Goal: Communication & Community: Answer question/provide support

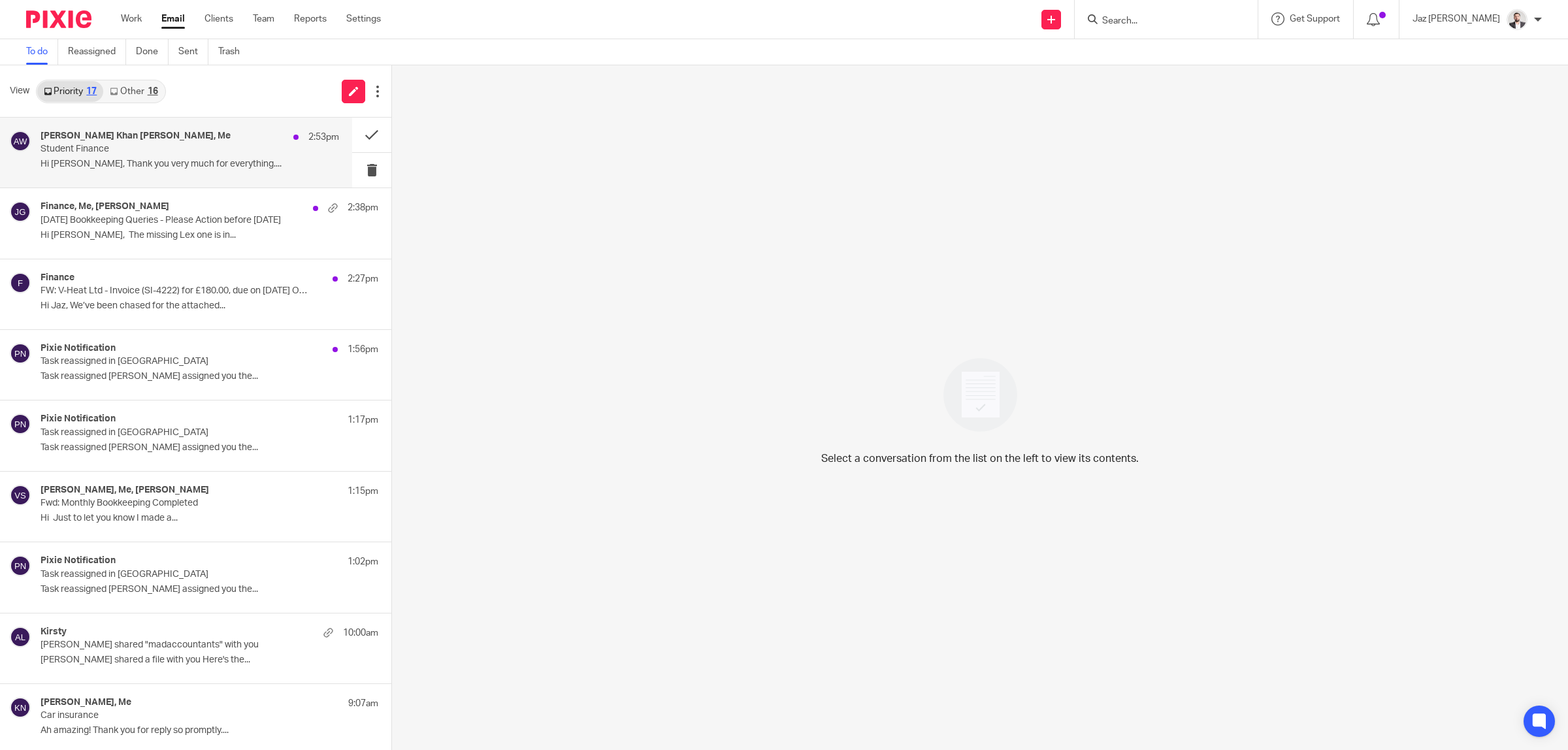
click at [115, 150] on p "Student Finance" at bounding box center [160, 149] width 239 height 11
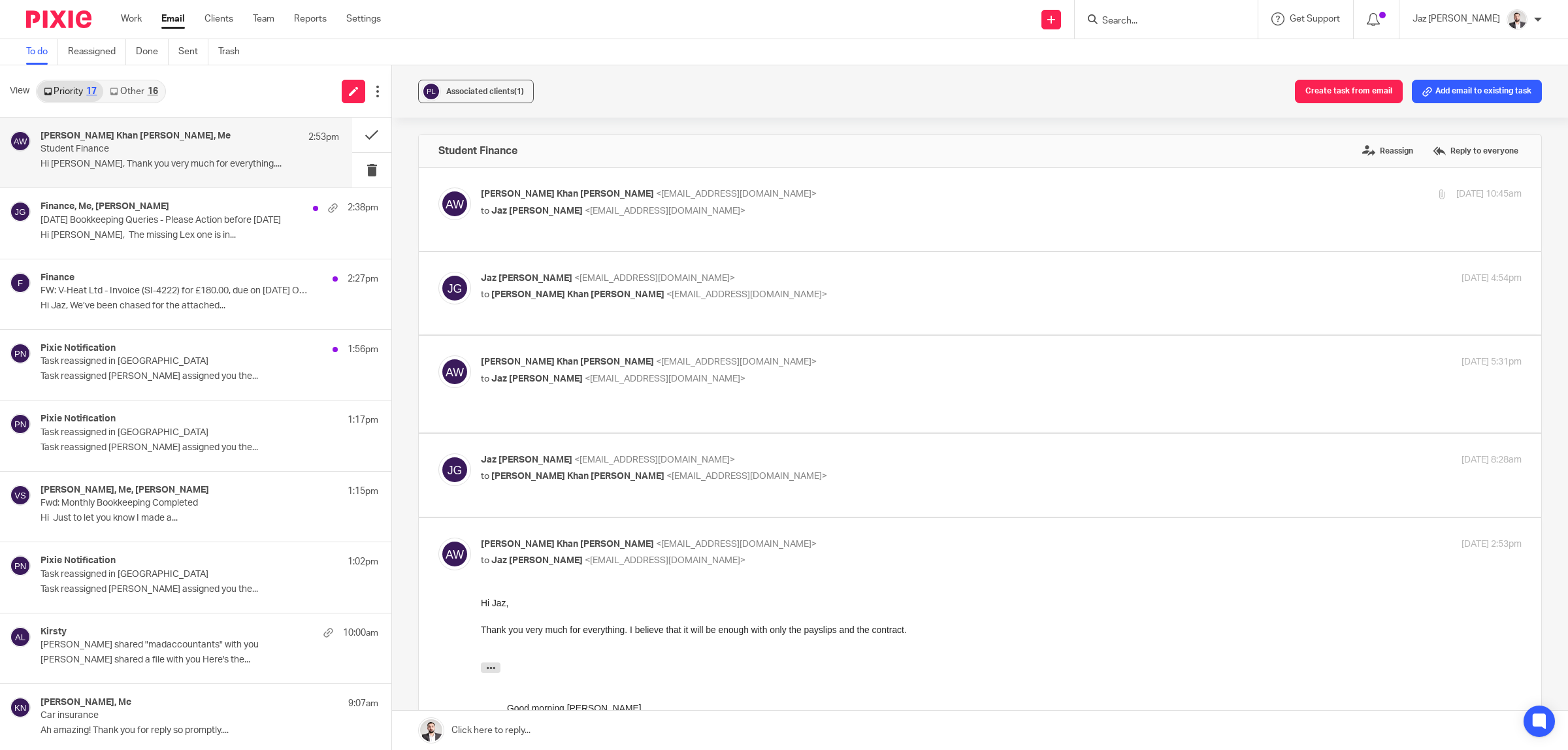
scroll to position [81, 0]
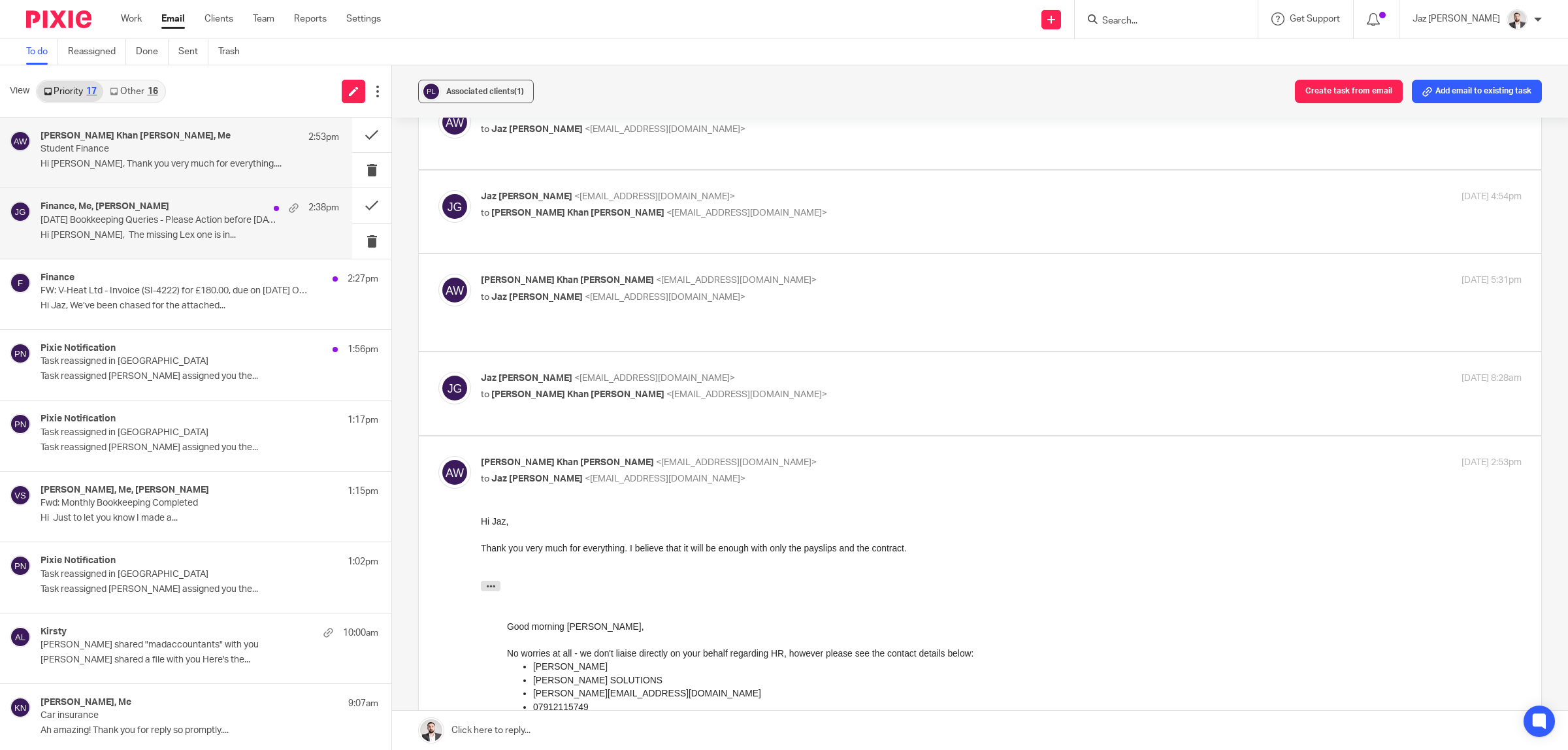
click at [134, 205] on h4 "Finance, Me, Jake Hewitt" at bounding box center [105, 207] width 129 height 11
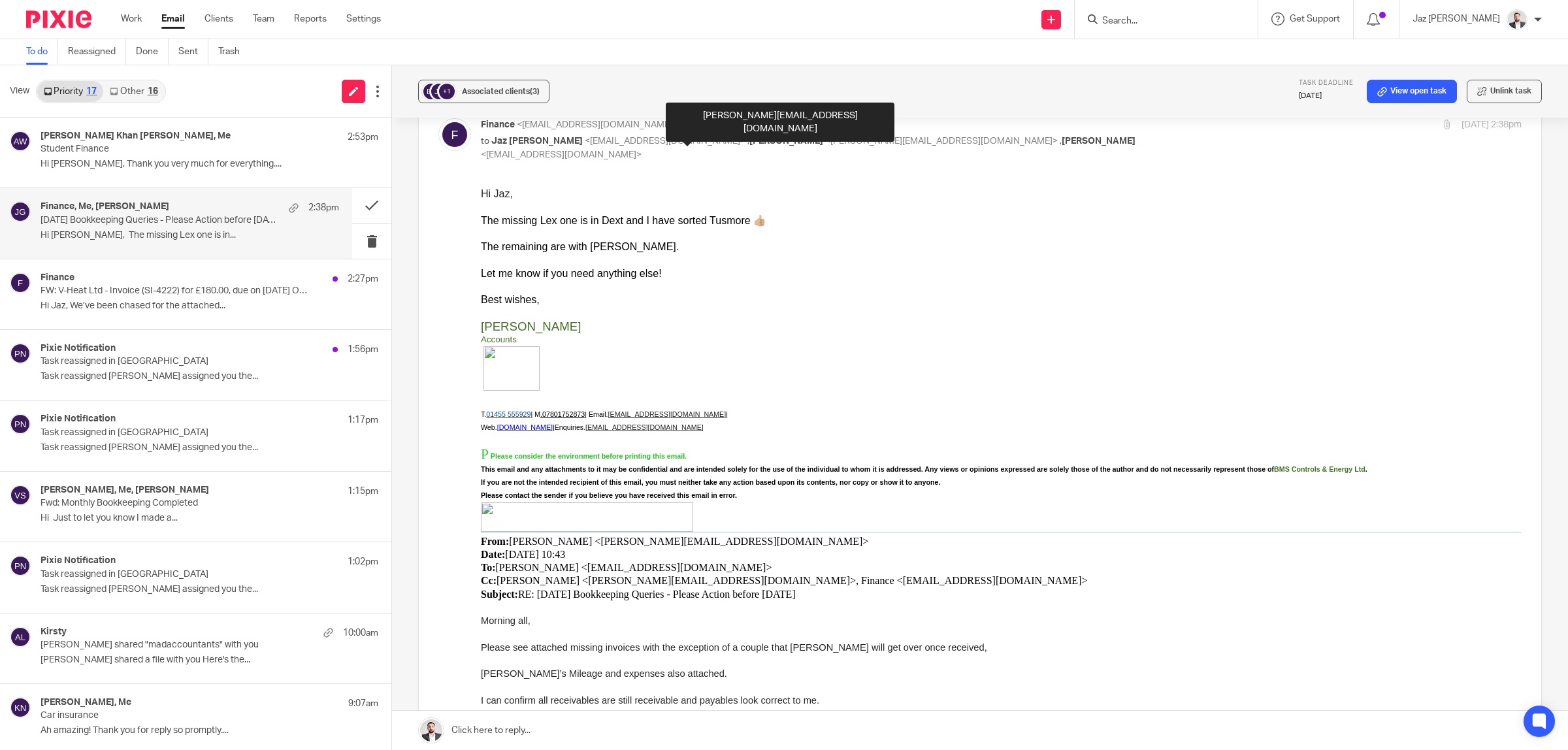
scroll to position [408, 0]
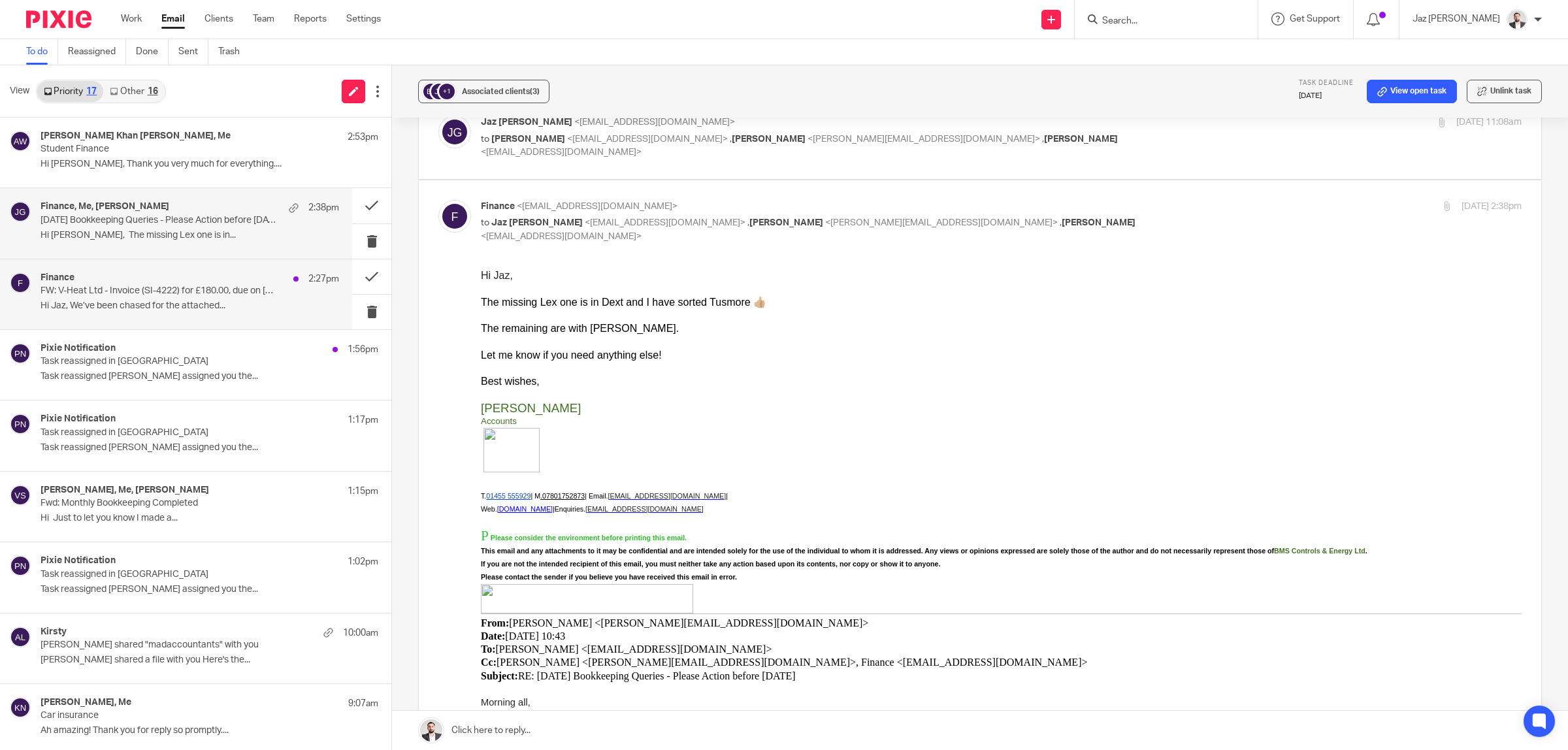
click at [121, 275] on div "Finance 2:27pm" at bounding box center [190, 279] width 299 height 13
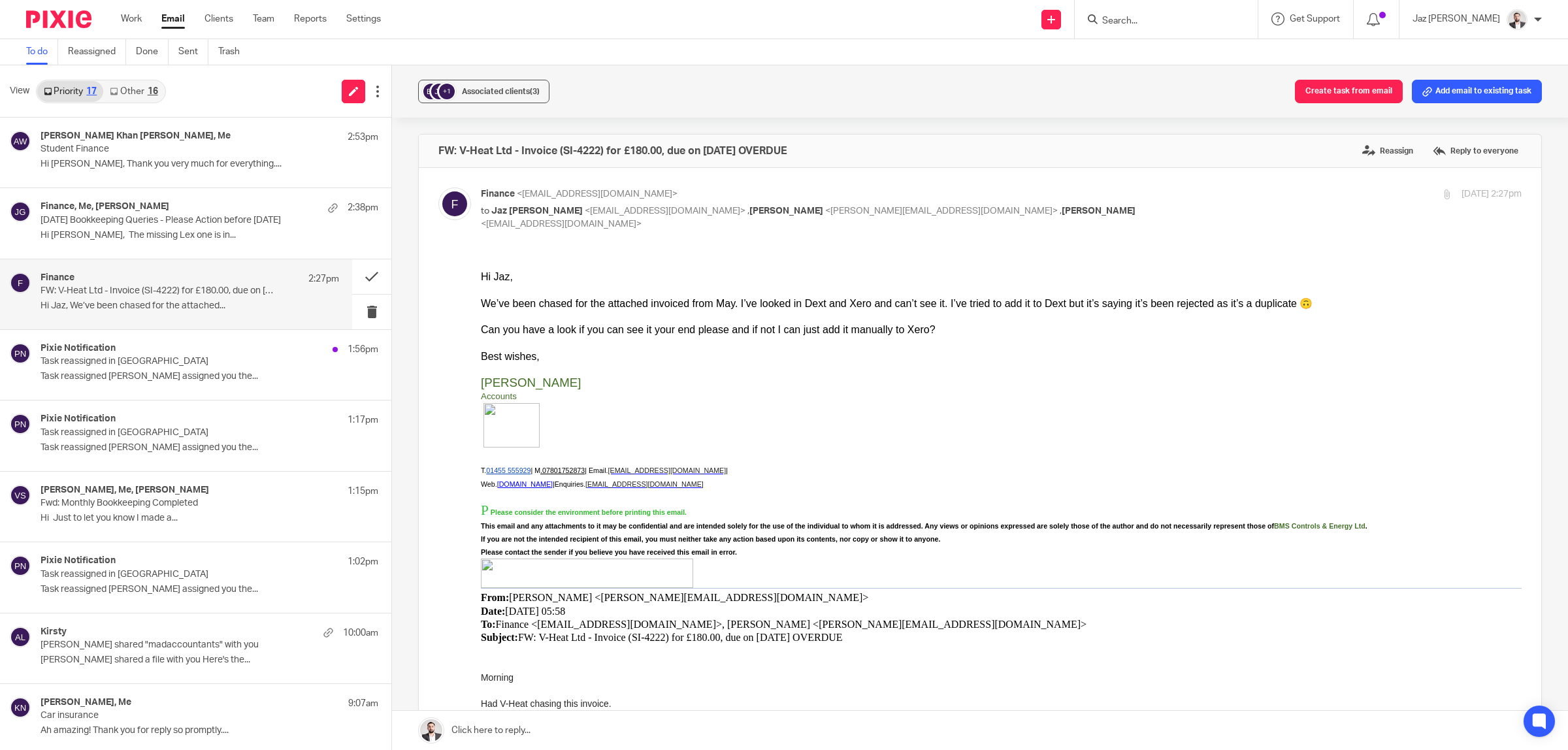
scroll to position [0, 0]
click at [677, 326] on div "Can you have a look if you can see it your end please and if not I can just add…" at bounding box center [1001, 329] width 1041 height 13
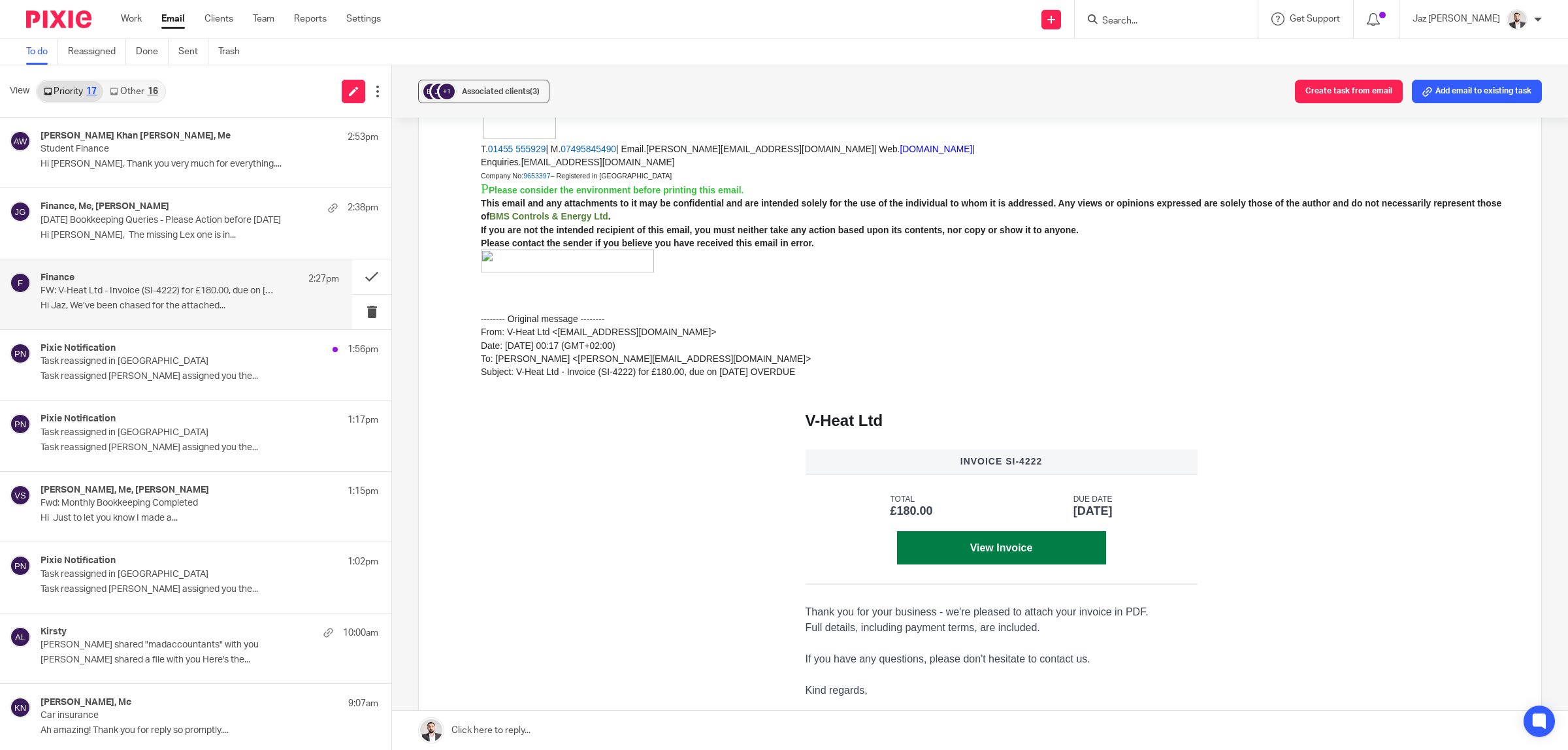
scroll to position [980, 0]
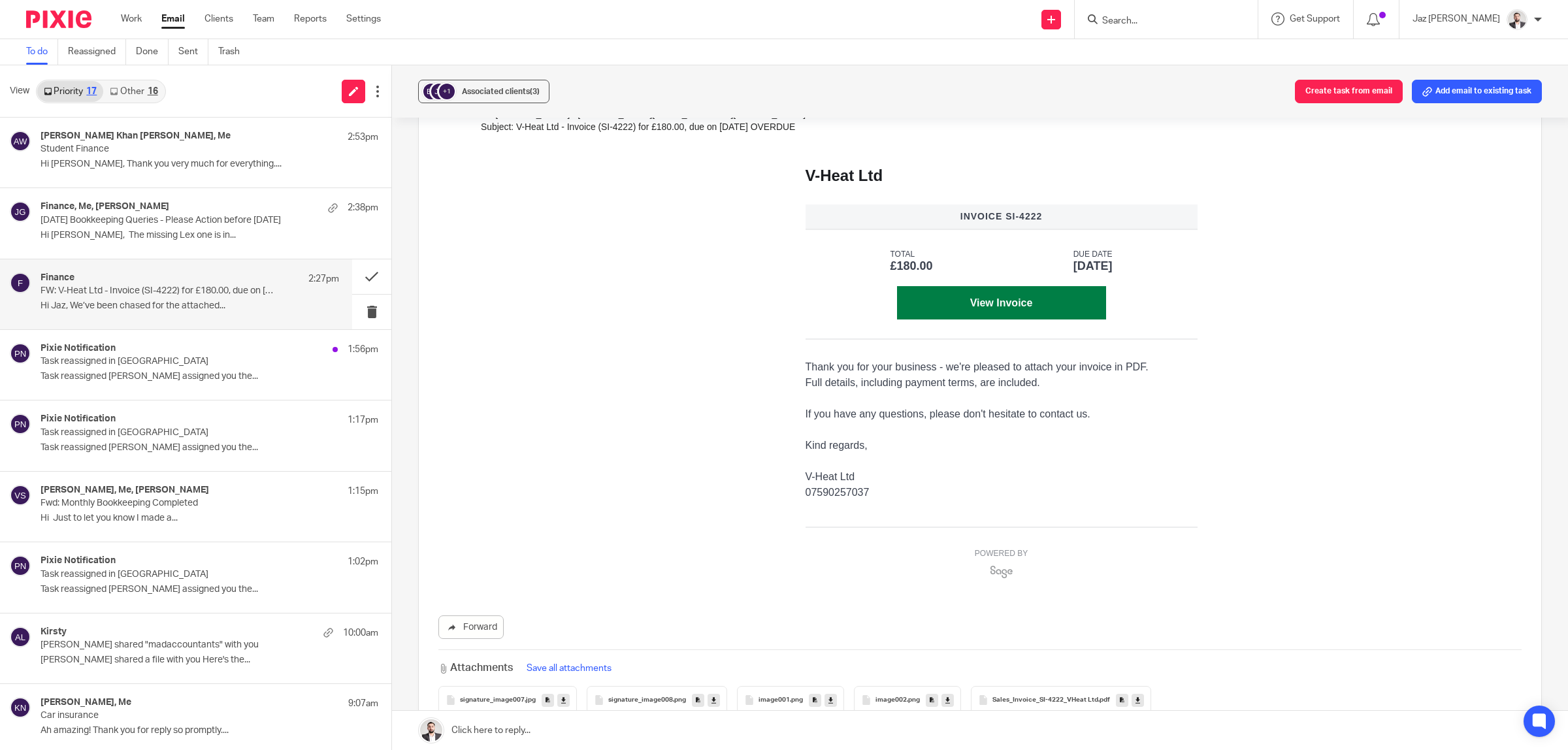
click at [1039, 696] on span "Sales_Invoice_SI-4222_VHeat Ltd" at bounding box center [1044, 699] width 106 height 8
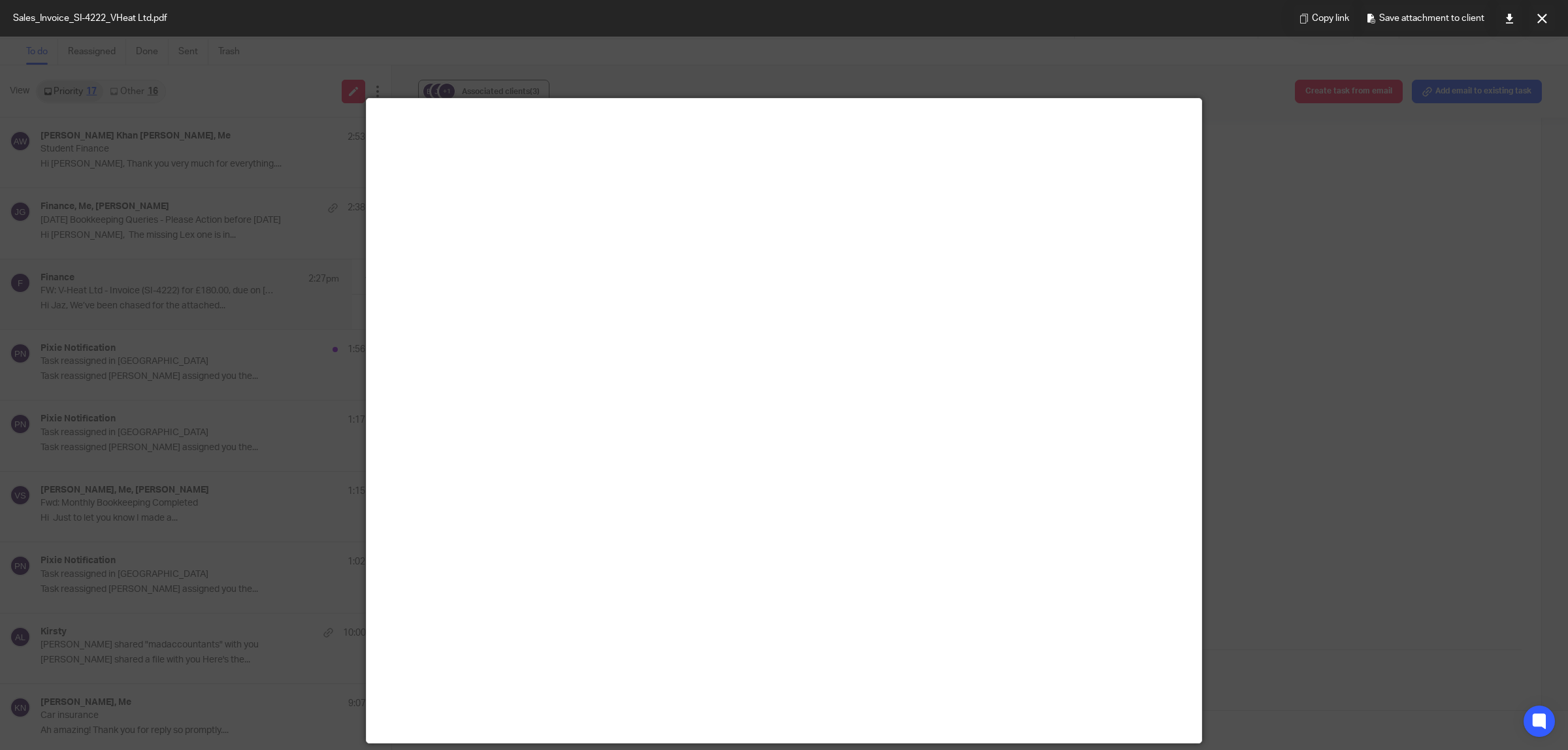
drag, startPoint x: 1534, startPoint y: 14, endPoint x: 1515, endPoint y: 16, distance: 19.1
click at [1534, 14] on button at bounding box center [1541, 18] width 26 height 26
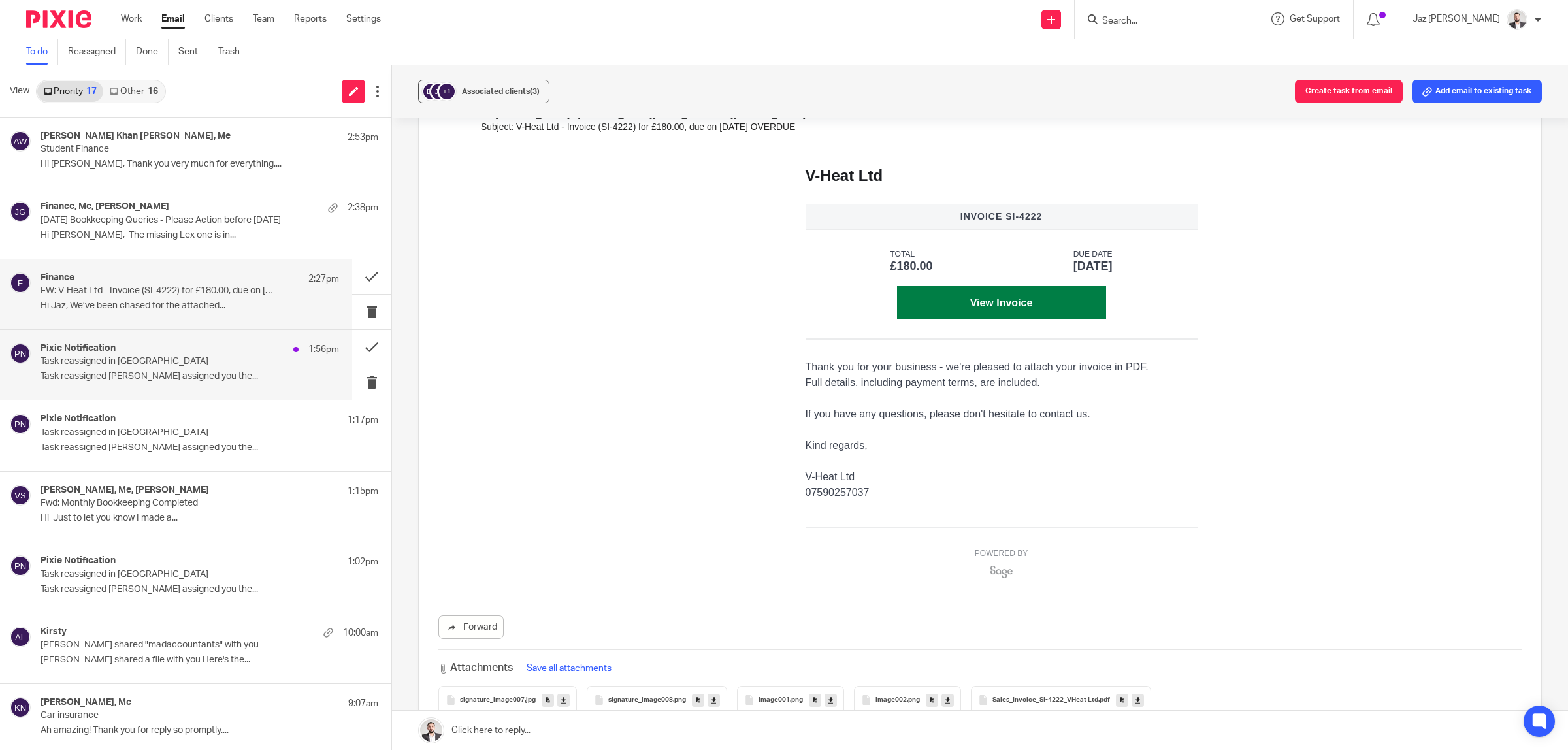
click at [180, 356] on p "Task reassigned in Pixie" at bounding box center [160, 361] width 239 height 11
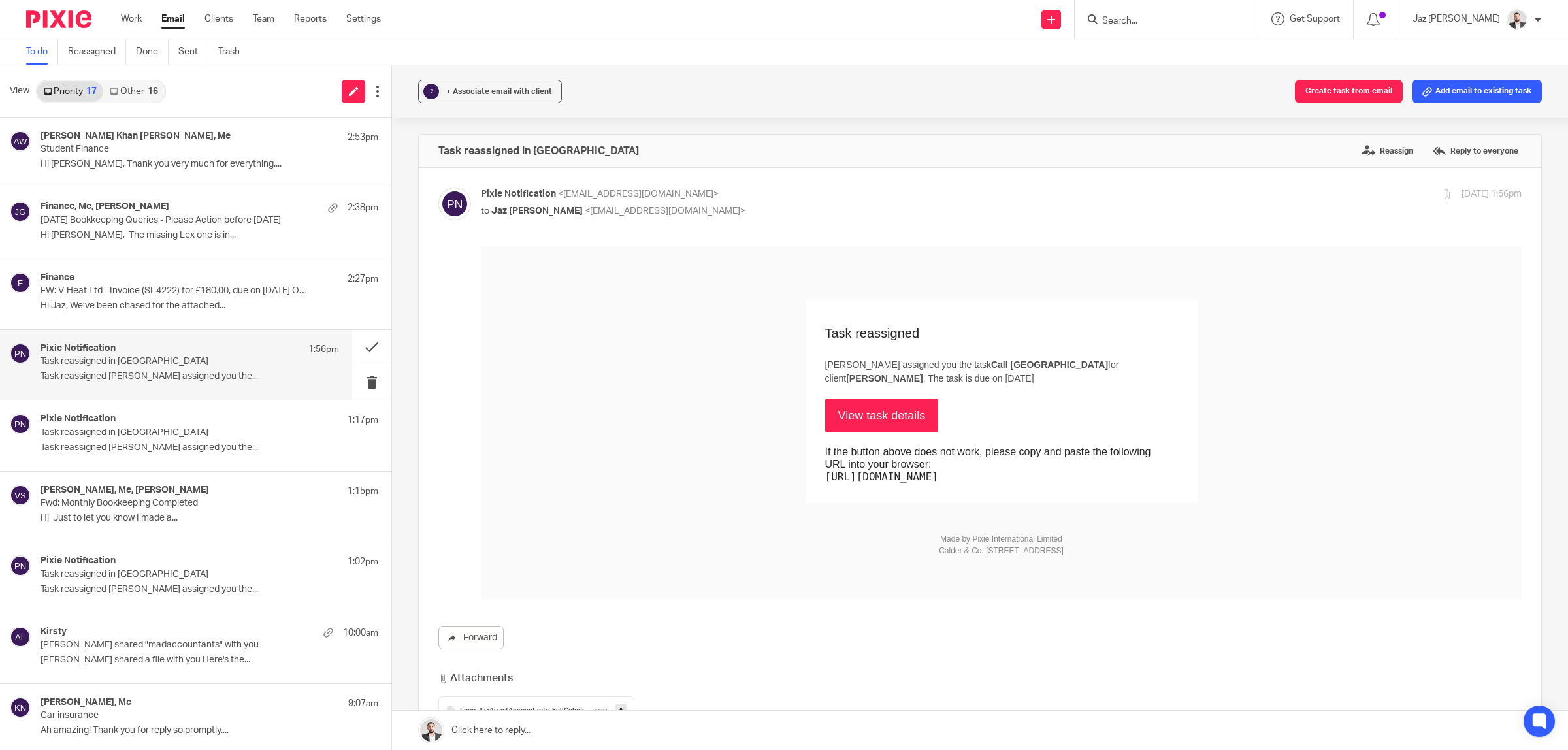
scroll to position [0, 0]
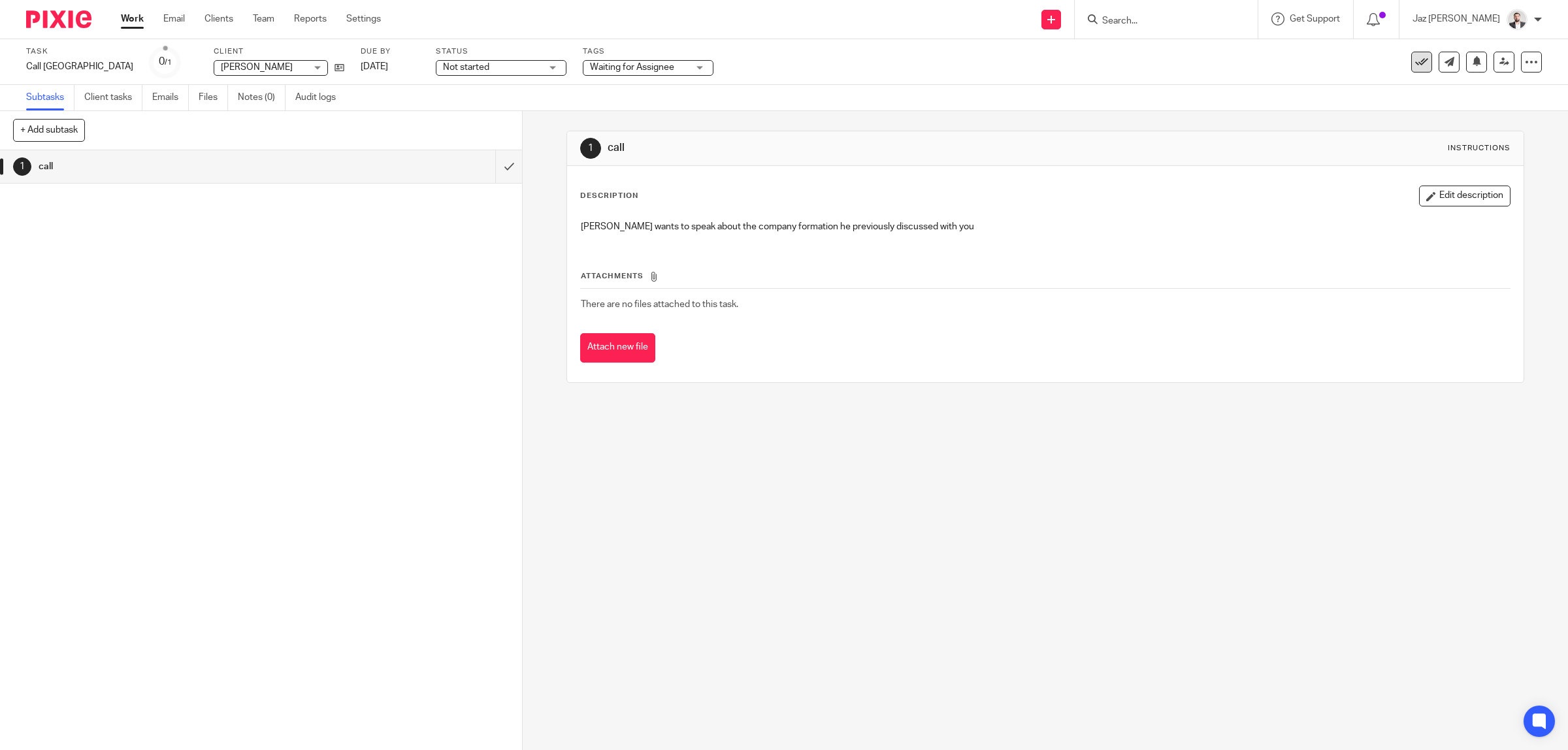
click at [1415, 66] on icon at bounding box center [1422, 62] width 13 height 13
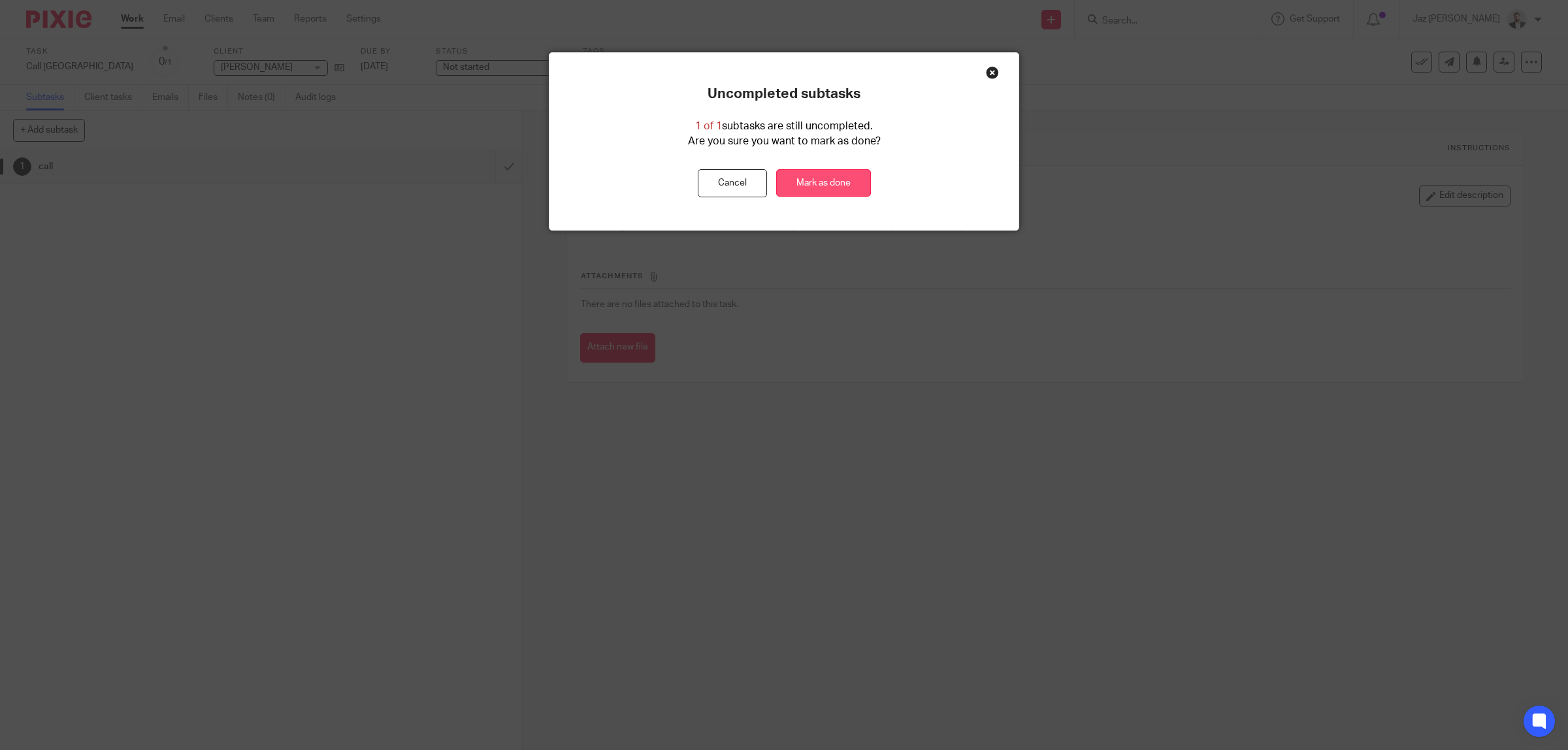
click at [811, 185] on link "Mark as done" at bounding box center [823, 182] width 95 height 28
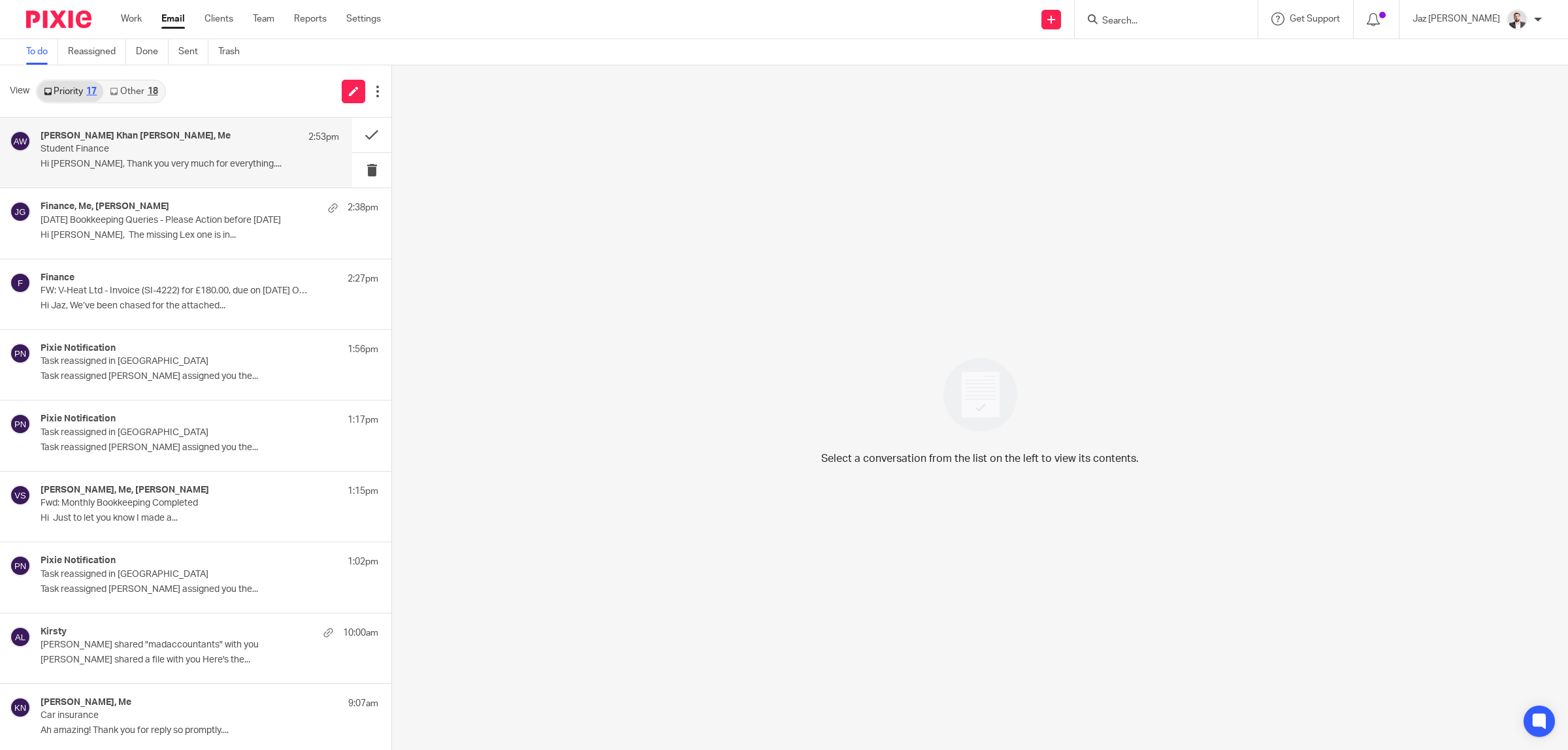
click at [138, 161] on p "Hi Jaz, Thank you very much for everything...." at bounding box center [190, 164] width 299 height 11
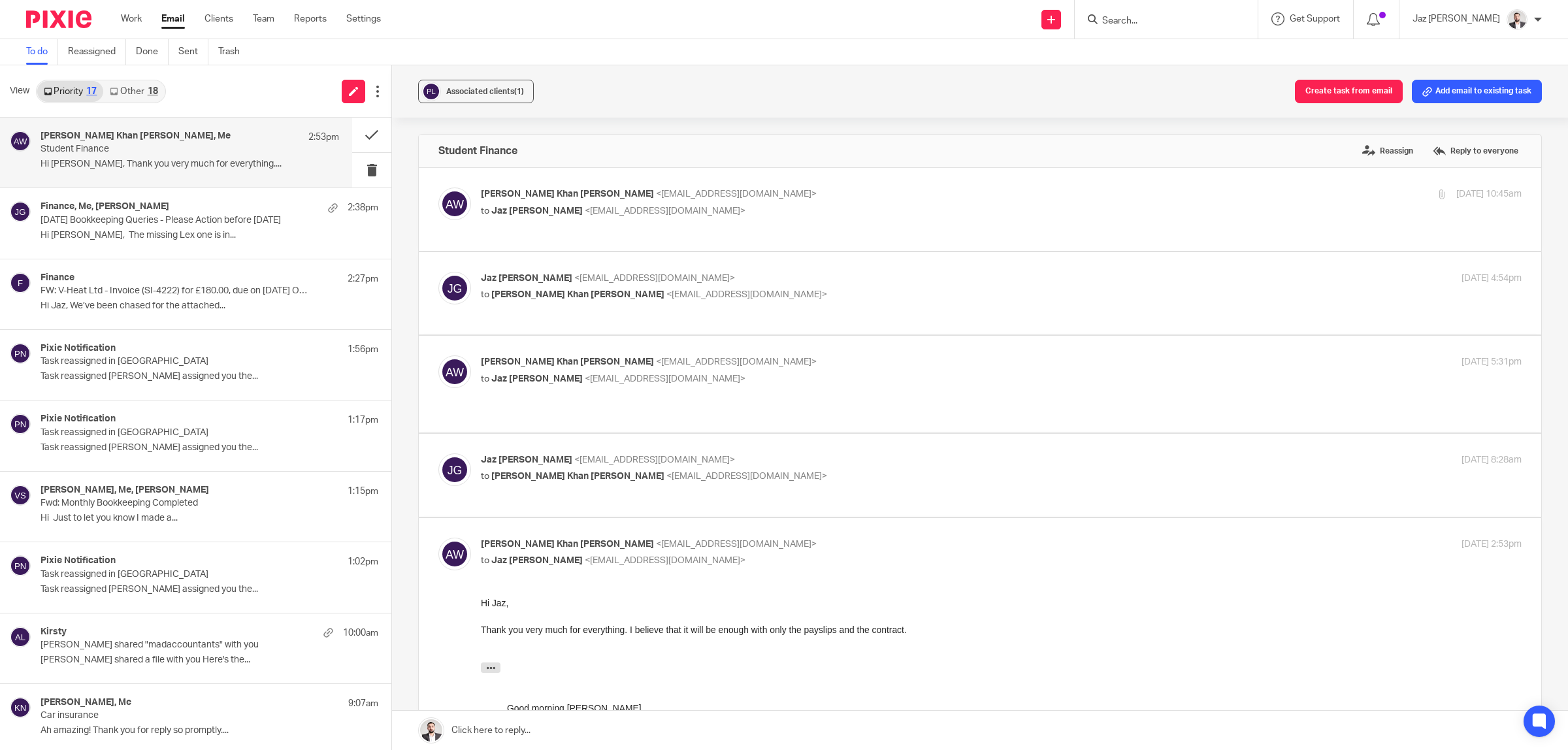
click at [734, 732] on link at bounding box center [979, 729] width 1176 height 39
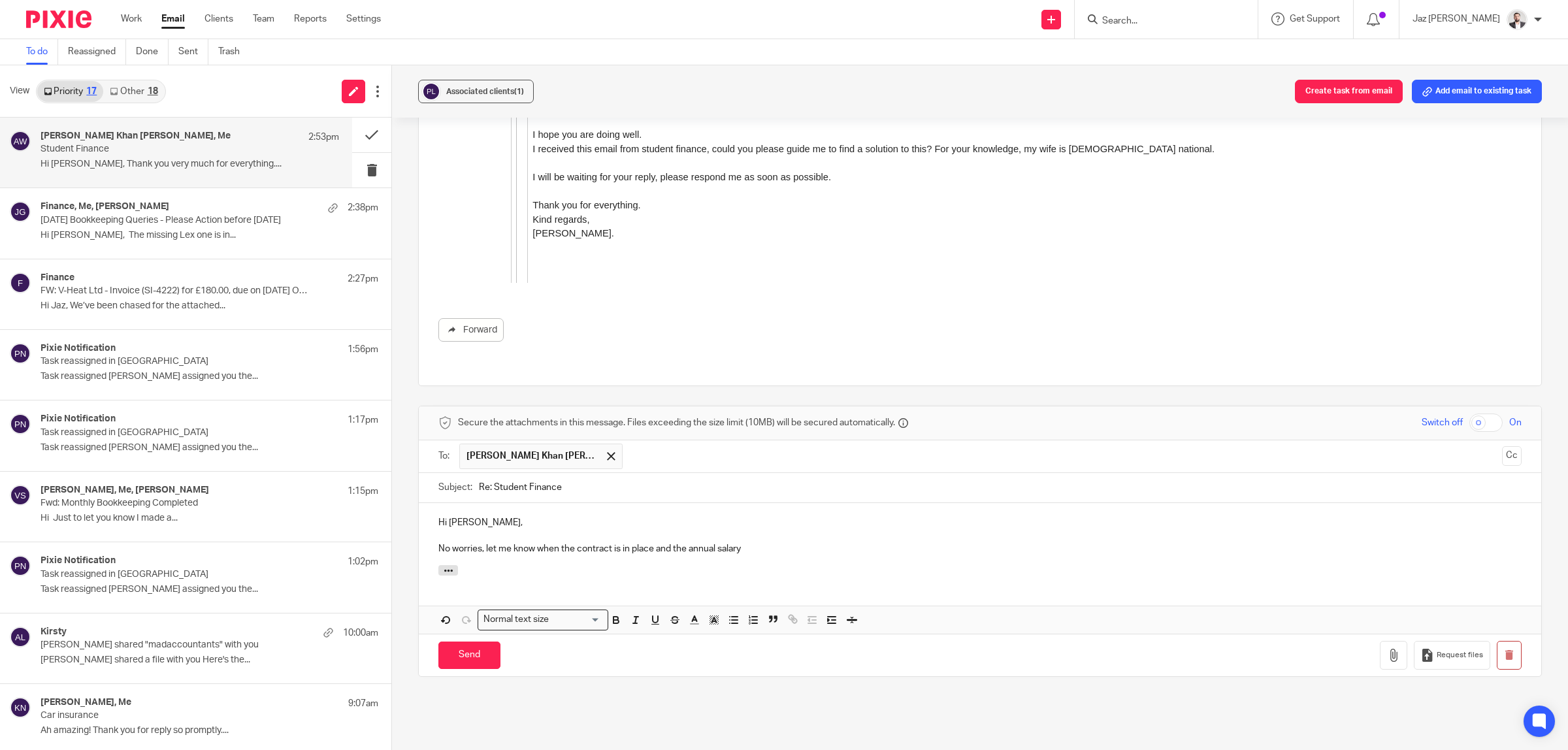
drag, startPoint x: 809, startPoint y: 514, endPoint x: 824, endPoint y: 514, distance: 15.0
click at [809, 542] on p "No worries, let me know when the contract is in place and the annual salary" at bounding box center [980, 549] width 1083 height 13
click at [461, 642] on input "Send" at bounding box center [469, 655] width 62 height 28
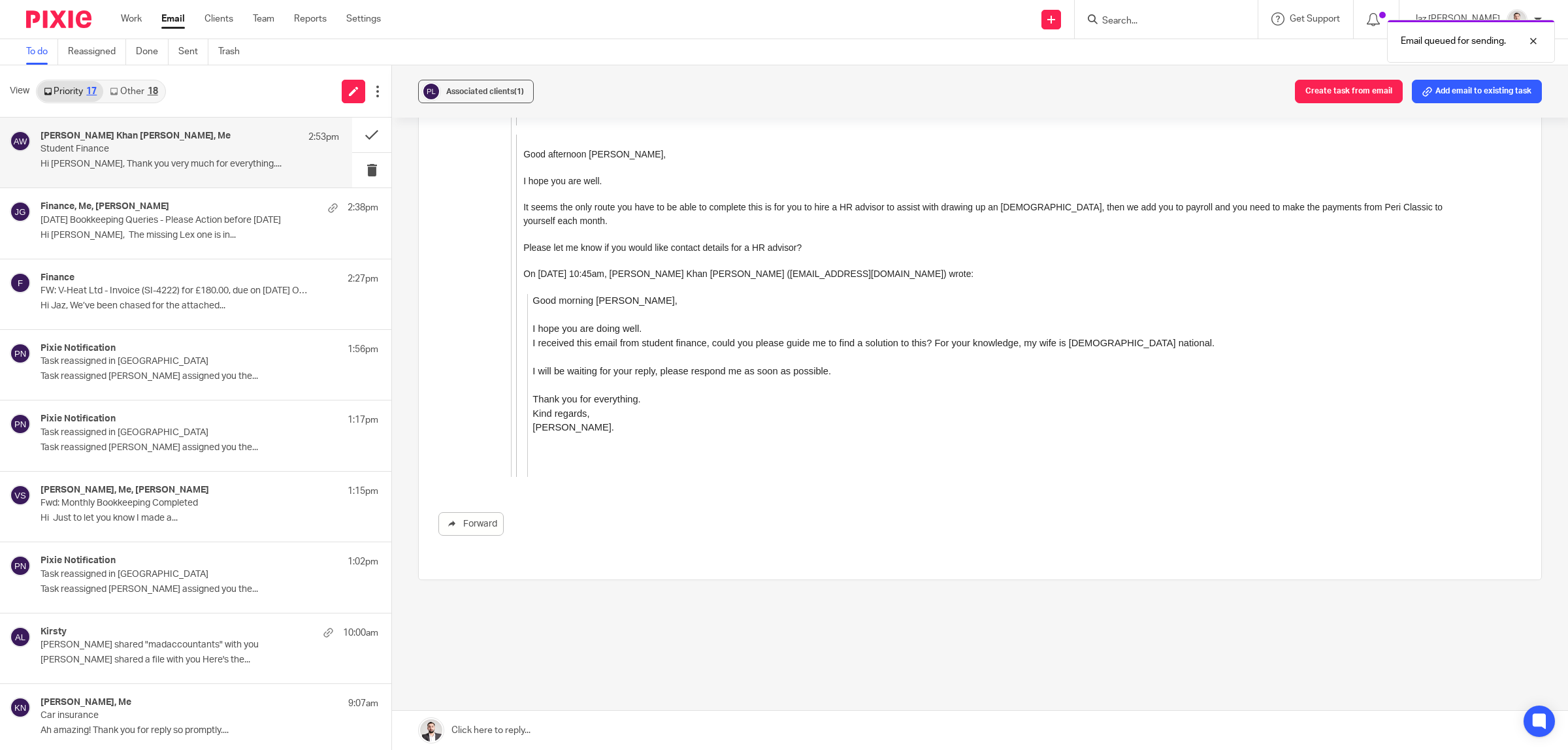
scroll to position [881, 0]
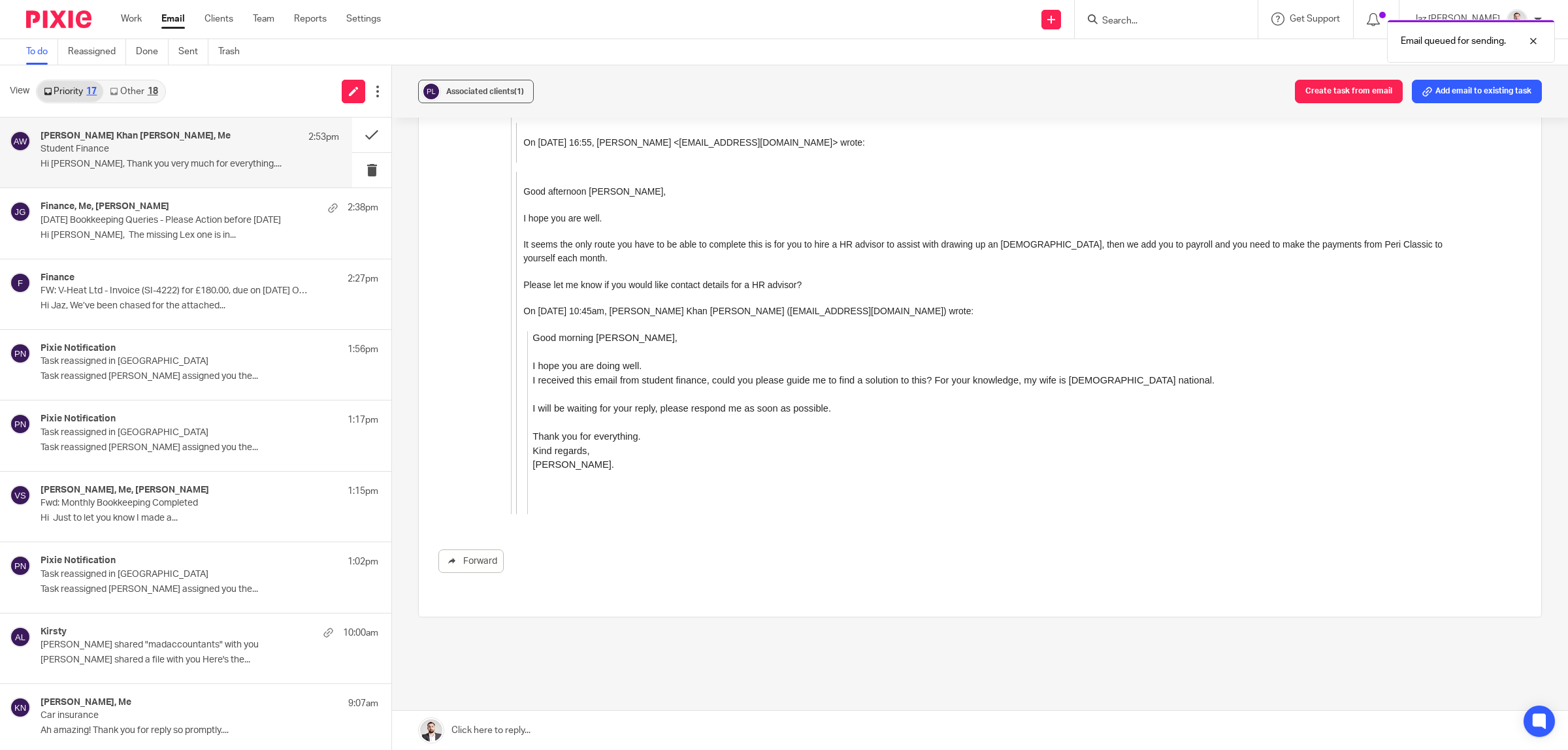
drag, startPoint x: 135, startPoint y: 220, endPoint x: 129, endPoint y: 171, distance: 49.4
click at [135, 220] on p "July 2025 Bookkeeping Queries - Please Action before 19th Aug" at bounding box center [176, 220] width 271 height 11
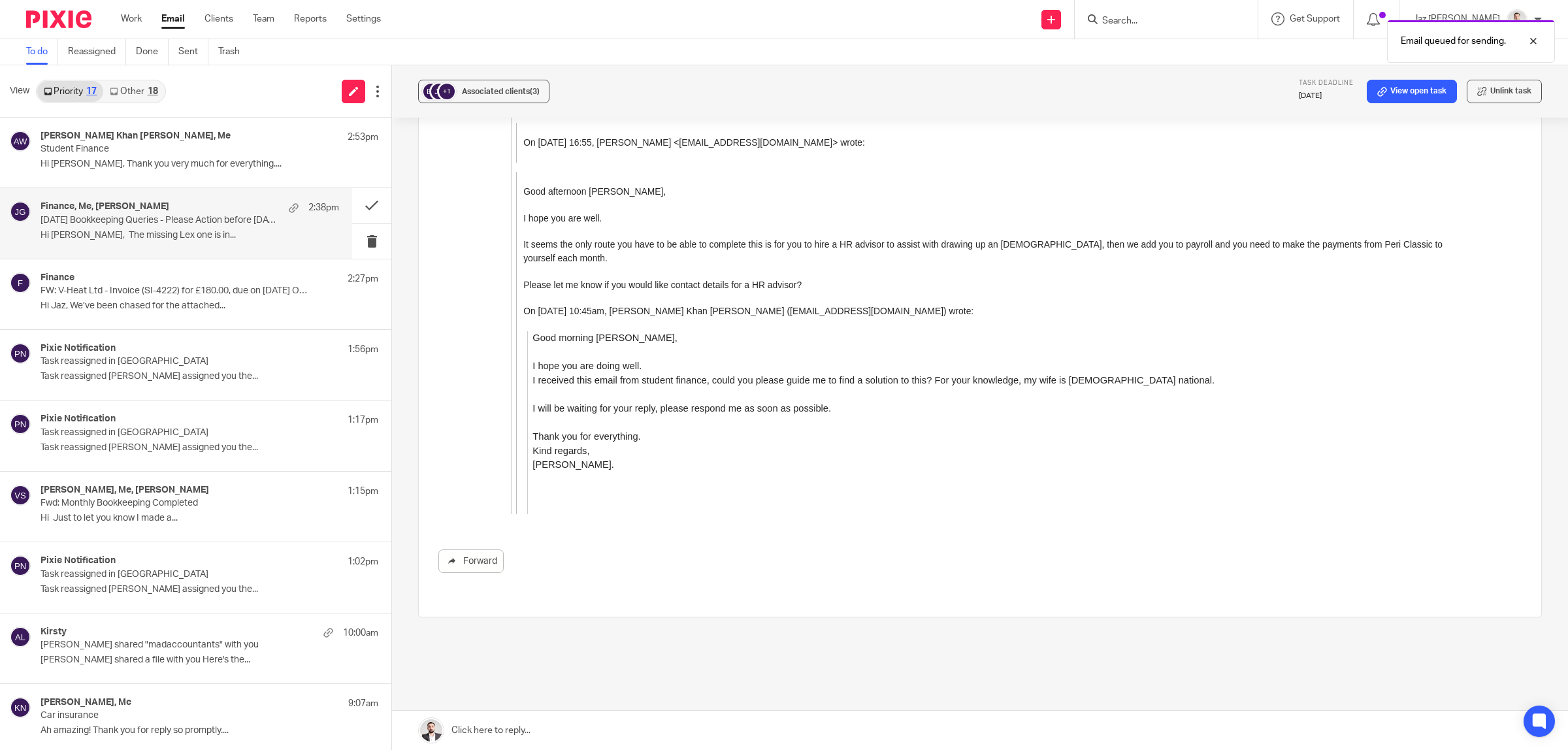
click at [122, 155] on div "Amir Ali Khan Wahla, Me 2:53pm Student Finance Hi Jaz, Thank you very much for …" at bounding box center [209, 153] width 338 height 43
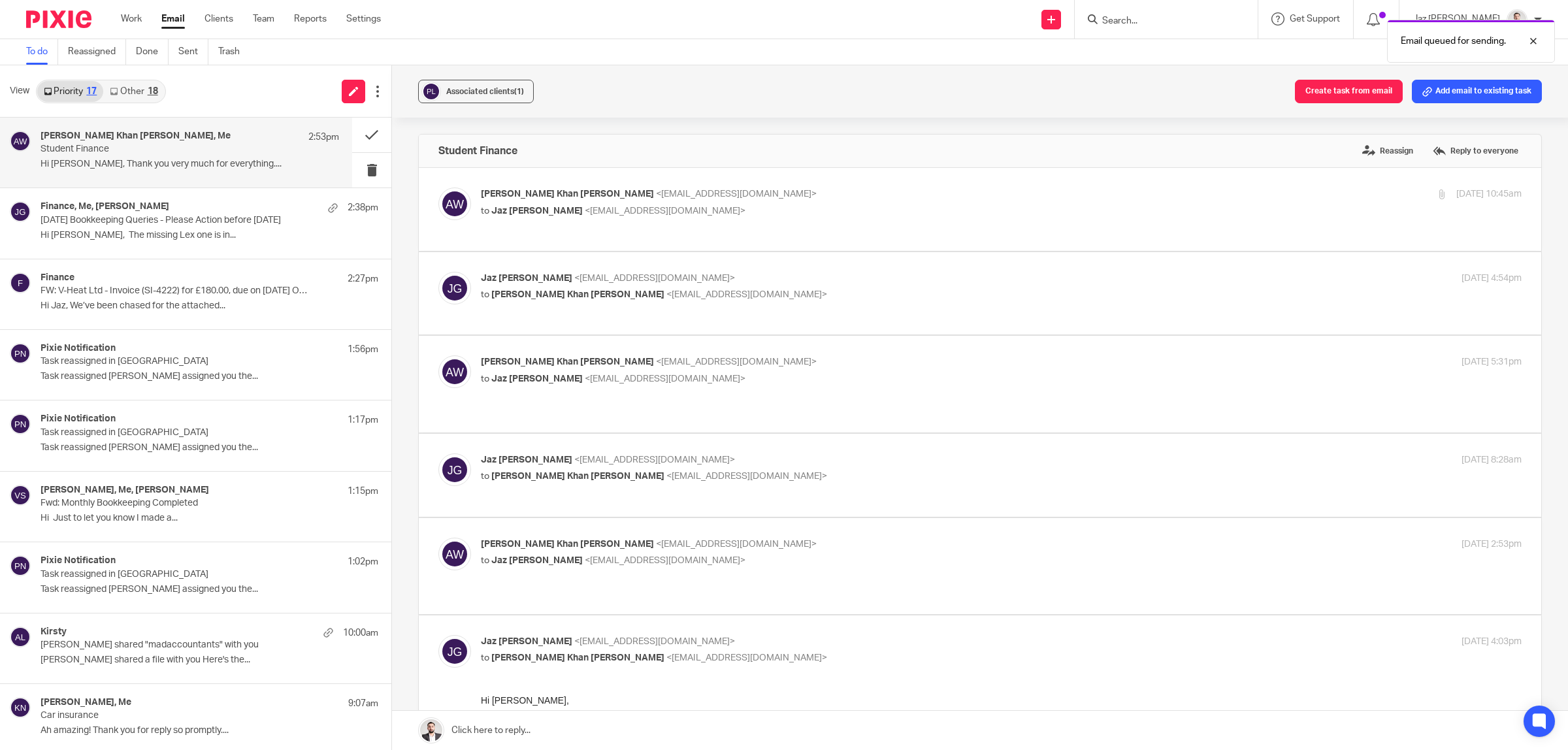
scroll to position [255, 0]
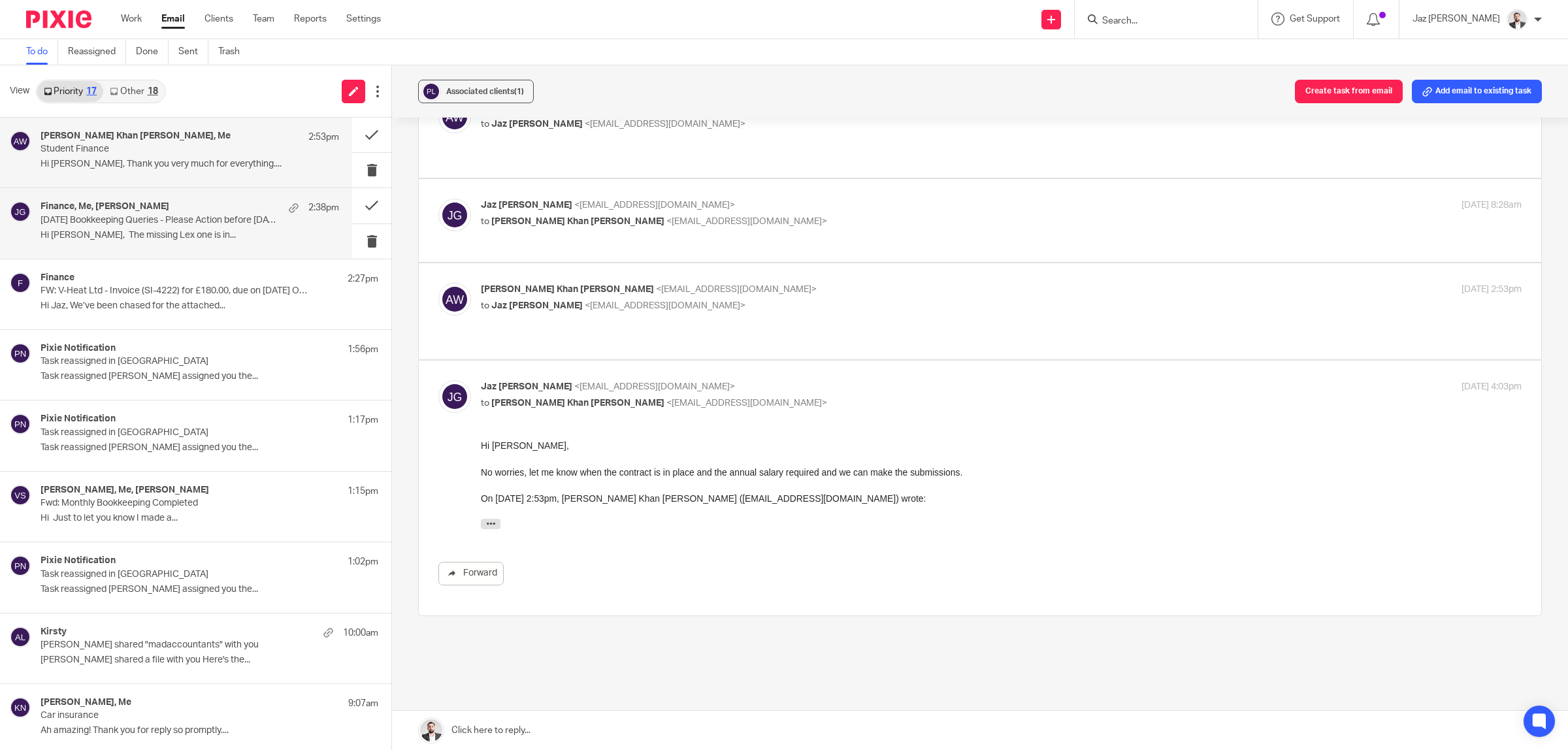
click at [157, 209] on div "Finance, Me, Jake Hewitt 2:38pm" at bounding box center [190, 208] width 299 height 13
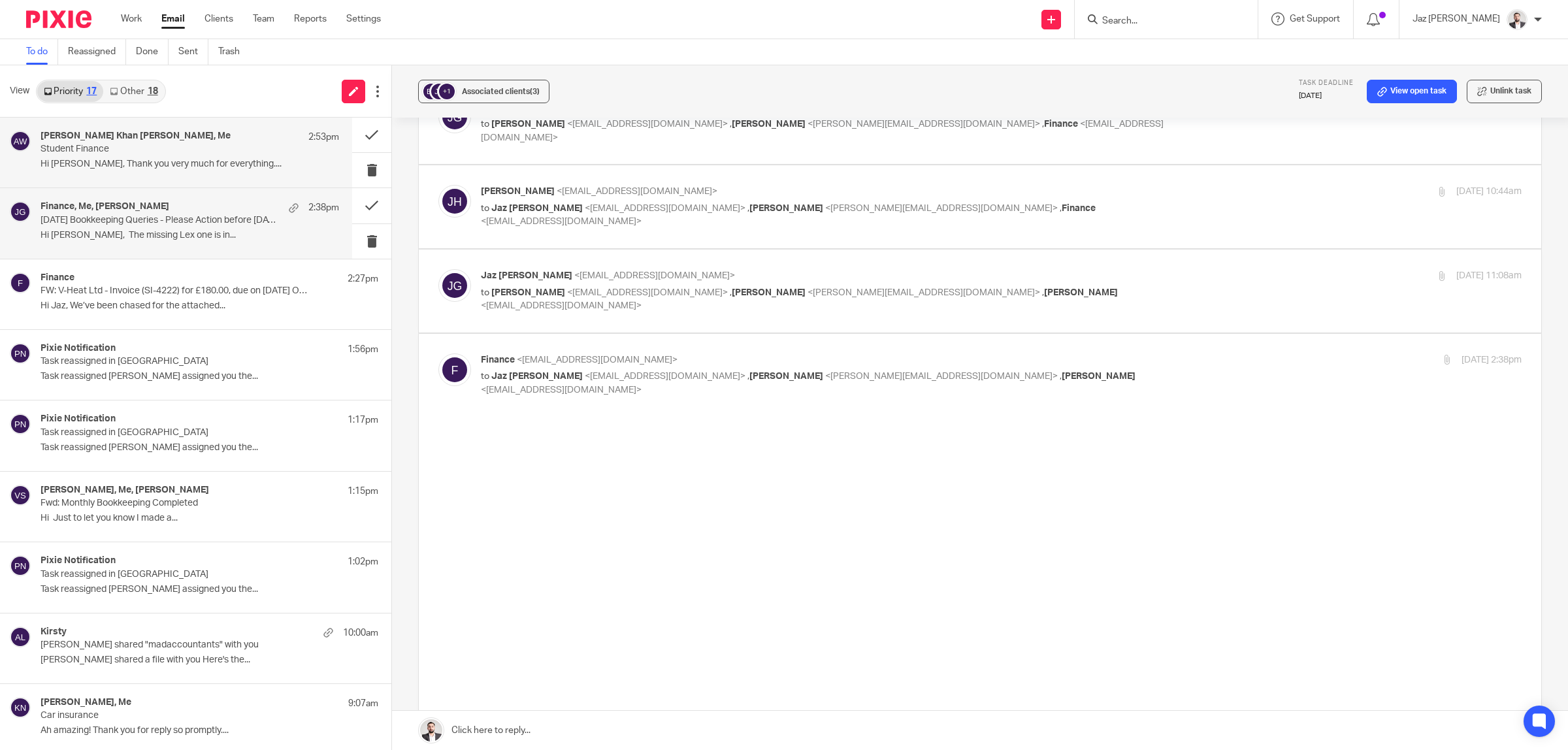
scroll to position [0, 0]
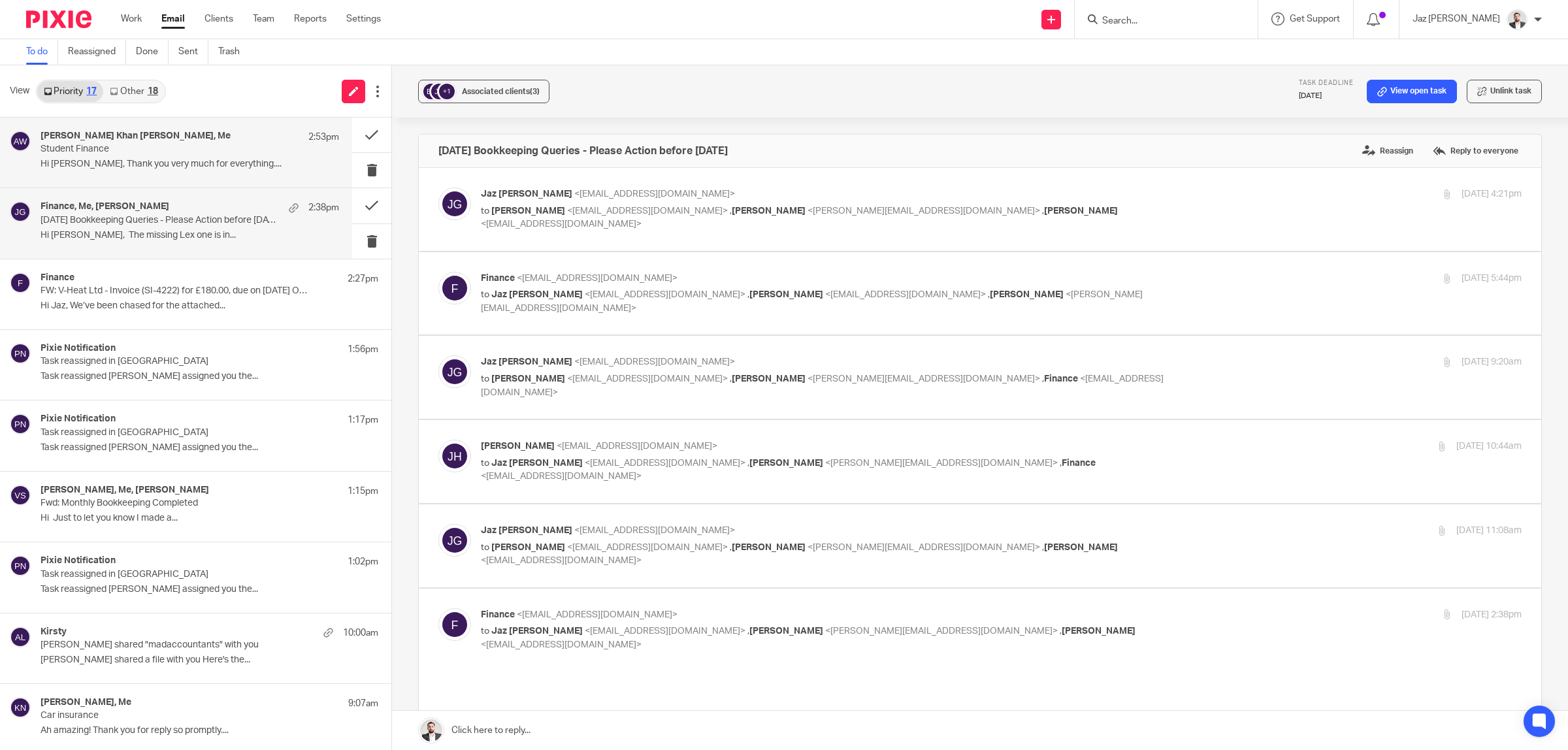
click at [163, 155] on div "Amir Ali Khan Wahla, Me 2:53pm Student Finance Hi Jaz, Thank you very much for …" at bounding box center [190, 153] width 299 height 43
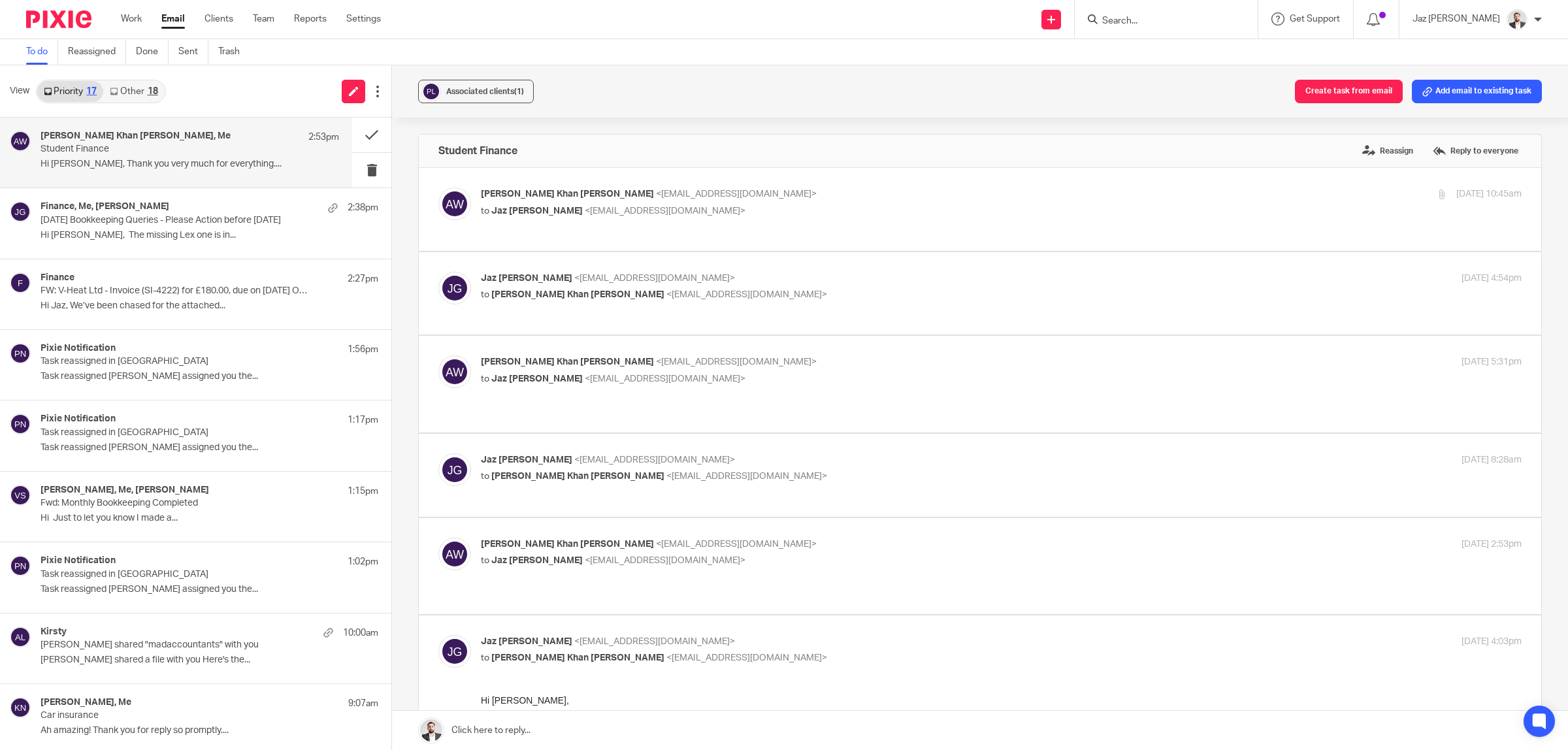
scroll to position [81, 0]
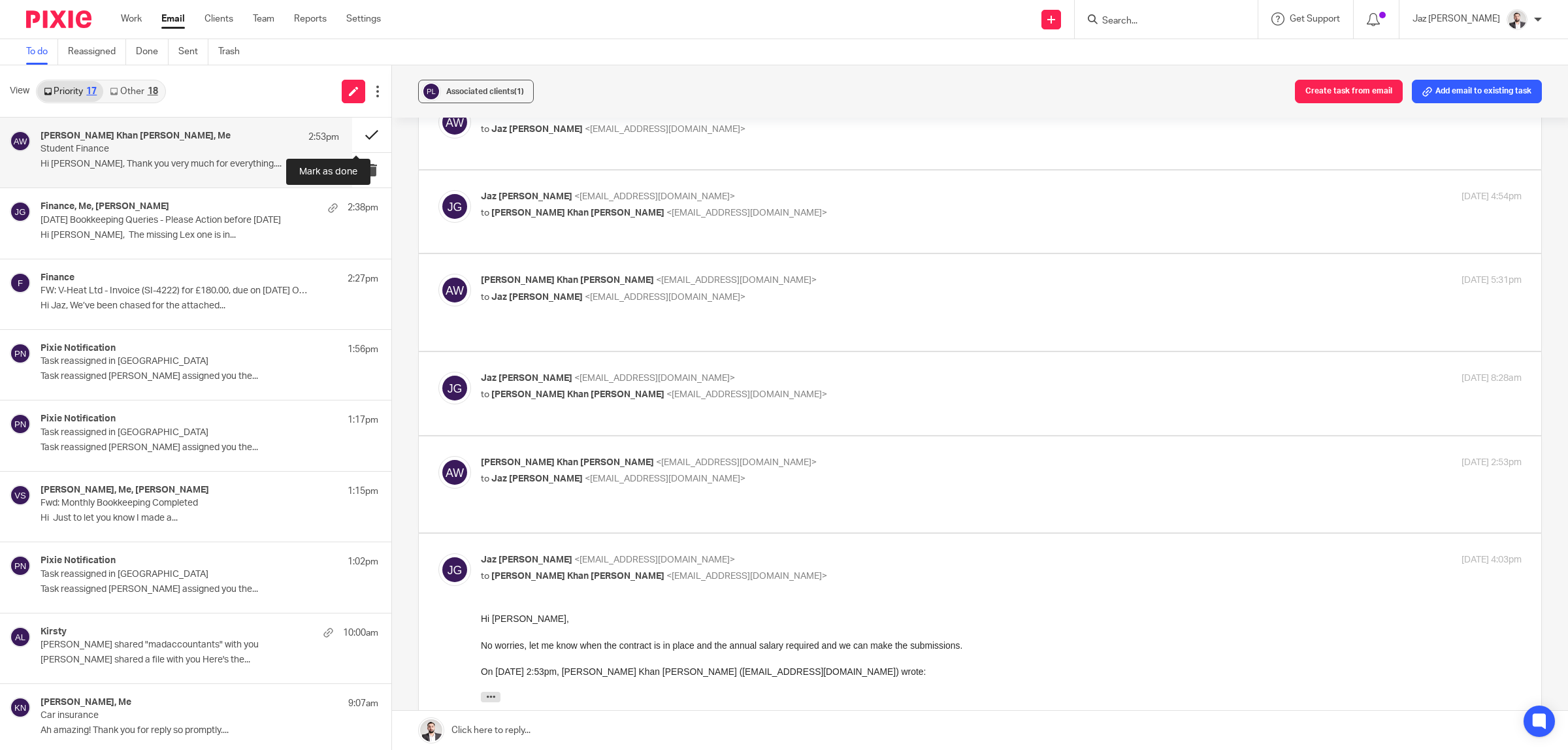
click at [360, 131] on button at bounding box center [371, 134] width 39 height 34
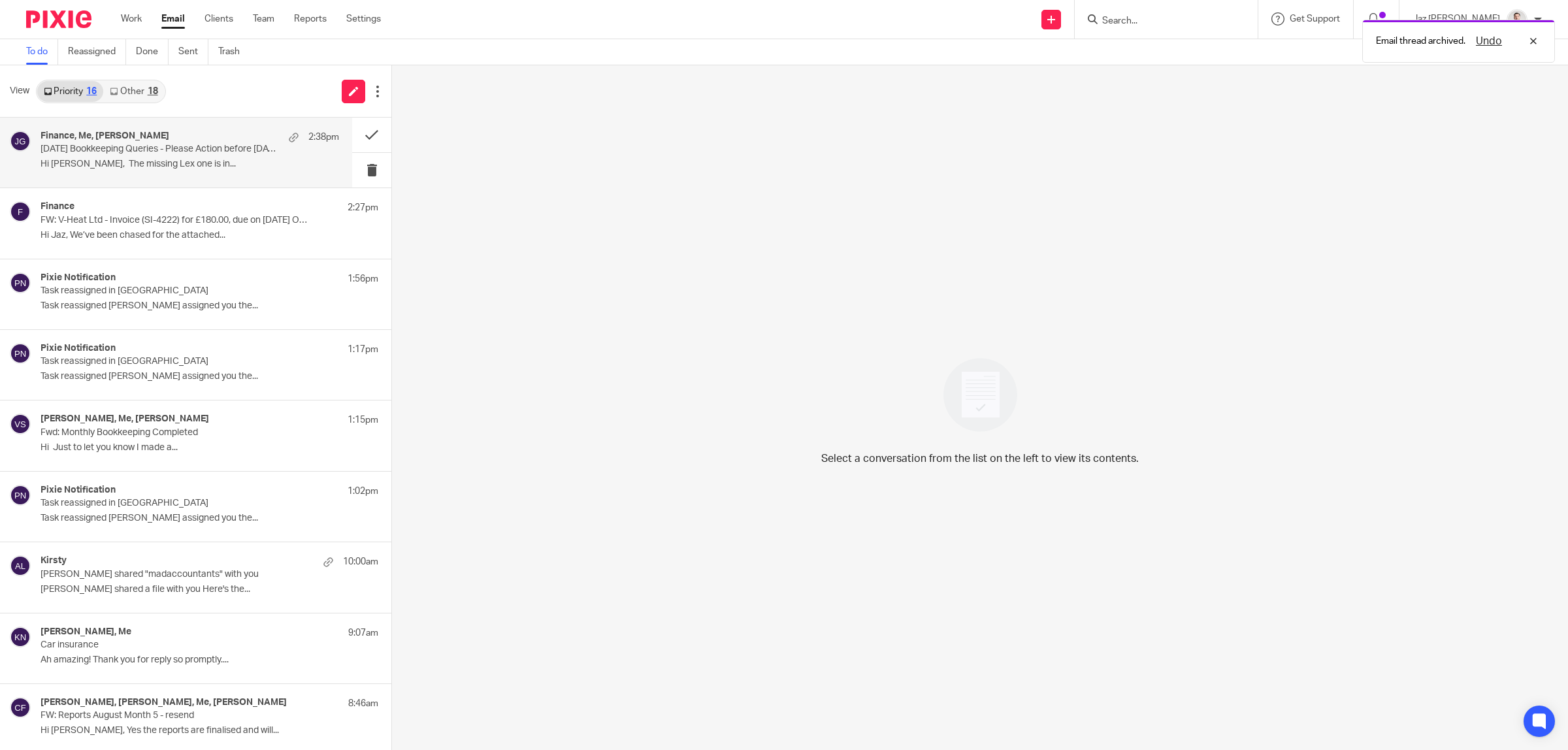
click at [181, 155] on div "Finance, Me, Jake Hewitt 2:38pm July 2025 Bookkeeping Queries - Please Action b…" at bounding box center [190, 153] width 299 height 43
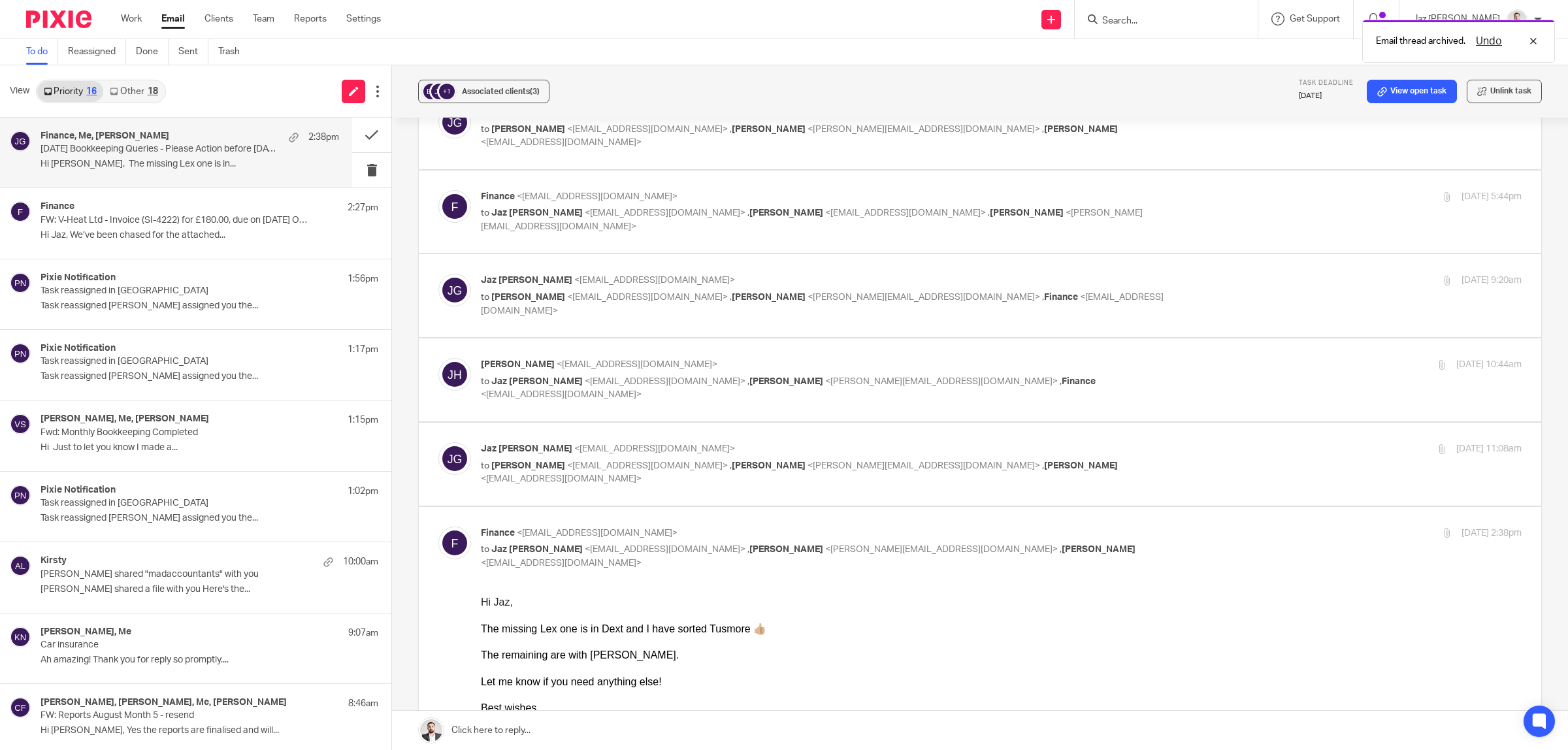
scroll to position [163, 0]
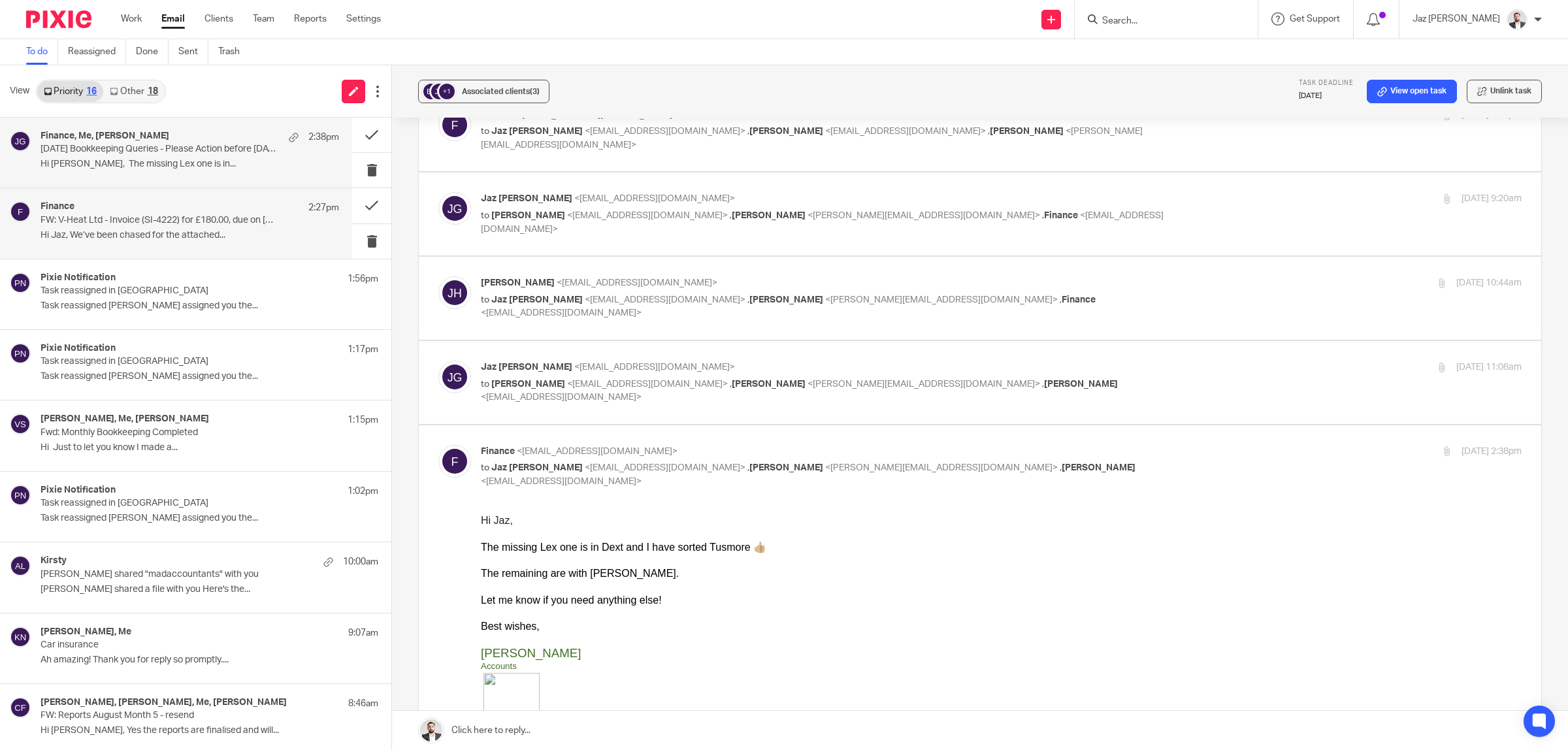
click at [122, 219] on p "FW: V-Heat Ltd - Invoice (SI-4222) for £180.00, due on 27/05/2025 OVERDUE" at bounding box center [160, 220] width 239 height 11
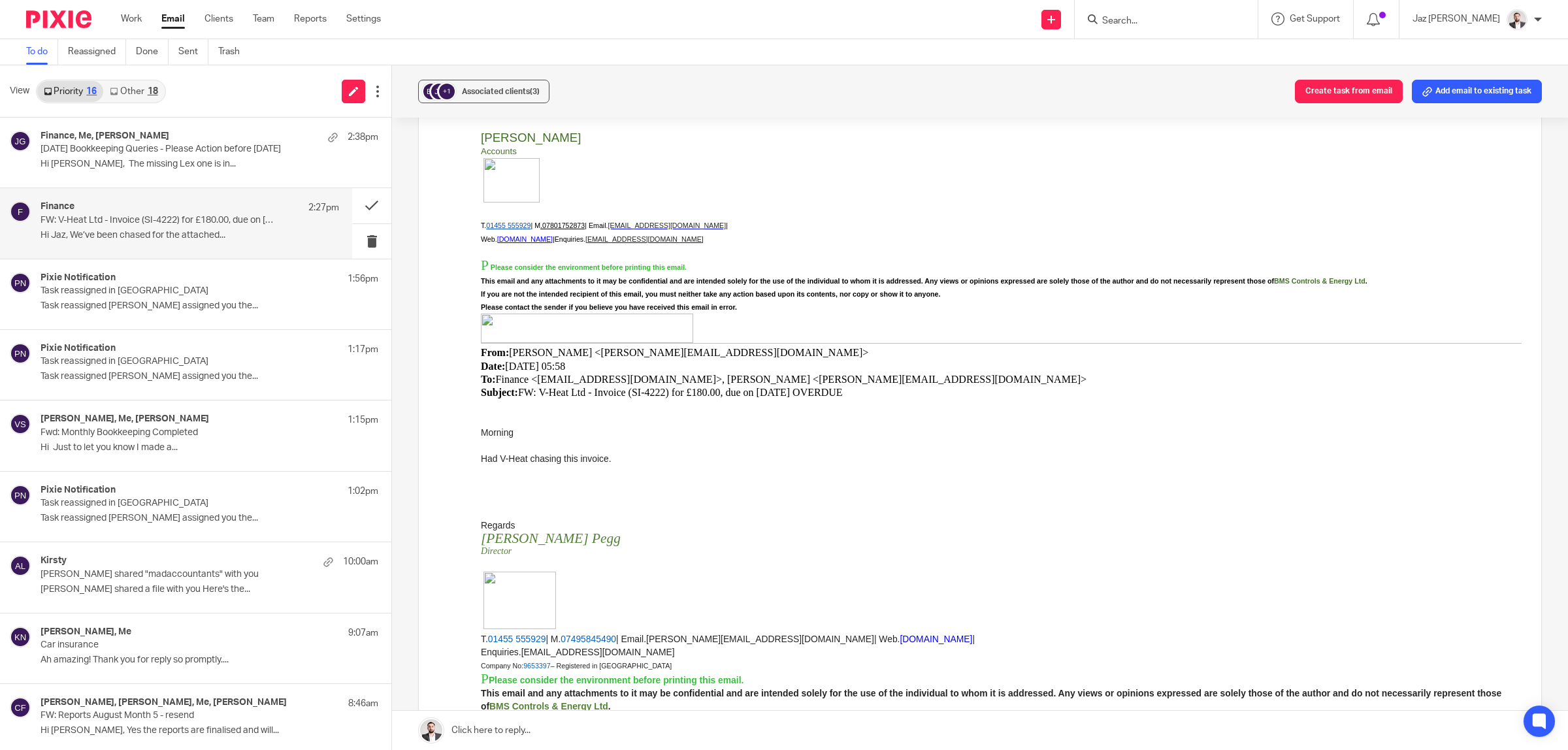
scroll to position [0, 0]
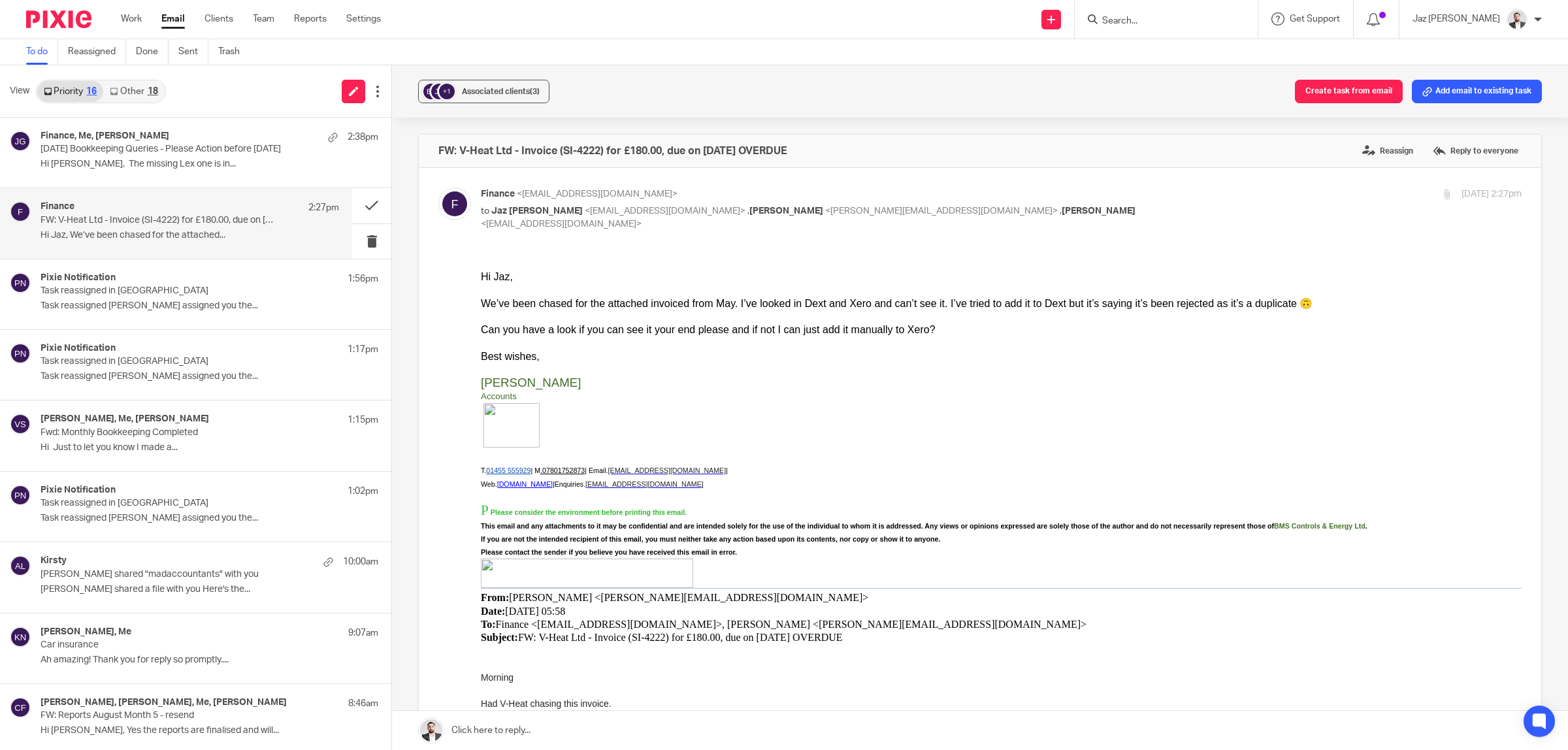
click at [627, 736] on link at bounding box center [979, 729] width 1176 height 39
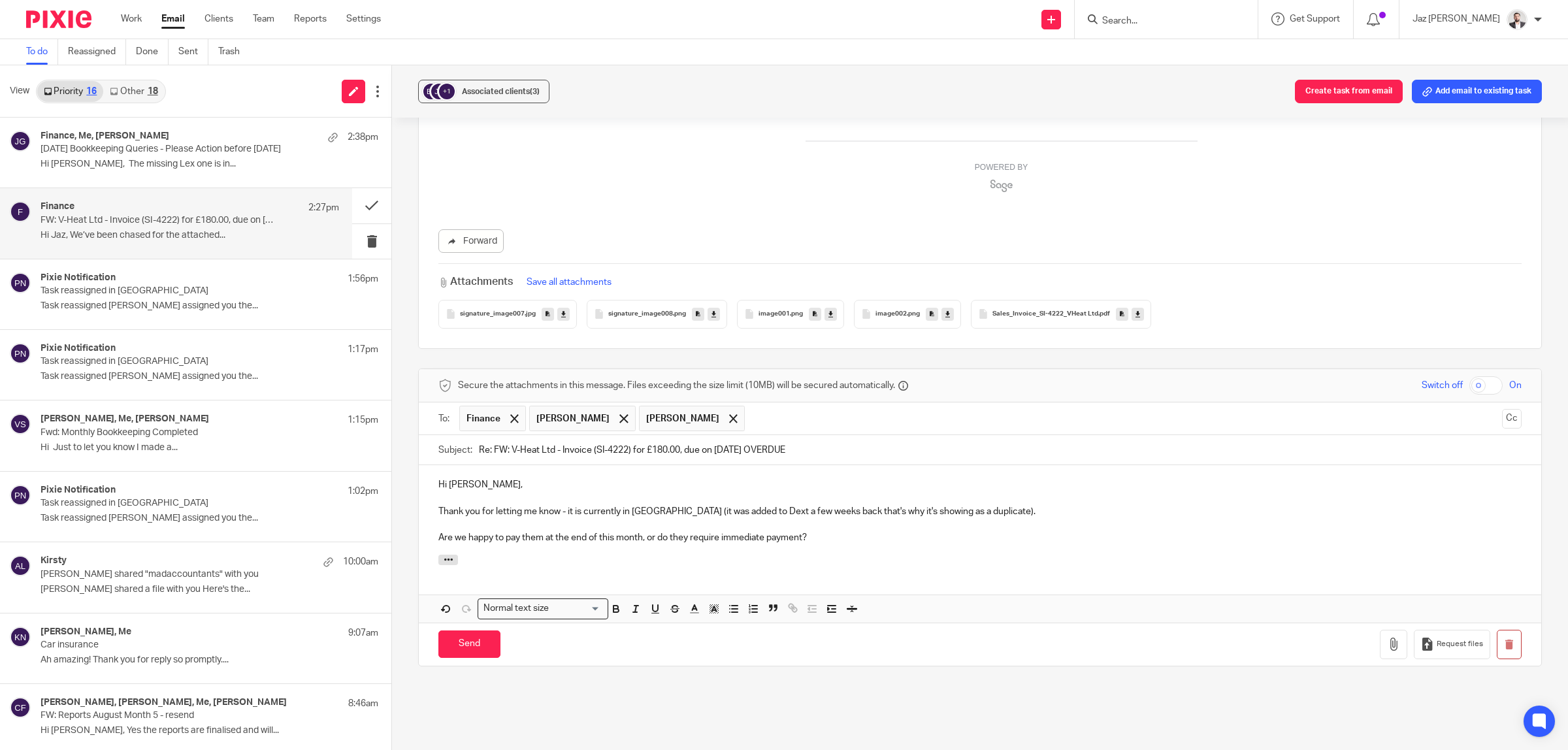
click at [640, 538] on p "Are we happy to pay them at the end of this month, or do they require immediate…" at bounding box center [980, 537] width 1083 height 13
click at [466, 653] on input "Send" at bounding box center [469, 644] width 62 height 28
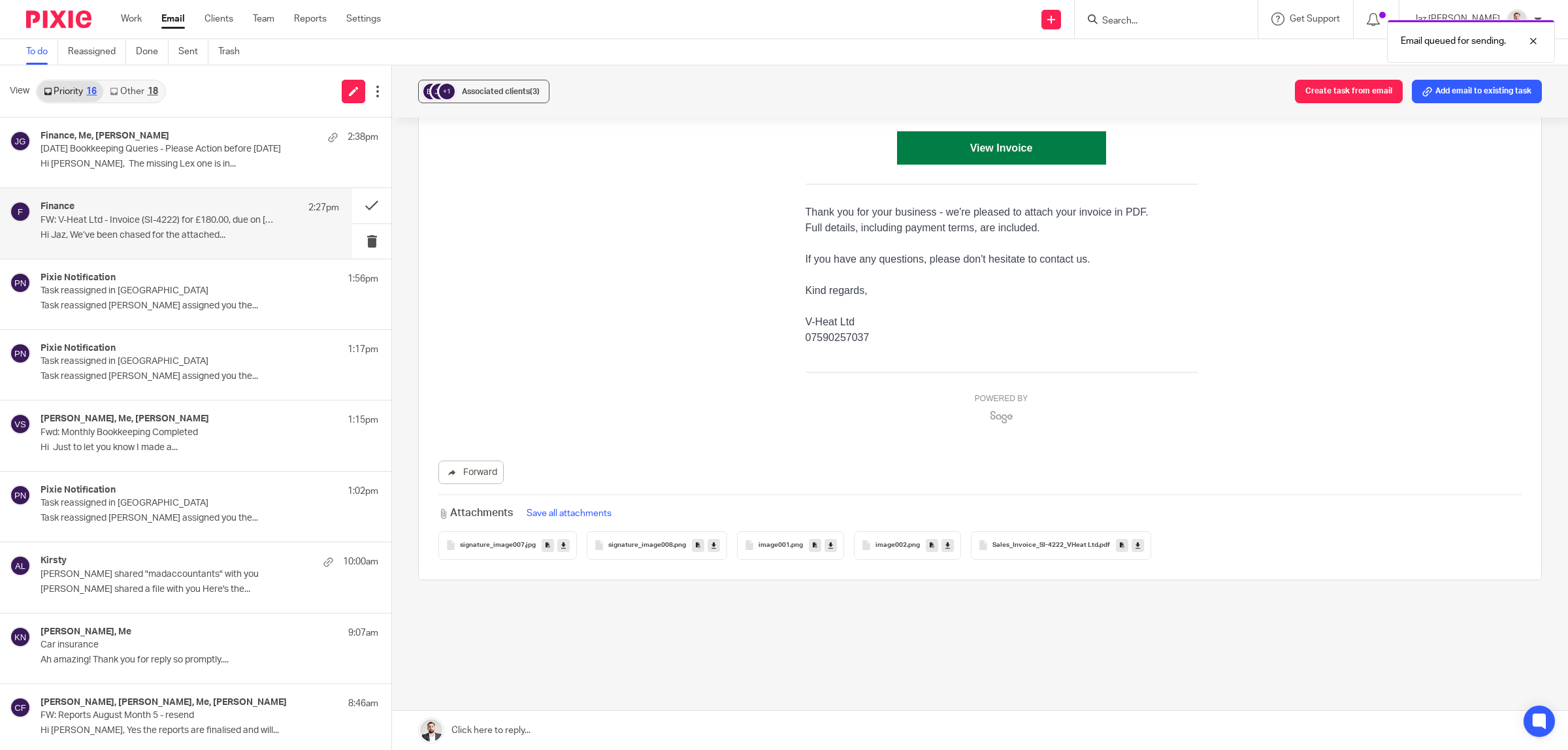
scroll to position [1134, 0]
click at [165, 314] on div "Pixie Notification 1:56pm Task reassigned in Pixie Task reassigned Raj Kaur ass…" at bounding box center [190, 294] width 299 height 43
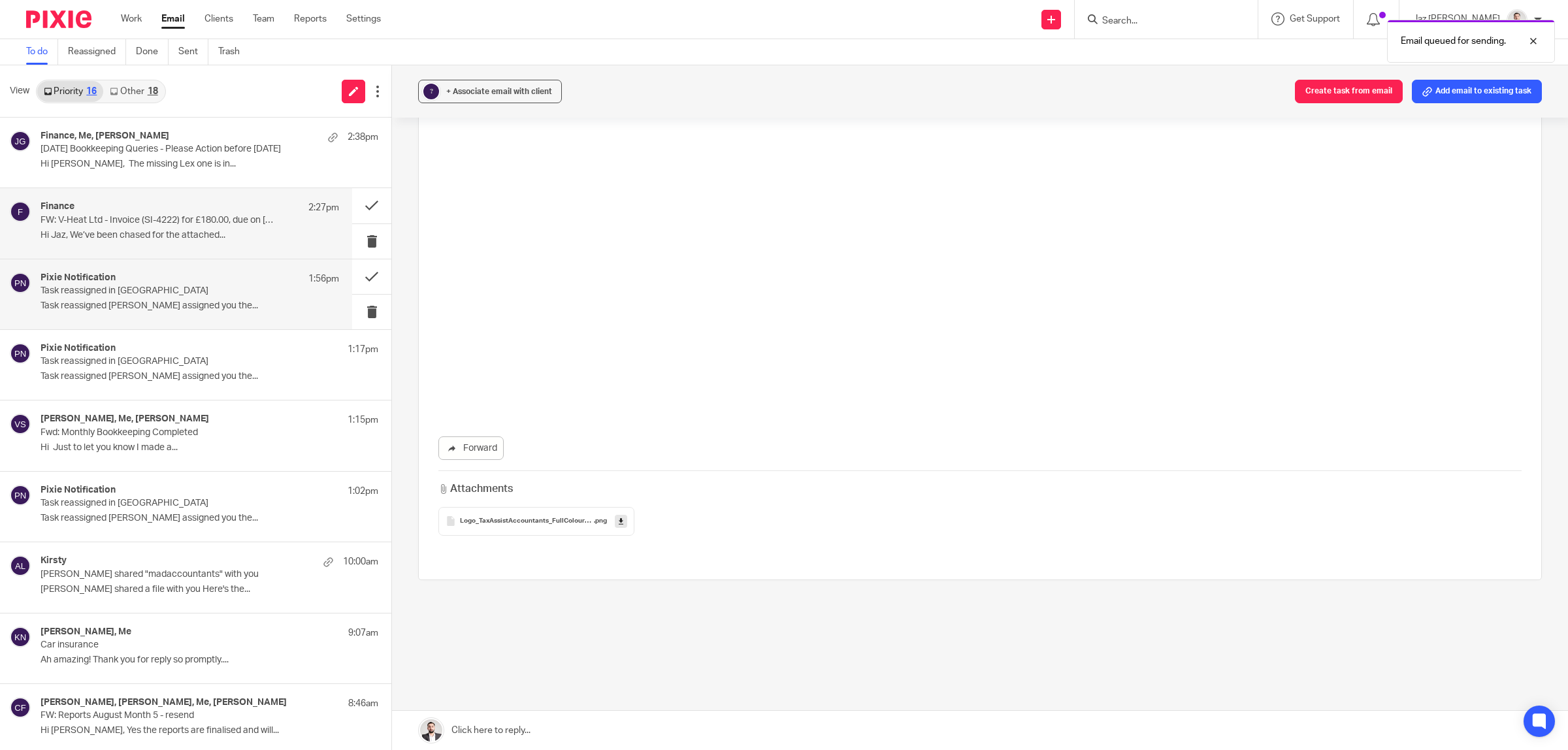
scroll to position [0, 0]
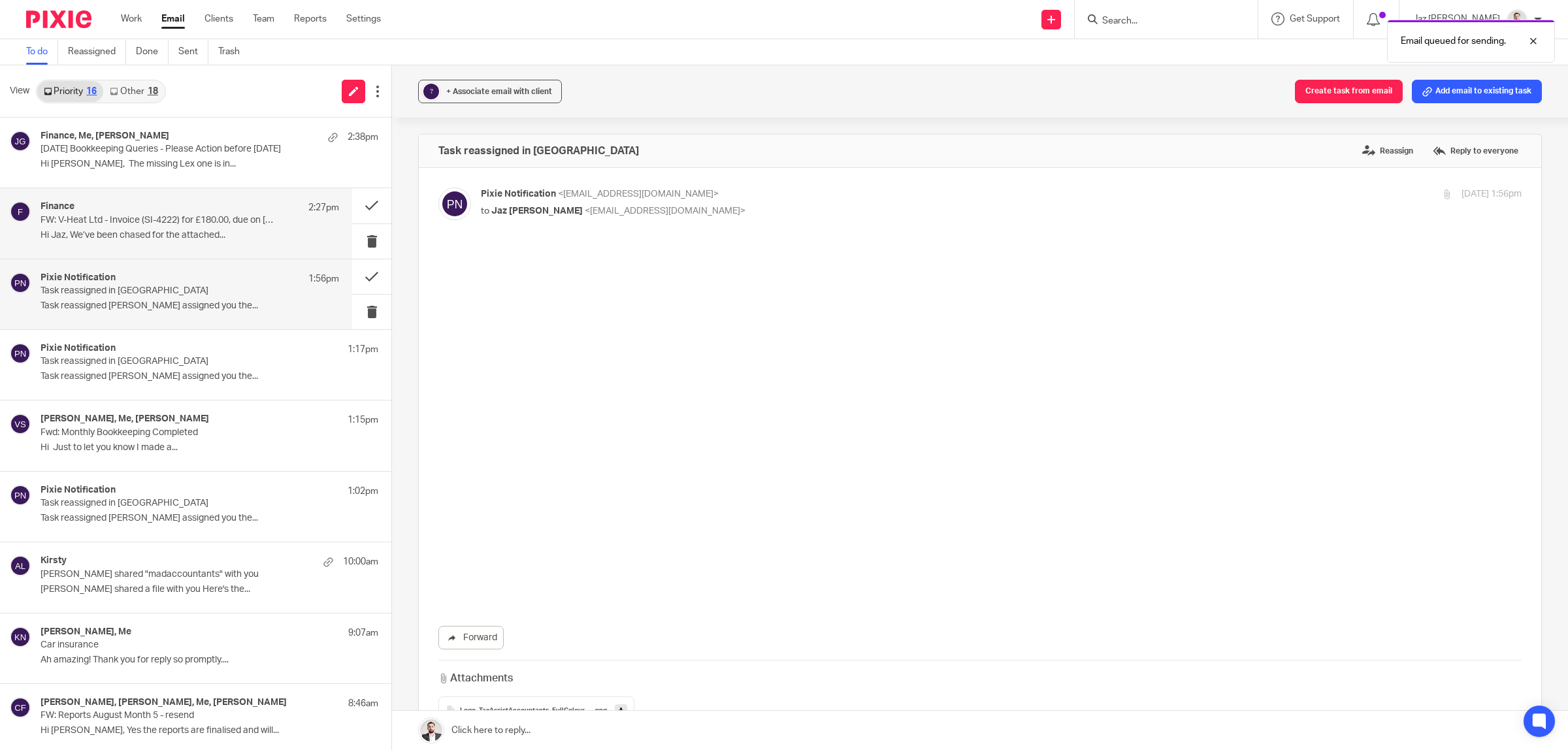
click at [164, 222] on p "FW: V-Heat Ltd - Invoice (SI-4222) for £180.00, due on 27/05/2025 OVERDUE" at bounding box center [160, 220] width 239 height 11
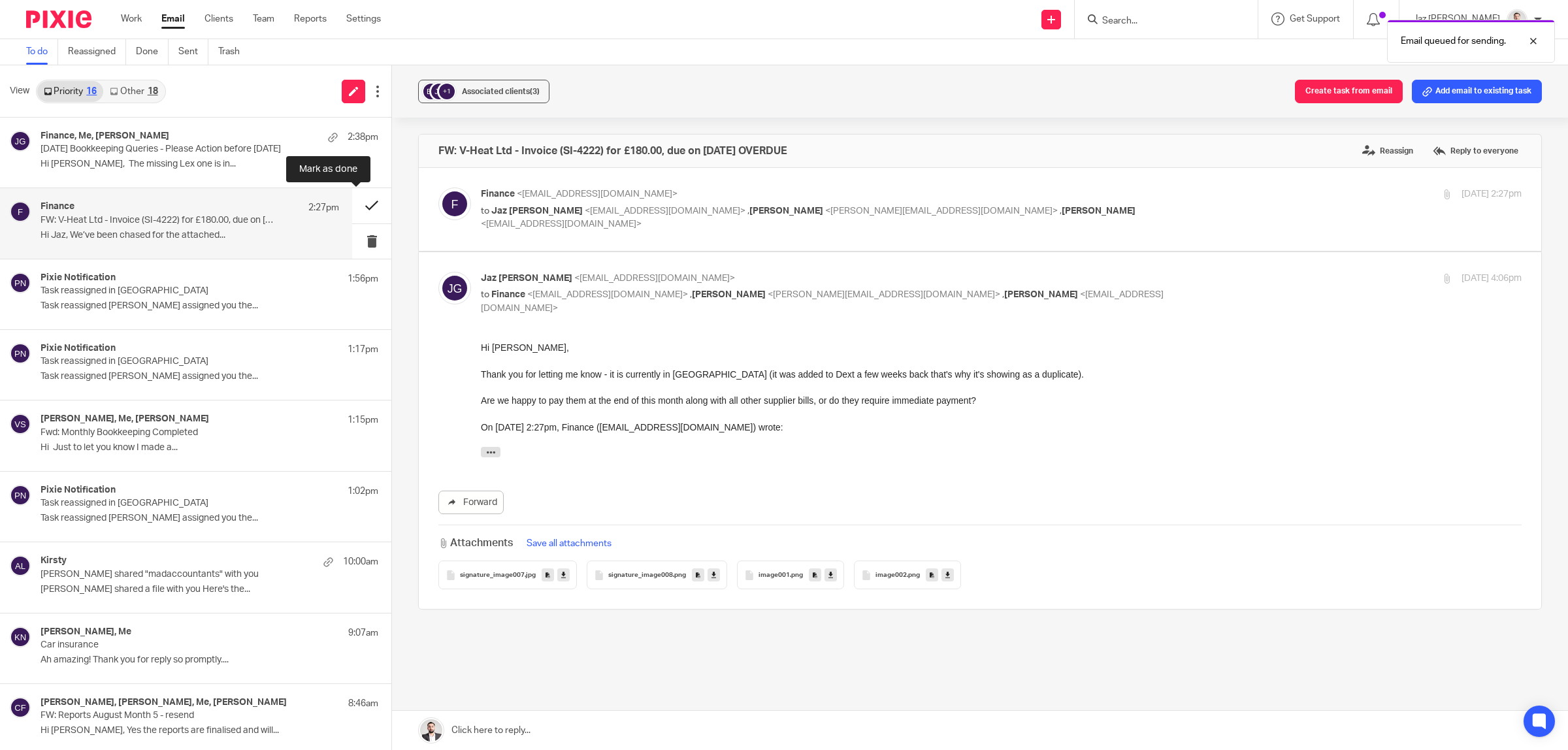
click at [363, 199] on button at bounding box center [371, 205] width 39 height 34
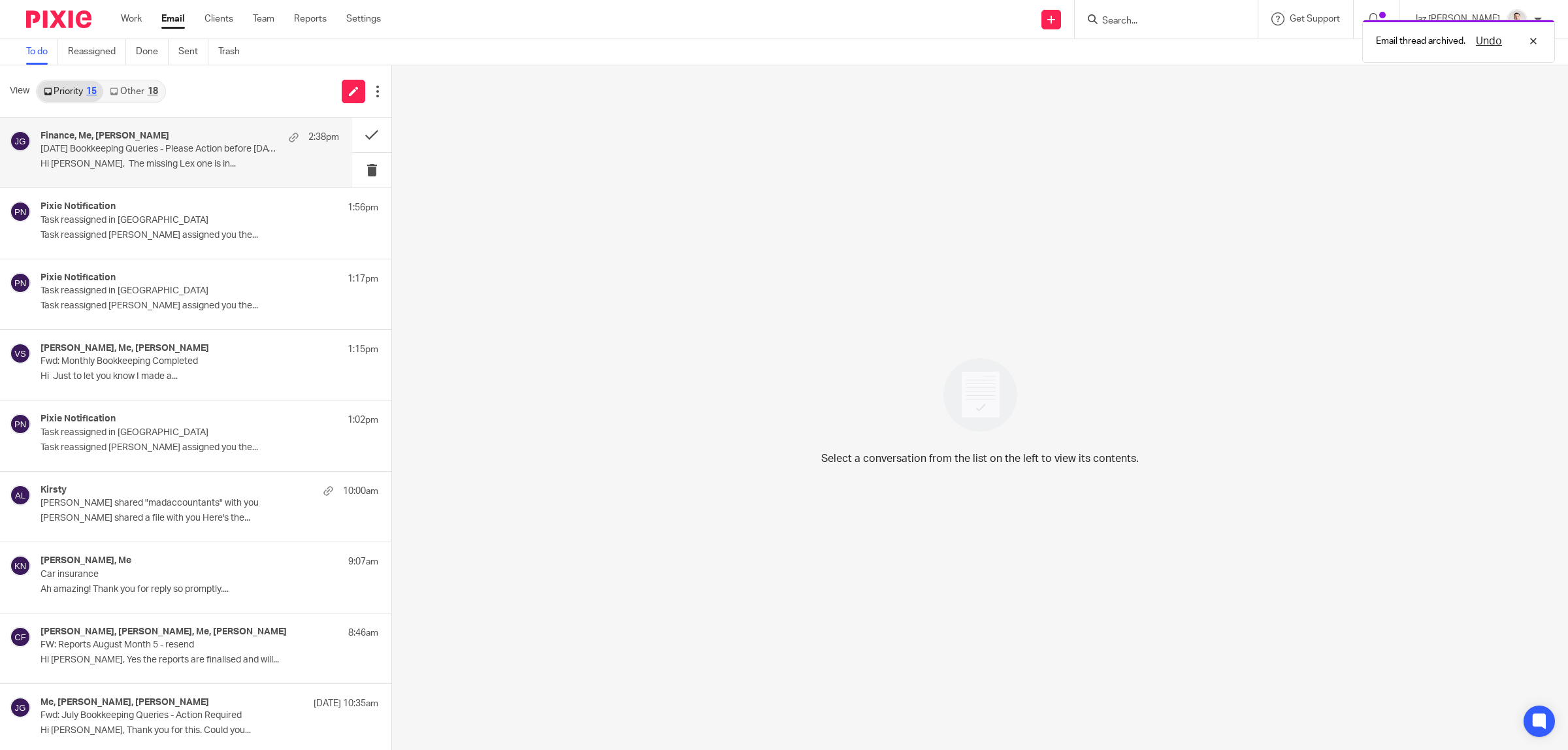
click at [206, 167] on p "Hi Jaz, The missing Lex one is in..." at bounding box center [190, 164] width 299 height 11
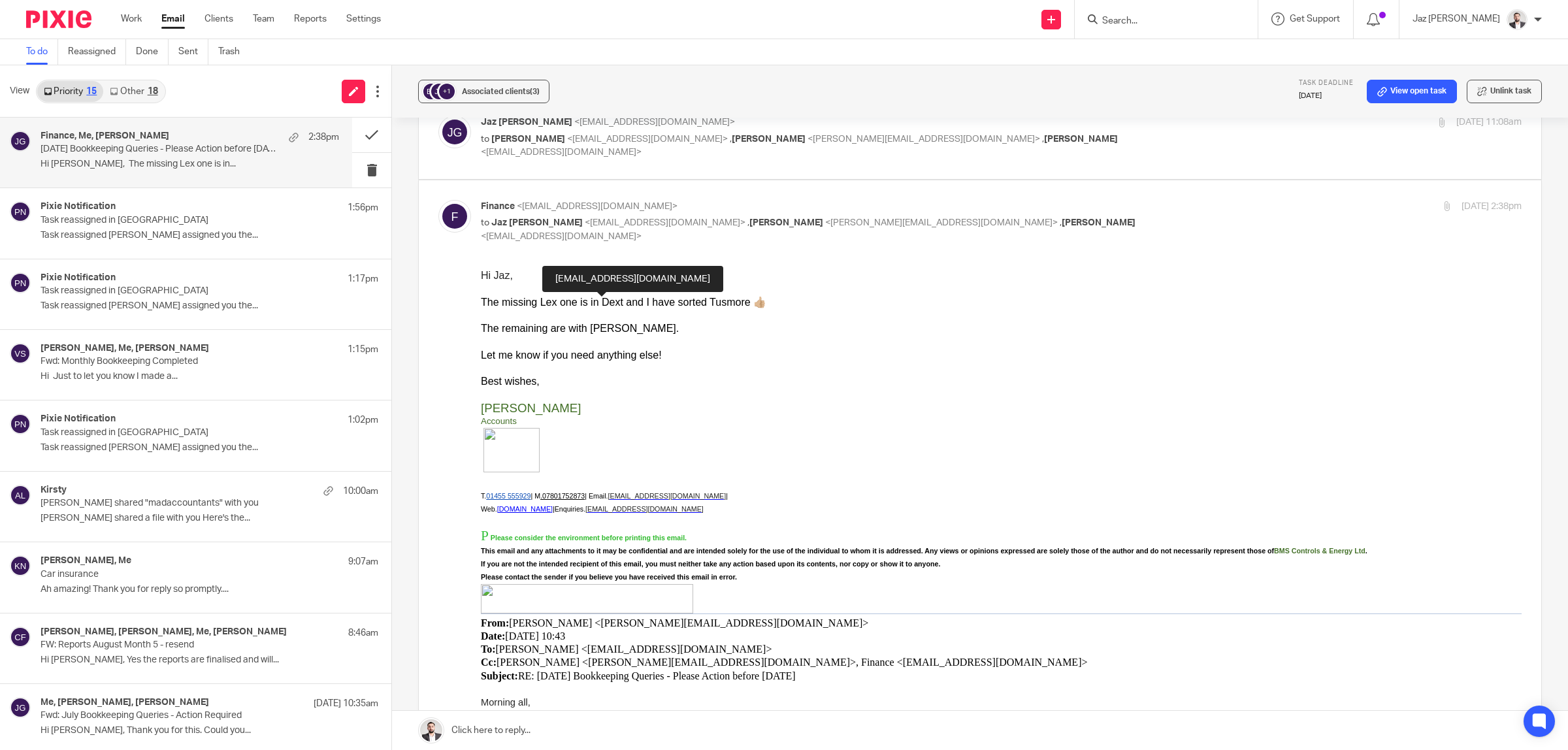
scroll to position [245, 0]
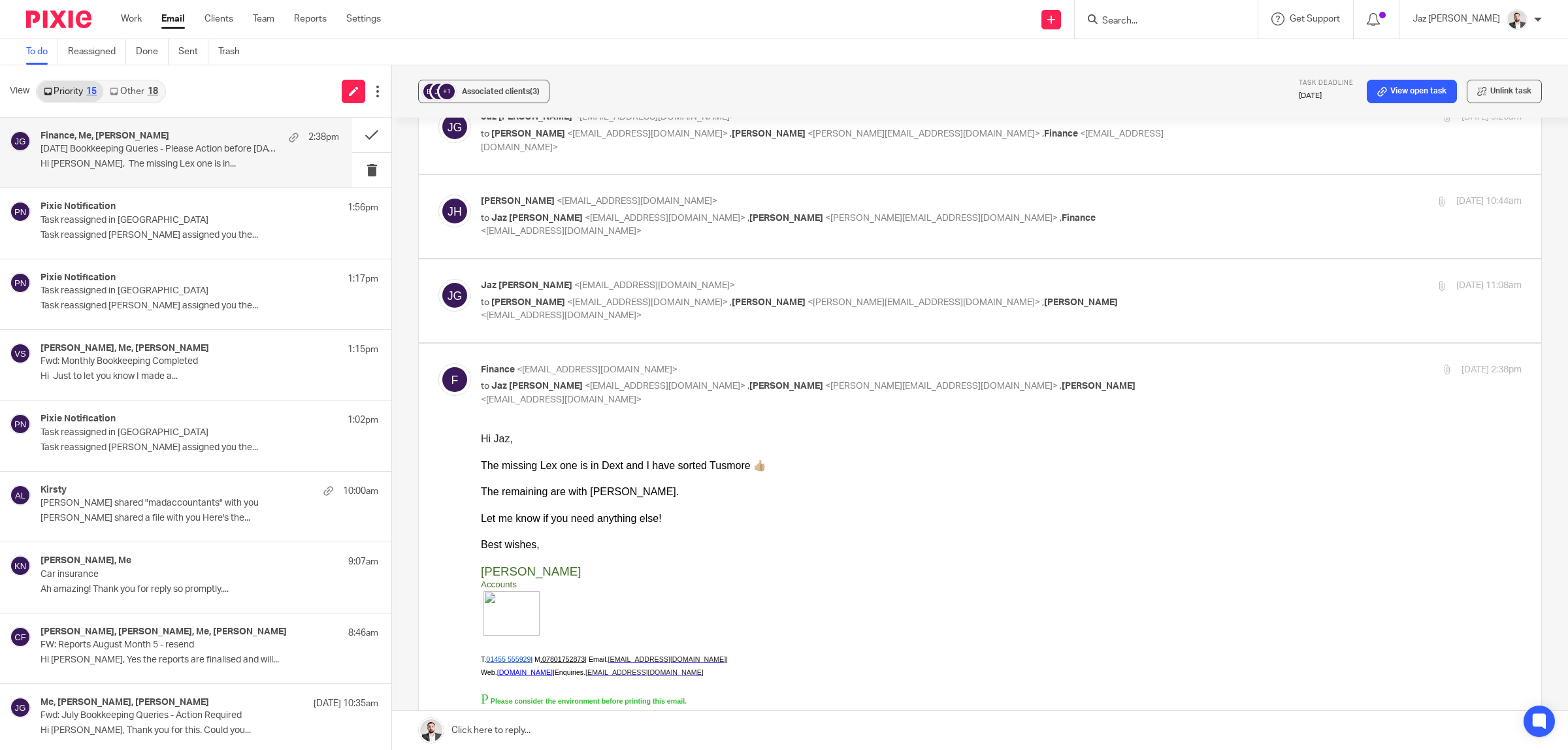
click at [635, 729] on link at bounding box center [979, 729] width 1176 height 39
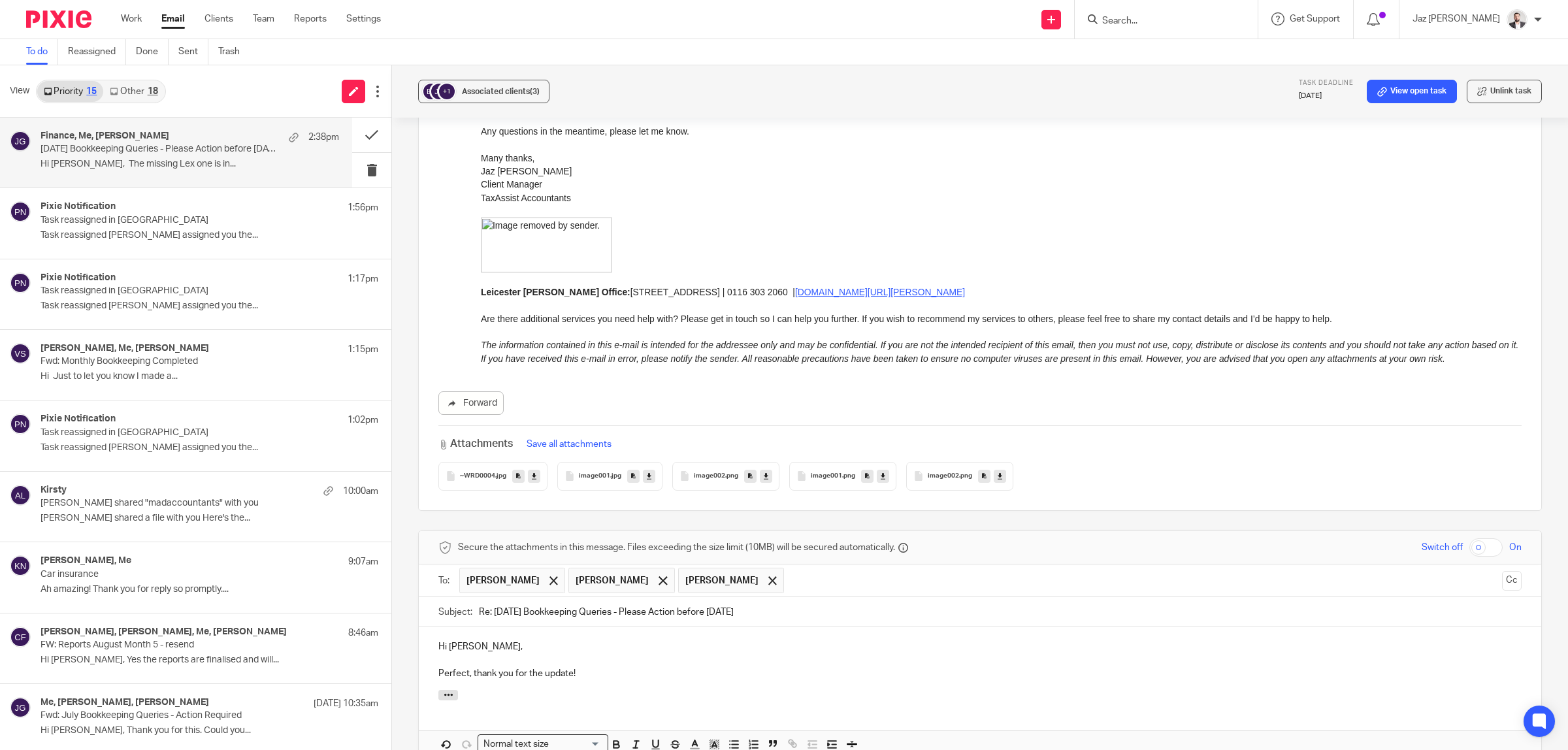
scroll to position [1855, 0]
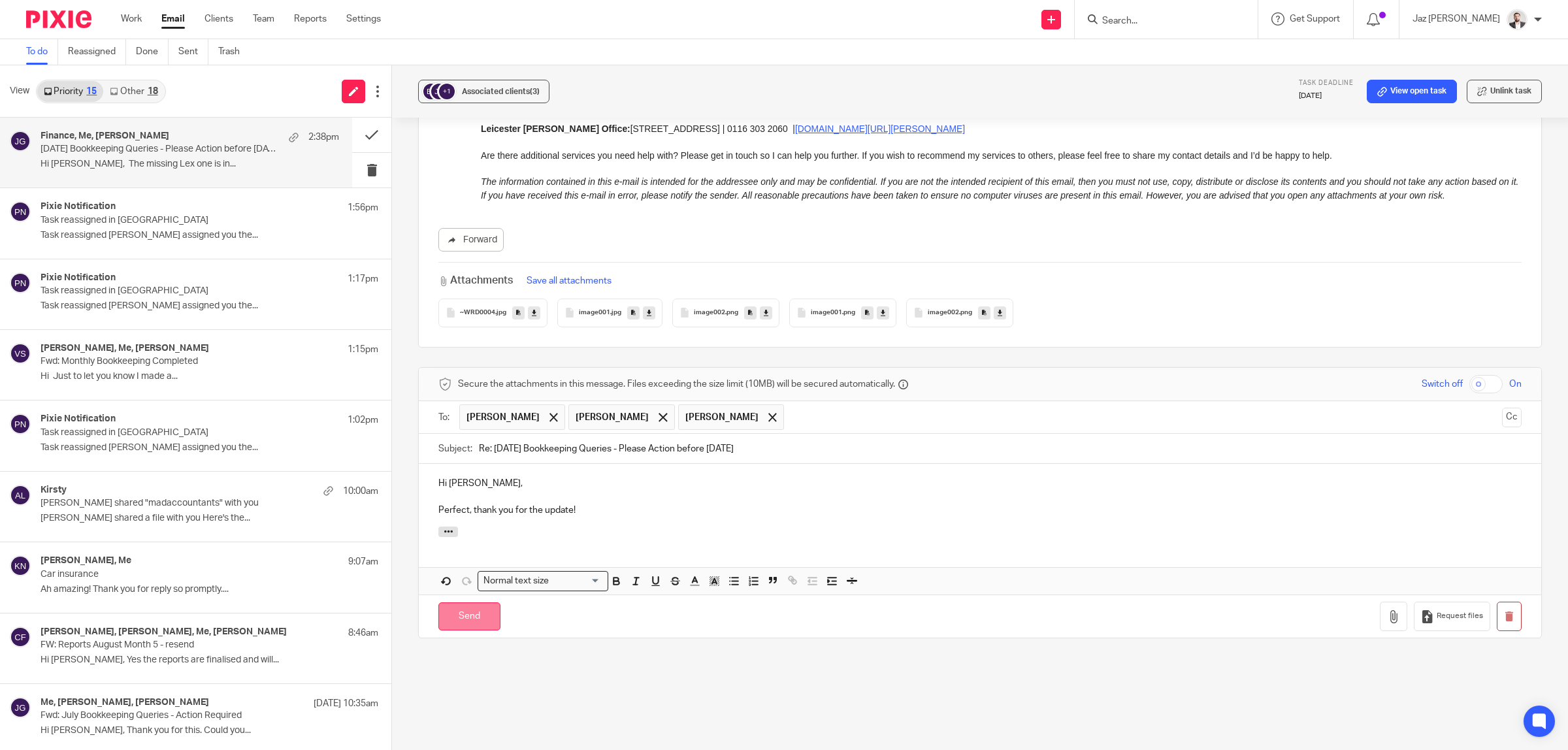
click at [468, 630] on input "Send" at bounding box center [469, 616] width 62 height 28
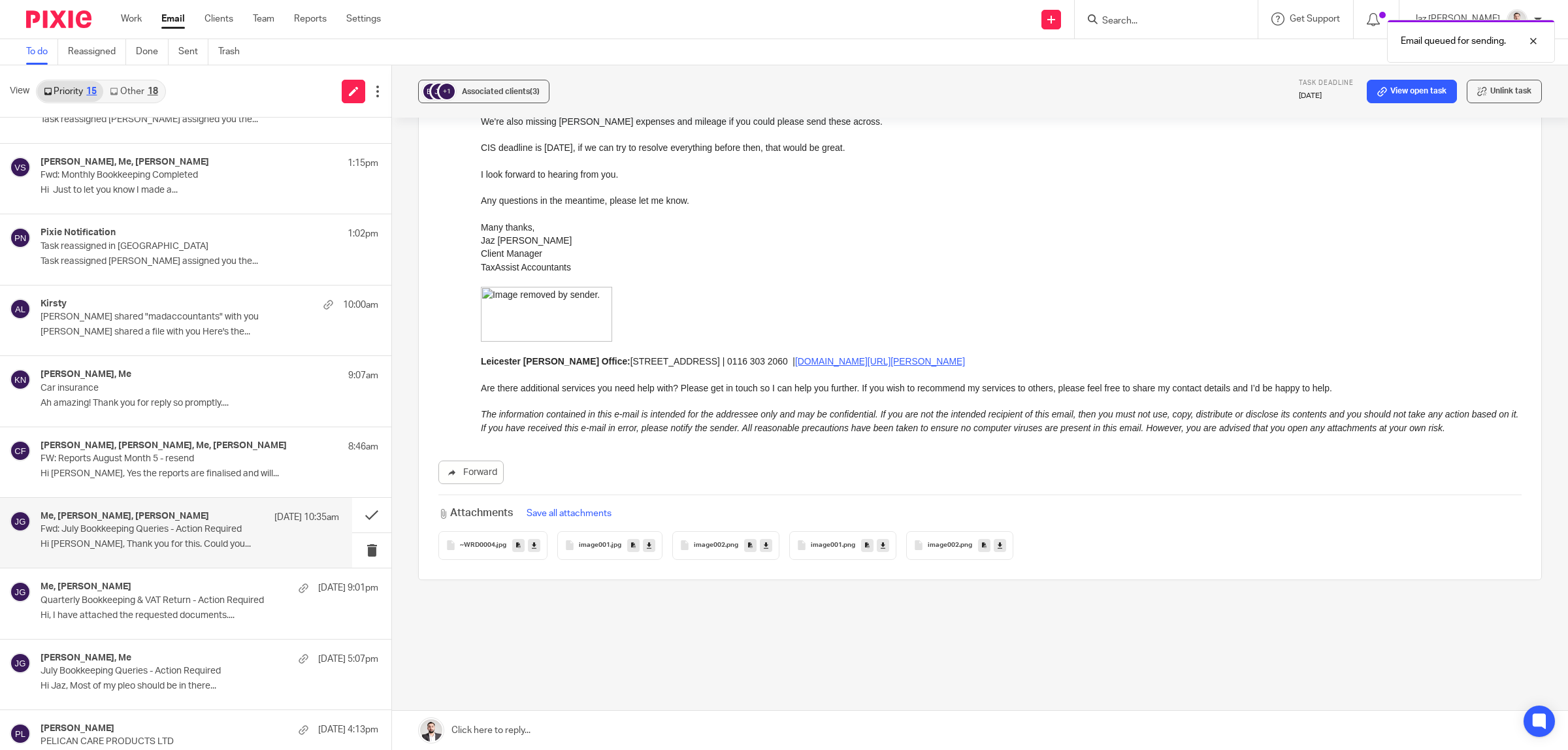
scroll to position [105, 0]
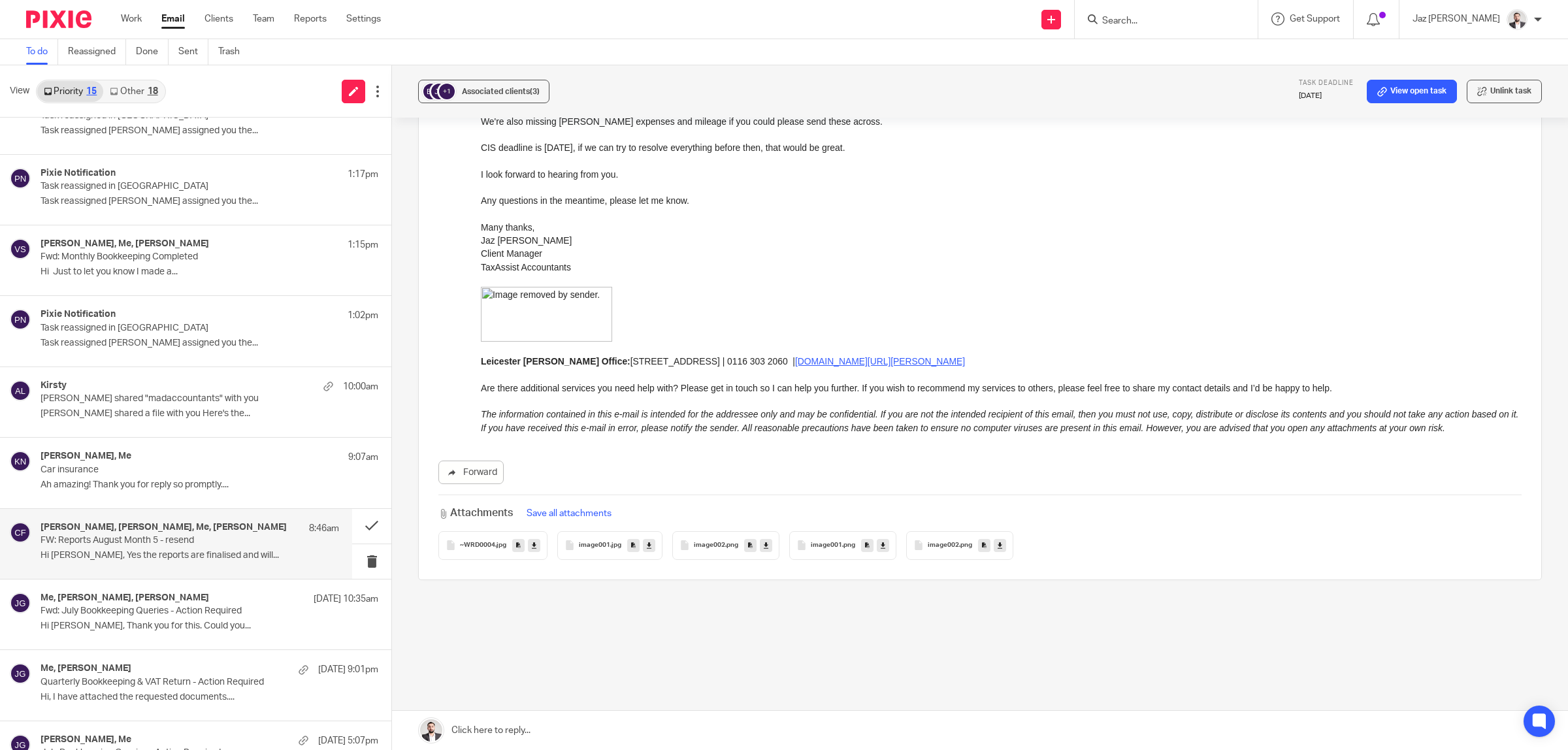
click at [132, 541] on p "FW: Reports August Month 5 - resend" at bounding box center [160, 541] width 239 height 11
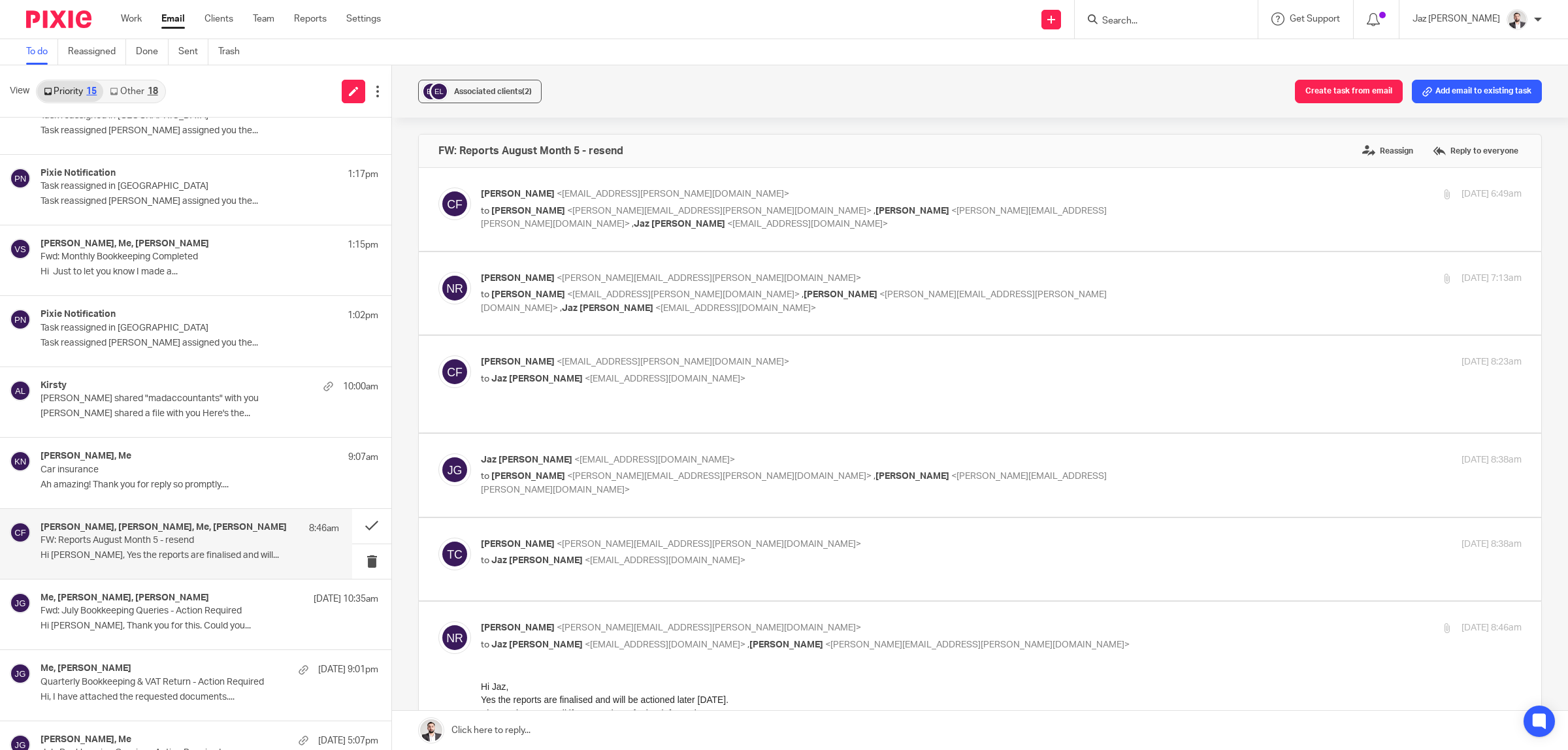
scroll to position [81, 0]
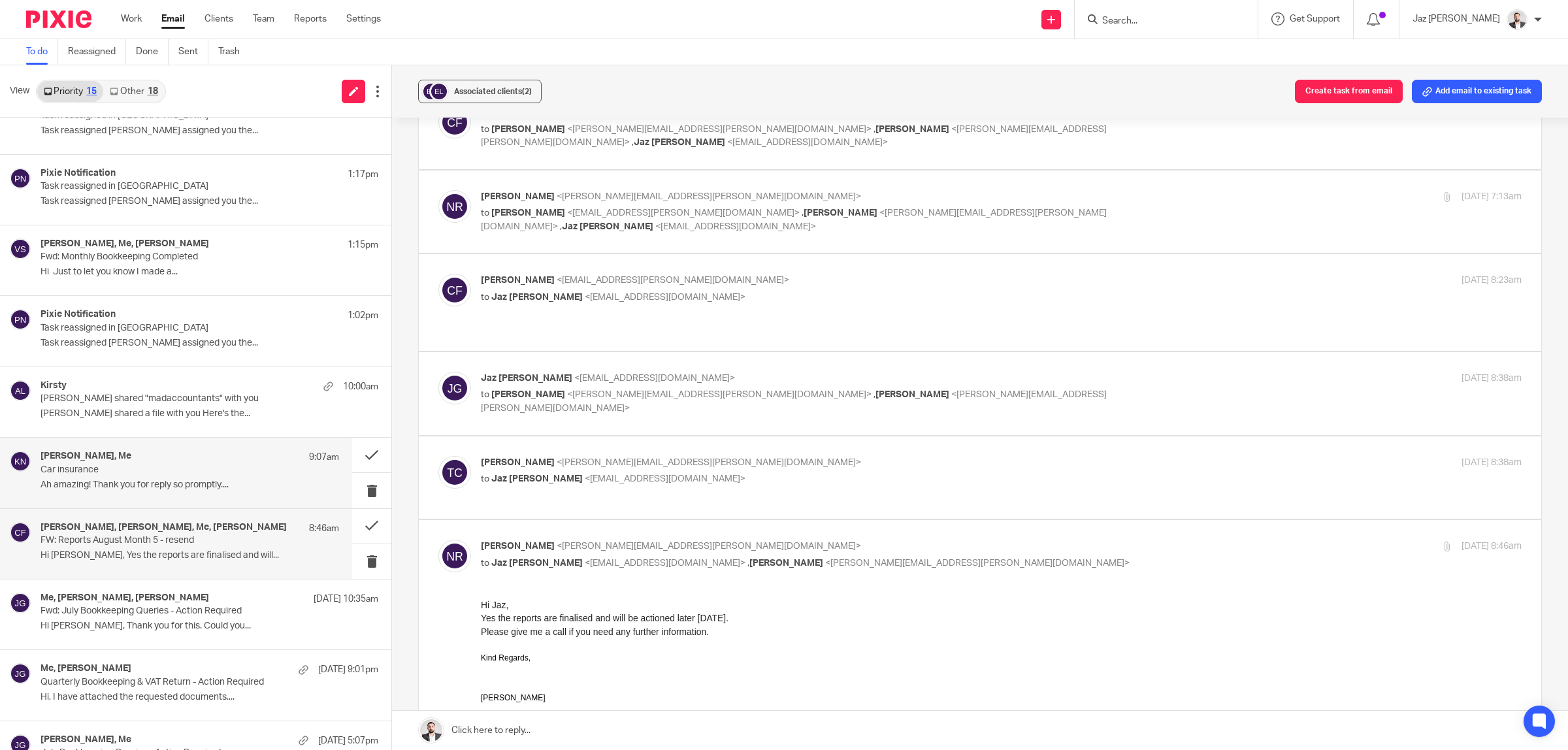
click at [160, 488] on p "Ah amazing! Thank you for reply so promptly...." at bounding box center [190, 485] width 299 height 11
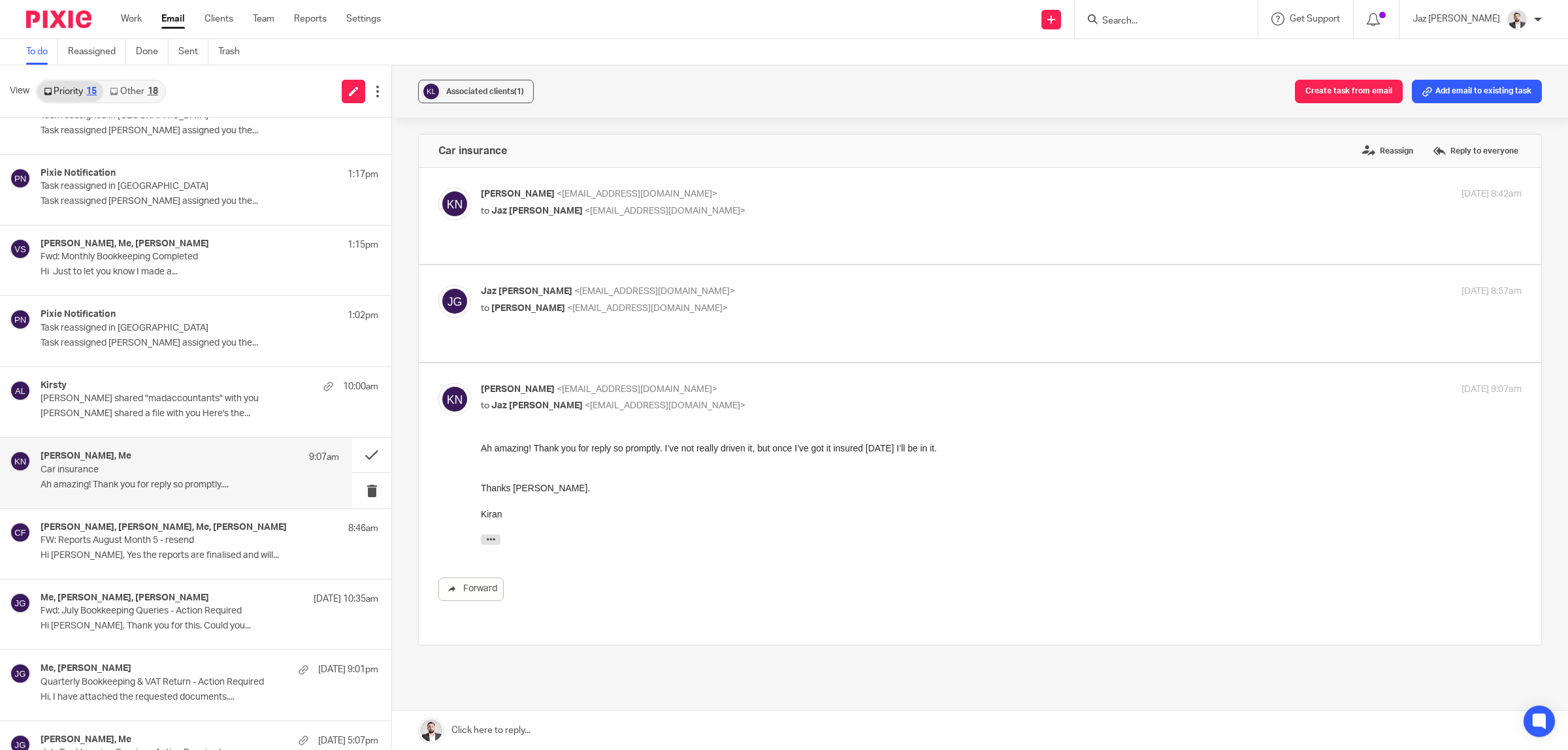
scroll to position [0, 0]
click at [746, 453] on div "Ah amazing! Thank you for reply so promptly. I’ve not really driven it, but onc…" at bounding box center [1001, 447] width 1041 height 13
click at [598, 729] on link at bounding box center [979, 729] width 1176 height 39
click at [823, 285] on p "Jaz Grewal <jazgrewal@taxassist.co.uk>" at bounding box center [828, 292] width 694 height 14
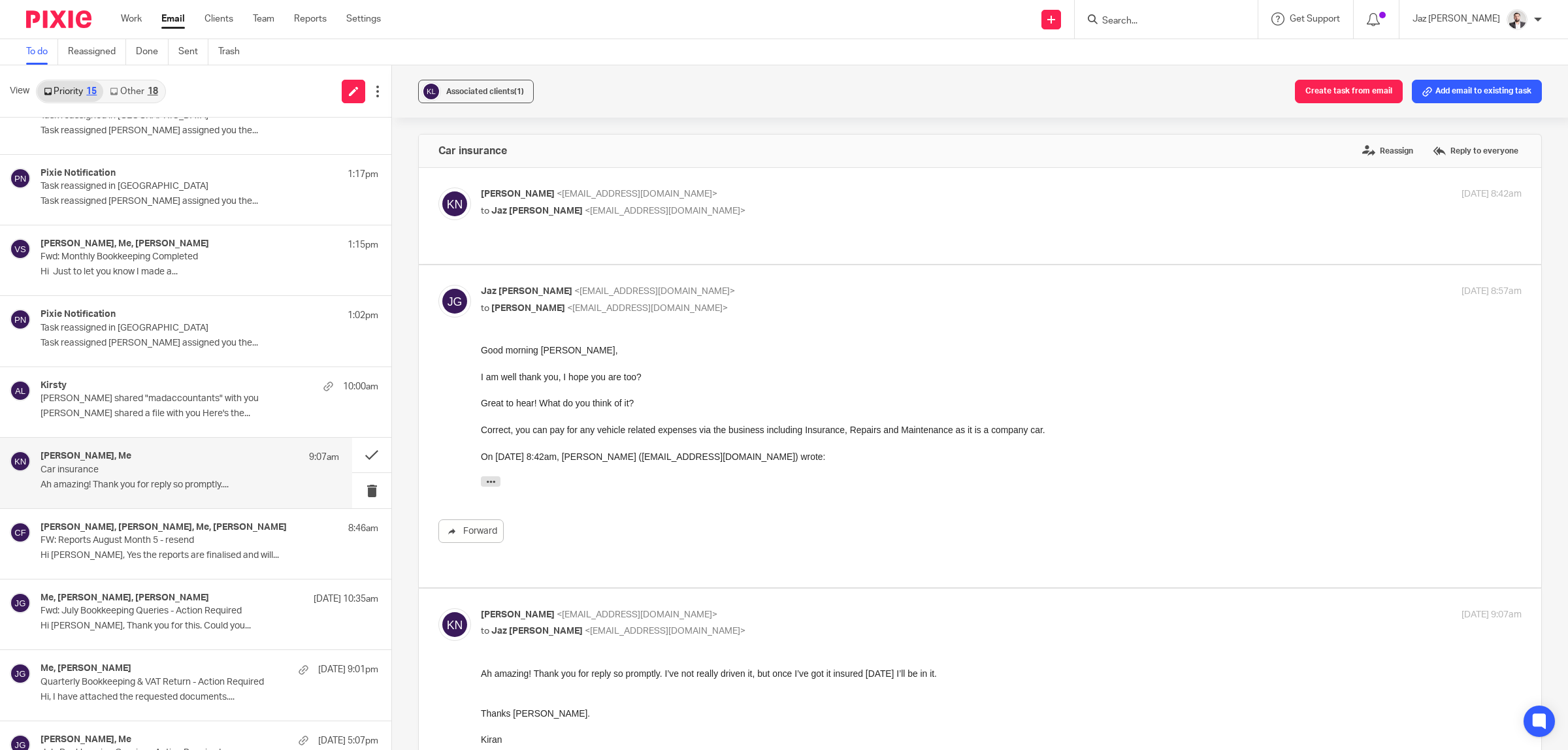
click at [812, 268] on label at bounding box center [979, 426] width 1122 height 321
click at [439, 284] on input "checkbox" at bounding box center [438, 284] width 1 height 1
checkbox input "false"
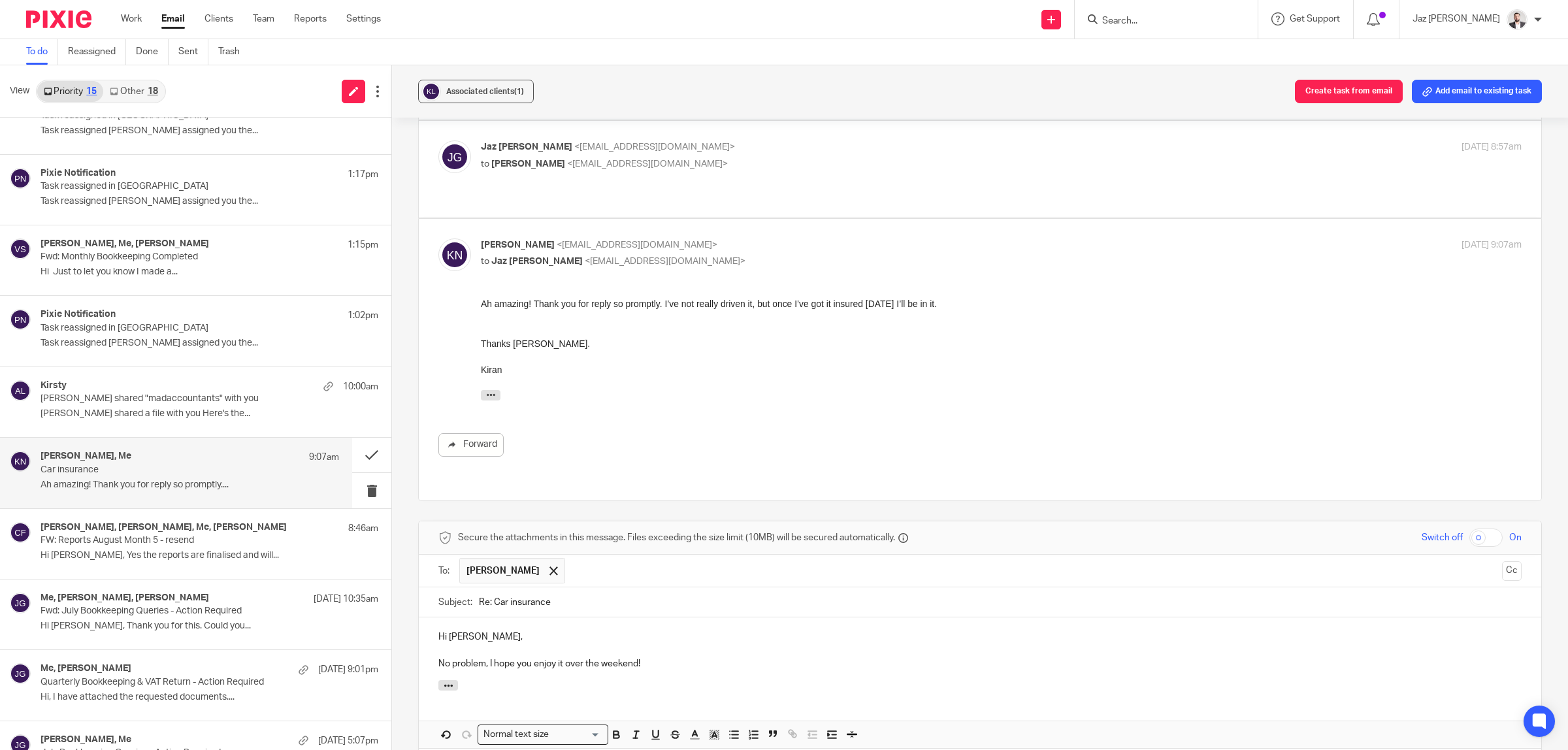
scroll to position [226, 0]
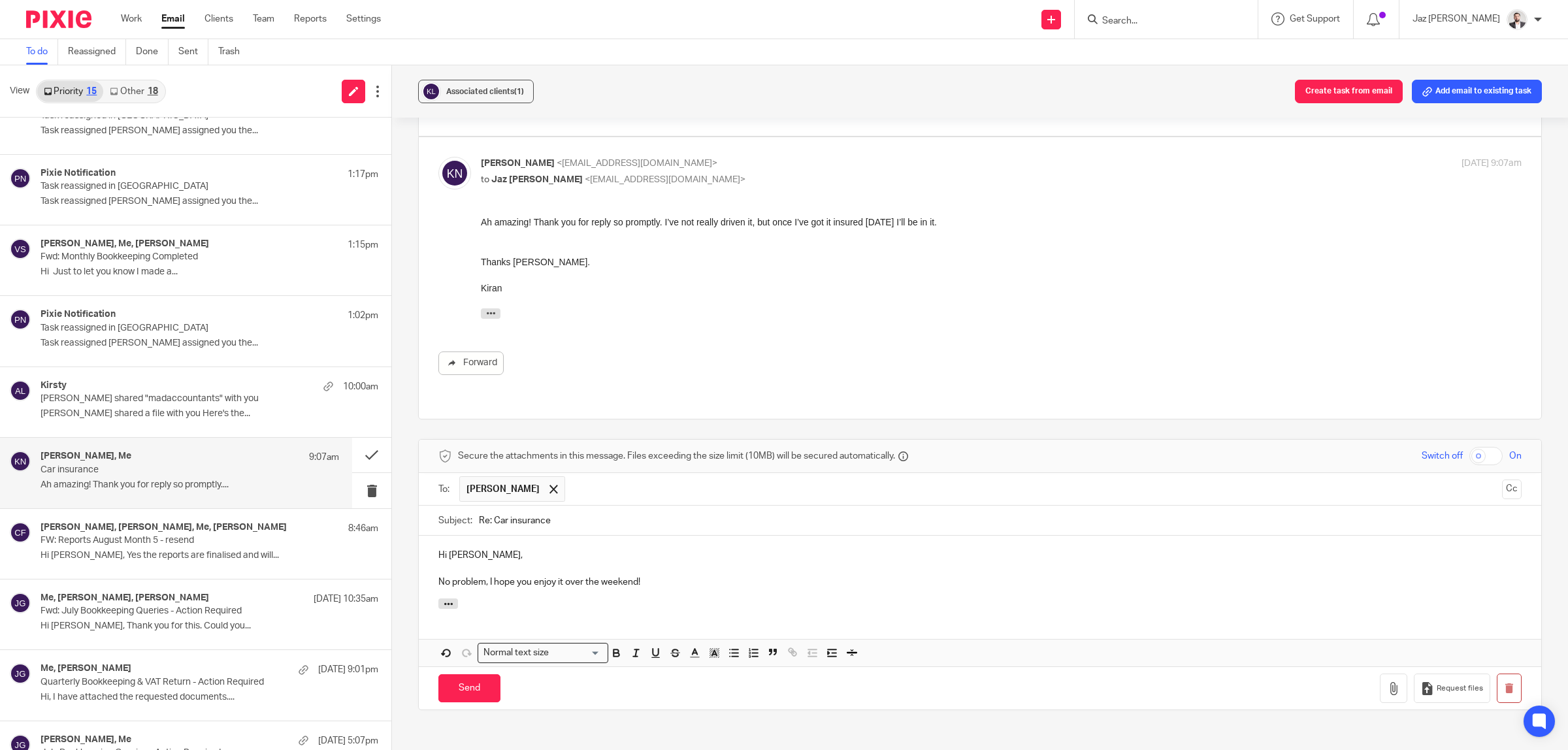
click at [690, 576] on p "No problem, I hope you enjoy it over the weekend!" at bounding box center [980, 582] width 1083 height 13
click at [477, 674] on input "Send" at bounding box center [469, 688] width 62 height 28
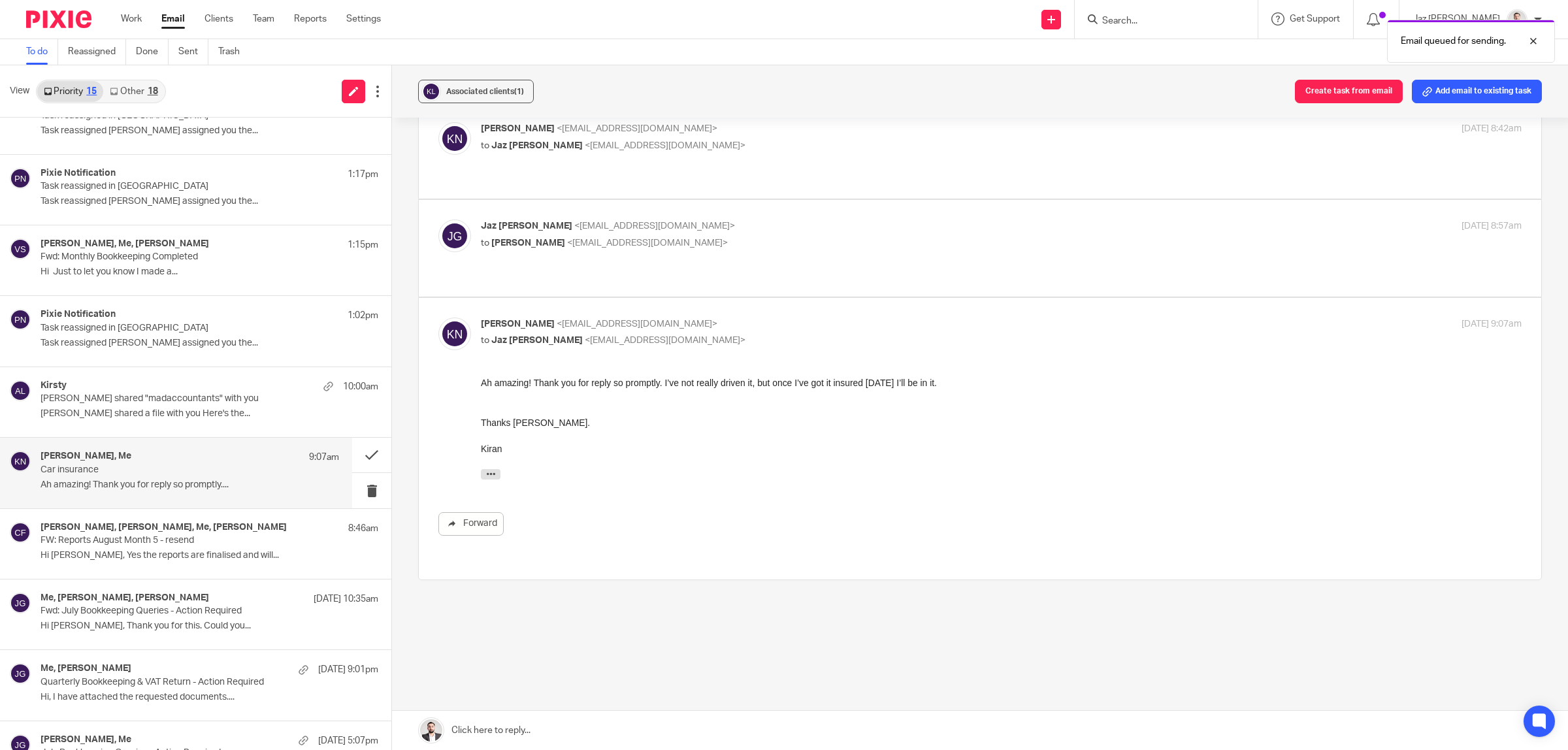
scroll to position [14, 0]
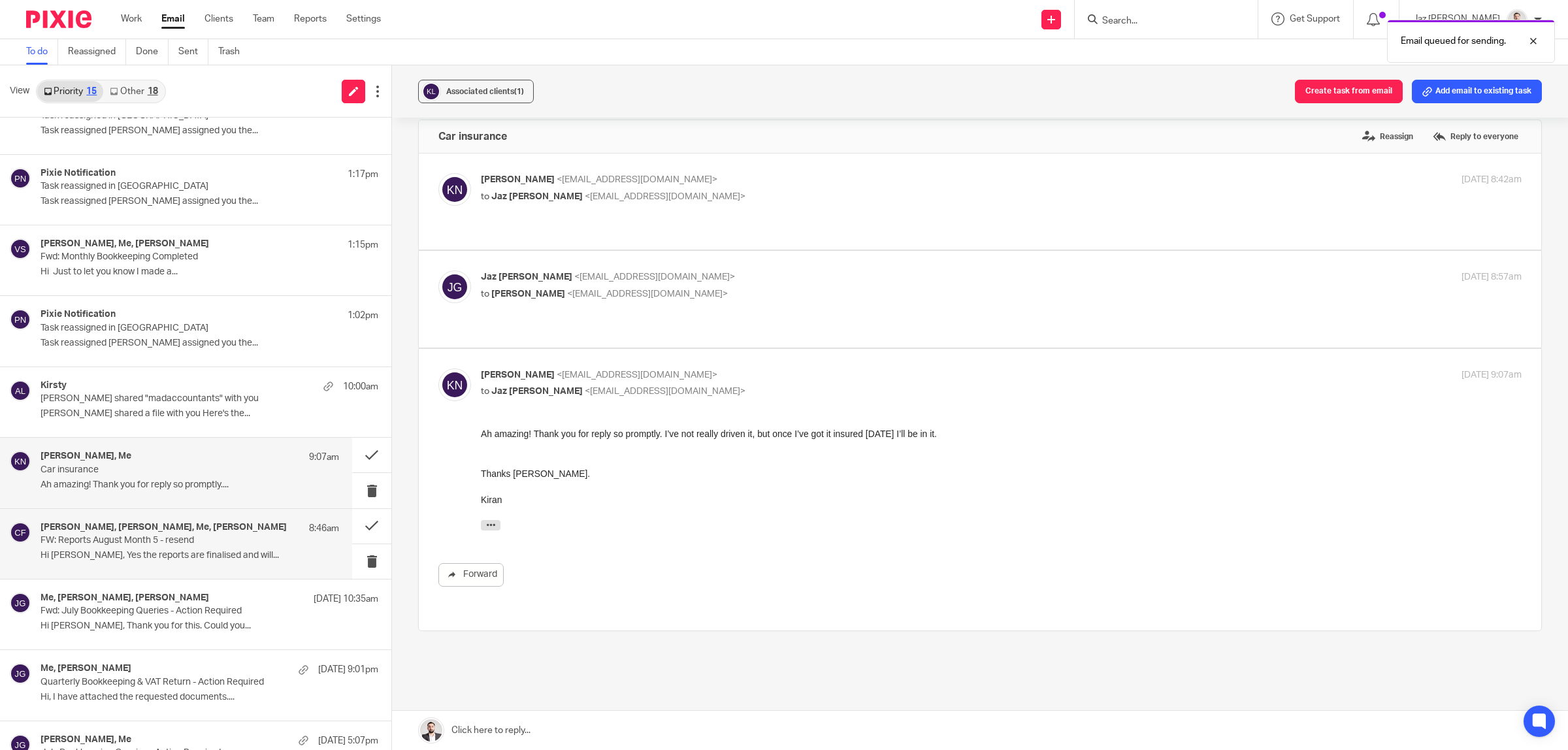
click at [148, 551] on p "Hi [PERSON_NAME], Yes the reports are finalised and will..." at bounding box center [190, 555] width 299 height 11
click at [145, 470] on p "Car insurance" at bounding box center [160, 470] width 239 height 11
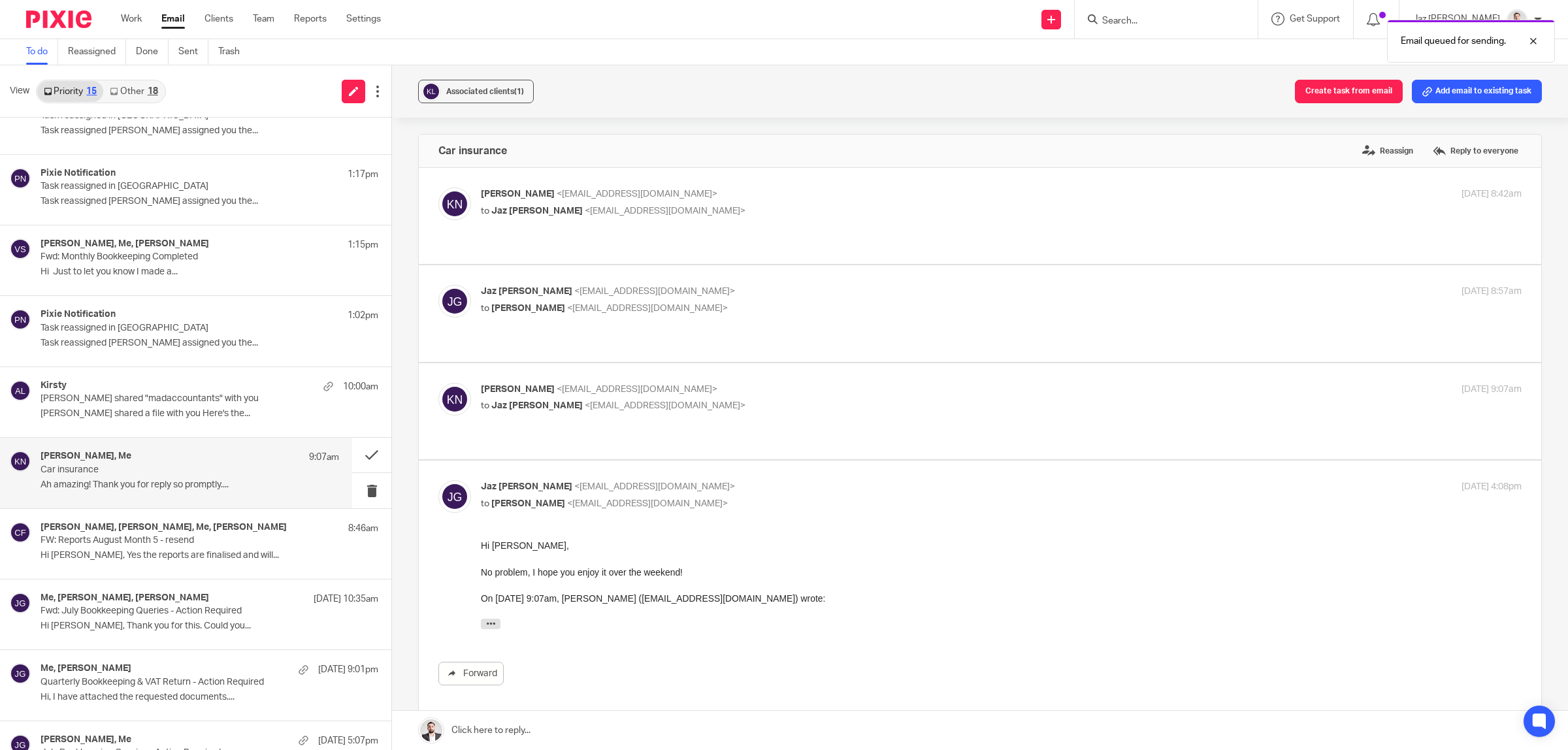
scroll to position [0, 0]
click at [354, 451] on button at bounding box center [371, 455] width 39 height 34
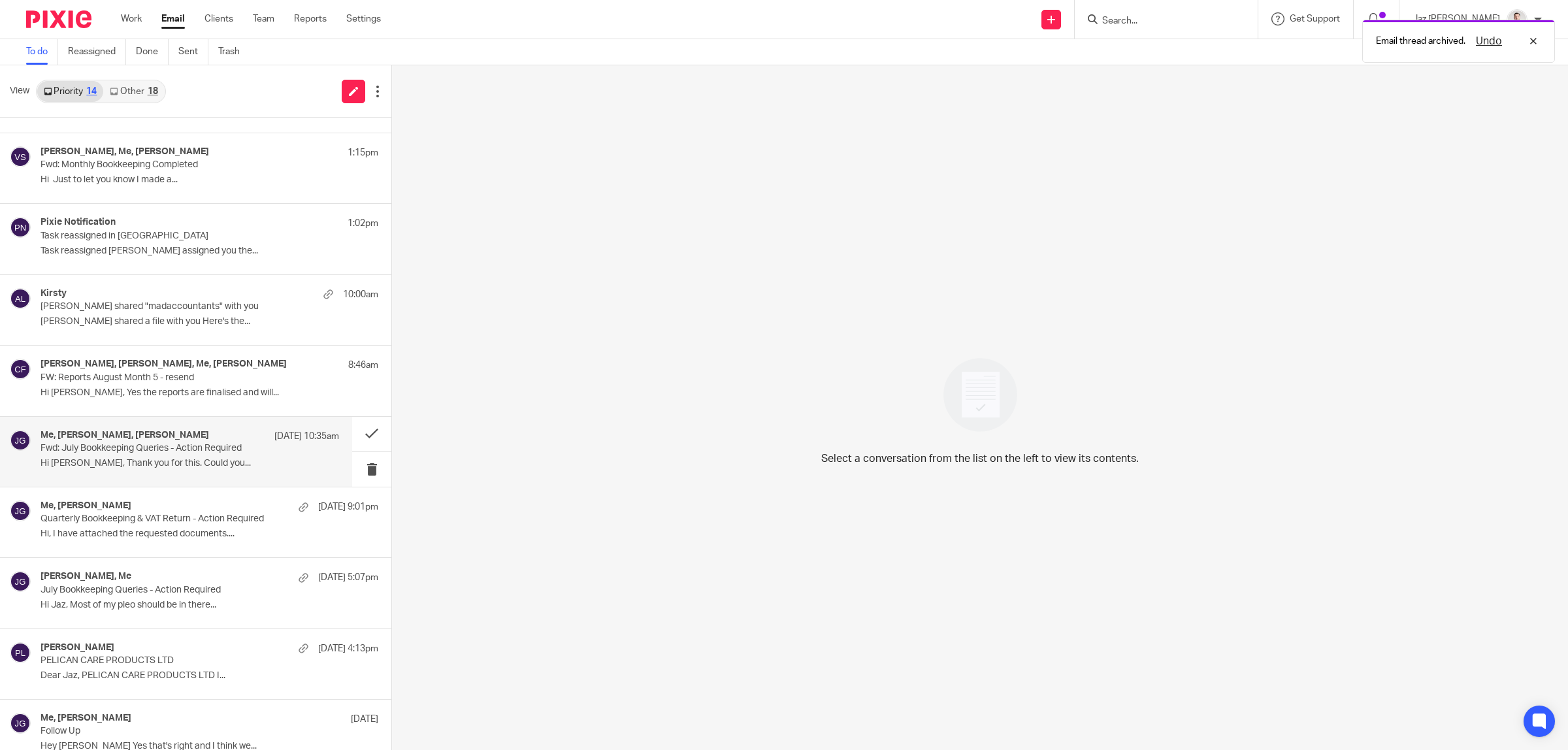
scroll to position [115, 0]
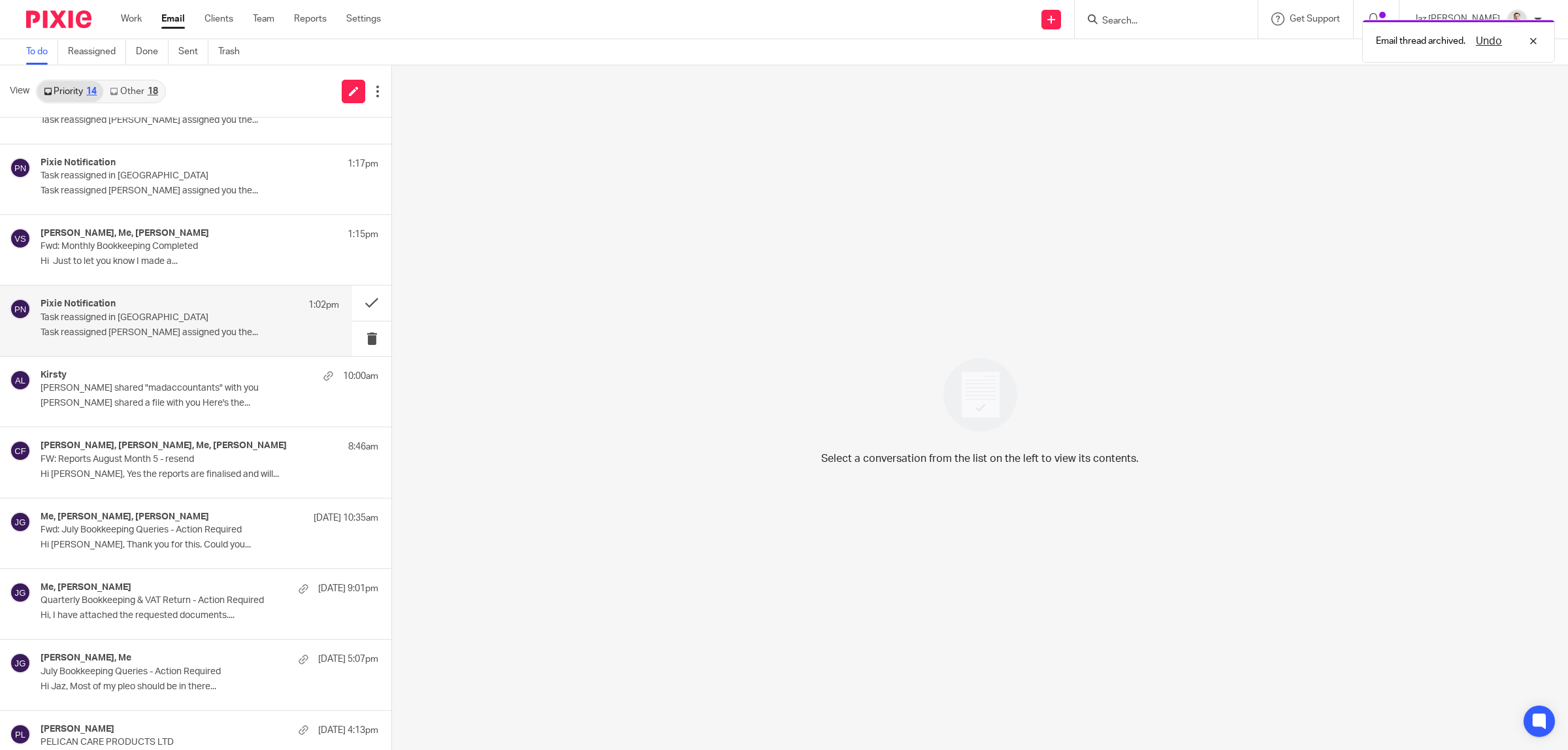
click at [172, 325] on div "Pixie Notification 1:02pm Task reassigned in Pixie Task reassigned Raj Kaur ass…" at bounding box center [190, 320] width 299 height 43
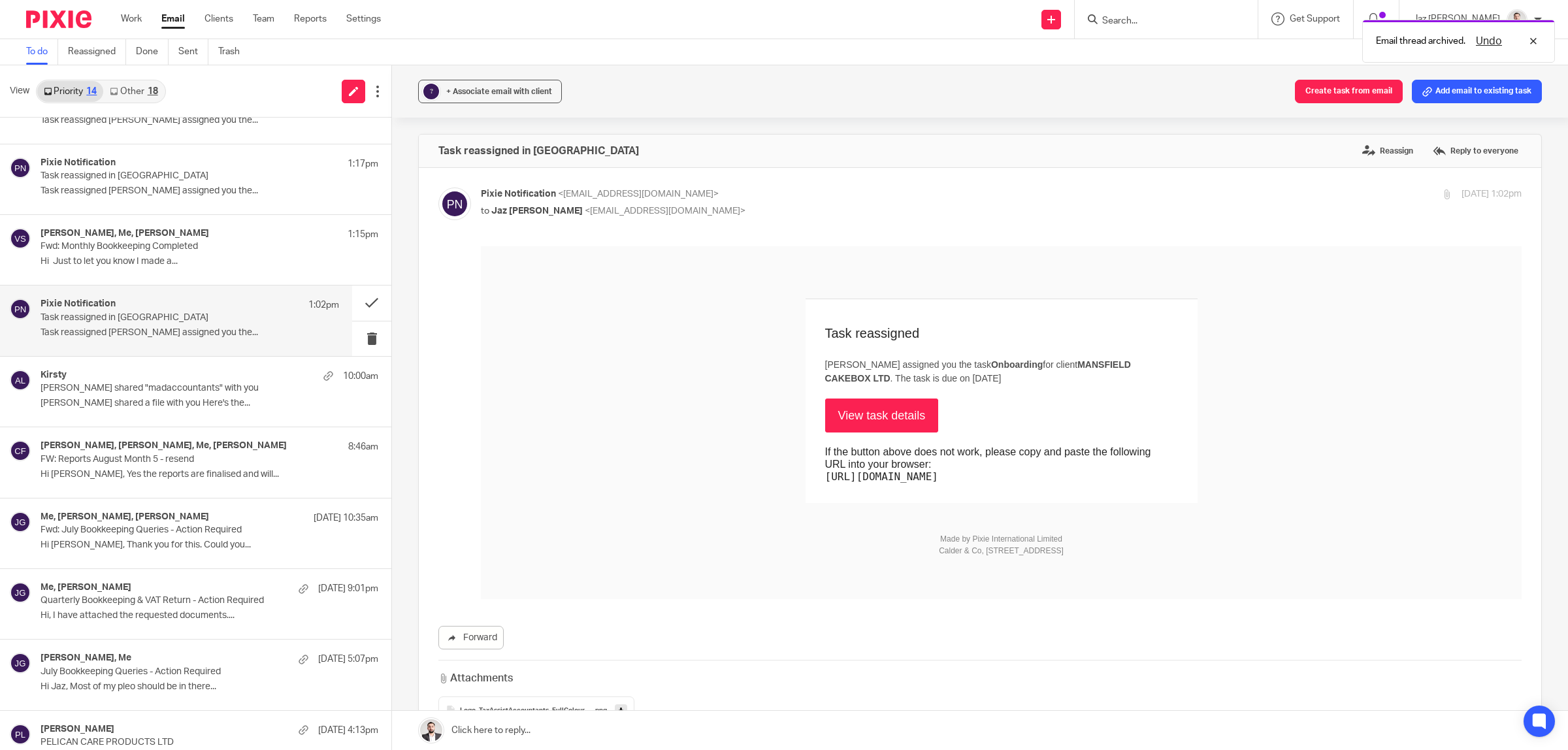
scroll to position [0, 0]
click at [360, 301] on button at bounding box center [371, 302] width 39 height 34
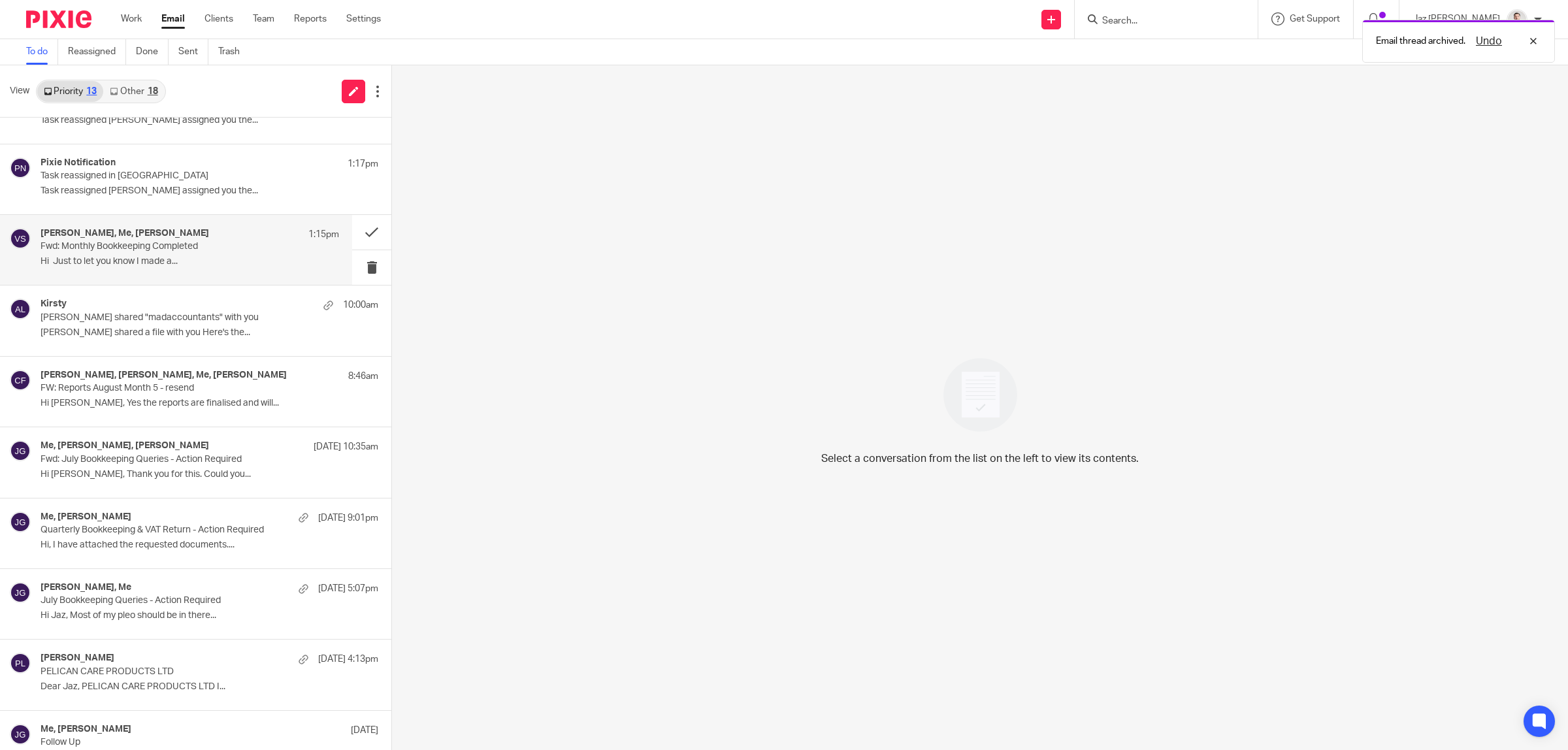
click at [216, 252] on p "Fwd: Monthly Bookkeeping Completed" at bounding box center [160, 246] width 239 height 11
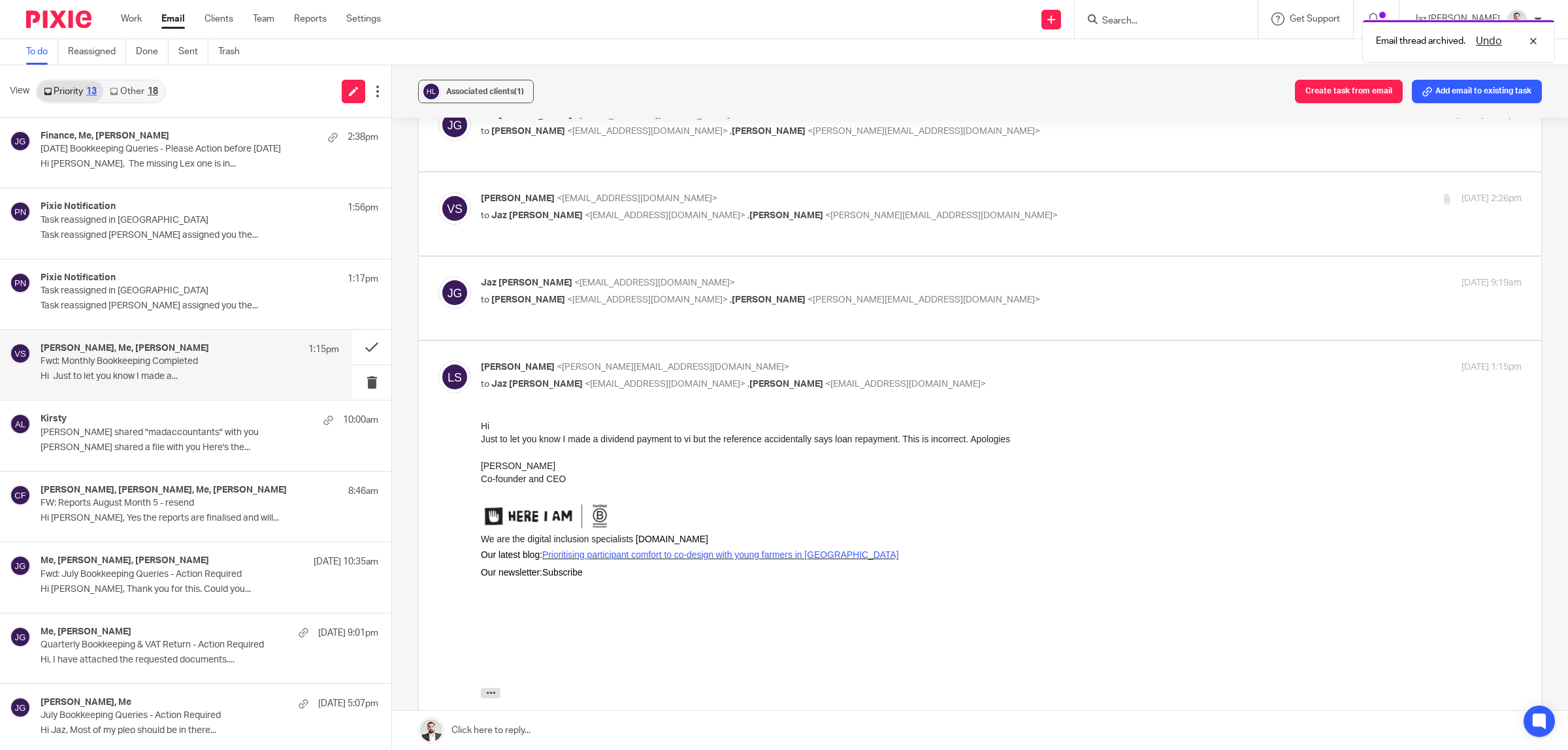
scroll to position [245, 0]
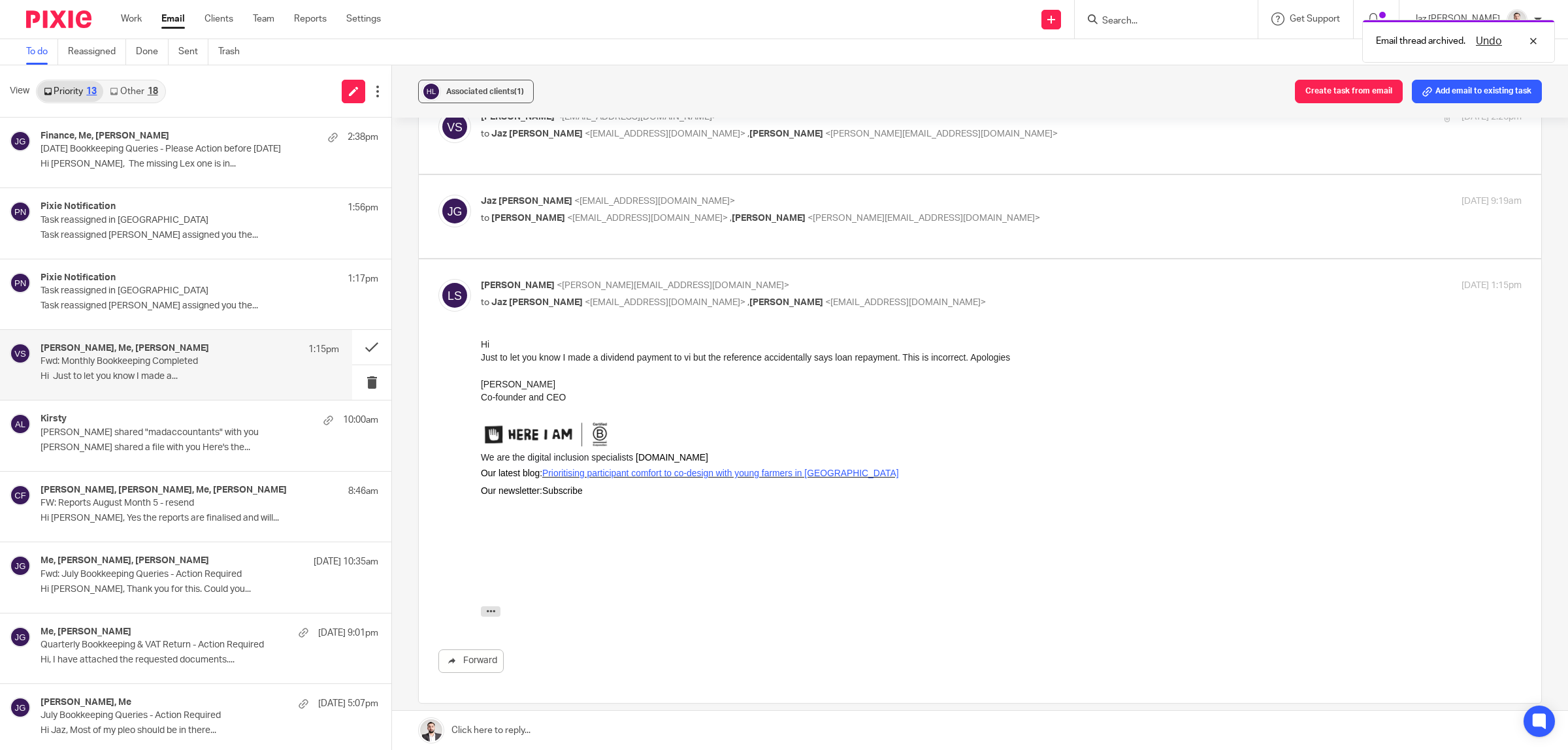
click at [602, 728] on link at bounding box center [979, 729] width 1176 height 39
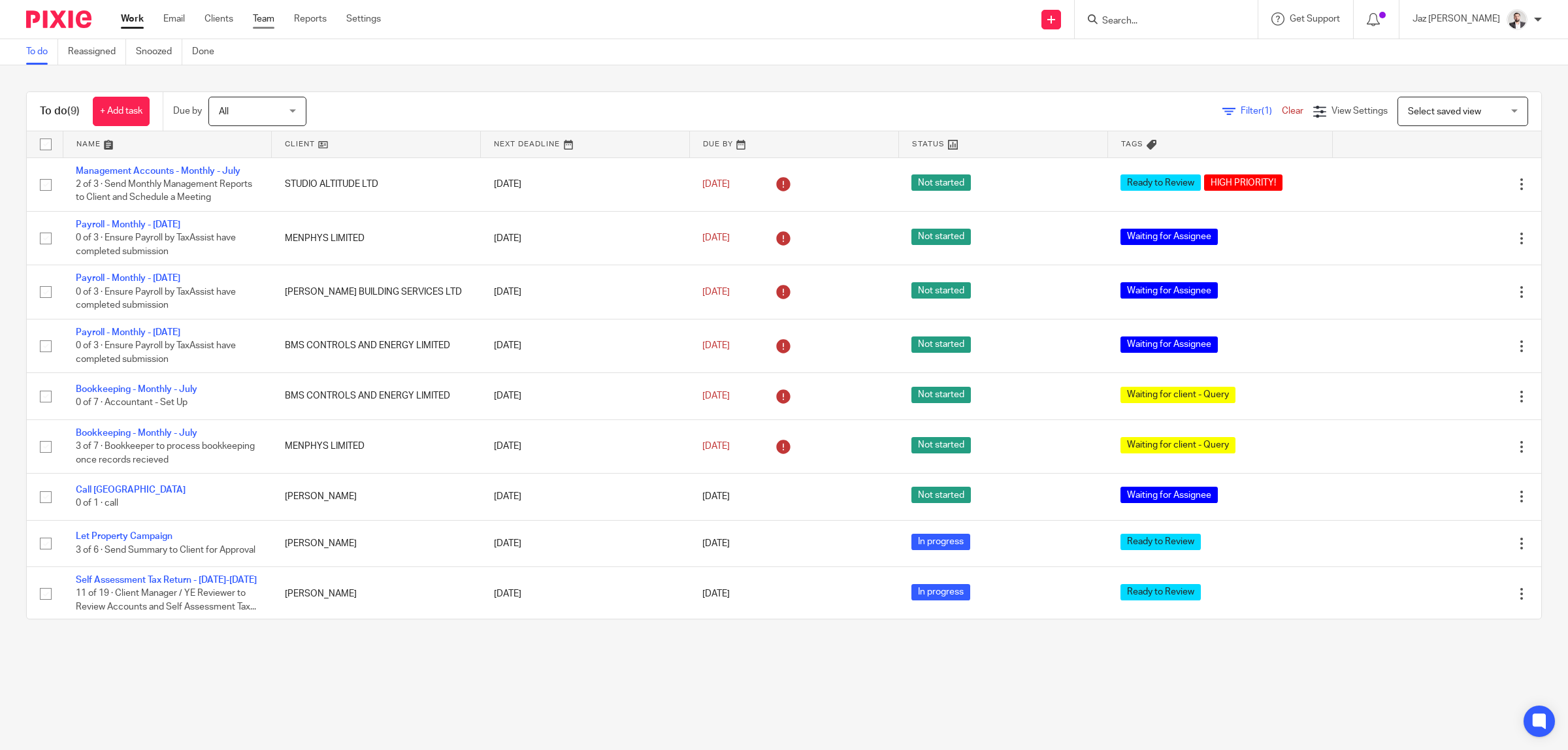
click at [261, 21] on link "Team" at bounding box center [264, 19] width 22 height 13
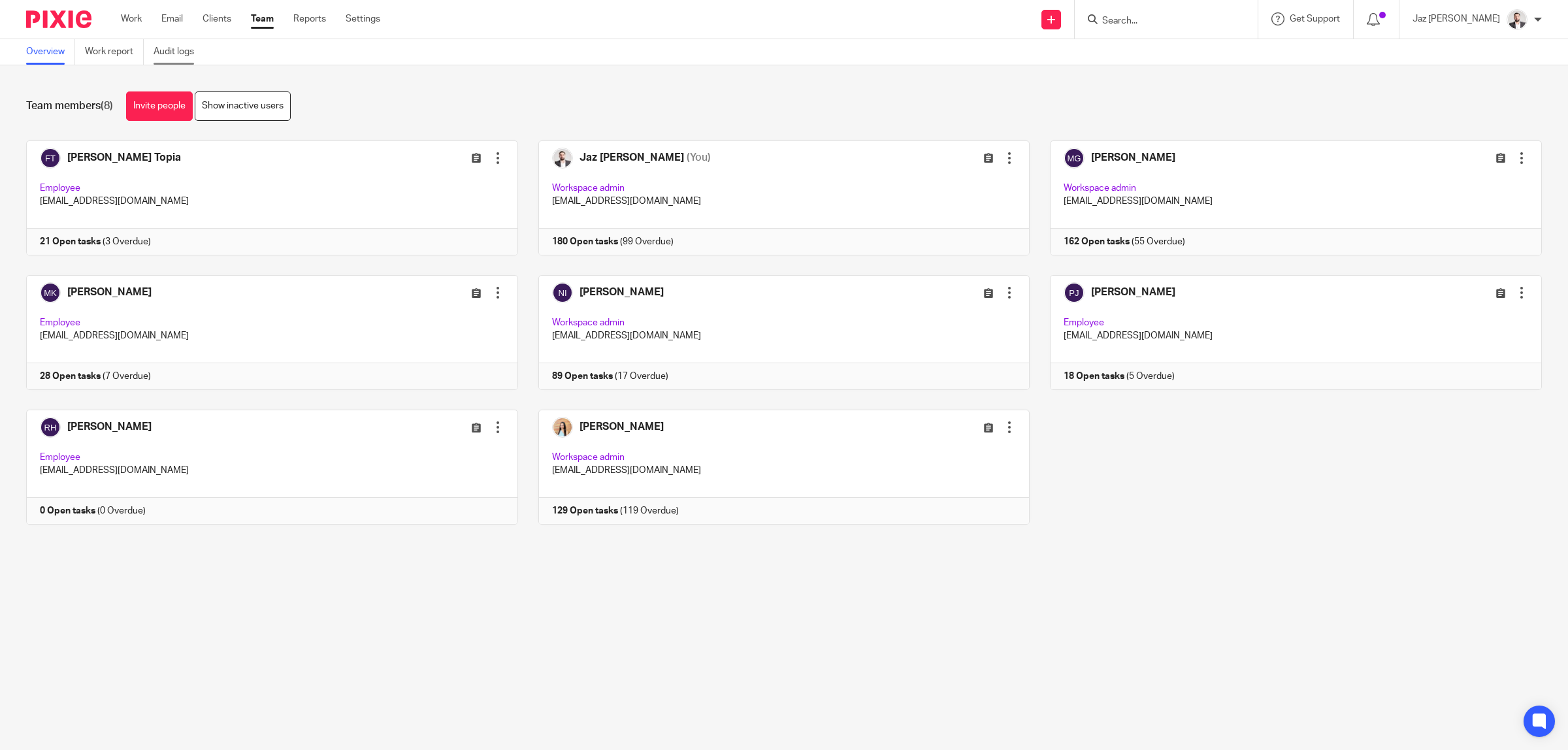
click at [186, 58] on link "Audit logs" at bounding box center [179, 51] width 51 height 25
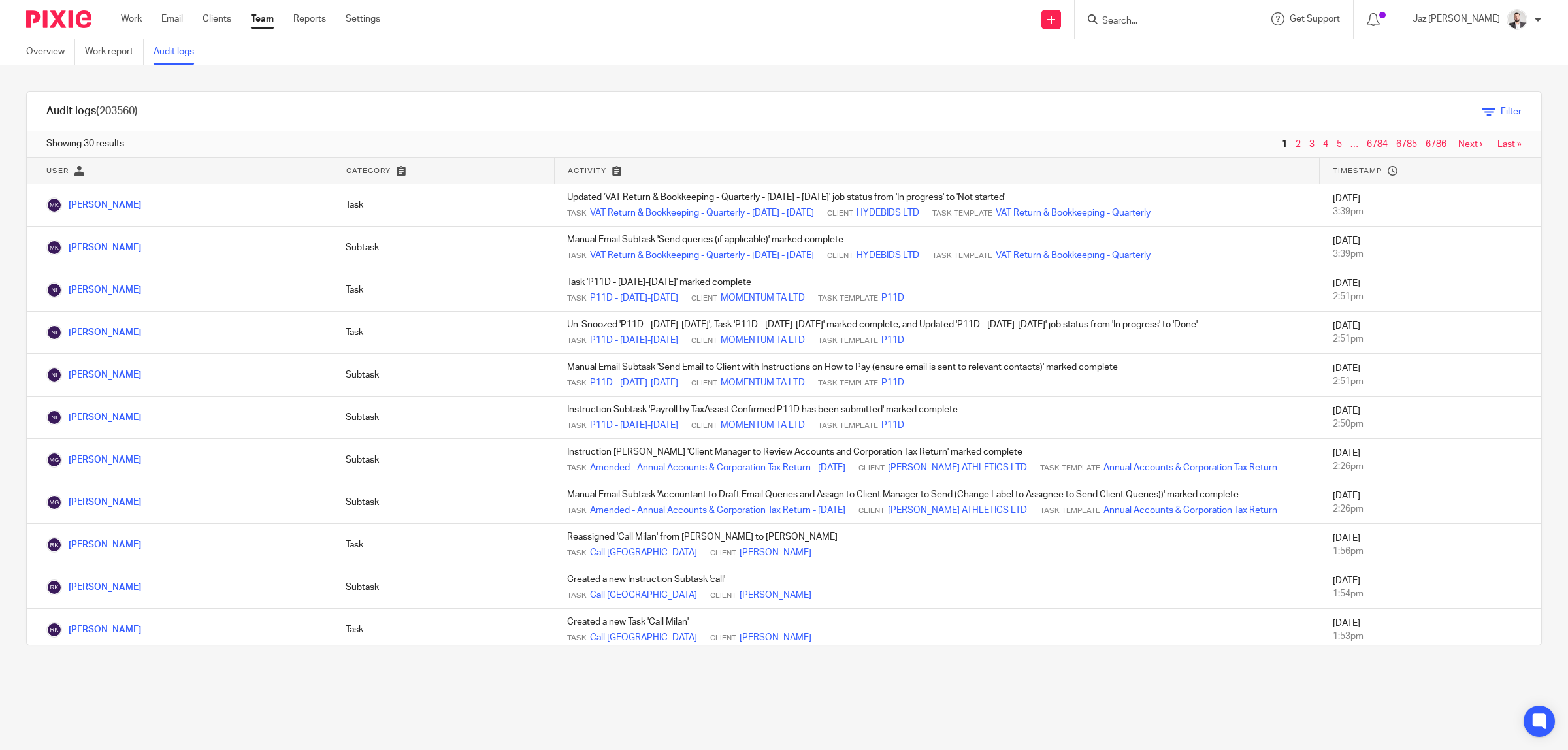
click at [1500, 109] on span "Filter" at bounding box center [1510, 112] width 21 height 9
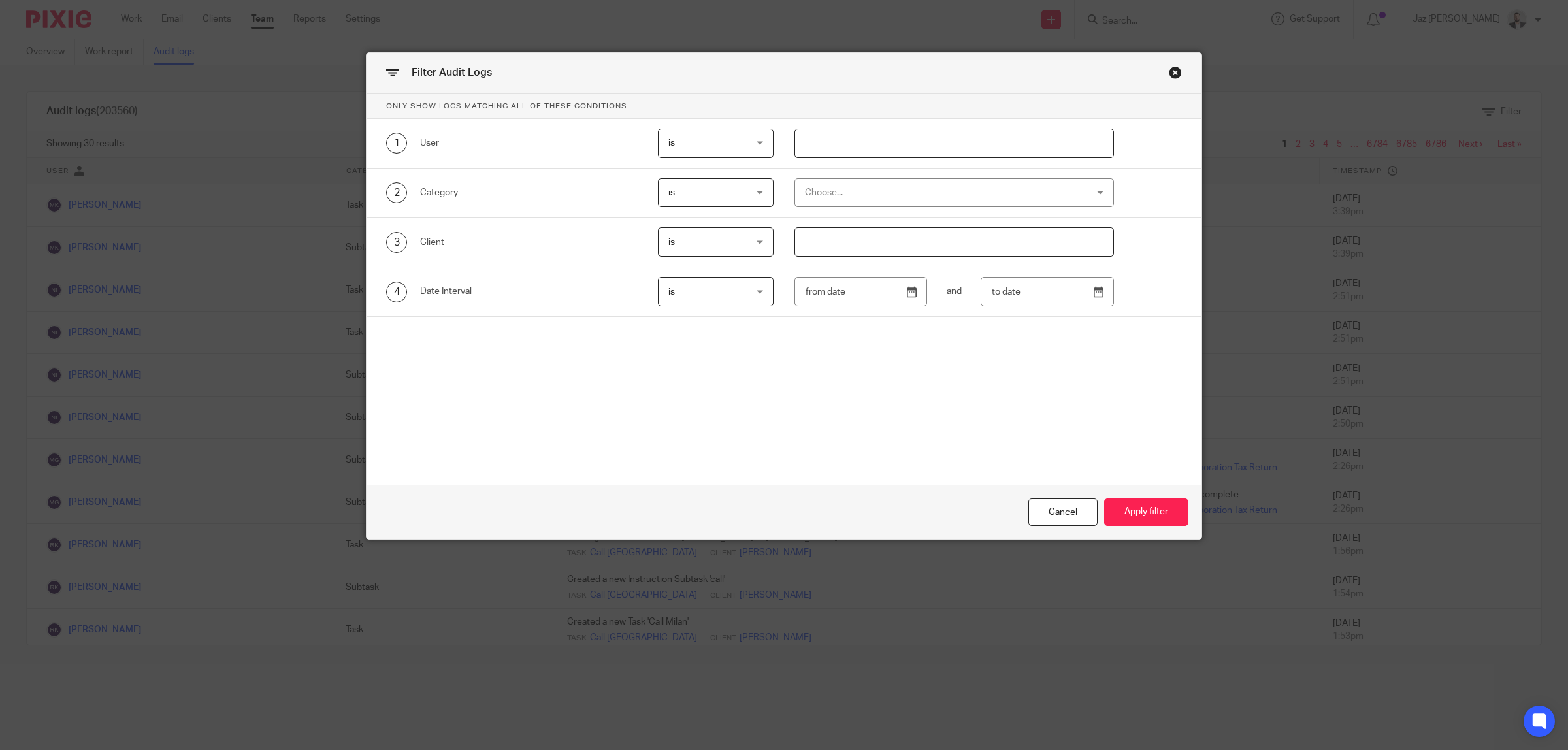
click at [693, 145] on span "is" at bounding box center [710, 143] width 84 height 27
click at [693, 145] on div "is is" at bounding box center [716, 144] width 116 height 30
click at [1174, 77] on div "Close this dialog window" at bounding box center [1175, 72] width 13 height 13
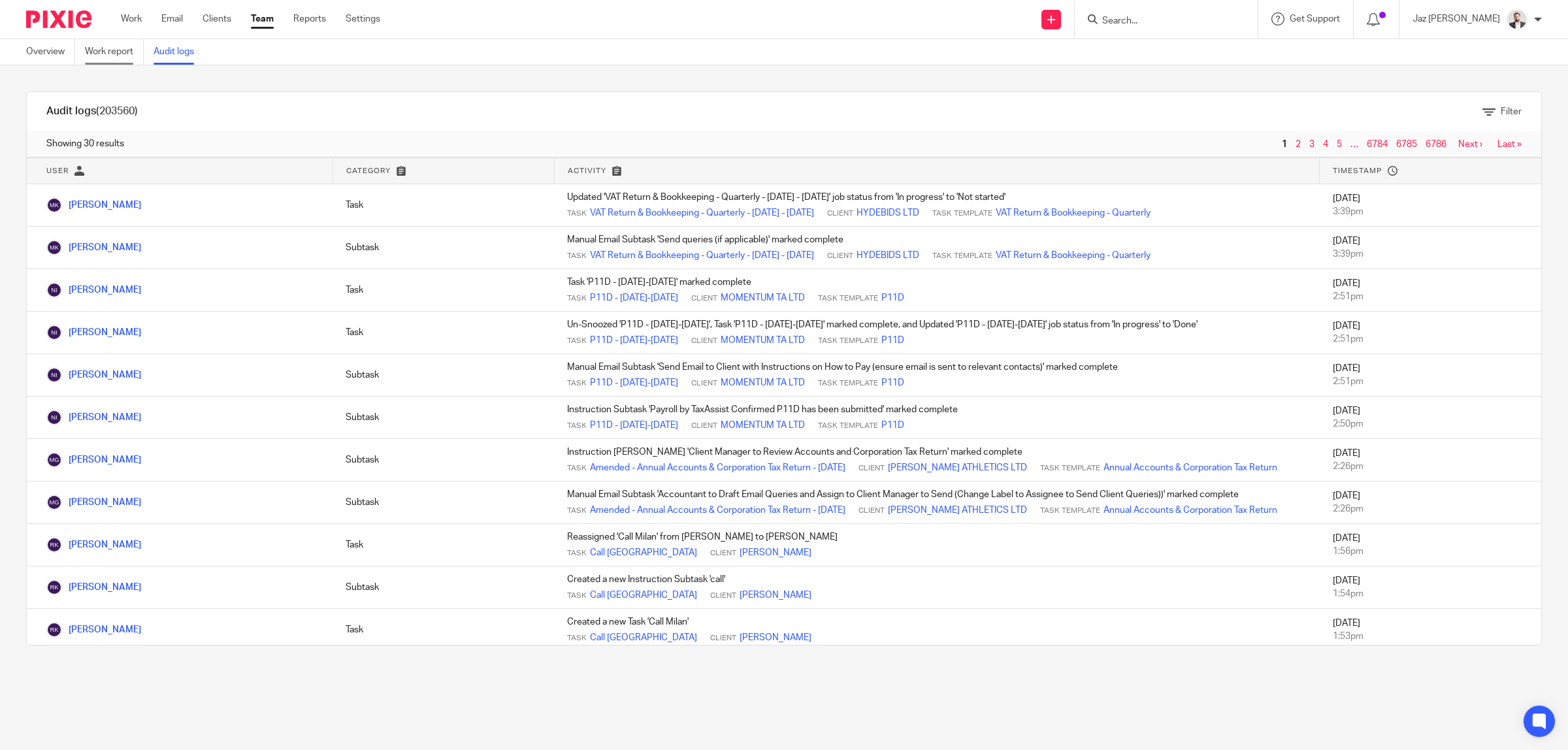
click at [105, 53] on link "Work report" at bounding box center [114, 51] width 59 height 25
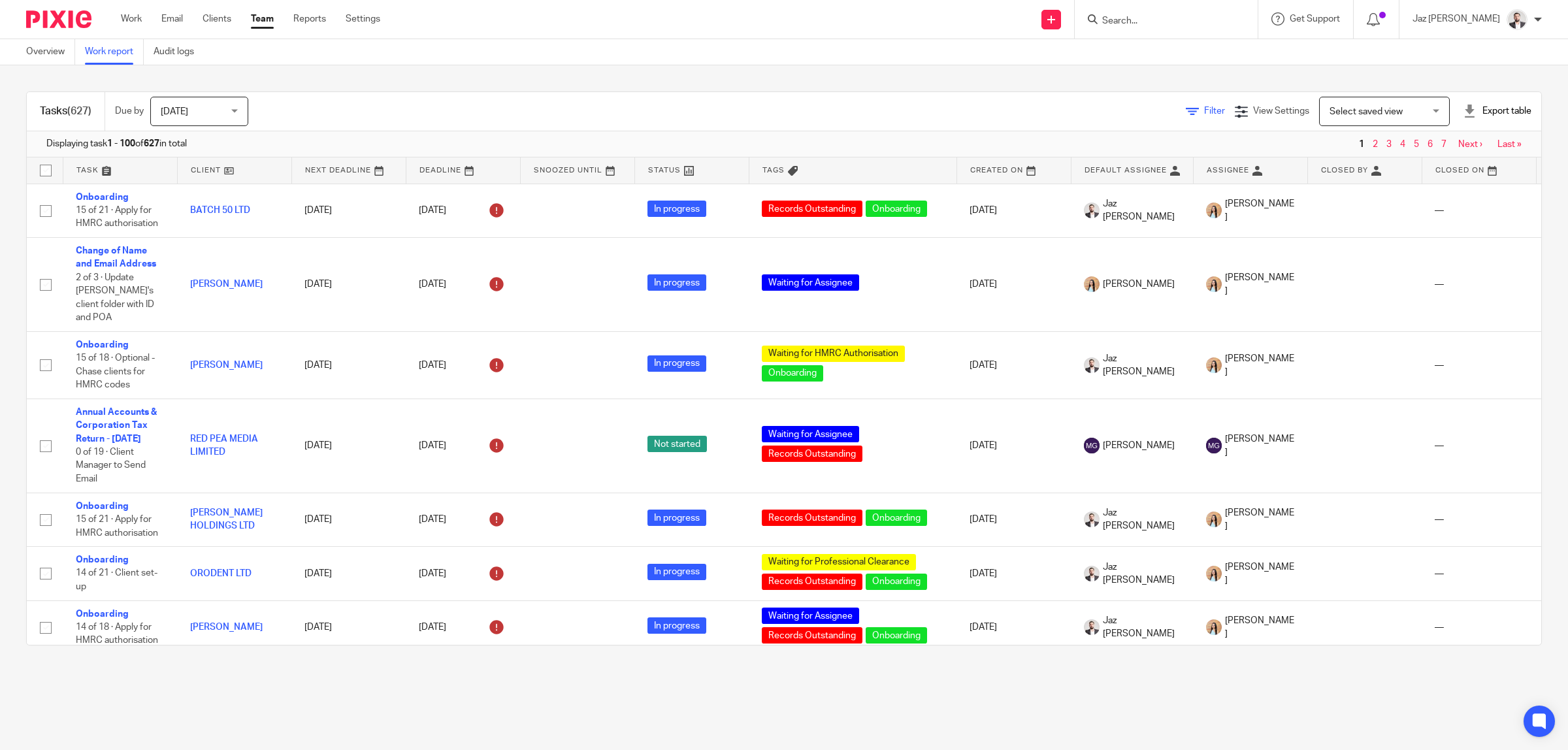
click at [1186, 112] on link "Filter" at bounding box center [1205, 111] width 39 height 9
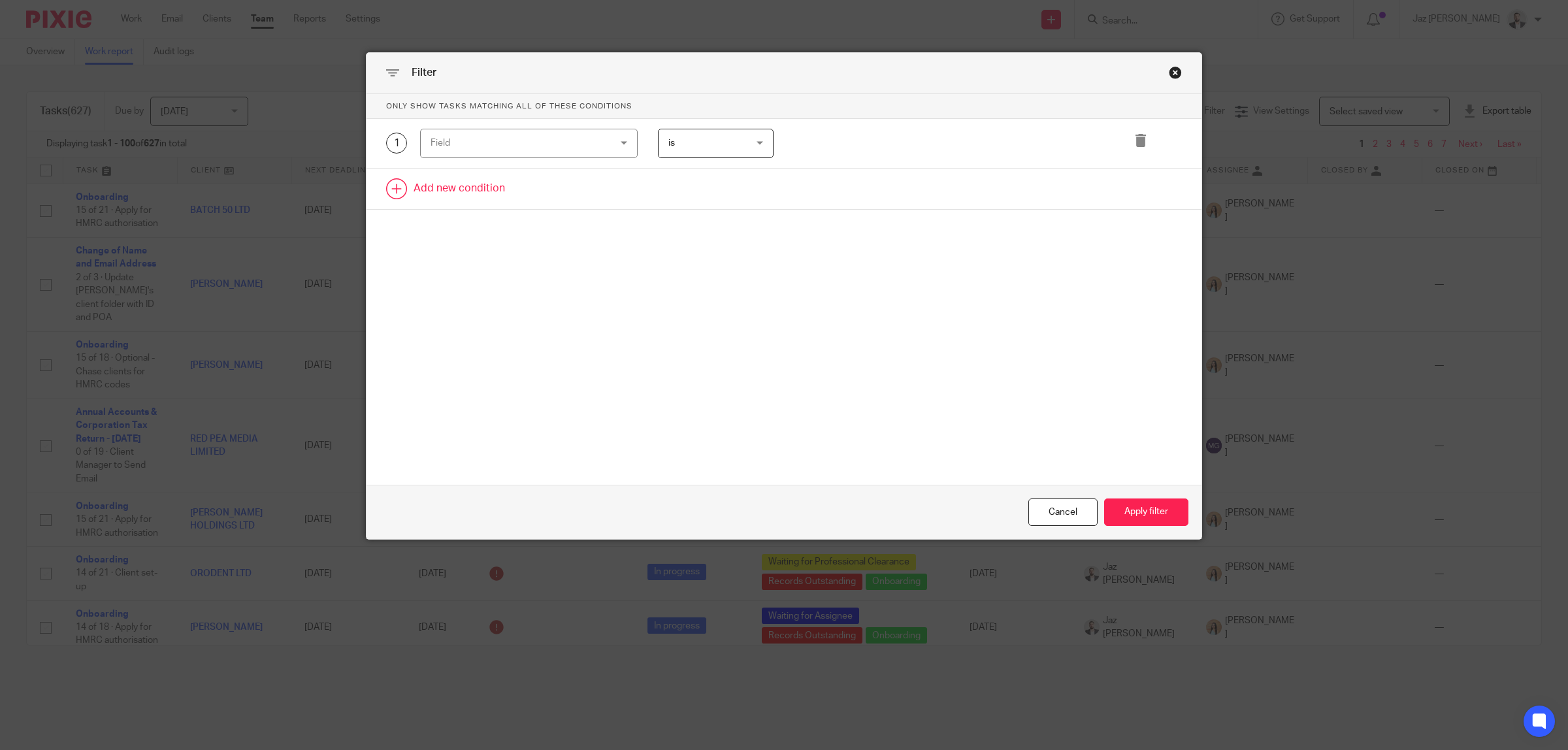
click at [453, 188] on link at bounding box center [784, 189] width 835 height 41
click at [465, 193] on div "Field" at bounding box center [513, 192] width 165 height 27
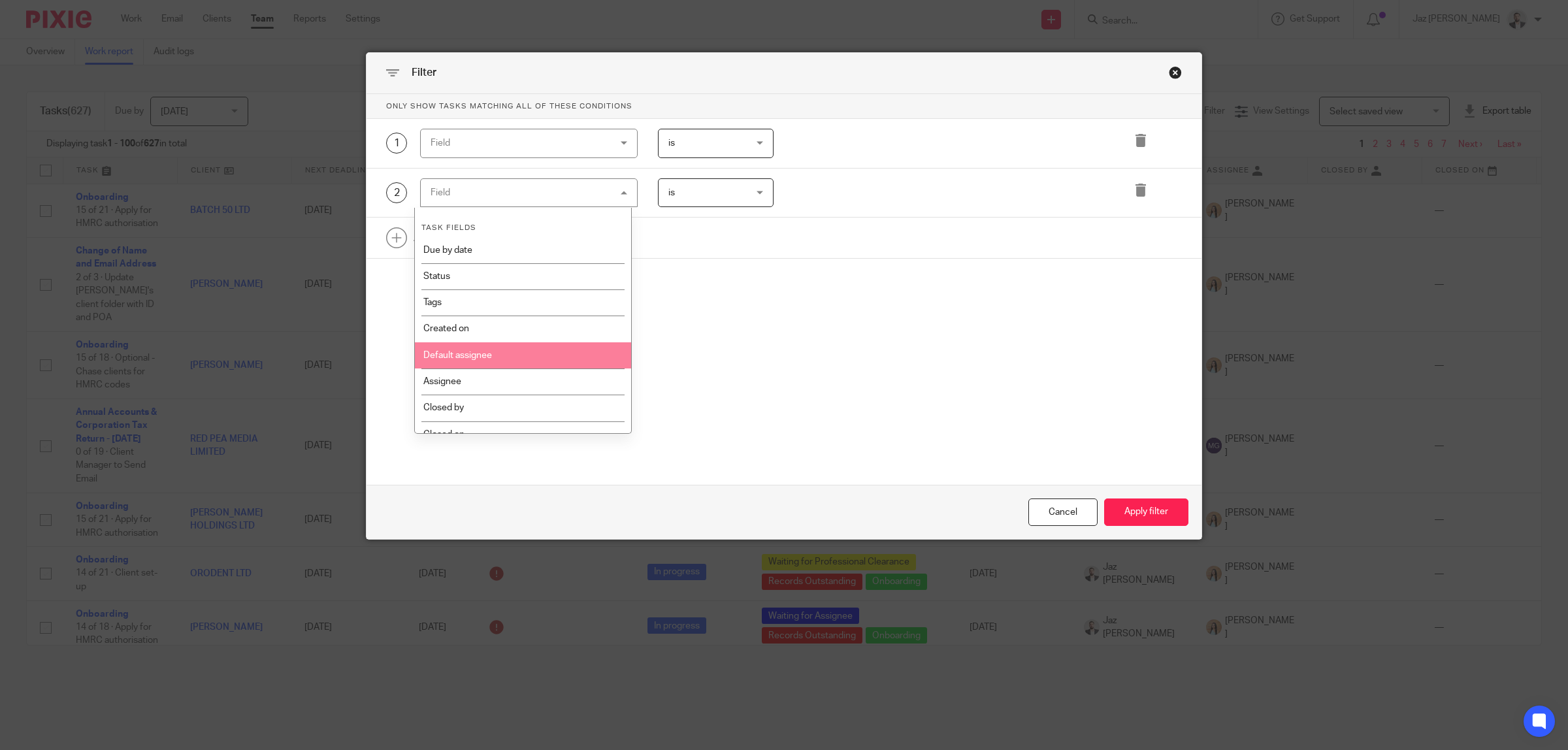
scroll to position [81, 0]
click at [515, 349] on li "Closed on" at bounding box center [524, 352] width 217 height 26
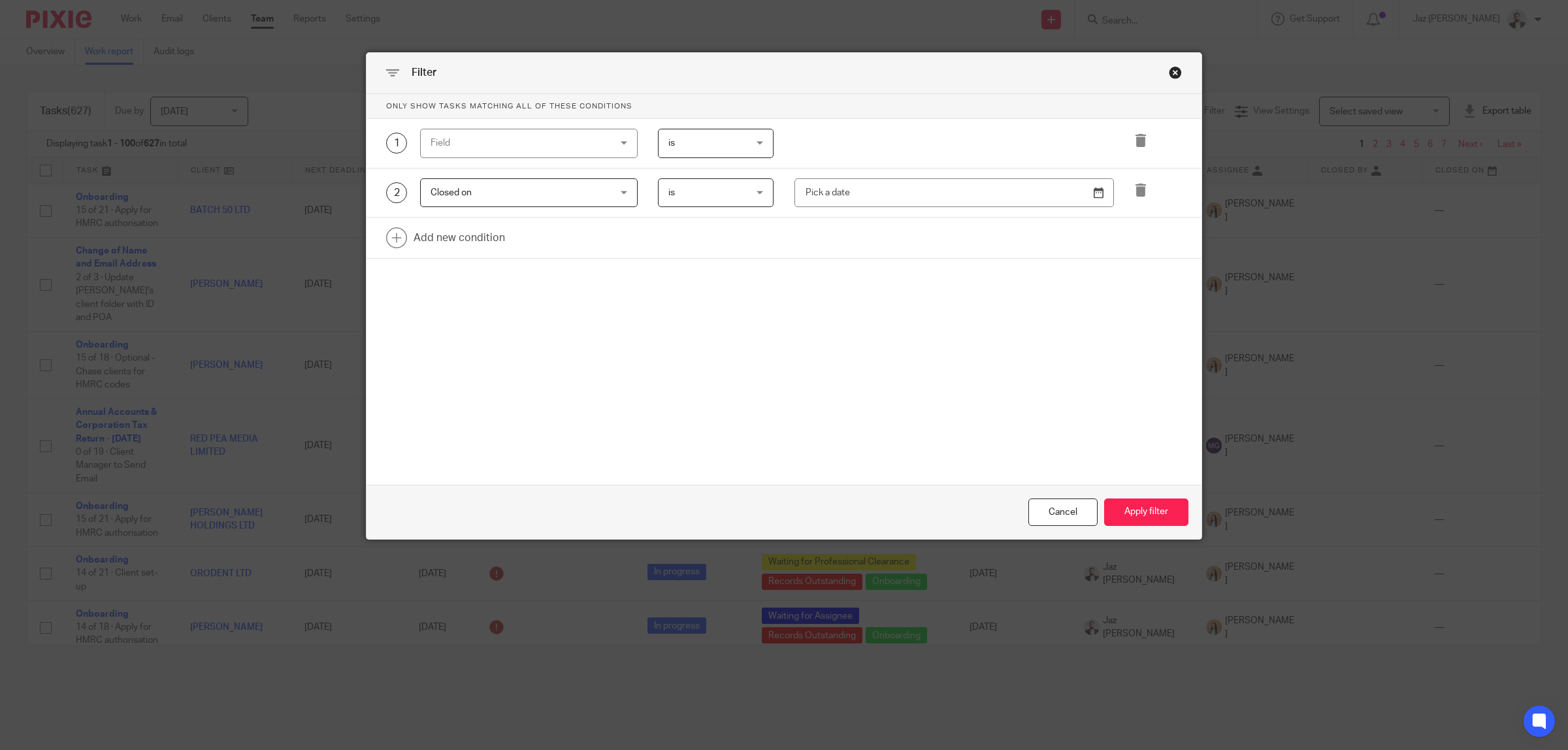
click at [717, 200] on span "is" at bounding box center [710, 192] width 84 height 27
click at [700, 329] on li "between" at bounding box center [710, 328] width 115 height 27
click at [841, 198] on input "text" at bounding box center [861, 193] width 134 height 30
type input "2025-08-10"
click at [1091, 198] on input "text" at bounding box center [1047, 193] width 134 height 30
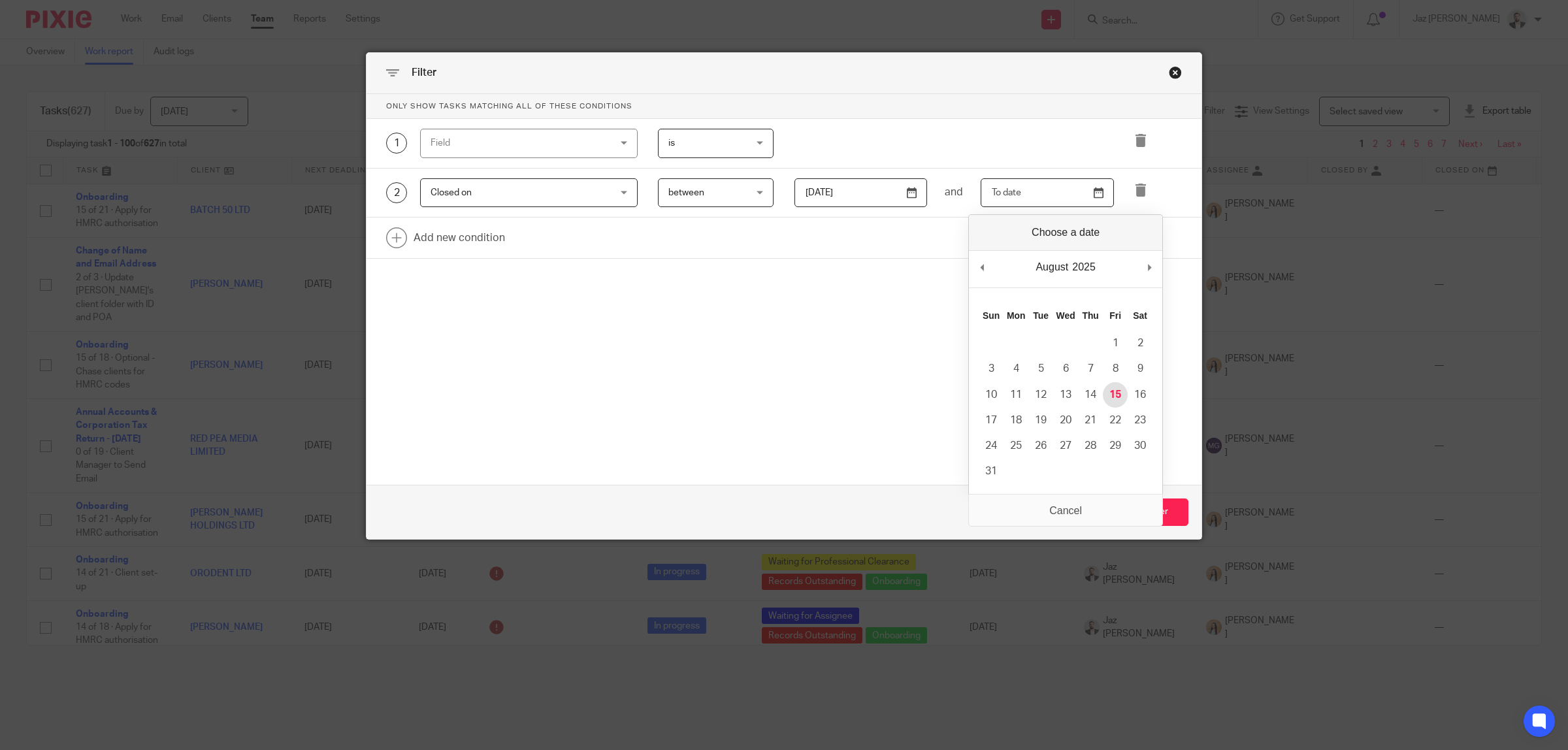
type input "[DATE]"
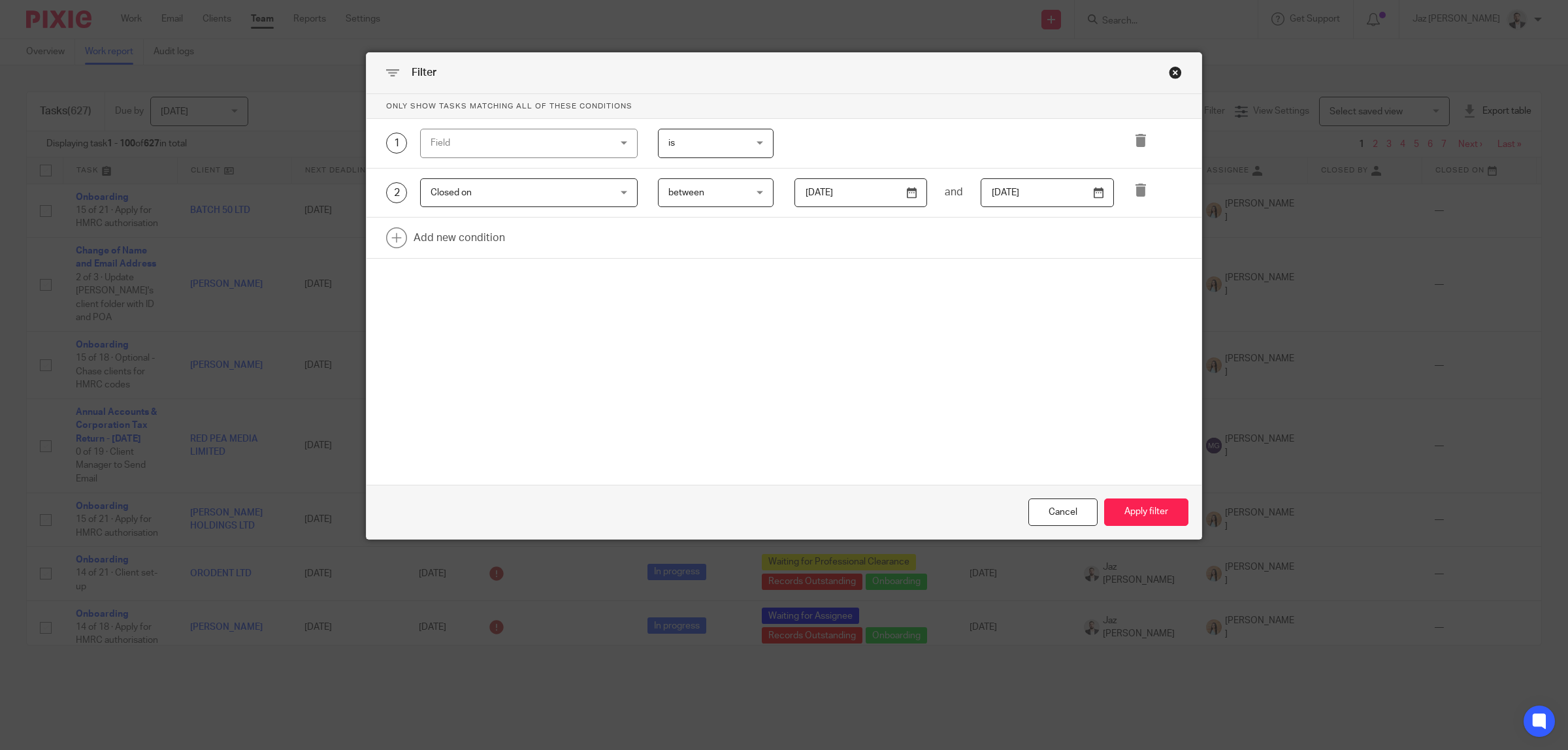
click at [874, 198] on input "2025-08-10" at bounding box center [861, 193] width 134 height 30
type input "2025-08-11"
click at [1084, 361] on div "Only show tasks matching all of these conditions 1 Field Task fields Due by dat…" at bounding box center [784, 233] width 835 height 278
click at [1032, 193] on input "text" at bounding box center [1047, 193] width 134 height 30
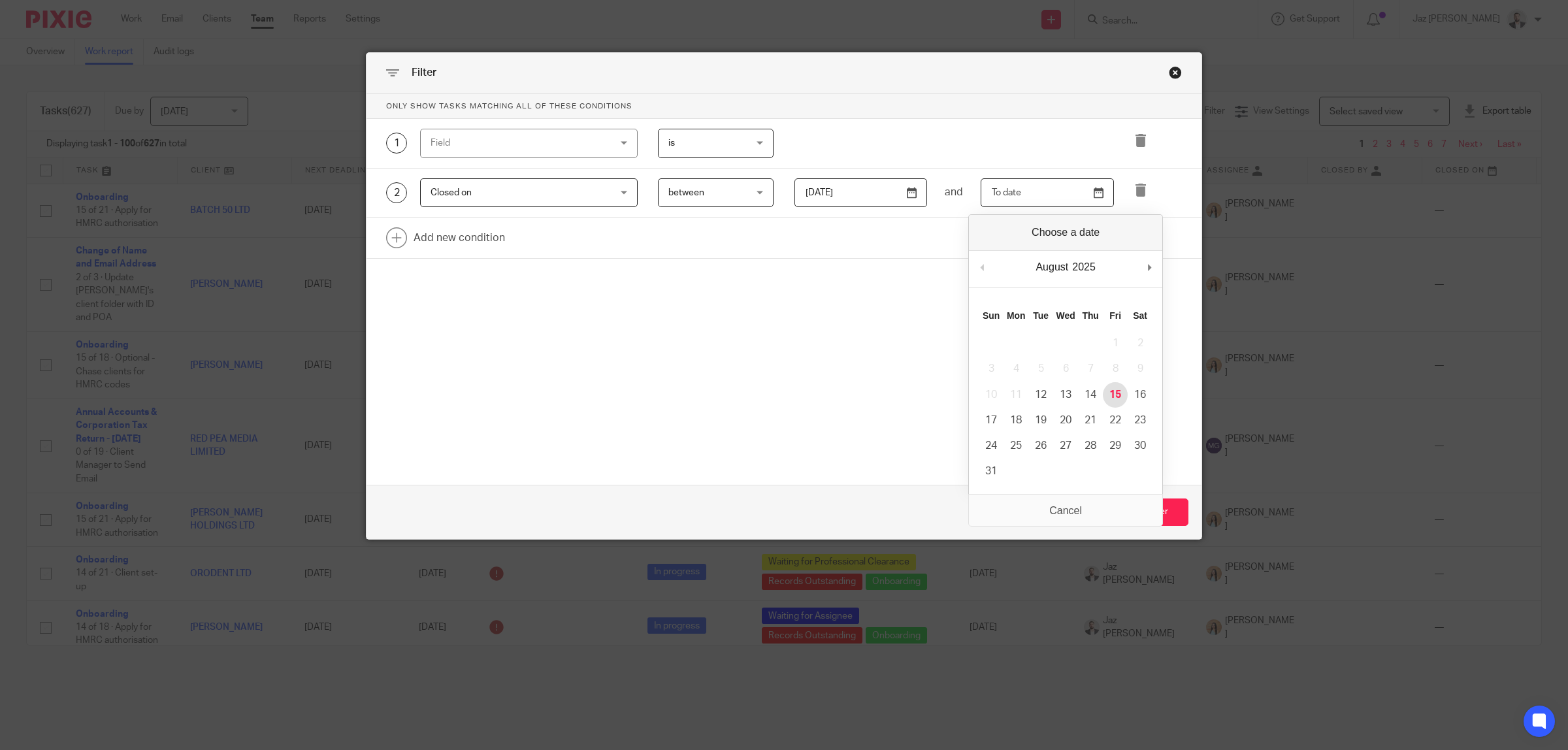
type input "2025-08-15"
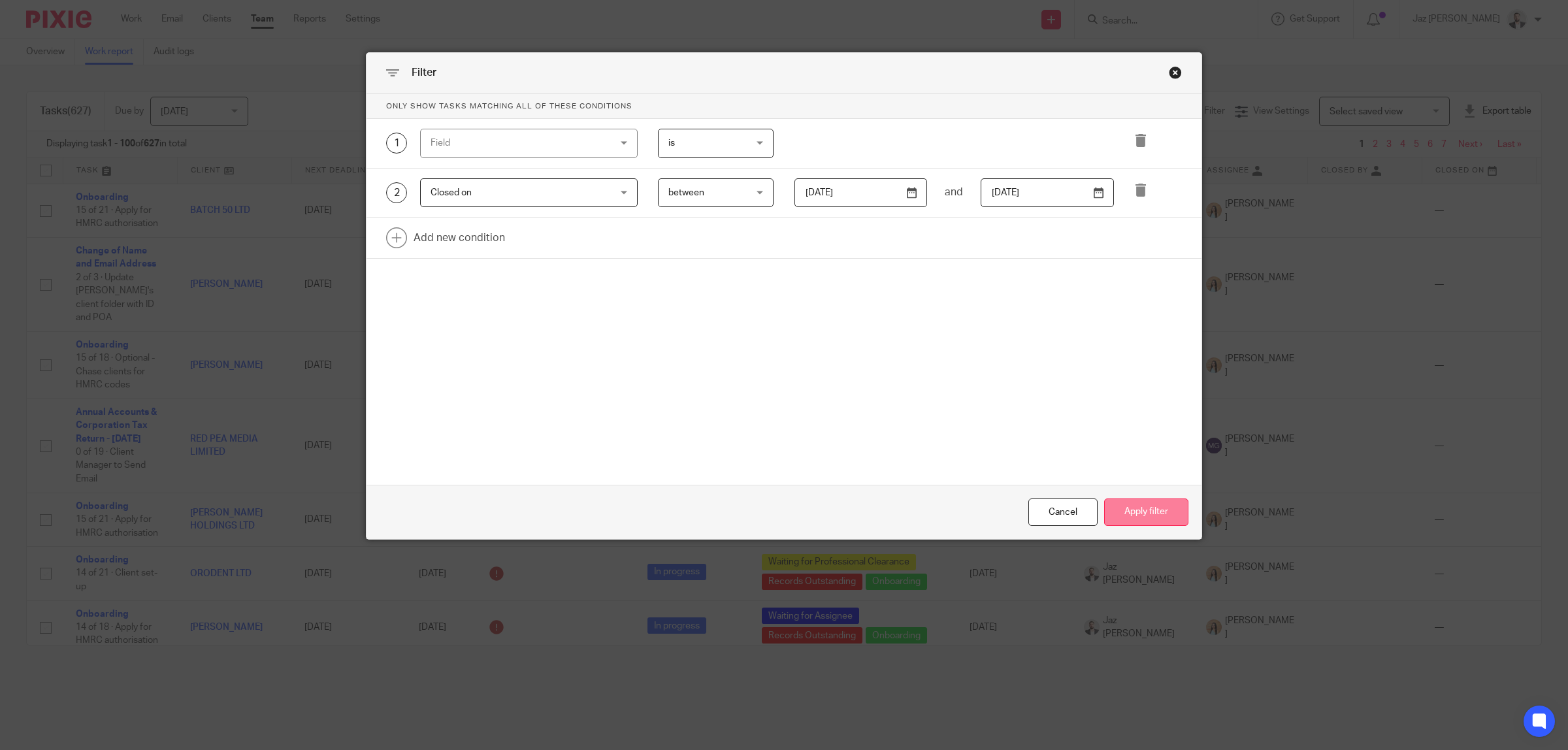
click at [1118, 513] on button "Apply filter" at bounding box center [1146, 512] width 84 height 28
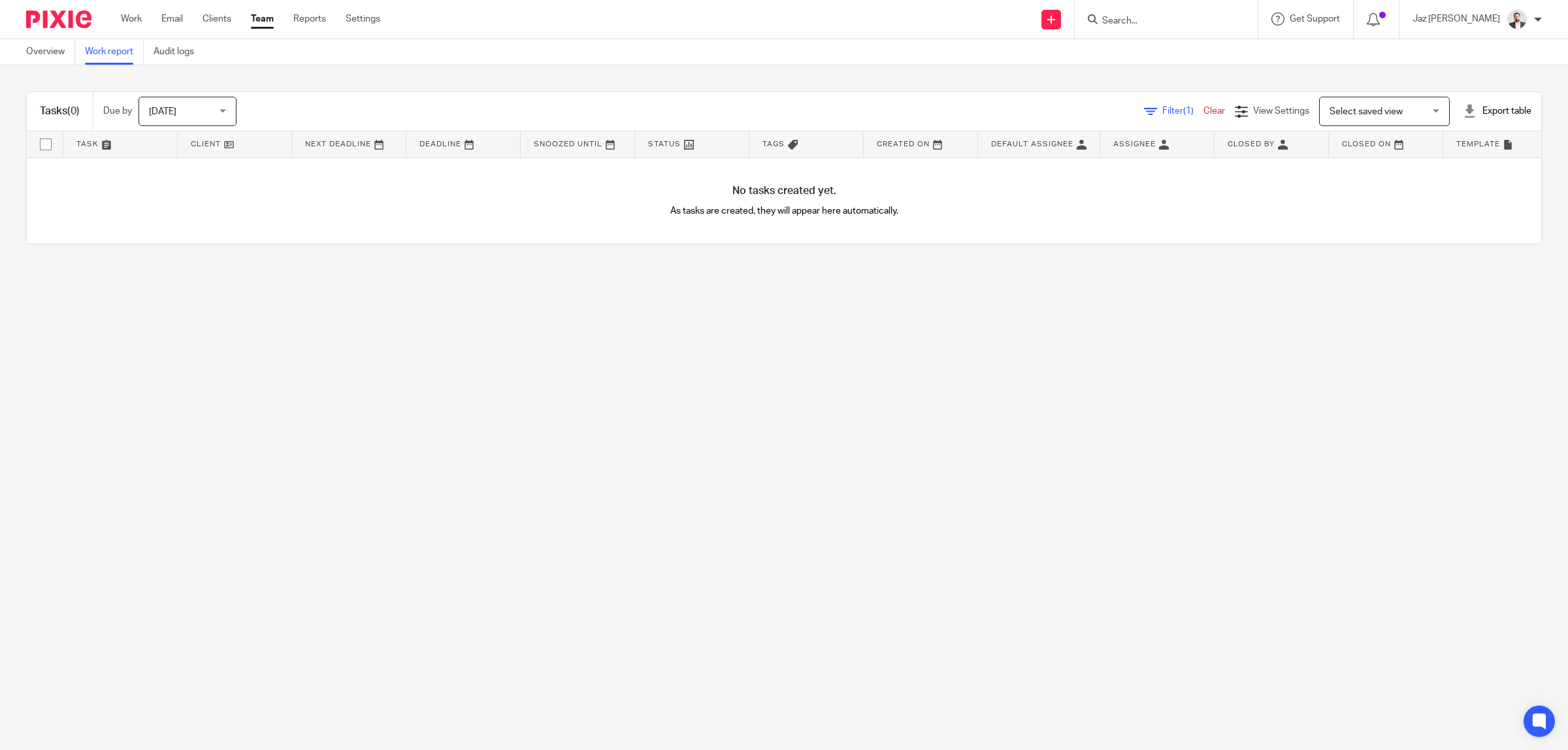
click at [170, 116] on span "[DATE]" at bounding box center [183, 111] width 70 height 27
drag, startPoint x: 168, startPoint y: 304, endPoint x: 209, endPoint y: 302, distance: 41.0
click at [169, 304] on li "All" at bounding box center [190, 299] width 97 height 27
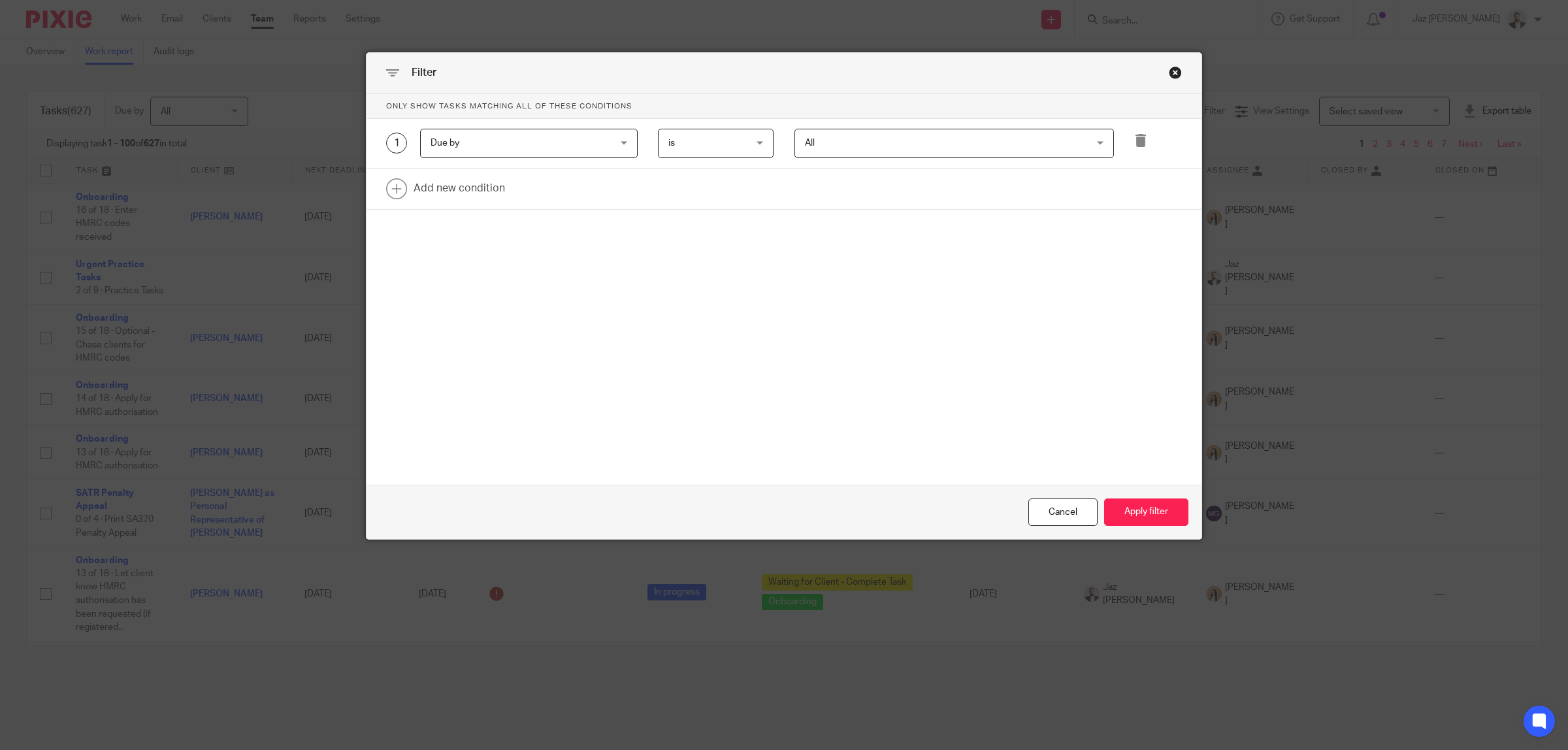
click at [462, 138] on span "Due by" at bounding box center [513, 143] width 165 height 27
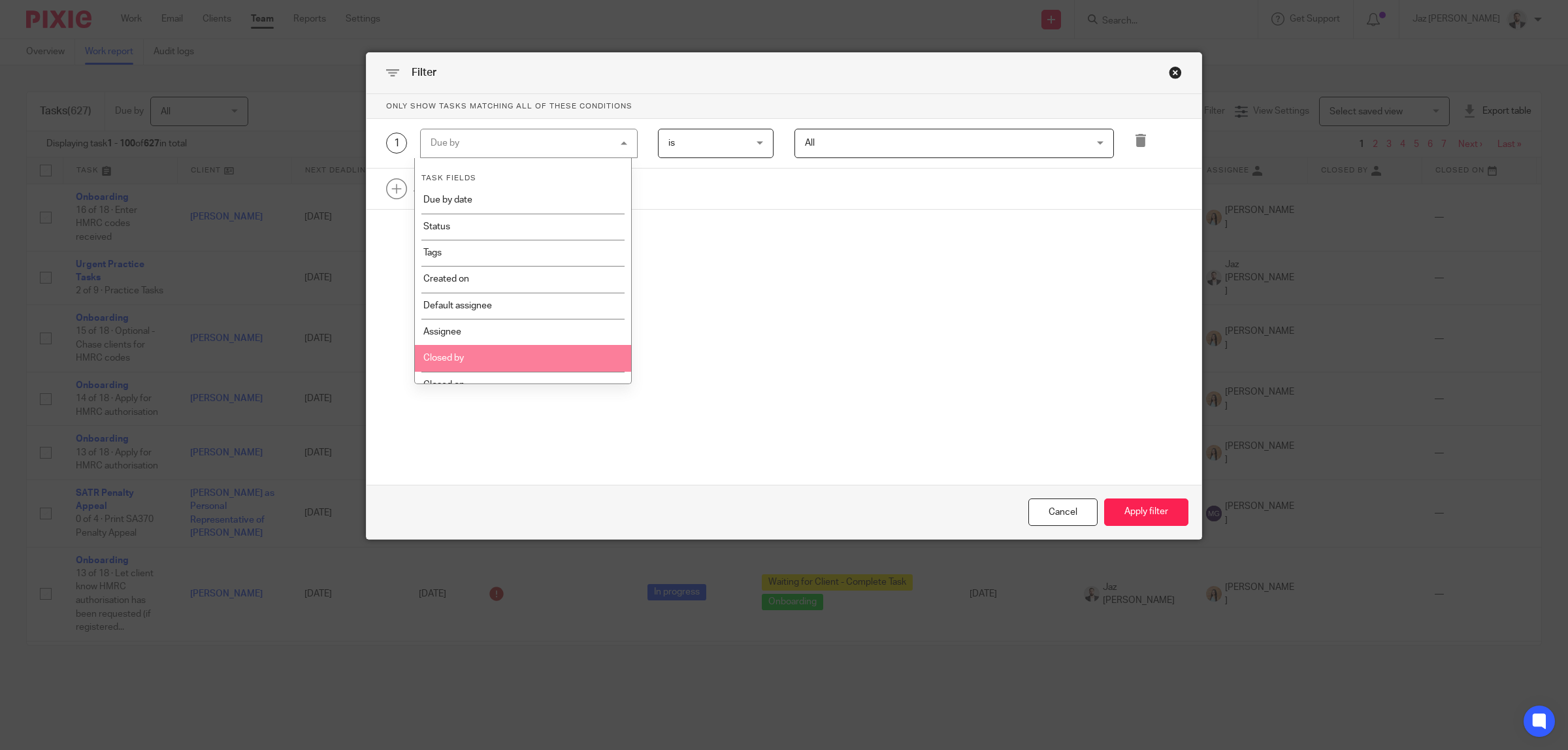
scroll to position [81, 0]
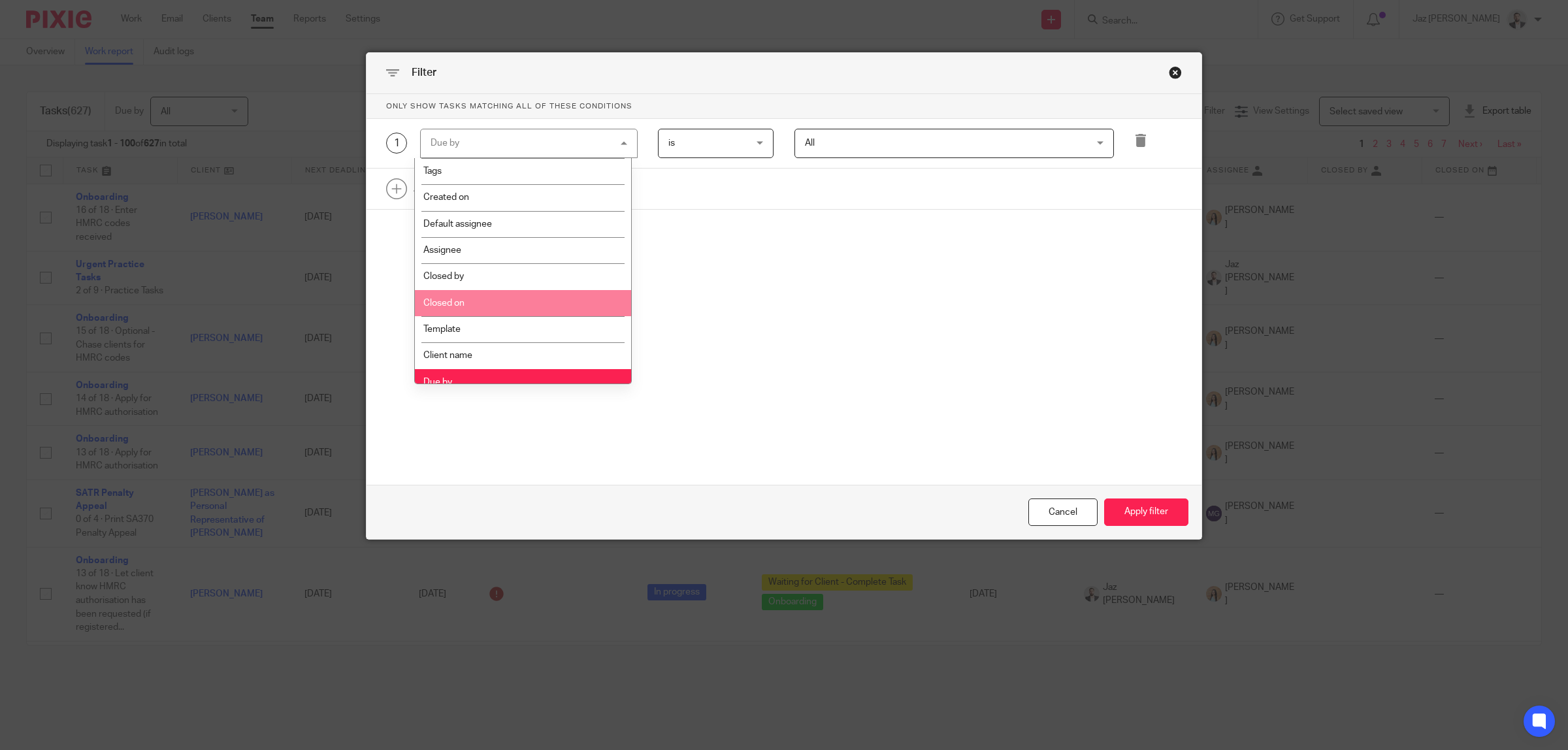
click at [478, 302] on li "Closed on" at bounding box center [524, 302] width 217 height 26
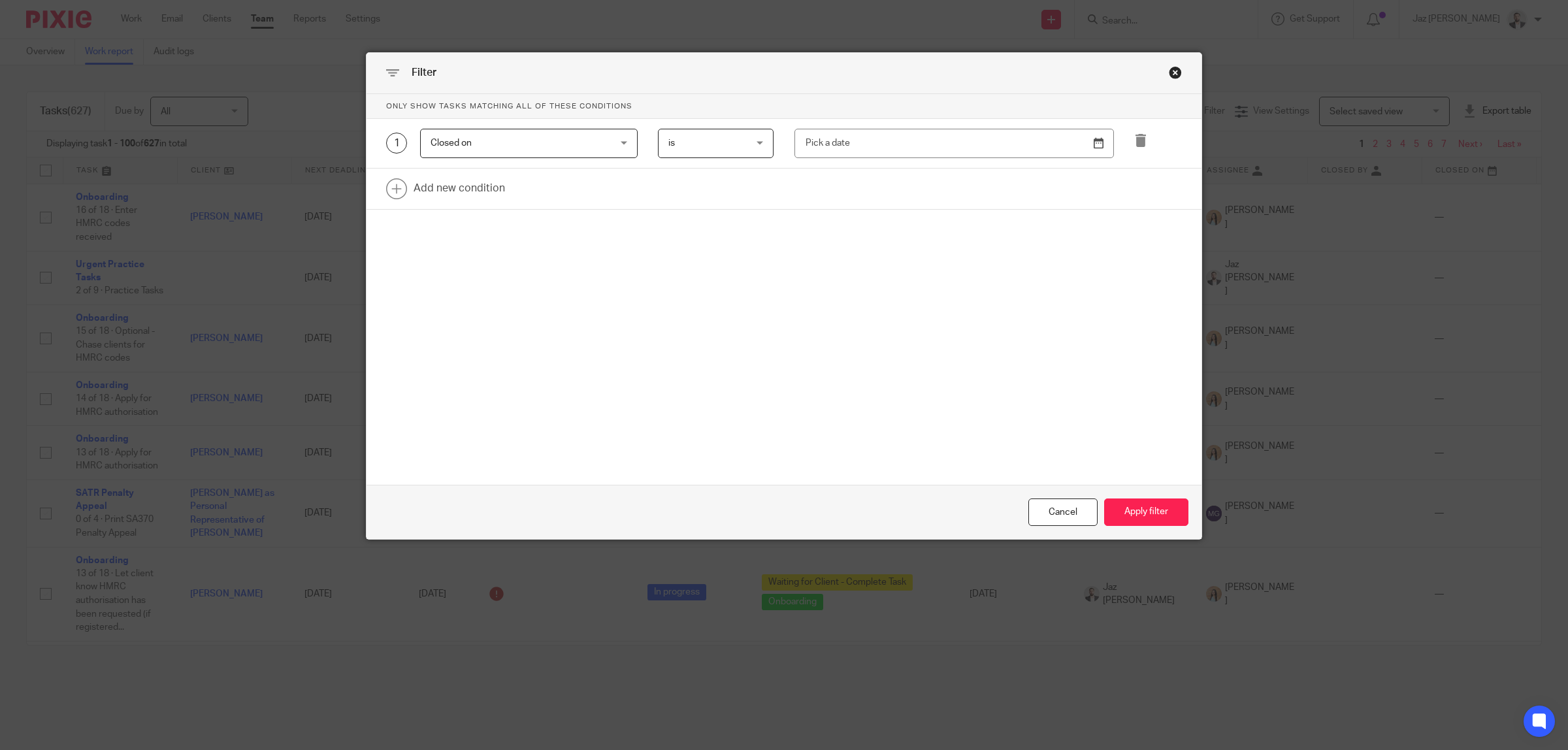
click at [744, 148] on span "is" at bounding box center [710, 143] width 84 height 27
click at [715, 275] on li "between" at bounding box center [710, 278] width 115 height 27
click at [833, 150] on input "text" at bounding box center [861, 144] width 134 height 30
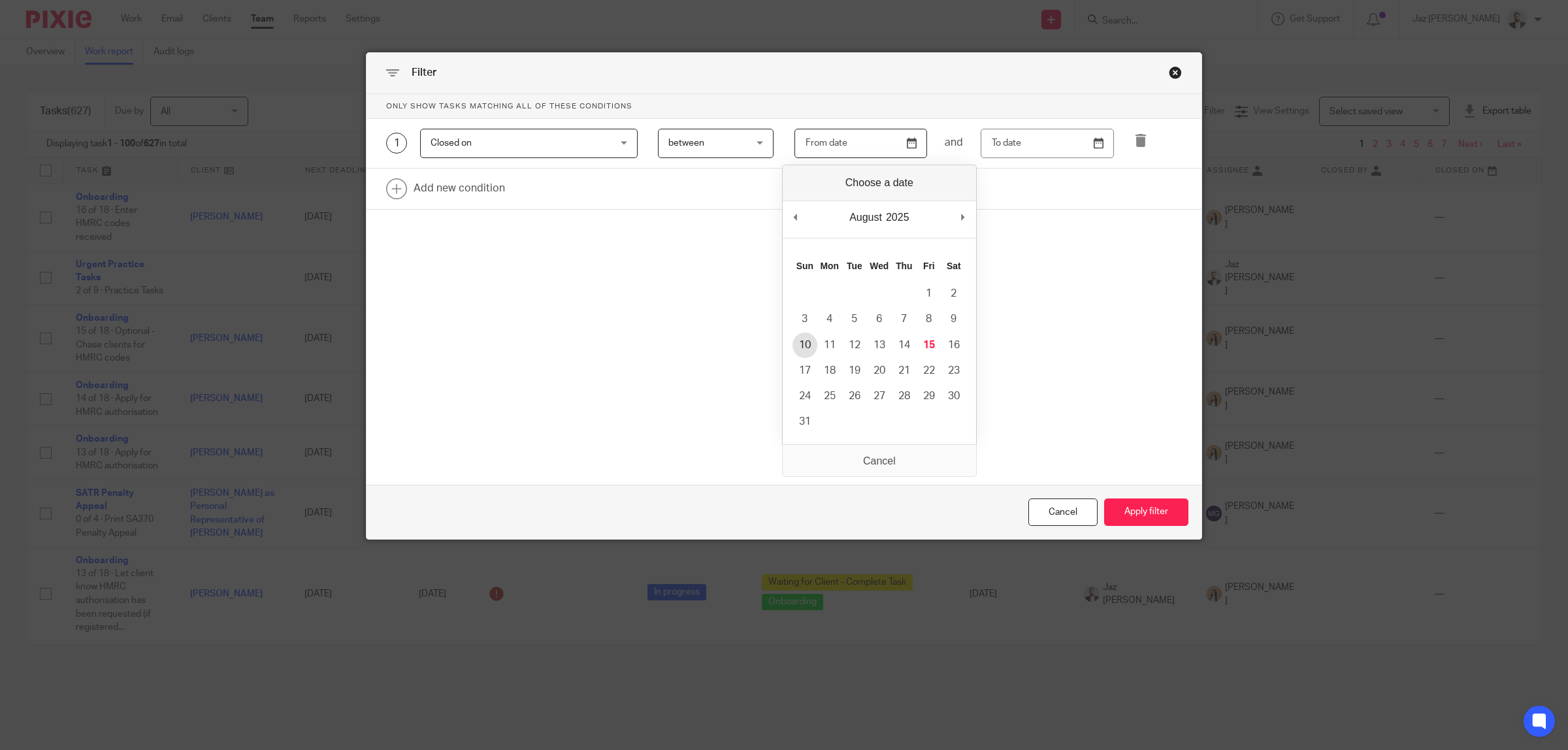
type input "[DATE]"
click at [1037, 148] on input "text" at bounding box center [1047, 144] width 134 height 30
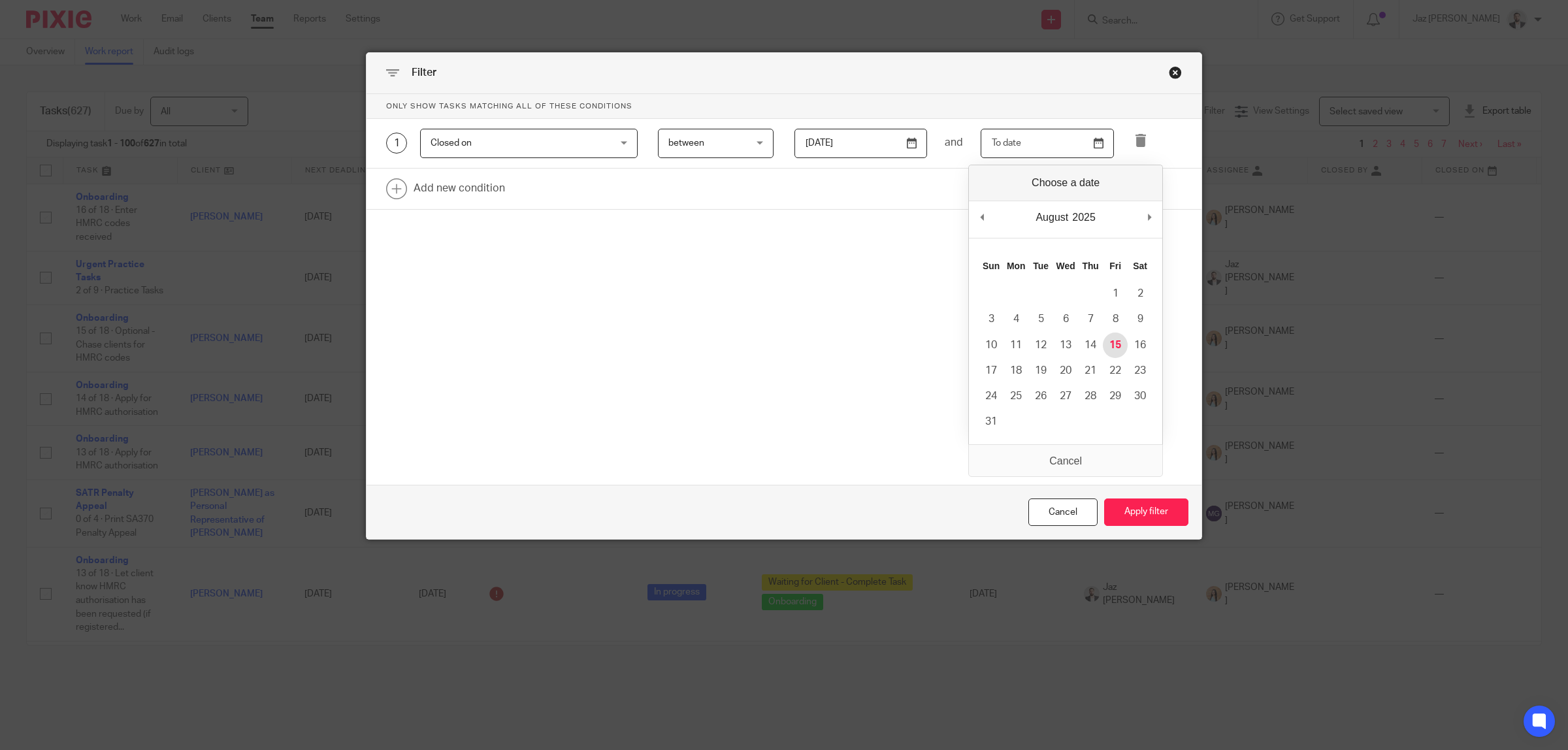
type input "[DATE]"
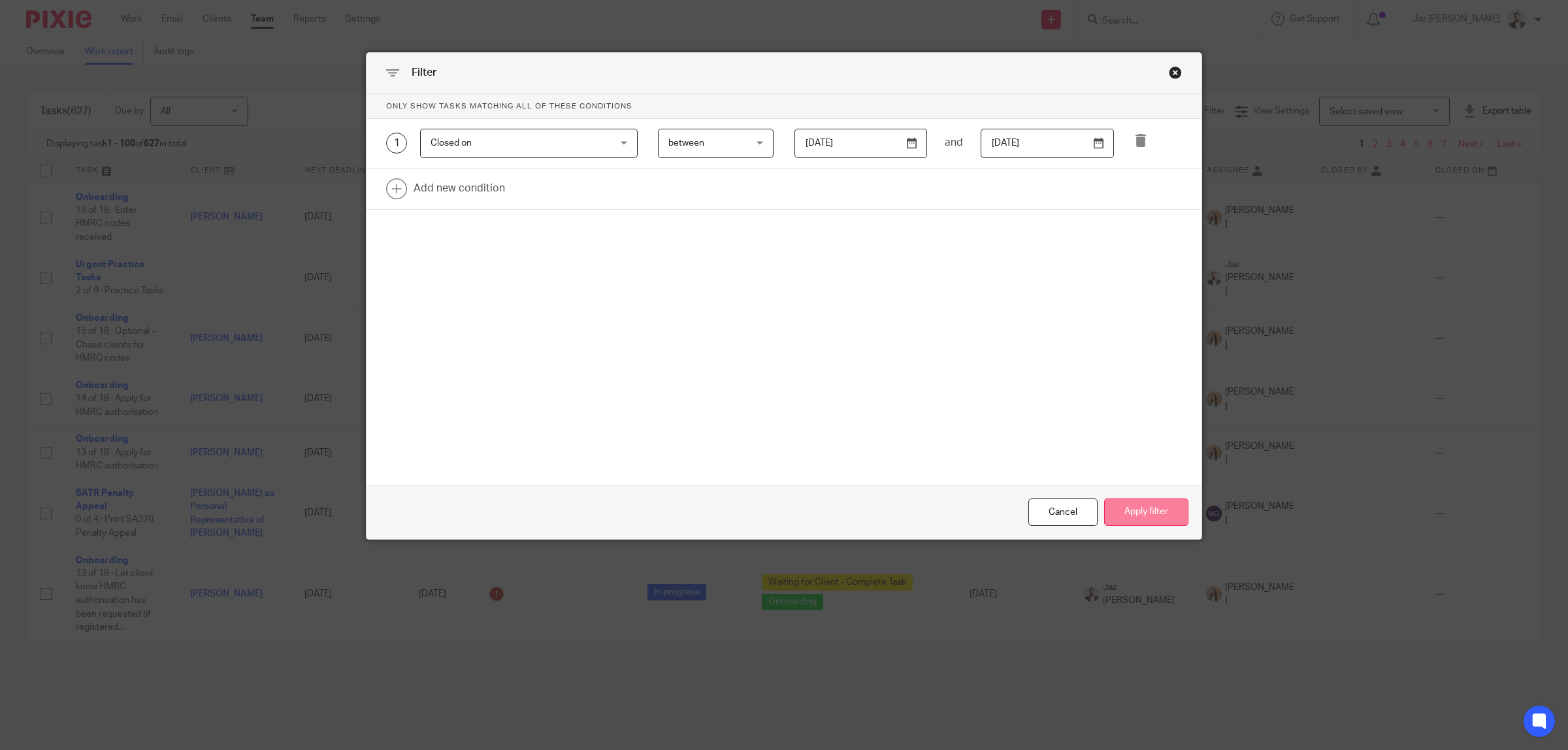
click at [1140, 514] on button "Apply filter" at bounding box center [1146, 512] width 84 height 28
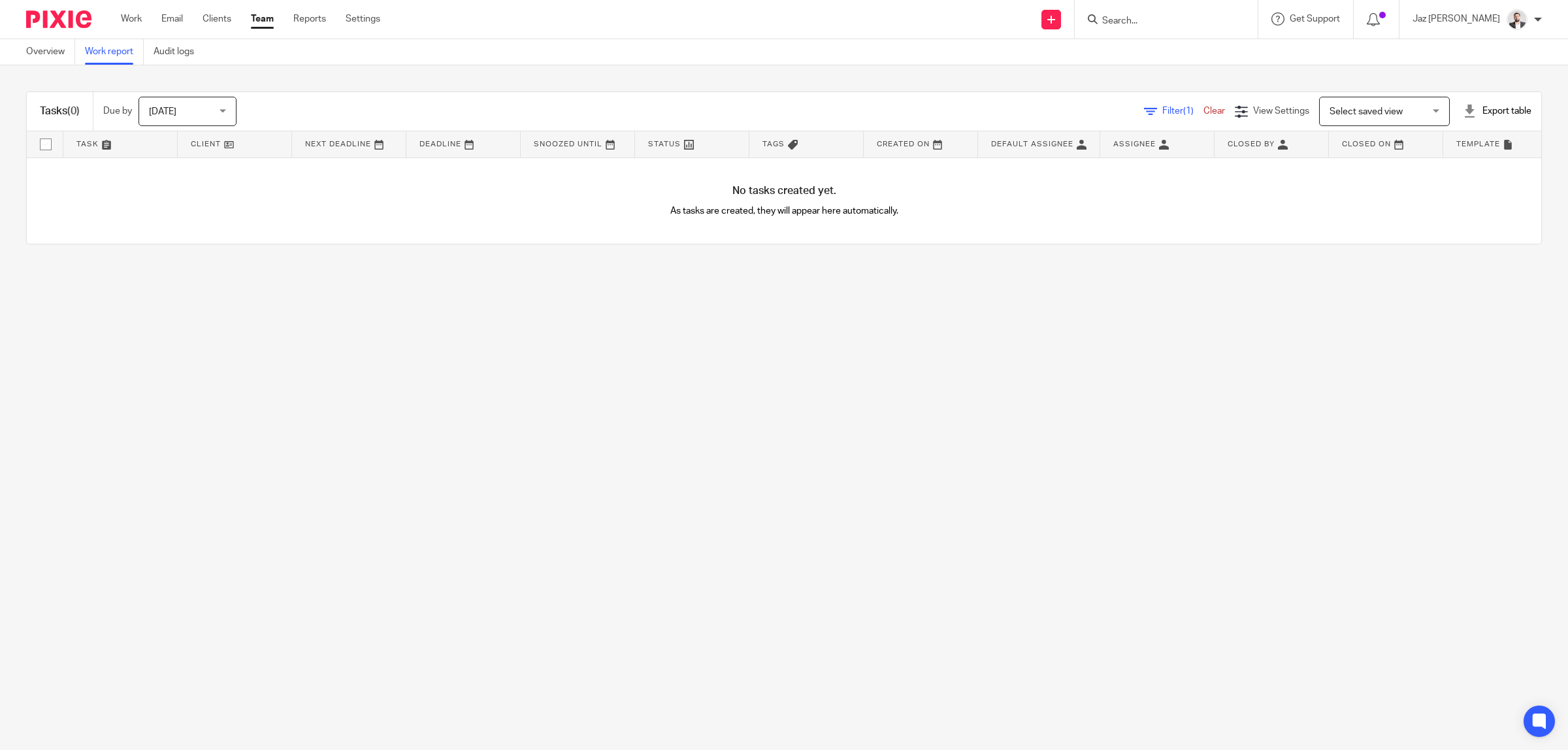
click at [1162, 112] on span "Filter (1)" at bounding box center [1183, 111] width 42 height 9
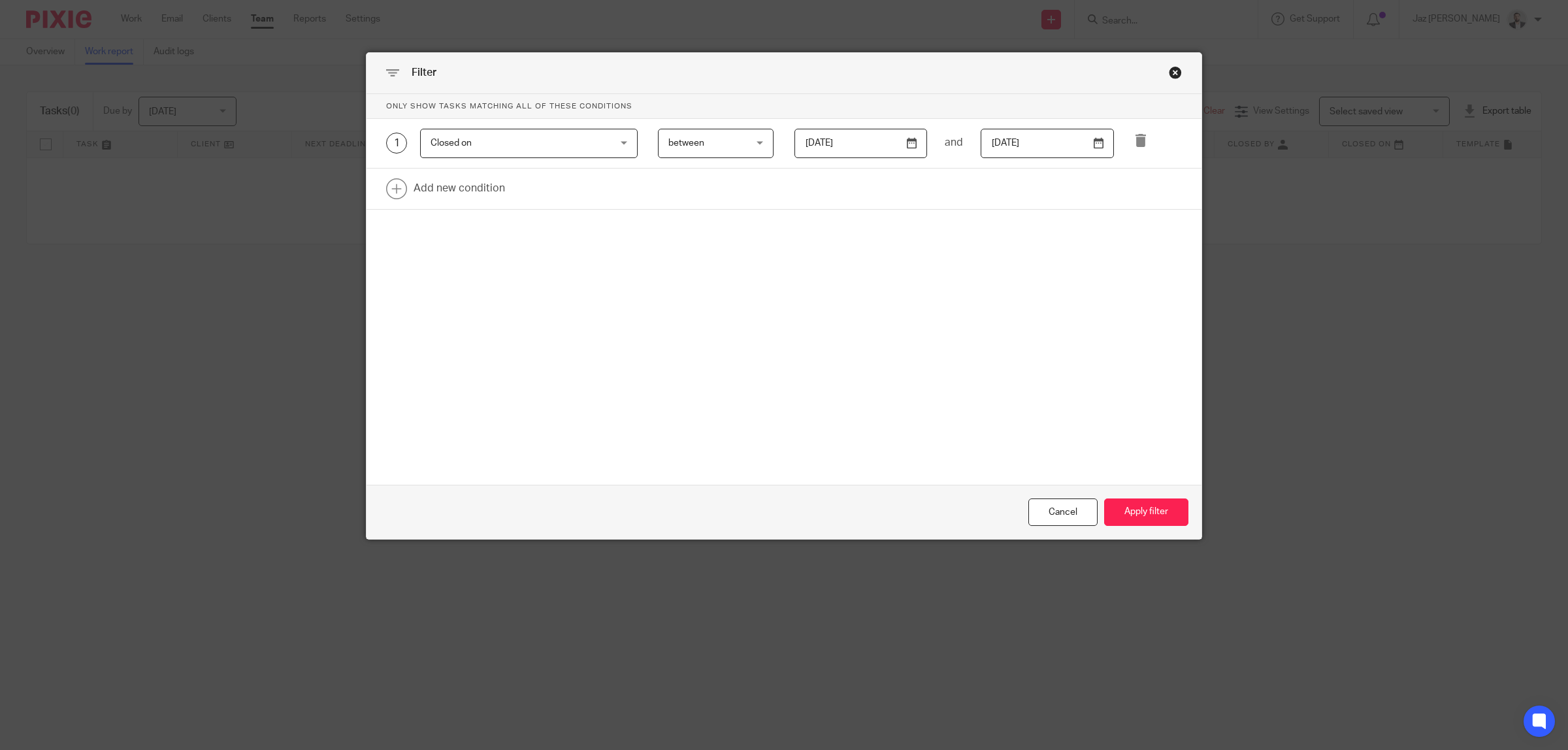
click at [591, 145] on div "Closed on Closed on" at bounding box center [528, 144] width 218 height 30
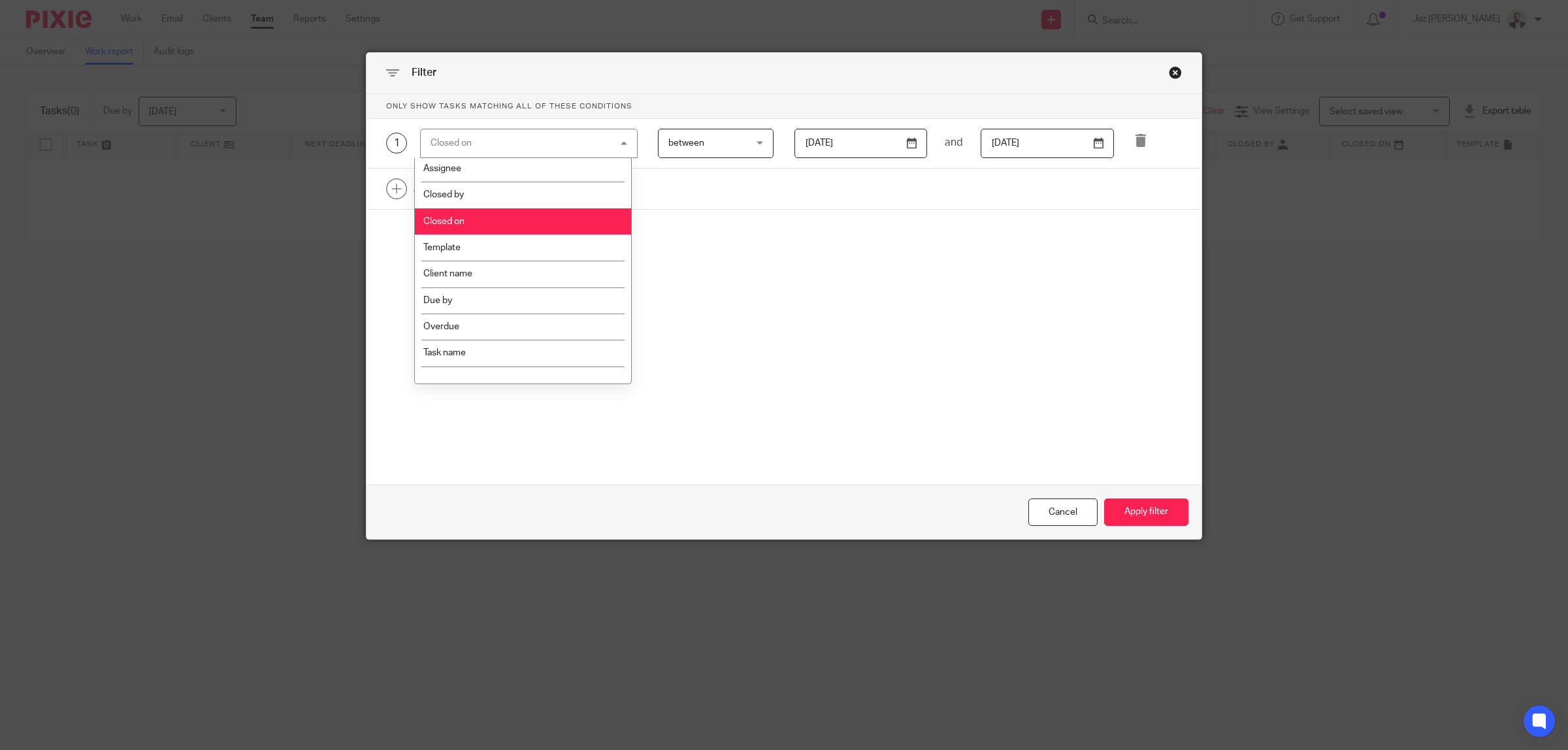
scroll to position [81, 0]
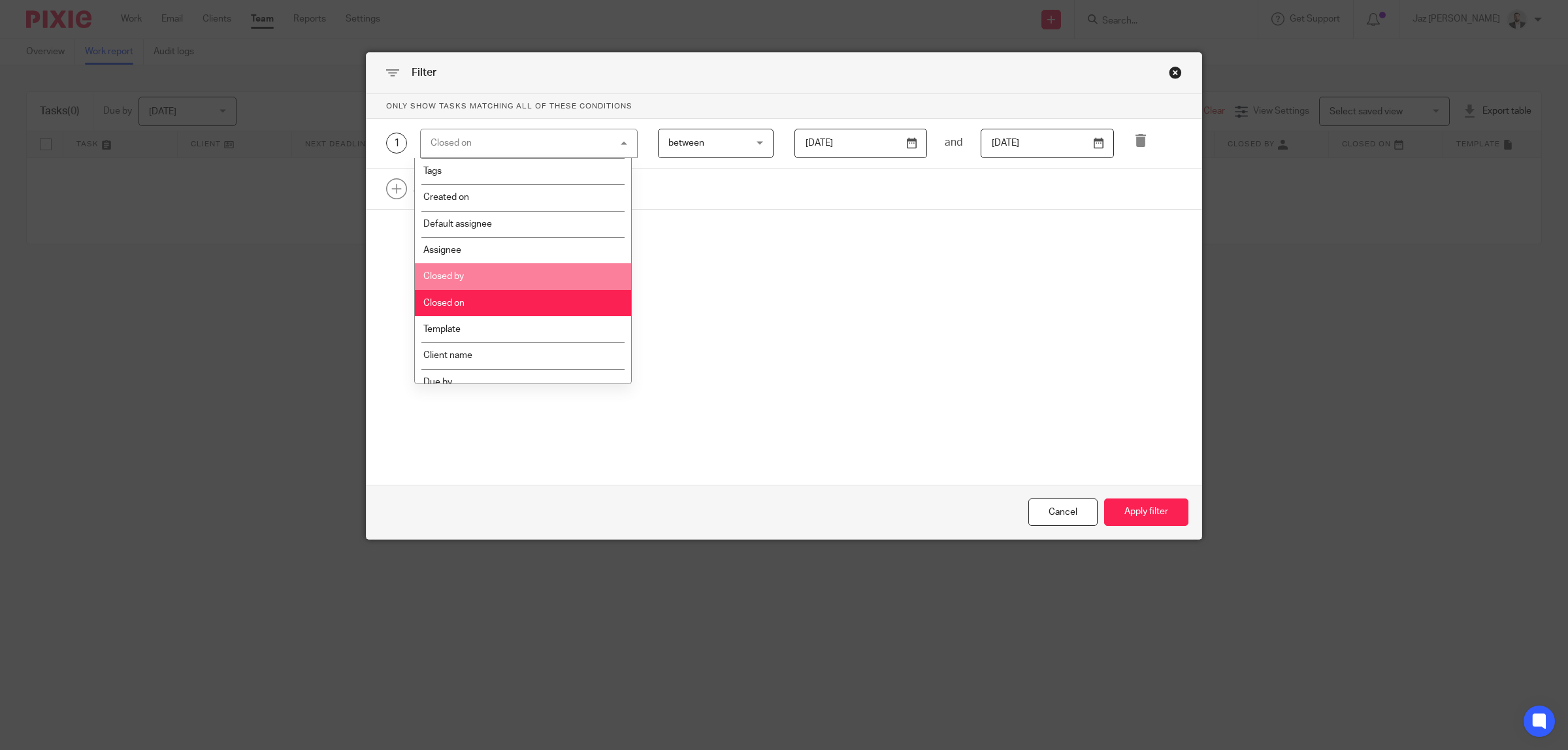
click at [488, 281] on li "Closed by" at bounding box center [524, 276] width 217 height 26
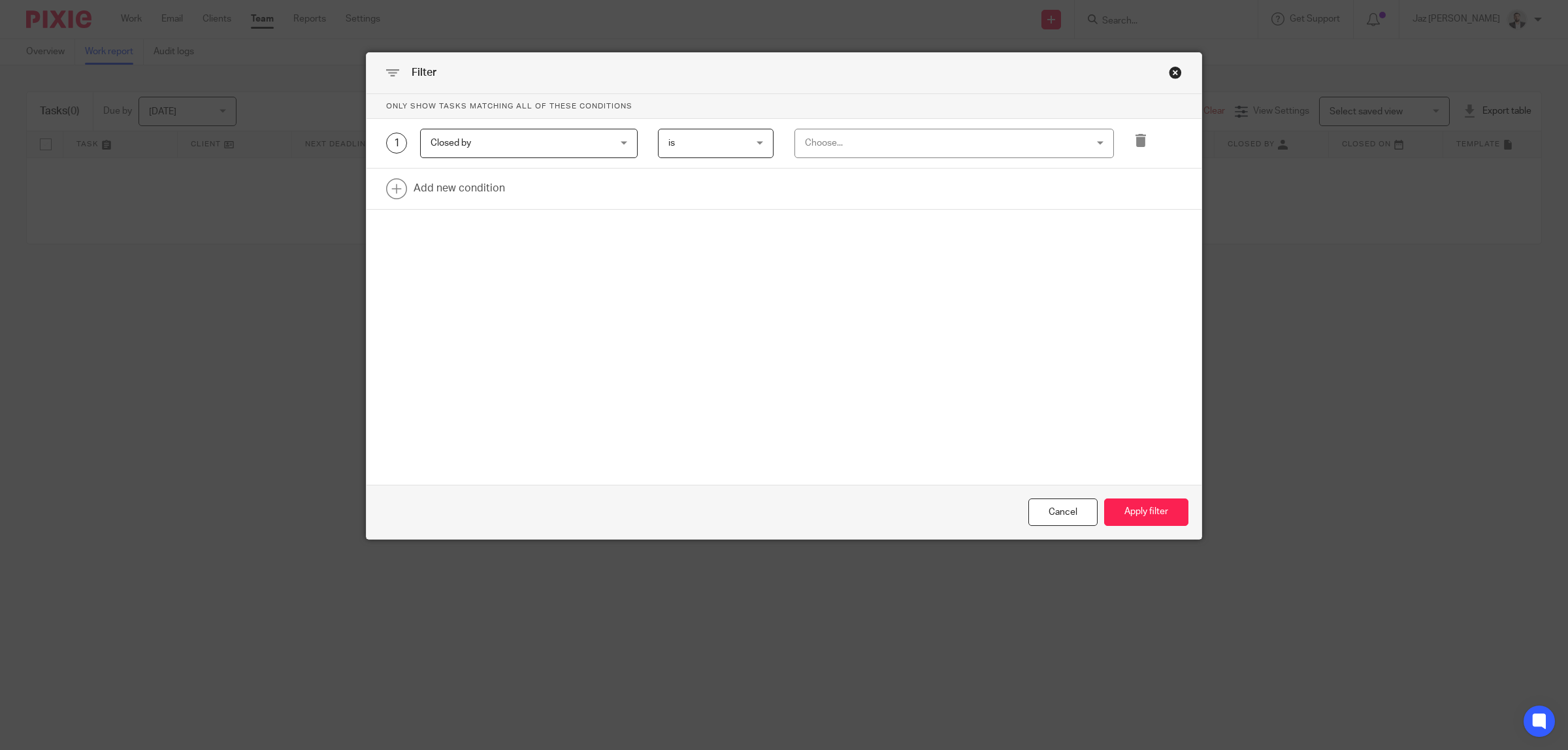
click at [713, 141] on span "is" at bounding box center [710, 143] width 84 height 27
click at [848, 147] on div "Choose..." at bounding box center [929, 143] width 247 height 27
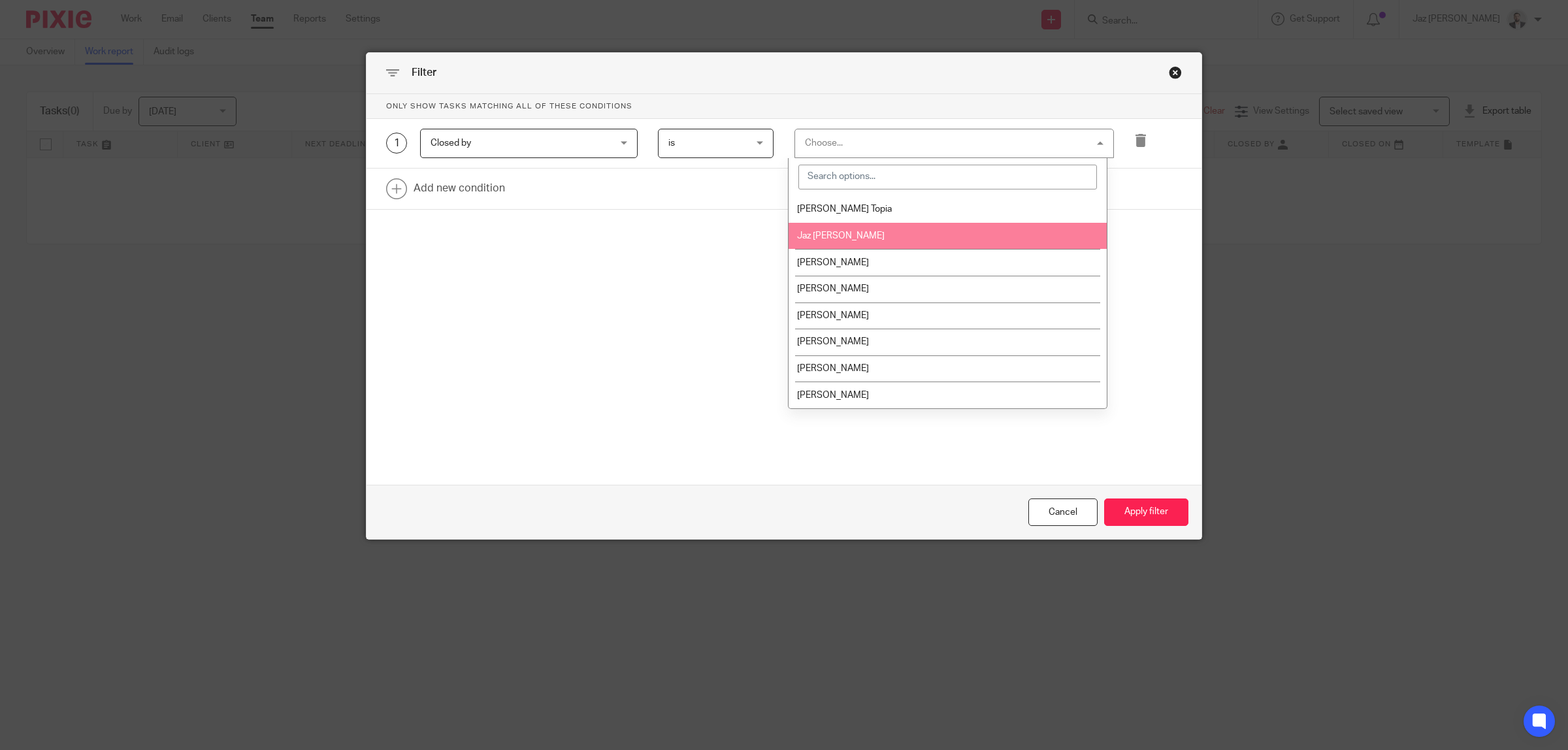
click at [862, 243] on li "Jaz [PERSON_NAME]" at bounding box center [948, 236] width 318 height 27
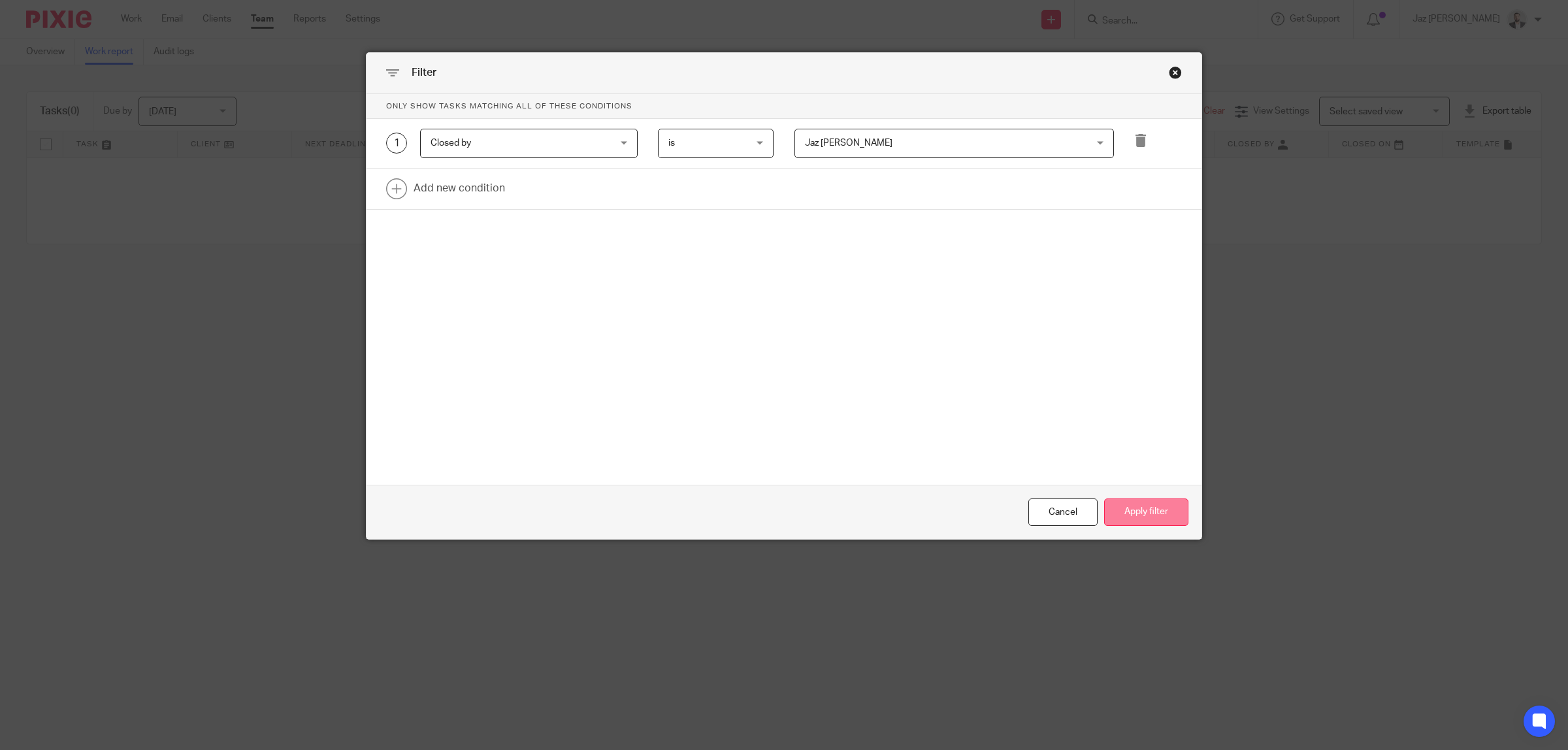
click at [1134, 514] on button "Apply filter" at bounding box center [1146, 512] width 84 height 28
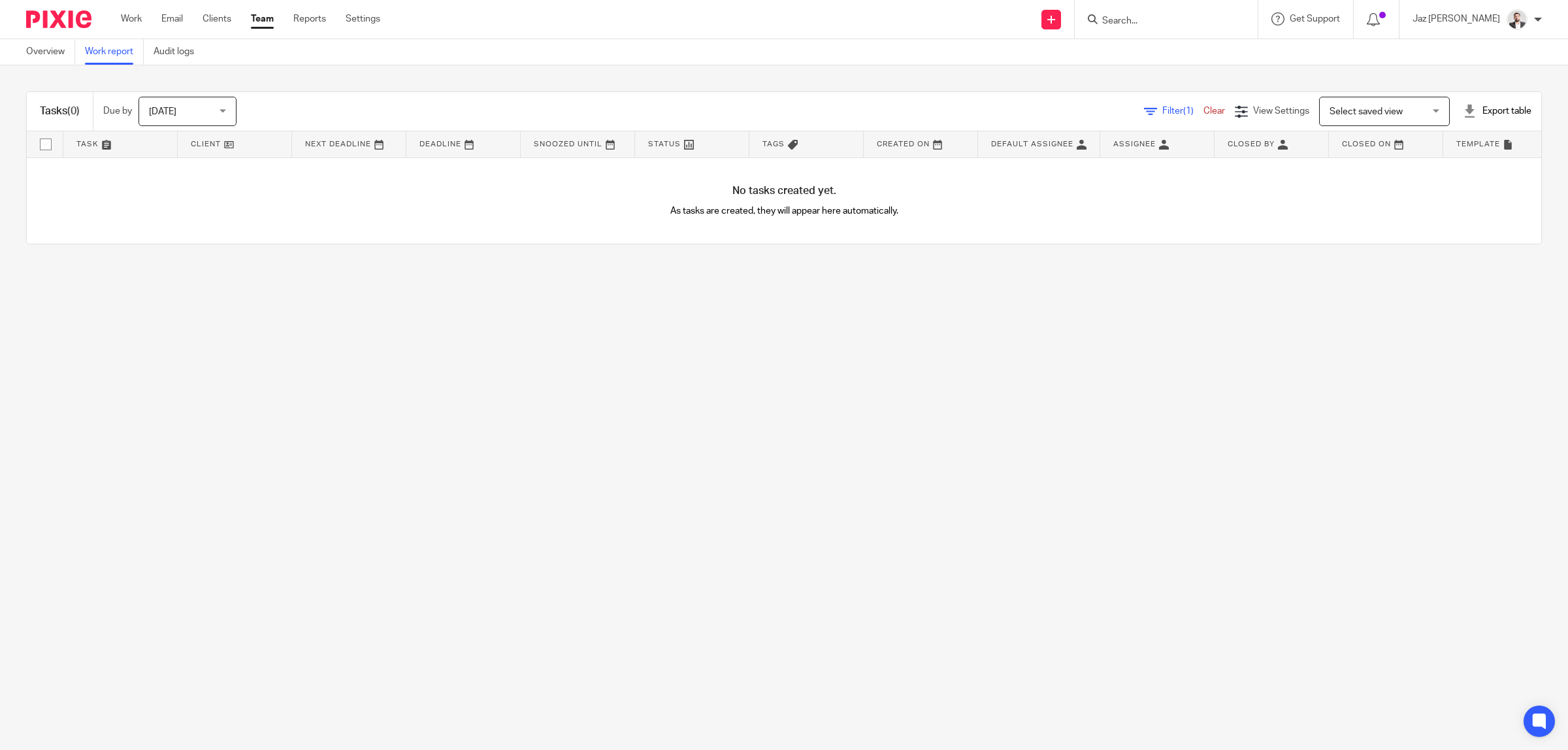
click at [185, 116] on span "[DATE]" at bounding box center [183, 111] width 70 height 27
click at [444, 376] on main "Overview Work report Audit logs Tasks (0) Due by [DATE] [DATE] [DATE] [DATE] Th…" at bounding box center [784, 375] width 1568 height 750
click at [56, 58] on link "Overview" at bounding box center [51, 51] width 49 height 25
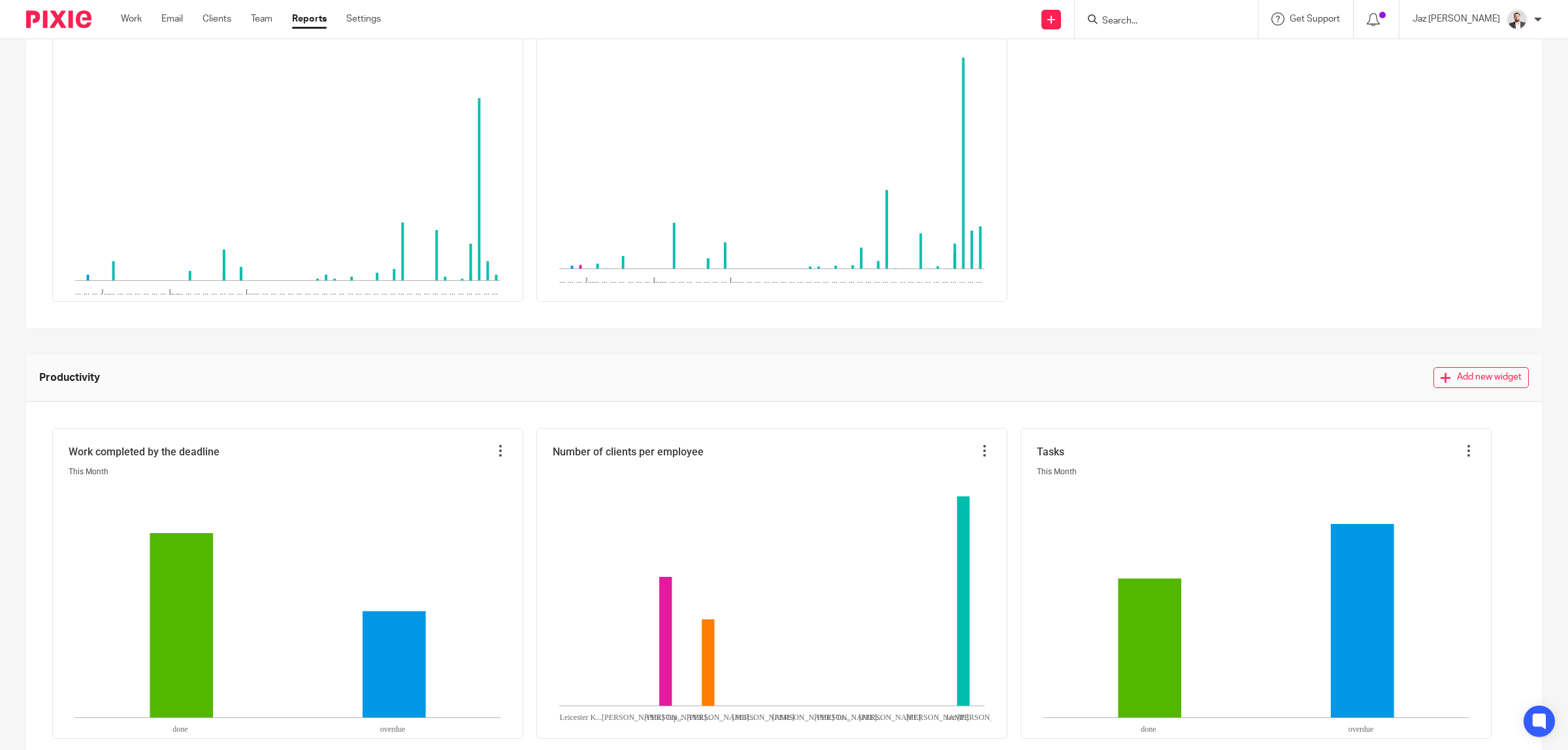
scroll to position [476, 0]
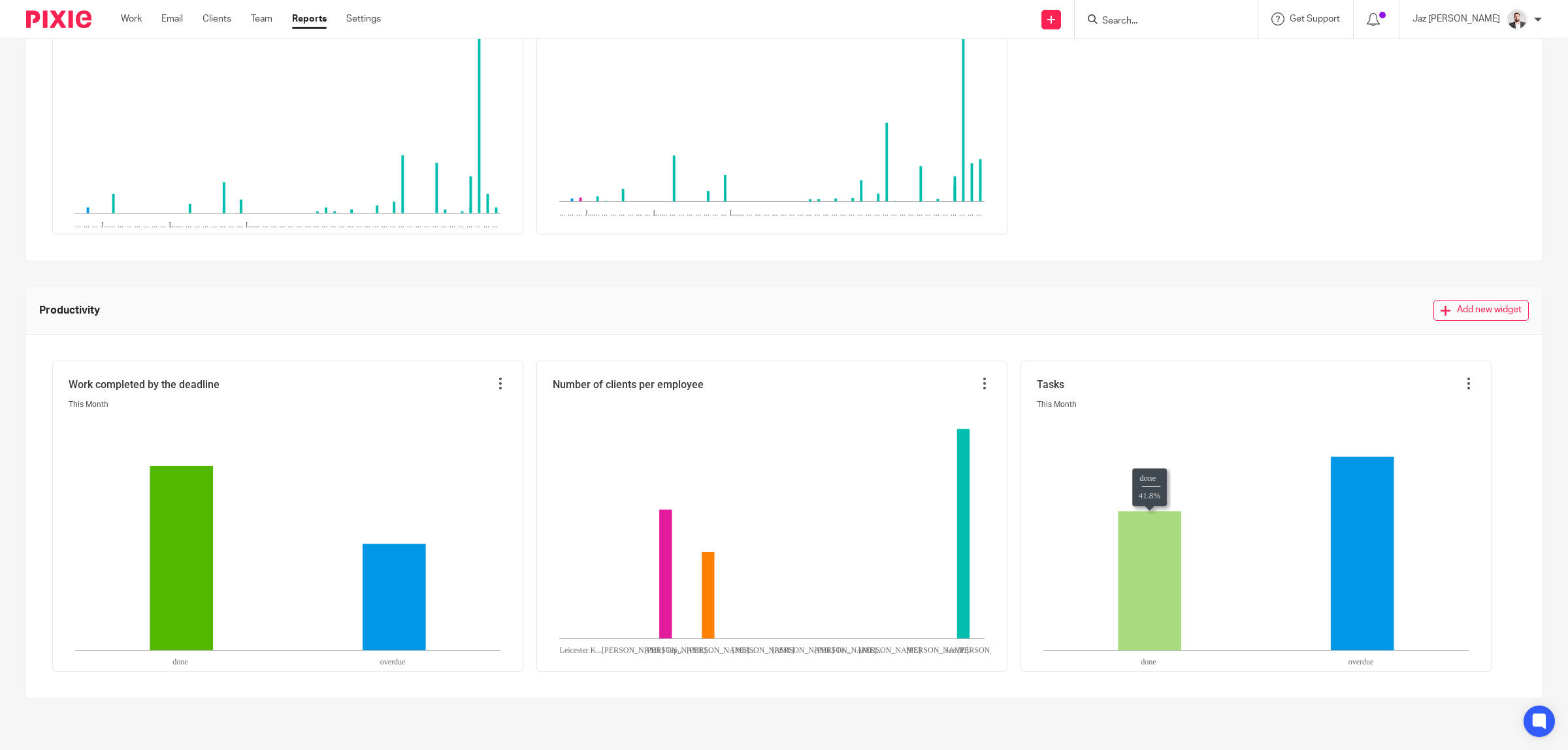
click at [1049, 392] on span "Tasks" at bounding box center [1051, 384] width 27 height 15
click at [1465, 384] on icon at bounding box center [1469, 384] width 13 height 13
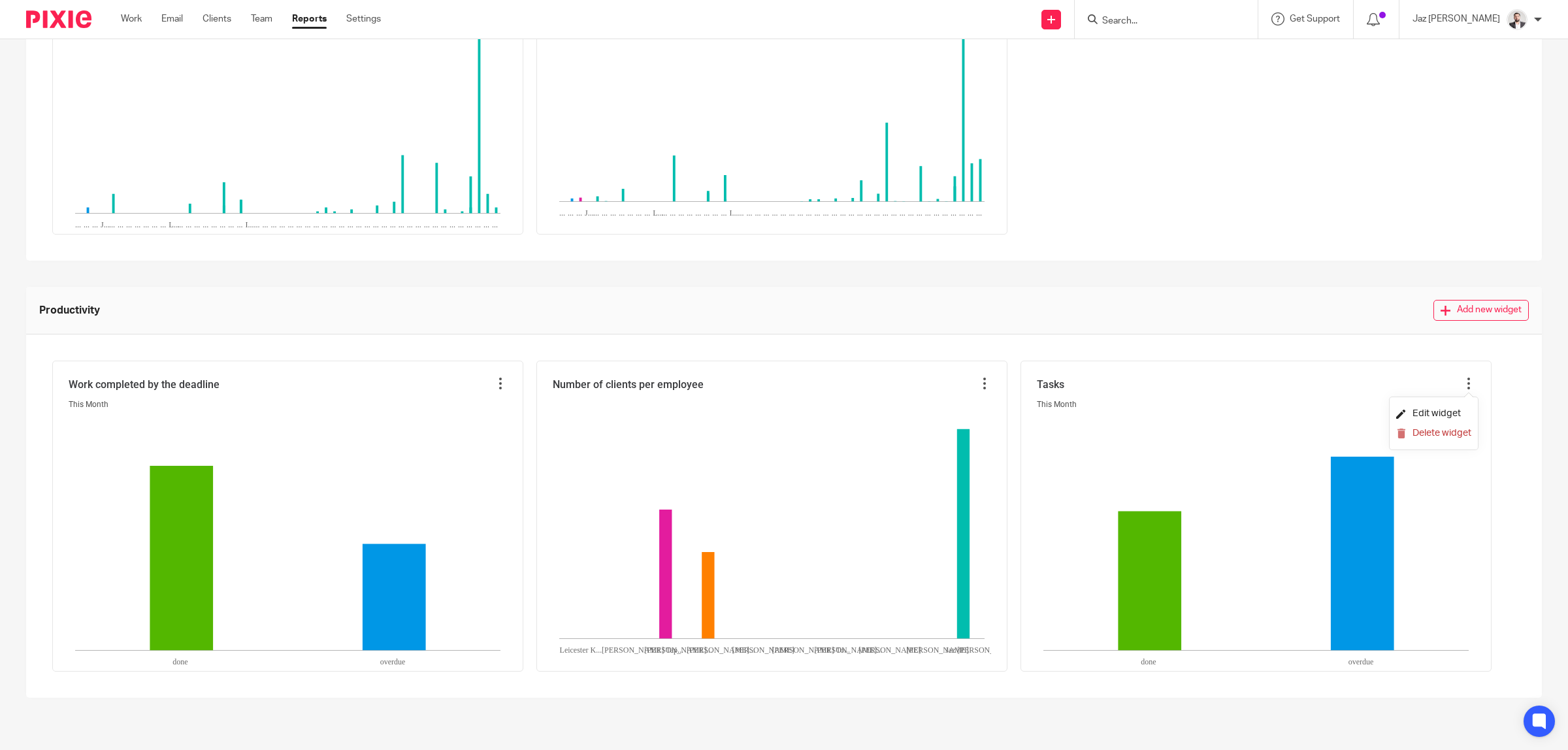
click at [1416, 410] on li "Edit widget" at bounding box center [1433, 413] width 75 height 20
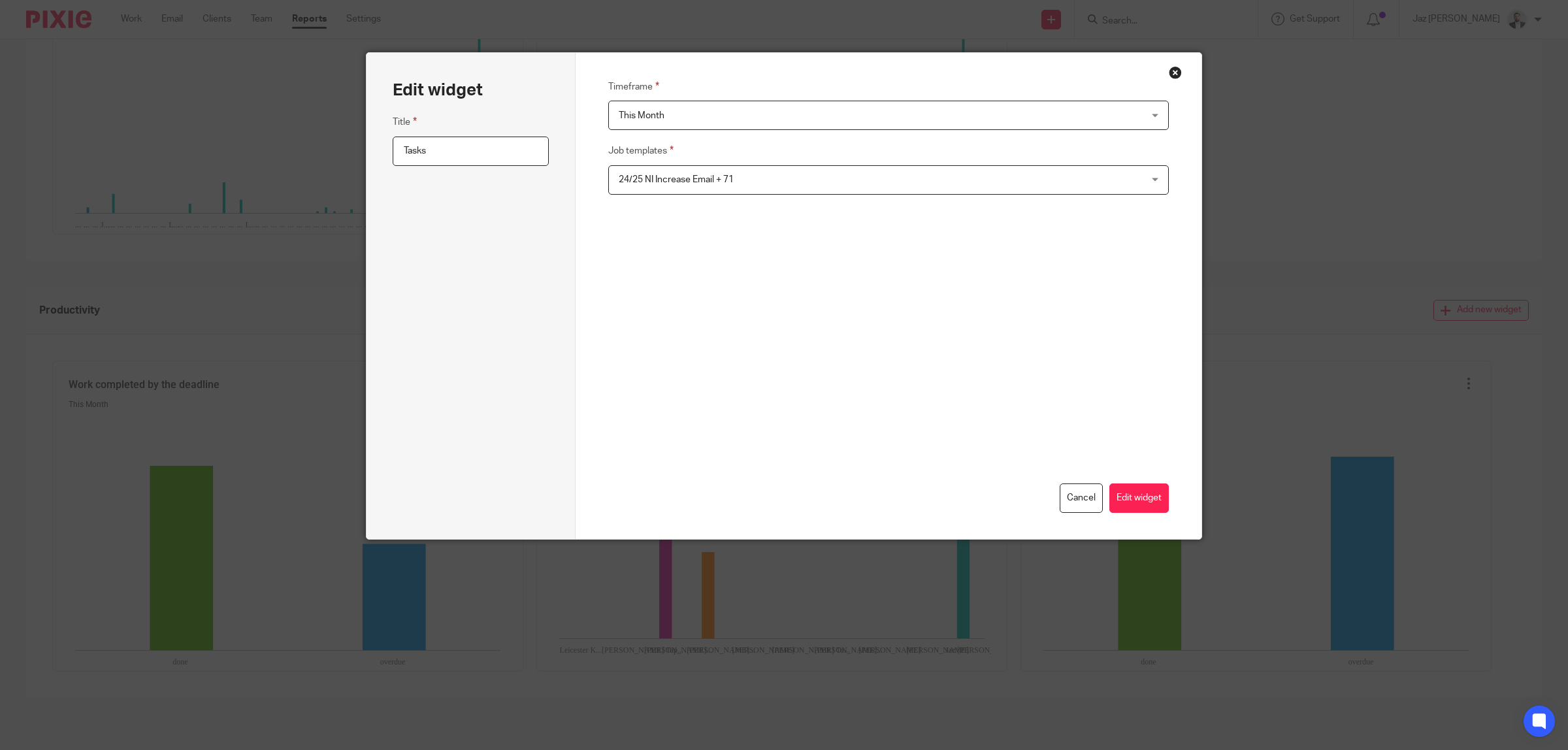
click at [1171, 70] on button "Close modal" at bounding box center [1175, 72] width 13 height 13
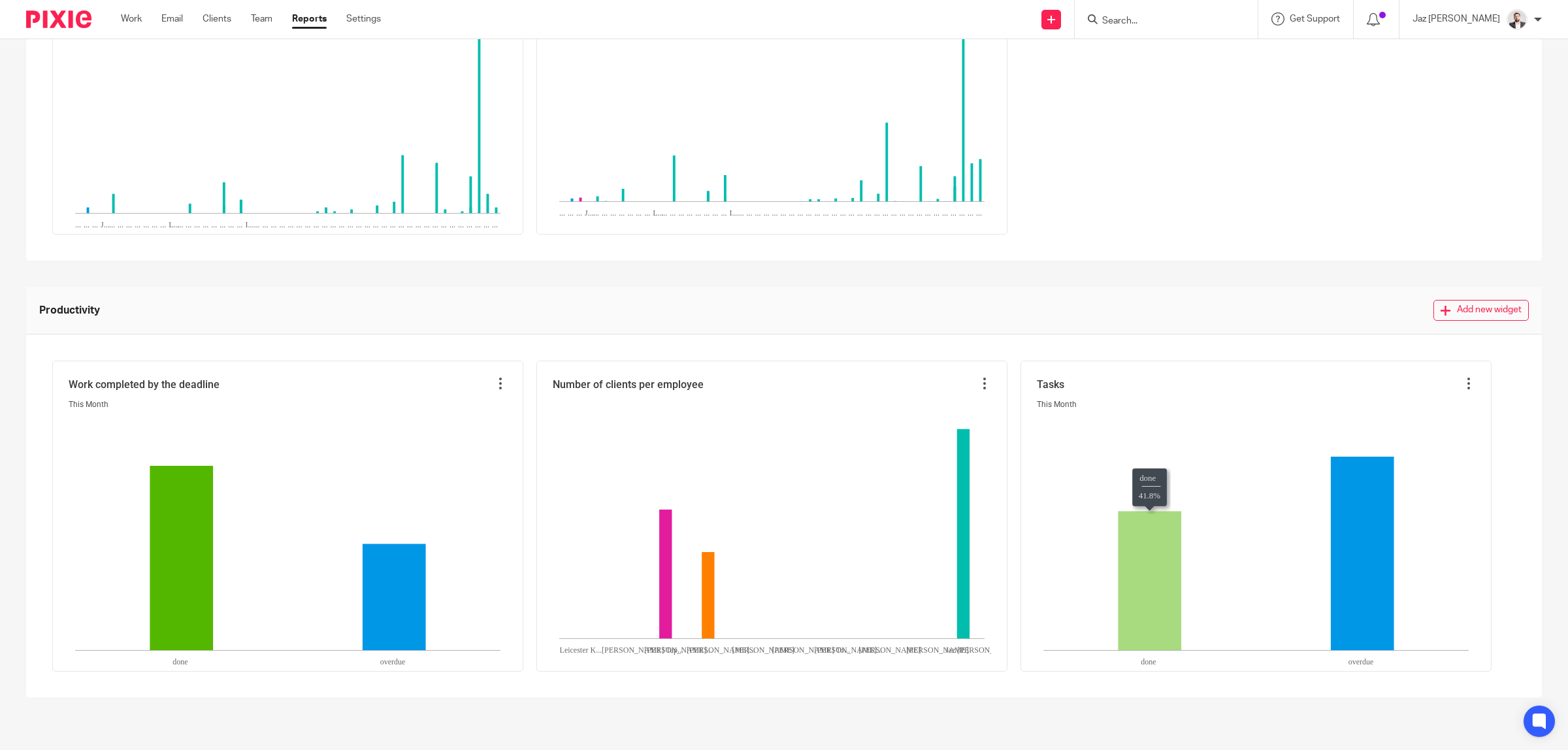
click at [1150, 579] on icon "done:41.8," at bounding box center [1149, 580] width 63 height 139
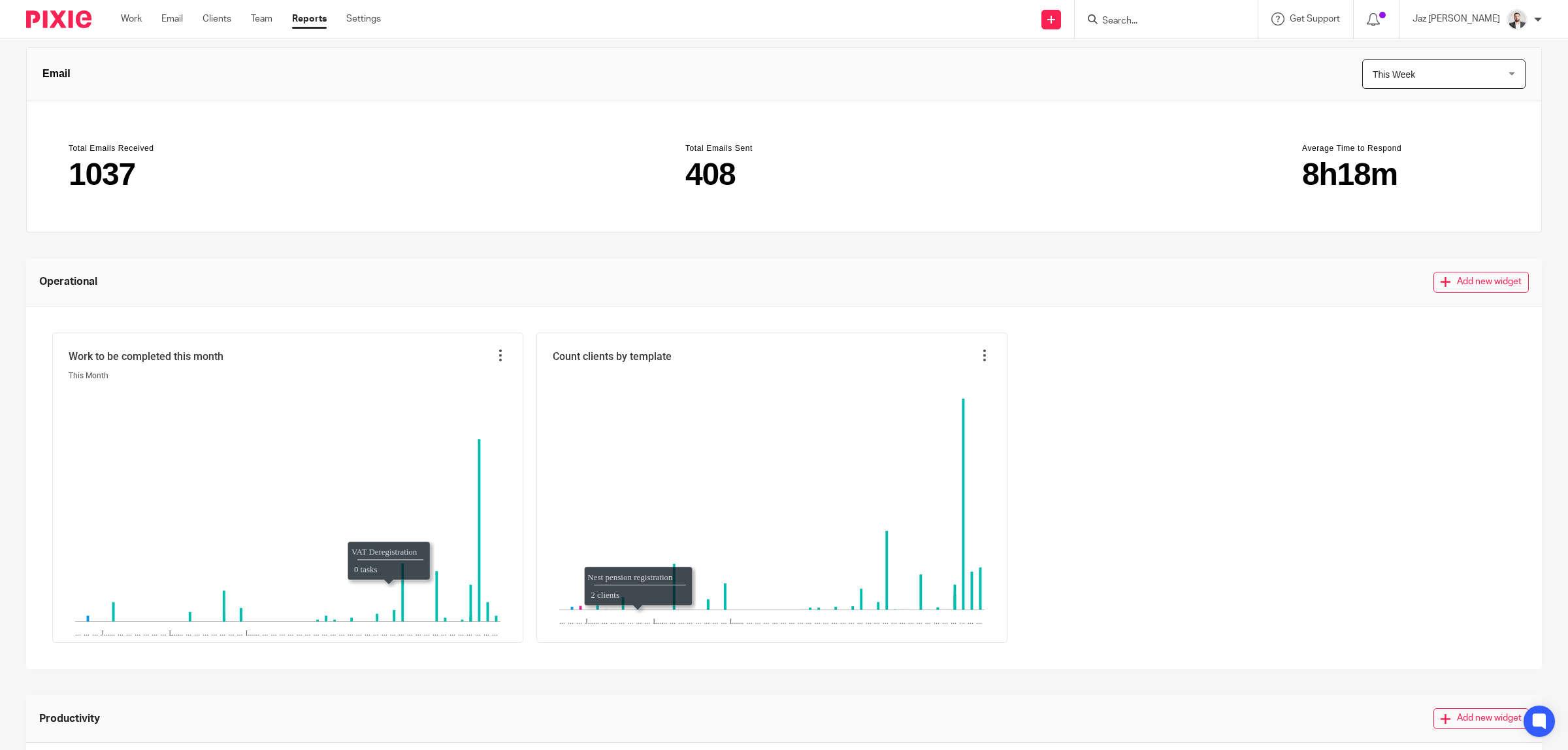
scroll to position [0, 0]
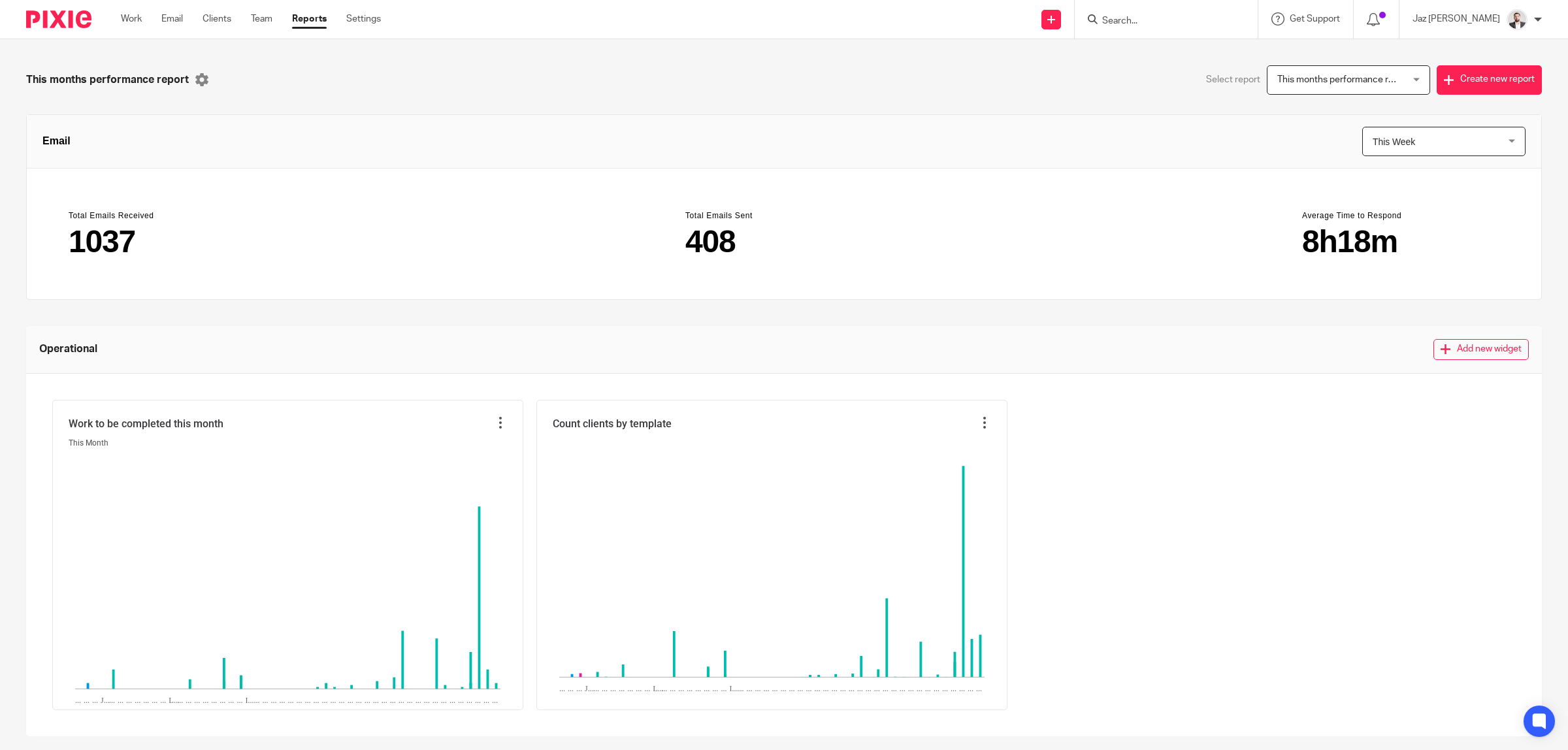
click at [1363, 75] on span "This months performance report" at bounding box center [1344, 79] width 134 height 9
click at [930, 89] on div "Select report This months performance report This months performance report Thi…" at bounding box center [1162, 79] width 757 height 30
click at [1392, 142] on span "This Week" at bounding box center [1433, 141] width 122 height 28
click at [1118, 125] on header "Email This Week This Week This Week This Month This Year this_week" at bounding box center [784, 141] width 1515 height 53
click at [132, 20] on link "Work" at bounding box center [131, 19] width 21 height 13
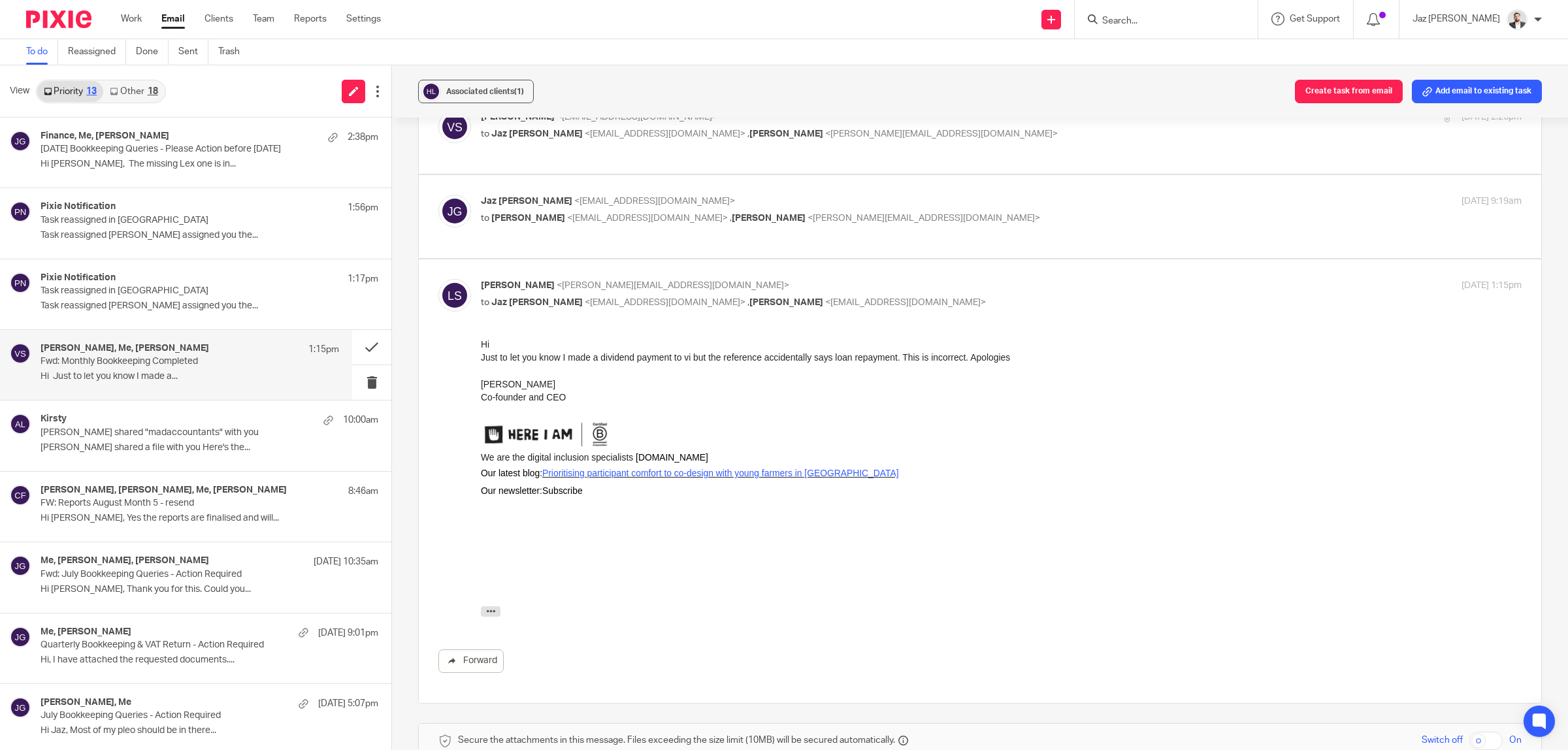
scroll to position [690, 0]
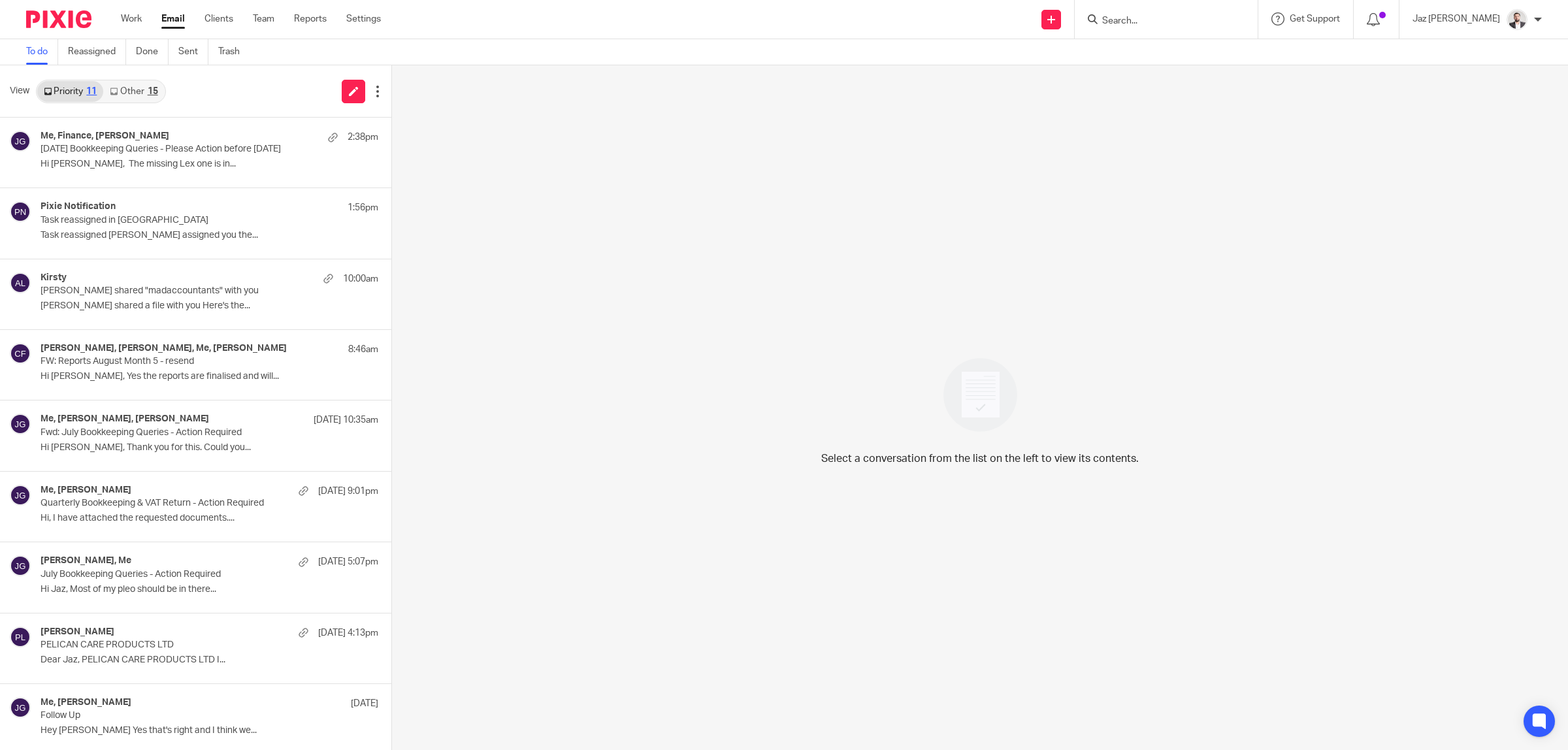
click at [151, 95] on div "15" at bounding box center [153, 91] width 11 height 9
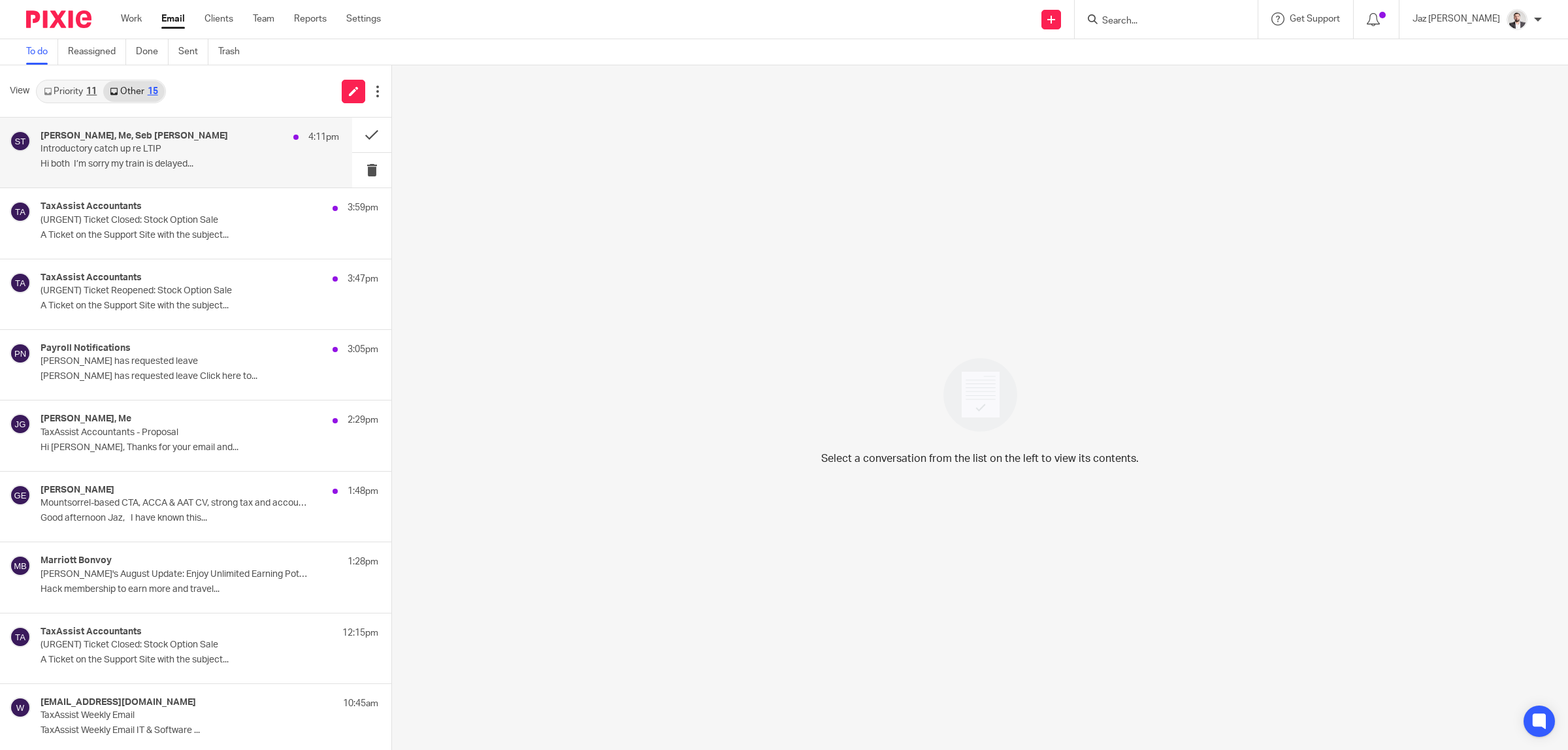
click at [141, 174] on div "[PERSON_NAME], Me, Seb [PERSON_NAME] 4:11pm Introductory catch up re LTIP Hi bo…" at bounding box center [176, 152] width 352 height 69
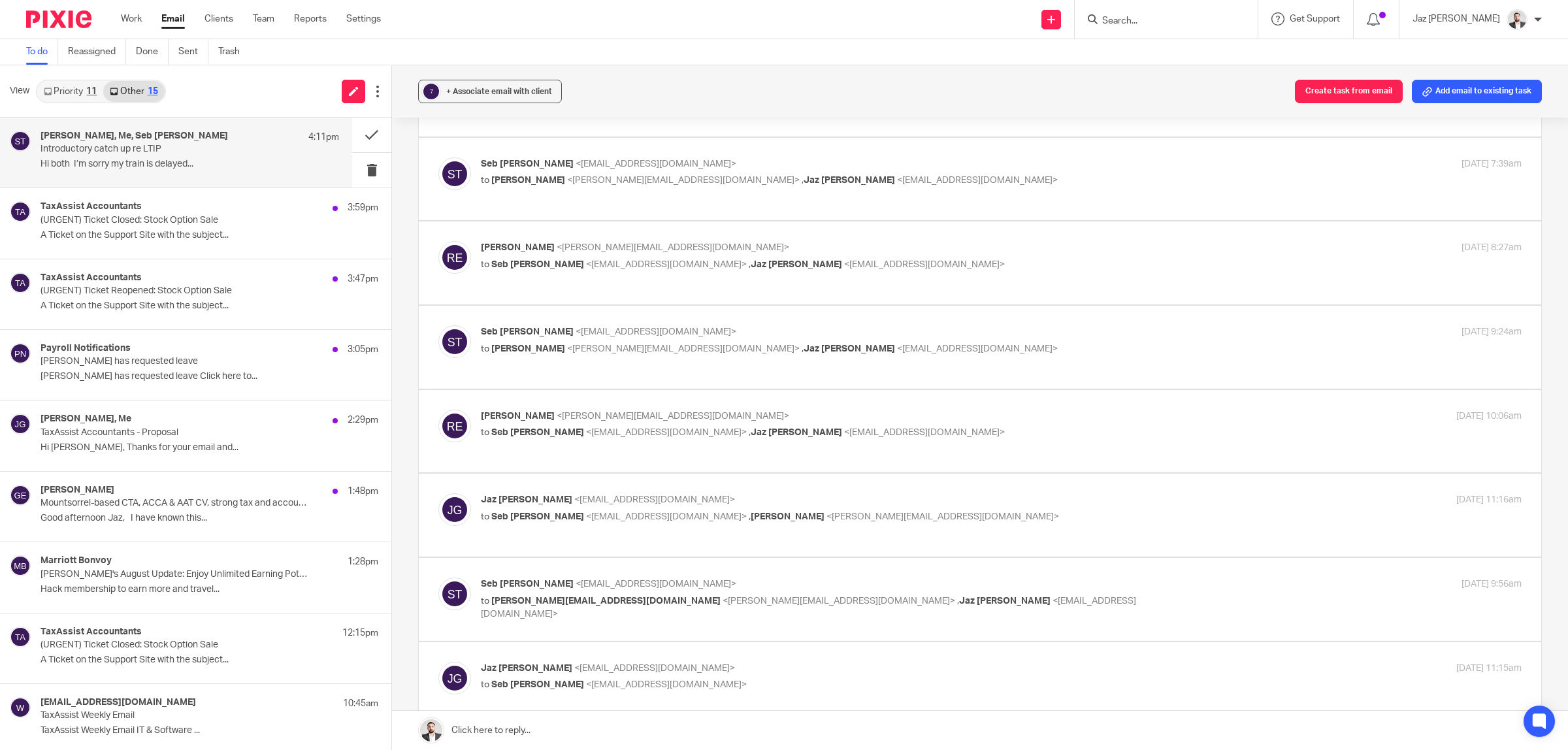
scroll to position [1225, 0]
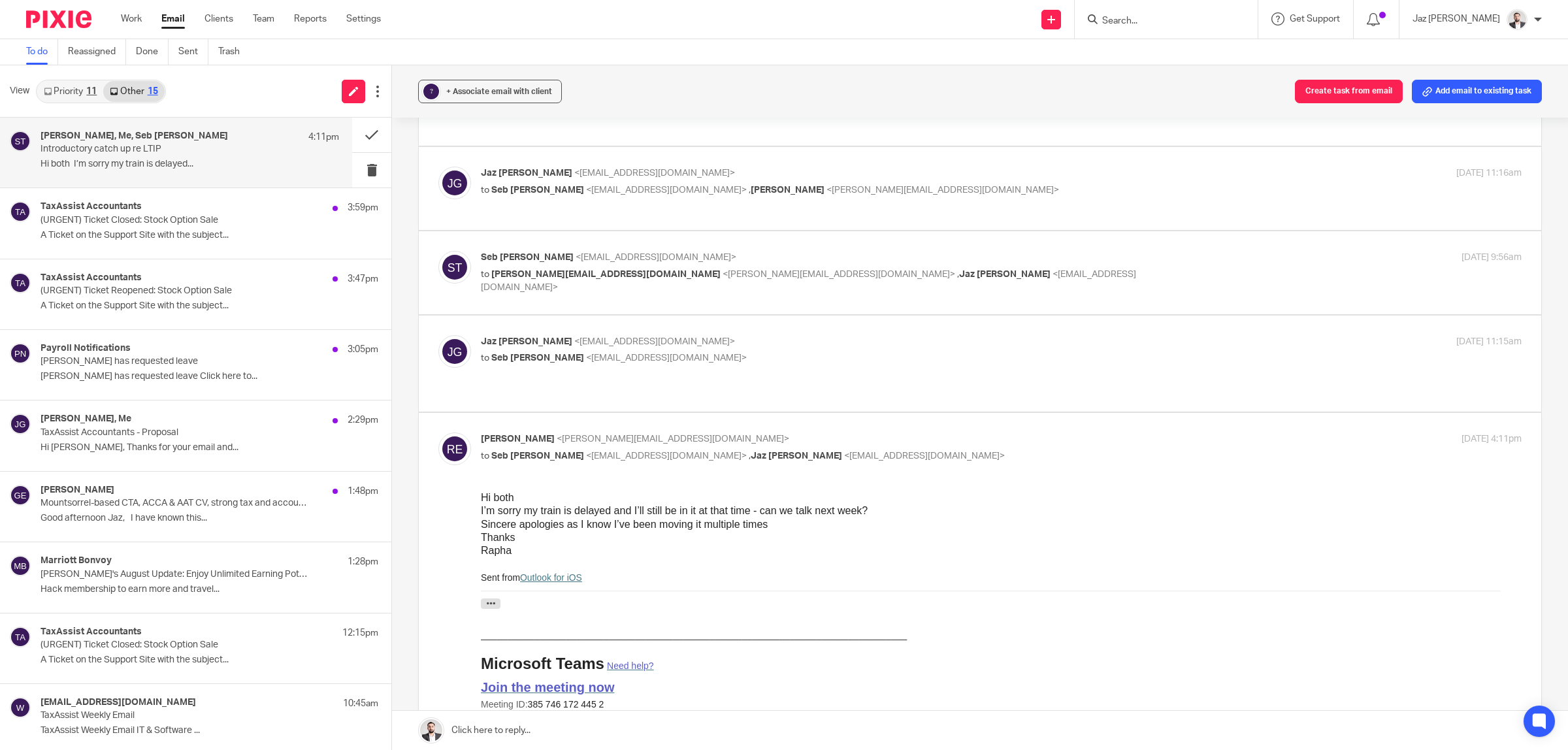
click at [810, 351] on p "to Seb [PERSON_NAME] <[EMAIL_ADDRESS][DOMAIN_NAME]>" at bounding box center [828, 357] width 694 height 14
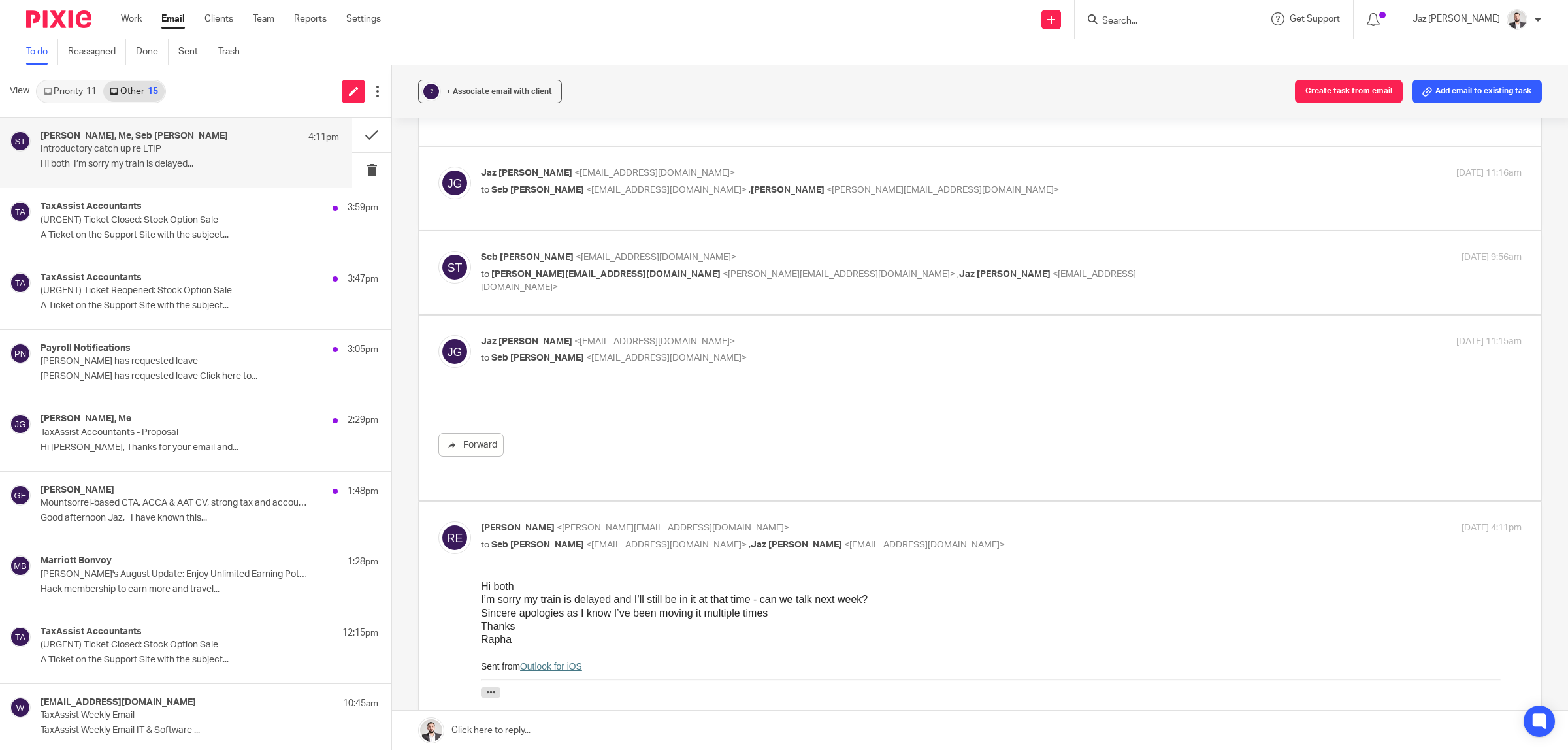
scroll to position [0, 0]
click at [810, 351] on p "to Seb [PERSON_NAME] <[EMAIL_ADDRESS][DOMAIN_NAME]>" at bounding box center [828, 357] width 694 height 14
checkbox input "false"
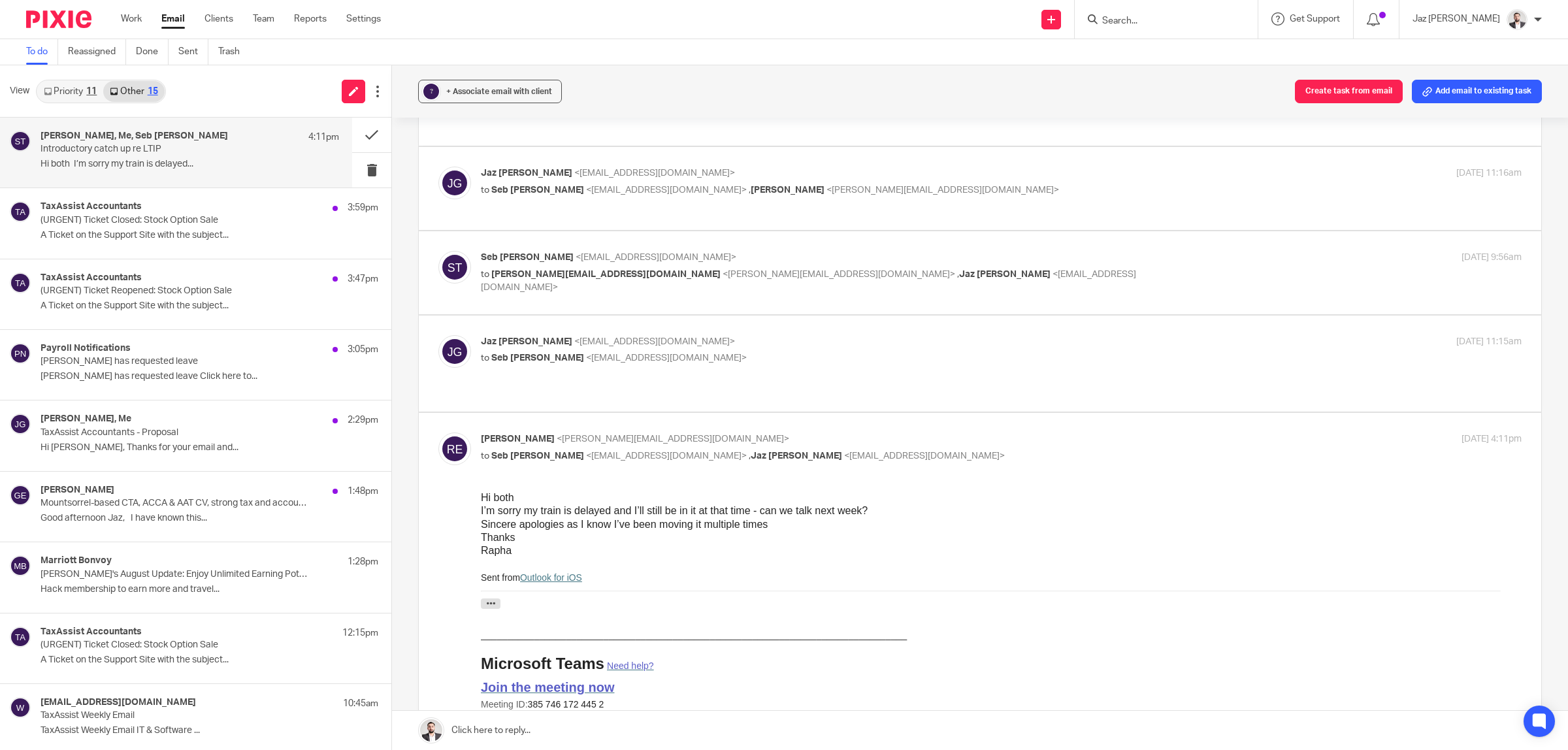
click at [1000, 268] on p "to [PERSON_NAME][EMAIL_ADDRESS][DOMAIN_NAME] <[EMAIL_ADDRESS][DOMAIN_NAME]> , […" at bounding box center [828, 282] width 694 height 27
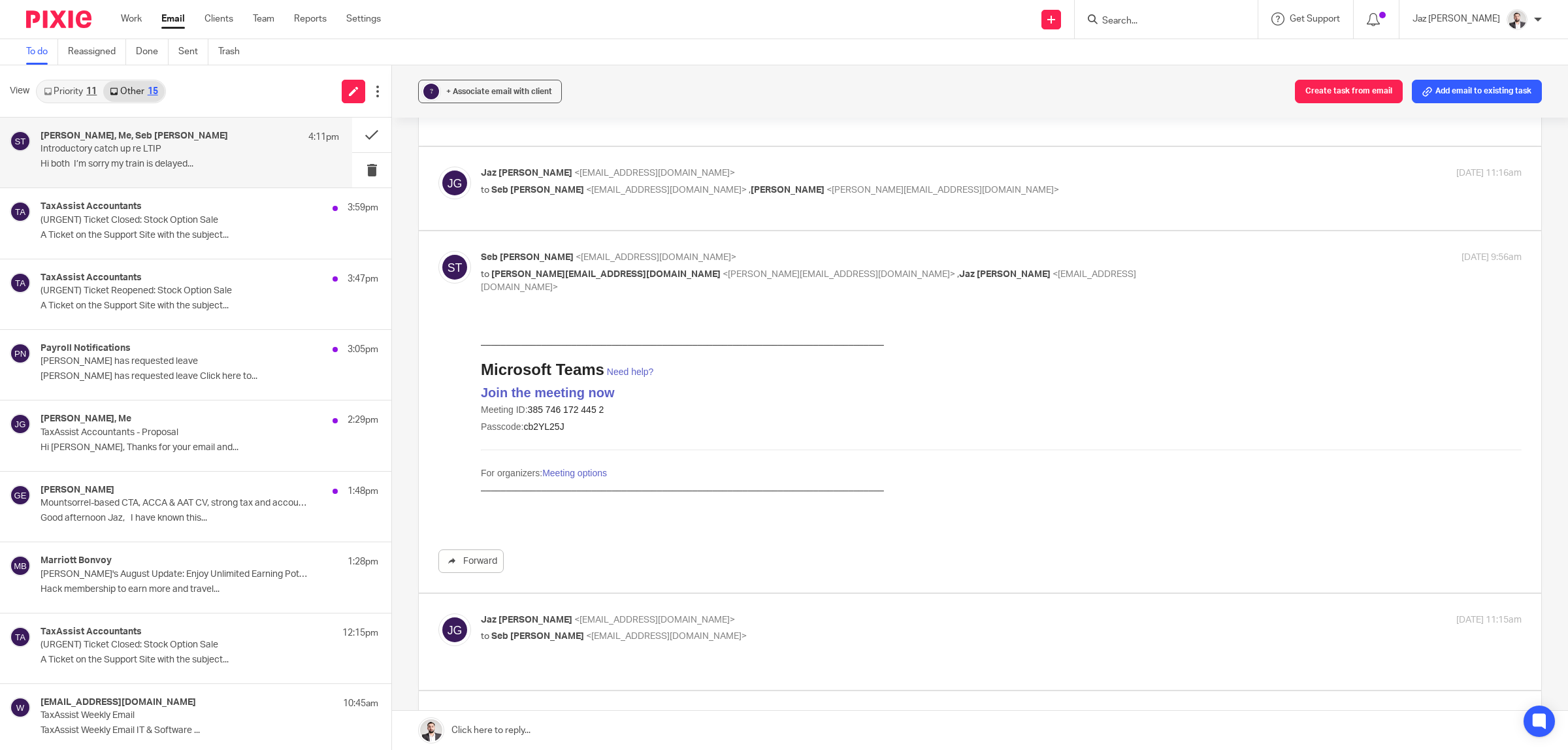
click at [1004, 268] on p "to raphael@real-consulting.co.uk <raphael@real-consulting.co.uk> , Jaz Grewal <…" at bounding box center [828, 282] width 694 height 27
checkbox input "false"
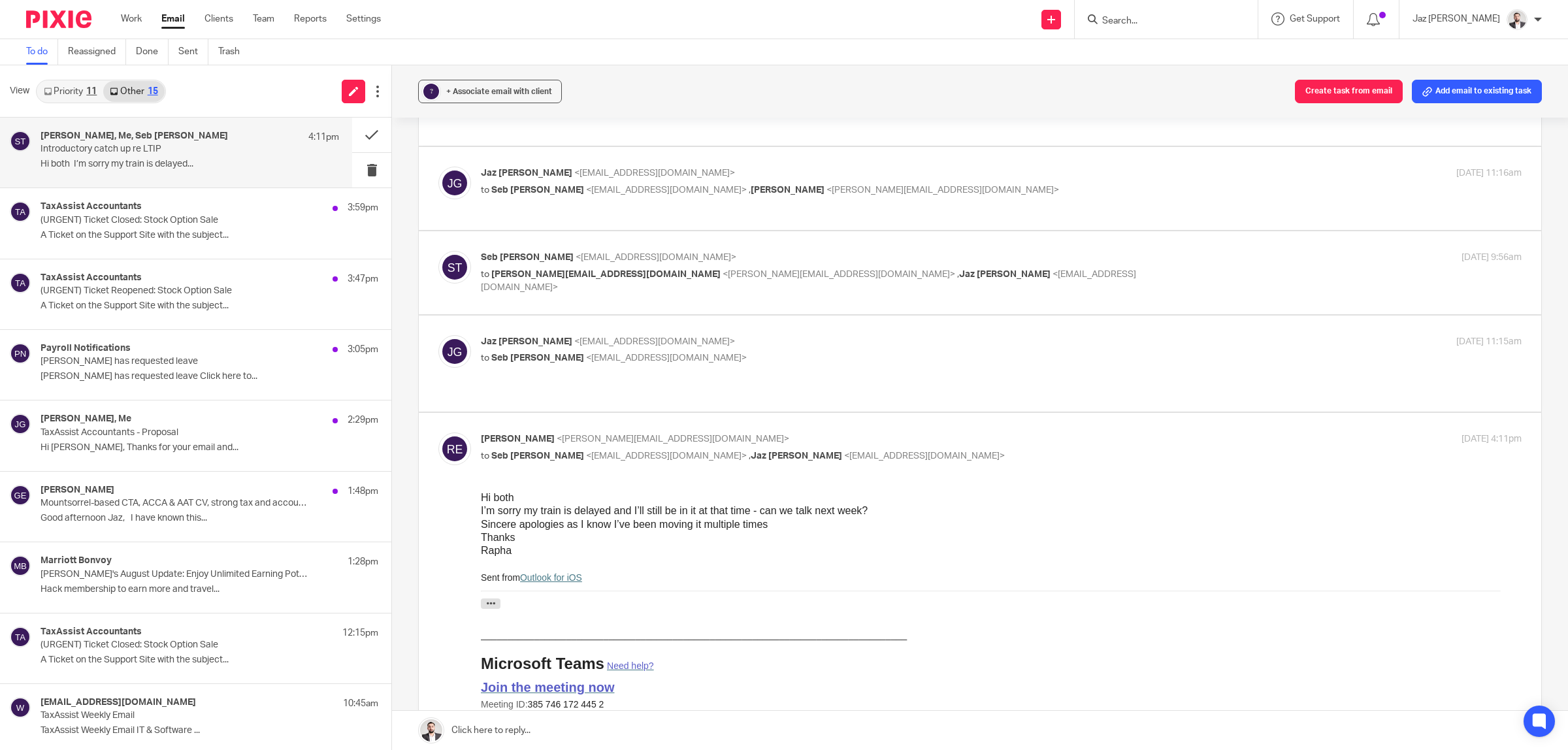
click at [984, 335] on p "Jaz Grewal <jazgrewal@taxassist.co.uk>" at bounding box center [828, 341] width 694 height 14
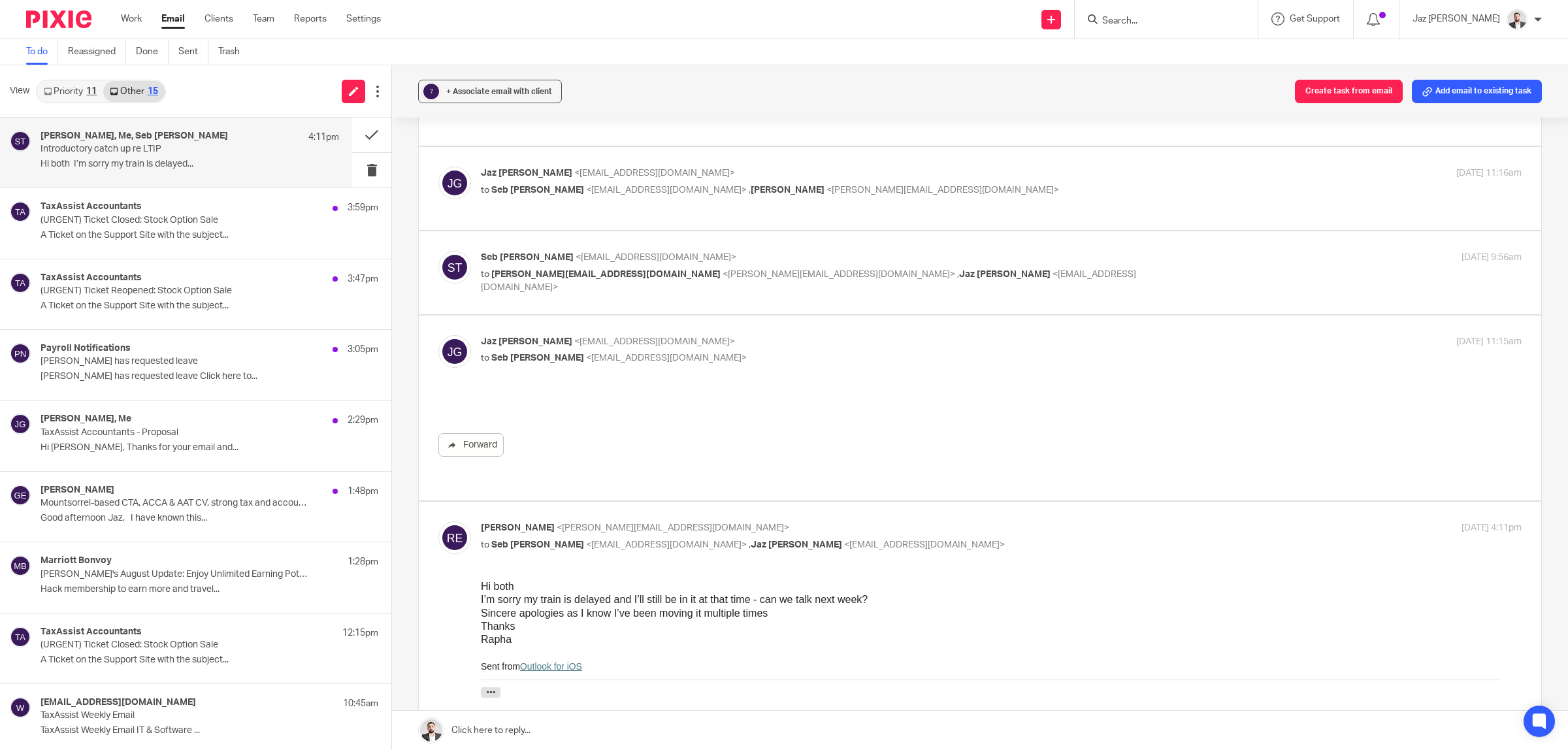
click at [972, 335] on p "Jaz Grewal <jazgrewal@taxassist.co.uk>" at bounding box center [828, 341] width 694 height 14
checkbox input "false"
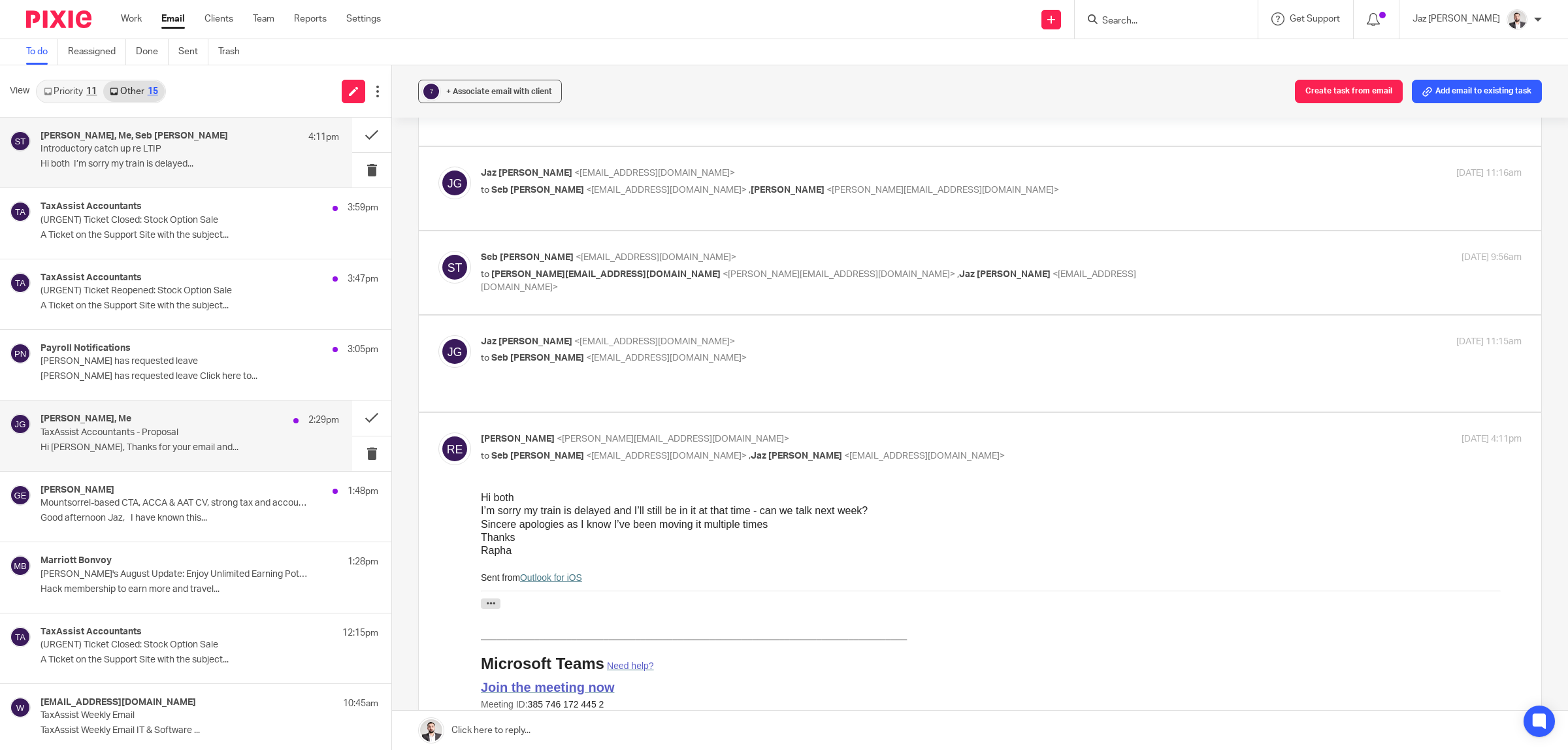
click at [195, 455] on div "Vikash Dudhia, Me 2:29pm TaxAssist Accountants - Proposal Hi Jaz, Thanks for yo…" at bounding box center [190, 435] width 299 height 43
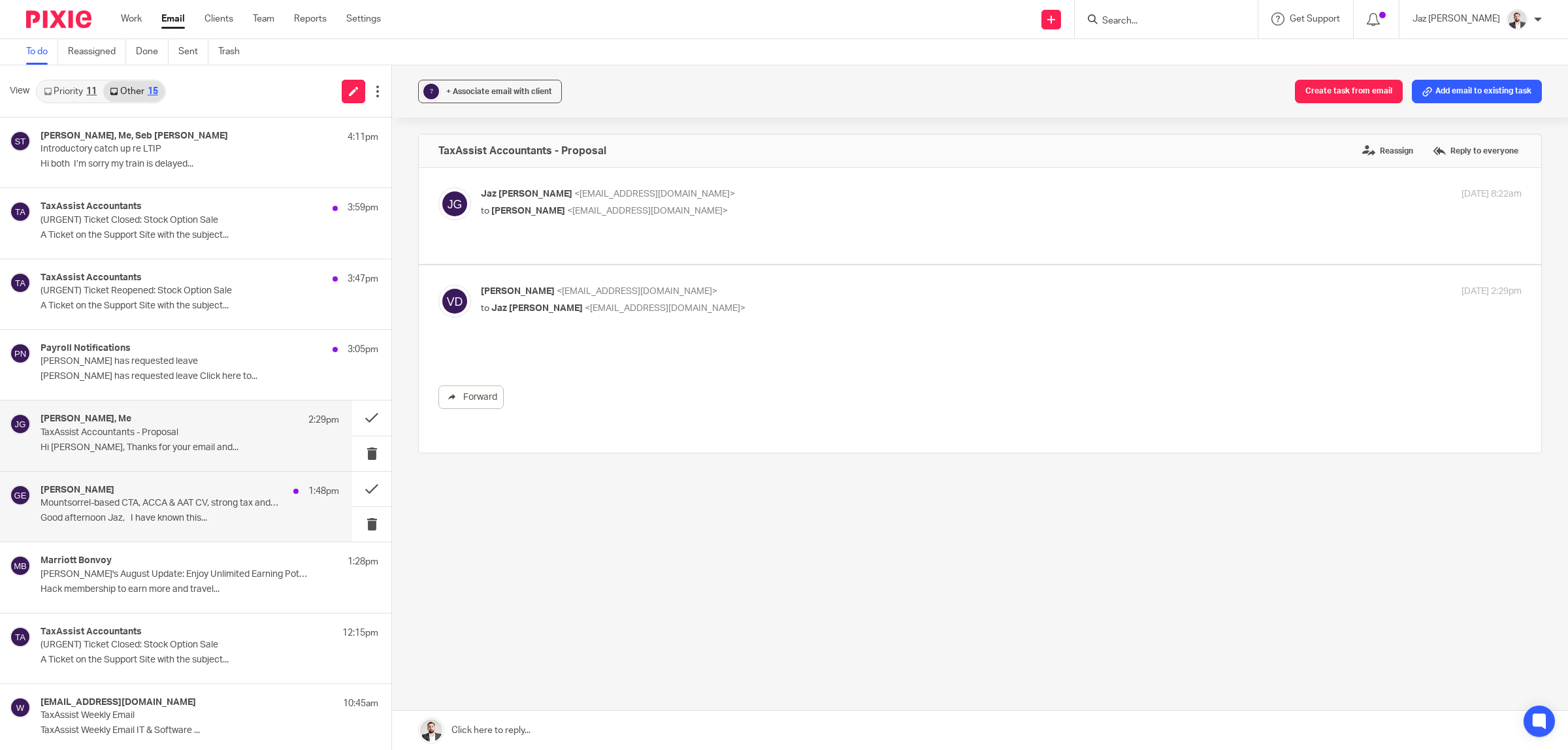
click at [193, 520] on p "Good afternoon Jaz, I have known this..." at bounding box center [190, 518] width 299 height 11
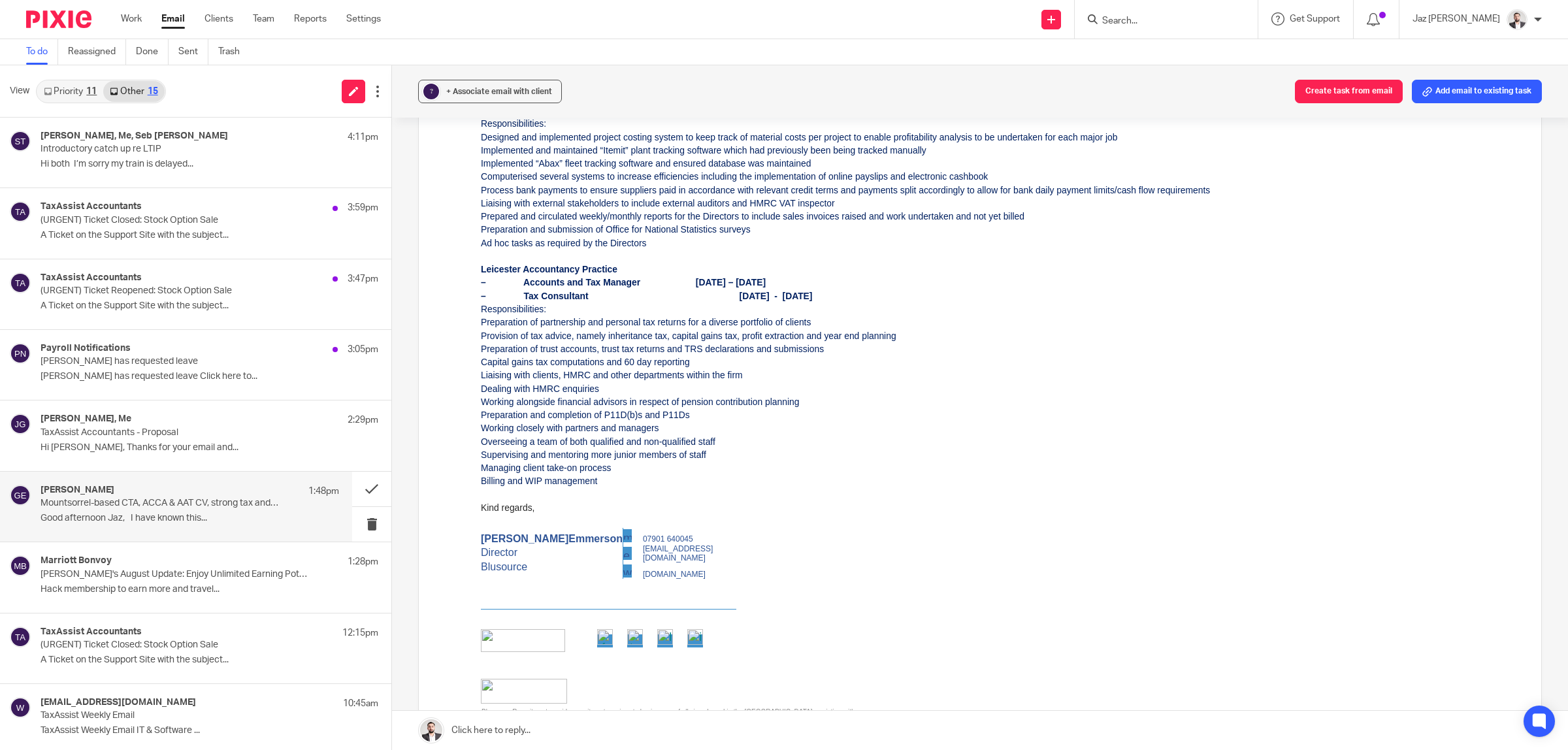
scroll to position [347, 0]
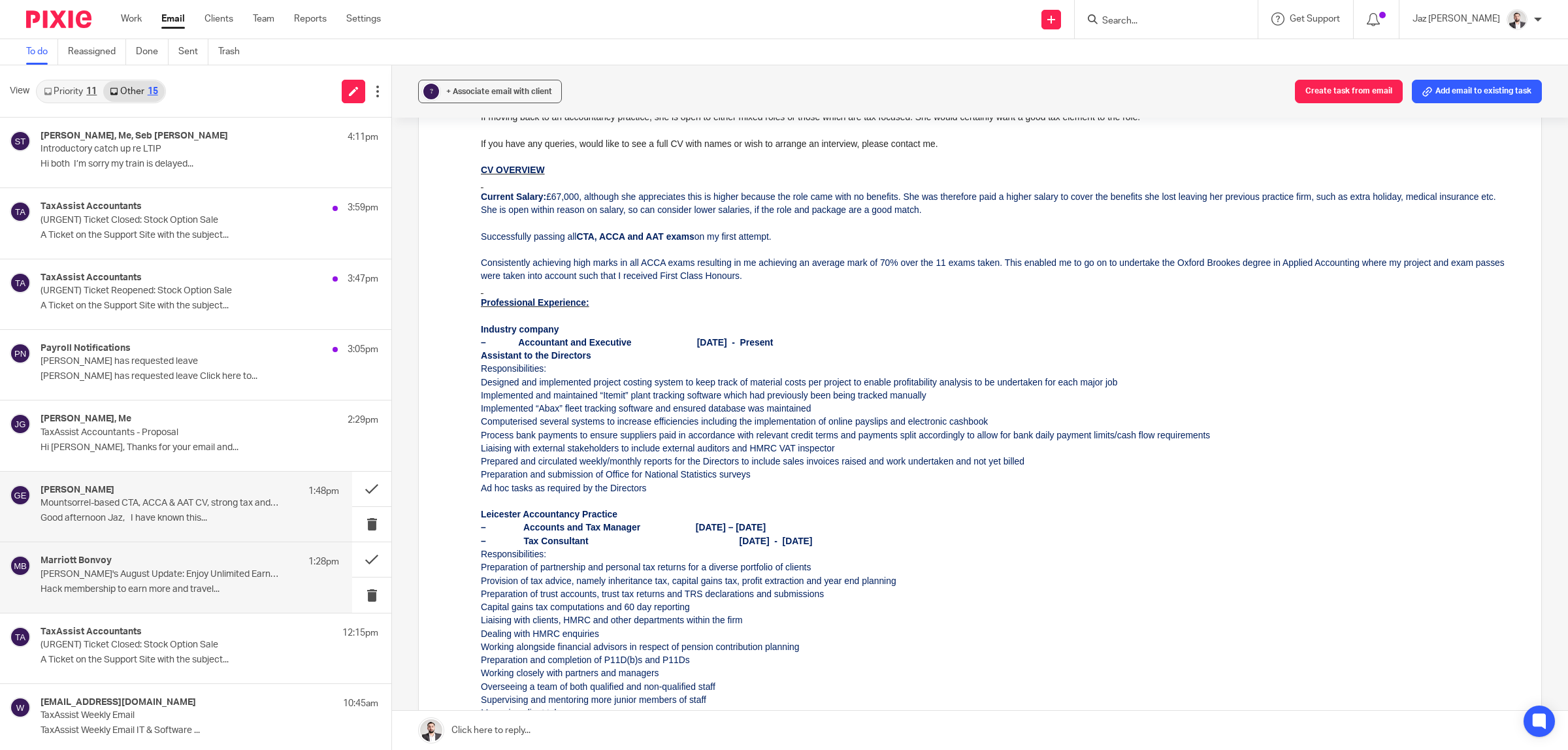
click at [188, 576] on p "Jasprit's August Update: Enjoy Unlimited Earning Potential" at bounding box center [160, 574] width 239 height 11
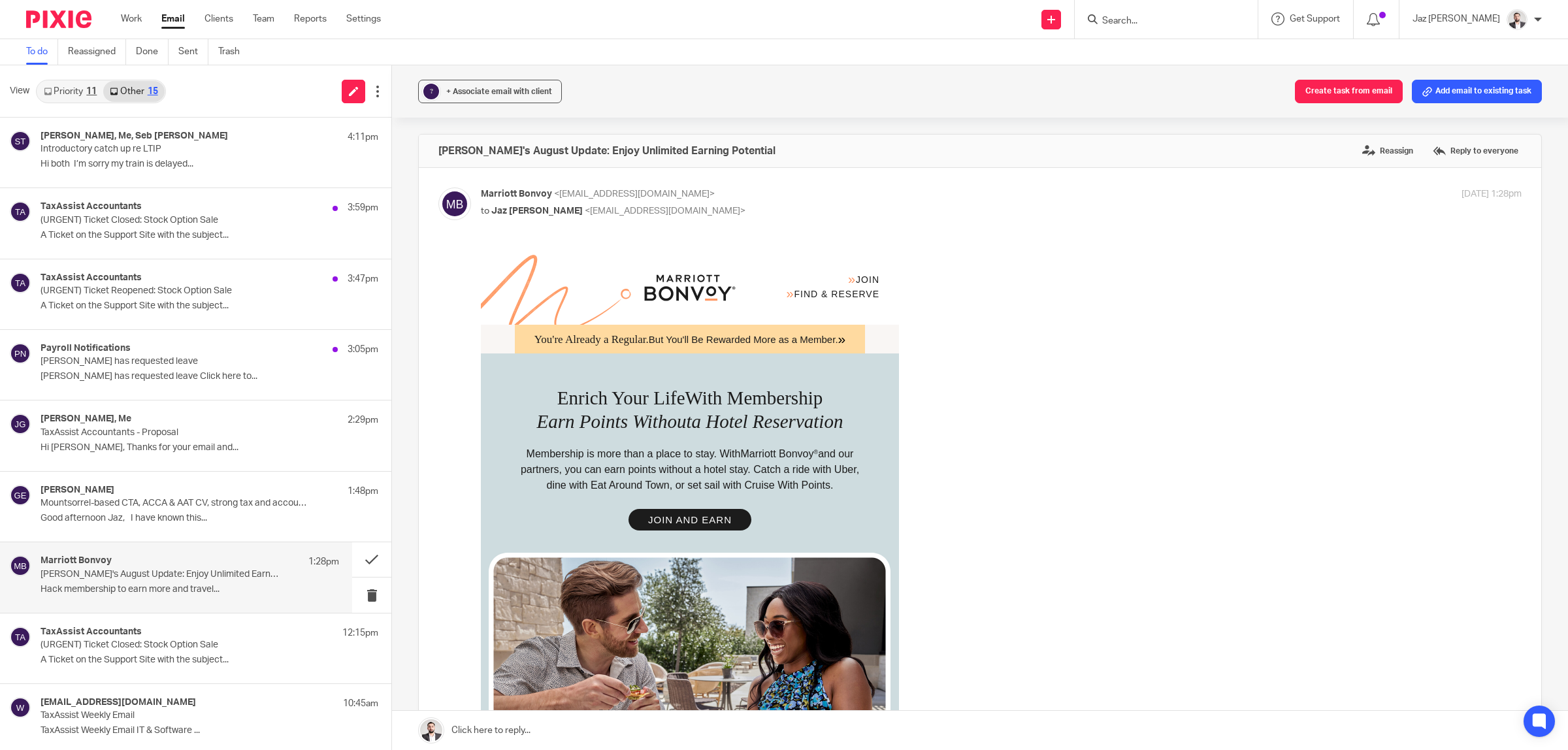
scroll to position [81, 0]
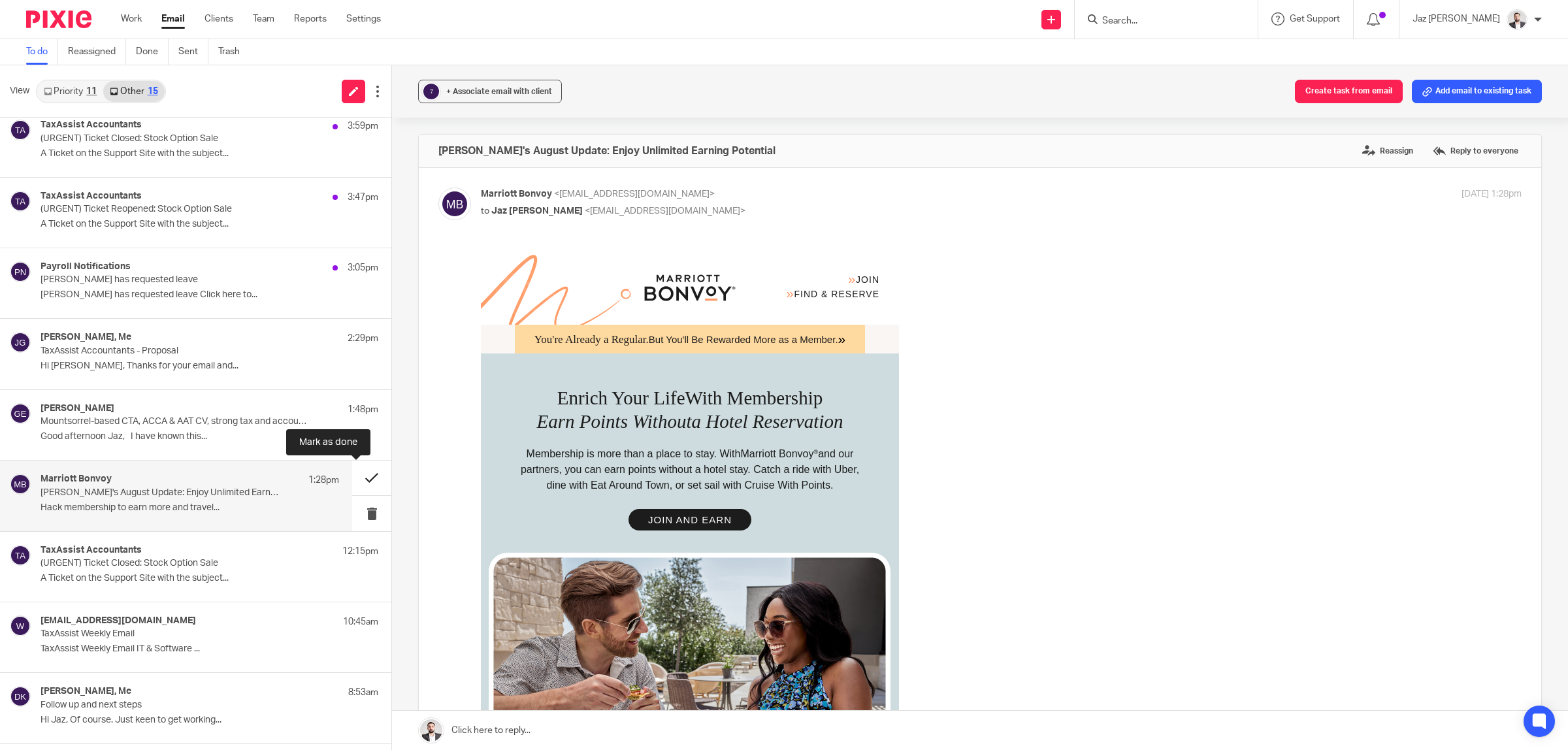
click at [365, 484] on button at bounding box center [371, 477] width 39 height 34
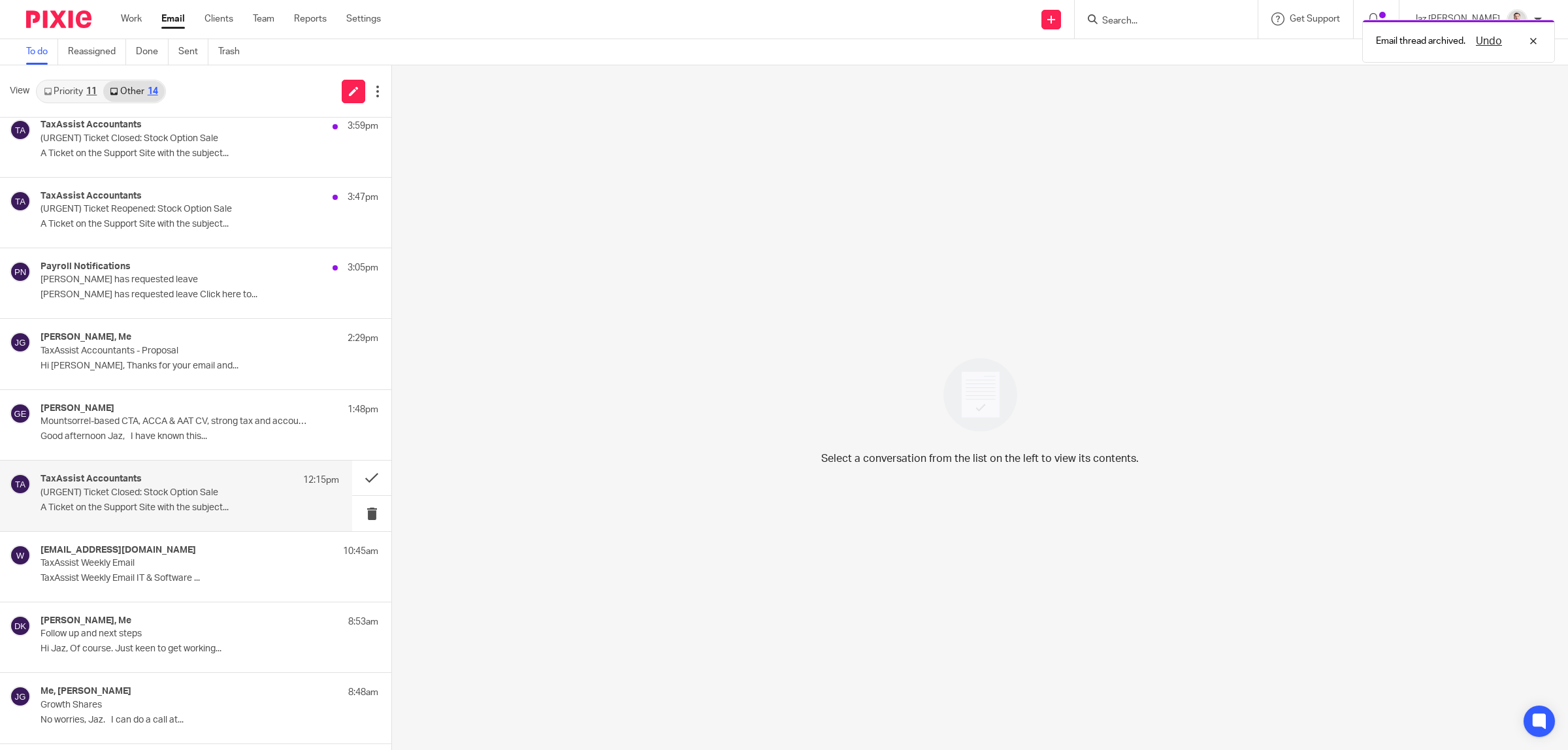
scroll to position [0, 0]
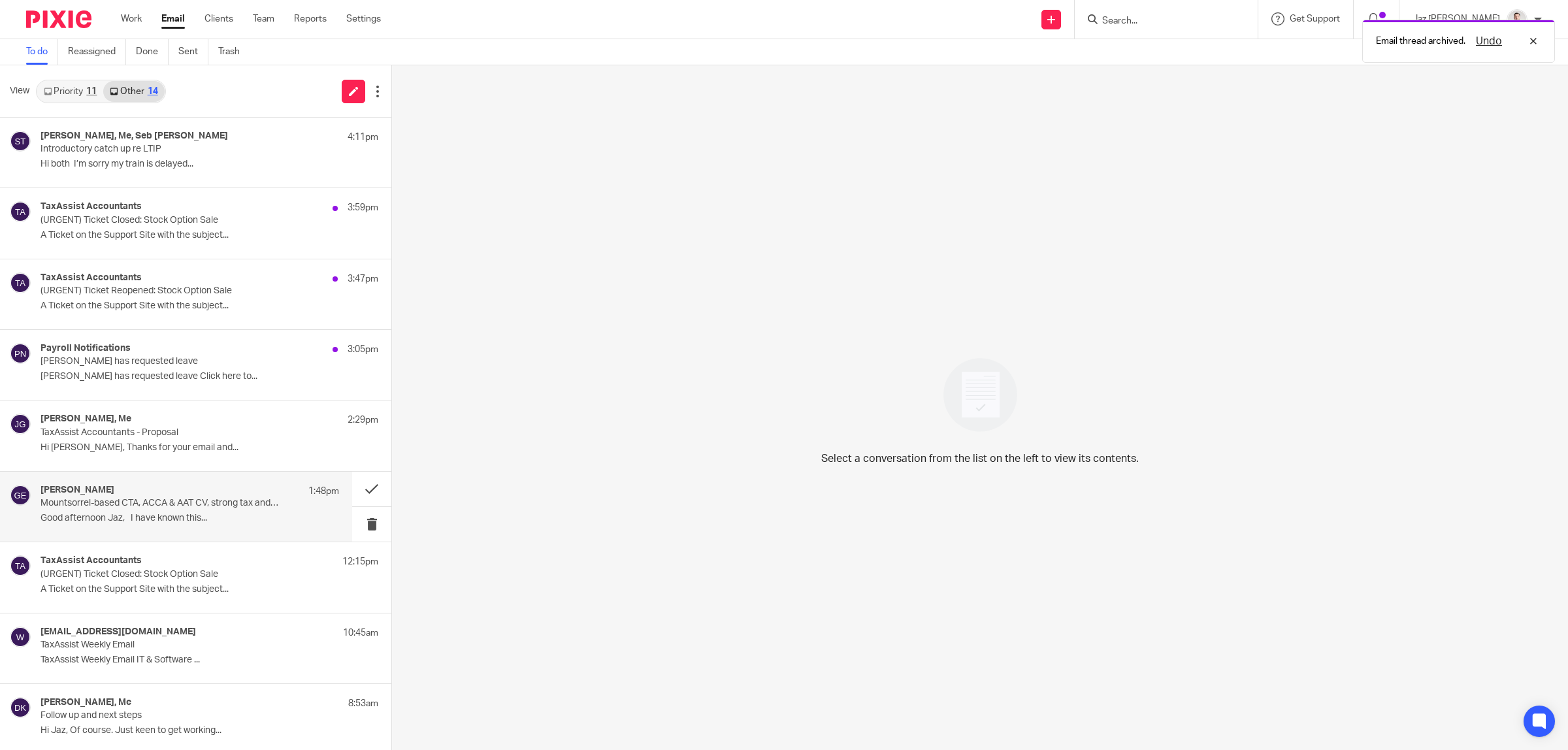
click at [138, 526] on div "Greg Emmerson 1:48pm Mountsorrel-based CTA, ACCA & AAT CV, strong tax and accou…" at bounding box center [190, 506] width 299 height 43
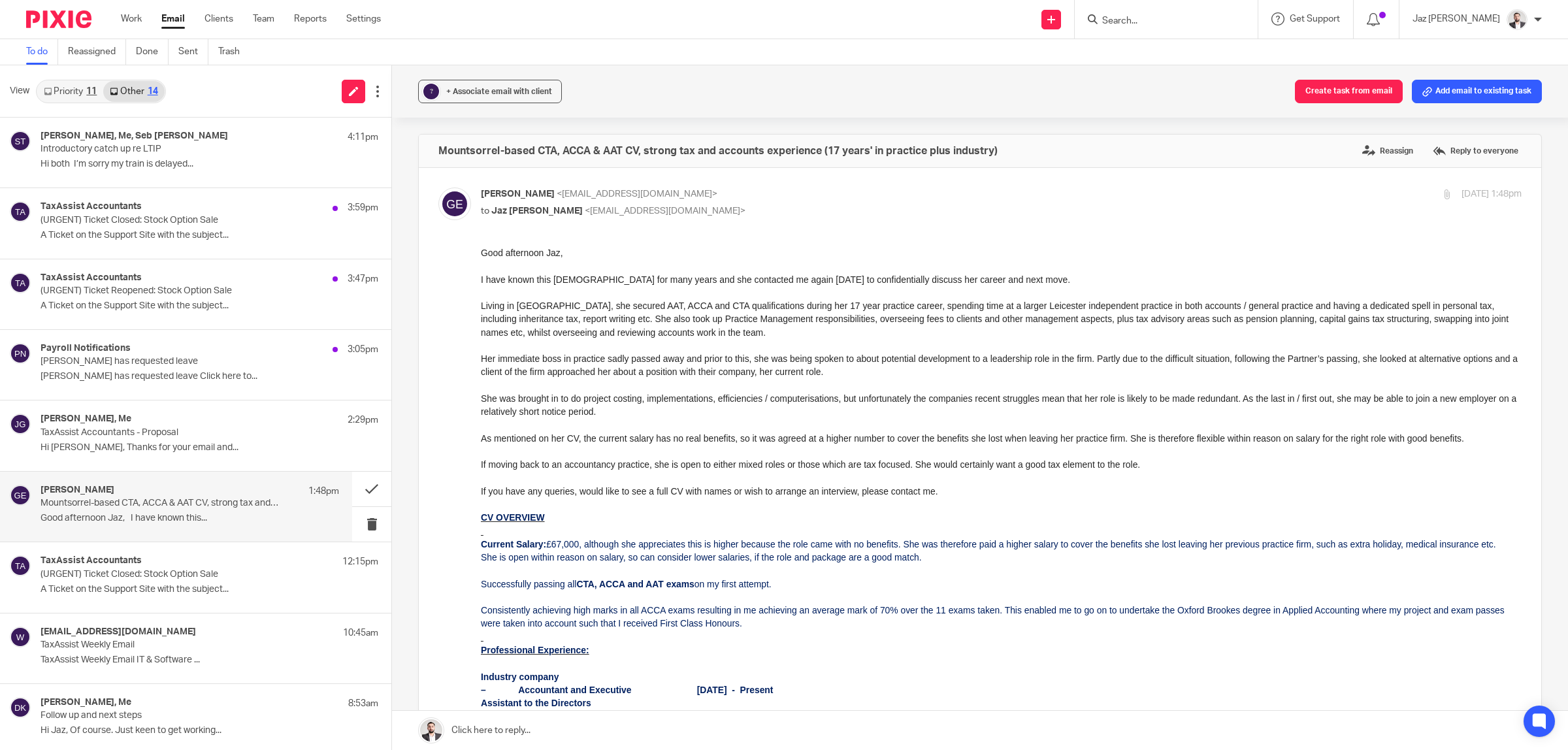
click at [85, 96] on link "Priority 11" at bounding box center [70, 91] width 66 height 21
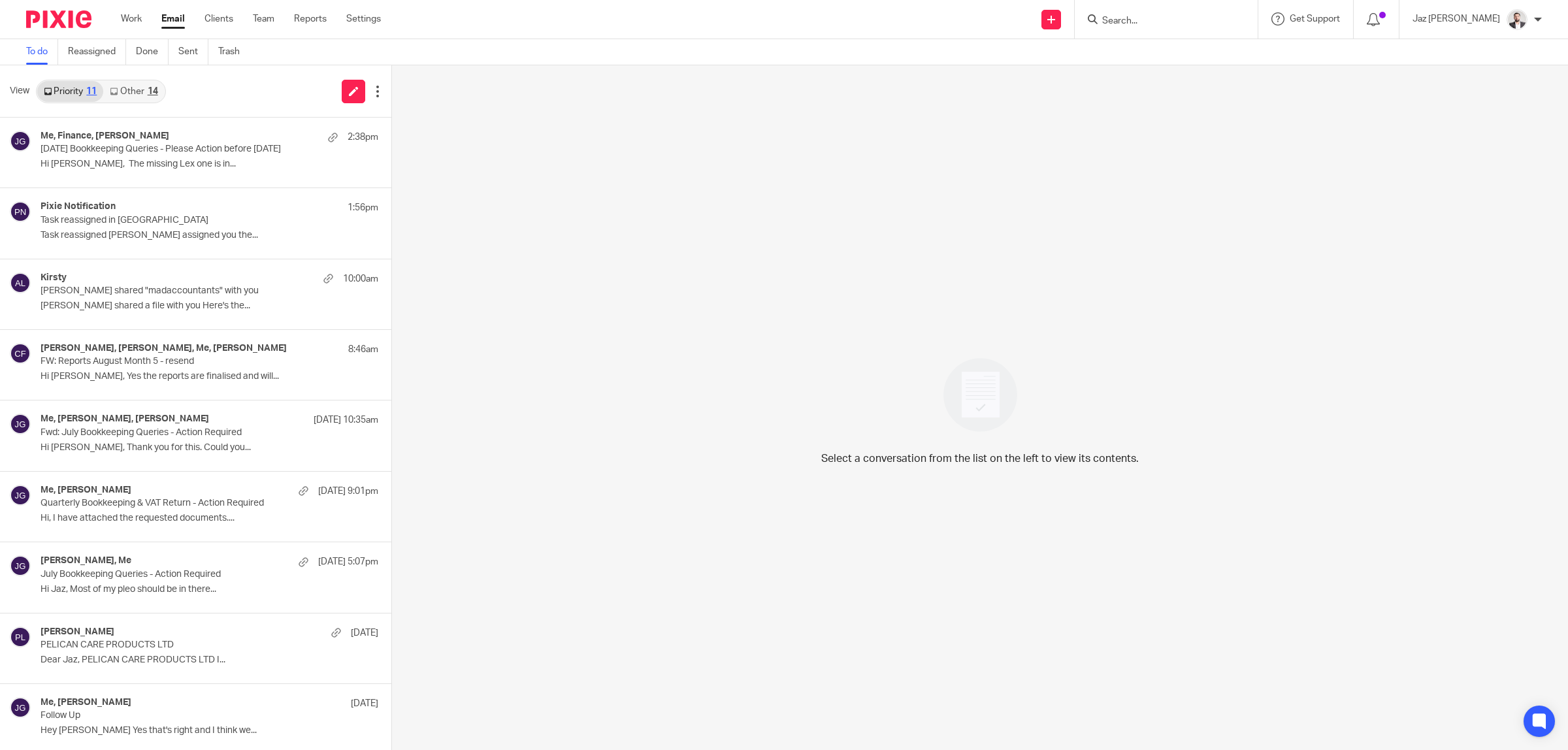
click at [147, 88] on link "Other 14" at bounding box center [133, 91] width 60 height 21
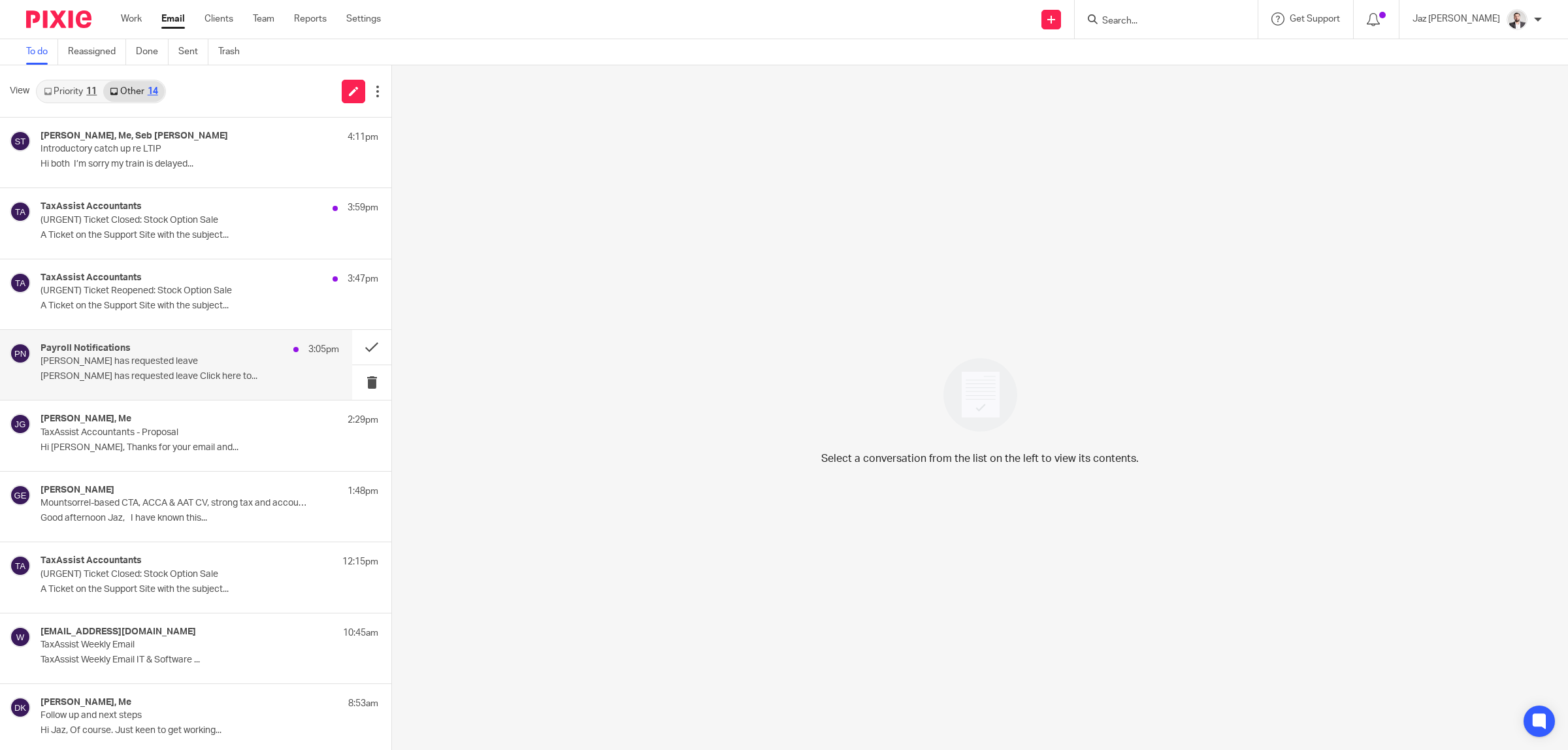
click at [171, 371] on p "Moiz Khatri has requested leave Click here to..." at bounding box center [190, 376] width 299 height 11
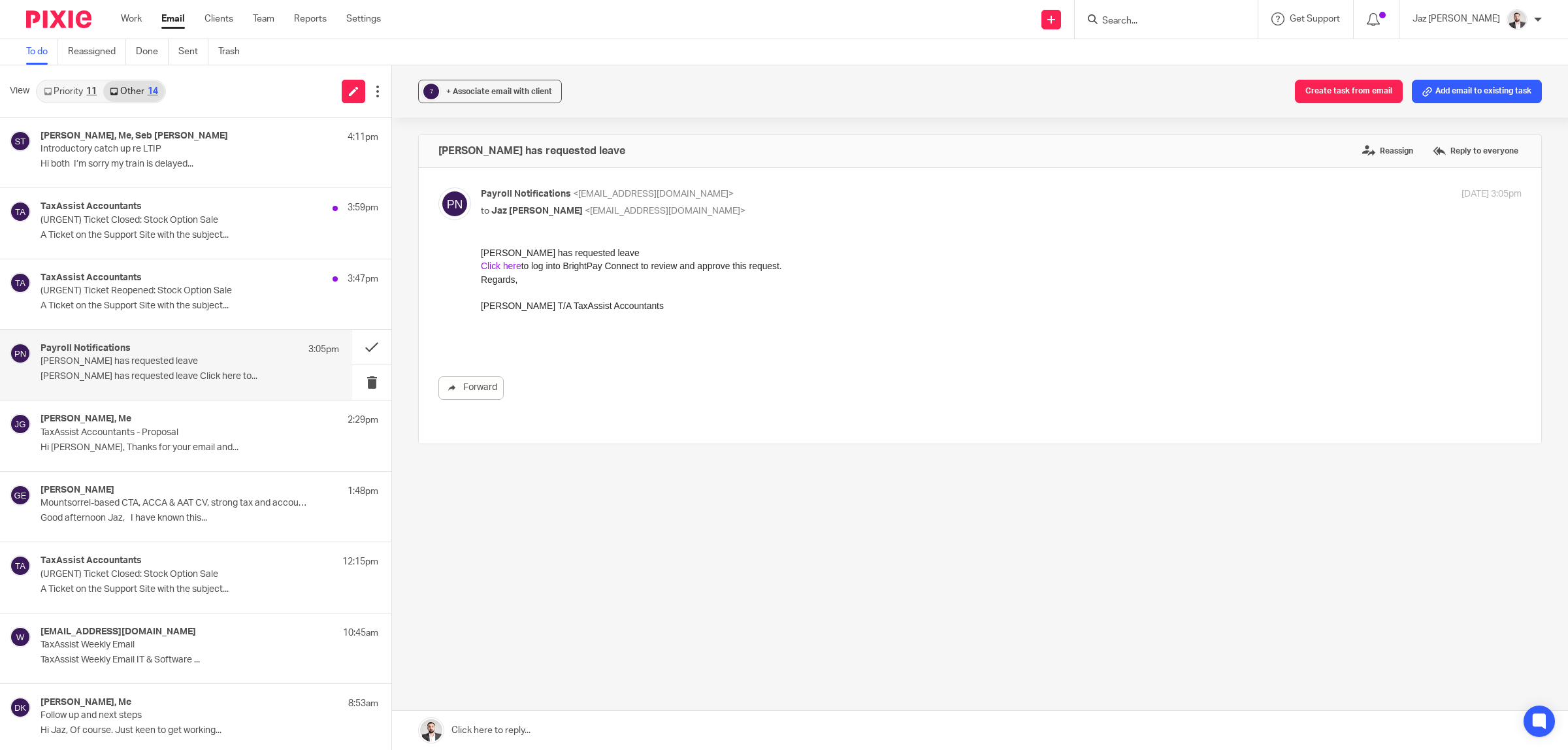
click at [512, 266] on link "Click here" at bounding box center [501, 266] width 41 height 11
click at [113, 424] on h4 "Vikash Dudhia, Me" at bounding box center [86, 419] width 91 height 11
click at [105, 384] on div "Payroll Notifications 3:05pm Moiz Khatri has requested leave Moiz Khatri has re…" at bounding box center [190, 365] width 299 height 43
click at [367, 22] on link "Settings" at bounding box center [364, 19] width 34 height 13
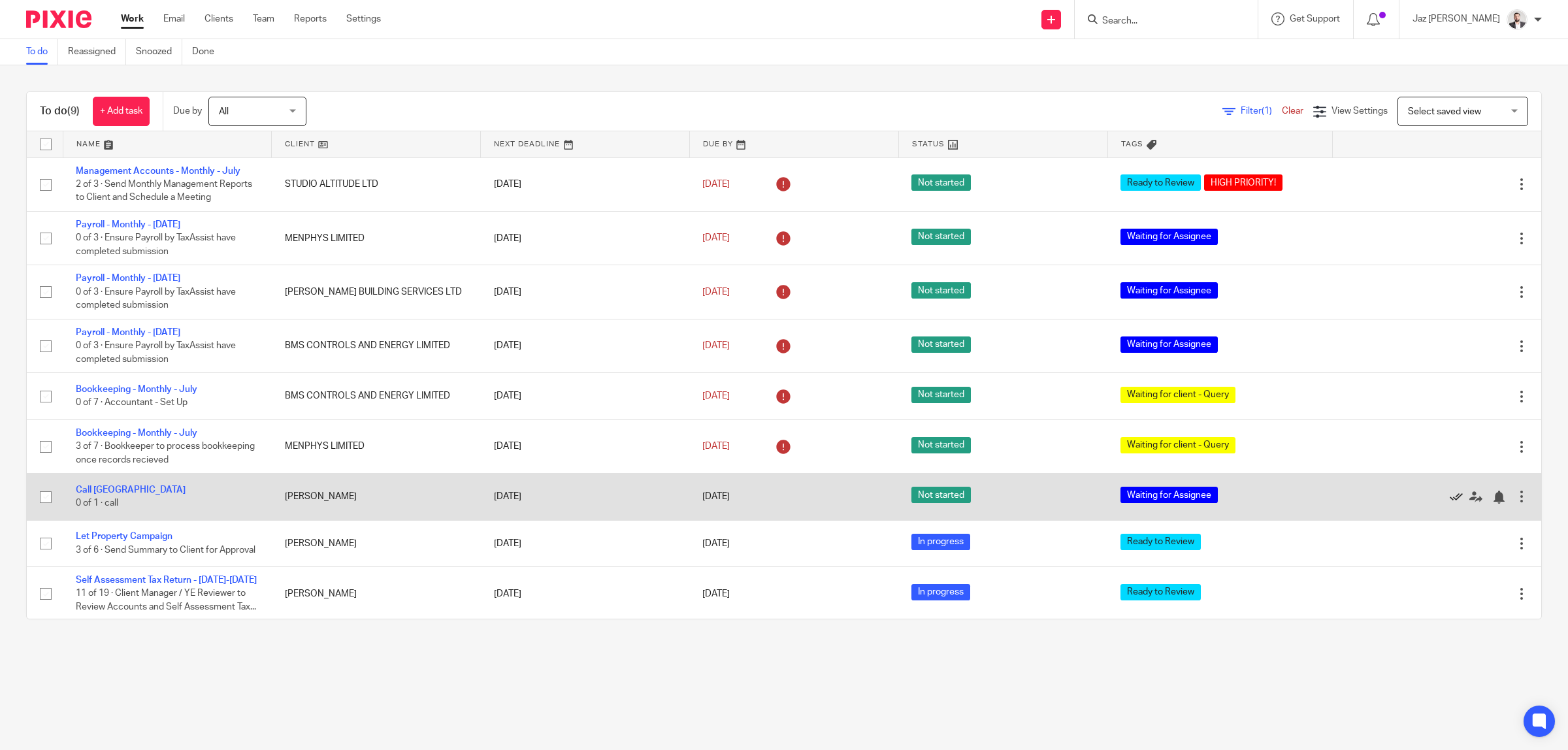
click at [1450, 497] on icon at bounding box center [1456, 496] width 13 height 13
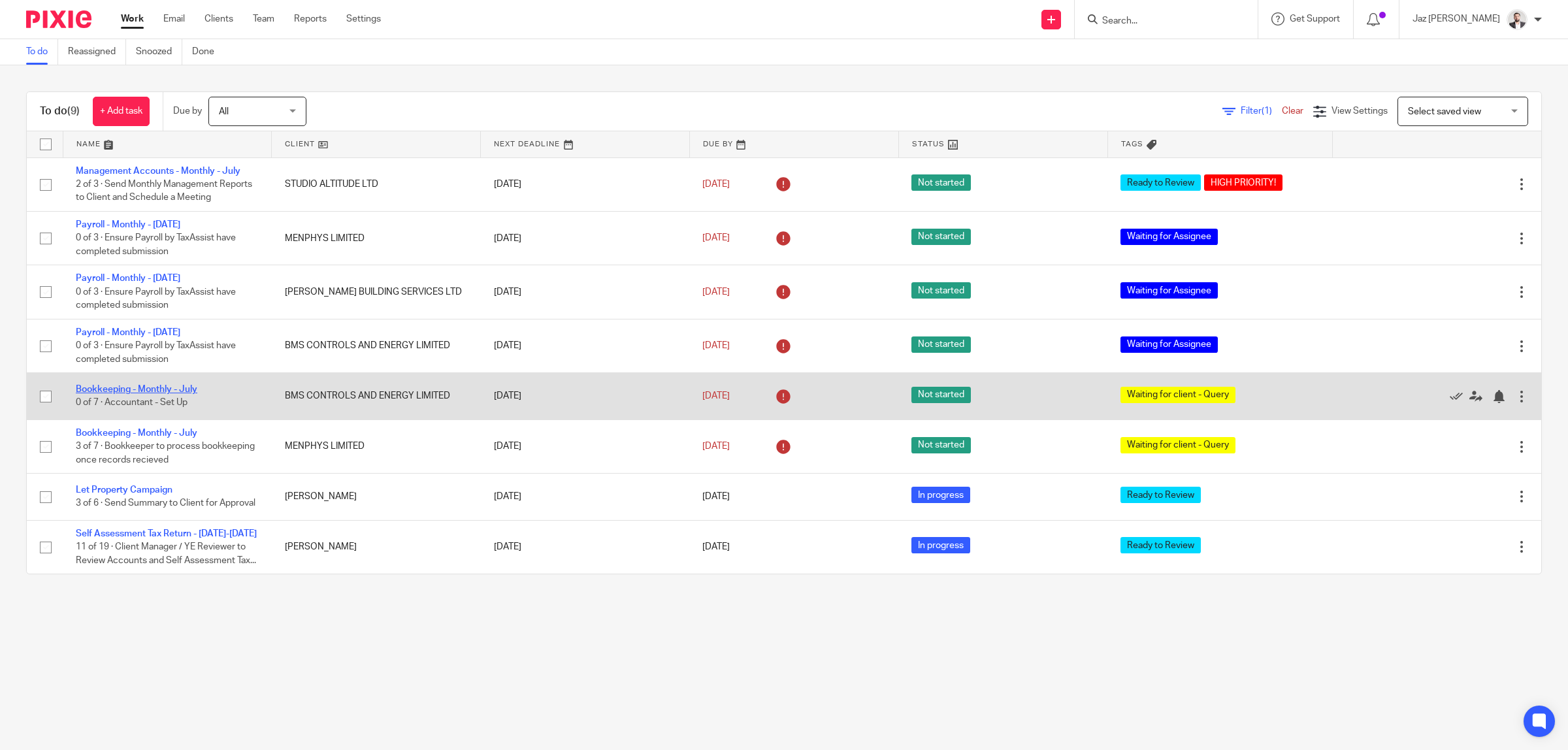
drag, startPoint x: 150, startPoint y: 394, endPoint x: 132, endPoint y: 386, distance: 19.7
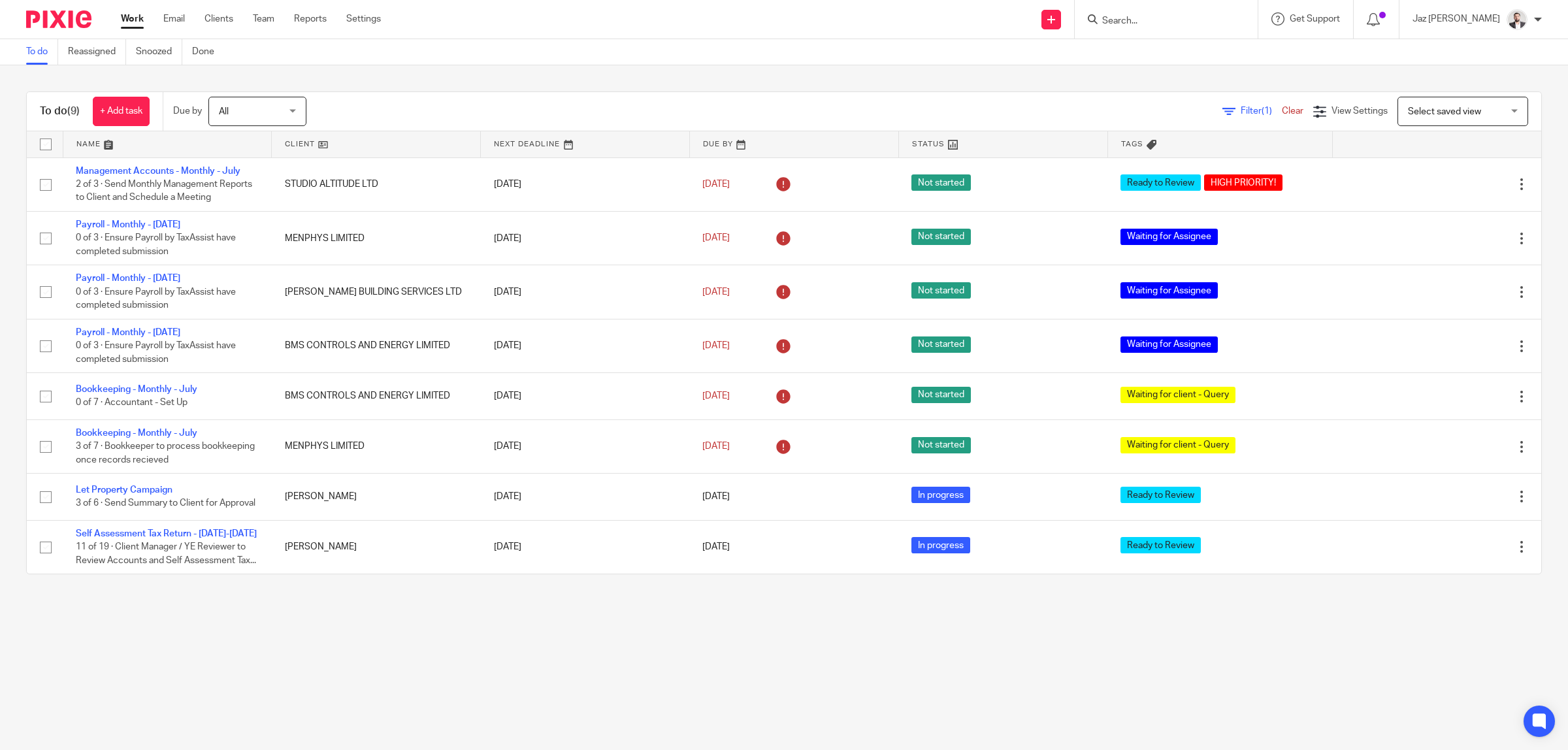
drag, startPoint x: 132, startPoint y: 386, endPoint x: 615, endPoint y: 65, distance: 579.9
click at [609, 64] on div "To do Reassigned Snoozed Done" at bounding box center [784, 51] width 1568 height 26
click at [1195, 14] on form at bounding box center [1170, 19] width 139 height 16
click at [1194, 18] on input "Search" at bounding box center [1159, 21] width 117 height 12
type input "NScon"
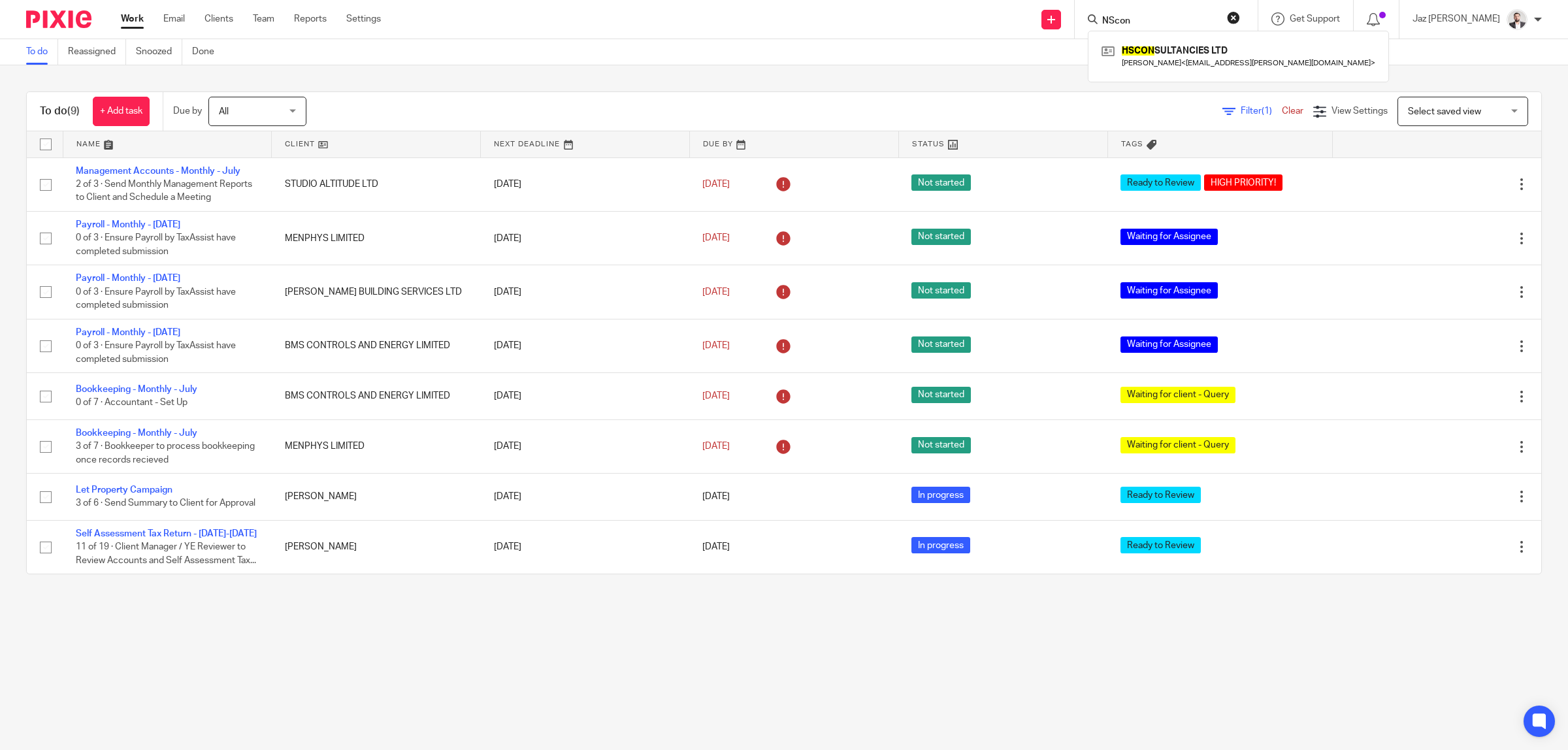
click at [462, 640] on main "To do Reassigned Snoozed Done To do (9) + Add task Due by All All [DATE] [DATE]…" at bounding box center [784, 375] width 1568 height 750
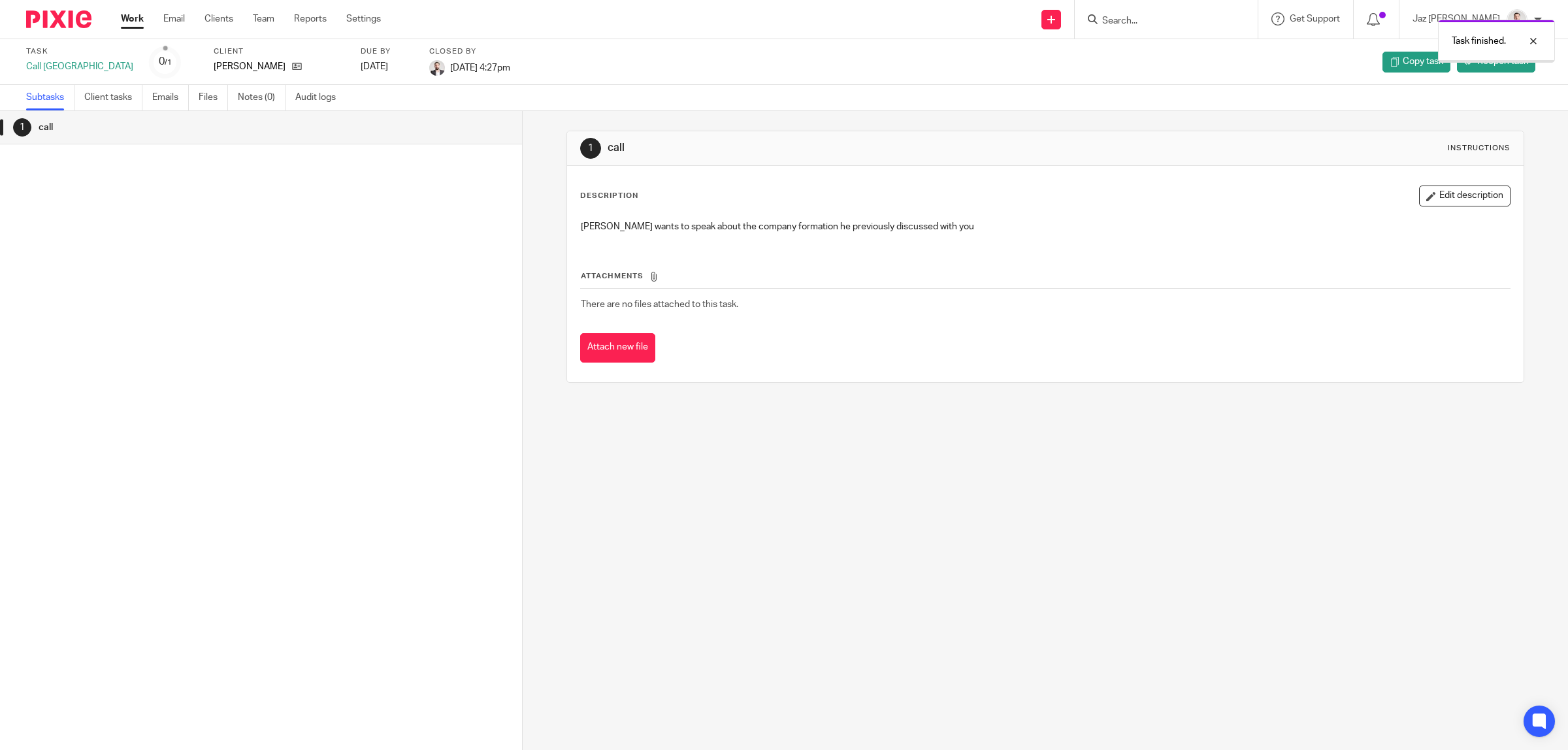
click at [135, 18] on link "Work" at bounding box center [132, 19] width 23 height 13
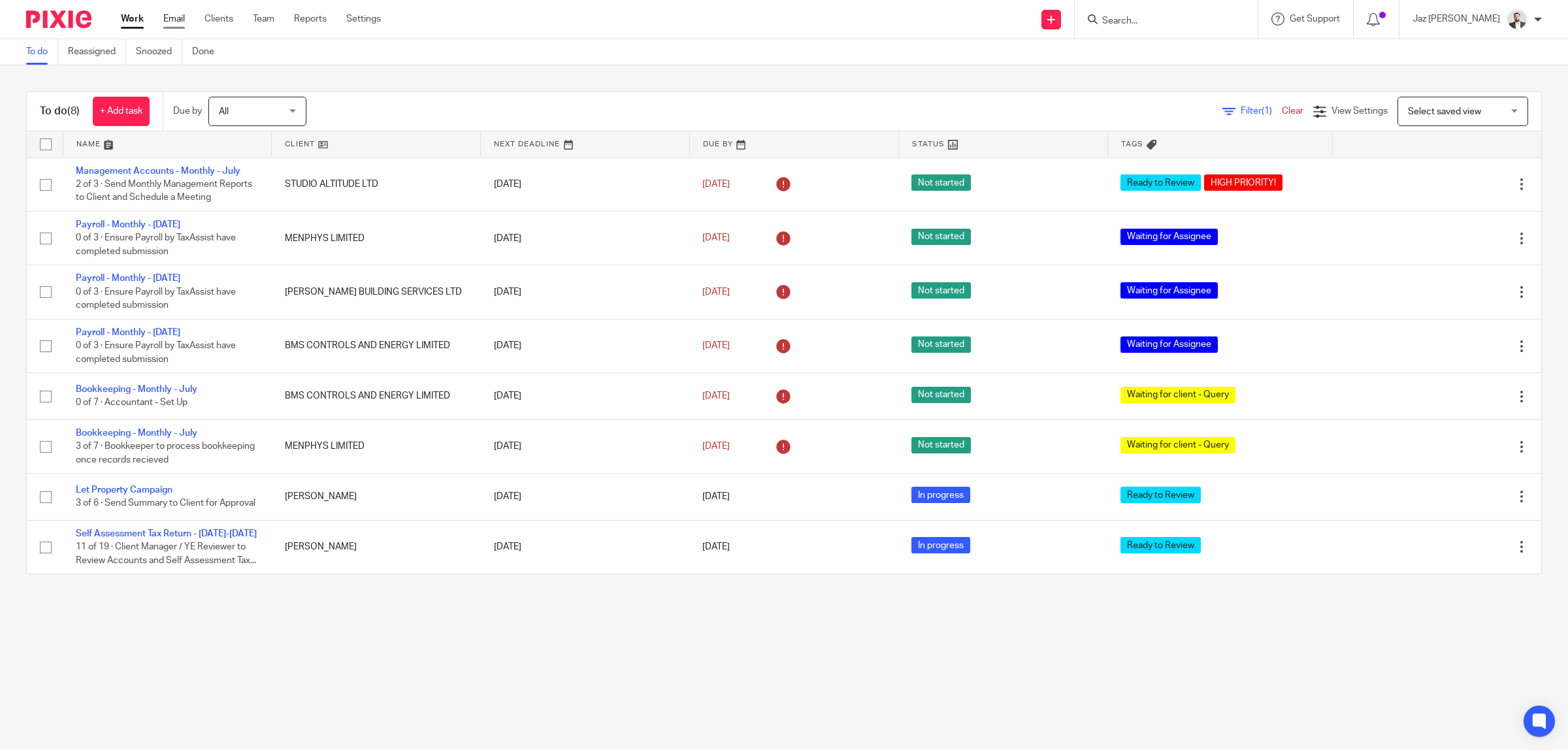
click at [173, 20] on link "Email" at bounding box center [174, 19] width 22 height 13
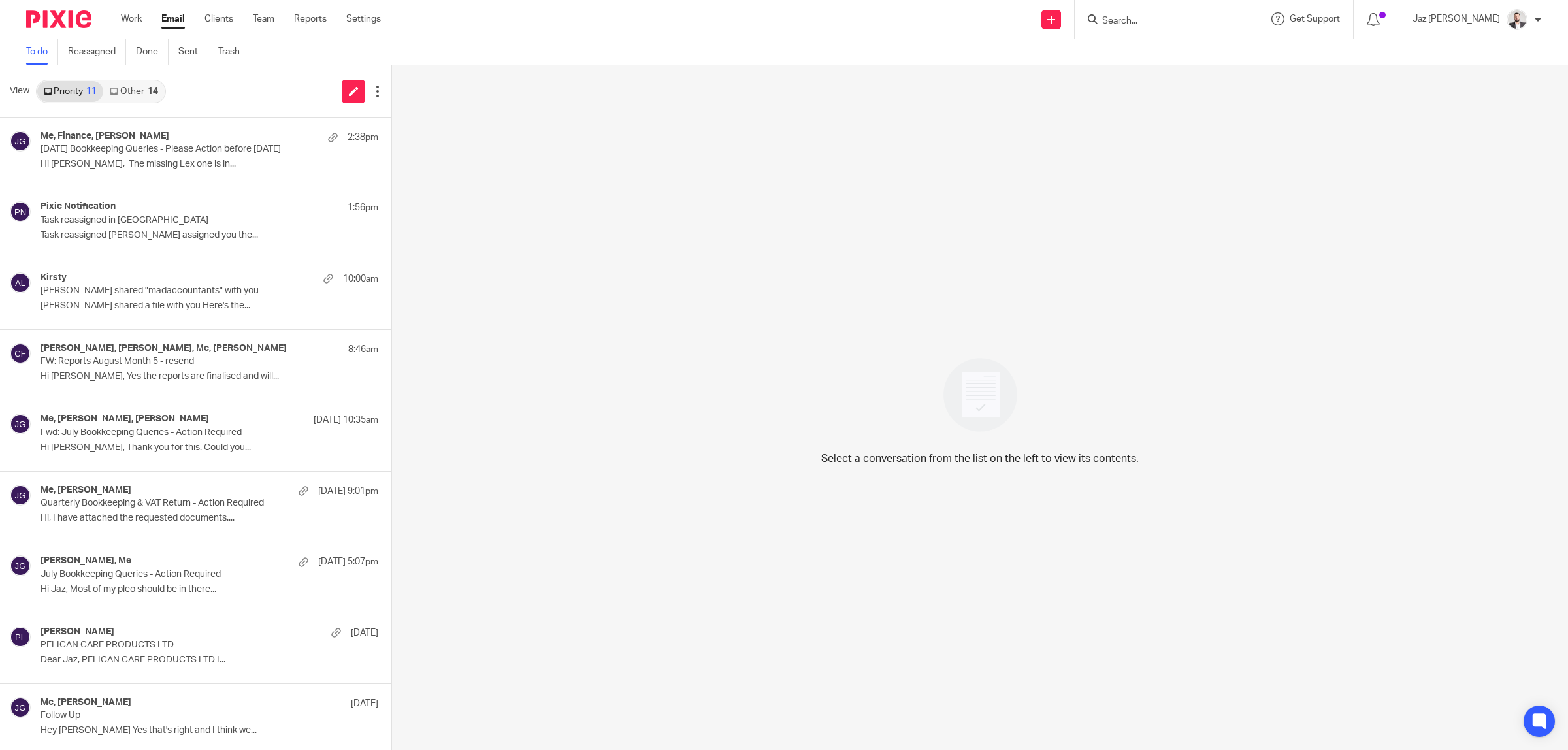
click at [153, 90] on div "14" at bounding box center [153, 91] width 11 height 9
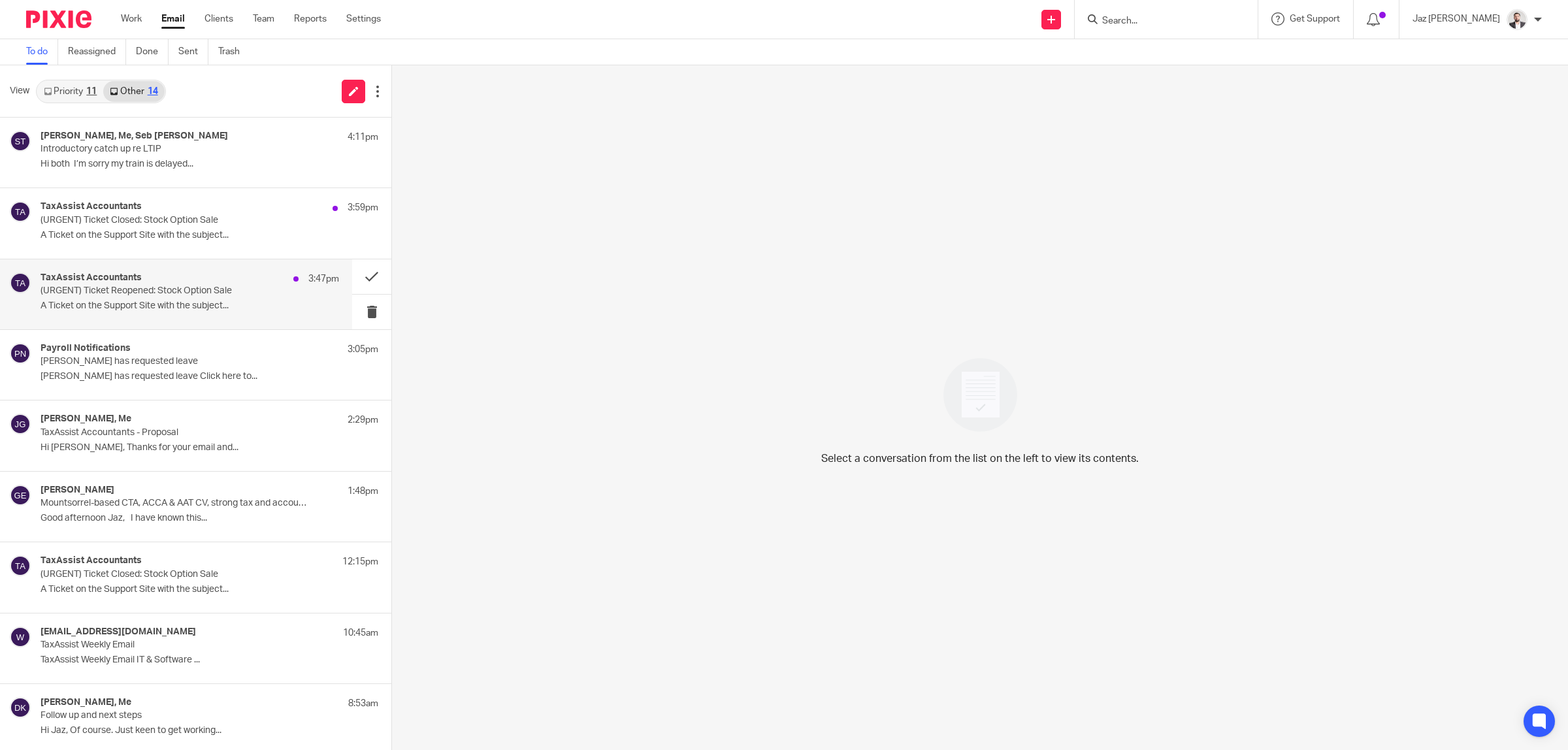
click at [176, 307] on p "A Ticket on the Support Site with the subject..." at bounding box center [190, 306] width 299 height 11
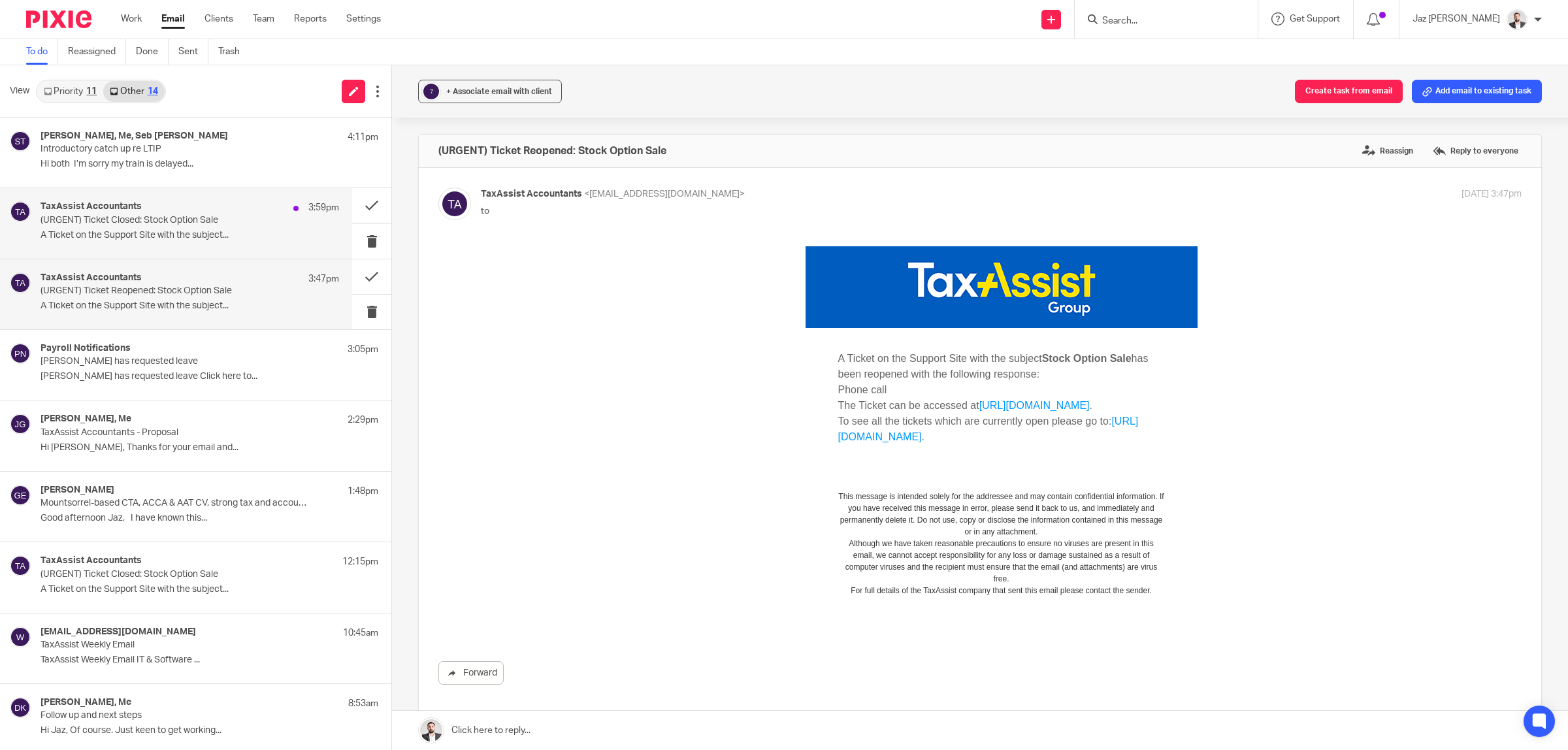
click at [168, 209] on div "TaxAssist Accountants 3:59pm" at bounding box center [190, 208] width 299 height 13
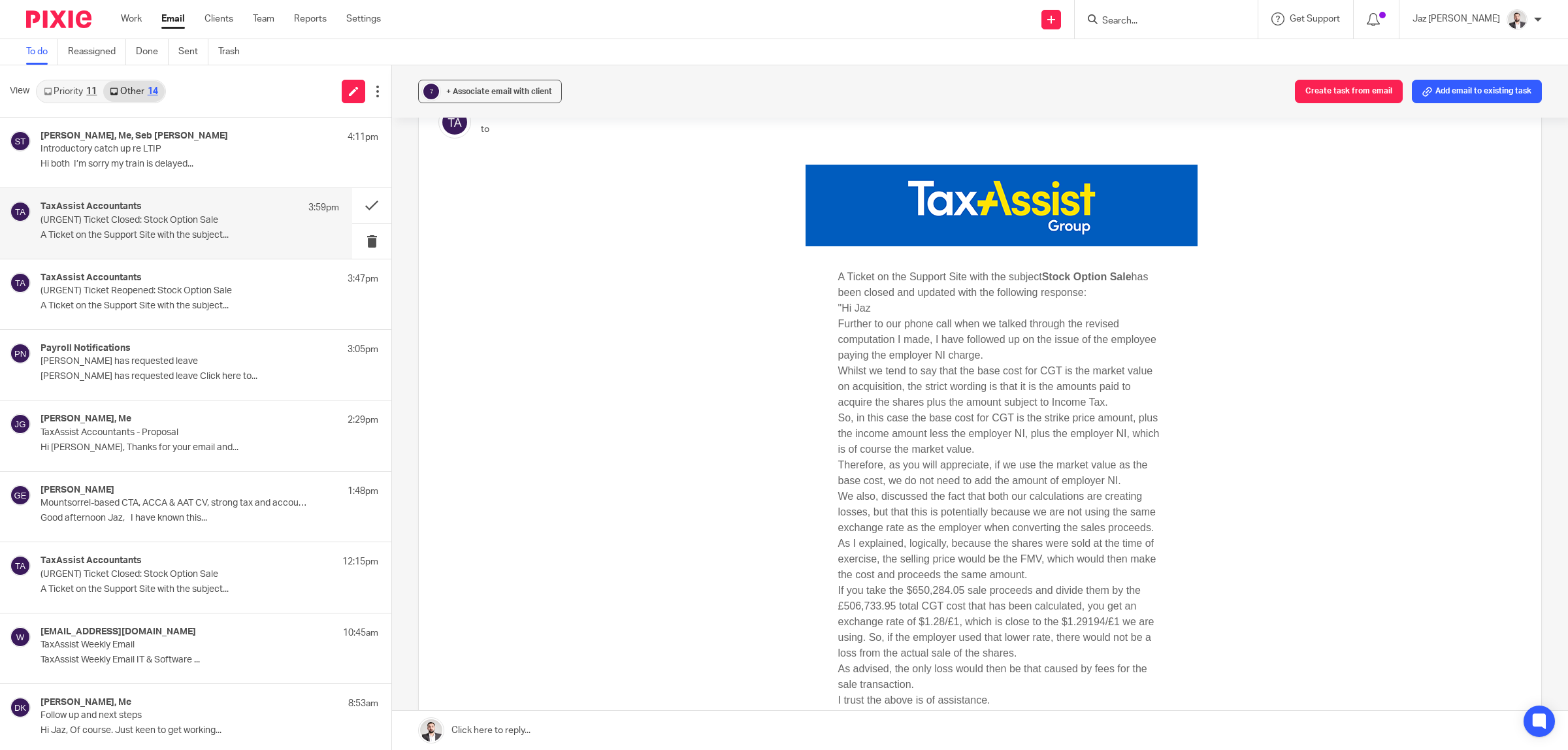
scroll to position [163, 0]
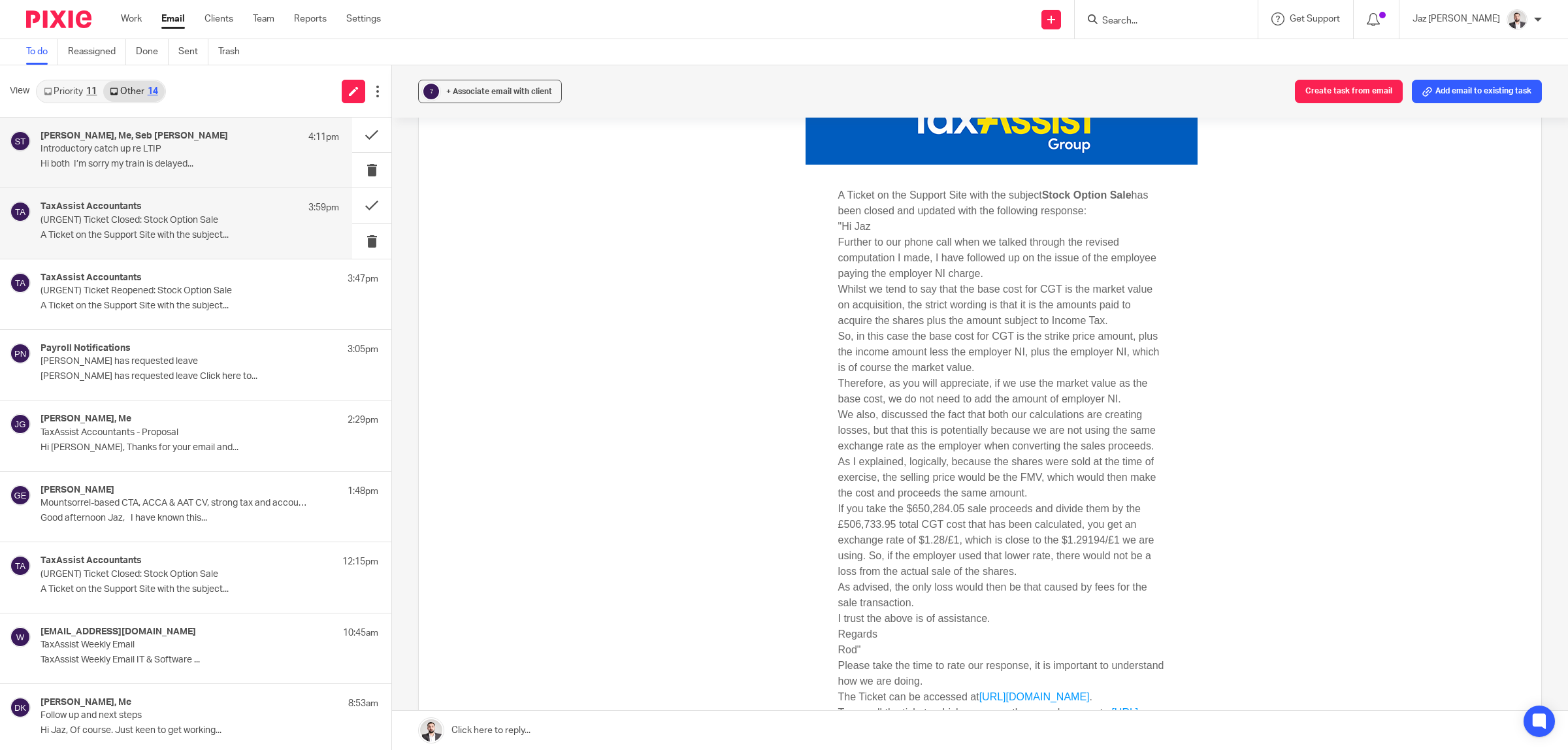
click at [145, 147] on p "Introductory catch up re LTIP" at bounding box center [160, 149] width 239 height 11
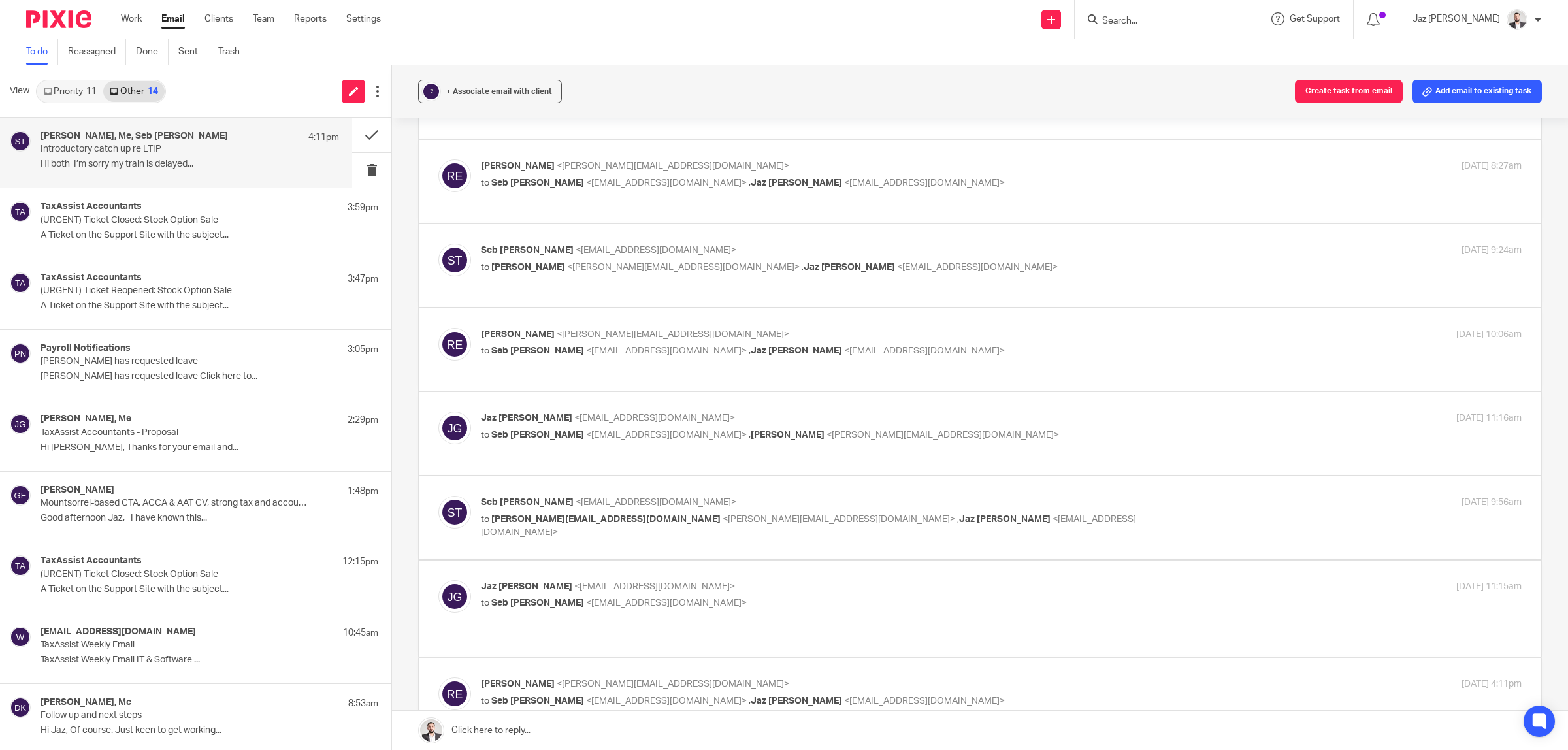
scroll to position [1469, 0]
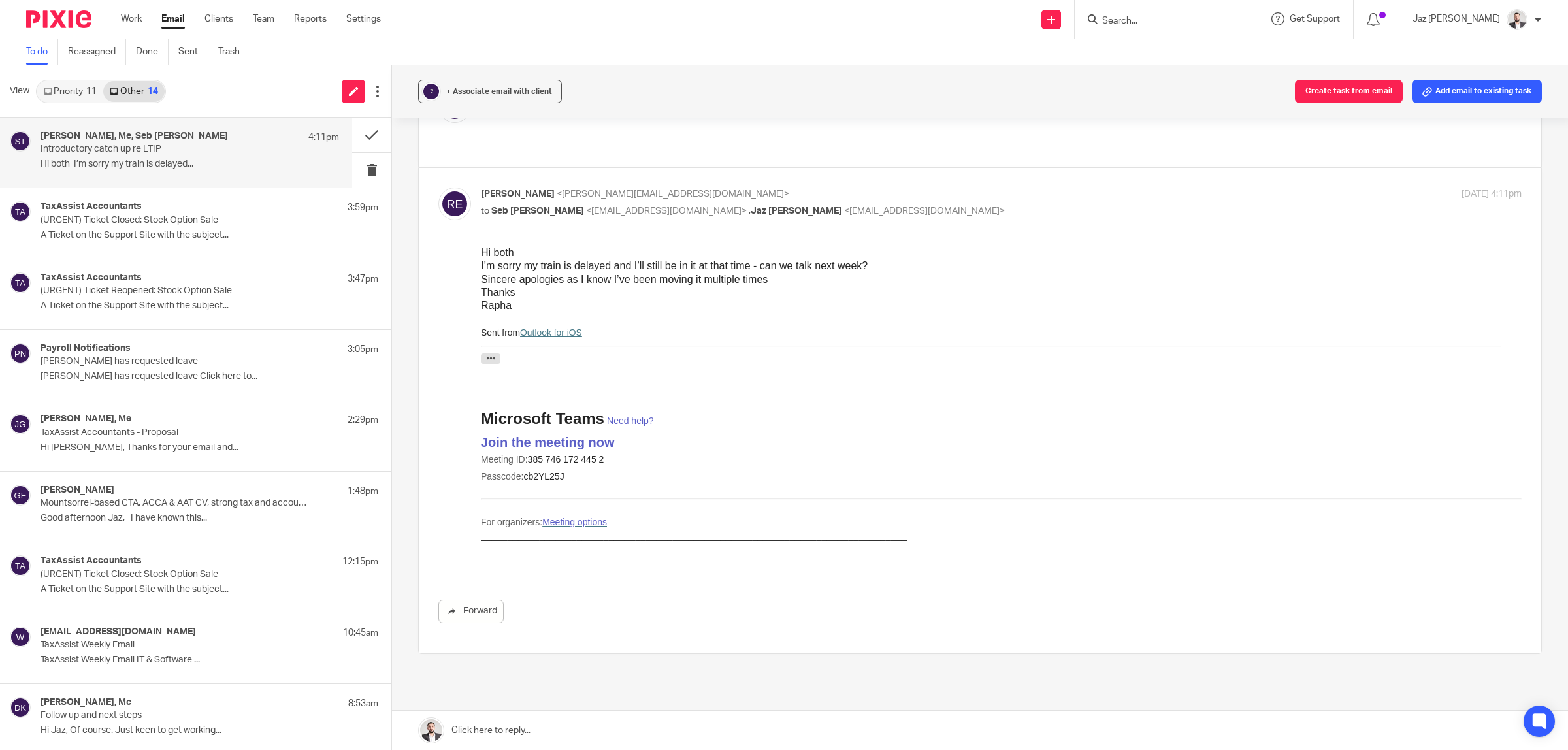
click at [596, 735] on link at bounding box center [979, 729] width 1176 height 39
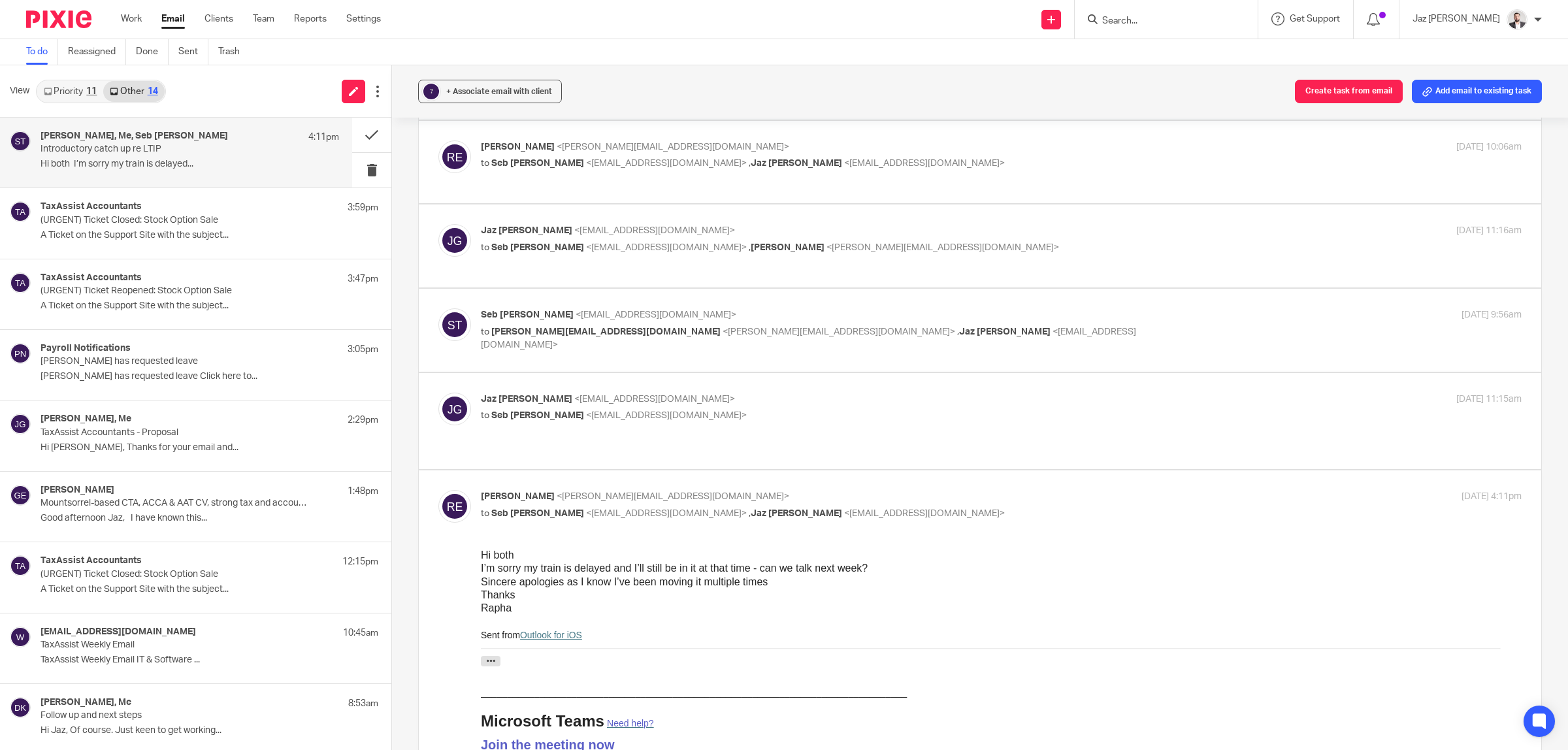
scroll to position [1820, 0]
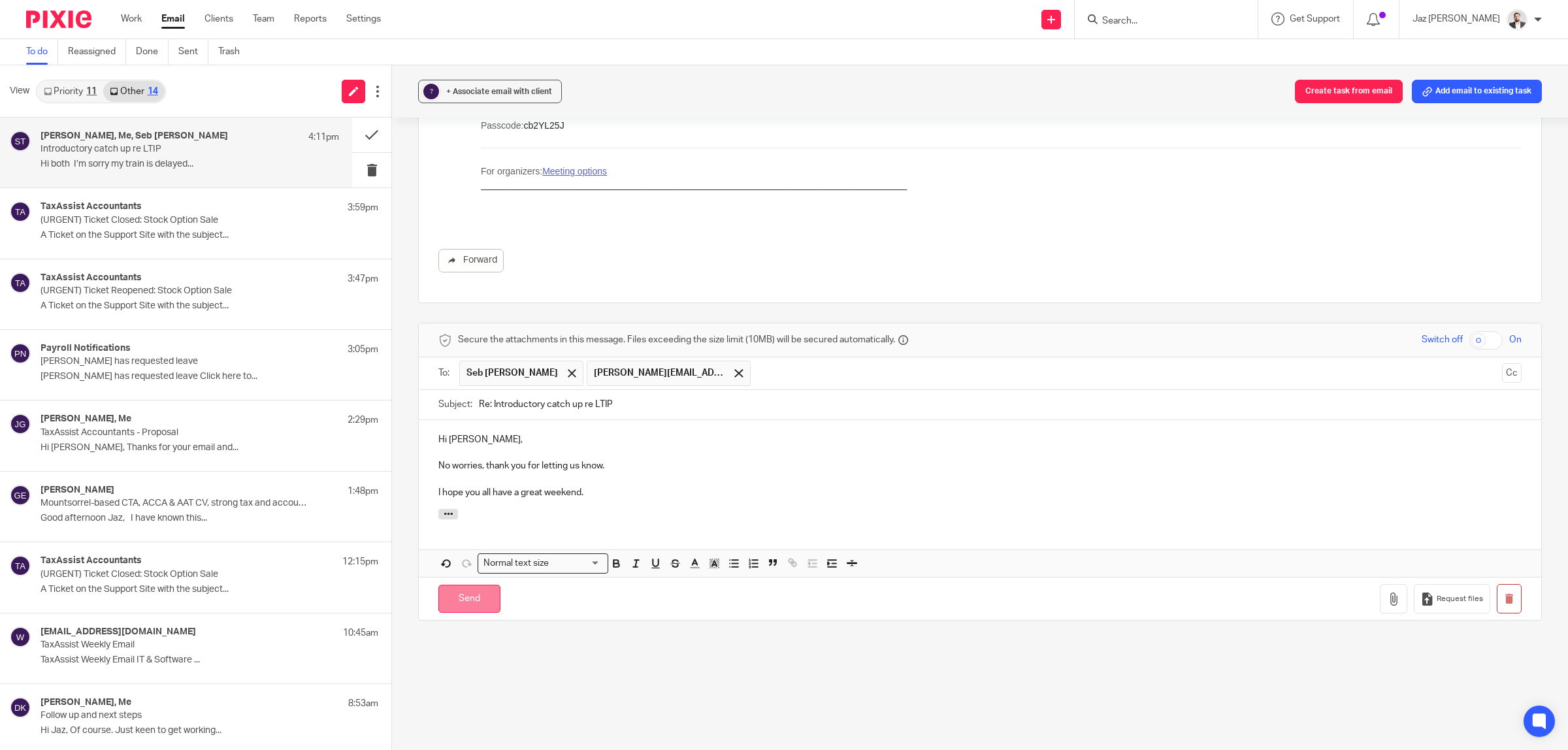
click at [454, 585] on input "Send" at bounding box center [469, 598] width 62 height 28
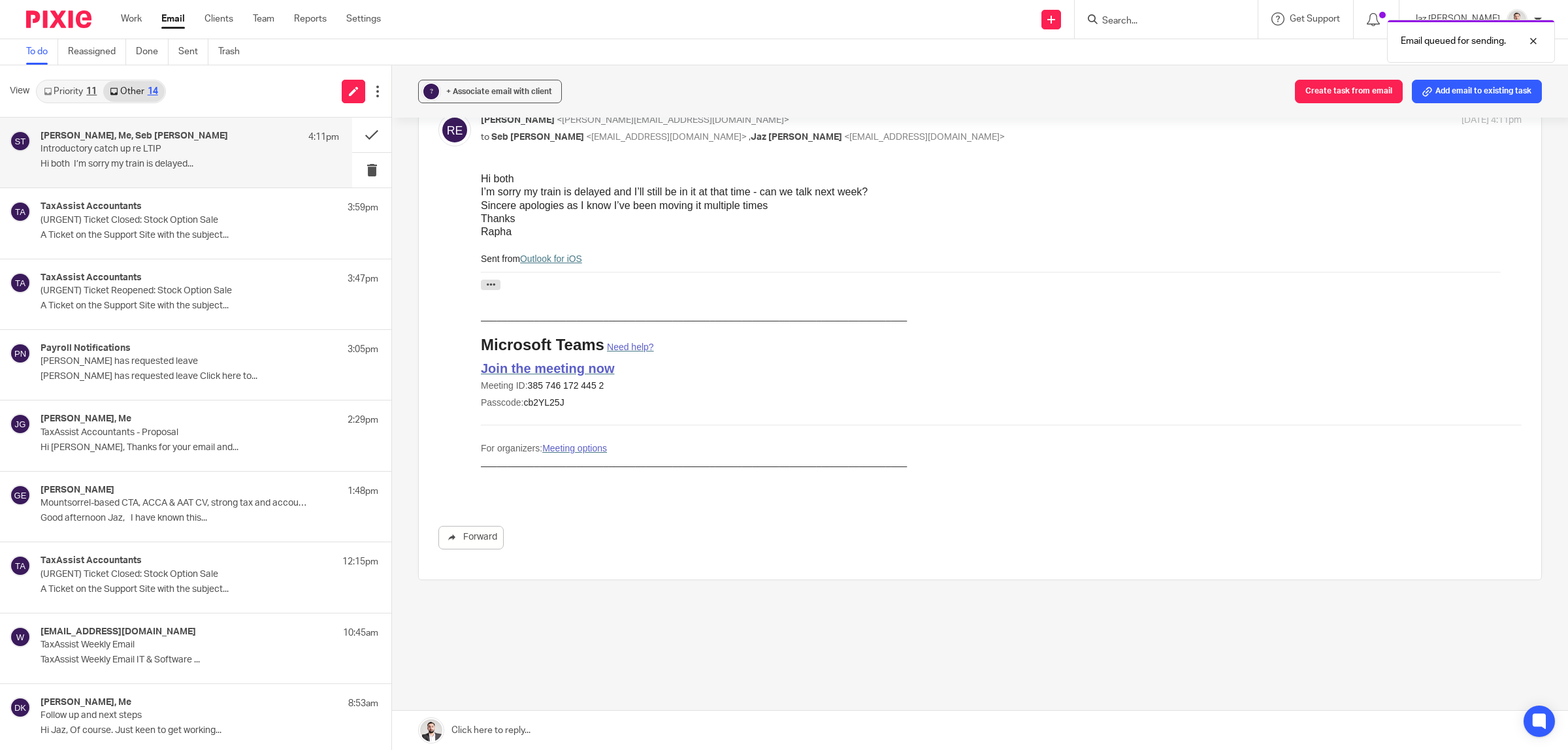
scroll to position [1509, 0]
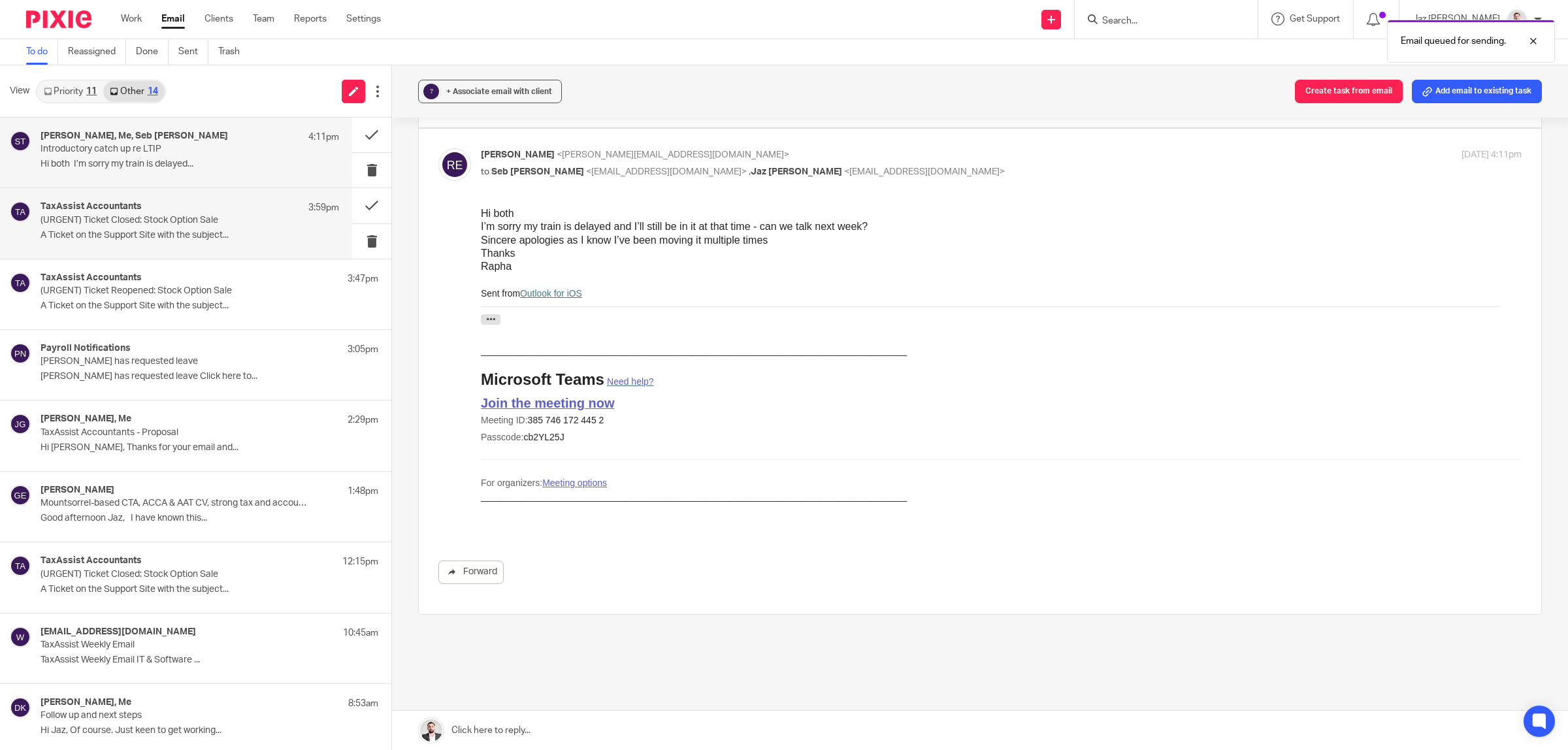
click at [185, 222] on p "(URGENT) Ticket Closed: Stock Option Sale" at bounding box center [160, 220] width 239 height 11
click at [175, 138] on h4 "Raphael estripeau, Me, Seb Tubb" at bounding box center [135, 136] width 188 height 11
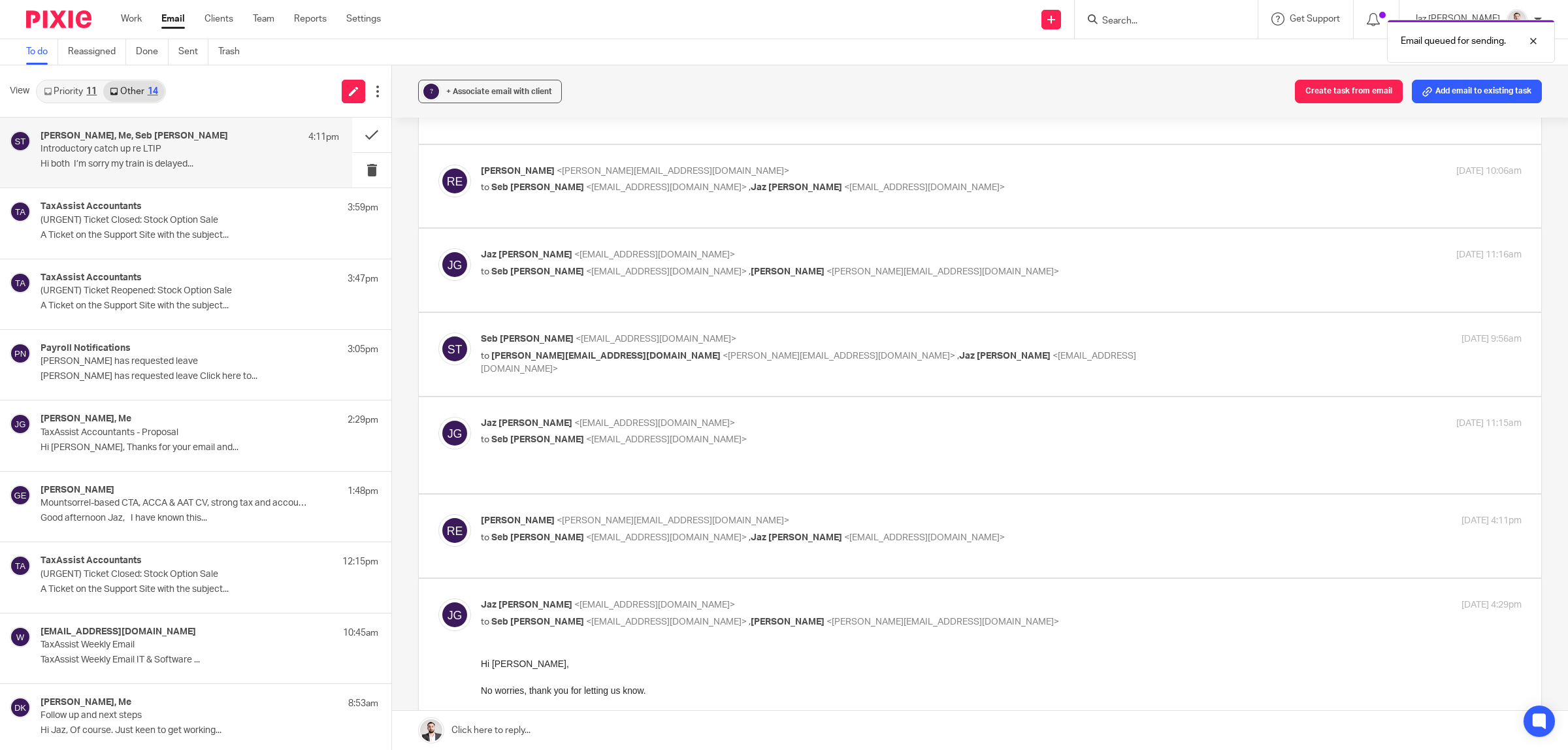
scroll to position [1388, 0]
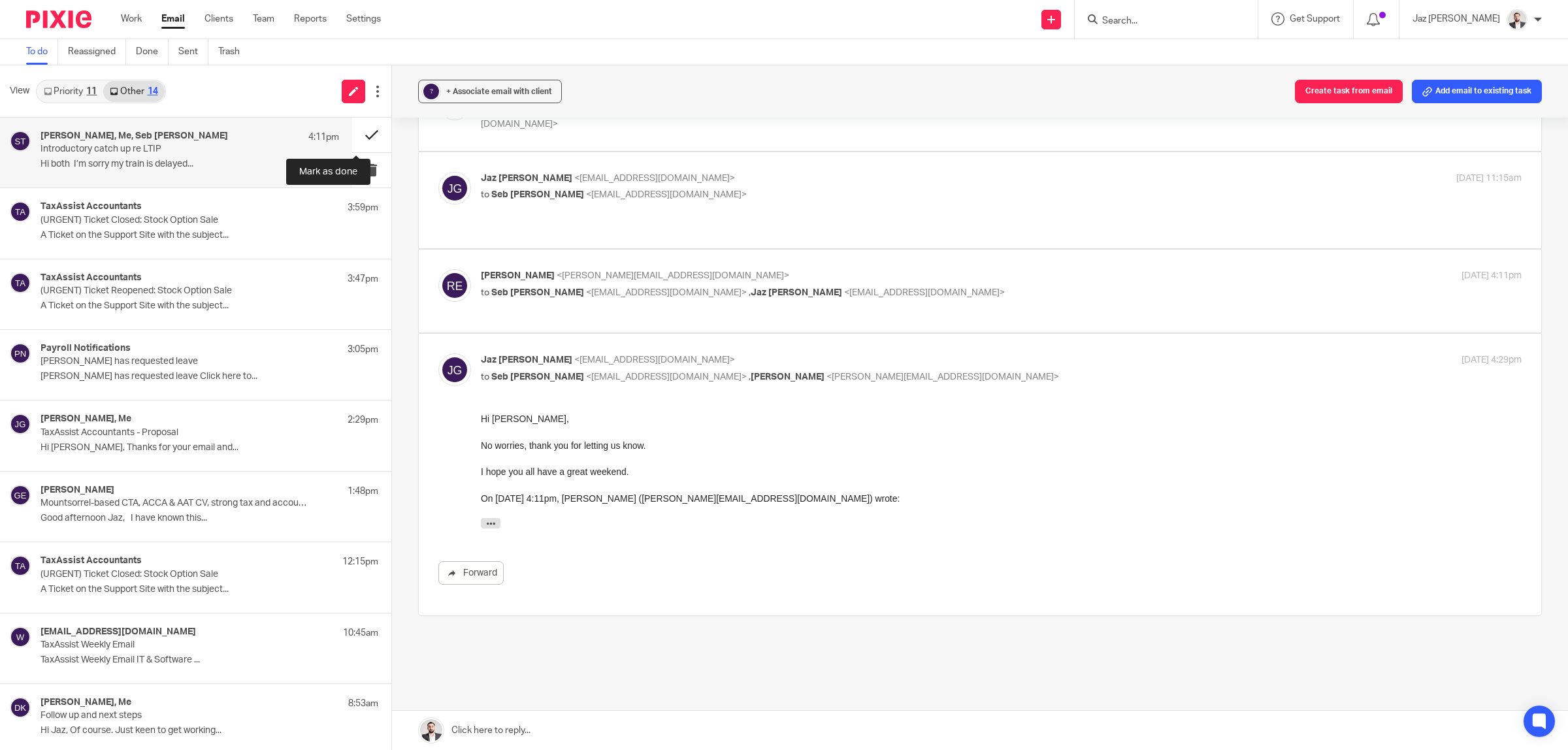
click at [364, 128] on button at bounding box center [371, 134] width 39 height 34
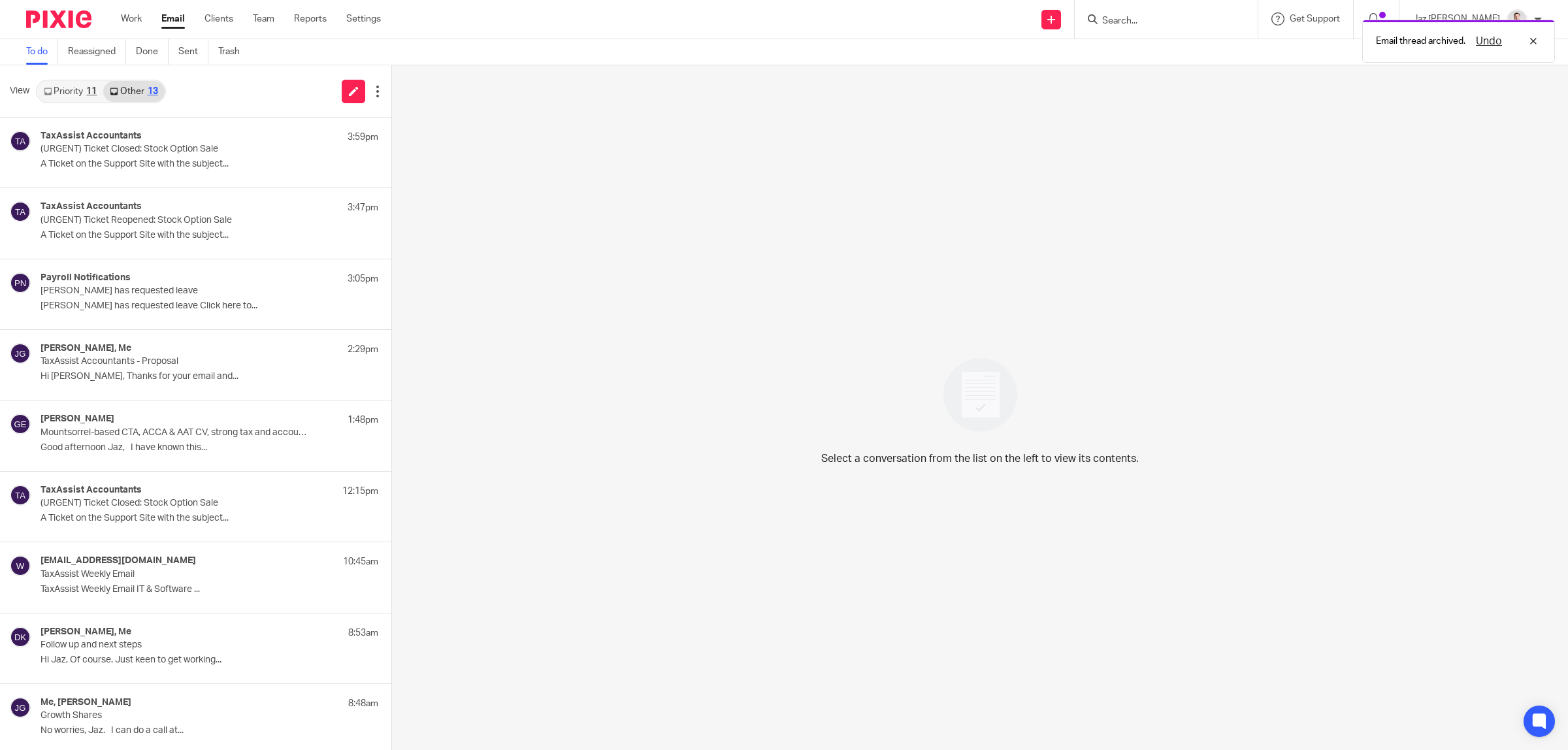
scroll to position [289, 0]
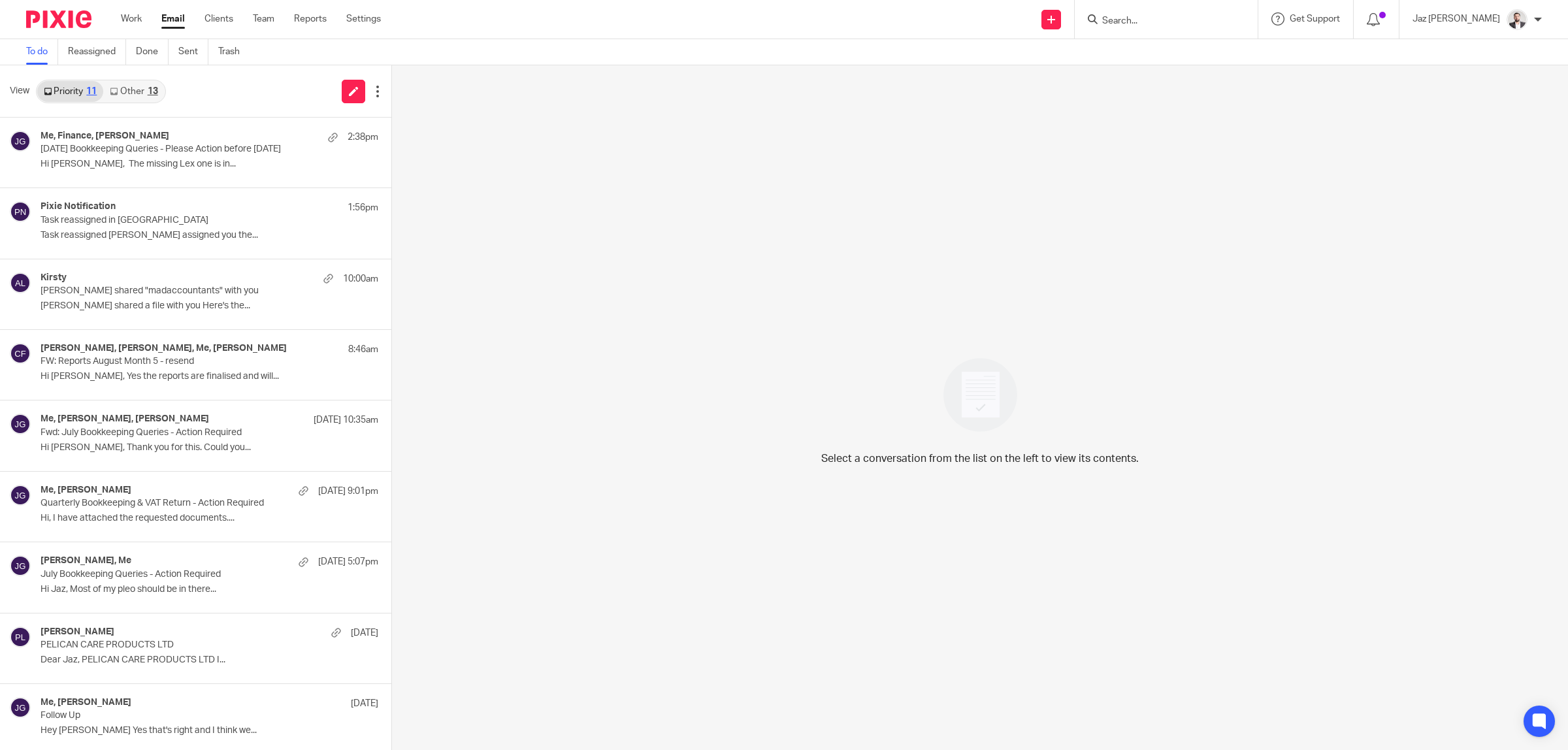
click at [148, 93] on div "13" at bounding box center [153, 91] width 11 height 9
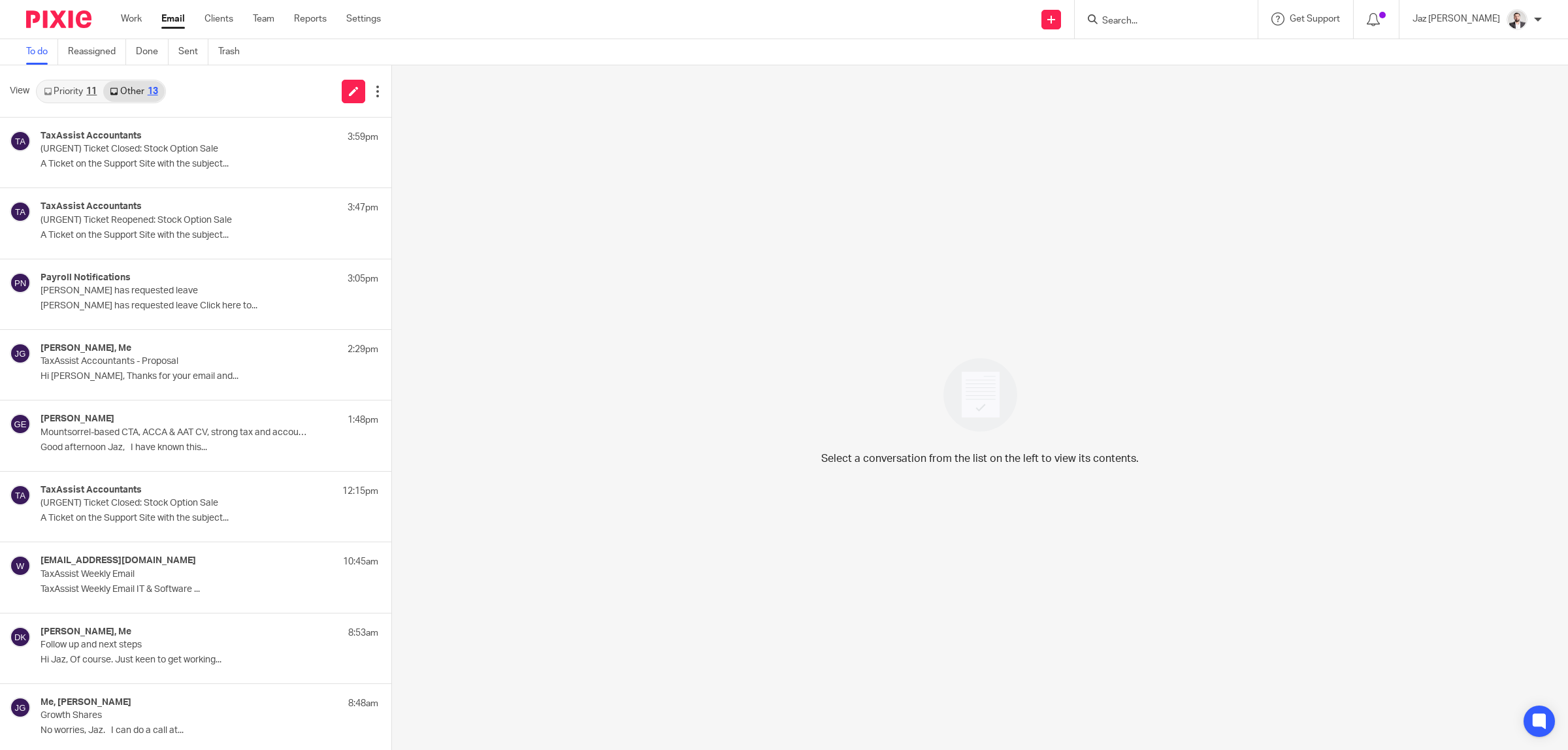
scroll to position [289, 0]
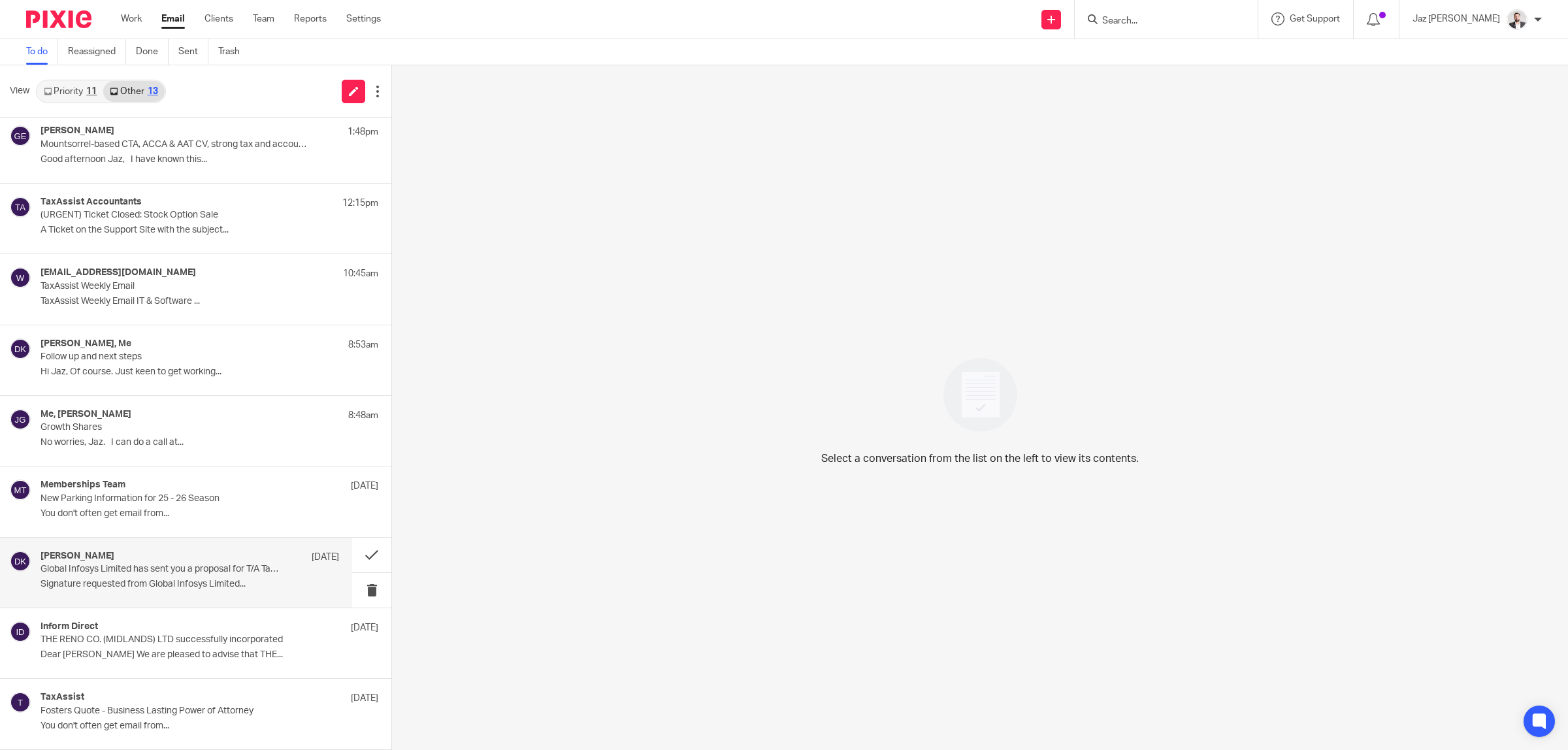
click at [184, 709] on p "Fosters Quote - Business Lasting Power of Attorney" at bounding box center [176, 711] width 271 height 11
click at [160, 644] on p "THE RENO CO. (MIDLANDS) LTD successfully incorporated" at bounding box center [176, 640] width 271 height 11
click at [157, 585] on p "Signature requested from Global Infosys Limited..." at bounding box center [190, 584] width 299 height 11
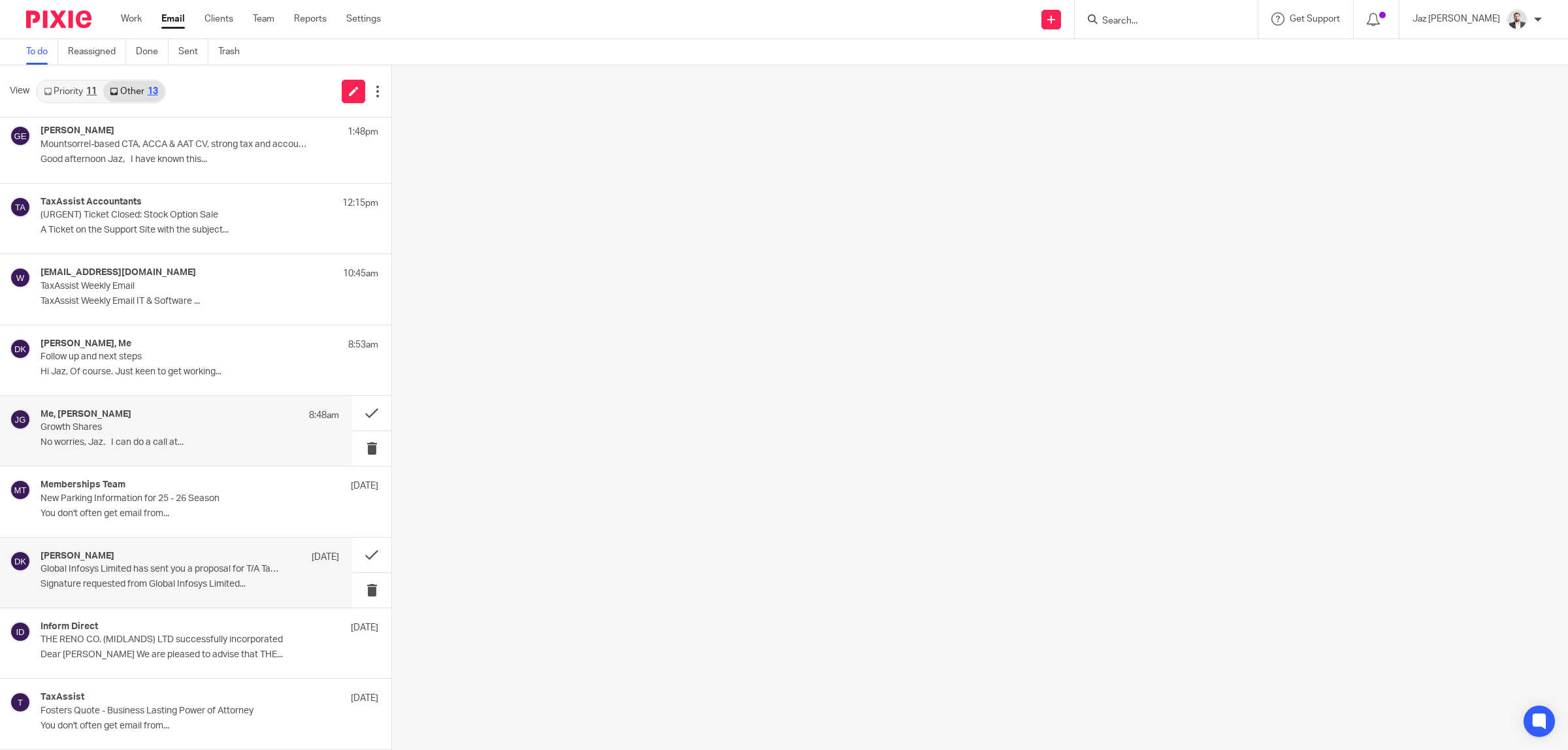
click at [144, 490] on div "Memberships Team 12 Aug" at bounding box center [209, 486] width 338 height 13
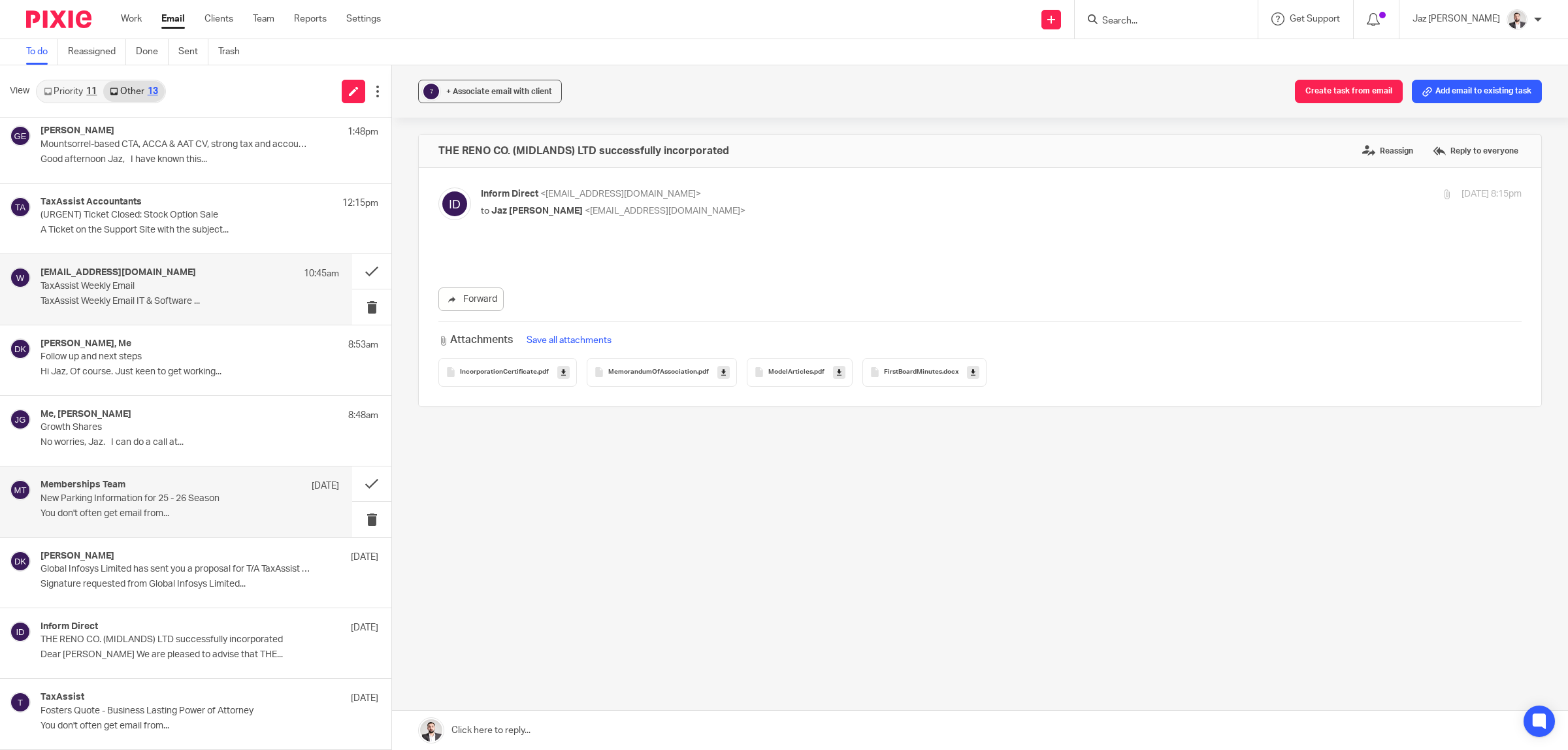
click at [136, 436] on div "Me, Jahid Ali 8:48am Growth Shares No worries, Jaz. I can do a call at..." at bounding box center [209, 431] width 338 height 43
click at [134, 377] on p "Hi Jaz, Of course. Just keen to get working..." at bounding box center [209, 372] width 338 height 11
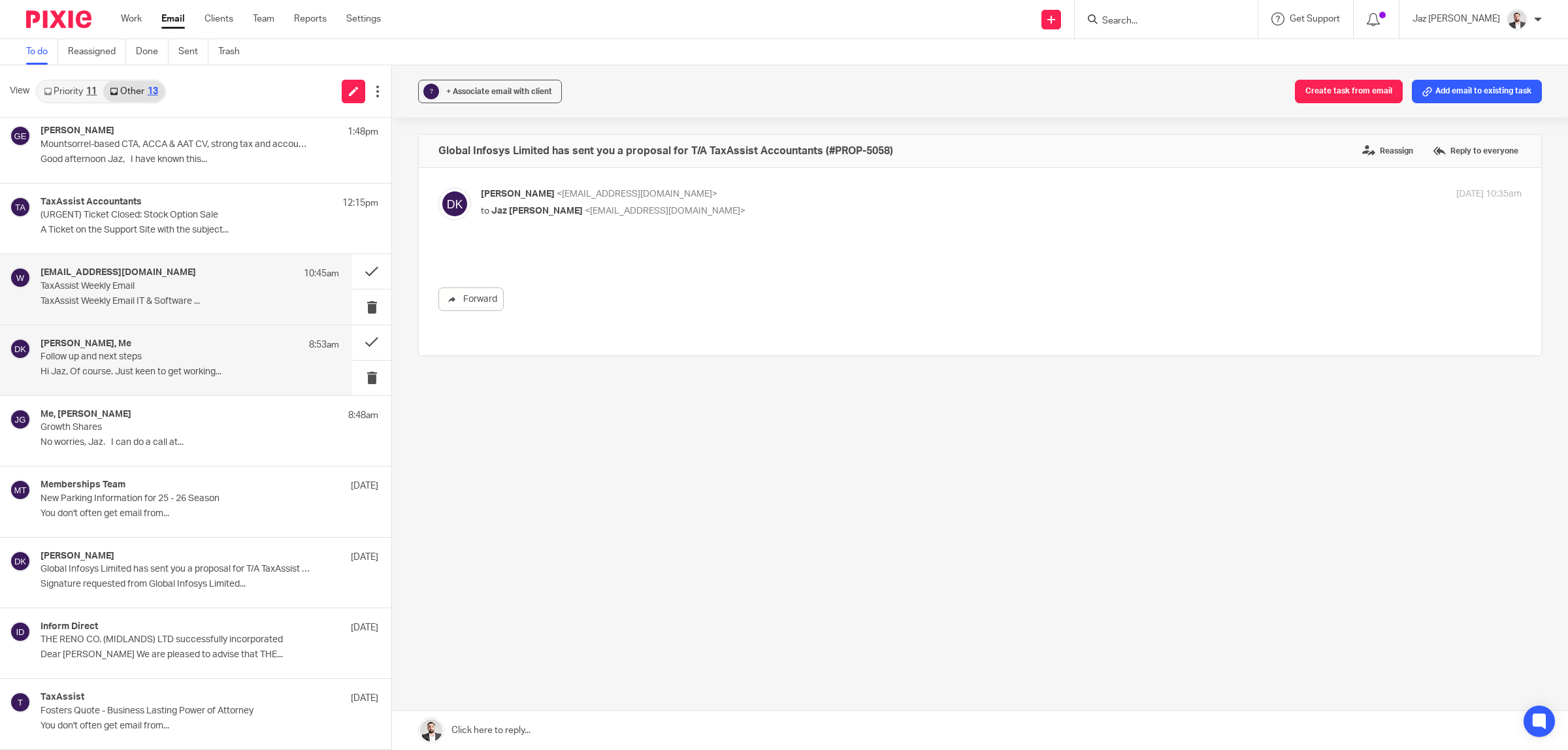
click at [131, 299] on p "TaxAssist Weekly Email IT & Software ..." at bounding box center [190, 301] width 299 height 11
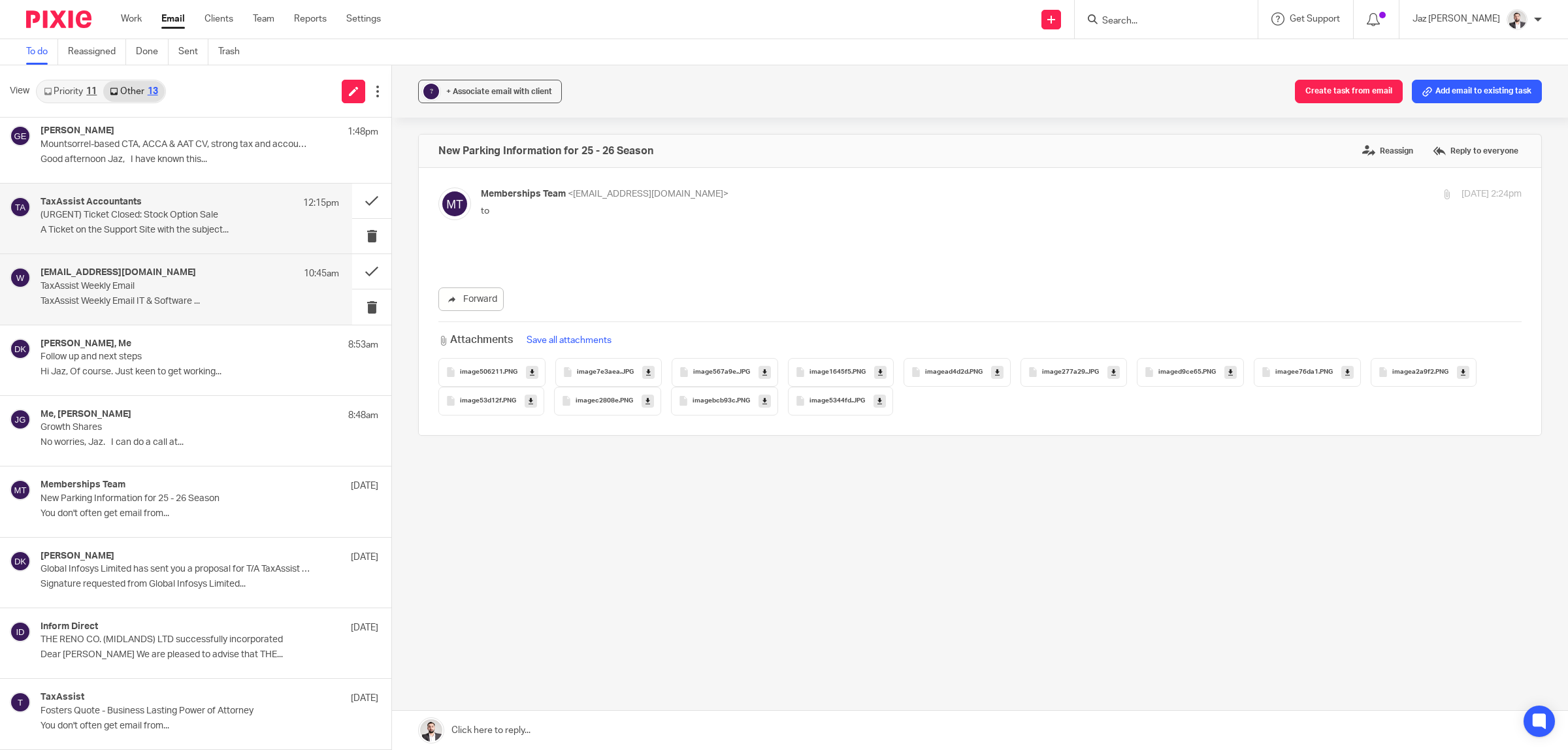
click at [142, 239] on div "TaxAssist Accountants 12:15pm (URGENT) Ticket Closed: Stock Option Sale A Ticke…" at bounding box center [190, 218] width 299 height 43
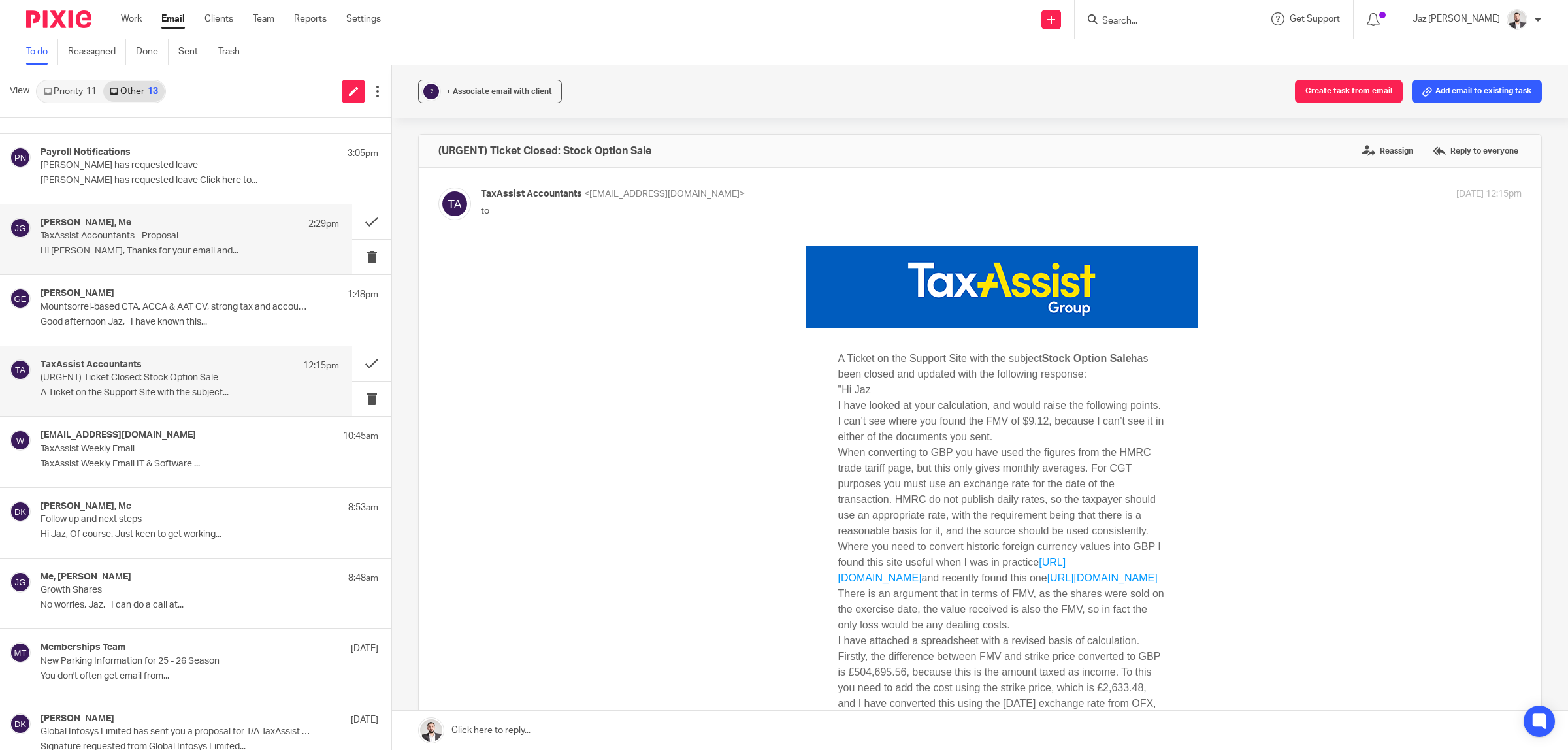
scroll to position [43, 0]
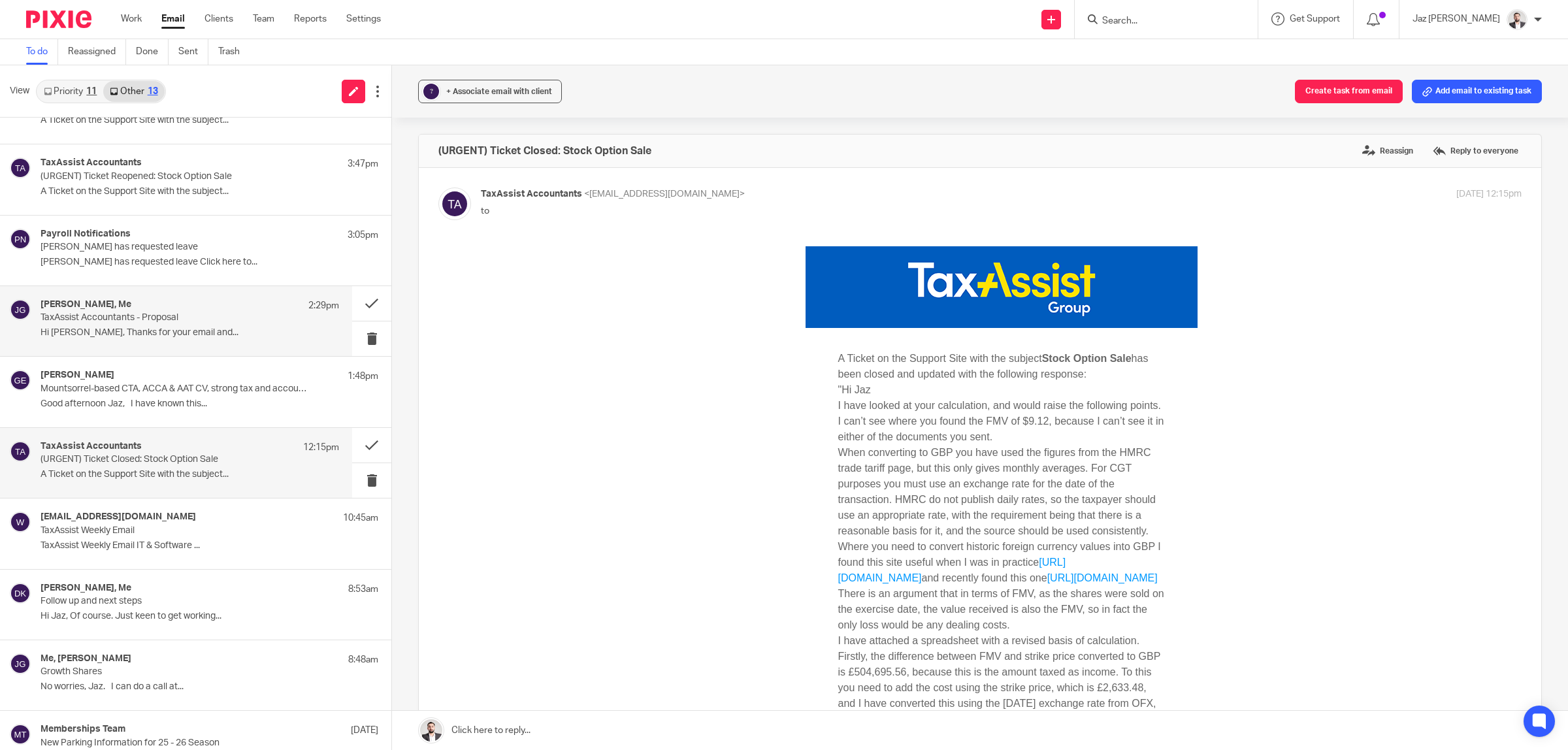
click at [148, 343] on div "Vikash Dudhia, Me 2:29pm TaxAssist Accountants - Proposal Hi Jaz, Thanks for yo…" at bounding box center [190, 320] width 299 height 43
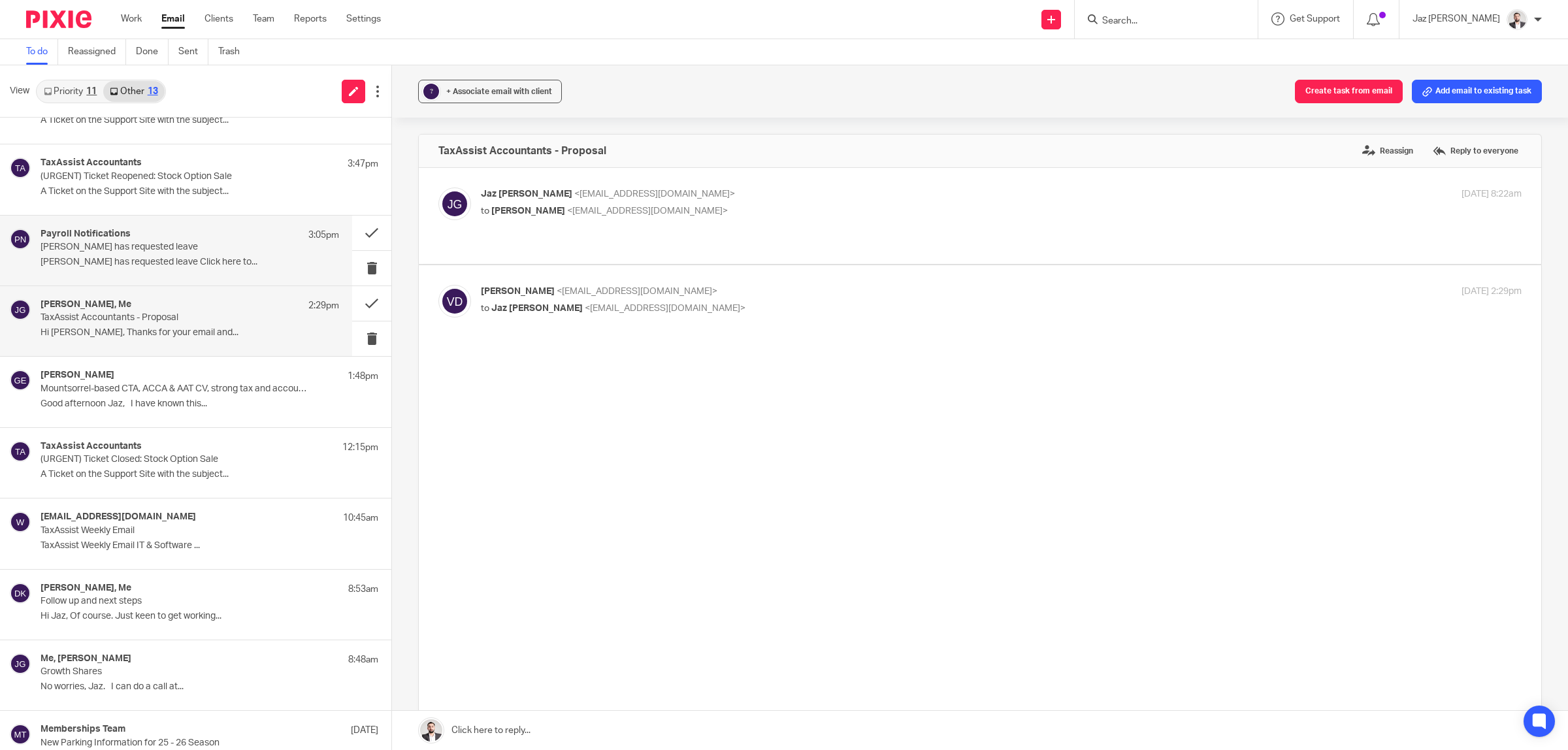
click at [162, 252] on p "Moiz Khatri has requested leave" at bounding box center [160, 247] width 239 height 11
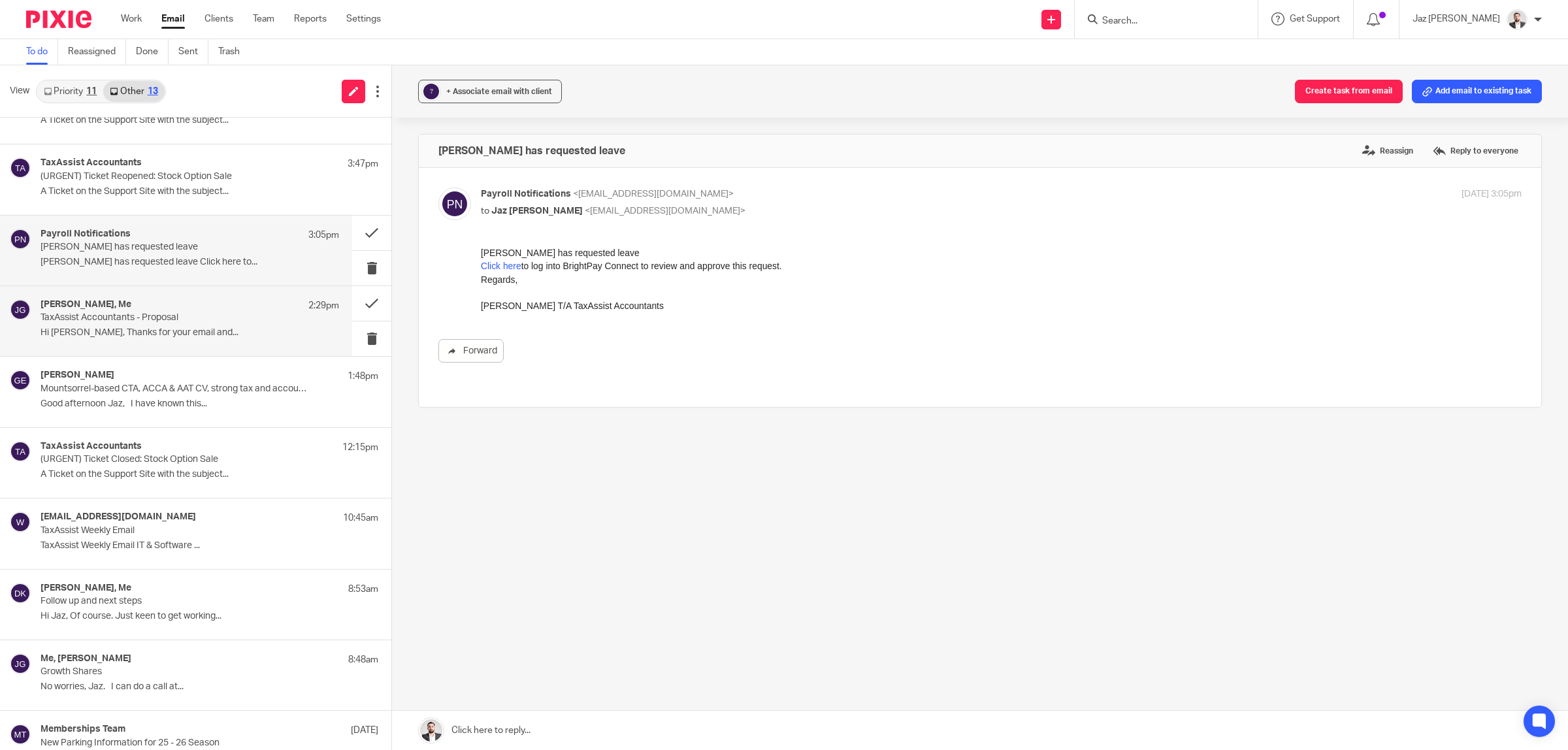
scroll to position [0, 0]
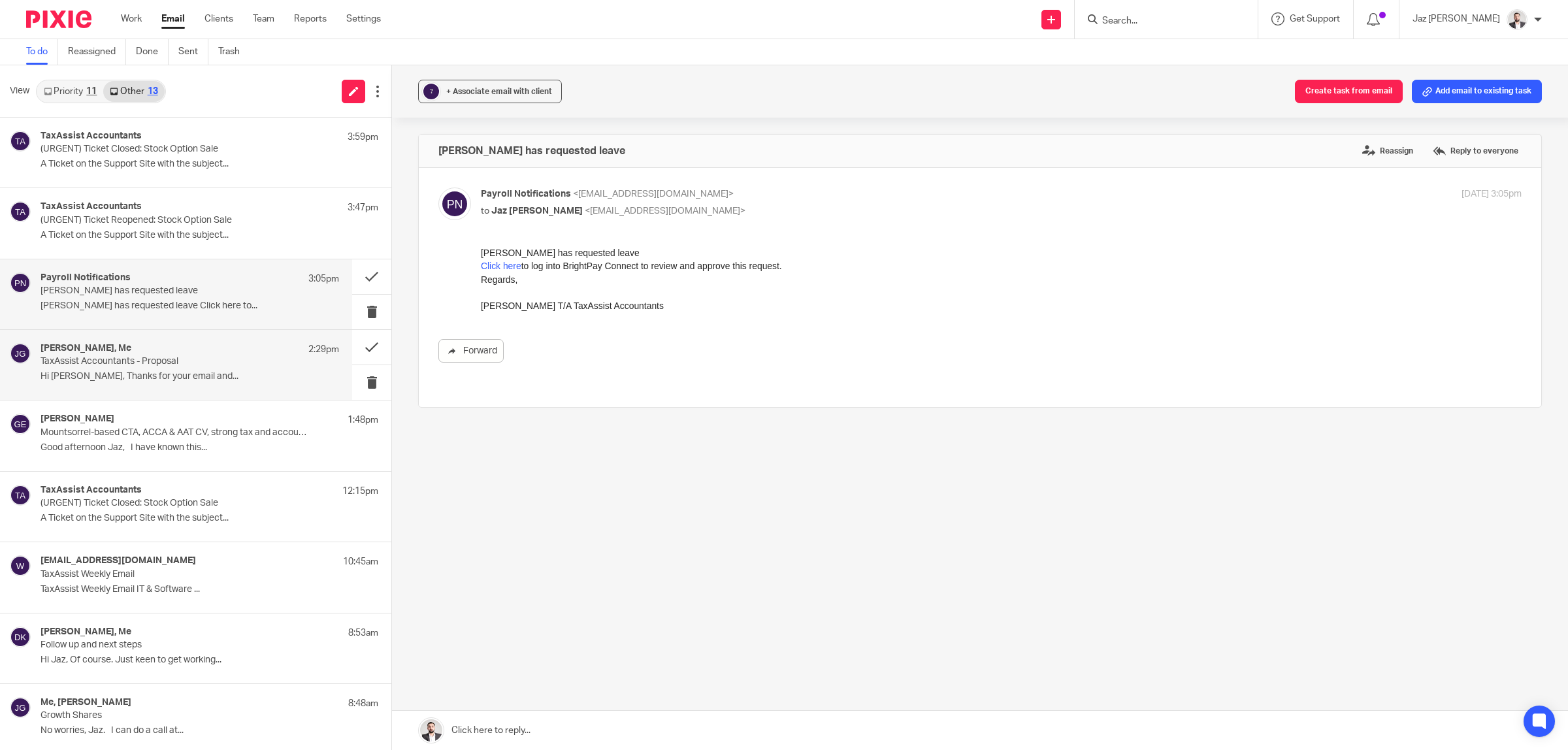
drag, startPoint x: 157, startPoint y: 376, endPoint x: 155, endPoint y: 330, distance: 46.0
click at [157, 376] on p "Hi Jaz, Thanks for your email and..." at bounding box center [190, 376] width 299 height 11
click at [153, 314] on div "Payroll Notifications 3:05pm Moiz Khatri has requested leave Moiz Khatri has re…" at bounding box center [190, 294] width 299 height 43
click at [359, 275] on button at bounding box center [371, 276] width 39 height 34
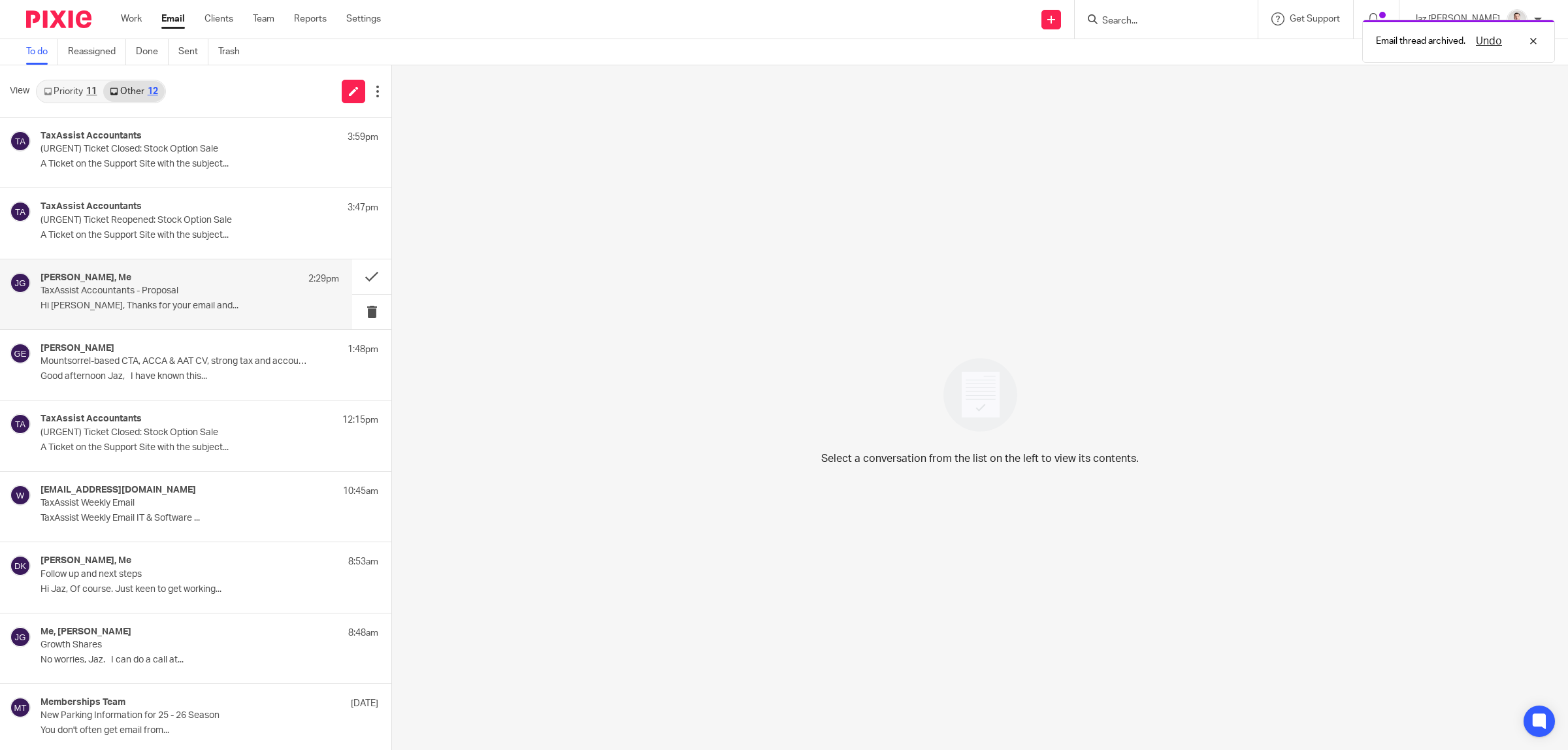
click at [144, 266] on div "Vikash Dudhia, Me 2:29pm TaxAssist Accountants - Proposal Hi Jaz, Thanks for yo…" at bounding box center [176, 293] width 352 height 69
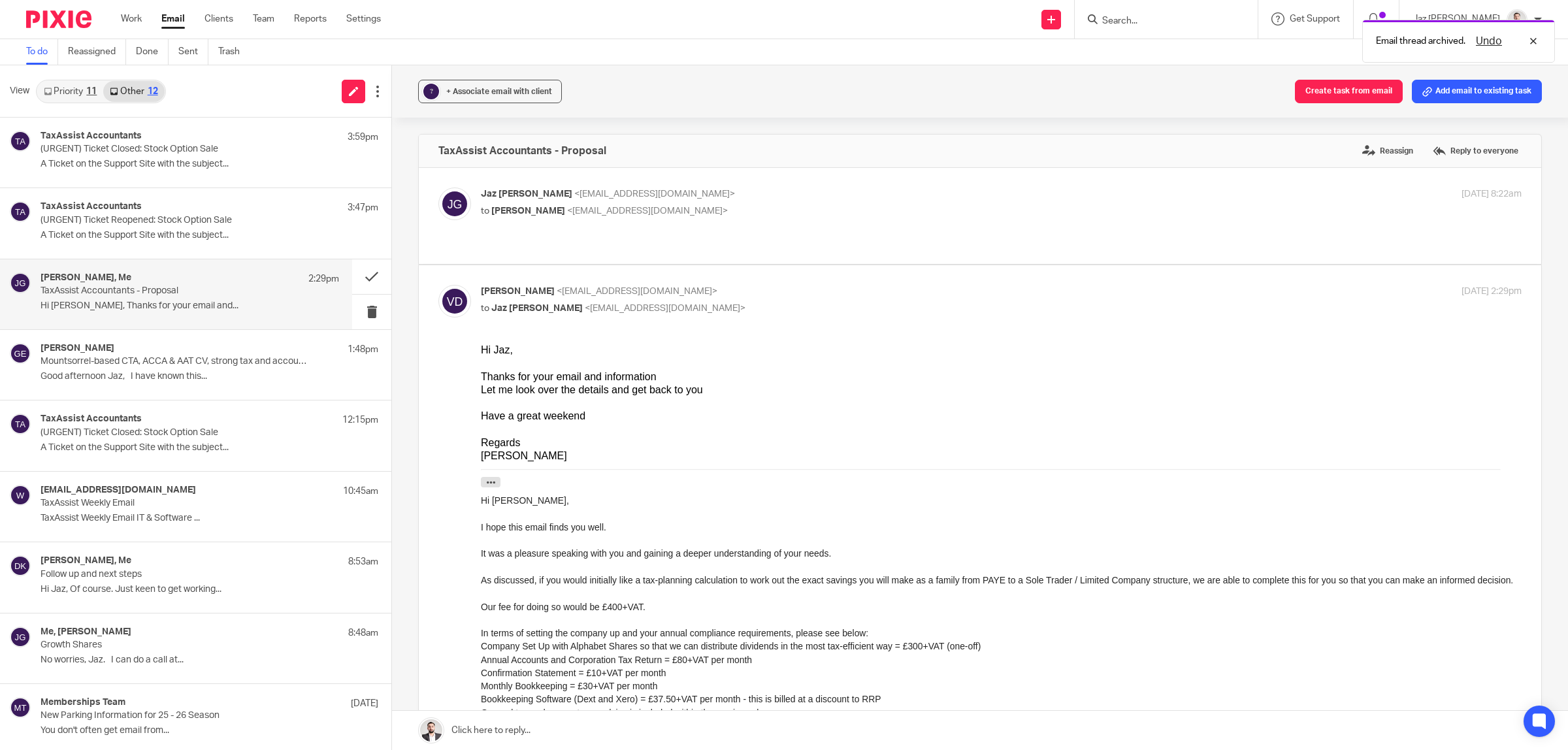
click at [652, 736] on link at bounding box center [979, 729] width 1176 height 39
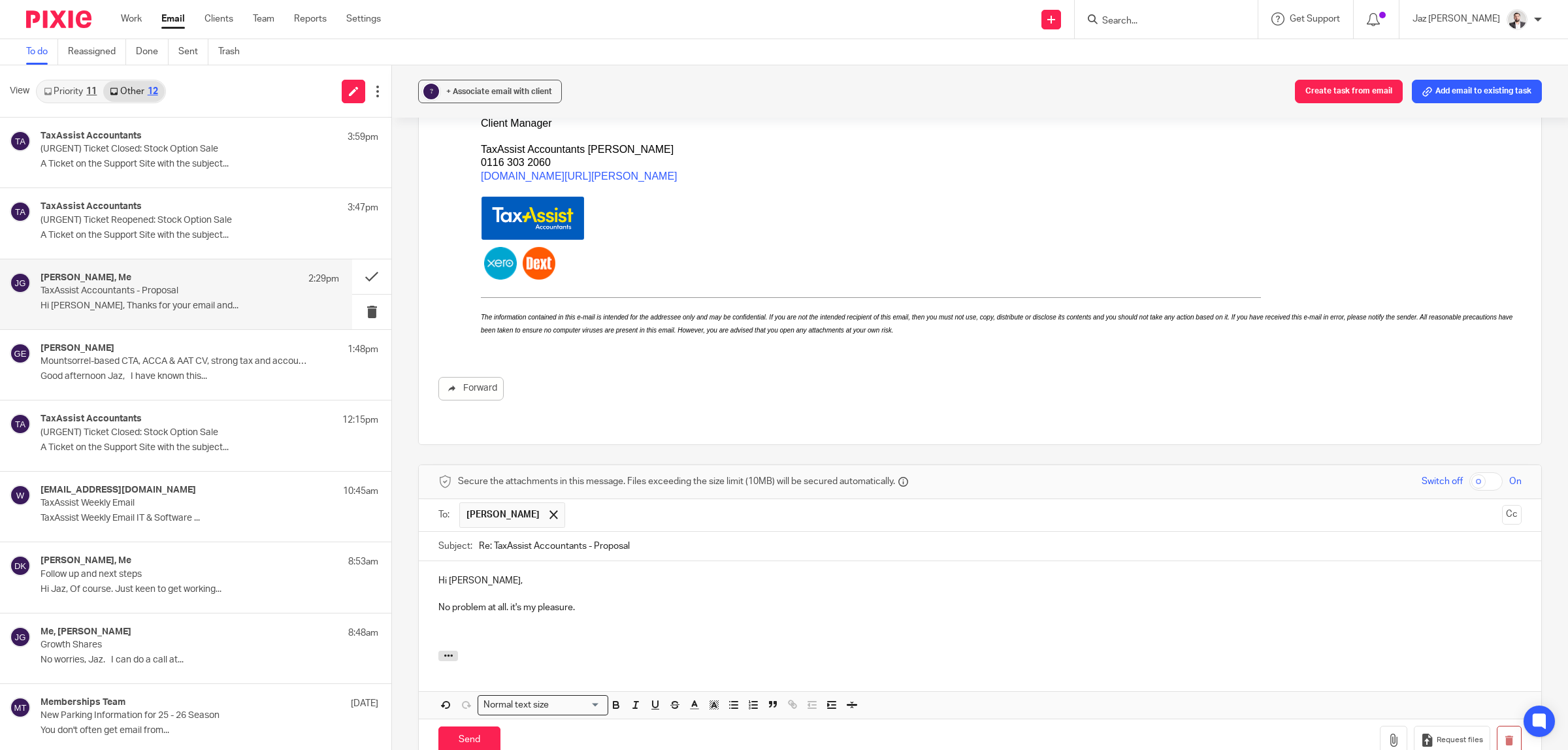
scroll to position [817, 0]
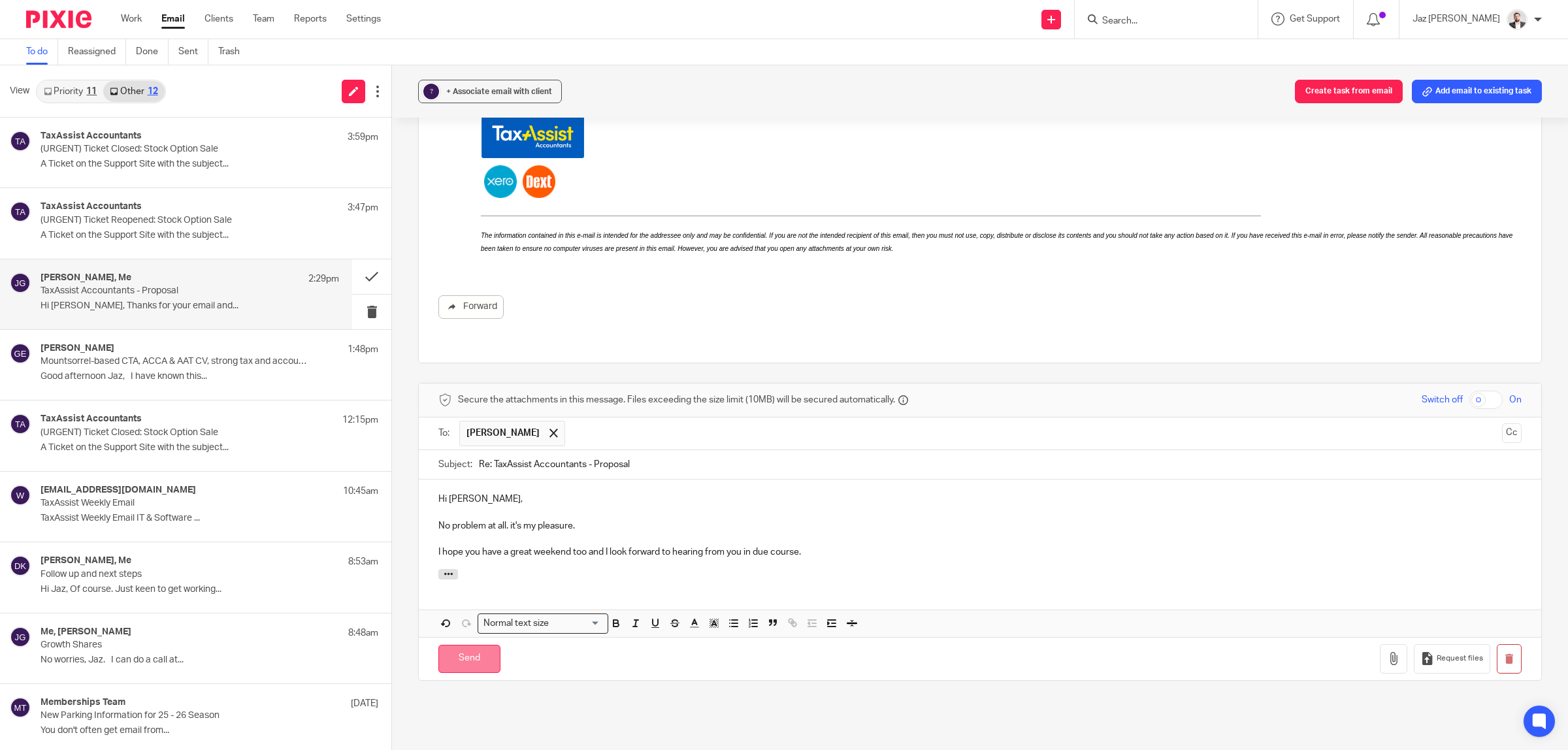
click at [469, 644] on input "Send" at bounding box center [469, 658] width 62 height 28
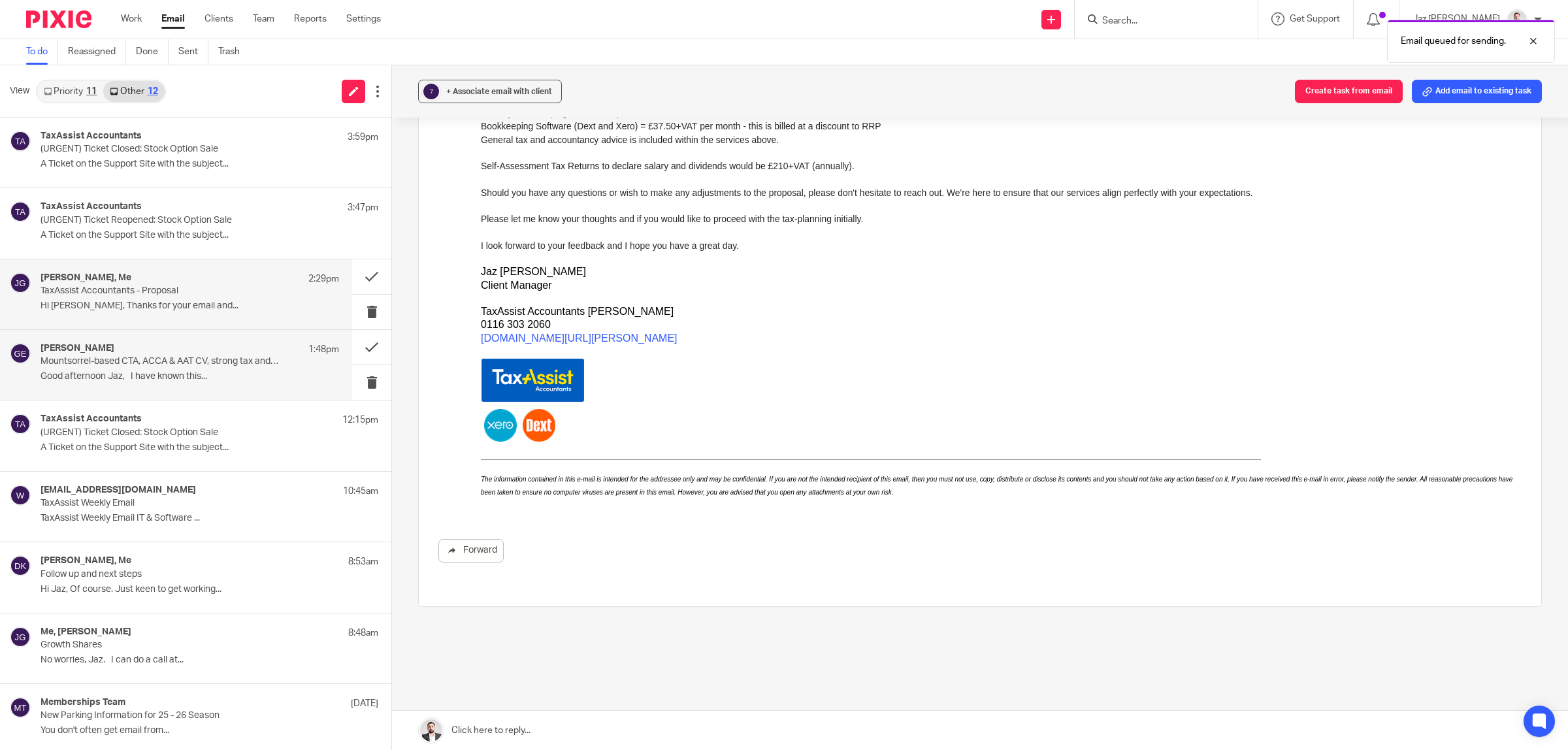
click at [88, 383] on div "Greg Emmerson 1:48pm Mountsorrel-based CTA, ACCA & AAT CV, strong tax and accou…" at bounding box center [190, 365] width 299 height 43
click at [106, 298] on div "Vikash Dudhia, Me 2:29pm TaxAssist Accountants - Proposal Hi Jaz, Thanks for yo…" at bounding box center [190, 294] width 299 height 43
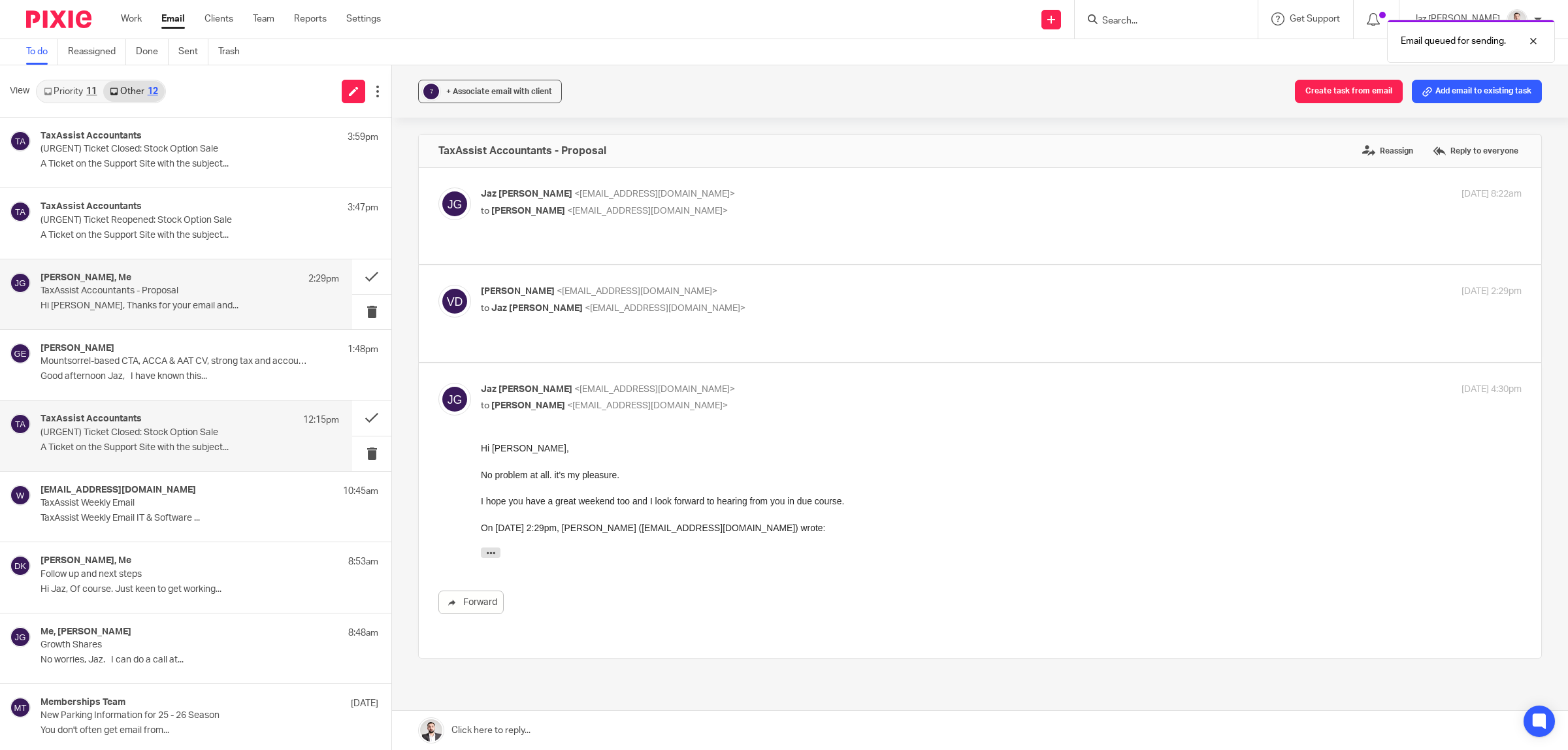
scroll to position [0, 0]
click at [352, 272] on button at bounding box center [371, 276] width 39 height 34
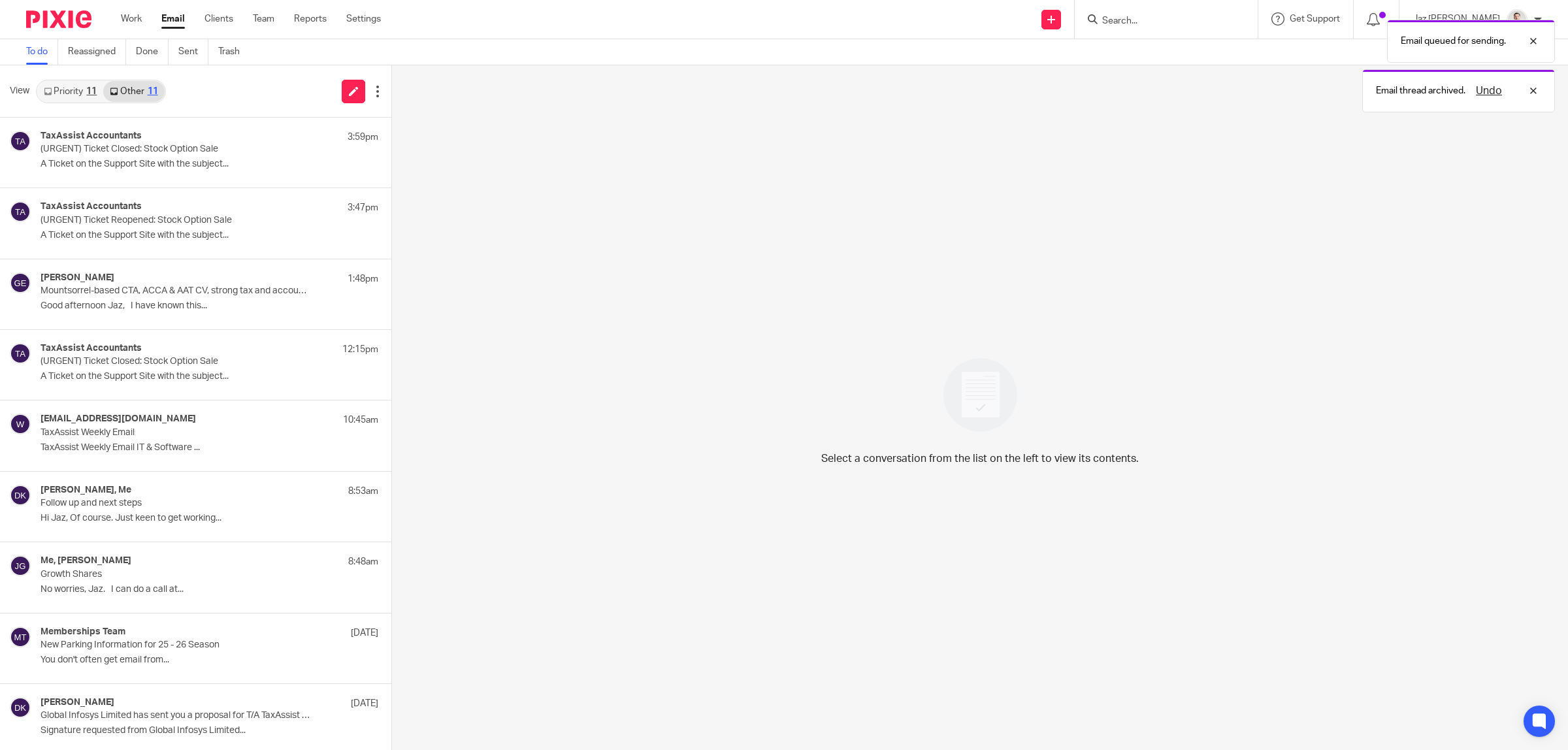
scroll to position [148, 0]
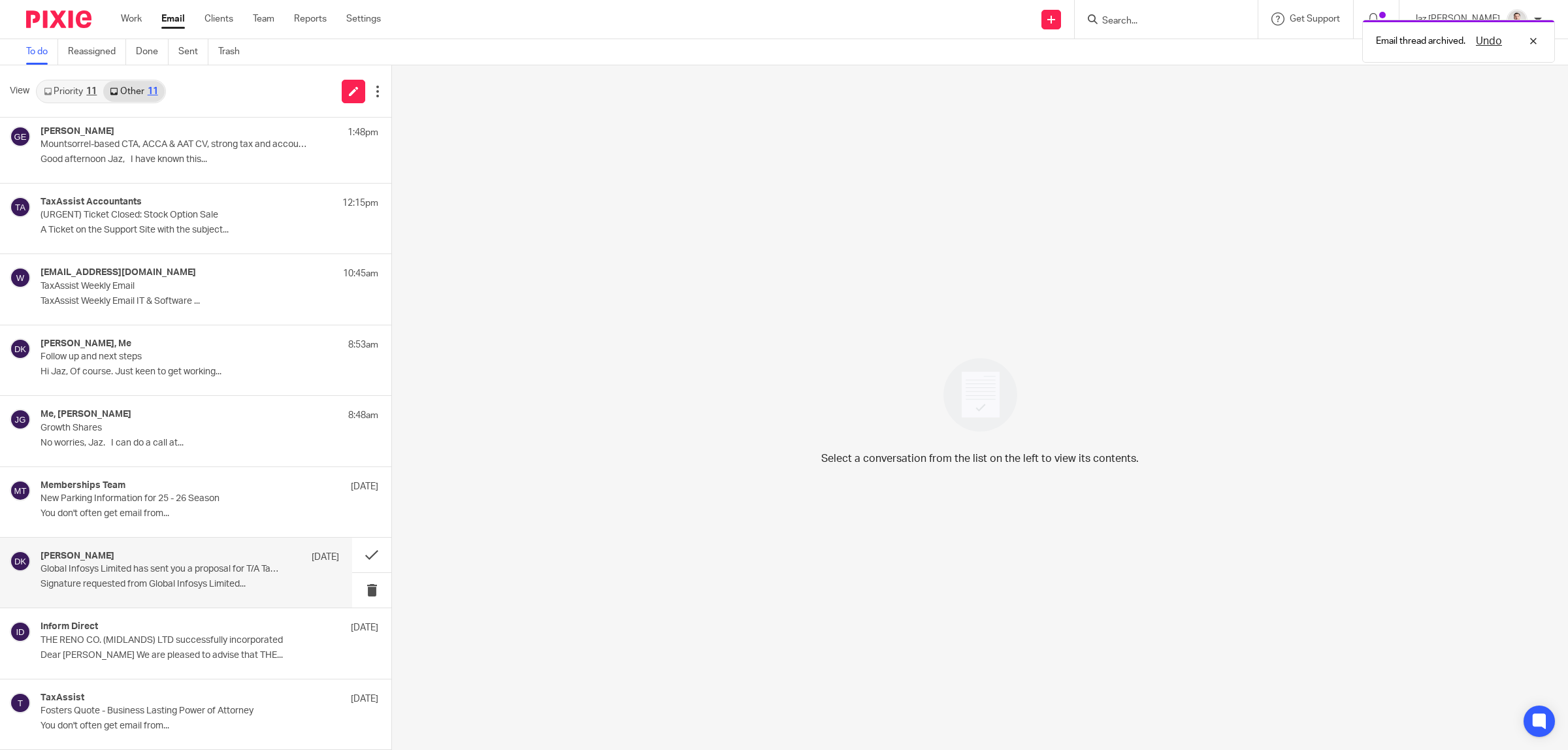
click at [174, 557] on div "David Kerr 11 Aug" at bounding box center [190, 557] width 299 height 13
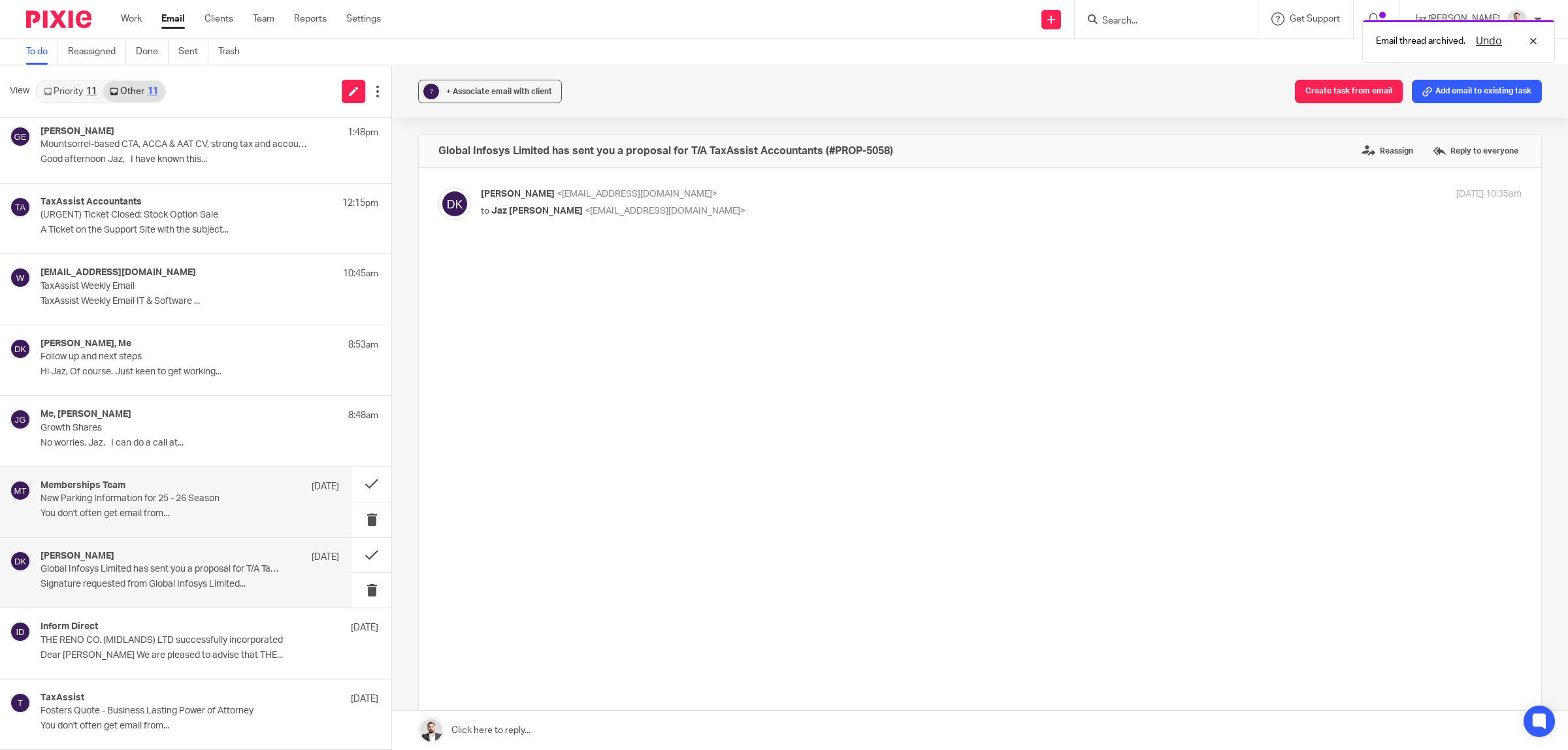
click at [172, 512] on p "You don't often get email from..." at bounding box center [190, 514] width 299 height 11
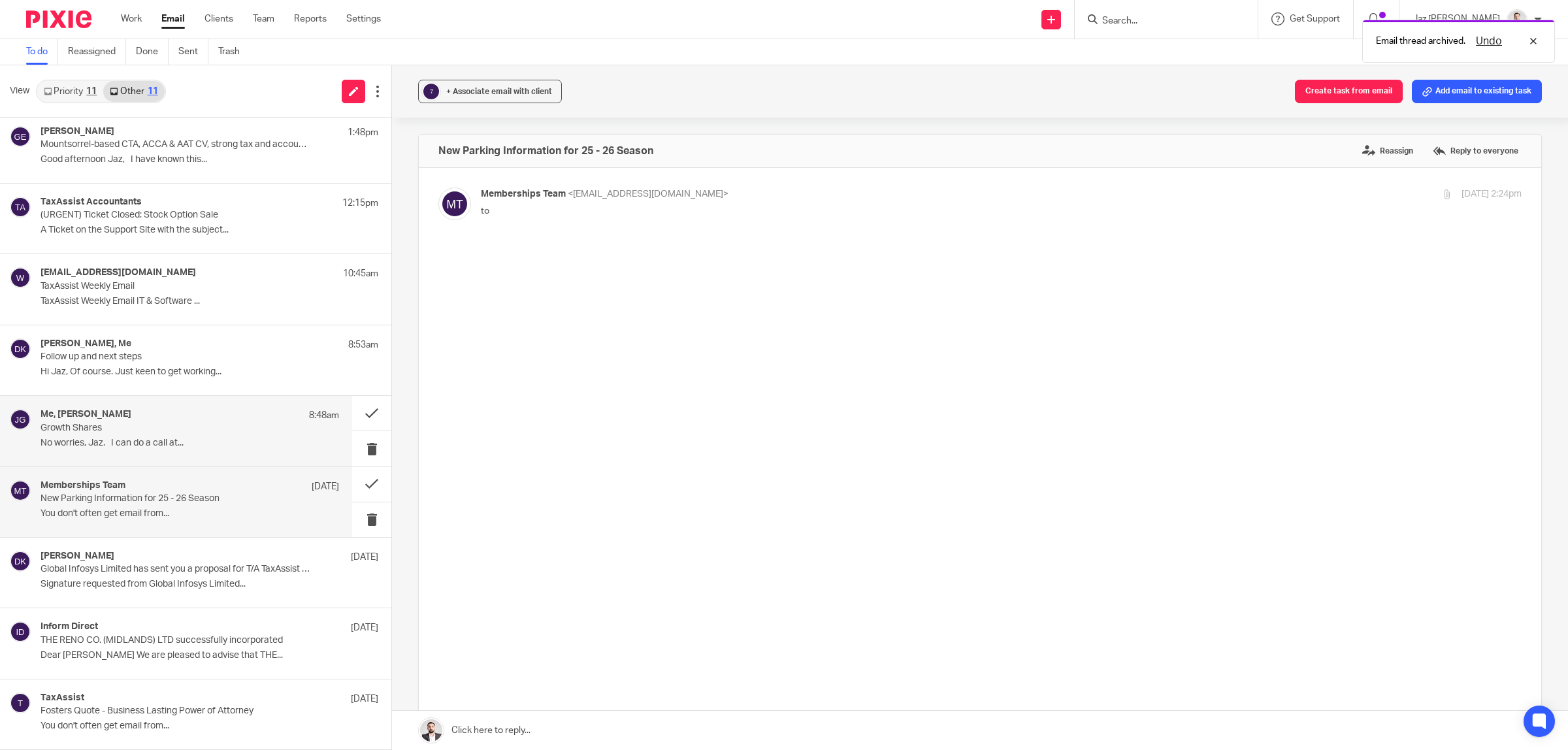
click at [171, 455] on div "Me, Jahid Ali 8:48am Growth Shares No worries, Jaz. I can do a call at..." at bounding box center [176, 431] width 352 height 69
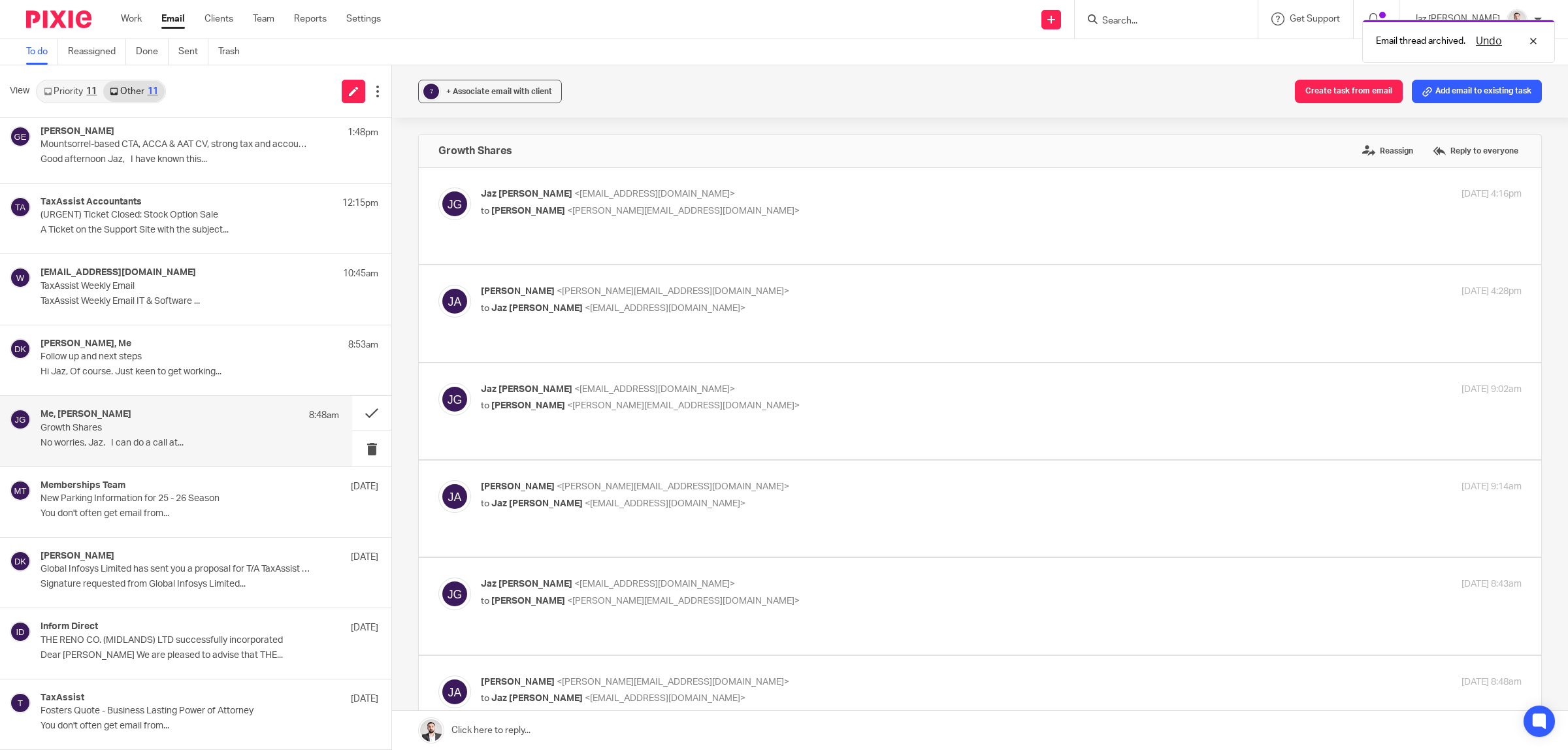
scroll to position [350, 0]
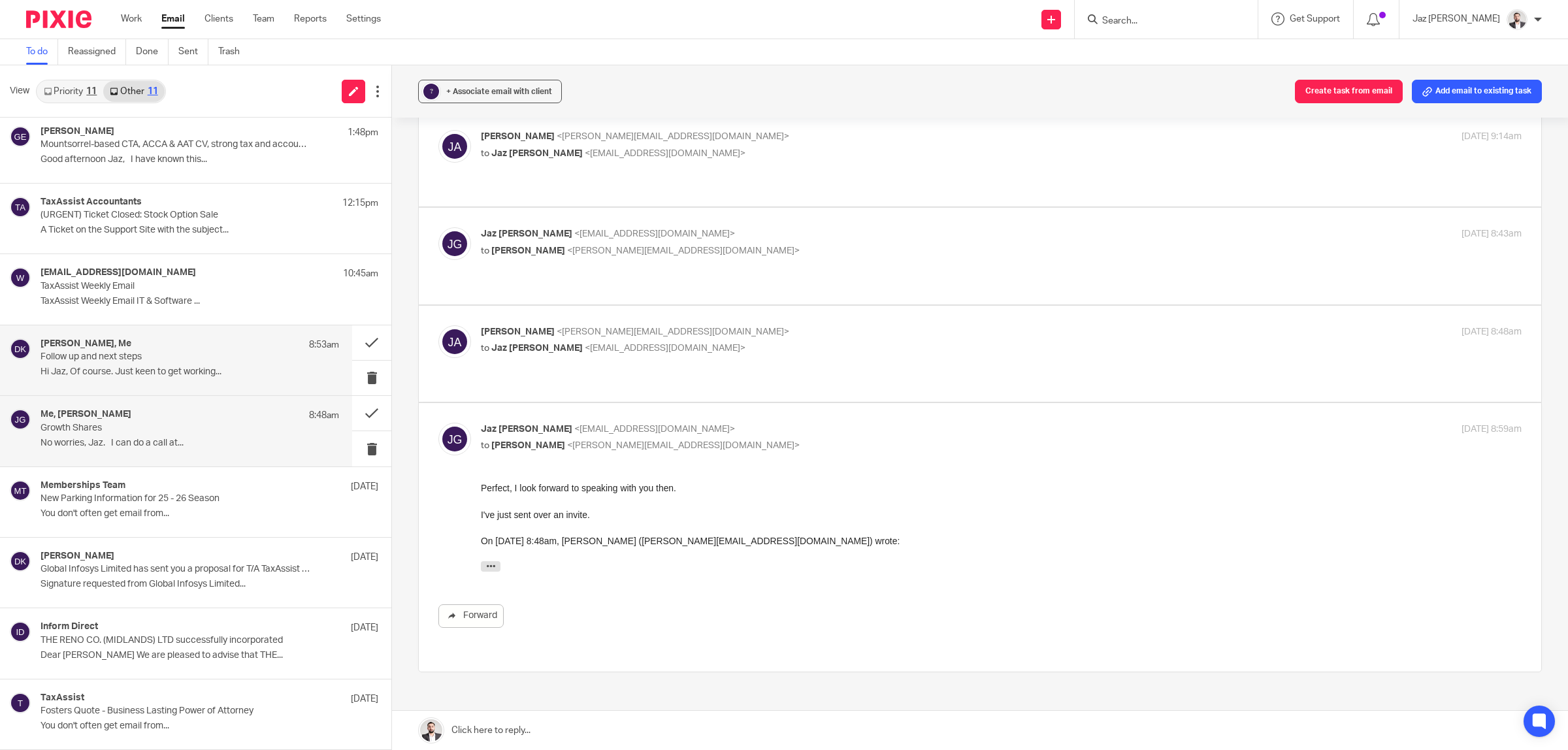
click at [103, 367] on p "Hi Jaz, Of course. Just keen to get working..." at bounding box center [190, 372] width 299 height 11
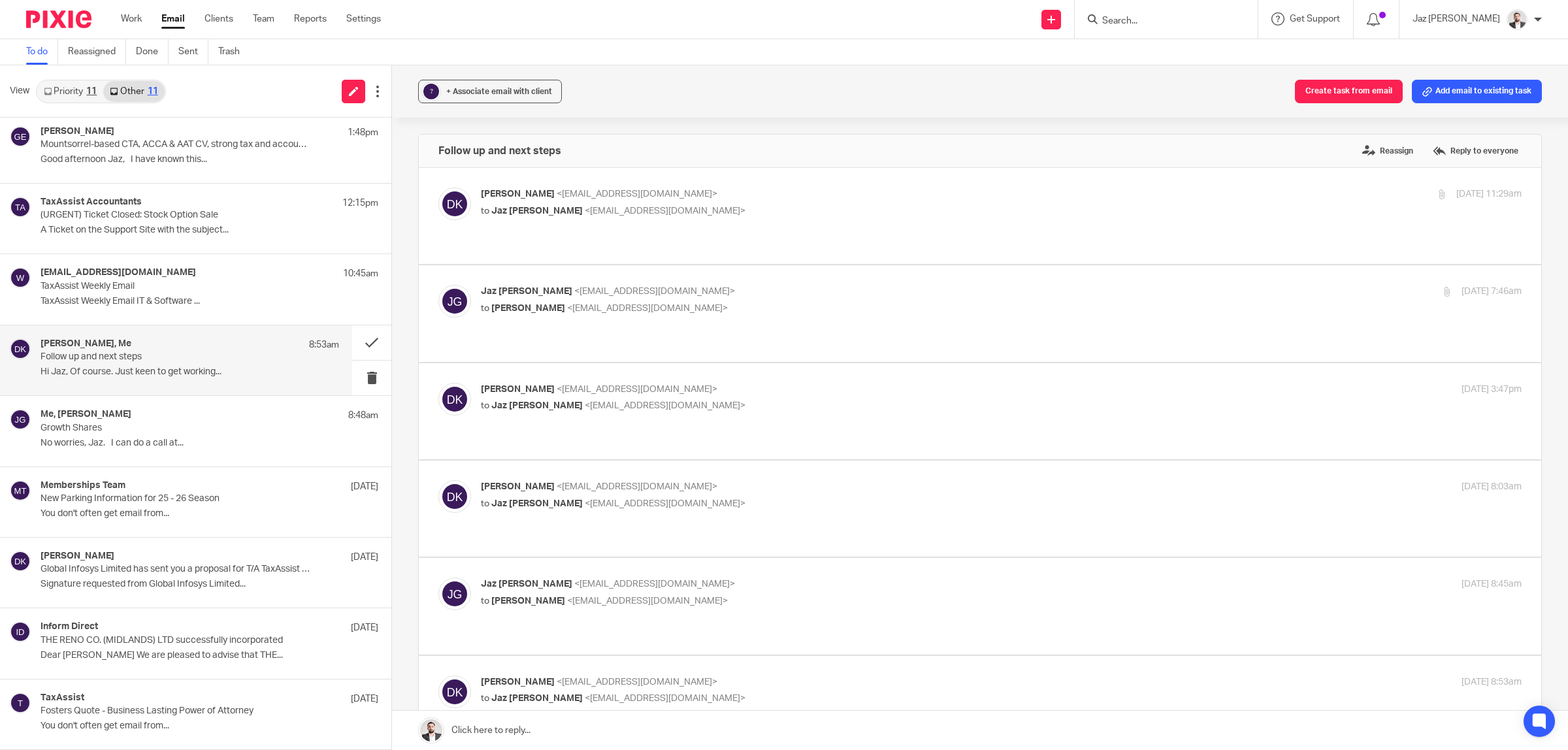
scroll to position [327, 0]
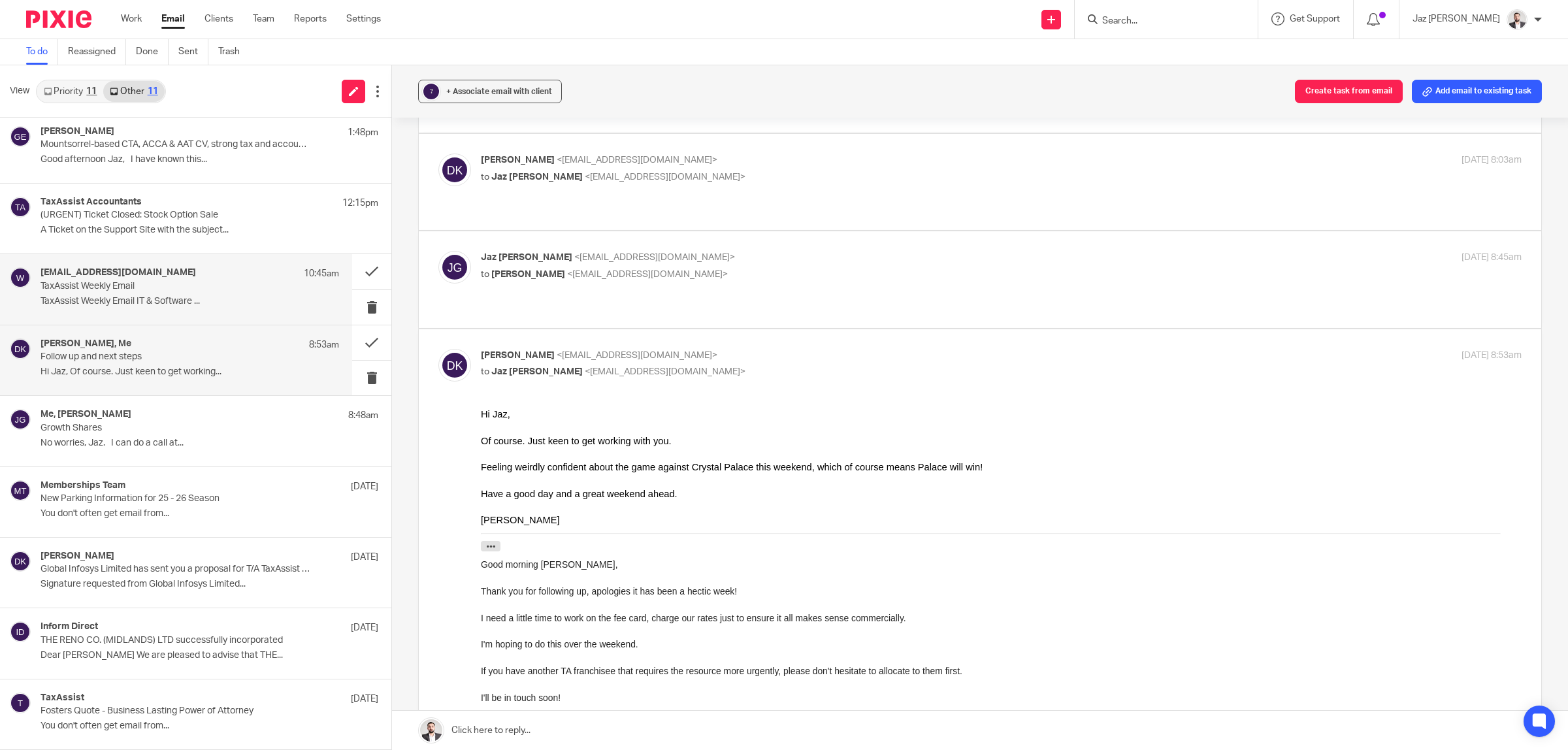
click at [214, 304] on p "TaxAssist Weekly Email IT & Software ..." at bounding box center [190, 301] width 299 height 11
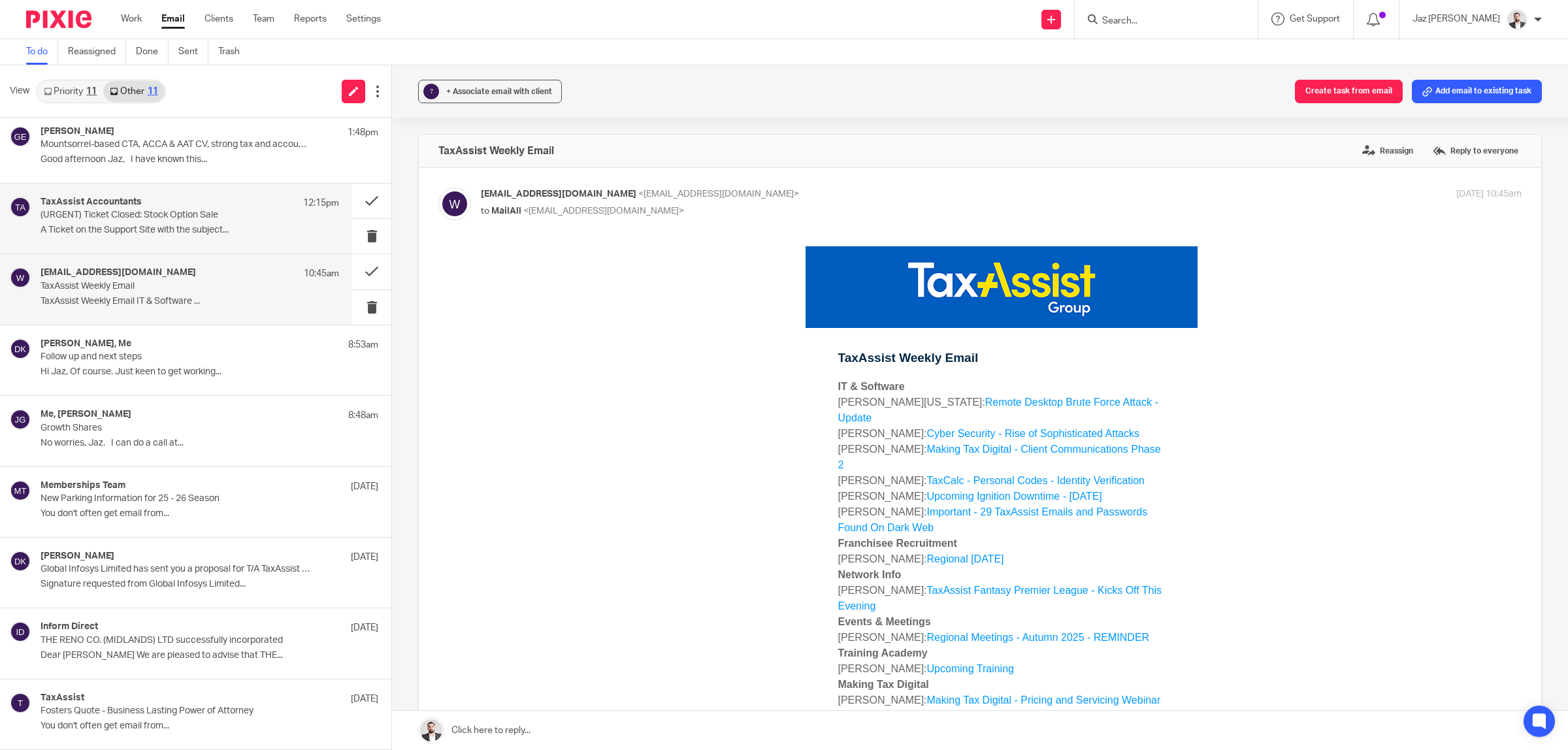
scroll to position [0, 0]
click at [137, 217] on p "(URGENT) Ticket Closed: Stock Option Sale" at bounding box center [160, 215] width 239 height 11
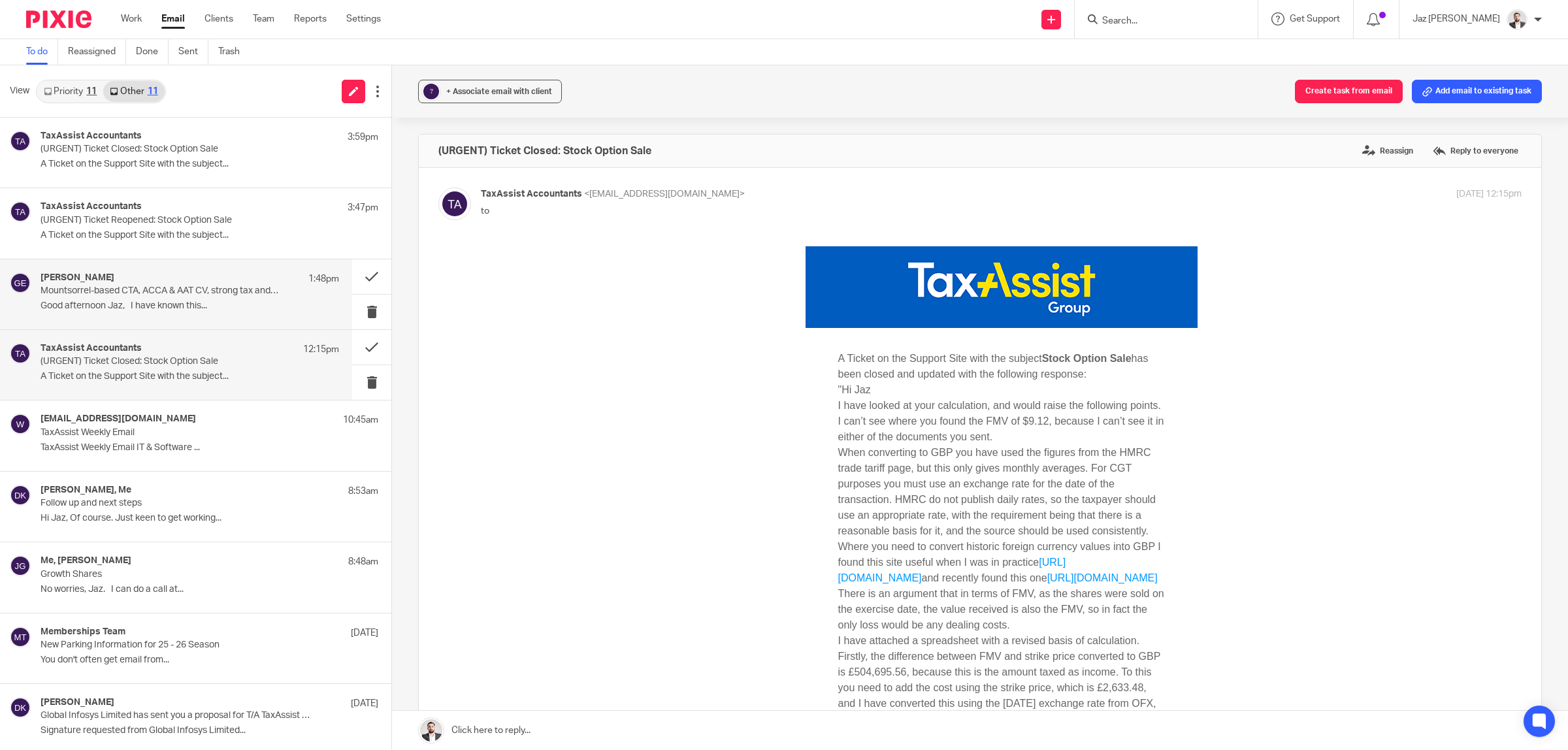
click at [162, 299] on div "Greg Emmerson 1:48pm Mountsorrel-based CTA, ACCA & AAT CV, strong tax and accou…" at bounding box center [190, 294] width 299 height 43
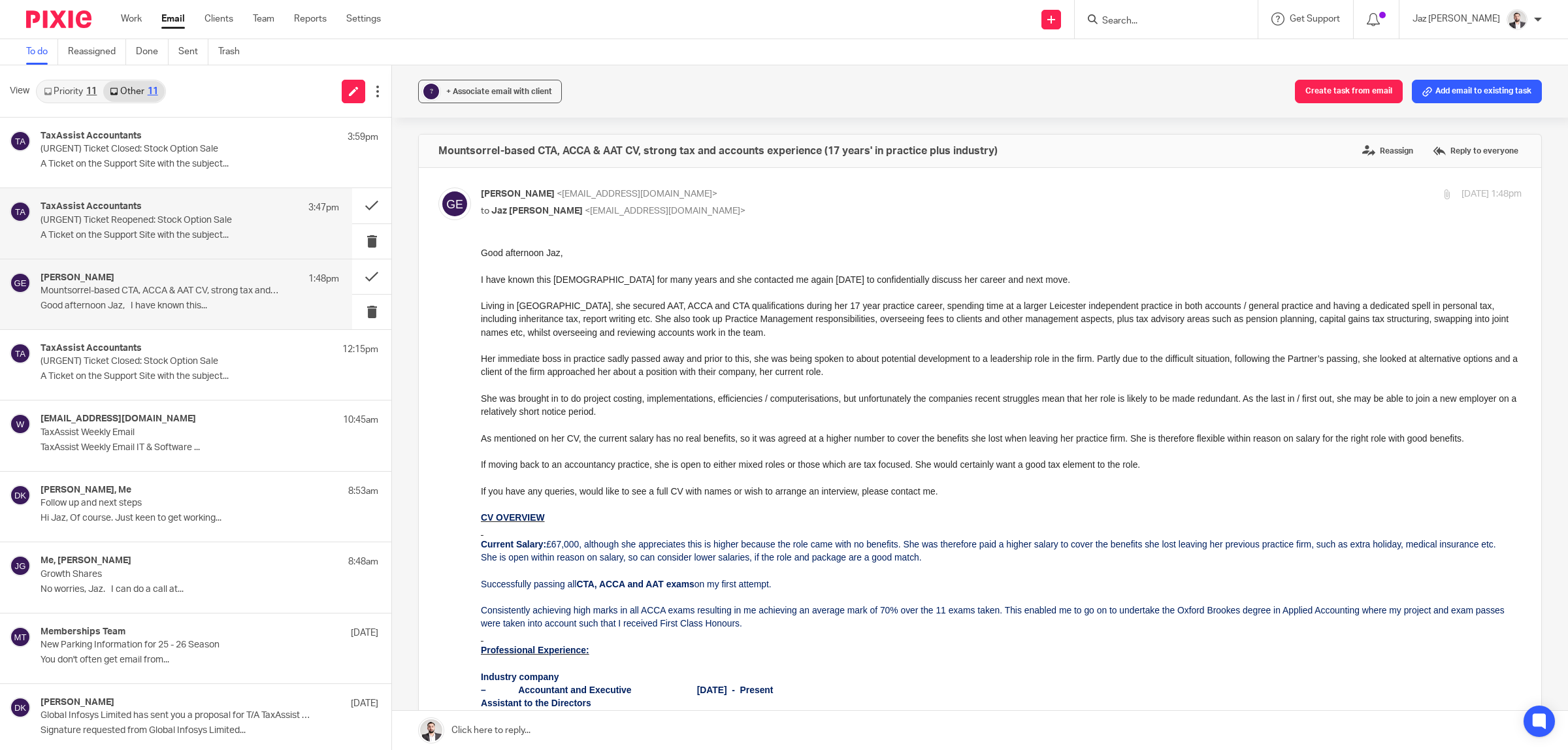
click at [171, 236] on p "A Ticket on the Support Site with the subject..." at bounding box center [190, 236] width 299 height 11
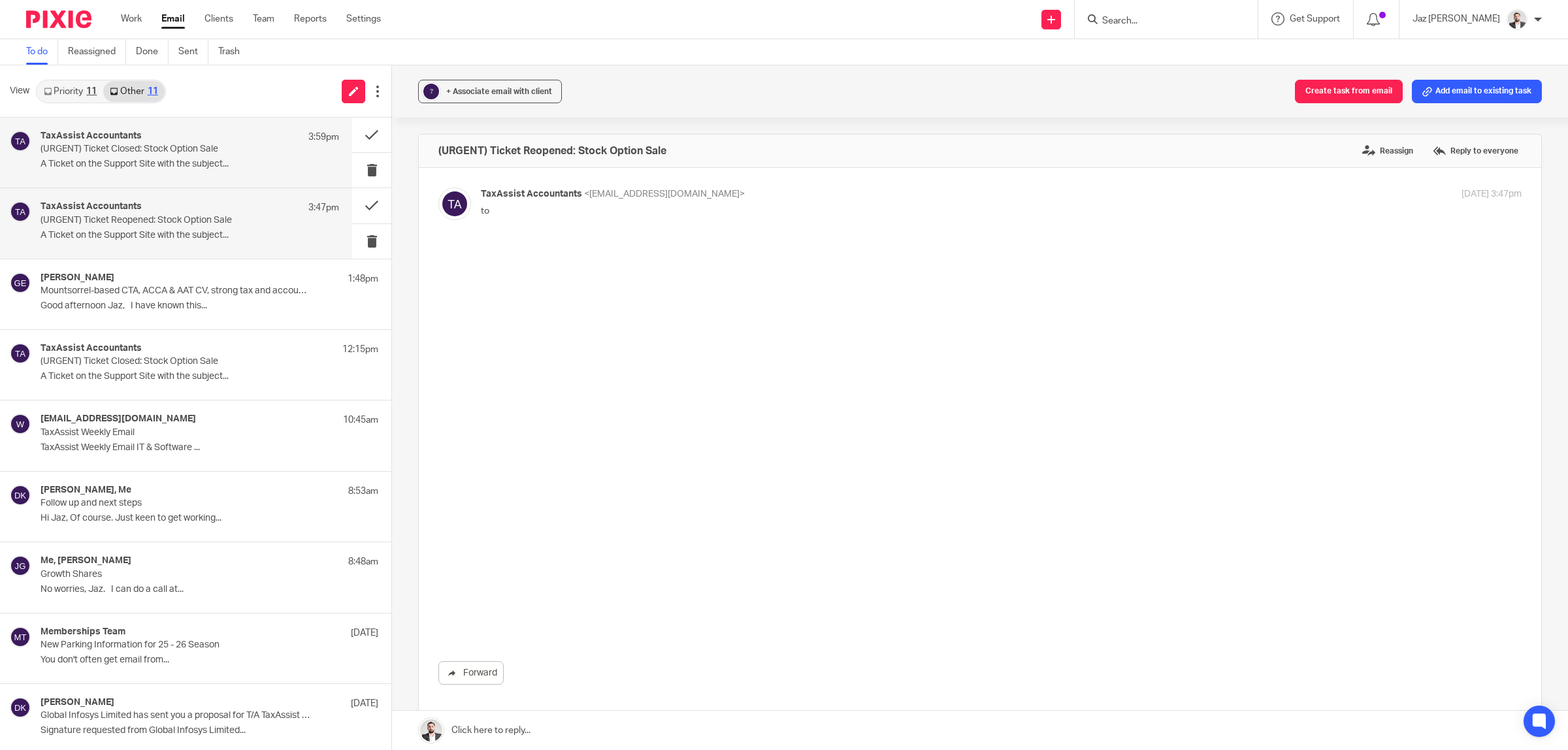
click at [160, 154] on p "(URGENT) Ticket Closed: Stock Option Sale" at bounding box center [160, 149] width 239 height 11
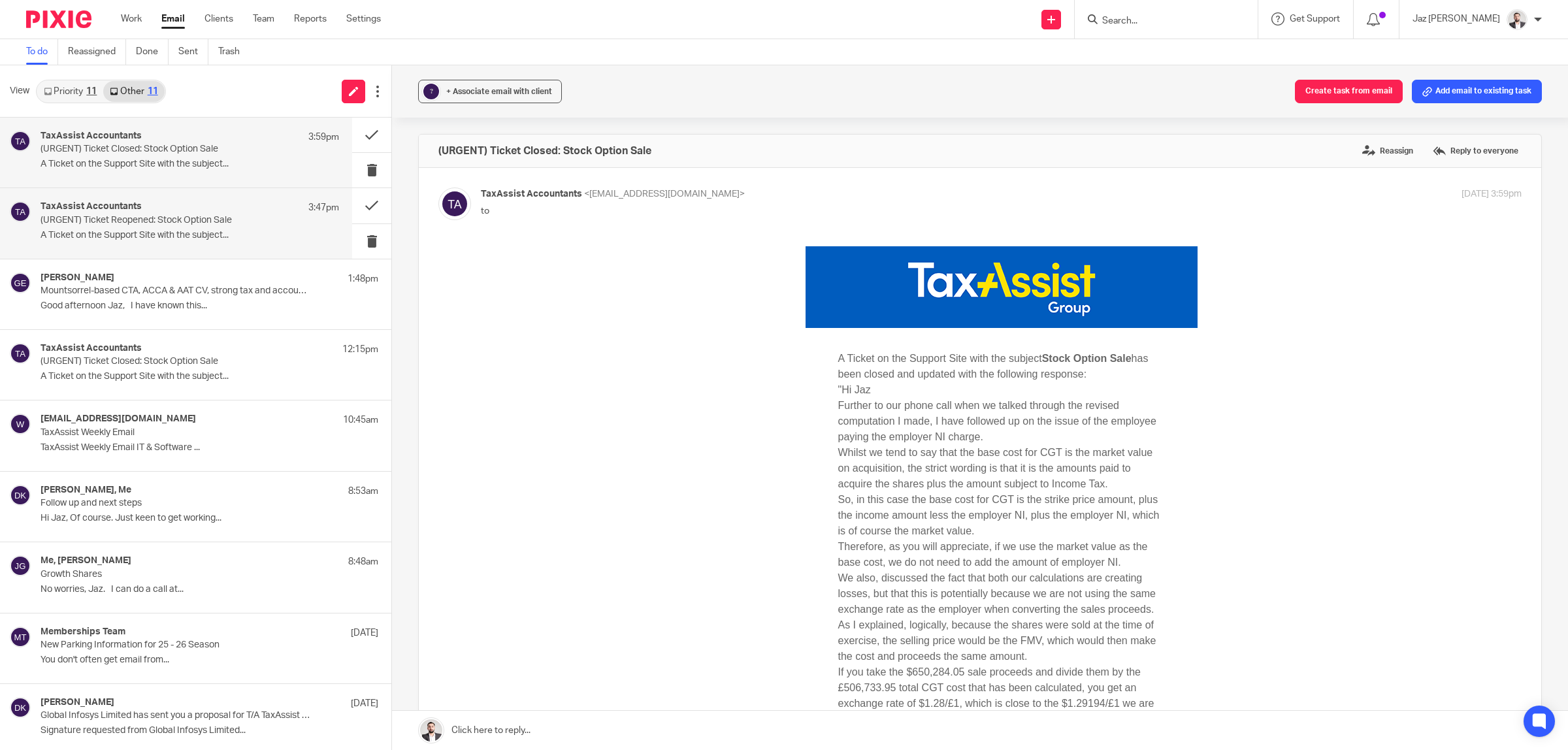
click at [86, 206] on h4 "TaxAssist Accountants" at bounding box center [91, 207] width 101 height 11
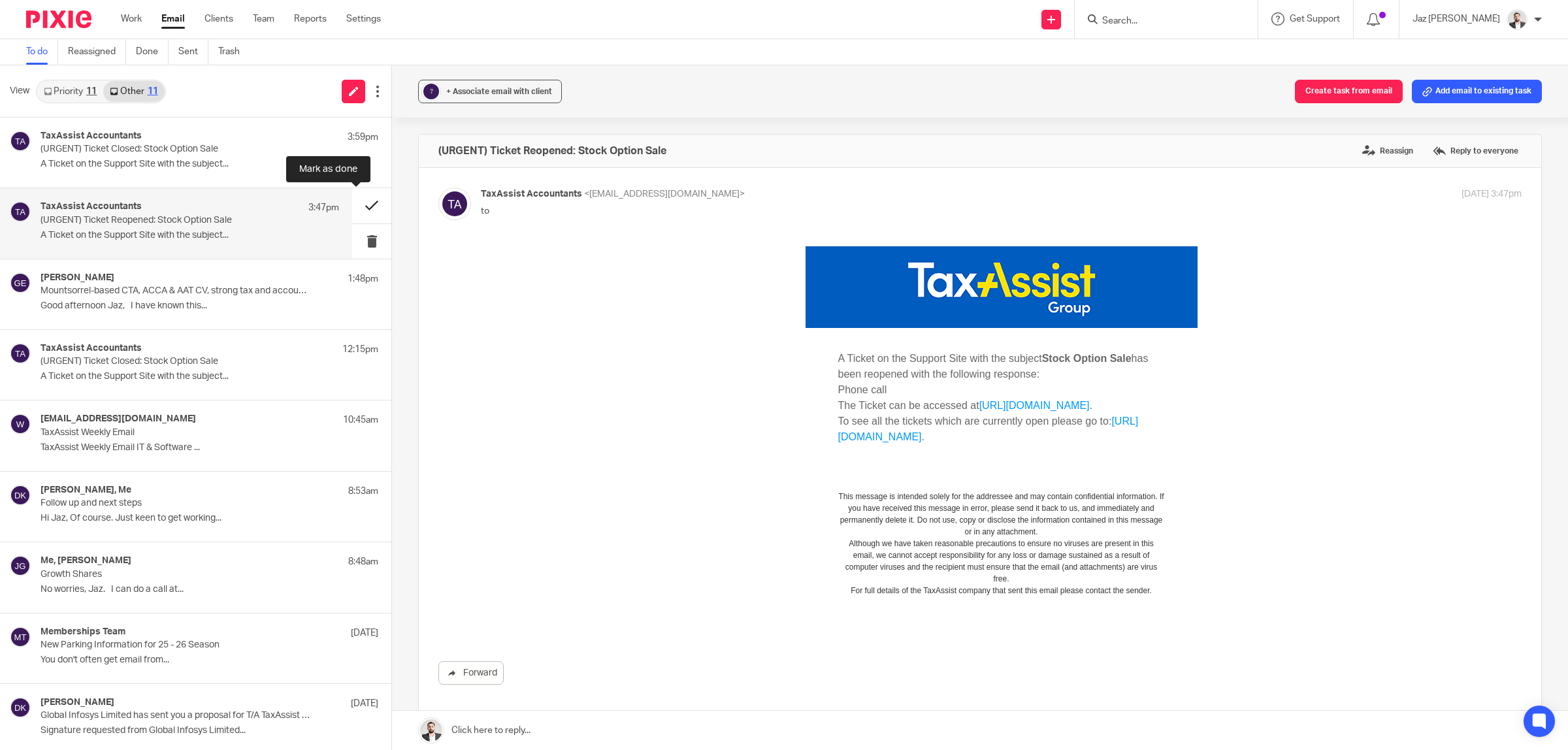
click at [358, 200] on button at bounding box center [371, 205] width 39 height 34
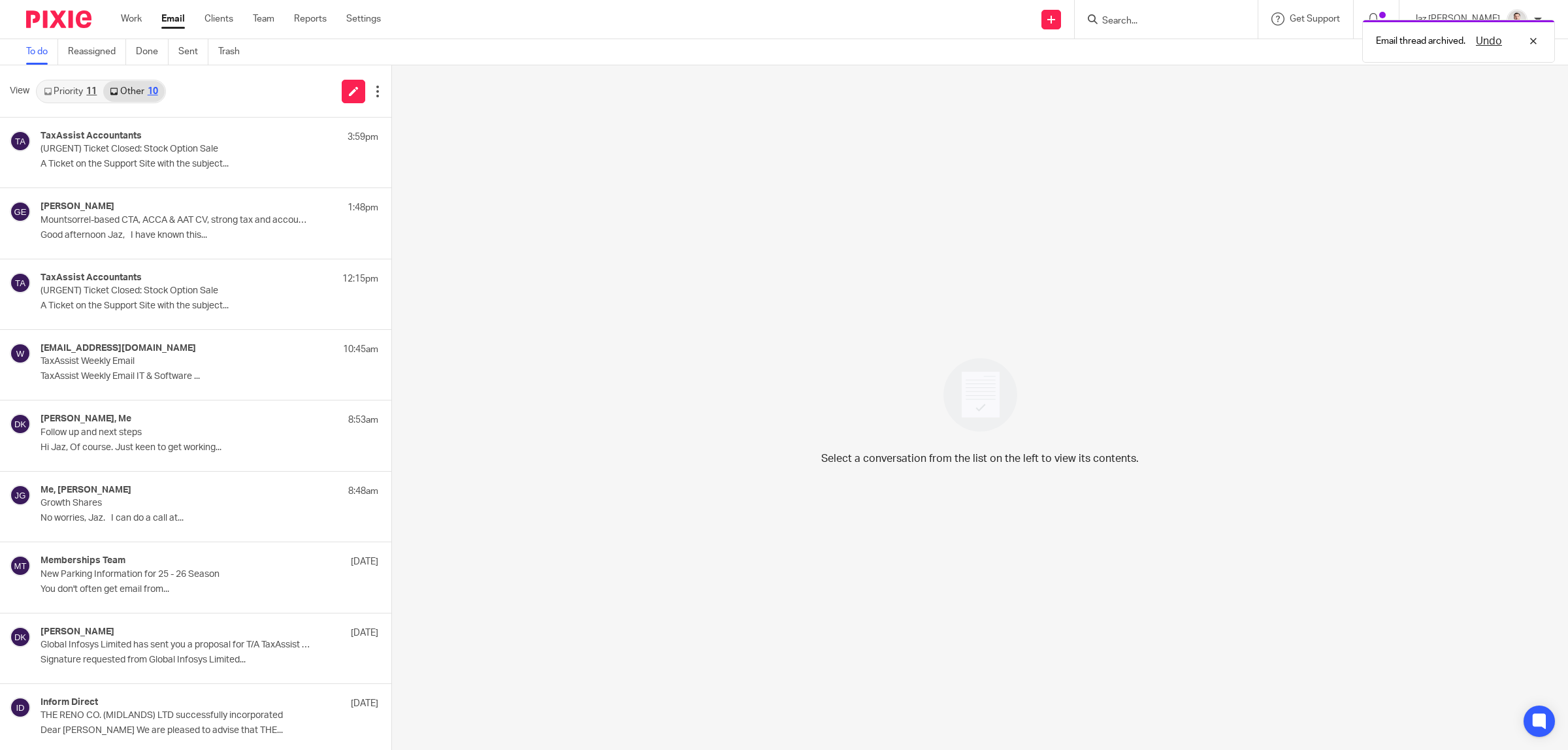
click at [63, 92] on link "Priority 11" at bounding box center [70, 91] width 66 height 21
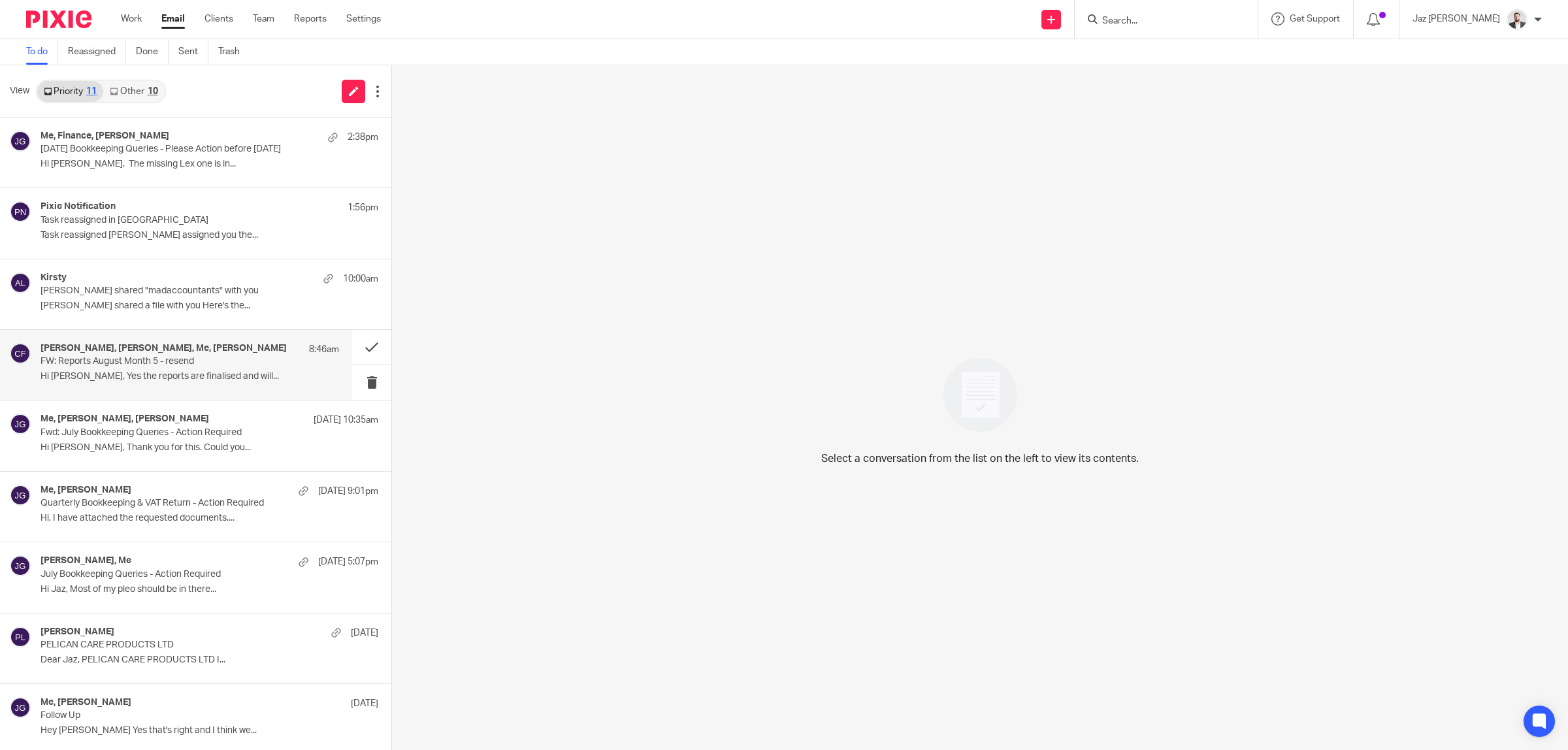
click at [161, 356] on p "FW: Reports August Month 5 - resend" at bounding box center [160, 361] width 239 height 11
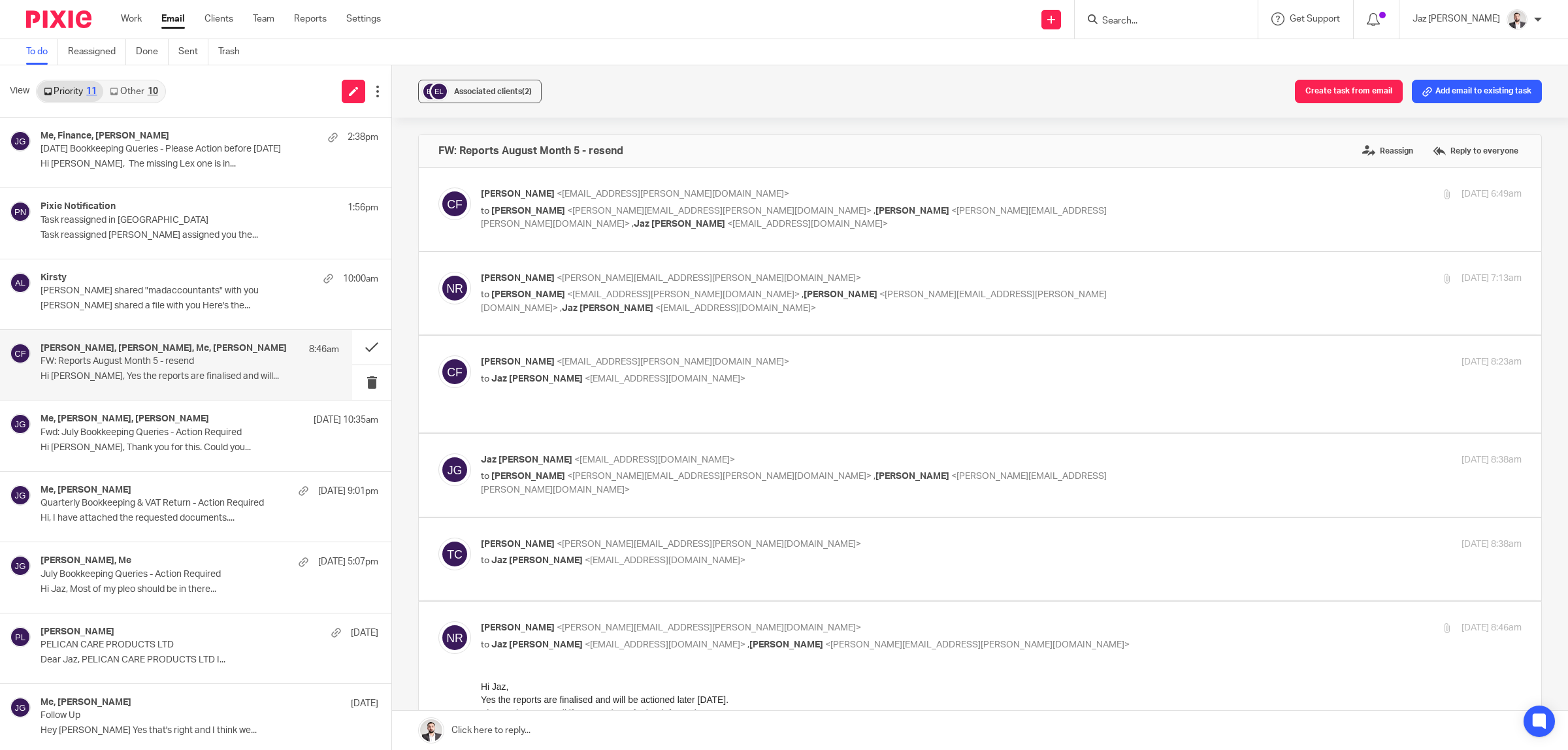
scroll to position [81, 0]
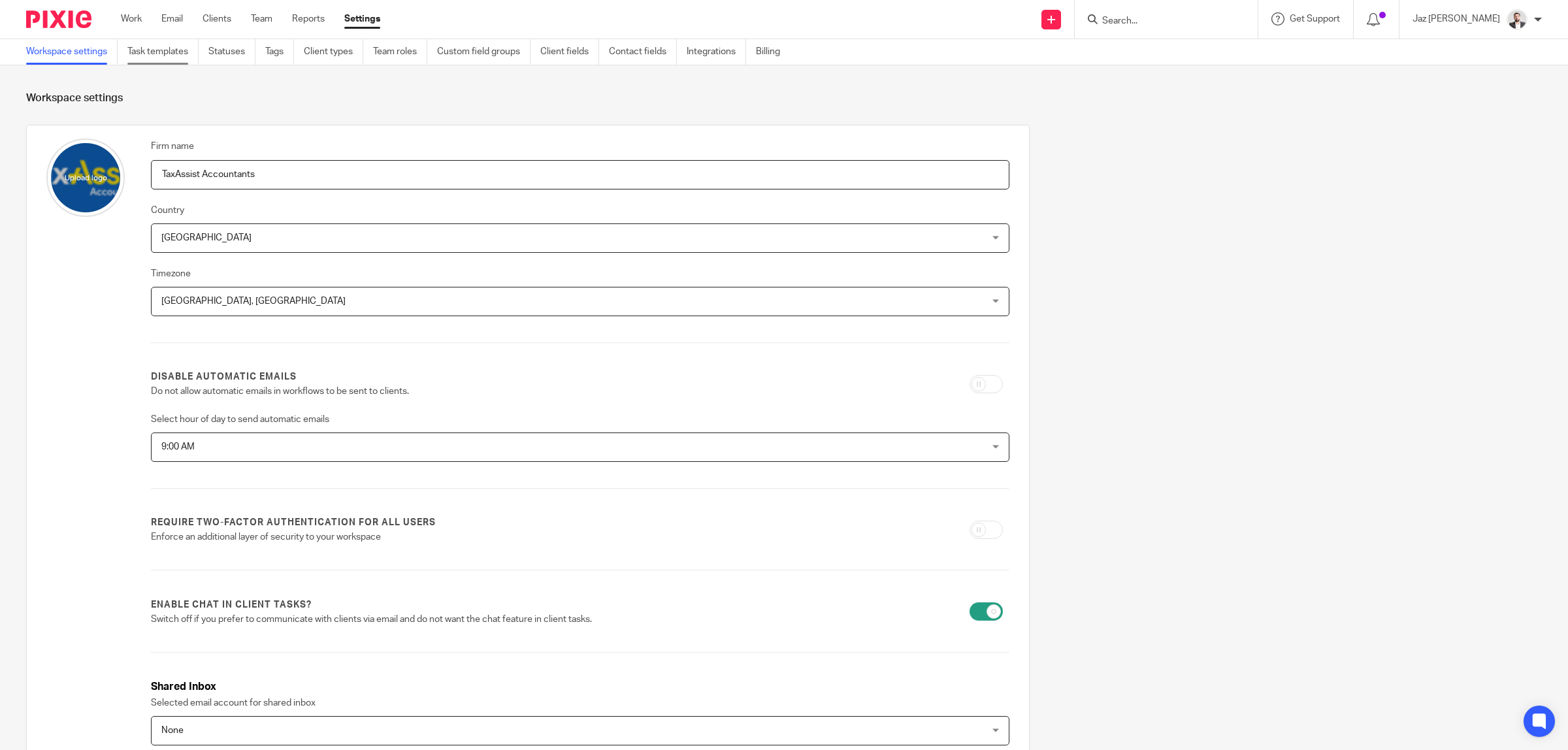
click at [167, 56] on link "Task templates" at bounding box center [162, 51] width 71 height 25
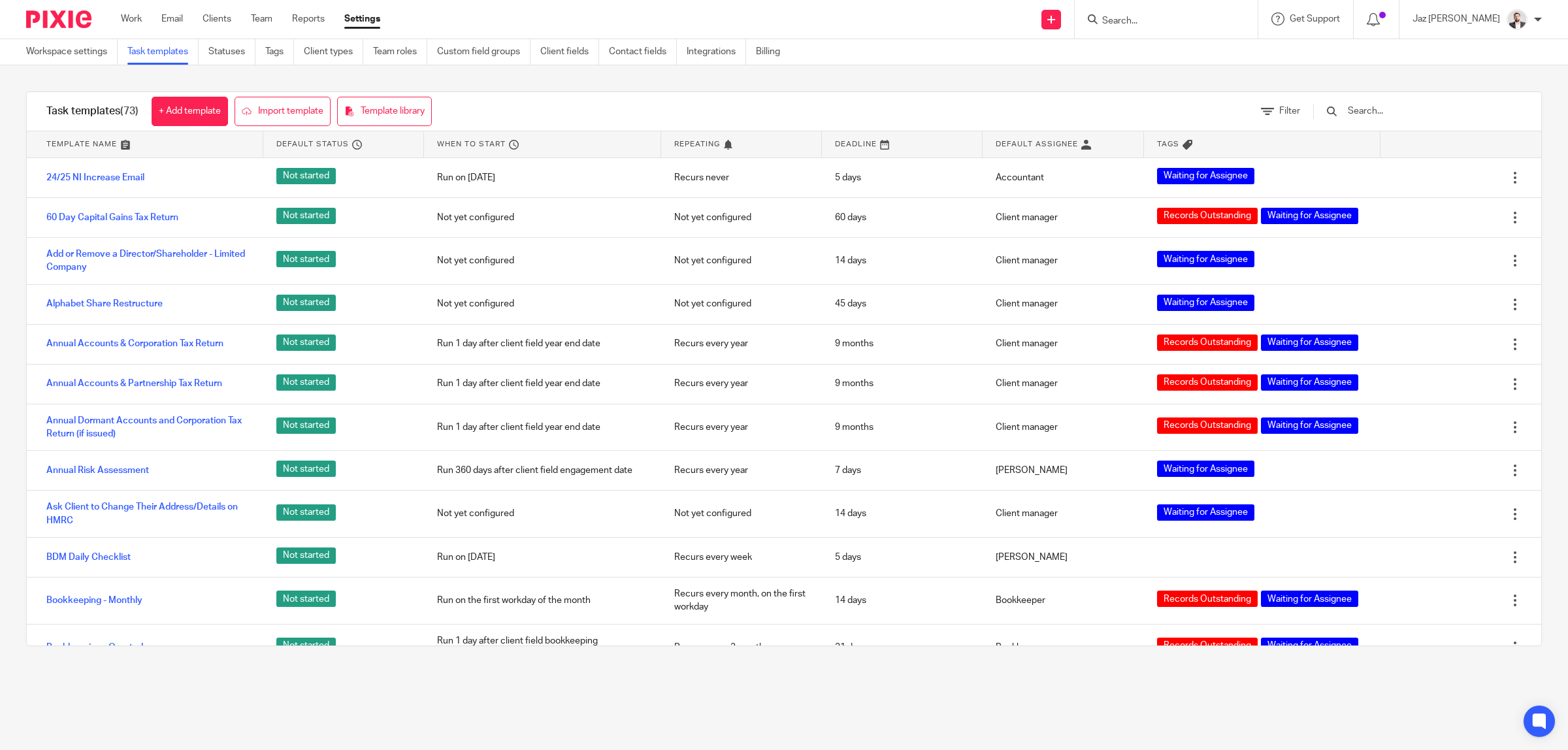
click at [1386, 112] on input "text" at bounding box center [1423, 111] width 153 height 14
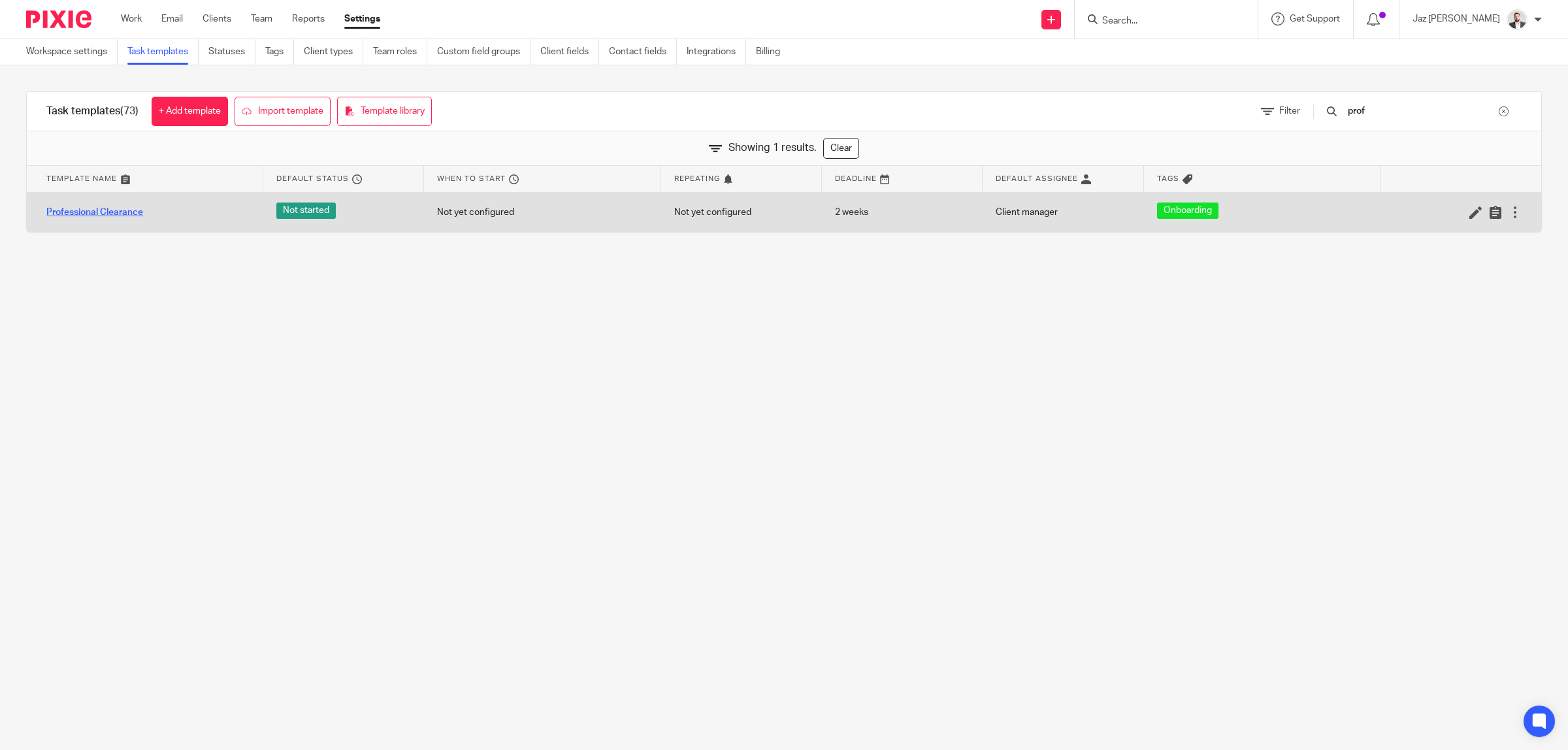
type input "prof"
click at [70, 214] on link "Professional Clearance" at bounding box center [94, 212] width 97 height 13
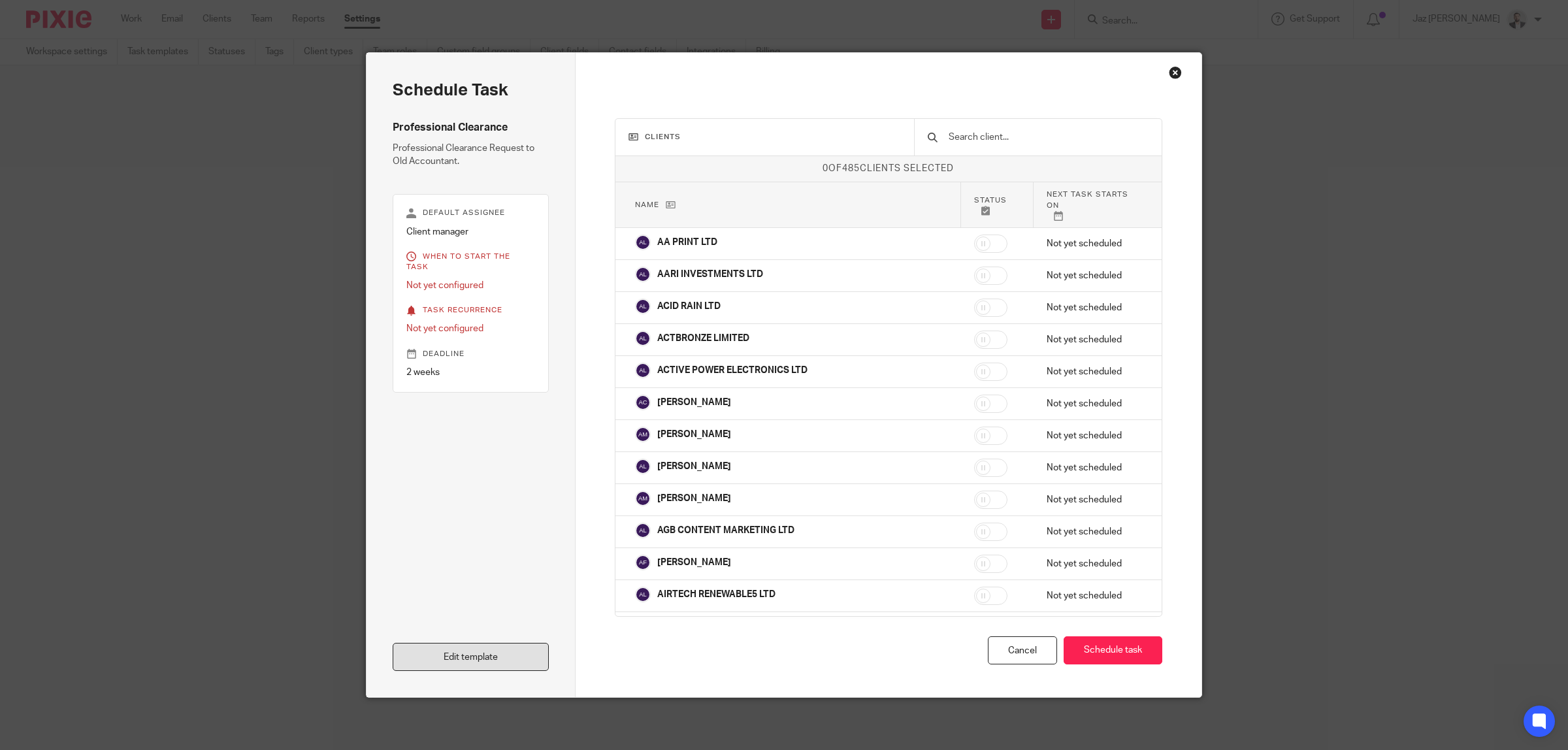
click at [493, 662] on link "Edit template" at bounding box center [470, 656] width 156 height 28
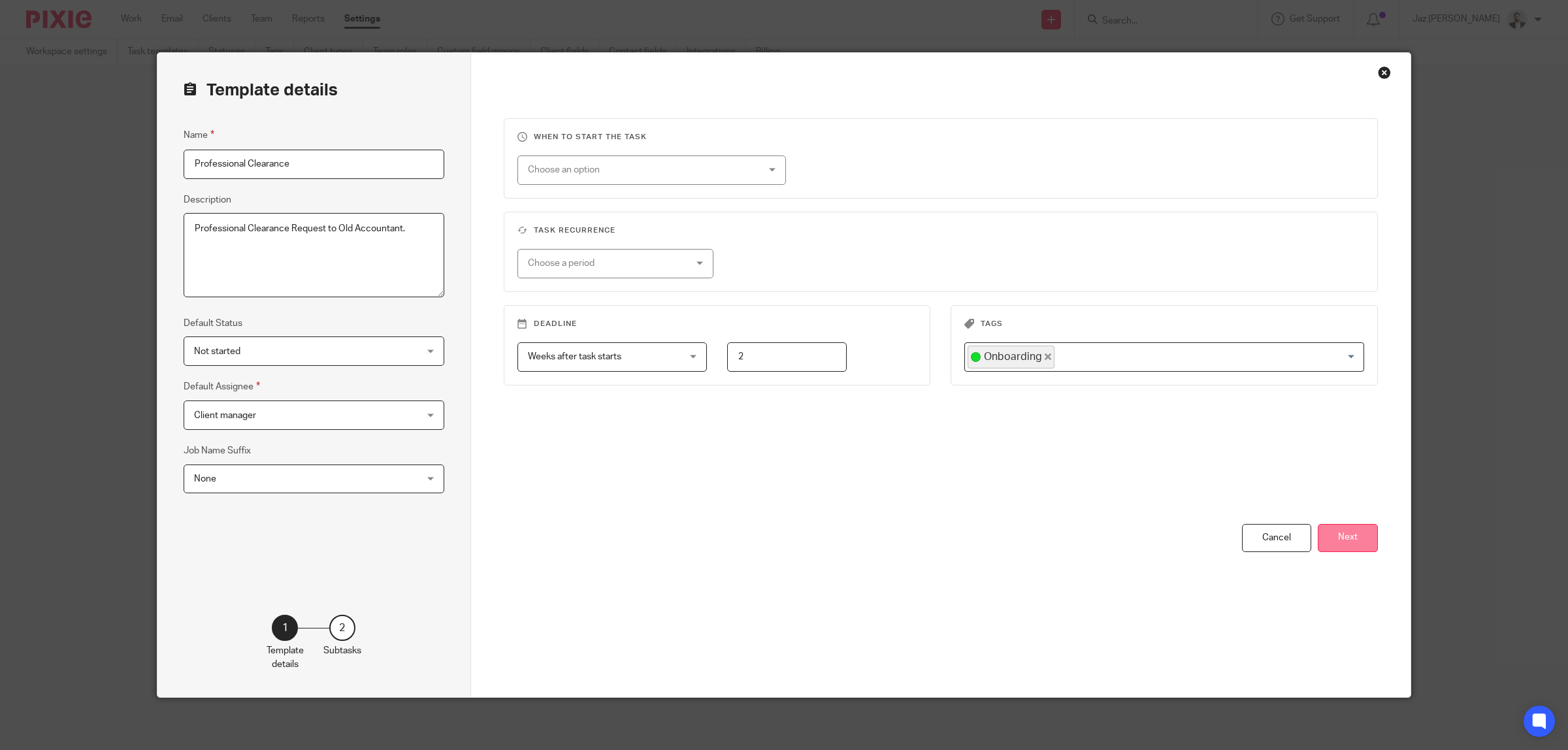
click at [1334, 539] on button "Next" at bounding box center [1348, 537] width 60 height 28
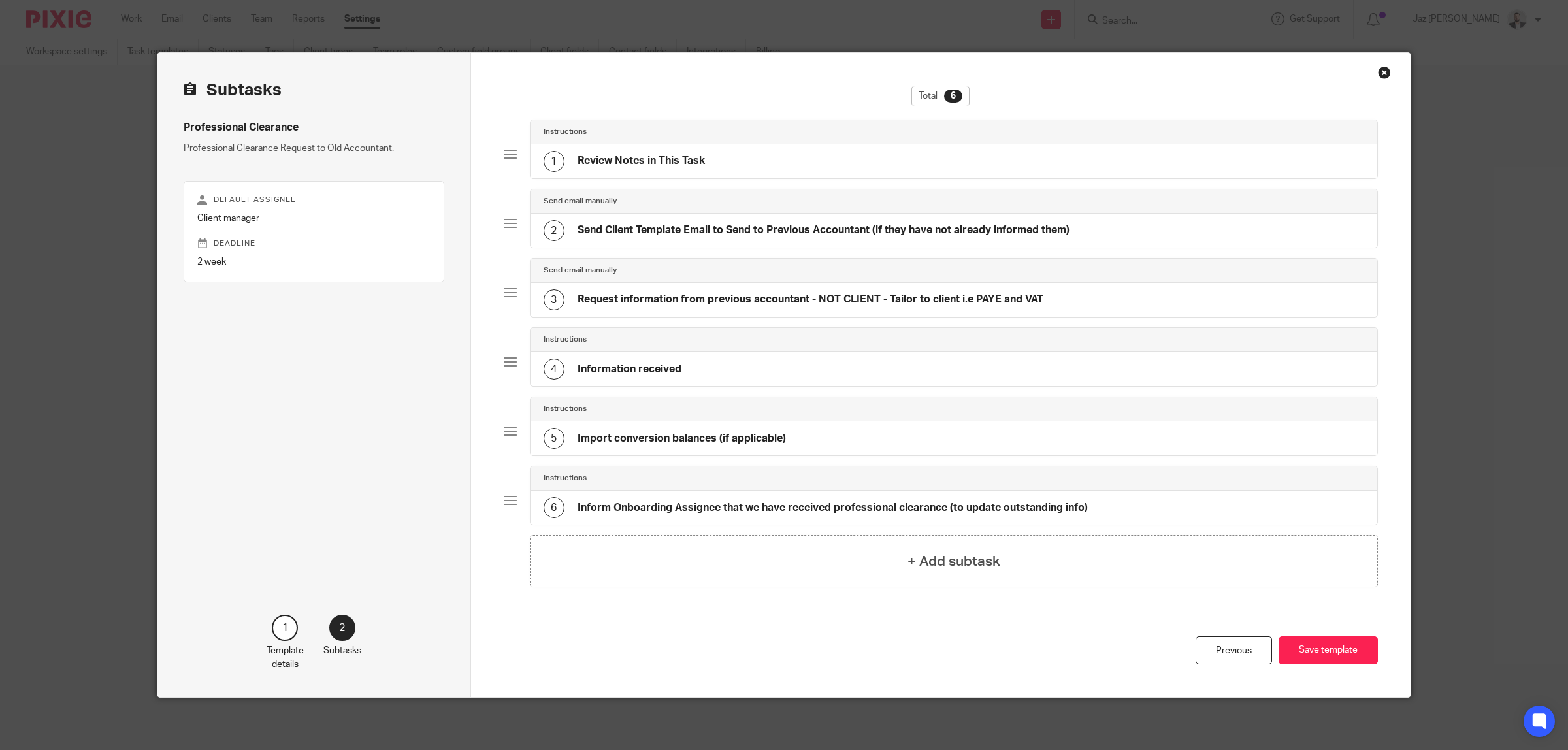
click at [688, 157] on h4 "Review Notes in This Task" at bounding box center [641, 161] width 127 height 14
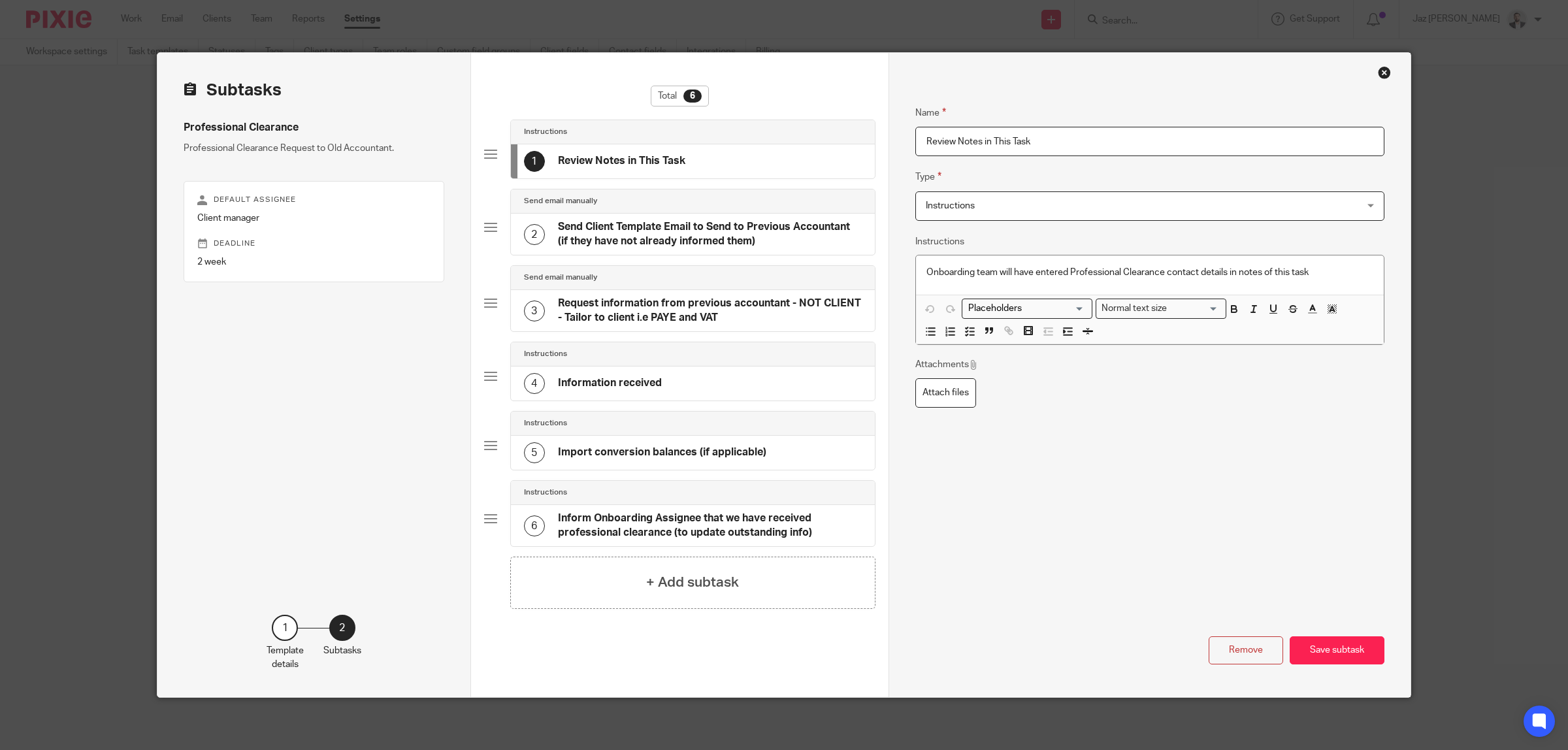
click at [651, 240] on h4 "Send Client Template Email to Send to Previous Accountant (if they have not alr…" at bounding box center [710, 234] width 304 height 28
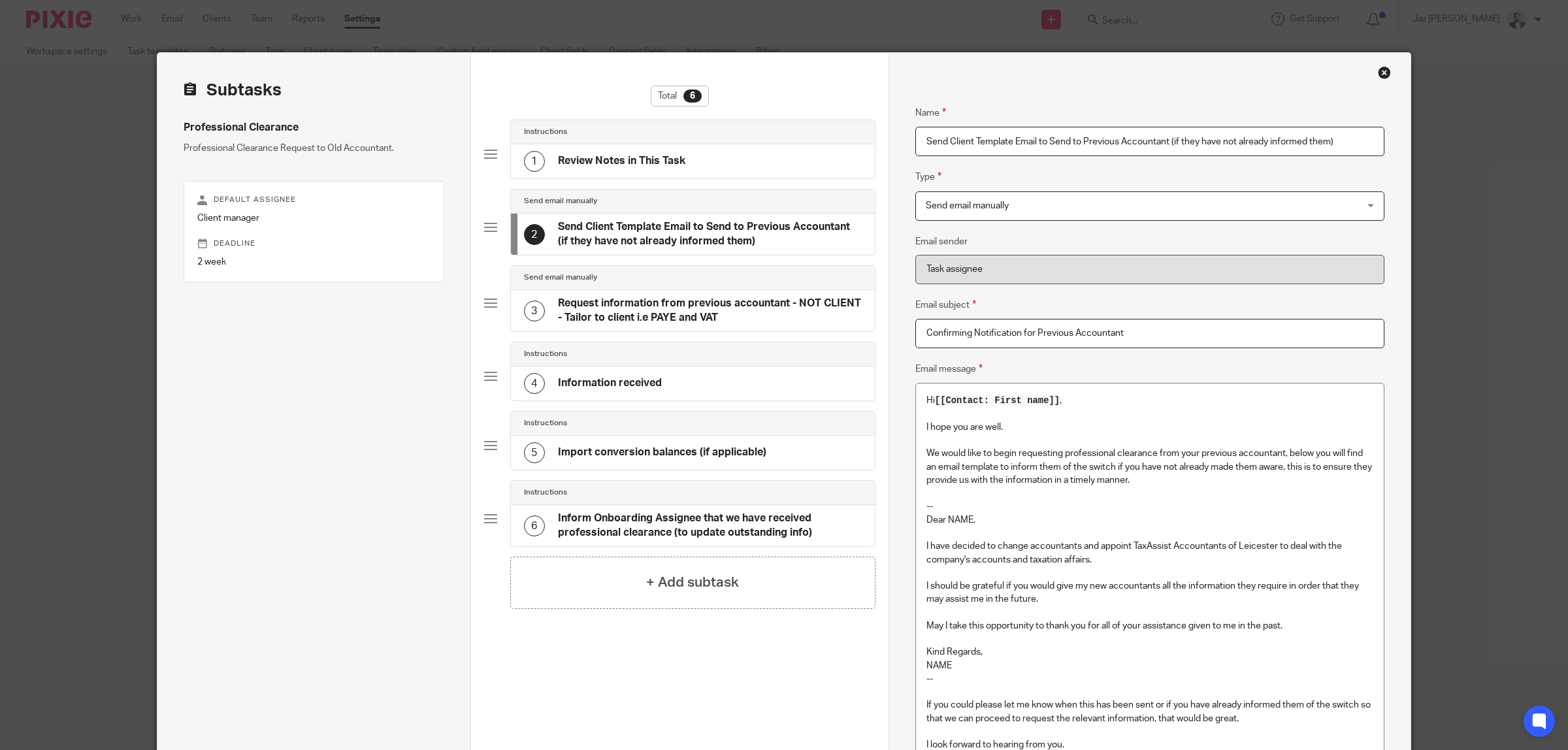
click at [637, 301] on h4 "Request information from previous accountant - NOT CLIENT - Tailor to client i.…" at bounding box center [710, 310] width 304 height 28
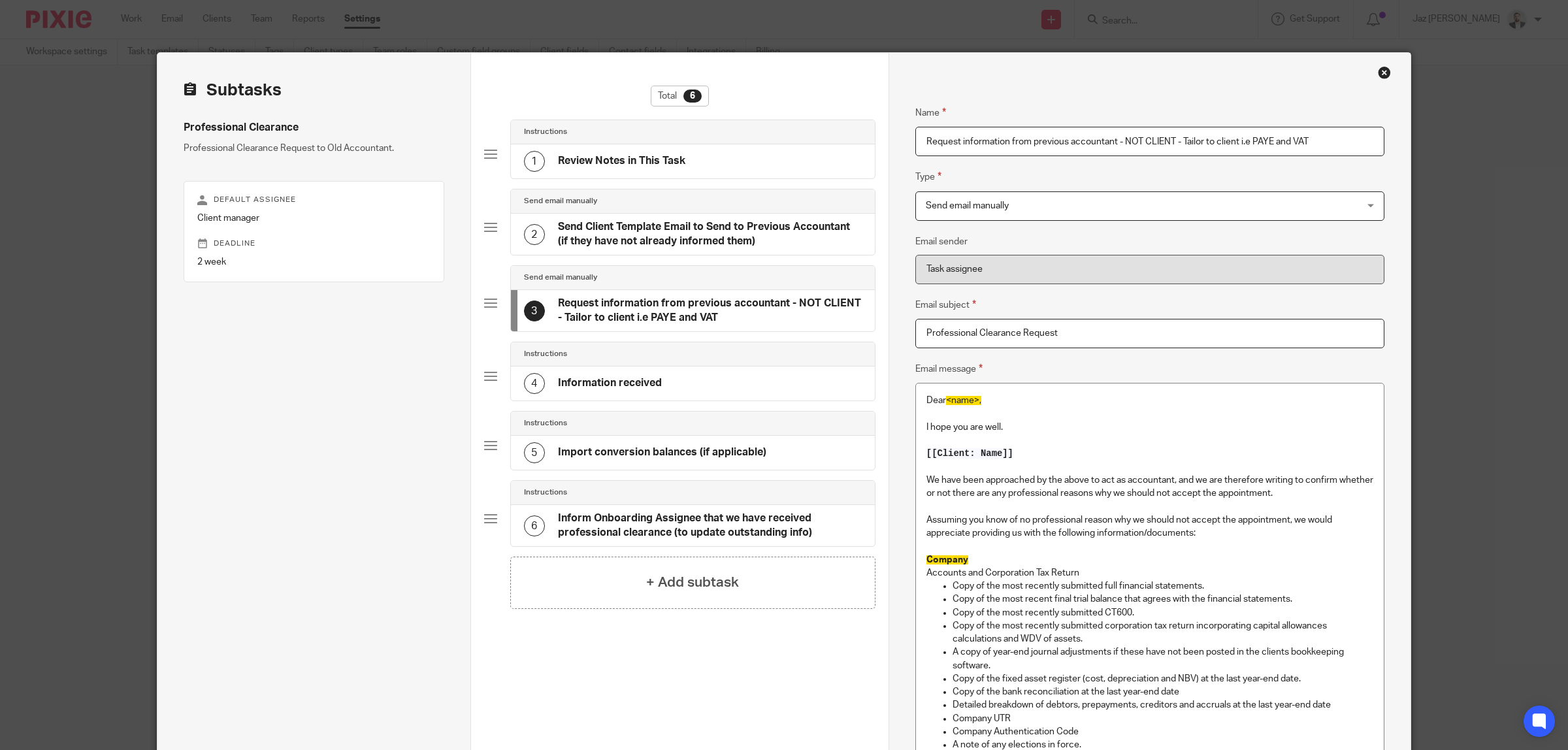
click at [631, 373] on div "4 Information received" at bounding box center [692, 384] width 364 height 34
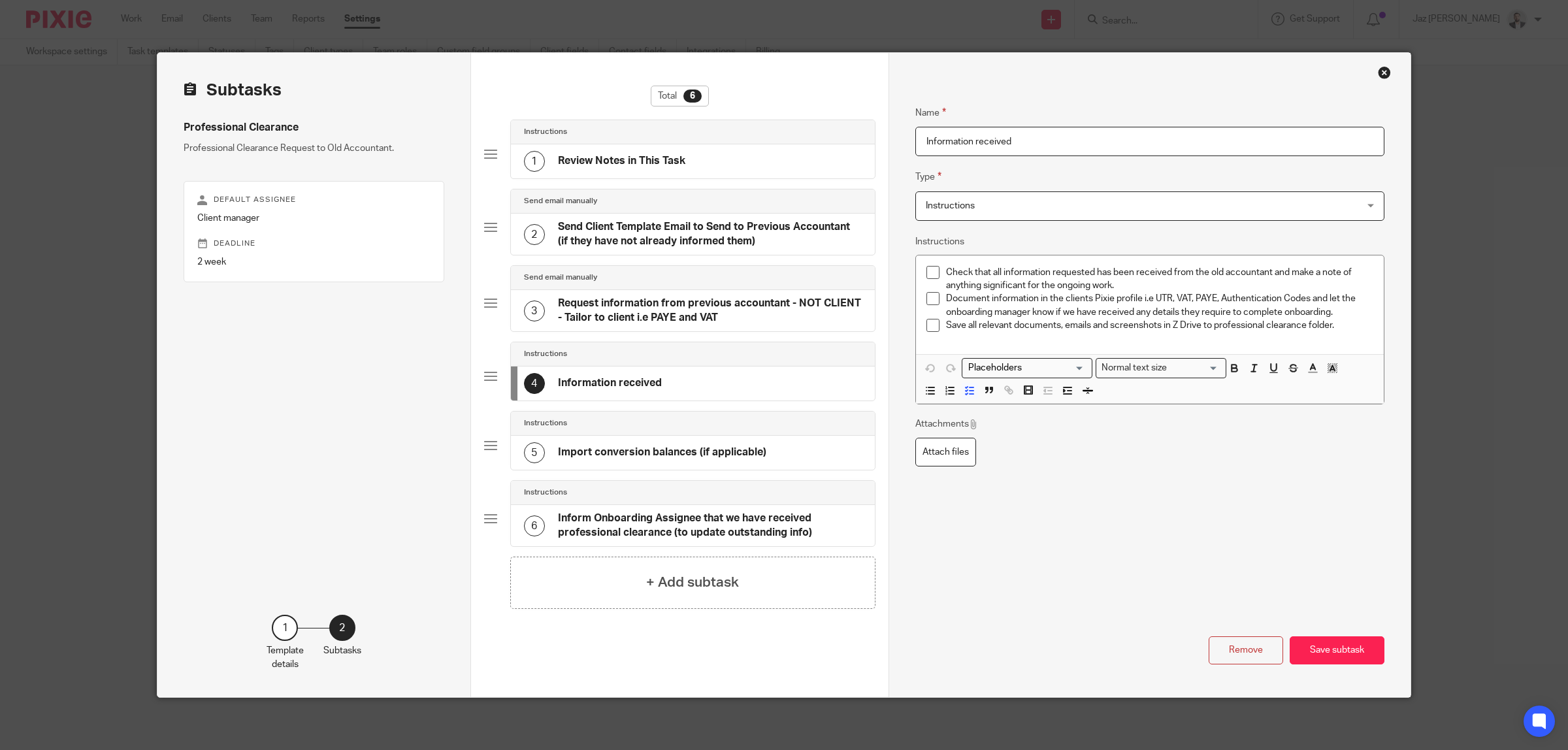
click at [614, 294] on div "3 Request information from previous accountant - NOT CLIENT - Tailor to client …" at bounding box center [692, 310] width 364 height 42
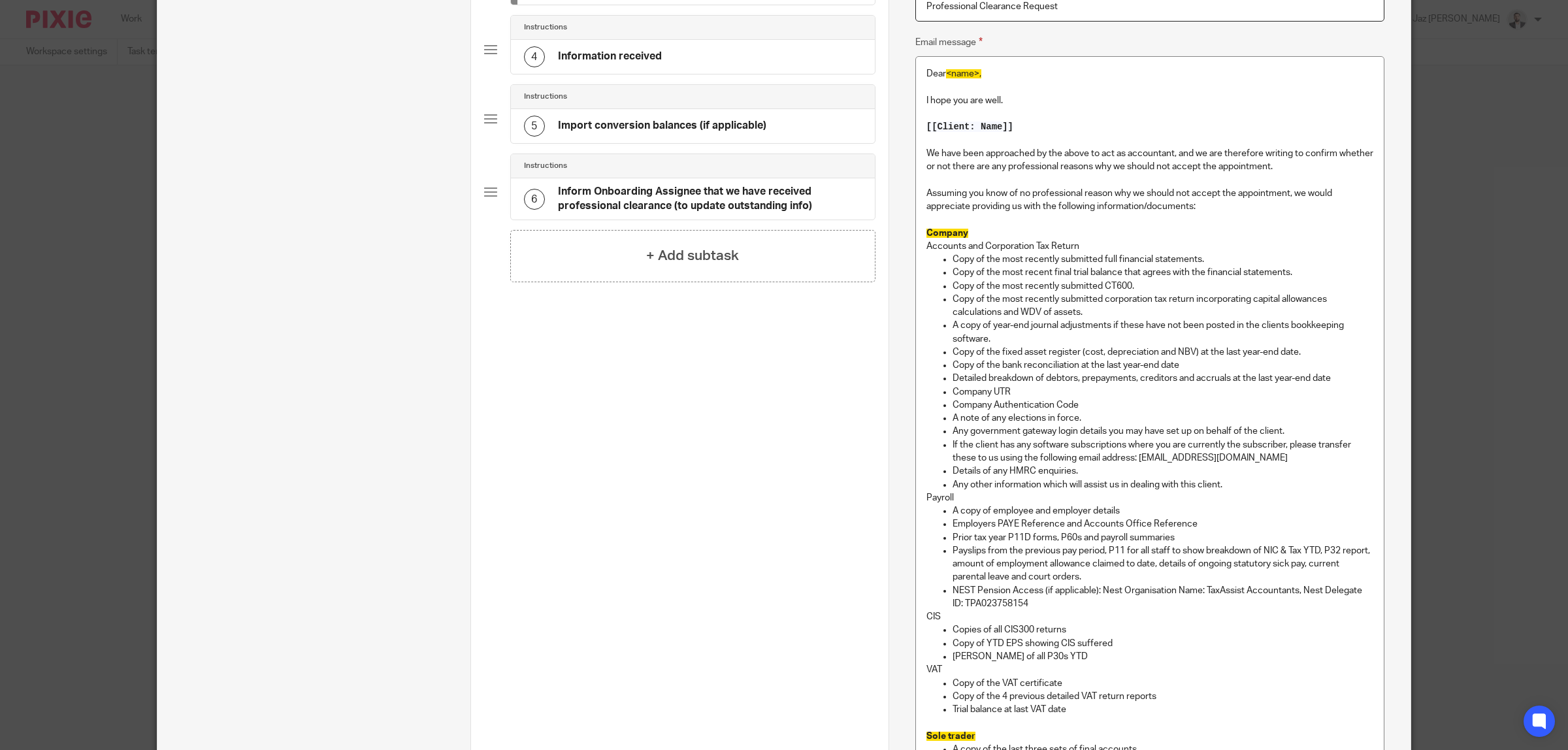
scroll to position [408, 0]
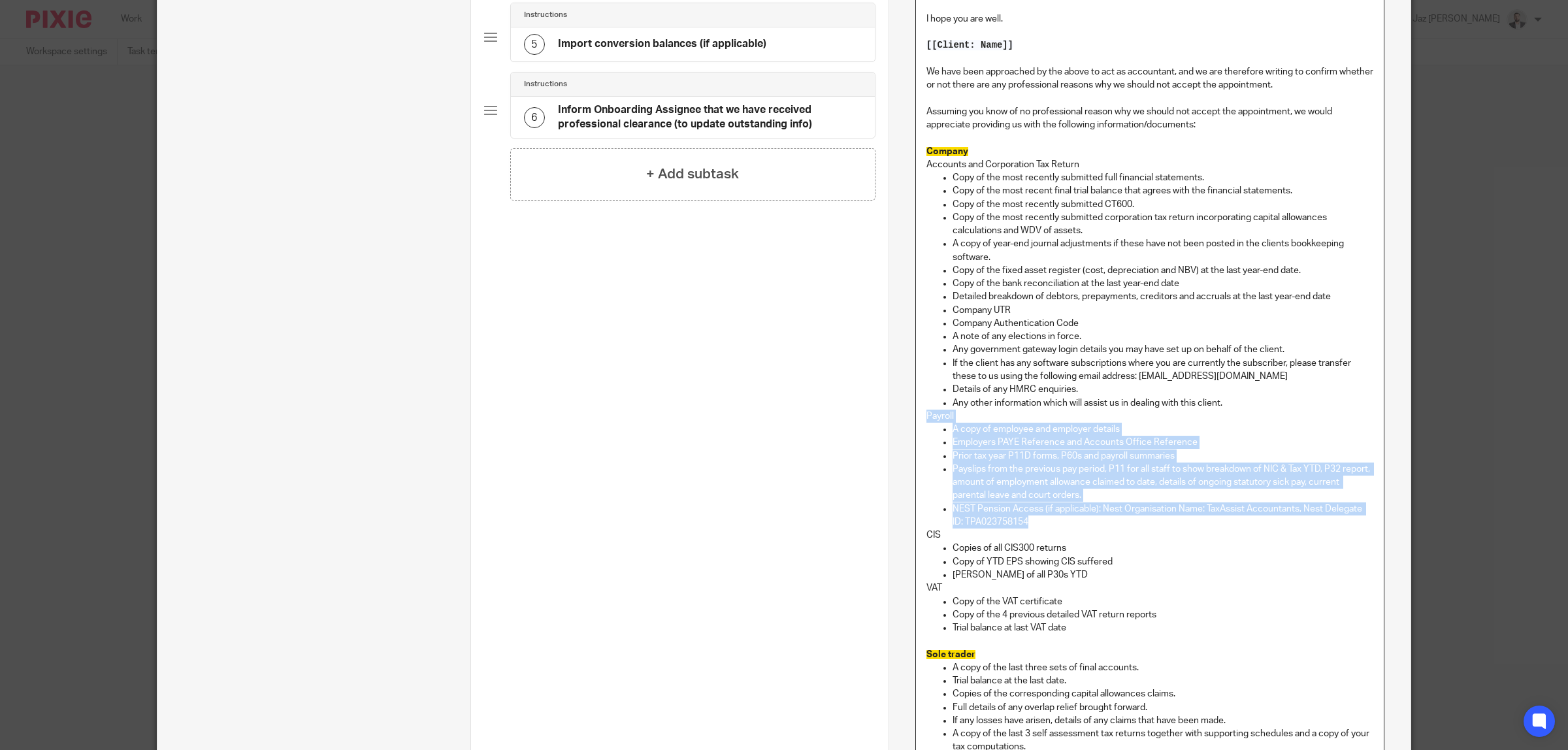
drag, startPoint x: 1030, startPoint y: 523, endPoint x: 912, endPoint y: 416, distance: 159.3
click at [916, 416] on div "Dear <name>, I hope you are well. [[Client: Name]] We have been approached by t…" at bounding box center [1150, 589] width 468 height 1230
copy div "Payroll A copy of employee and employer details Employers PAYE Reference and Ac…"
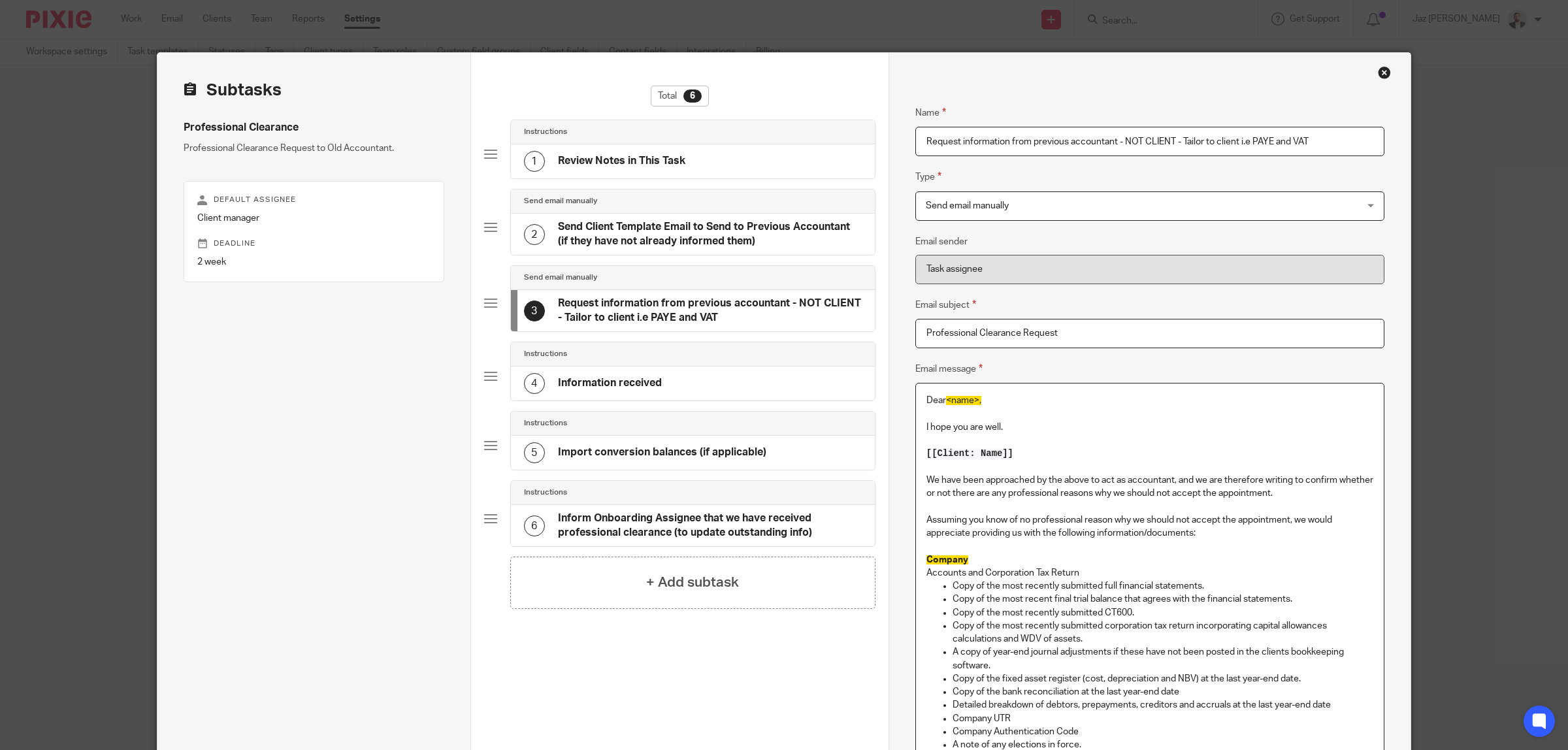
click at [1378, 73] on div "Close this dialog window" at bounding box center [1384, 72] width 13 height 13
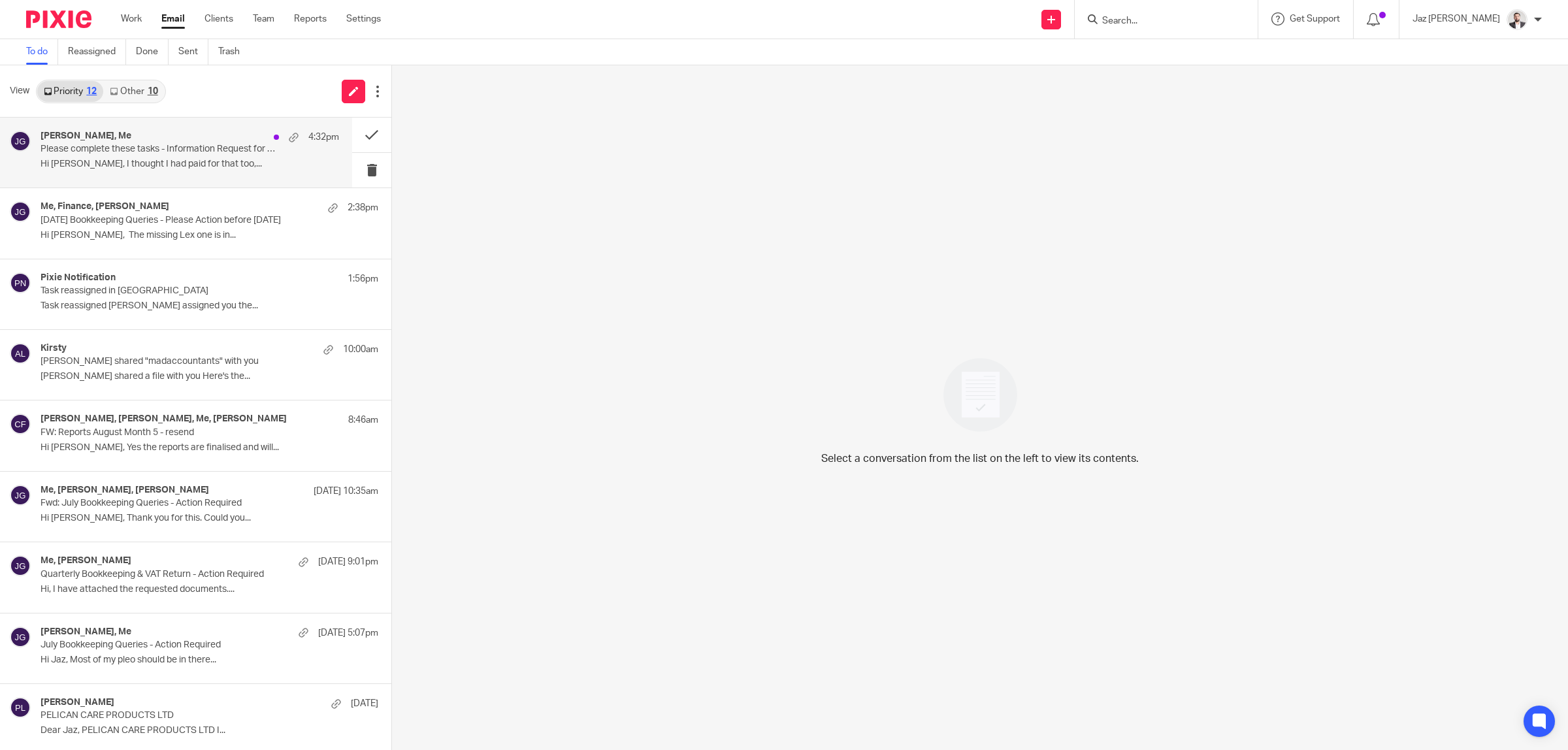
click at [110, 165] on p "Hi [PERSON_NAME], I thought I had paid for that too,..." at bounding box center [190, 164] width 299 height 11
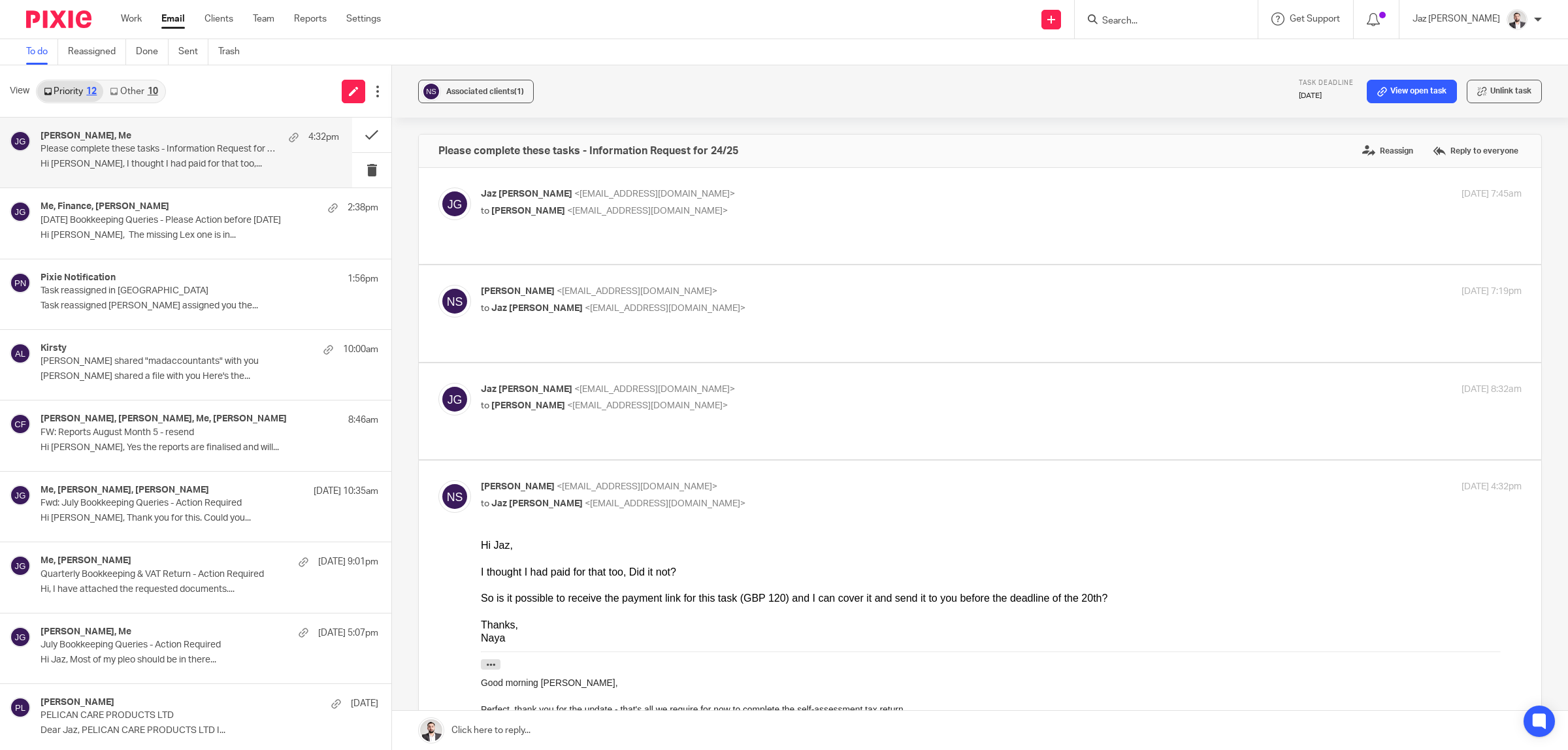
click at [793, 399] on p "to Naya Shakoor <nayashakoor@outlook.com>" at bounding box center [828, 405] width 694 height 14
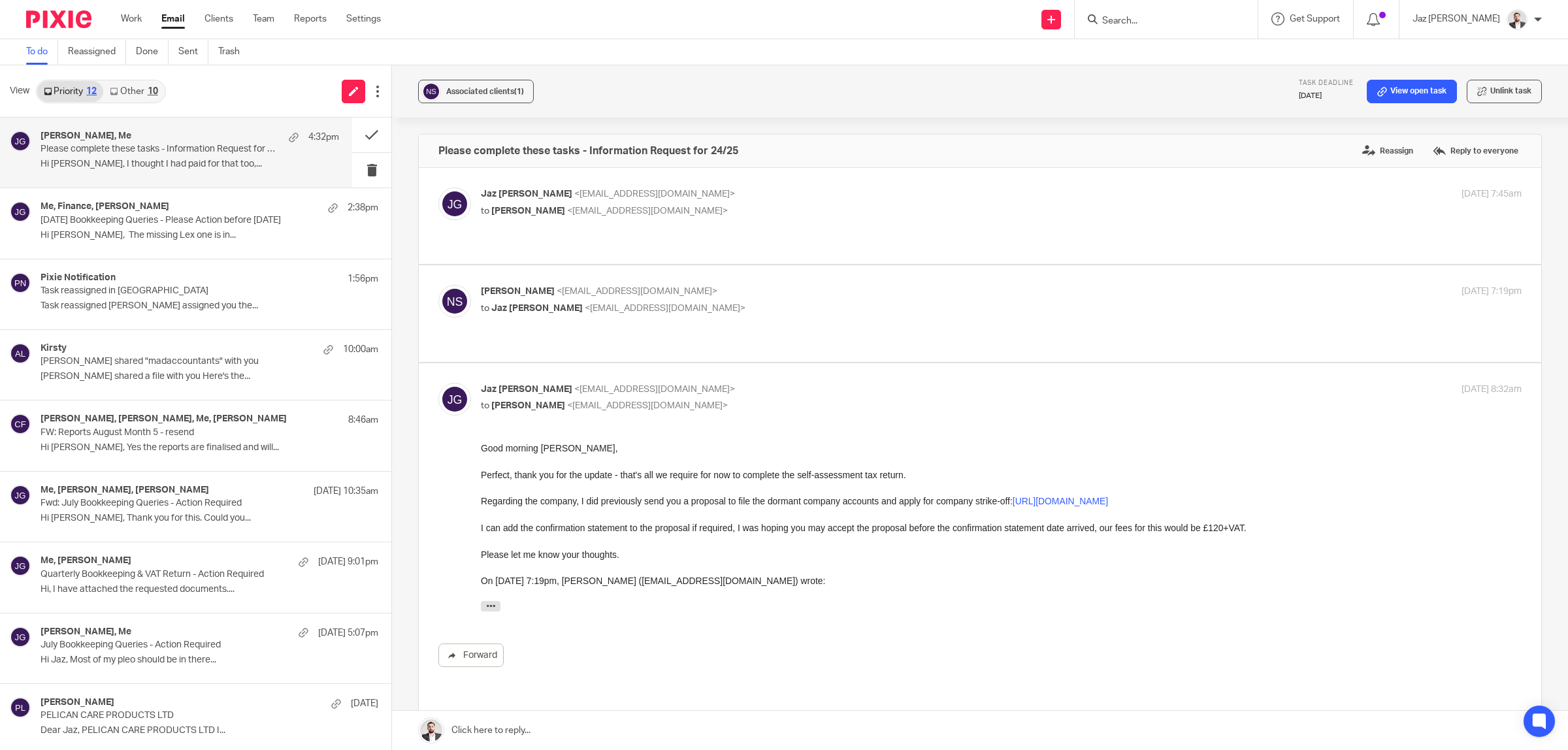
click at [795, 399] on p "to Naya Shakoor <nayashakoor@outlook.com>" at bounding box center [828, 405] width 694 height 14
checkbox input "false"
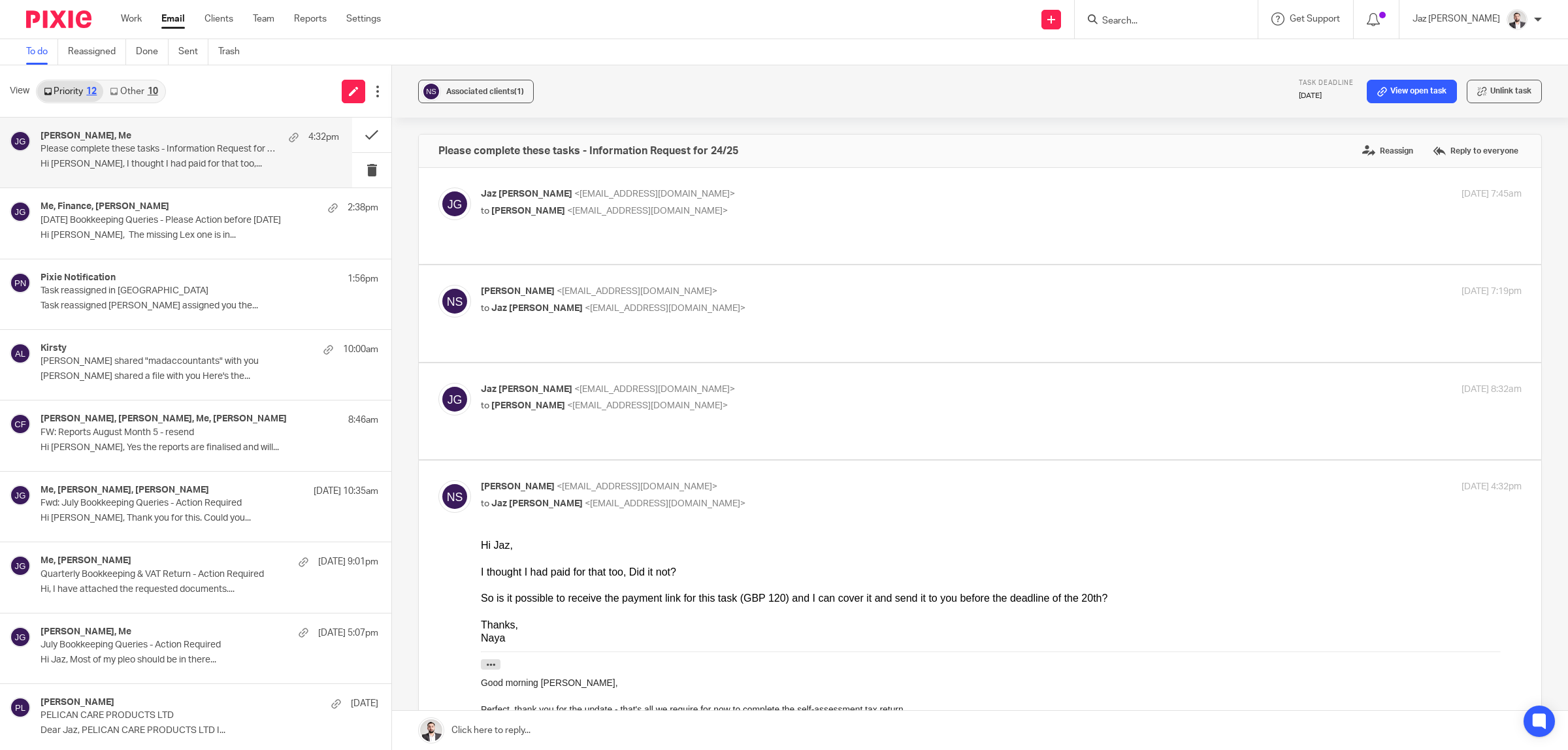
scroll to position [81, 0]
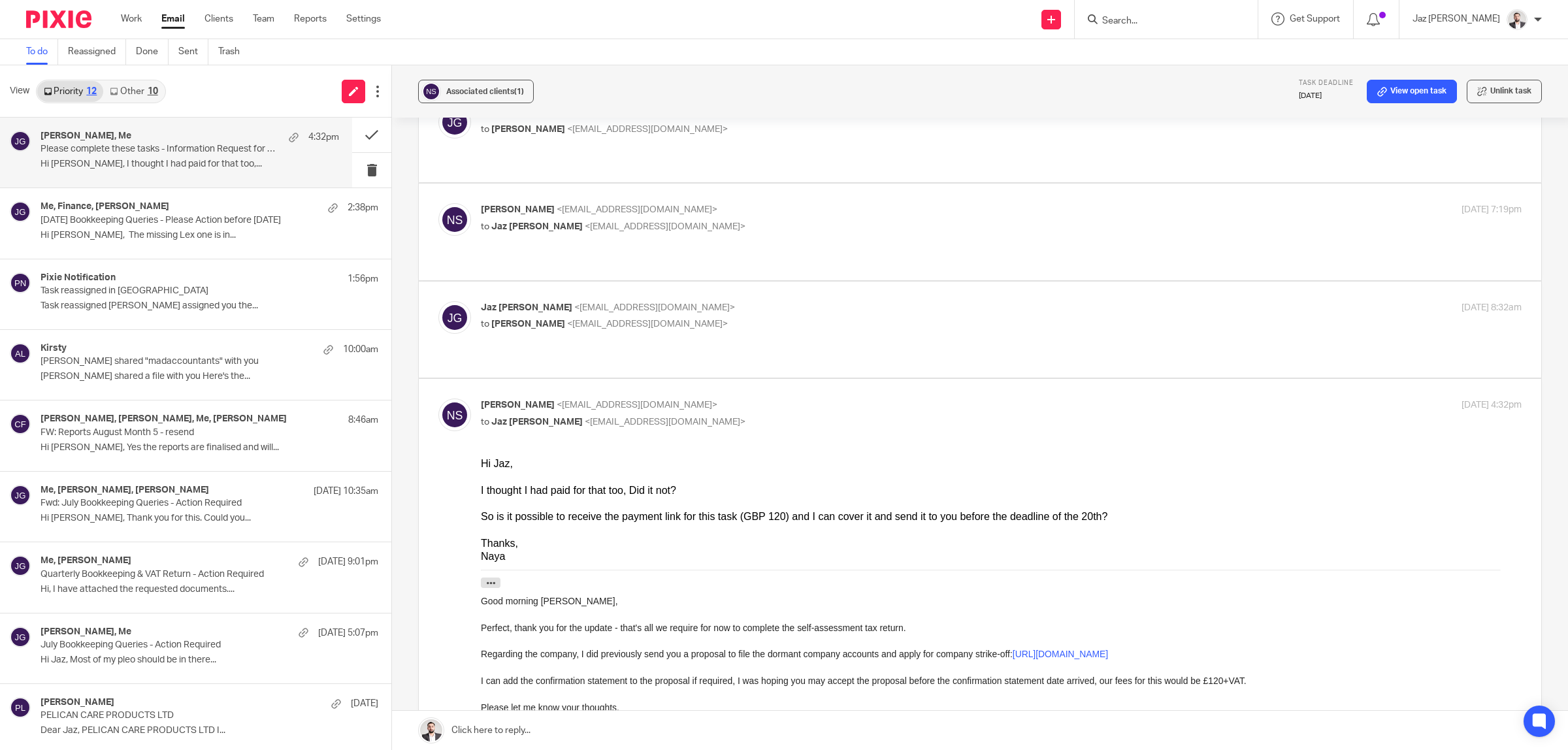
click at [776, 500] on div at bounding box center [1001, 503] width 1041 height 13
click at [612, 734] on link at bounding box center [979, 729] width 1176 height 39
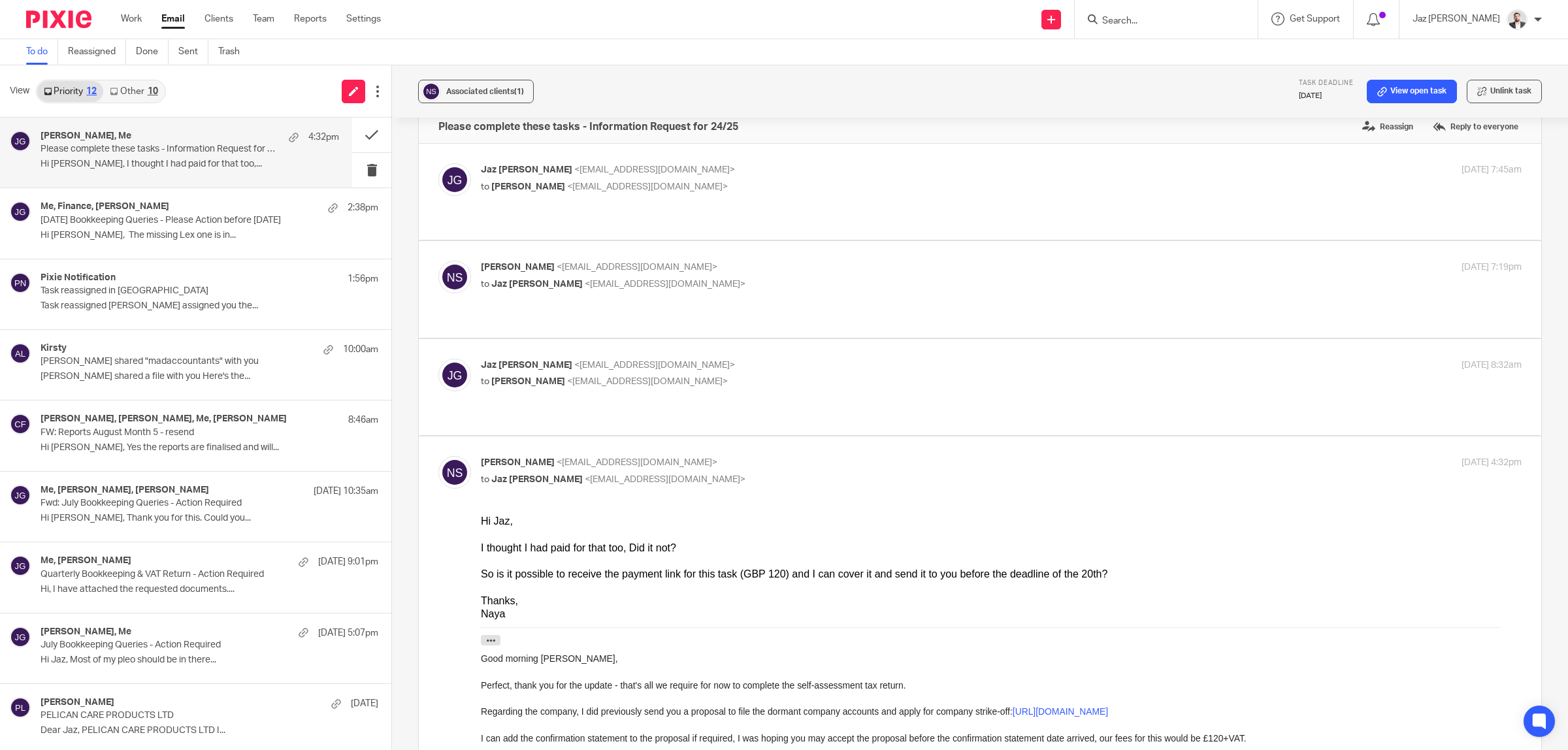
scroll to position [0, 0]
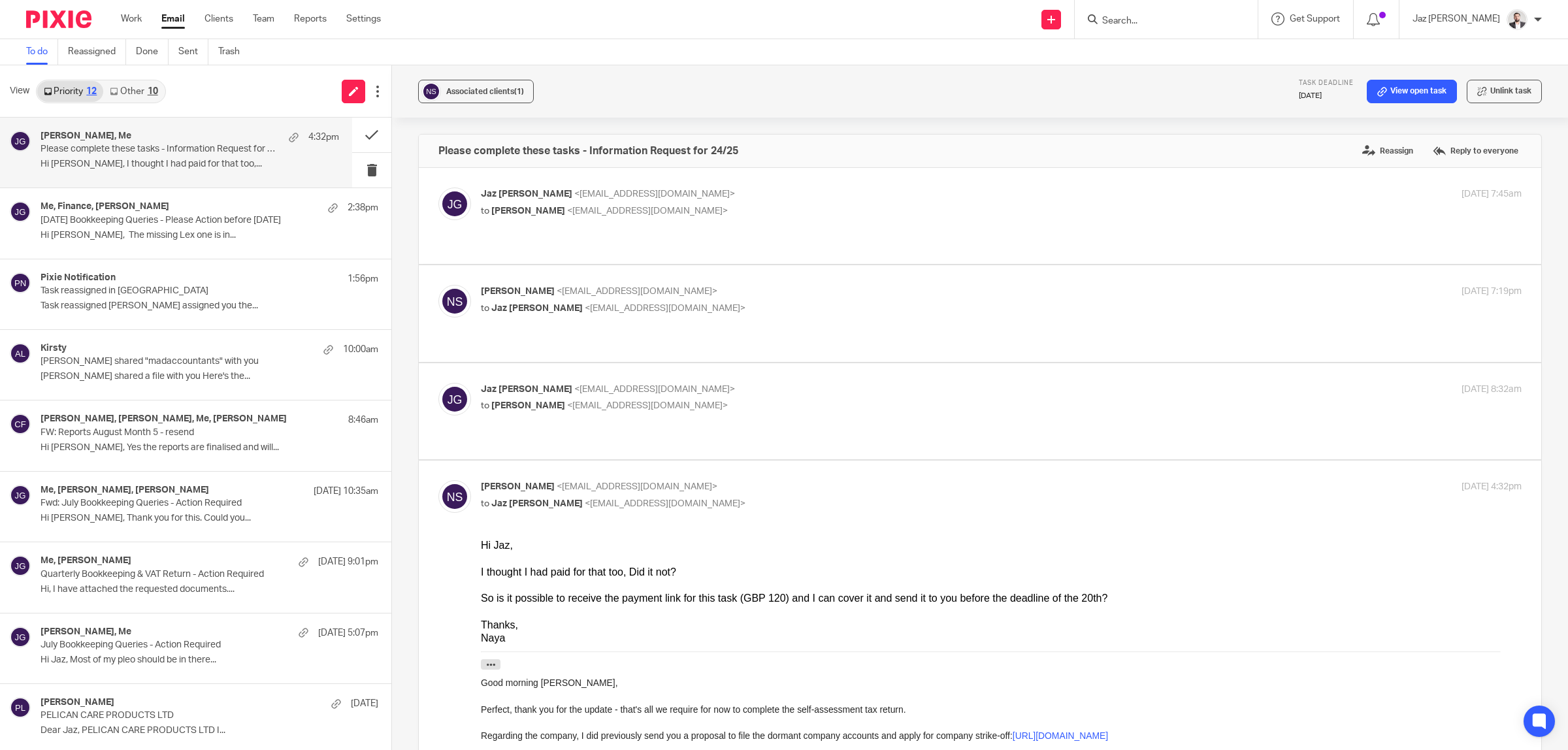
click at [813, 399] on p "to Naya Shakoor <nayashakoor@outlook.com>" at bounding box center [828, 405] width 694 height 14
checkbox input "true"
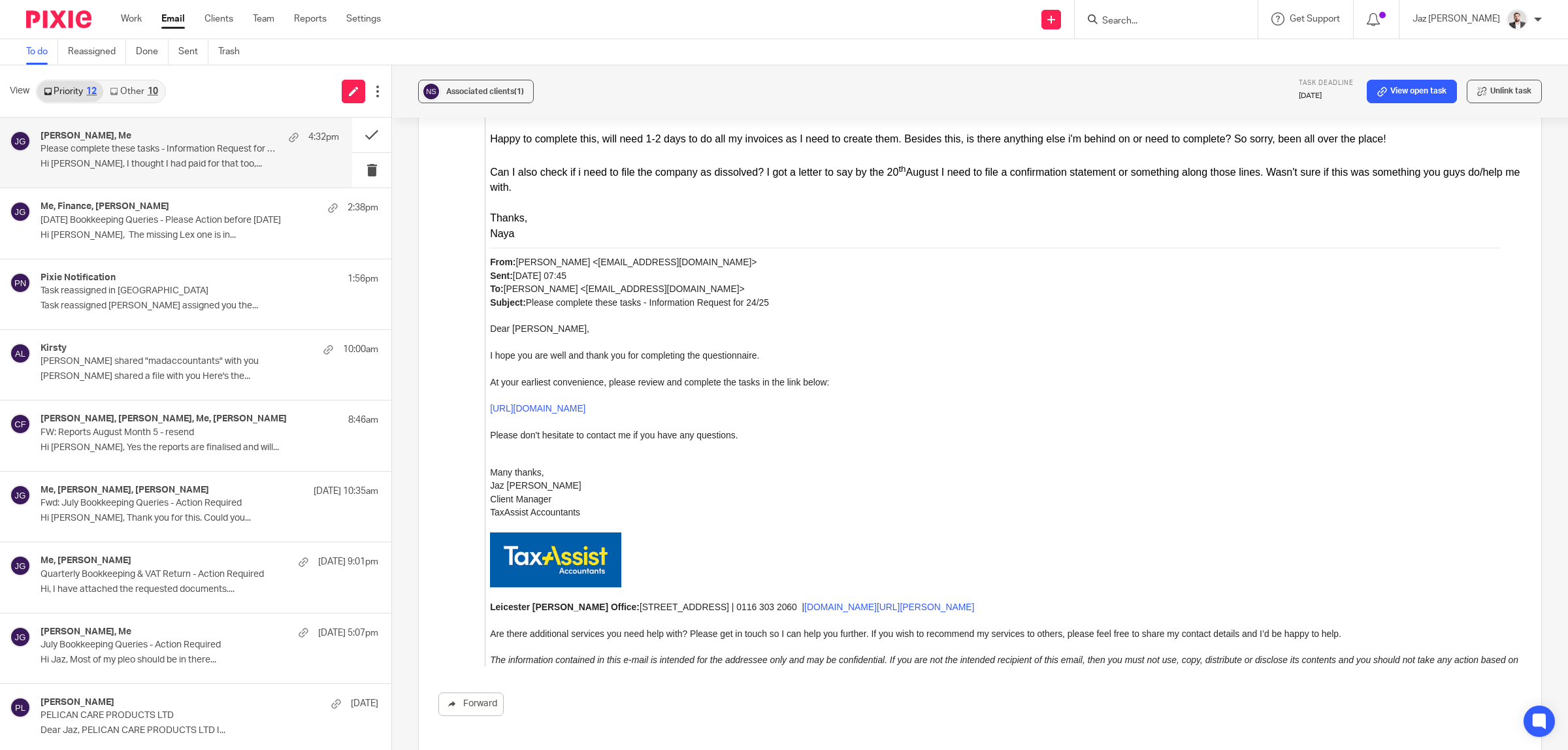
scroll to position [1633, 0]
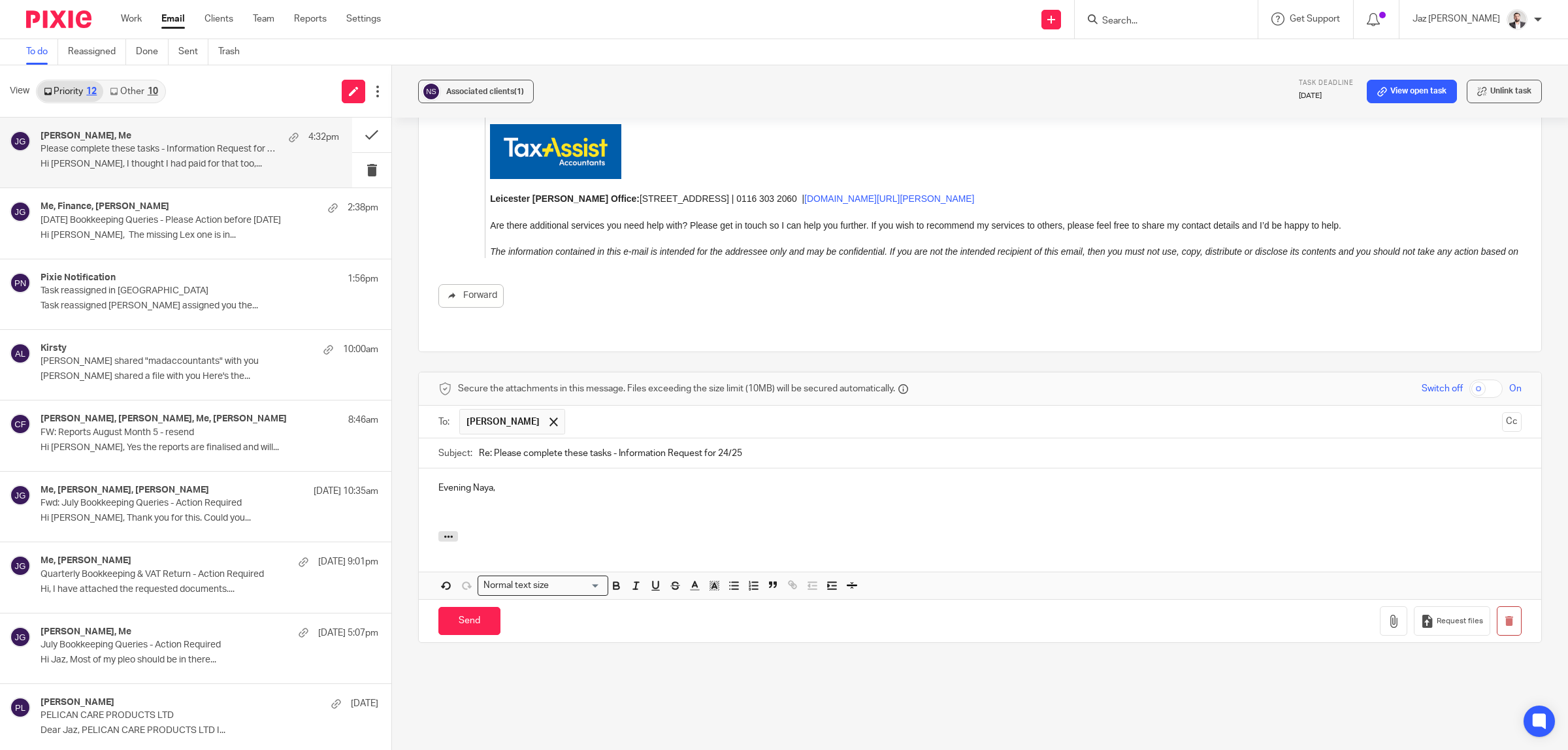
click at [543, 508] on p at bounding box center [980, 514] width 1083 height 13
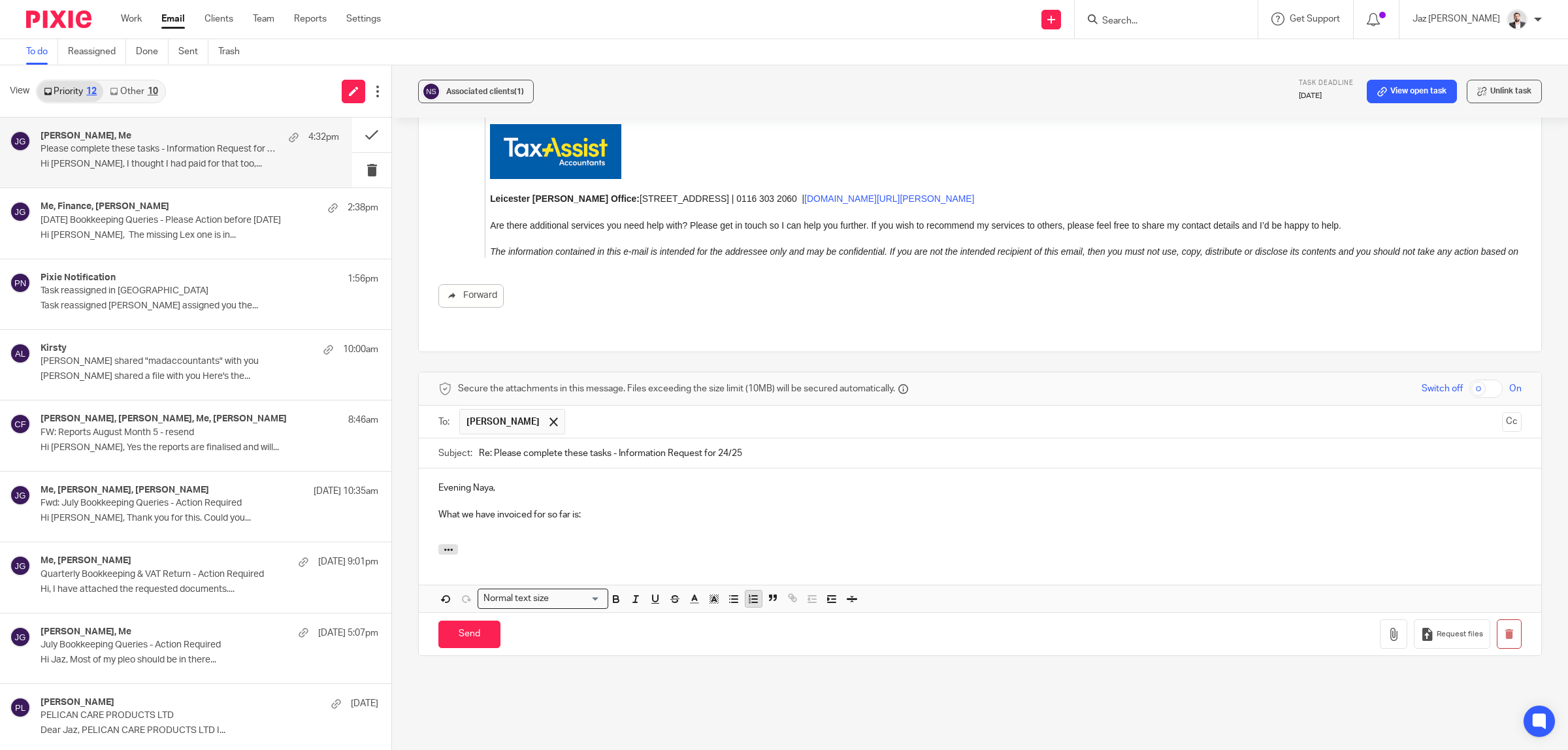
click at [749, 593] on icon "button" at bounding box center [753, 598] width 12 height 12
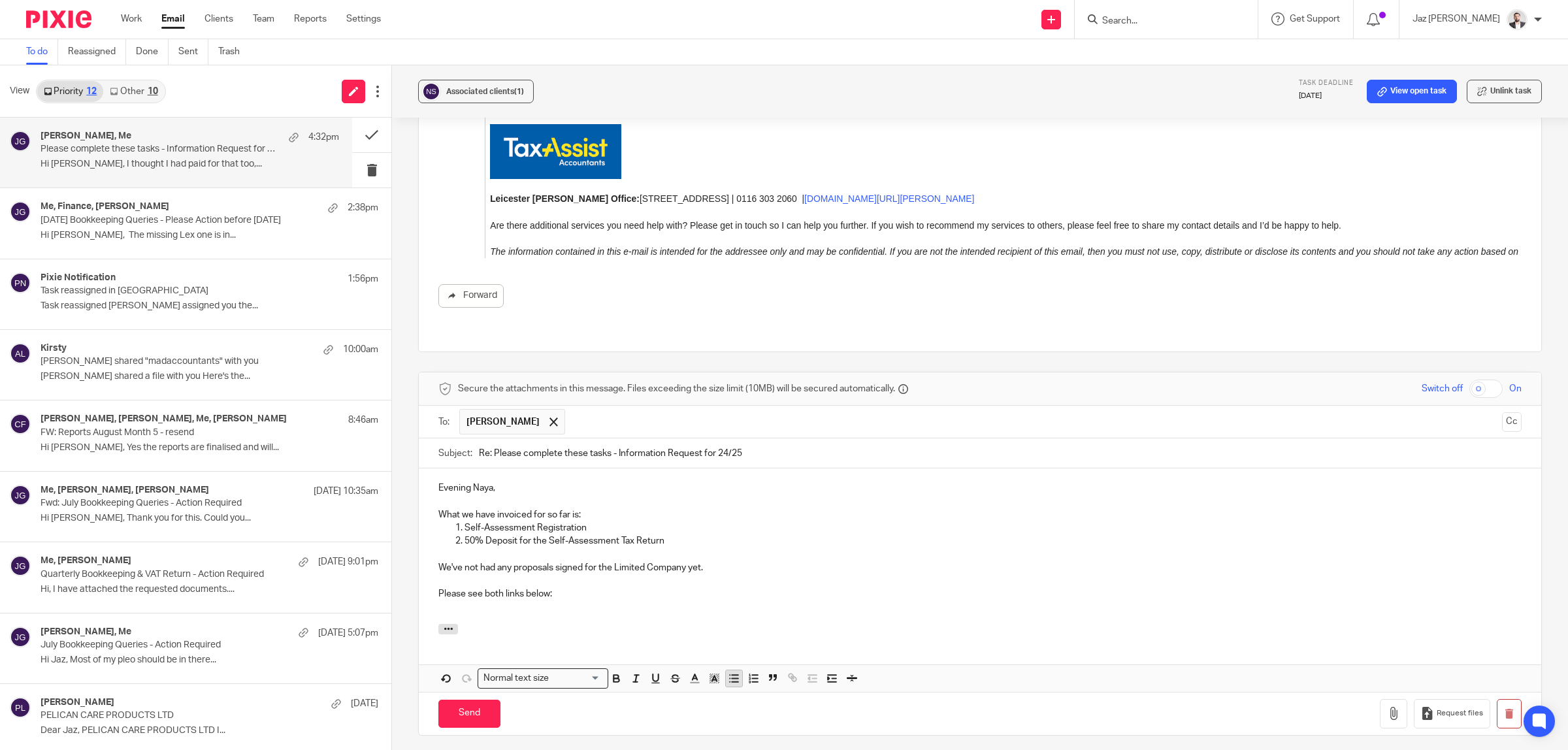
click at [732, 681] on line "button" at bounding box center [735, 681] width 6 height 0
drag, startPoint x: 576, startPoint y: 553, endPoint x: 591, endPoint y: 556, distance: 15.3
click at [576, 601] on p "Confirmation Statement:" at bounding box center [993, 607] width 1057 height 13
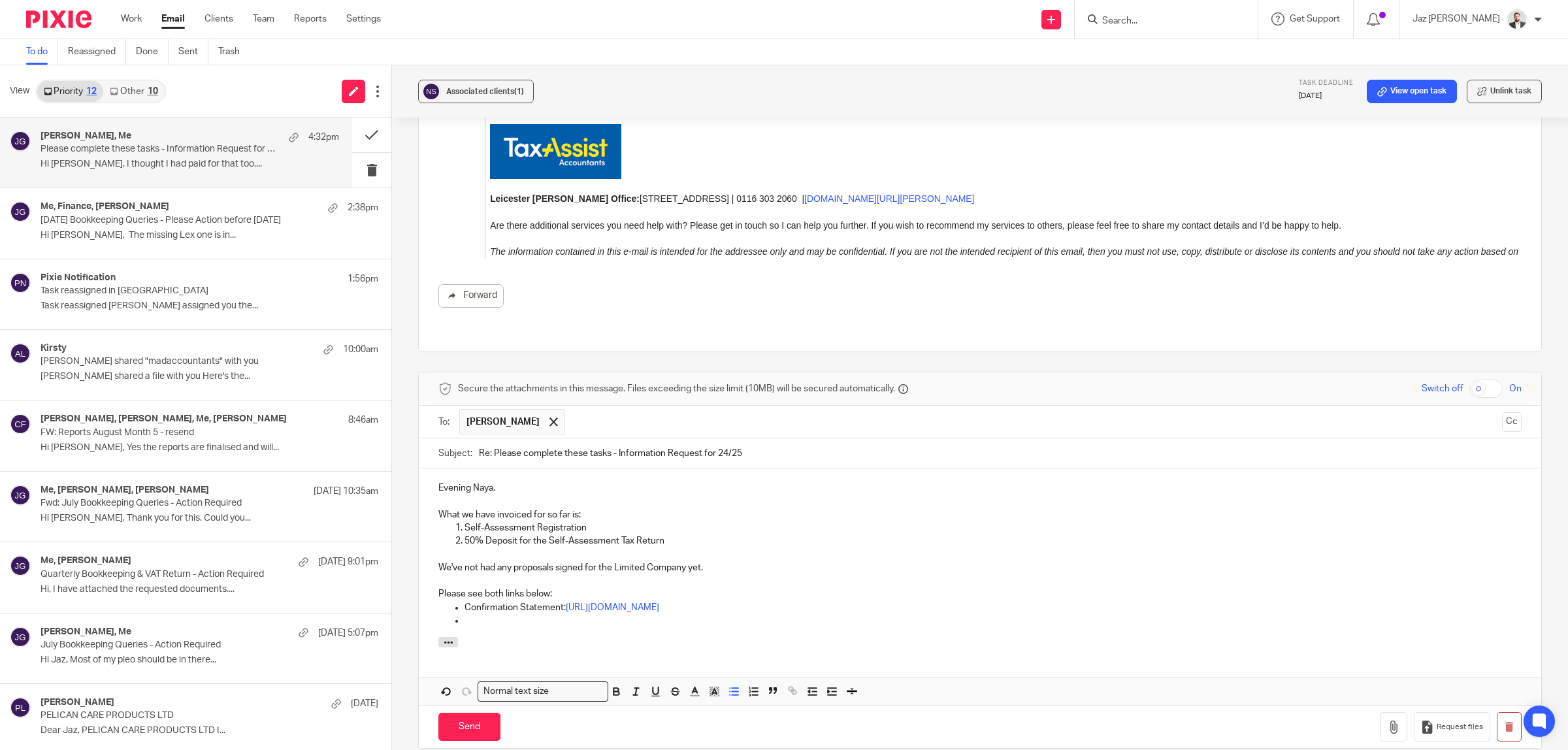
drag, startPoint x: 478, startPoint y: 565, endPoint x: 517, endPoint y: 569, distance: 39.2
click at [478, 614] on p at bounding box center [993, 620] width 1057 height 13
click at [569, 561] on p "We've not had any proposals signed for the Limited Company yet." at bounding box center [980, 568] width 1083 height 13
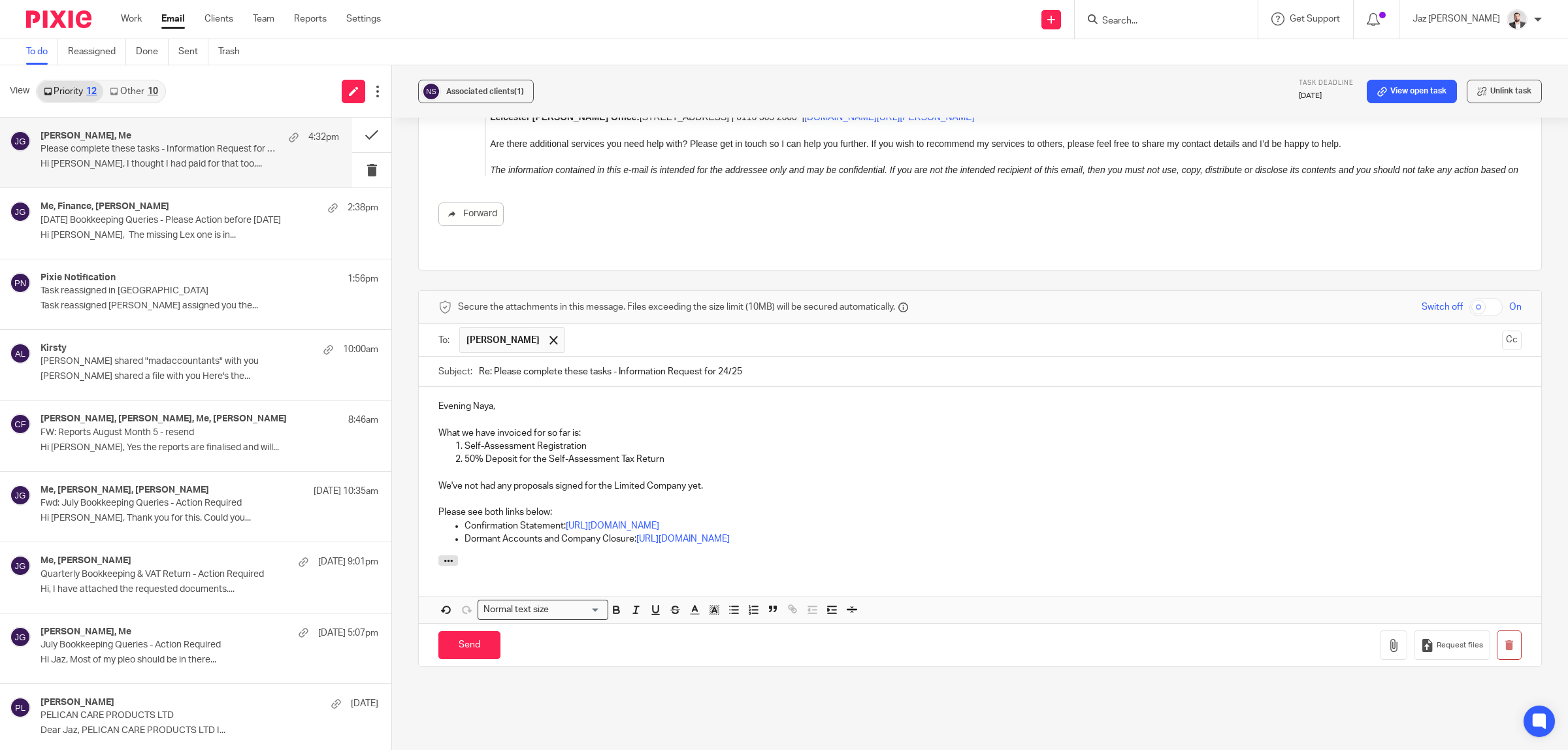
click at [826, 498] on div "Evening Naya, What we have invoiced for so far is: Self-Assessment Registration…" at bounding box center [979, 470] width 1122 height 169
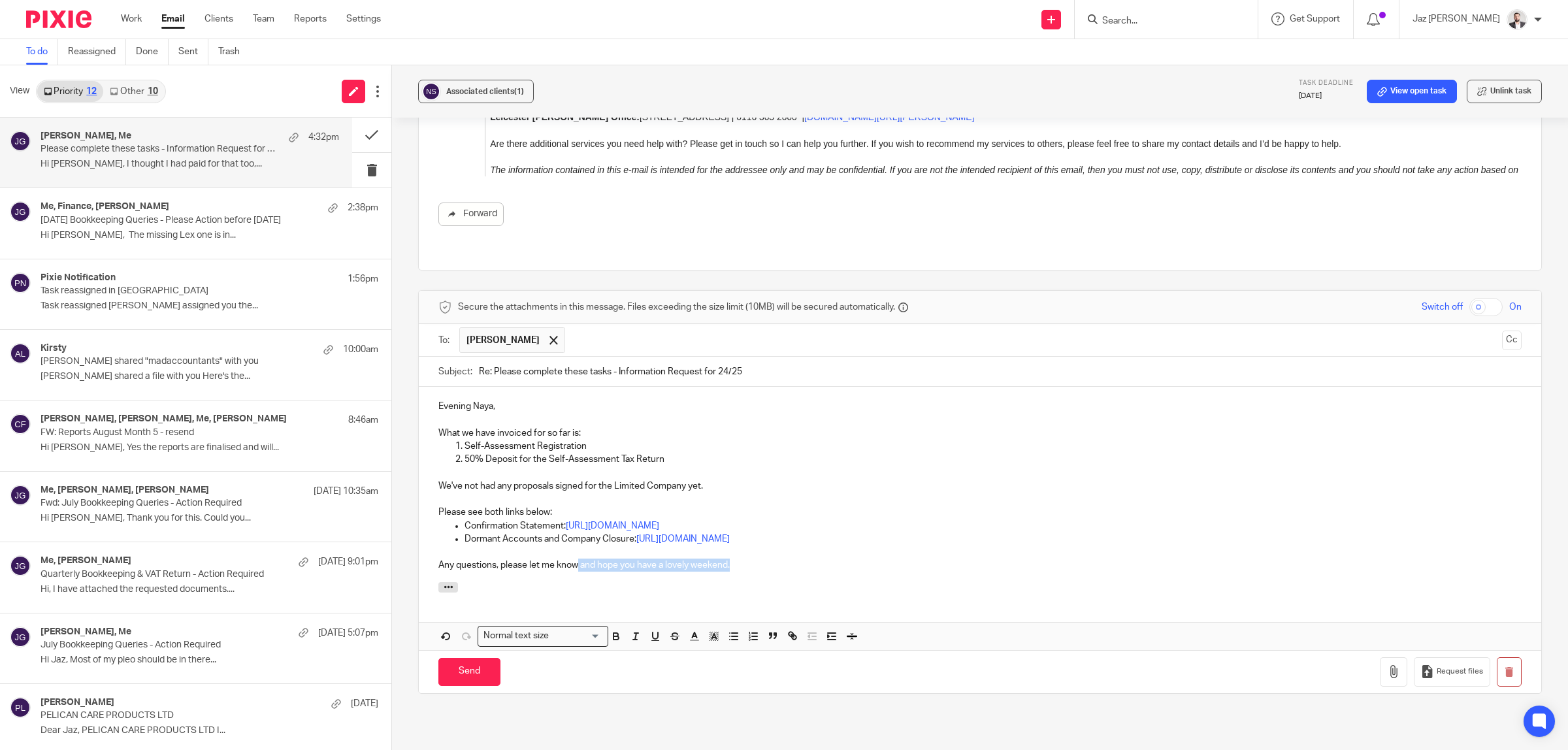
drag, startPoint x: 765, startPoint y: 517, endPoint x: 573, endPoint y: 514, distance: 192.0
click at [573, 559] on p "Any questions, please let me know and hope you have a lovely weekend." at bounding box center [980, 565] width 1083 height 13
click at [663, 559] on p "Any questions, please let me know." at bounding box center [980, 565] width 1083 height 13
click at [455, 400] on p "Evening Naya," at bounding box center [980, 406] width 1083 height 13
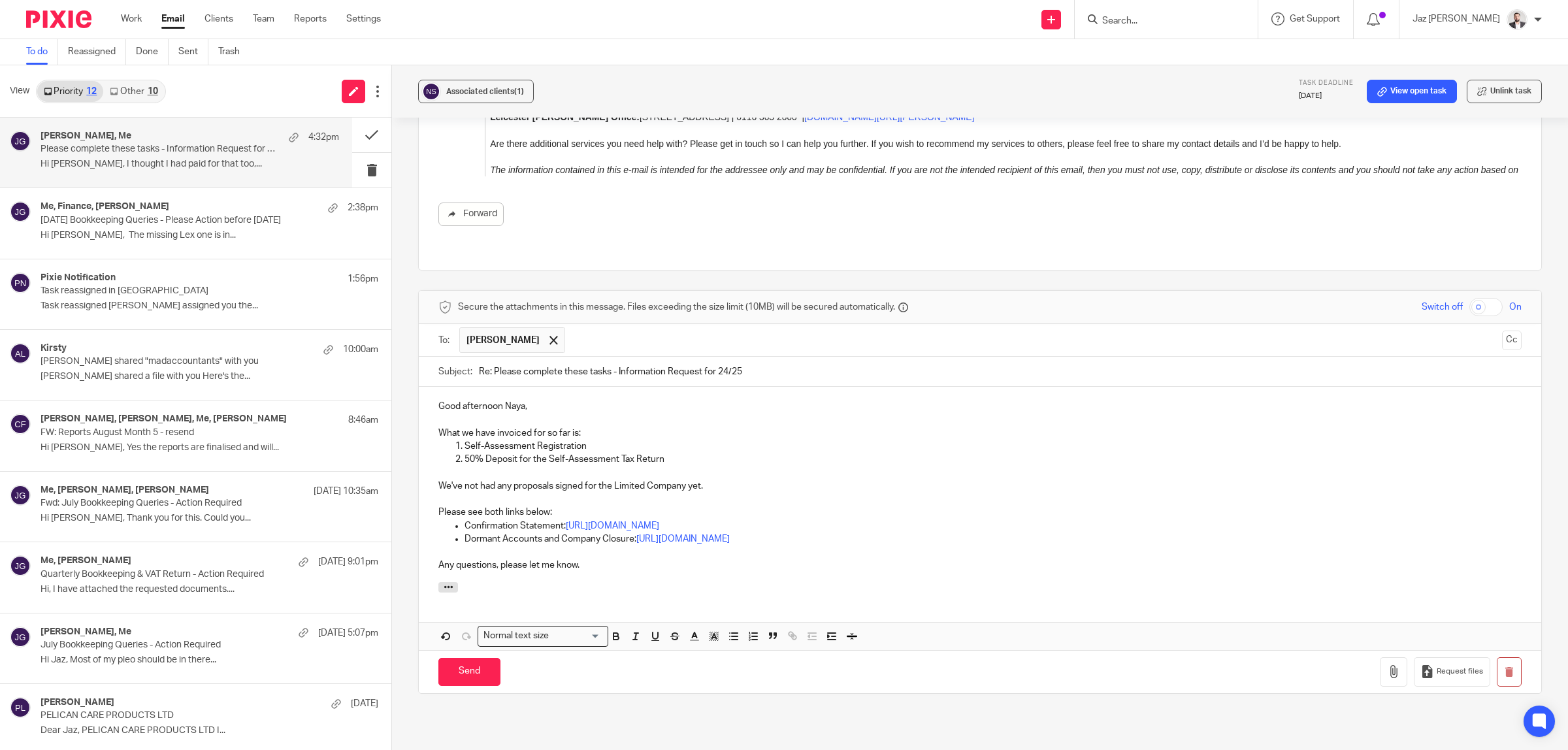
click at [637, 559] on p "Any questions, please let me know." at bounding box center [980, 565] width 1083 height 13
click at [482, 658] on input "Send" at bounding box center [469, 671] width 62 height 28
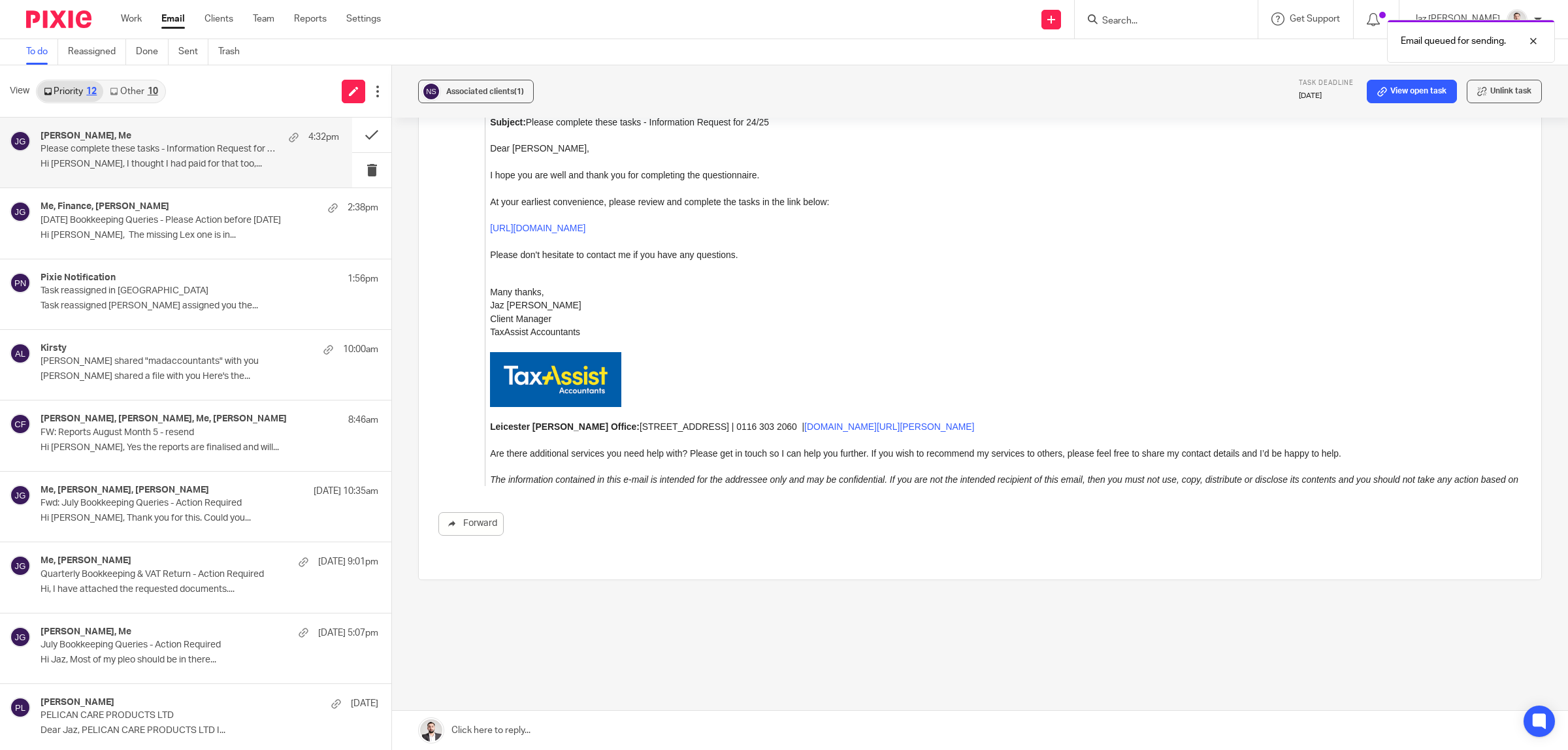
scroll to position [1352, 0]
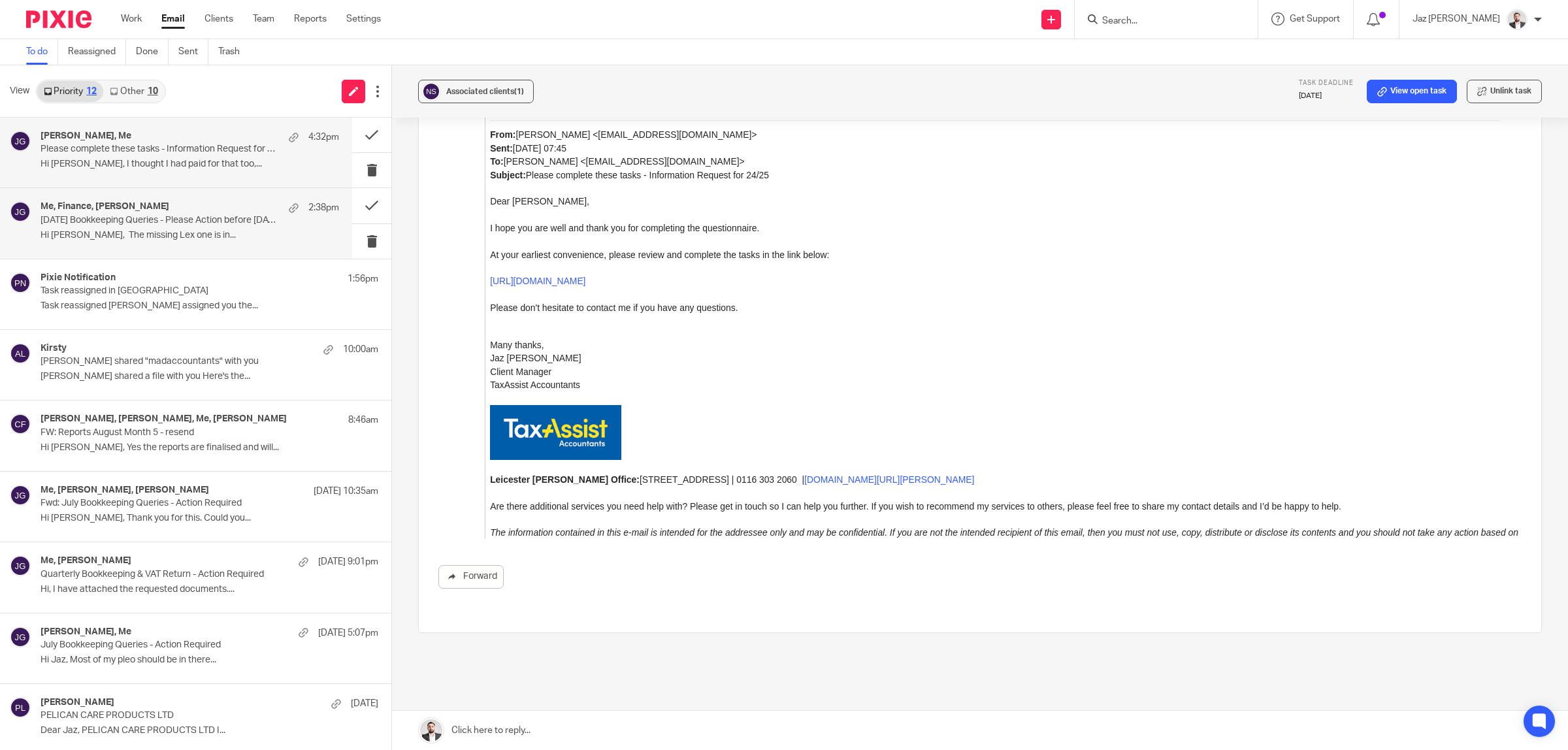
click at [113, 230] on p "Hi Jaz, The missing Lex one is in..." at bounding box center [190, 236] width 299 height 11
click at [122, 162] on p "Hi Jaz, I thought I had paid for that too,..." at bounding box center [190, 164] width 299 height 11
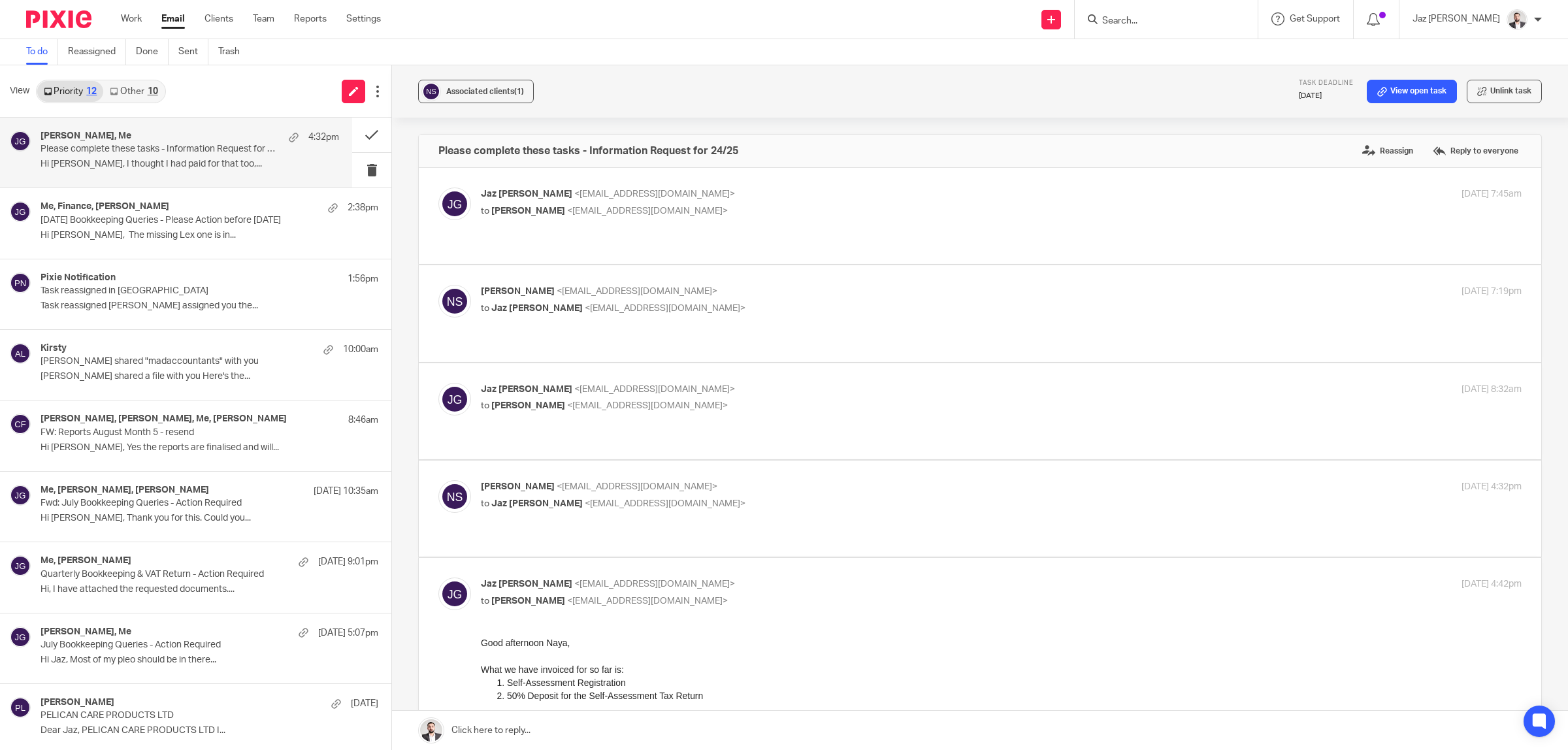
scroll to position [314, 0]
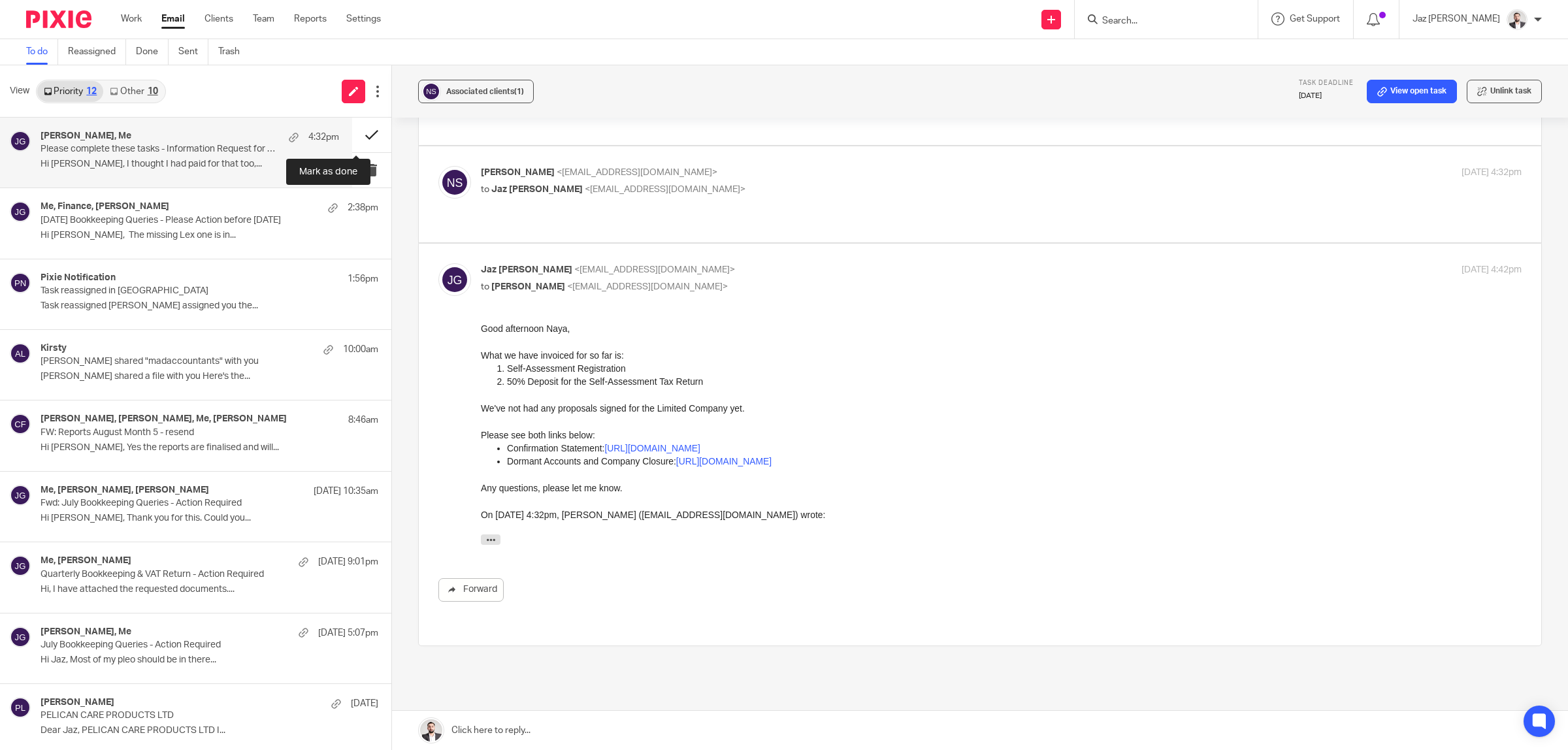
click at [361, 131] on button at bounding box center [371, 134] width 39 height 34
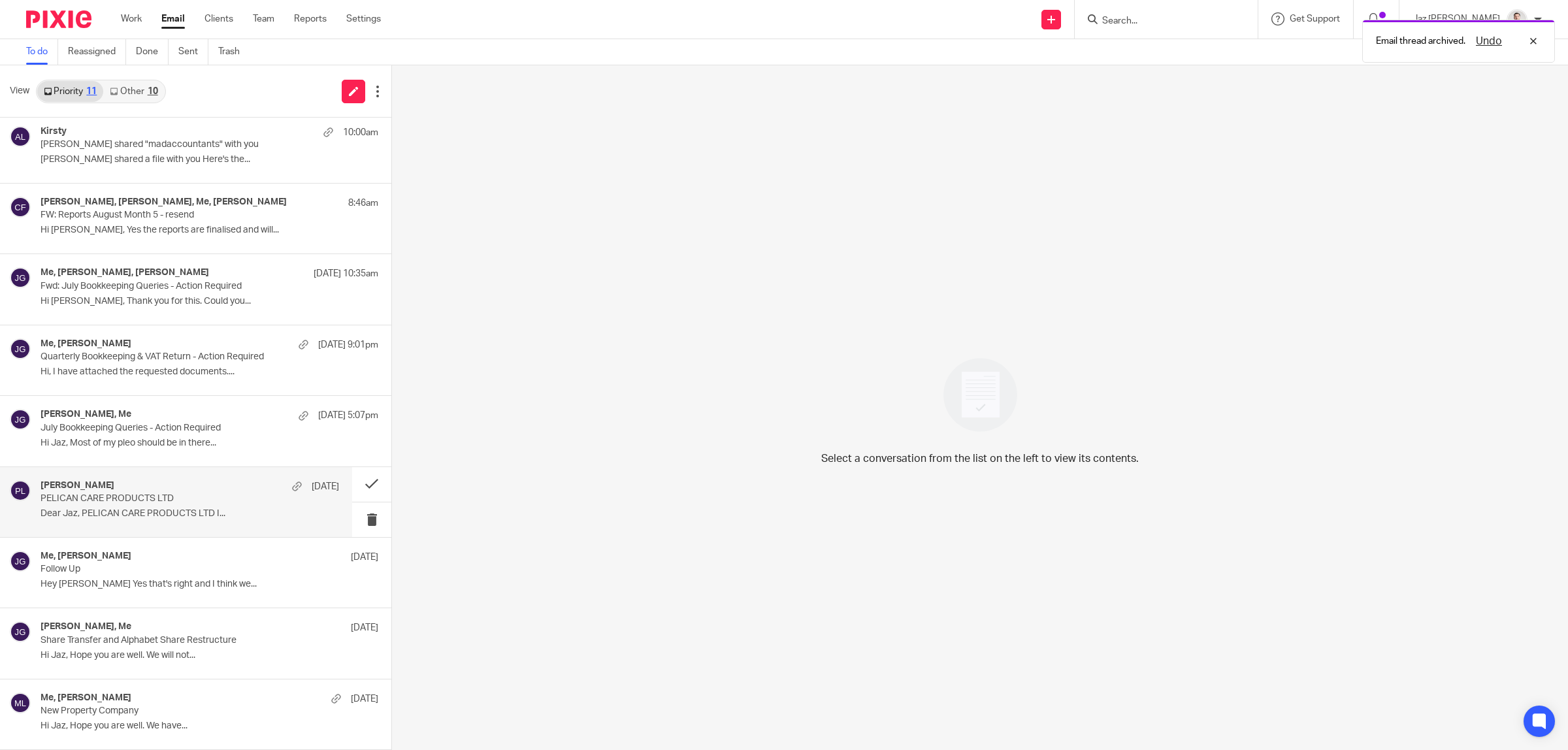
scroll to position [0, 0]
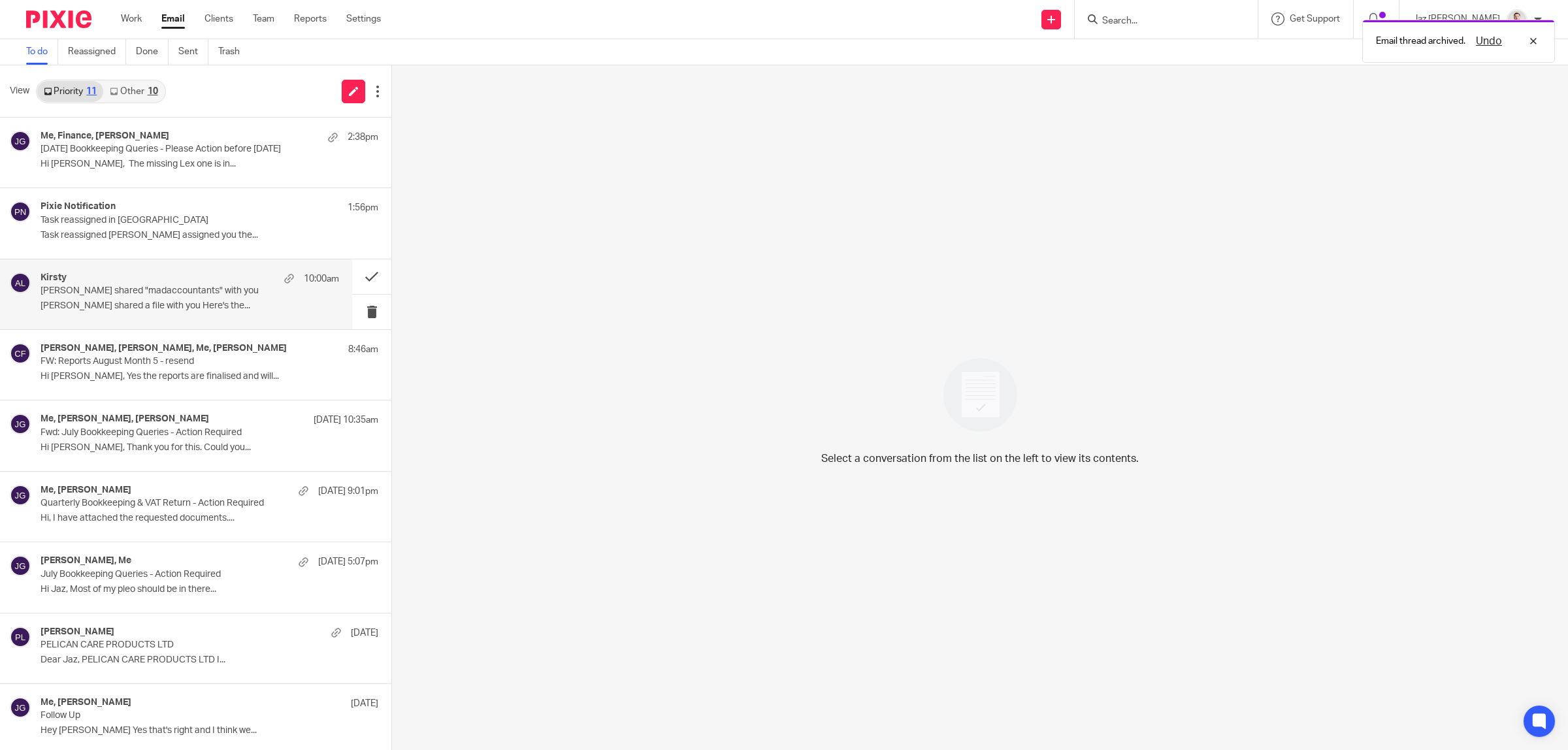
click at [158, 292] on p "Kirsty shared "madaccountants" with you" at bounding box center [160, 291] width 239 height 11
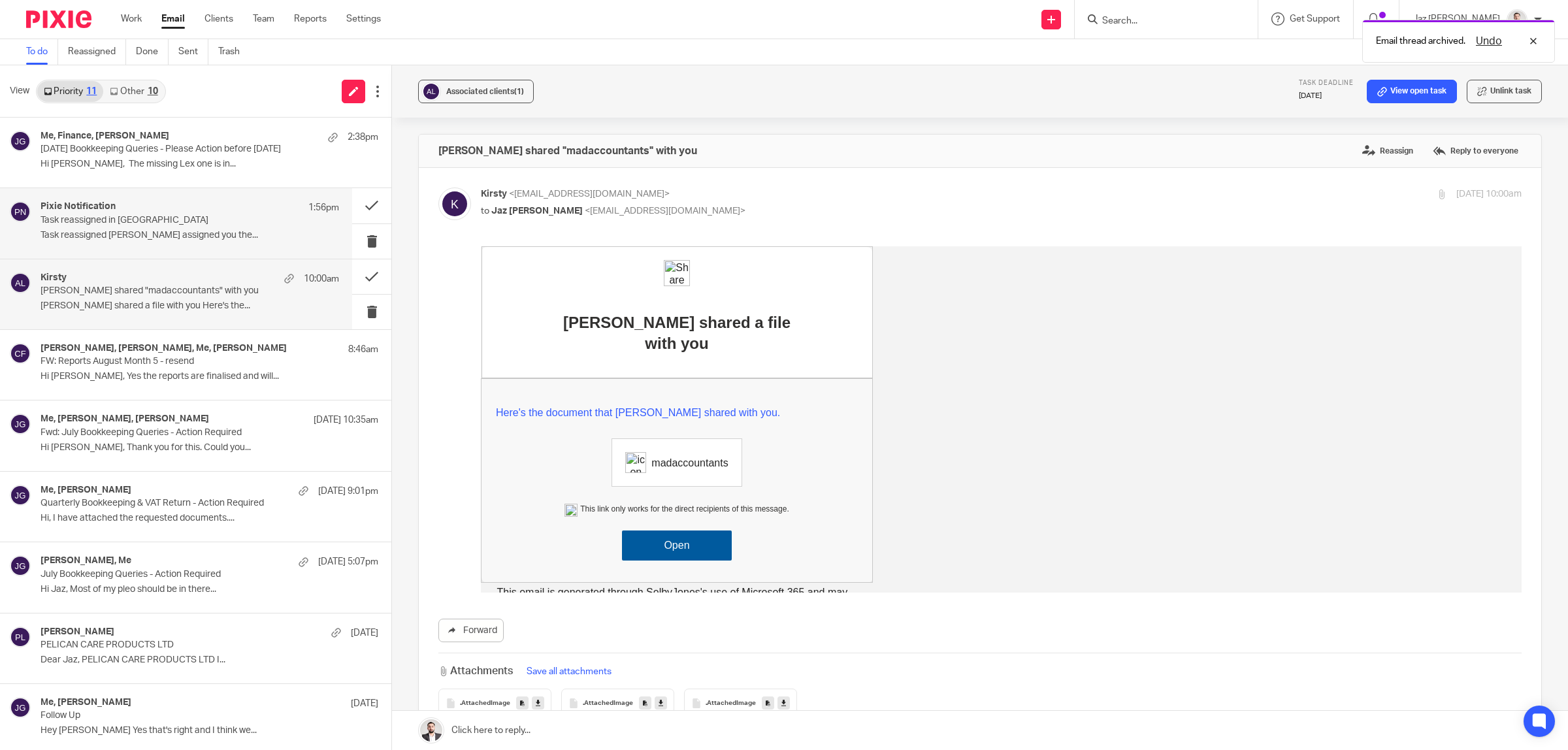
click at [159, 242] on div "Pixie Notification 1:56pm Task reassigned in Pixie Task reassigned Raj Kaur ass…" at bounding box center [190, 223] width 299 height 43
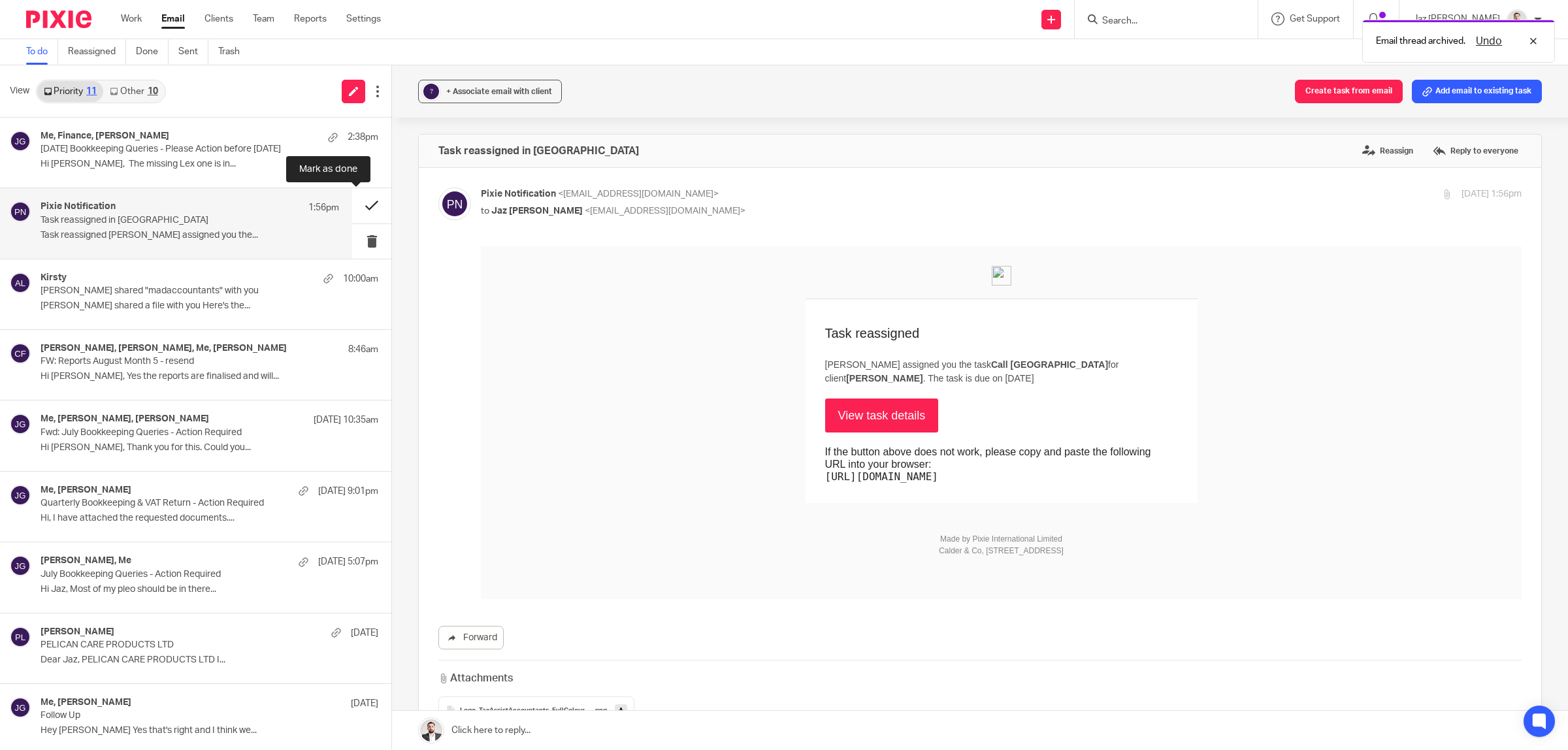
click at [355, 205] on button at bounding box center [371, 205] width 39 height 34
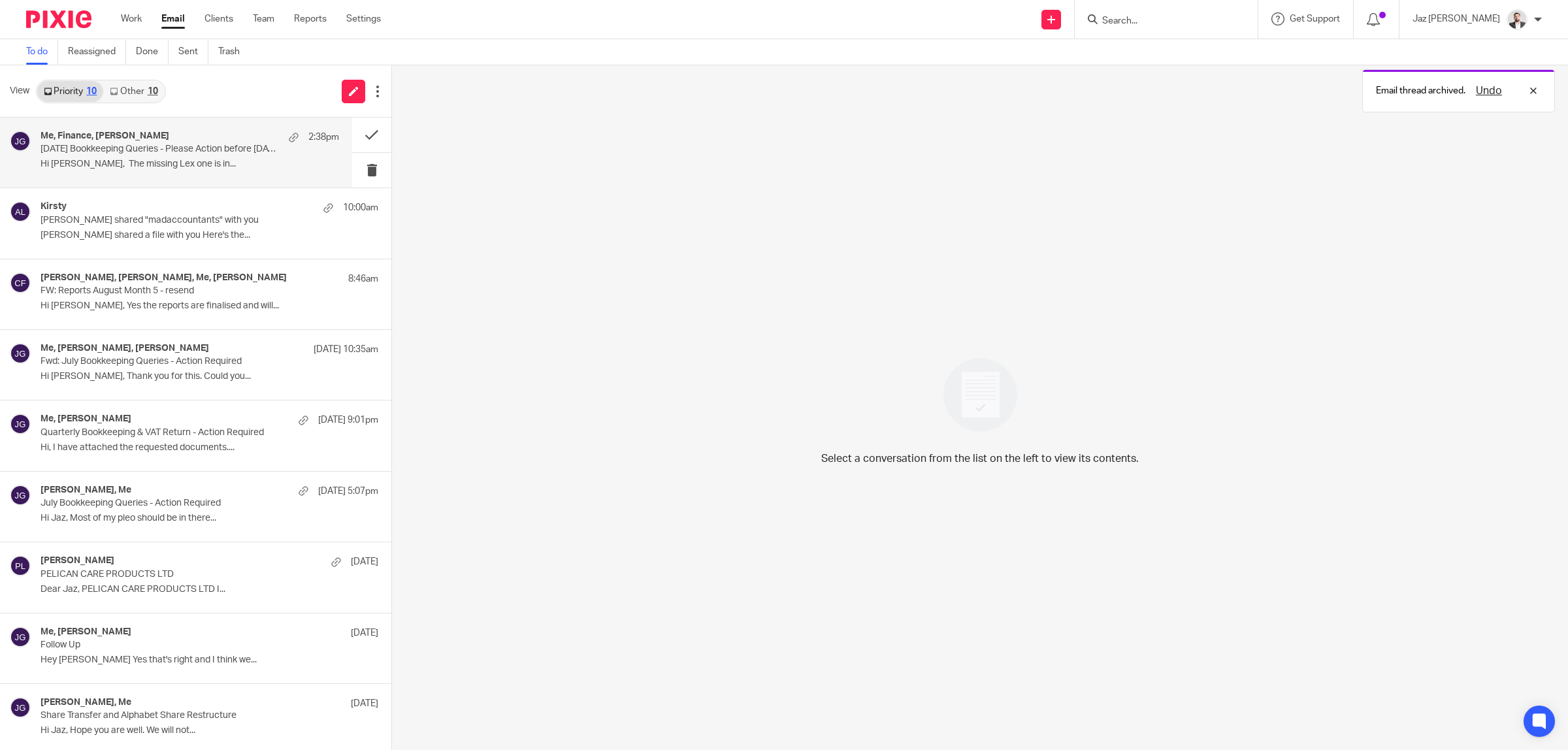
click at [183, 154] on p "July 2025 Bookkeeping Queries - Please Action before 19th Aug" at bounding box center [160, 149] width 239 height 11
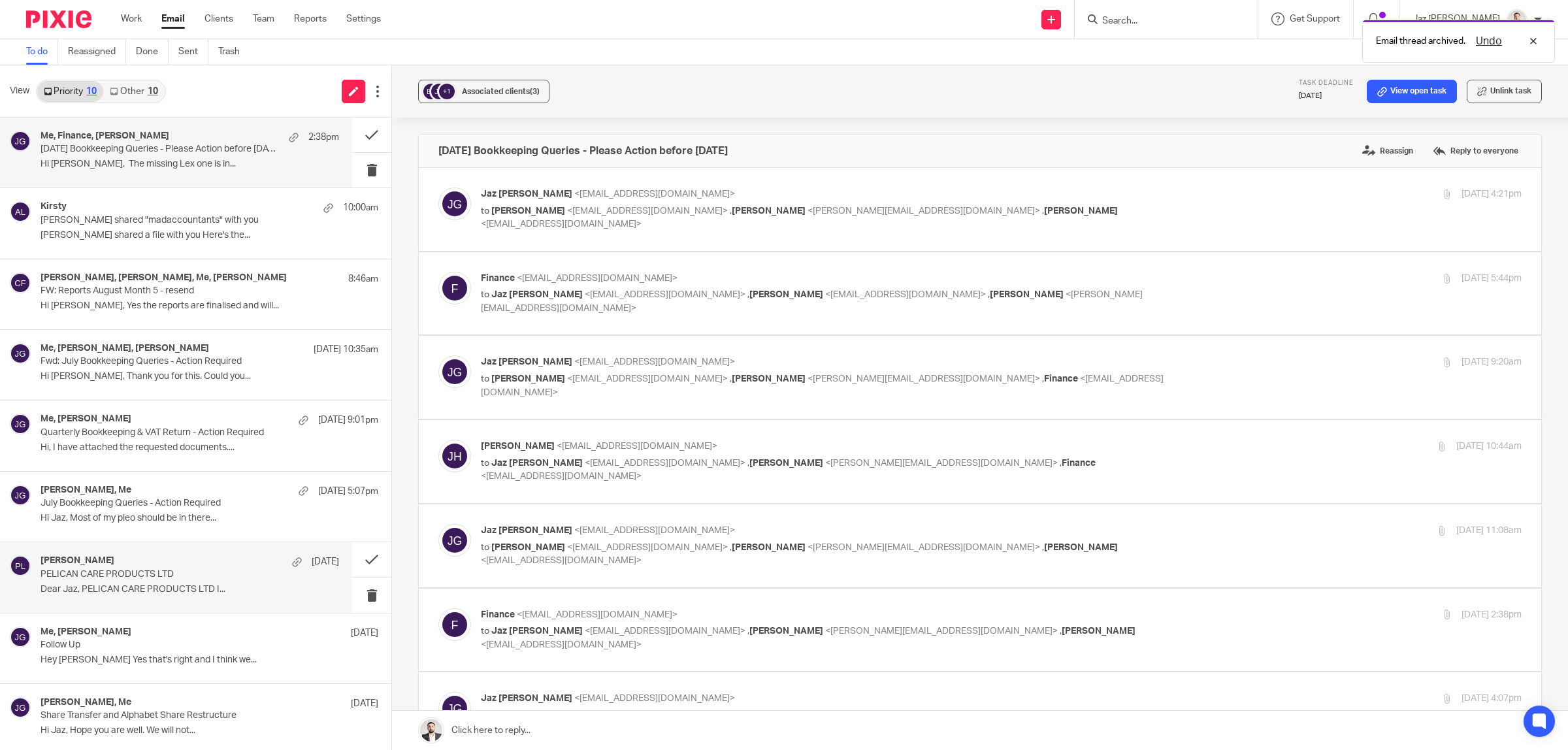
scroll to position [77, 0]
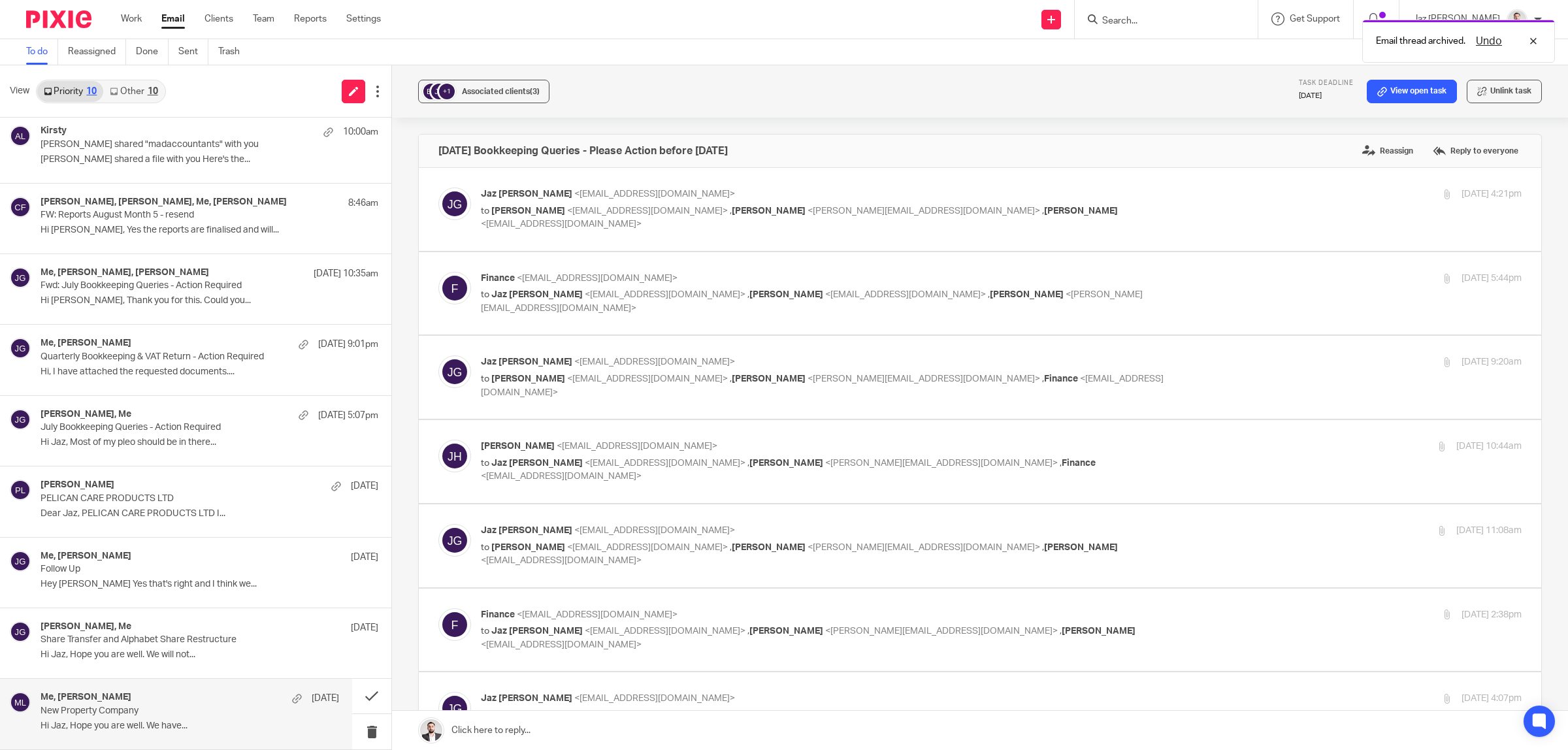
click at [122, 718] on div "Me, hiten majithia 11 Aug New Property Company Hi Jaz, Hope you are well. We ha…" at bounding box center [190, 713] width 299 height 43
click at [129, 635] on p "Share Transfer and Alphabet Share Restructure" at bounding box center [160, 640] width 239 height 11
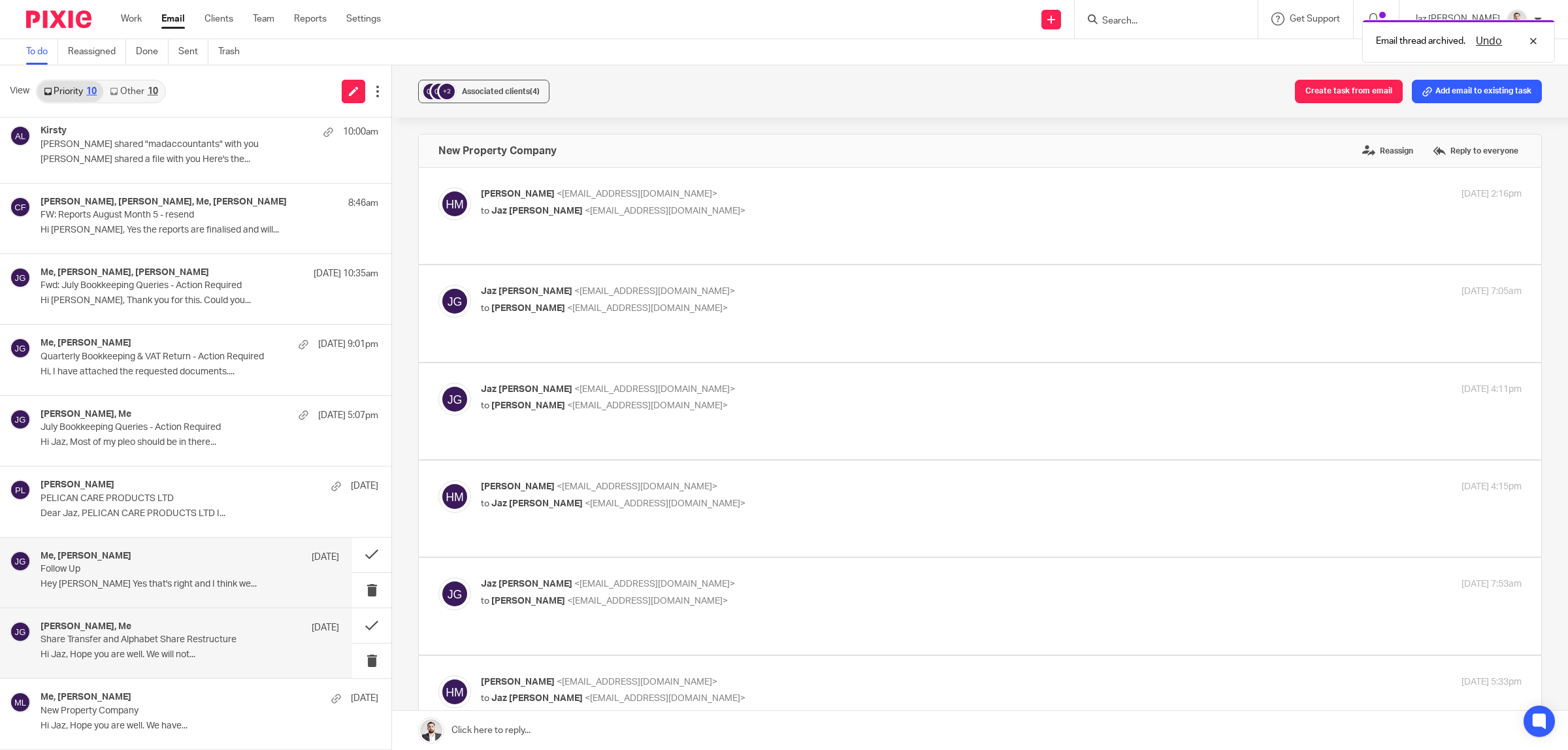
click at [117, 560] on div "Me, Baz Lara 12 Aug" at bounding box center [190, 557] width 299 height 13
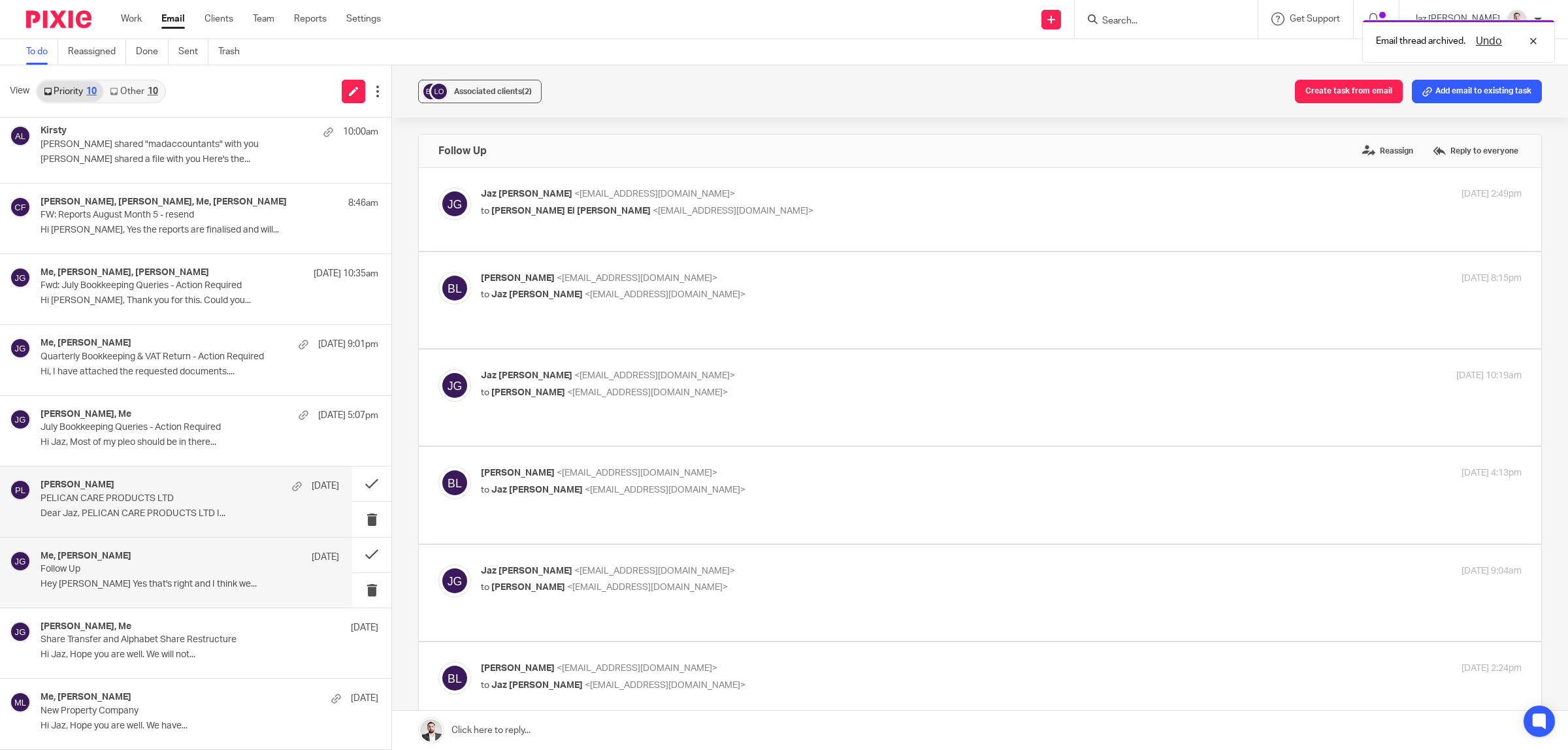
scroll to position [0, 0]
drag, startPoint x: 135, startPoint y: 502, endPoint x: 142, endPoint y: 496, distance: 9.2
click at [135, 502] on p "PELICAN CARE PRODUCTS LTD" at bounding box center [160, 498] width 239 height 11
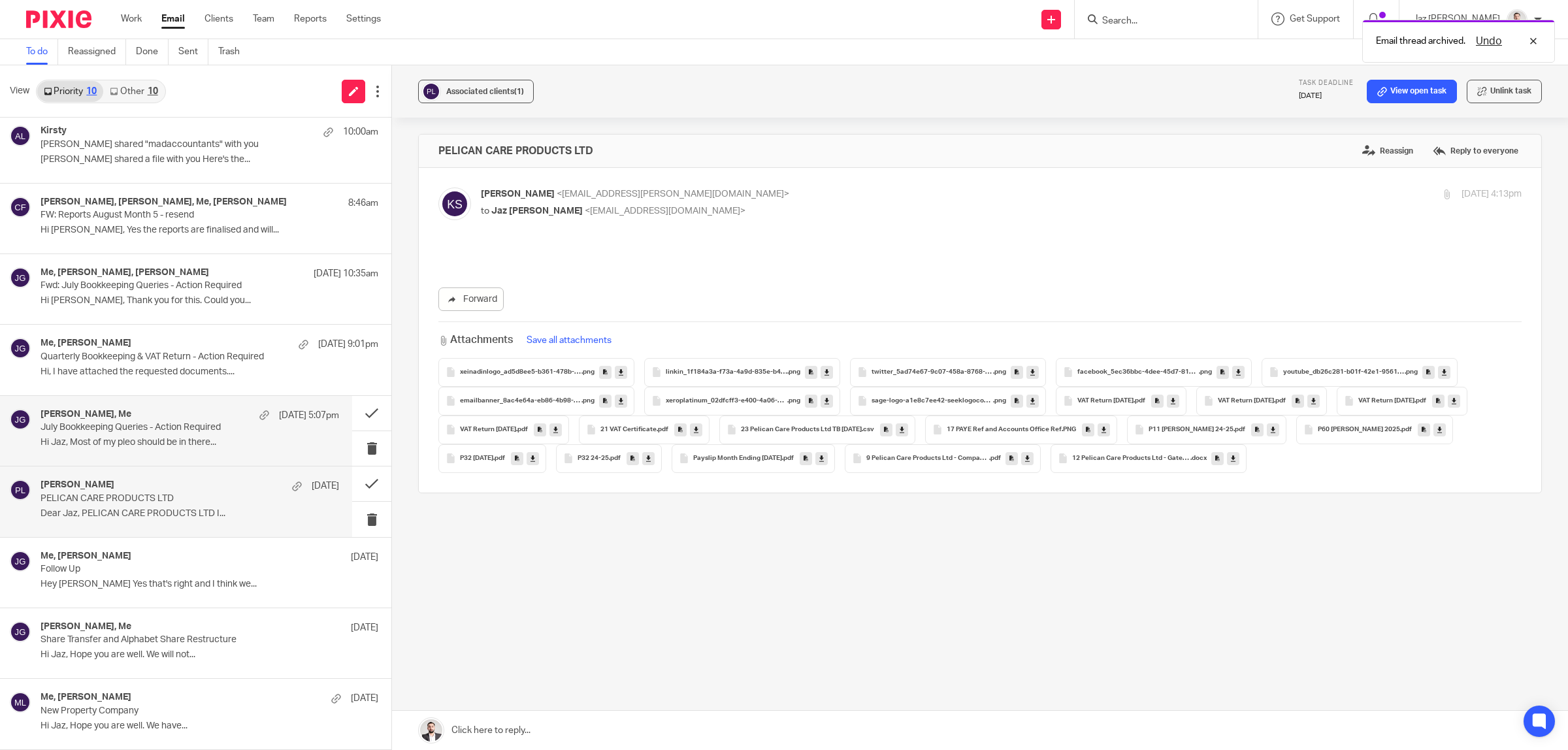
click at [141, 426] on p "July Bookkeeping Queries - Action Required" at bounding box center [160, 428] width 239 height 11
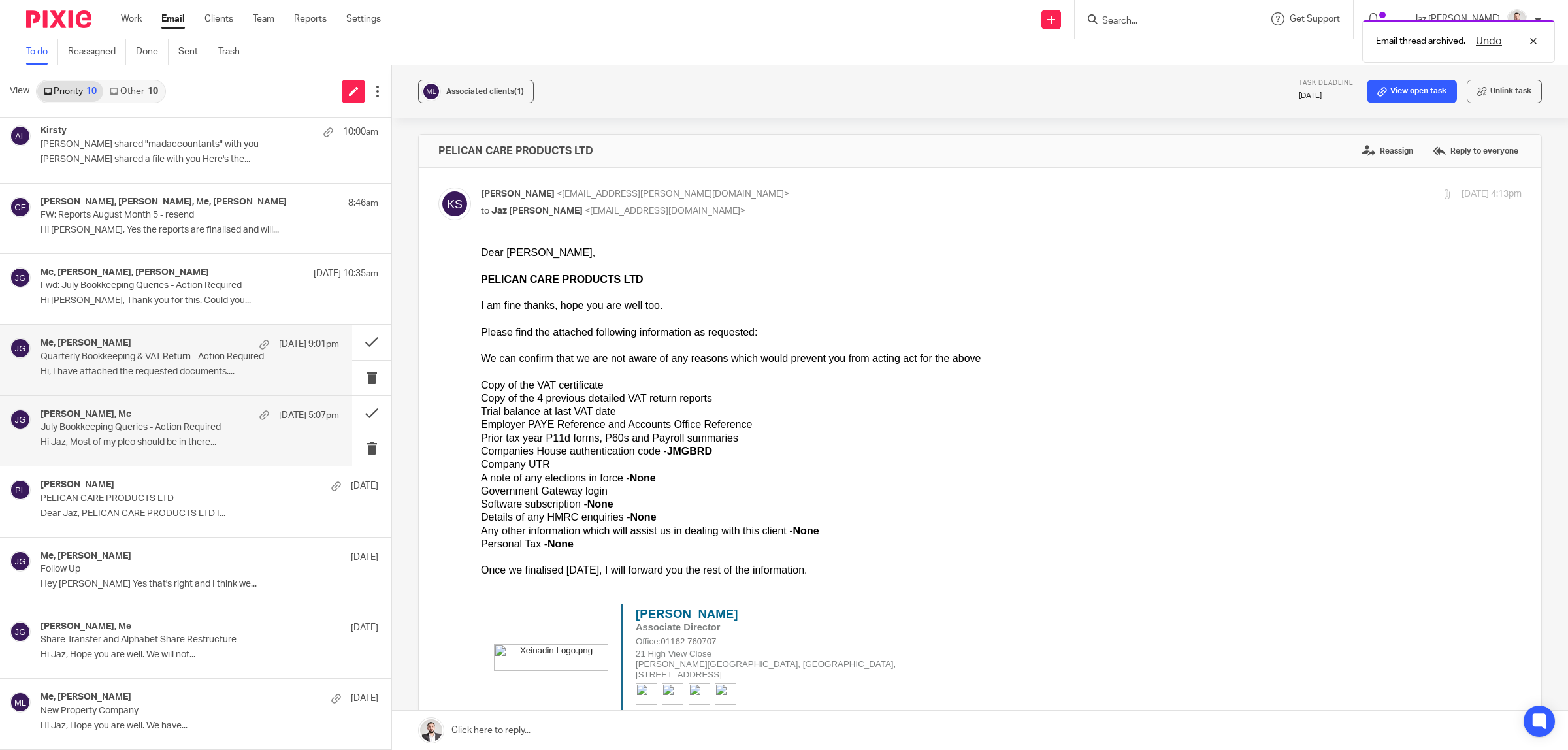
click at [131, 366] on p "Hi, I have attached the requested documents...." at bounding box center [190, 372] width 299 height 11
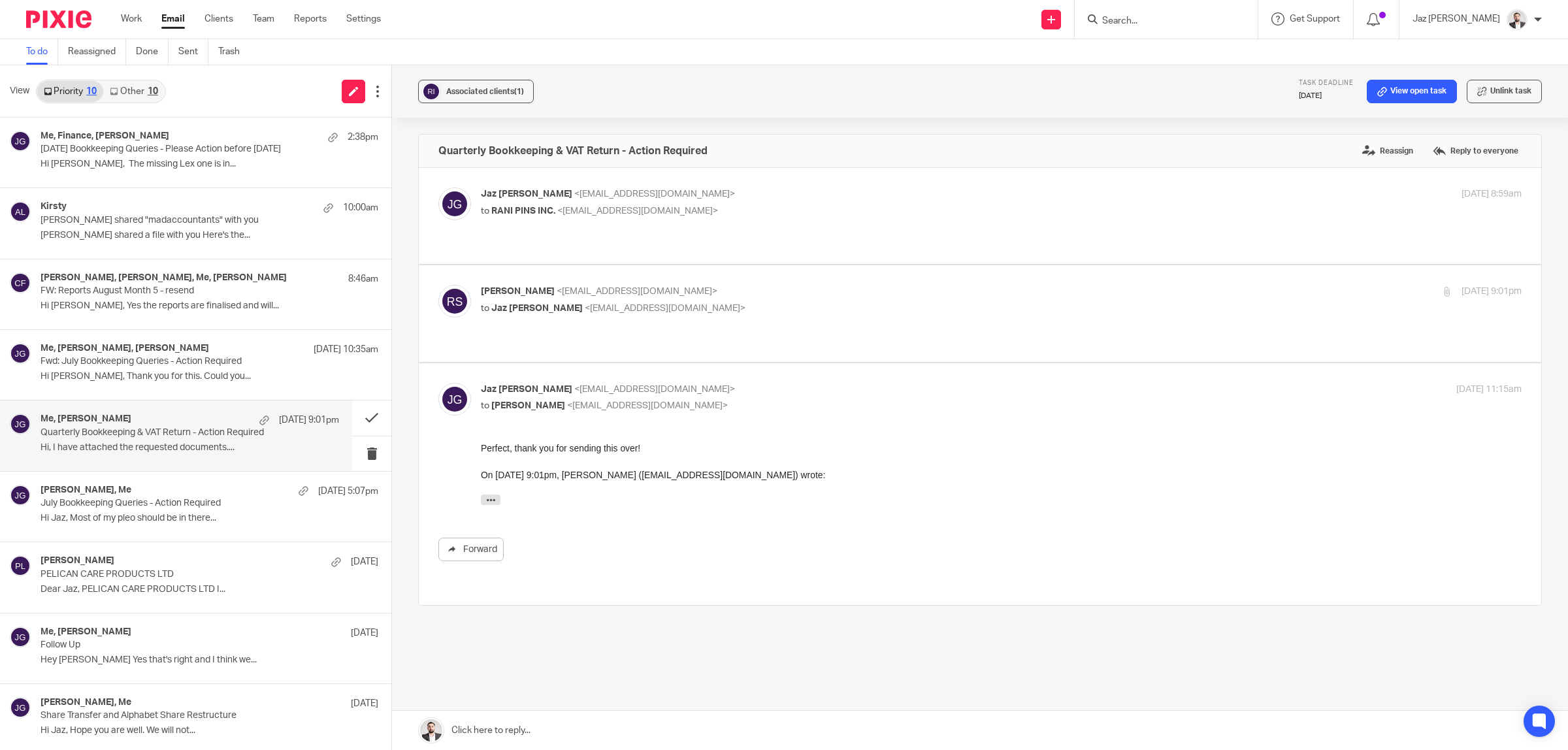
click at [145, 87] on link "Other 10" at bounding box center [133, 91] width 60 height 21
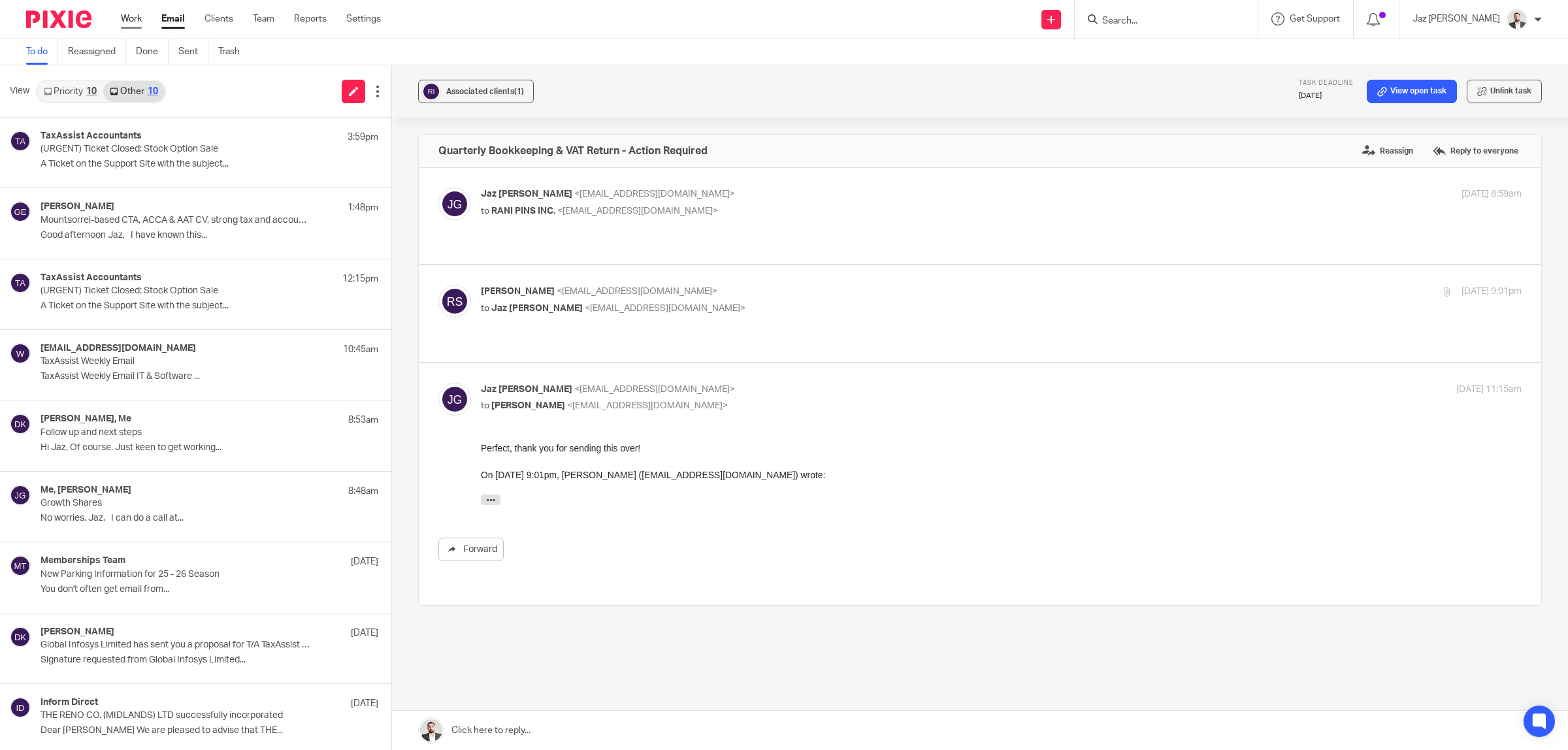
click at [131, 18] on link "Work" at bounding box center [131, 19] width 21 height 13
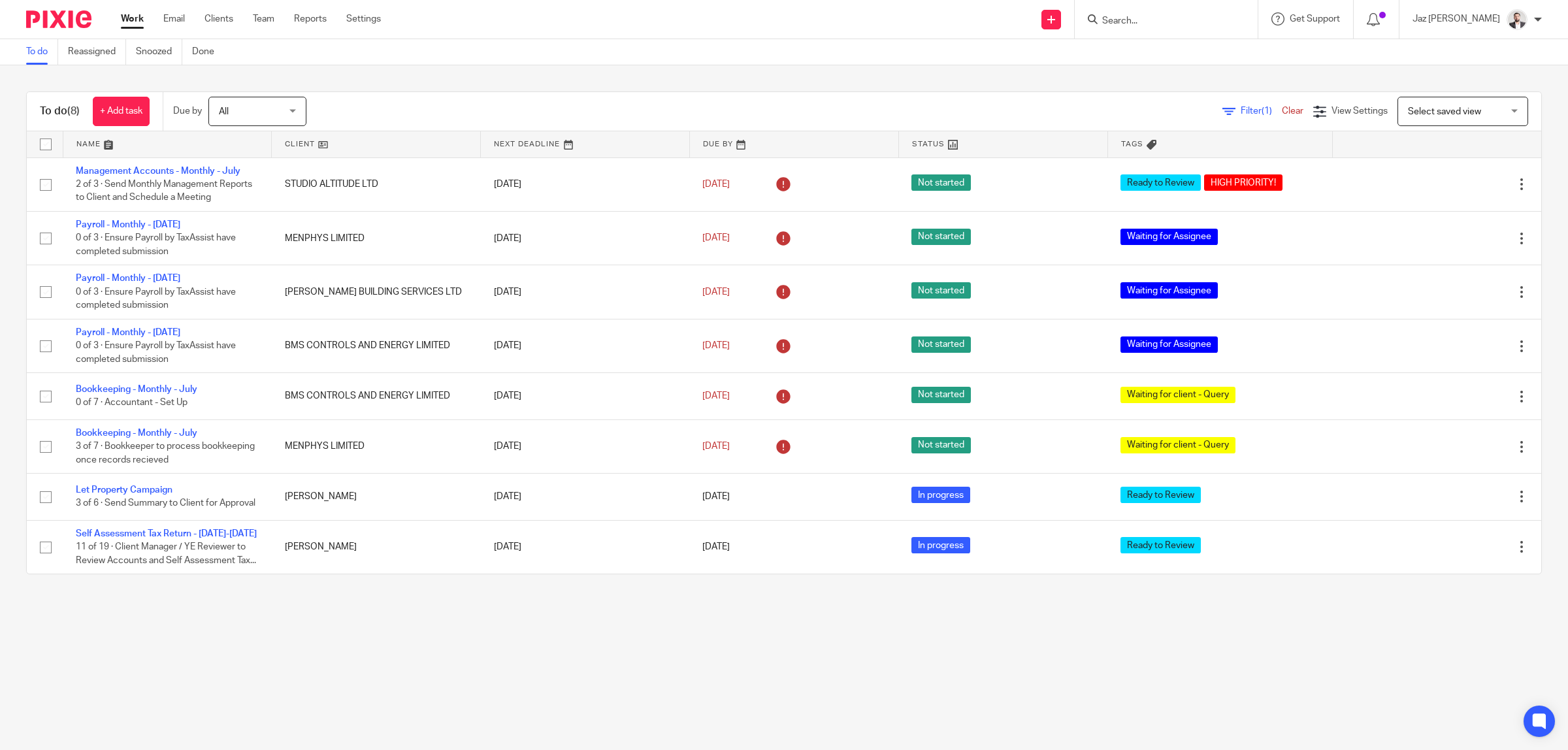
click at [1186, 23] on input "Search" at bounding box center [1159, 21] width 117 height 12
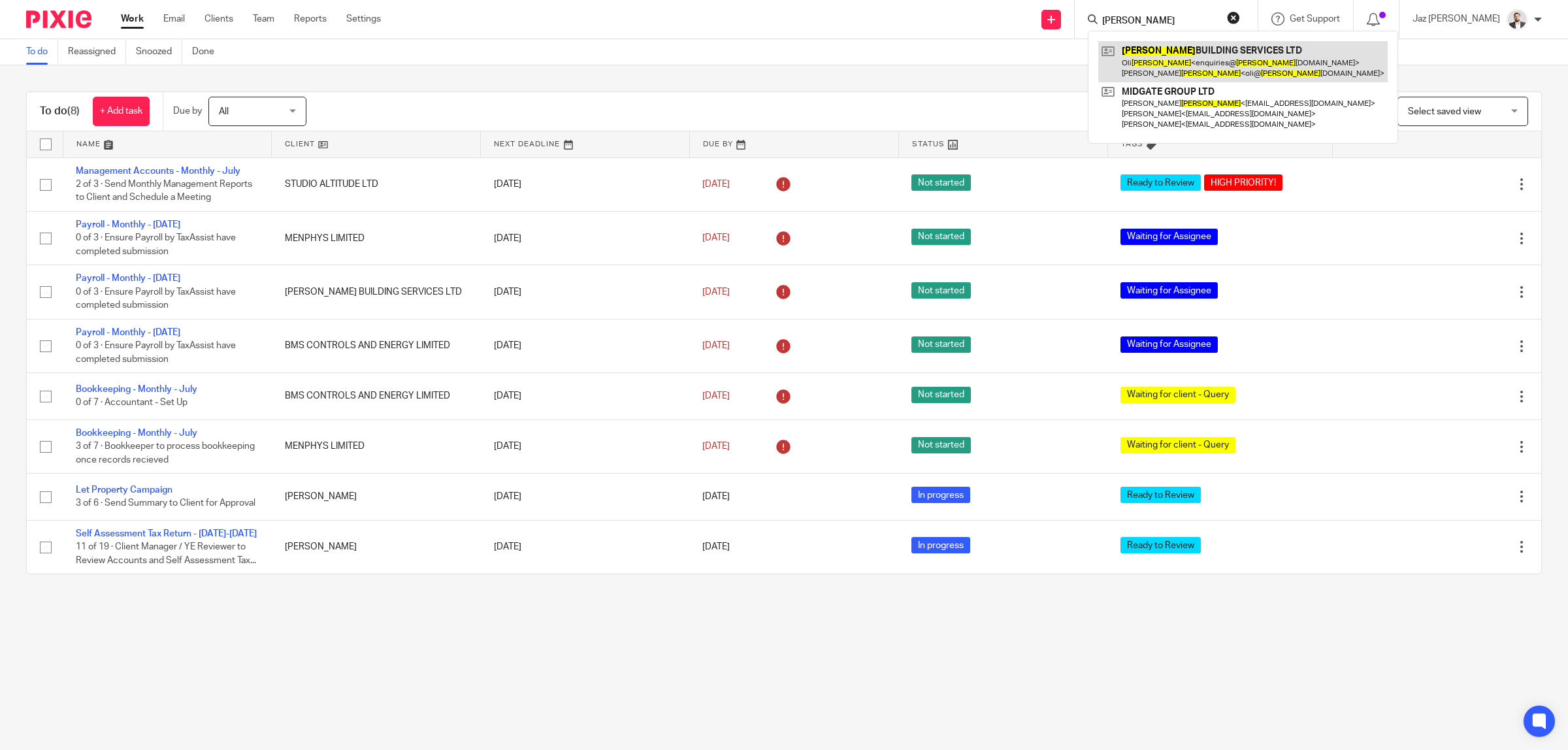
type input "[PERSON_NAME]"
click at [1202, 70] on link at bounding box center [1243, 61] width 290 height 41
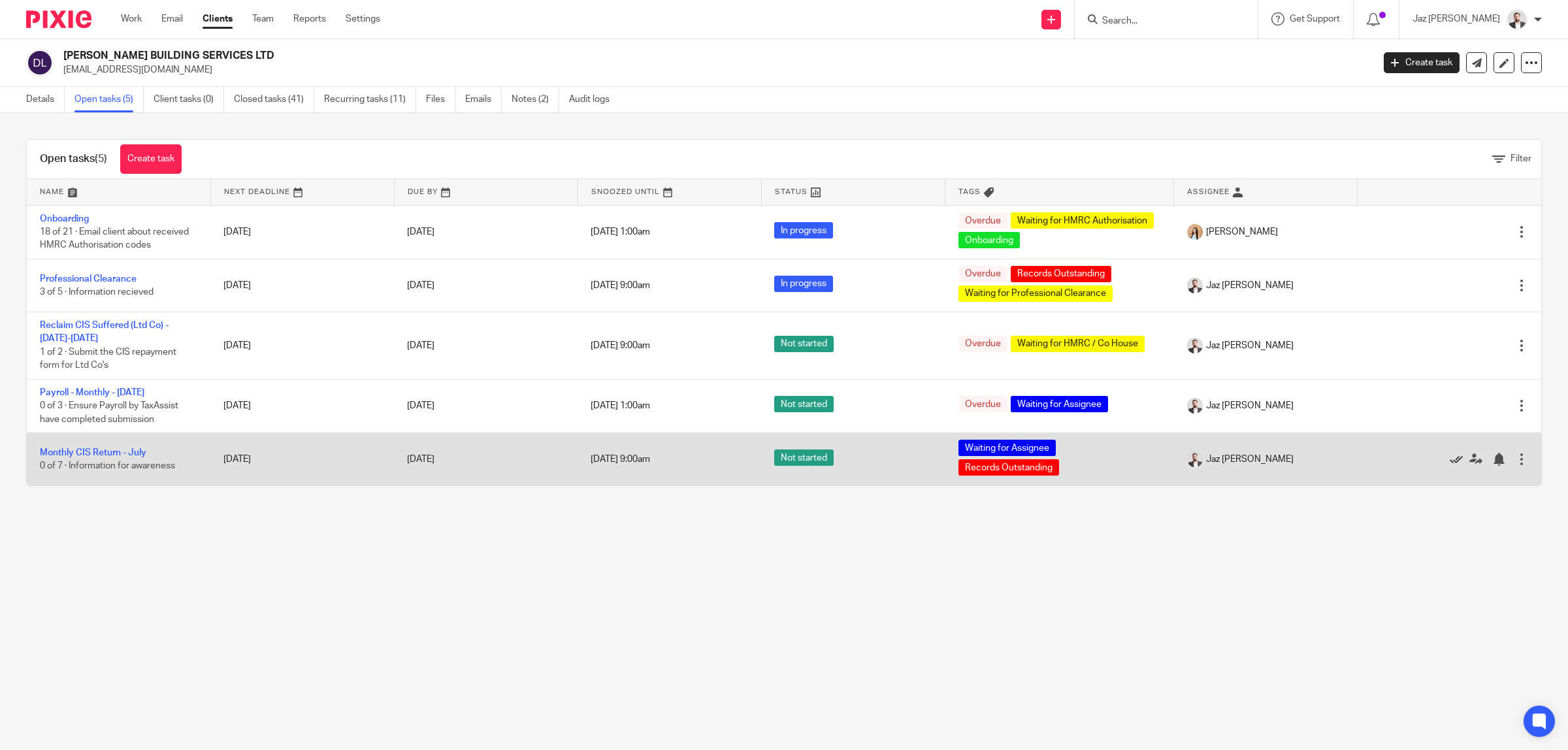
click at [1450, 458] on icon at bounding box center [1456, 459] width 13 height 13
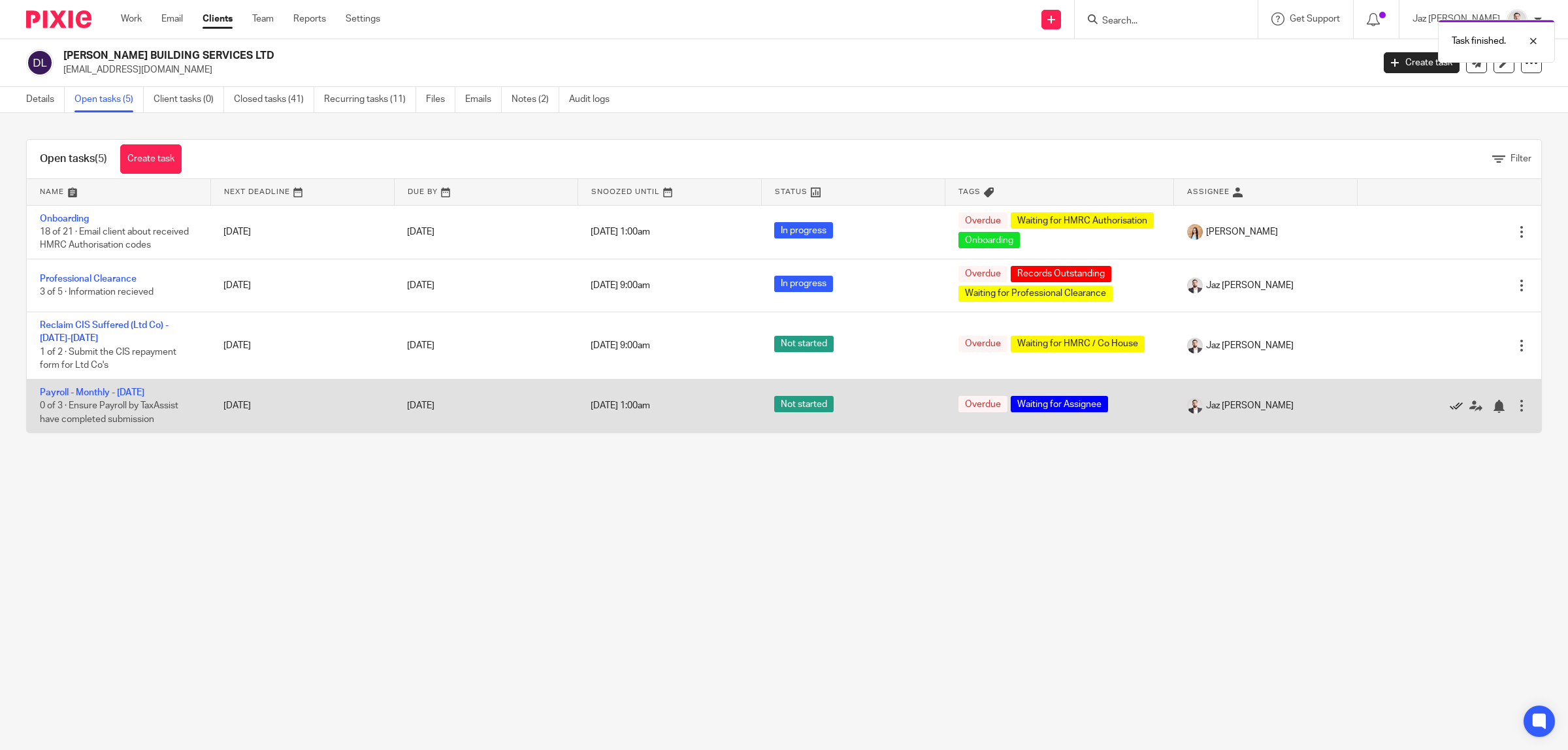
click at [1450, 405] on icon at bounding box center [1456, 406] width 13 height 13
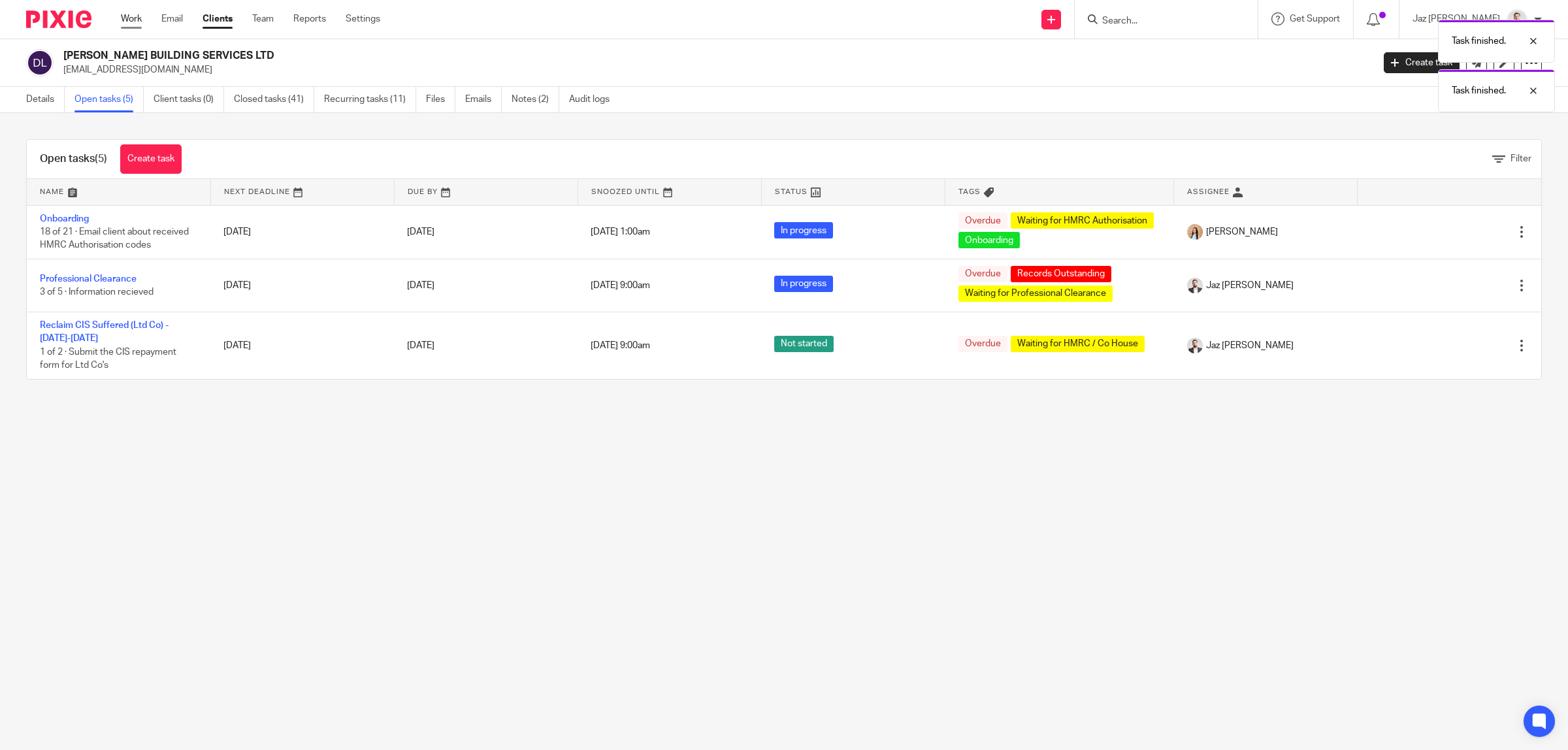
click at [134, 20] on link "Work" at bounding box center [131, 19] width 21 height 13
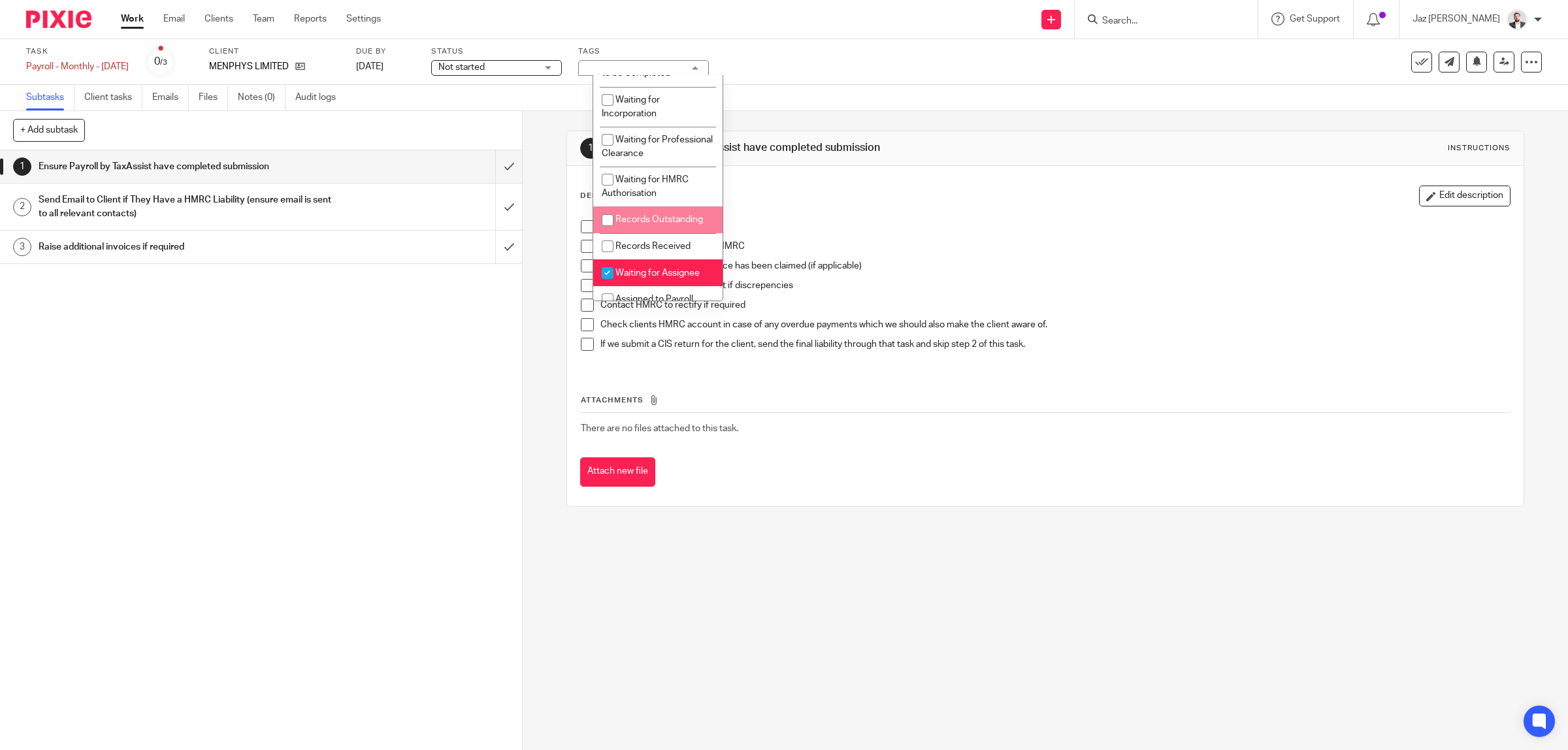
scroll to position [163, 0]
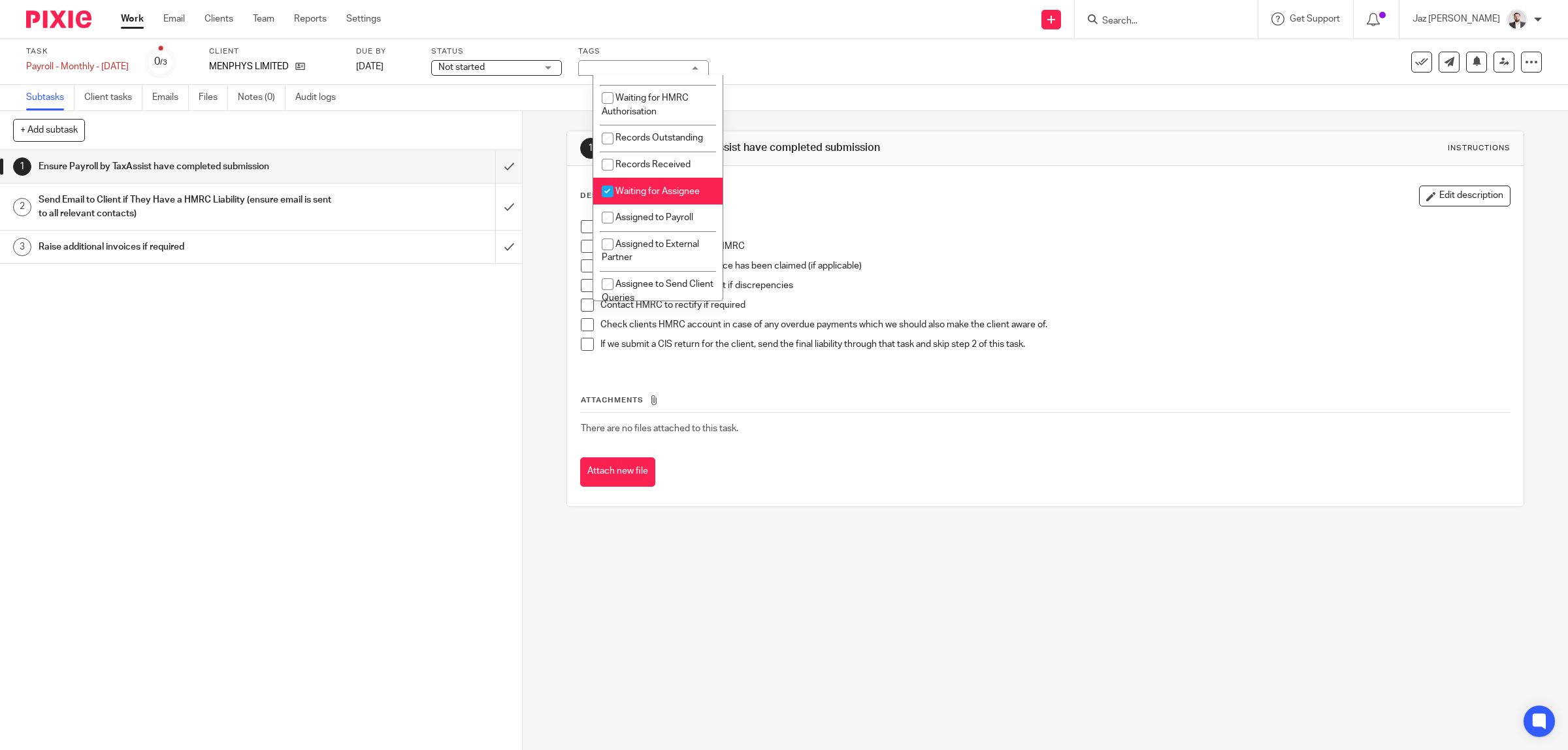
click at [667, 196] on span "Waiting for Assignee" at bounding box center [657, 191] width 84 height 9
checkbox input "false"
click at [663, 231] on li "Assigned to Payroll" at bounding box center [657, 218] width 129 height 27
checkbox input "true"
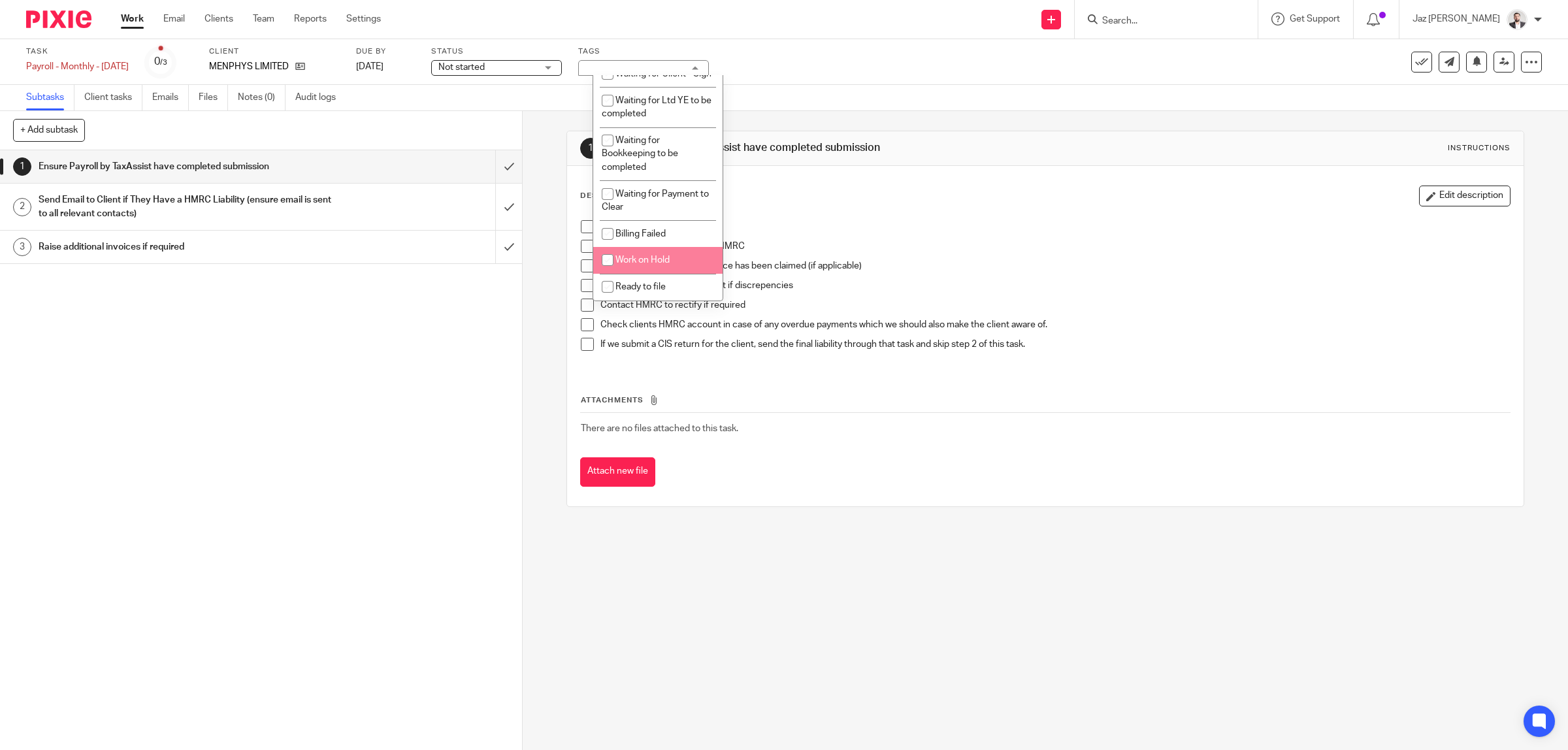
click at [826, 54] on div "Task Payroll - Monthly - July 2025 Save Payroll - Monthly - July 2025 0 /3 Clie…" at bounding box center [657, 61] width 1263 height 32
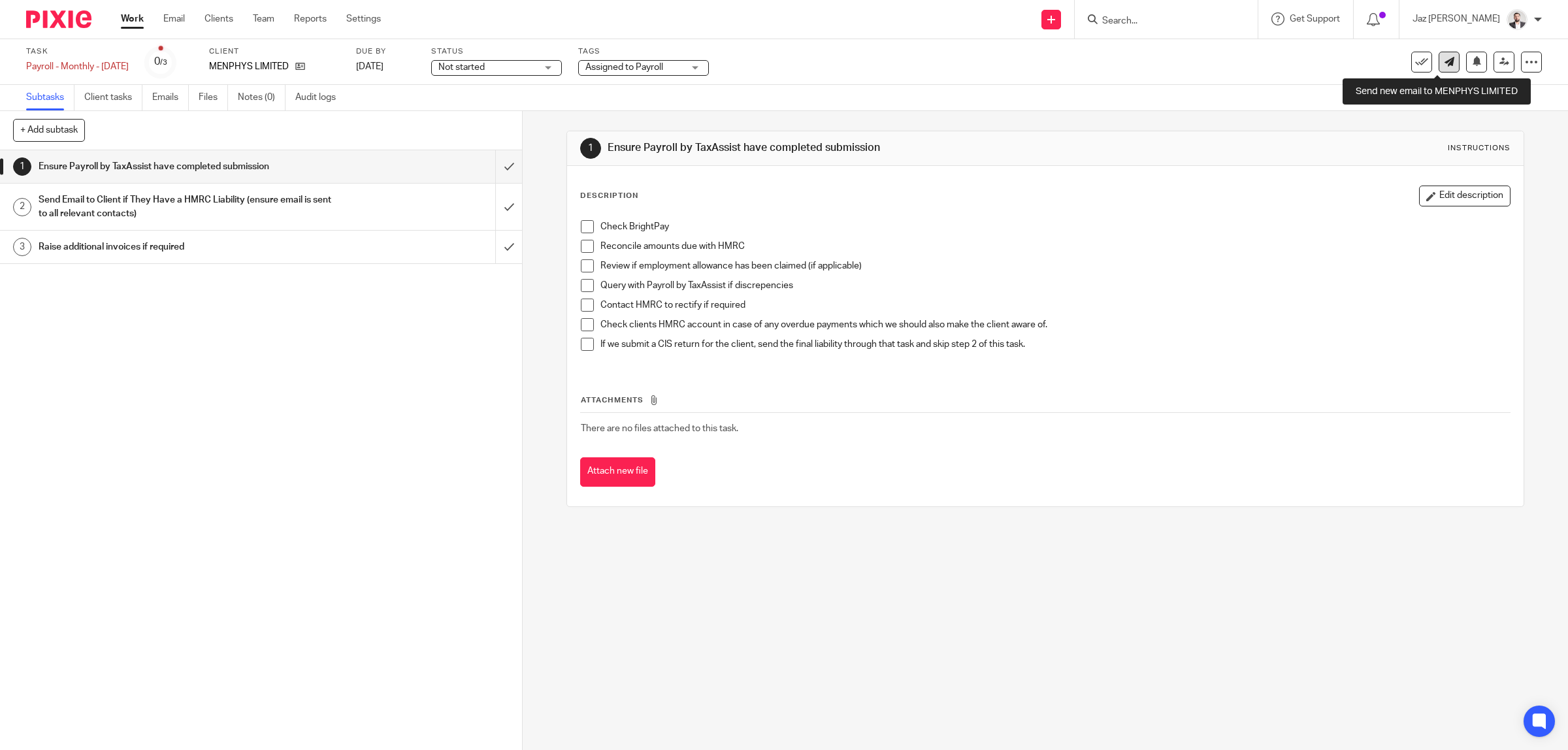
click at [1442, 63] on link at bounding box center [1449, 61] width 21 height 21
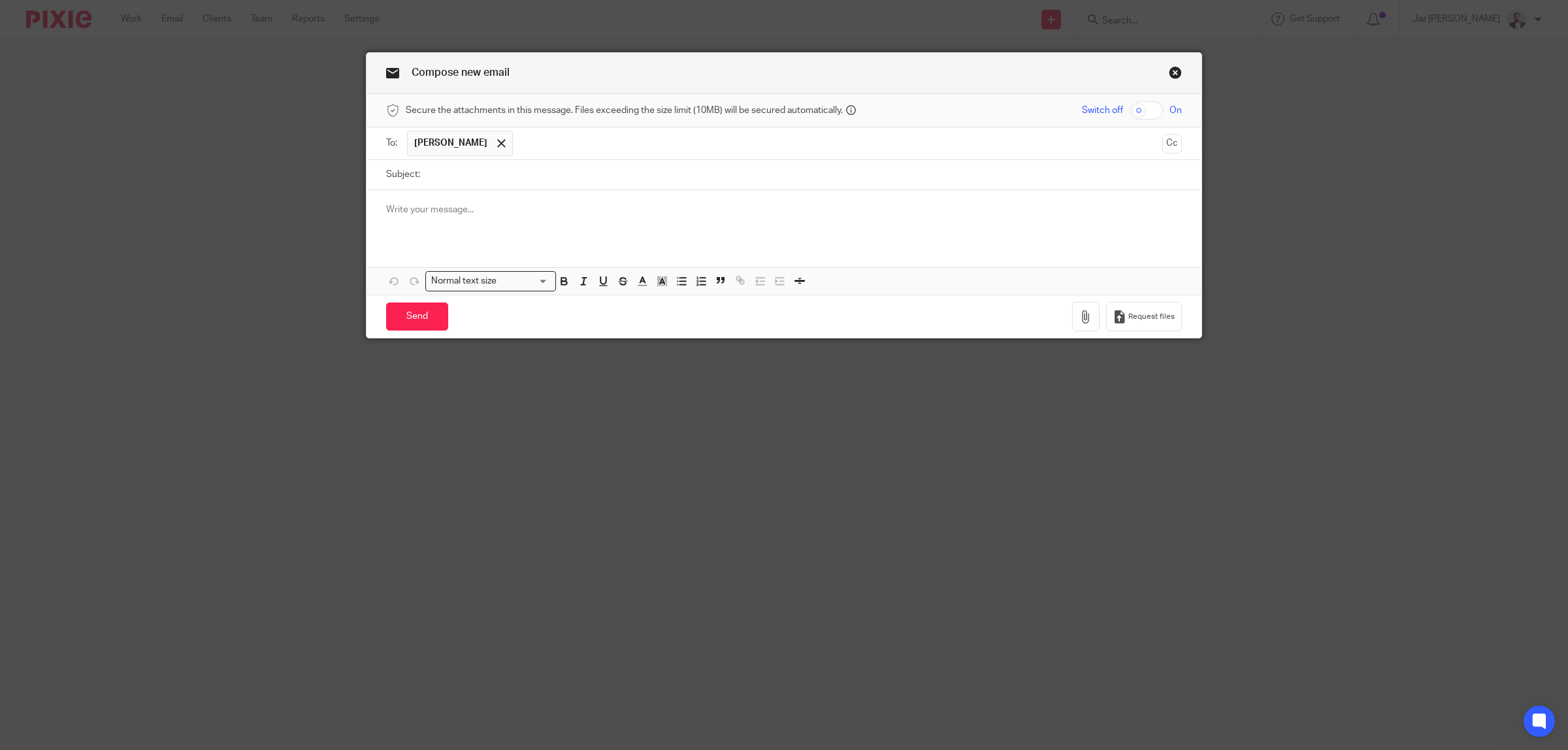
click at [539, 184] on input "Subject:" at bounding box center [804, 174] width 756 height 30
click at [497, 145] on span at bounding box center [501, 143] width 8 height 8
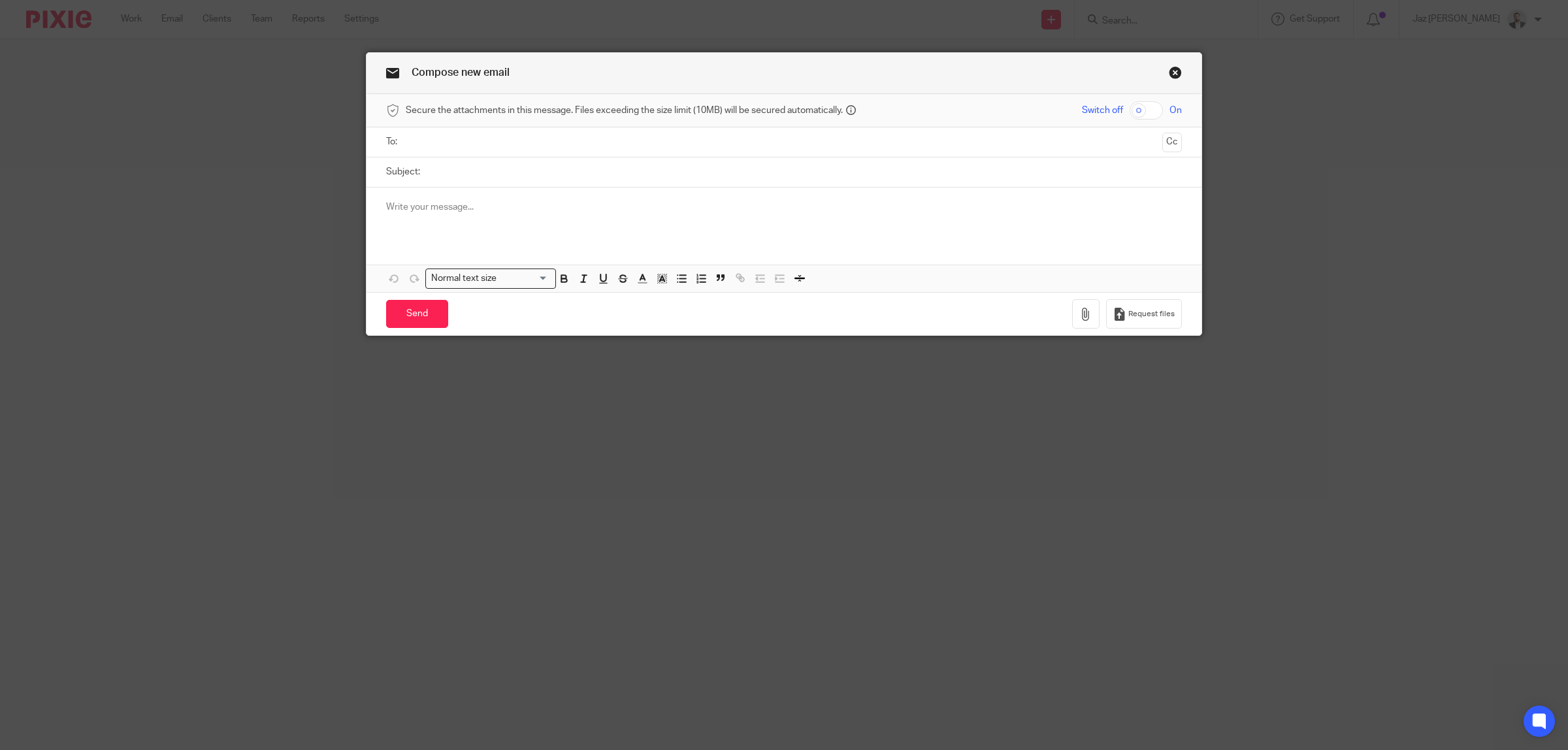
click at [517, 147] on input "text" at bounding box center [783, 142] width 747 height 15
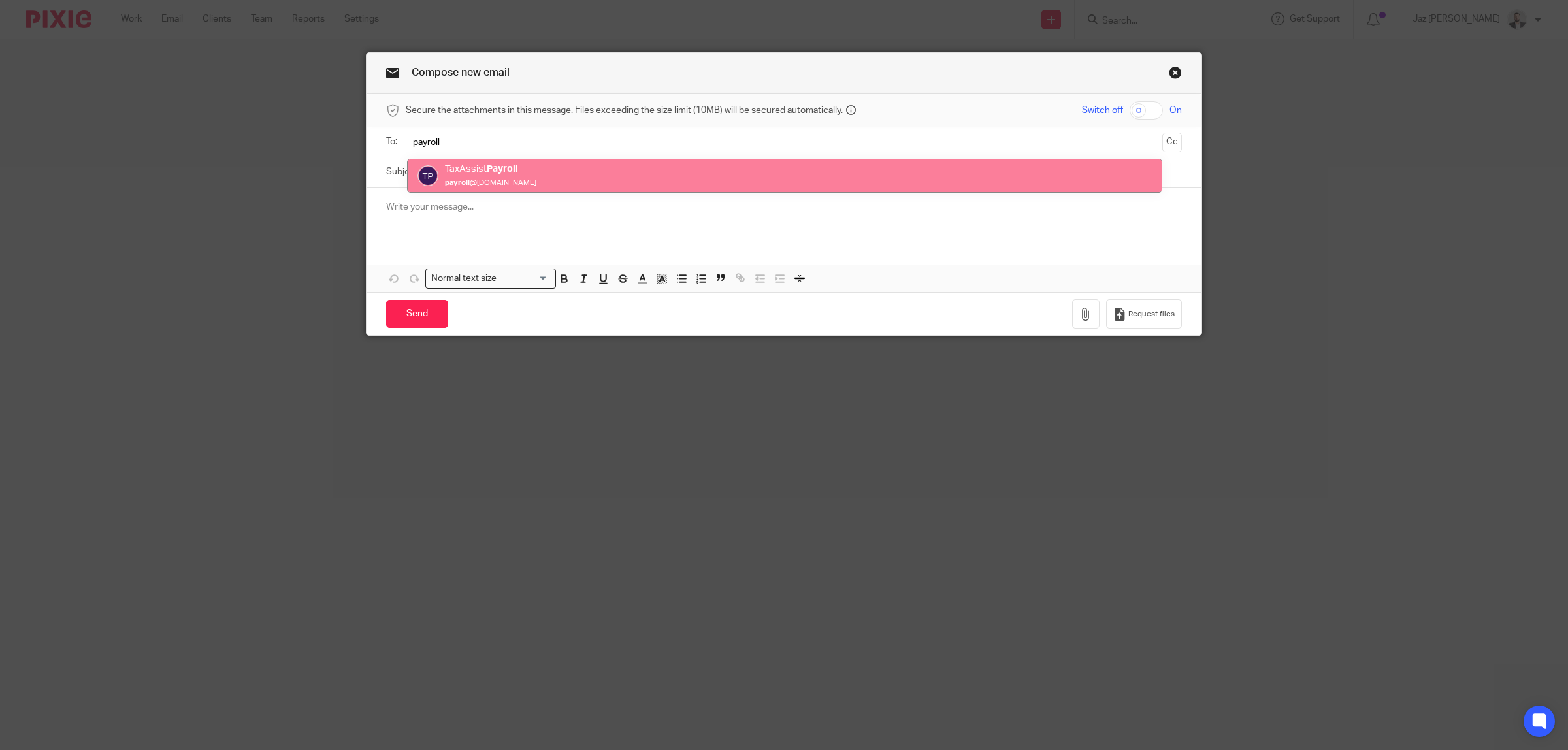
type input "payroll"
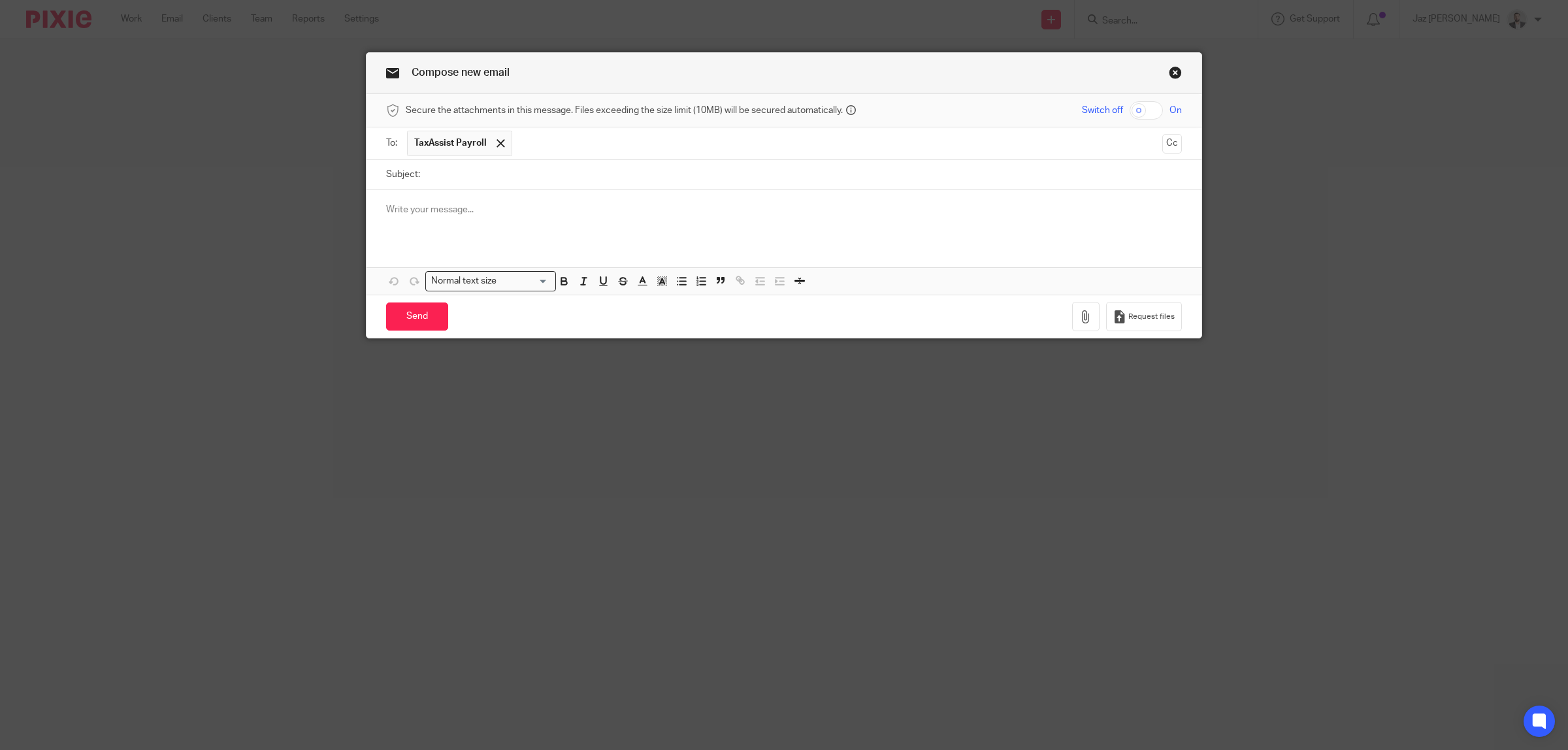
click at [493, 179] on input "Subject:" at bounding box center [804, 174] width 756 height 30
type input "Menphys - August Payroll Differences"
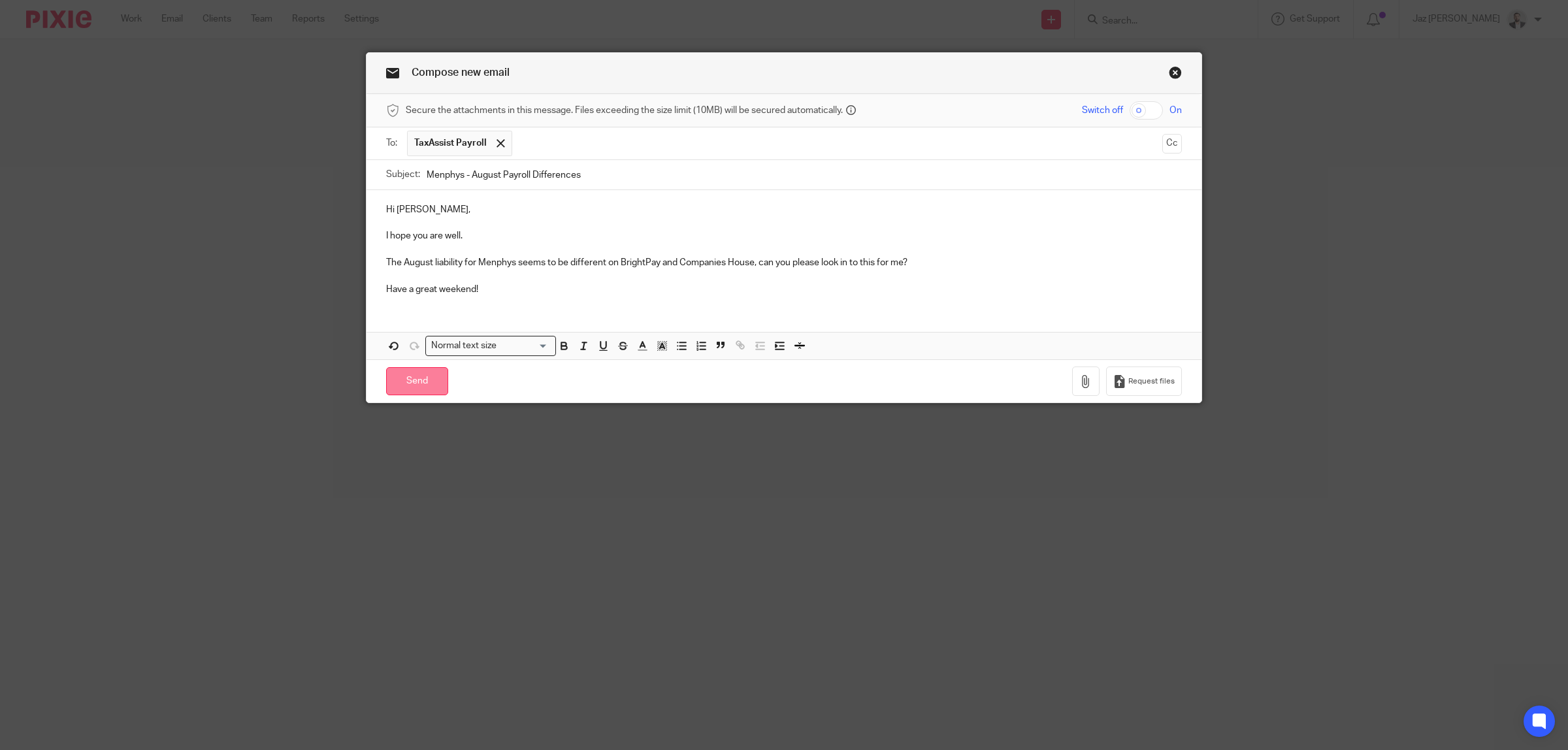
click at [410, 385] on input "Send" at bounding box center [417, 381] width 62 height 28
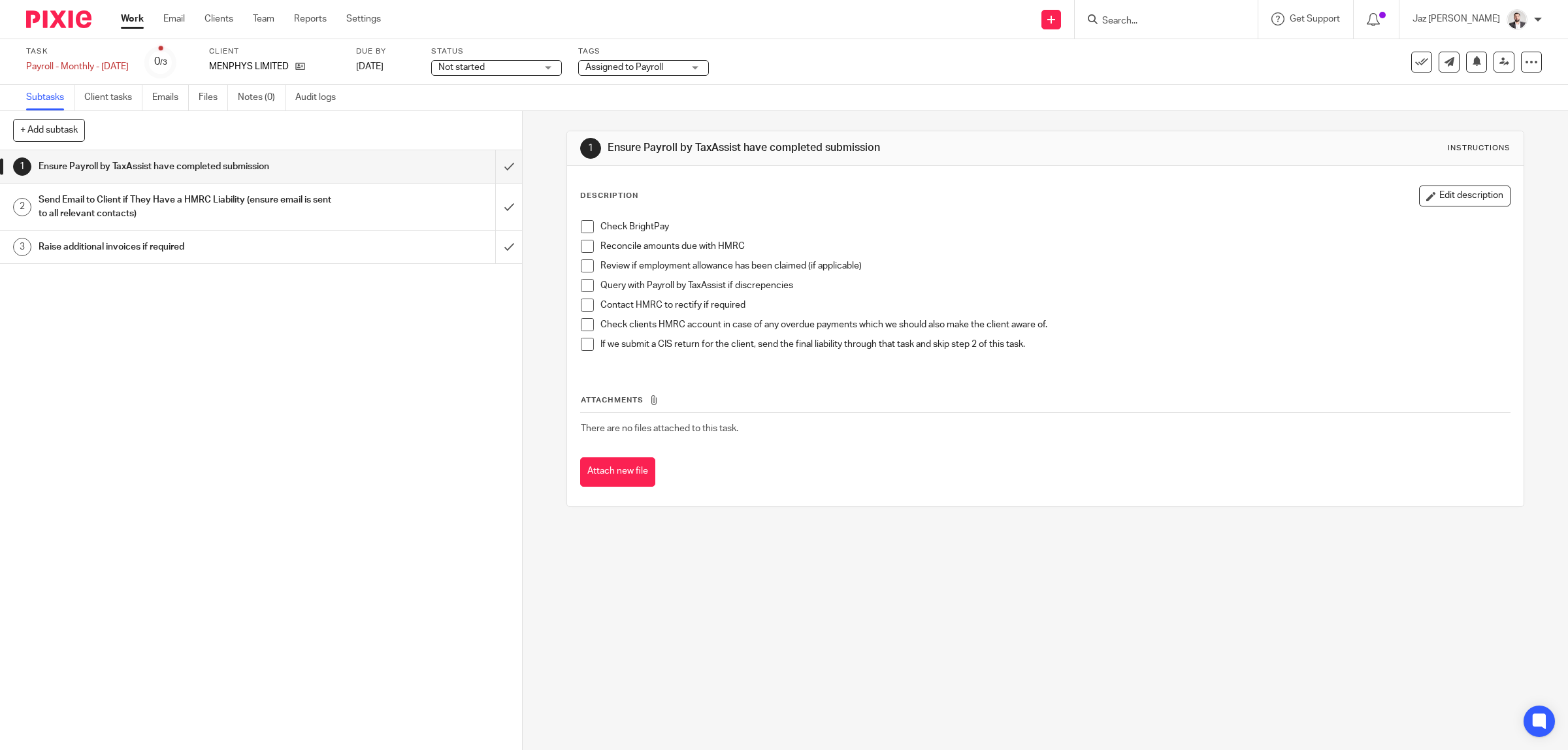
click at [135, 22] on link "Work" at bounding box center [132, 19] width 23 height 13
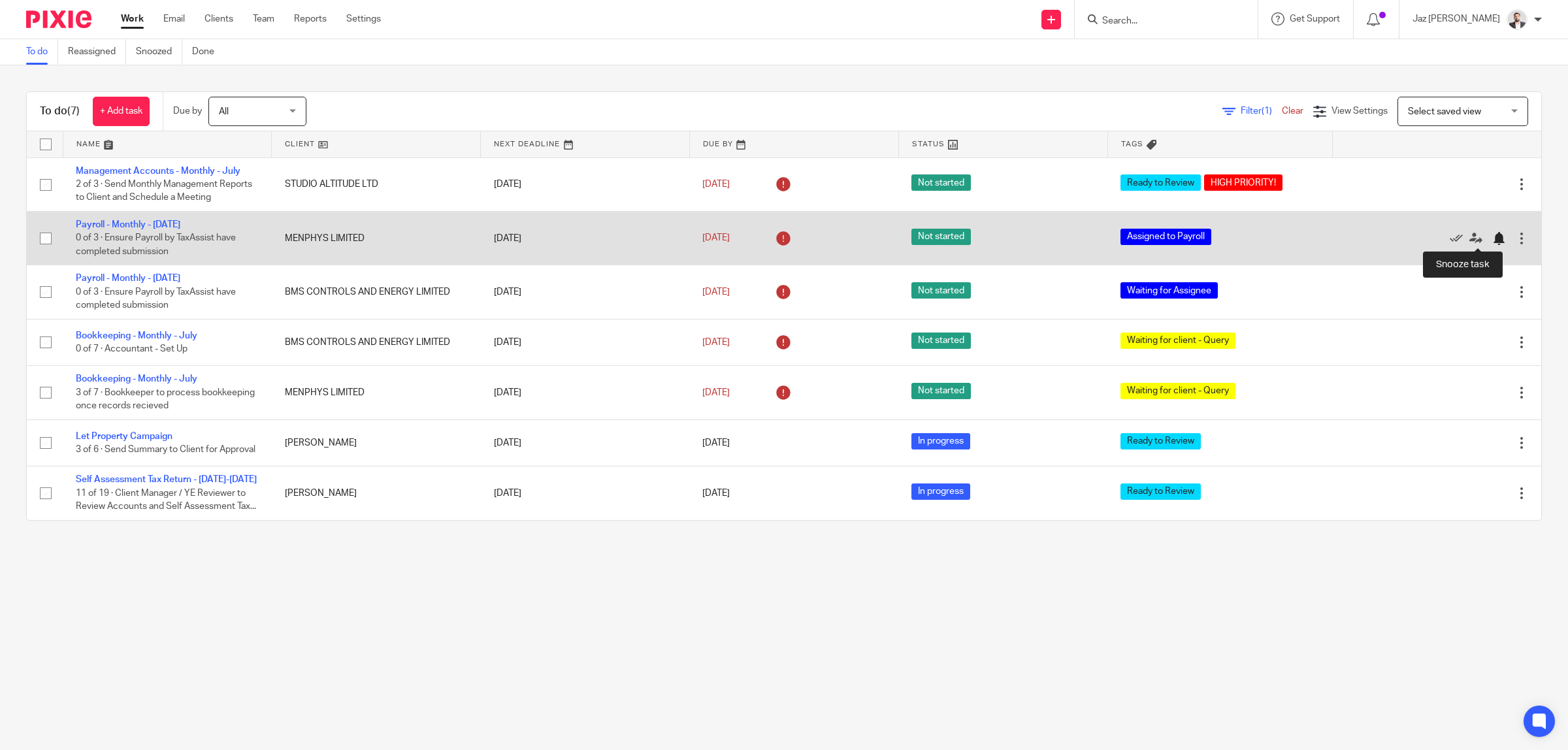
click at [1492, 240] on div at bounding box center [1498, 238] width 13 height 13
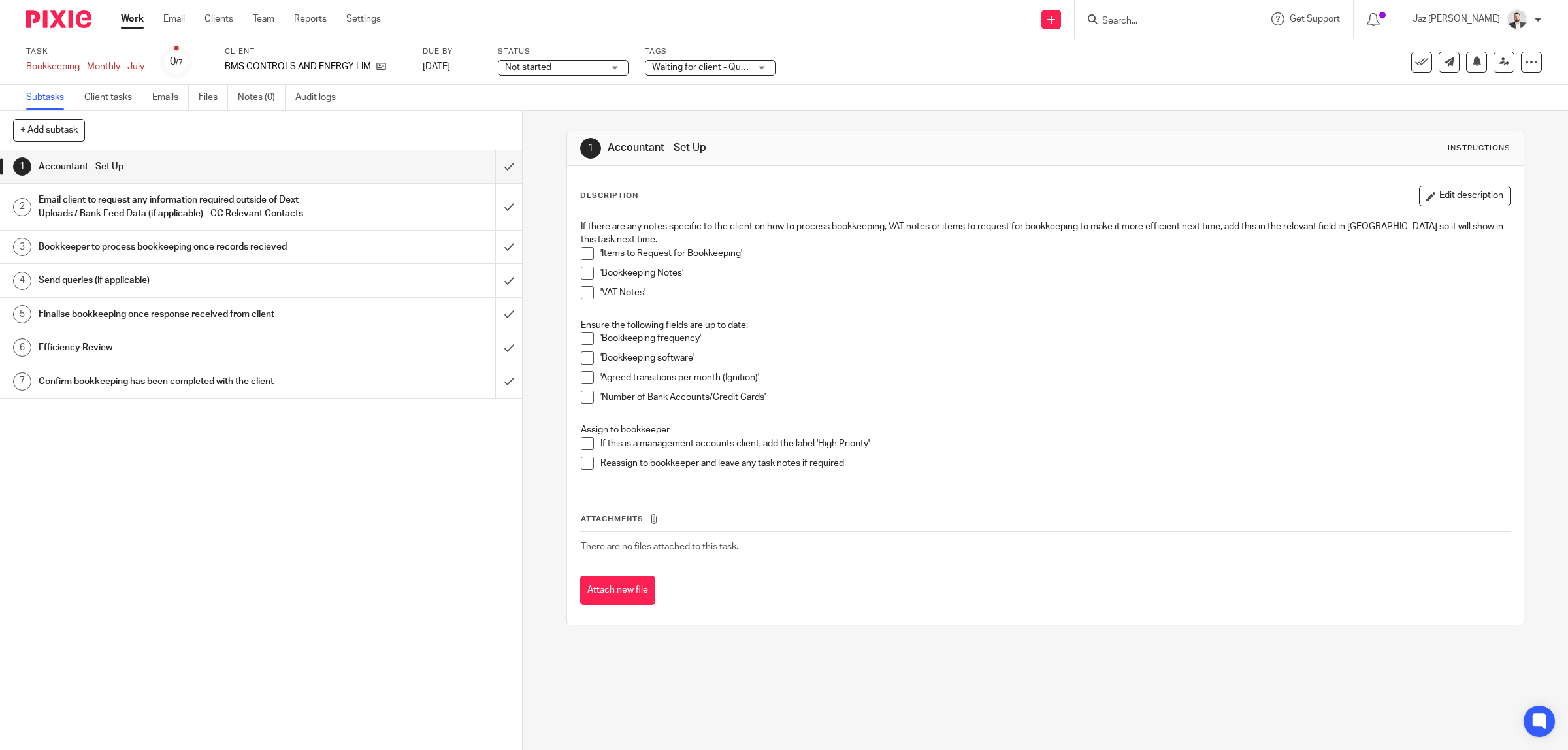
click at [727, 63] on span "Waiting for client - Query" at bounding box center [702, 67] width 102 height 9
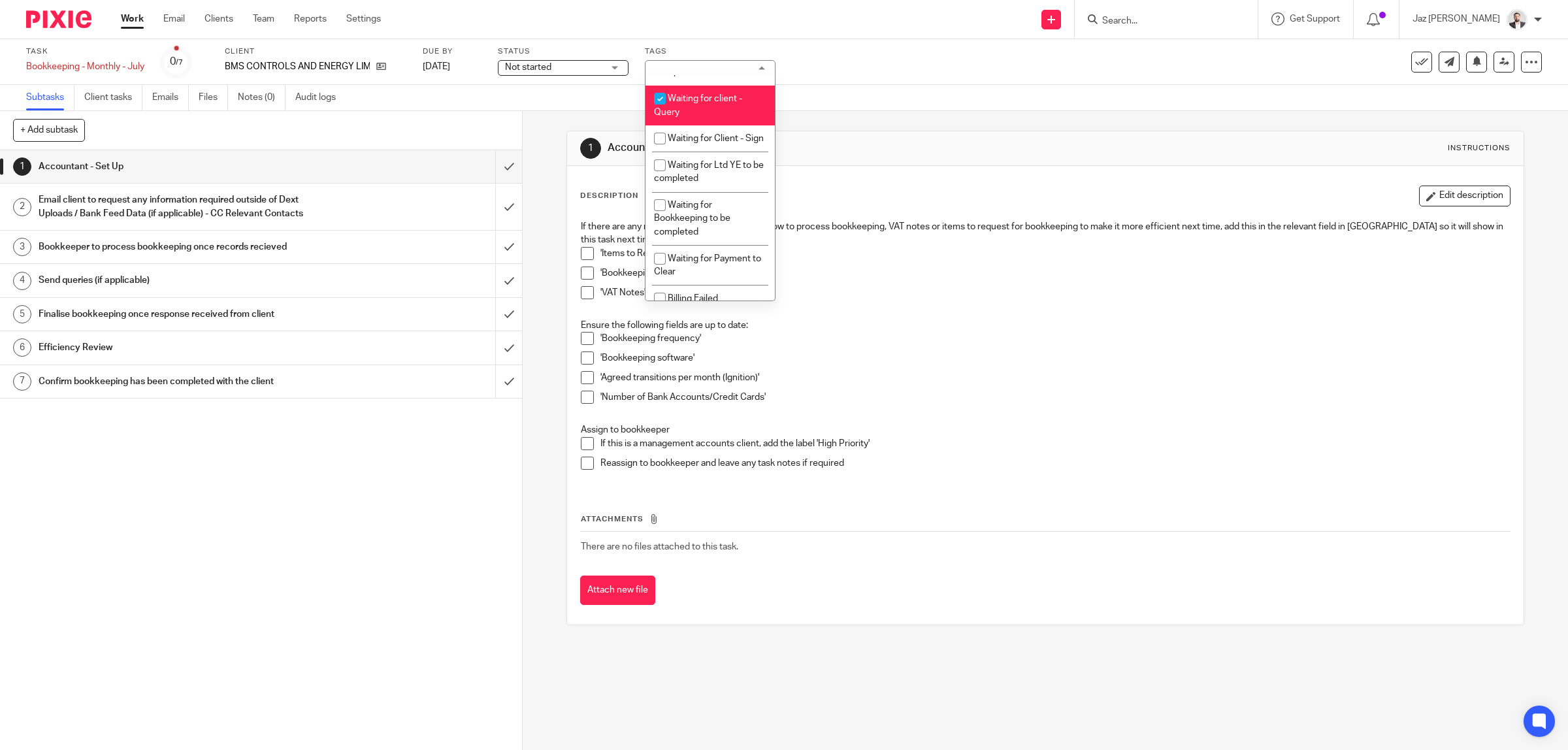
click at [713, 123] on li "Waiting for client - Query" at bounding box center [710, 106] width 129 height 40
checkbox input "false"
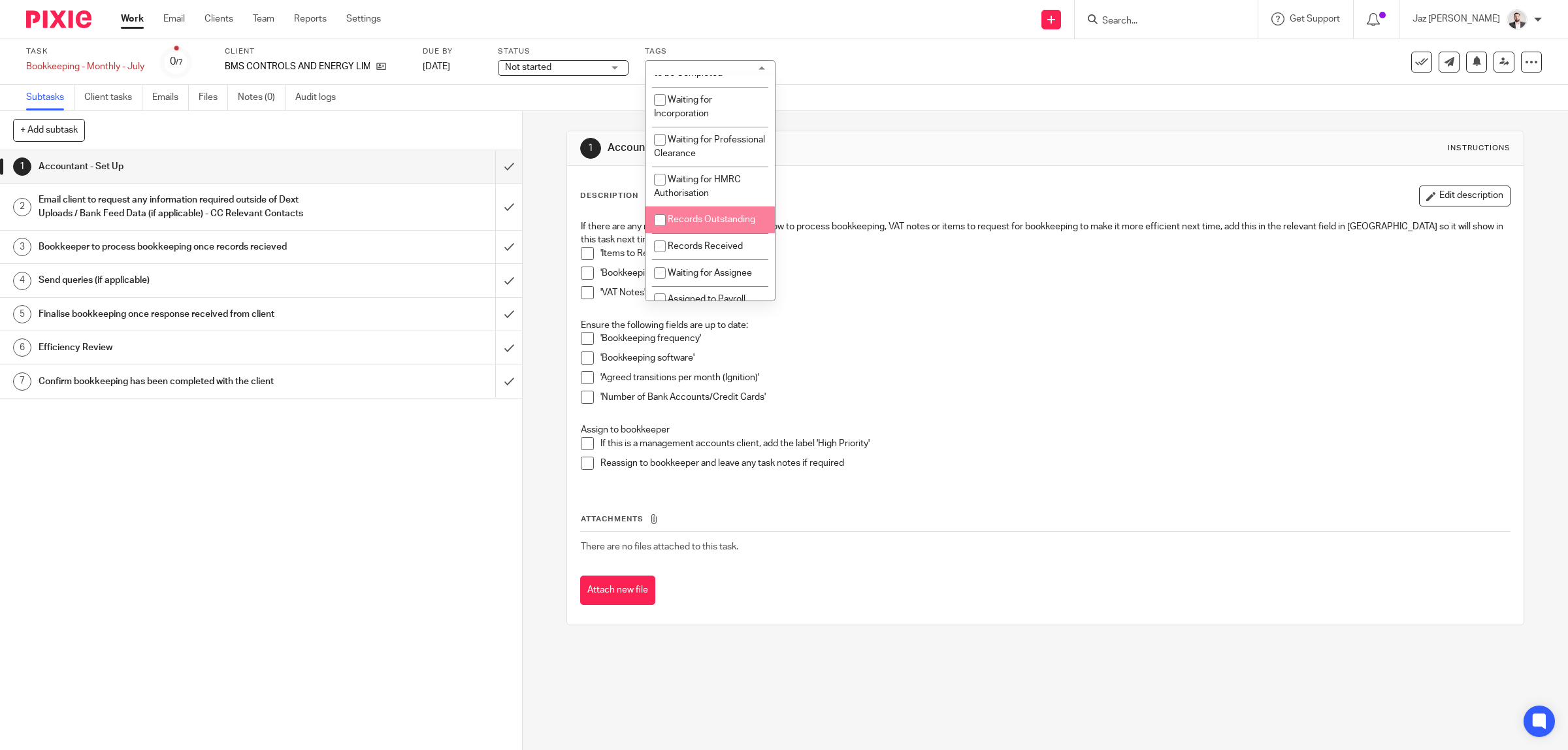
scroll to position [163, 0]
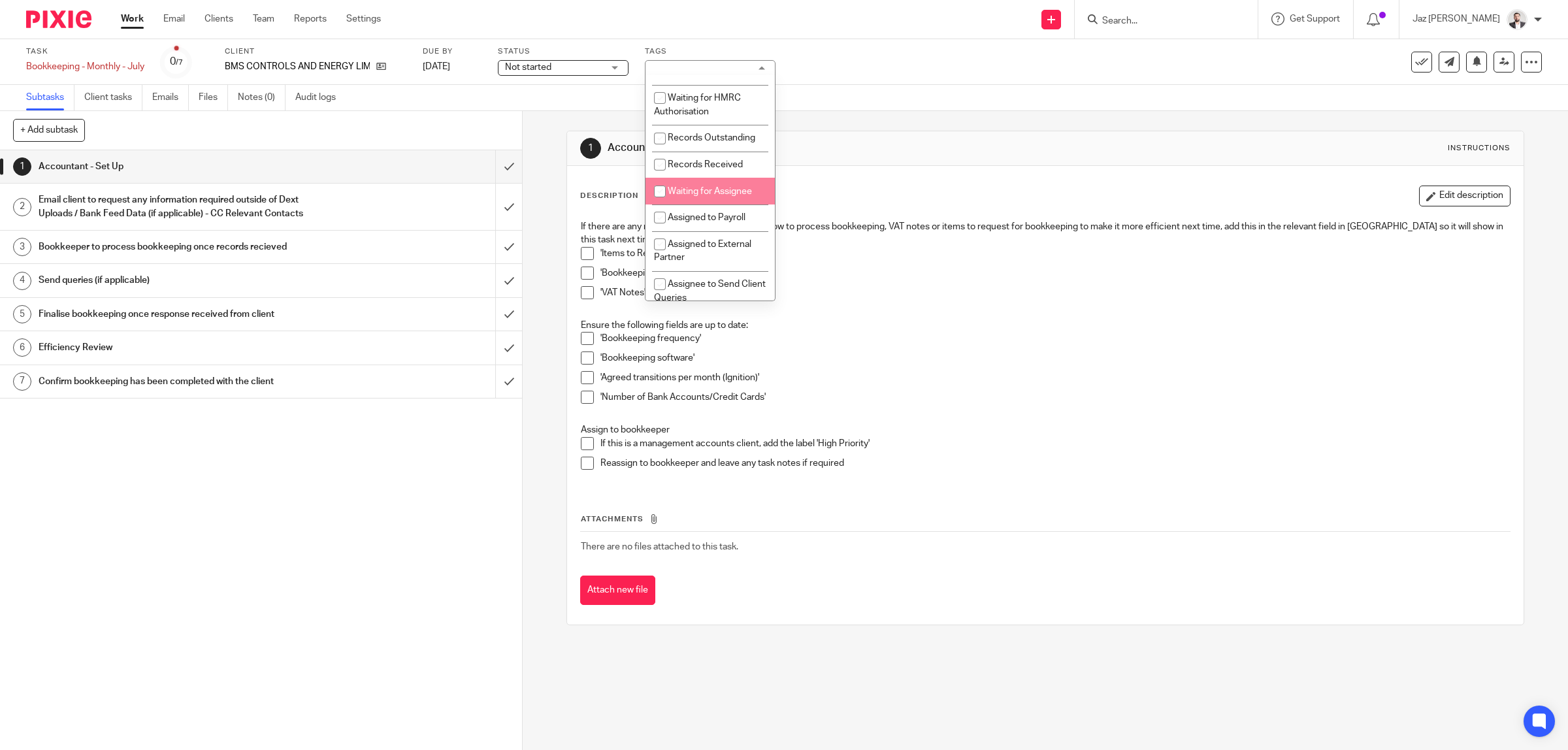
click at [720, 196] on span "Waiting for Assignee" at bounding box center [710, 191] width 84 height 9
checkbox input "true"
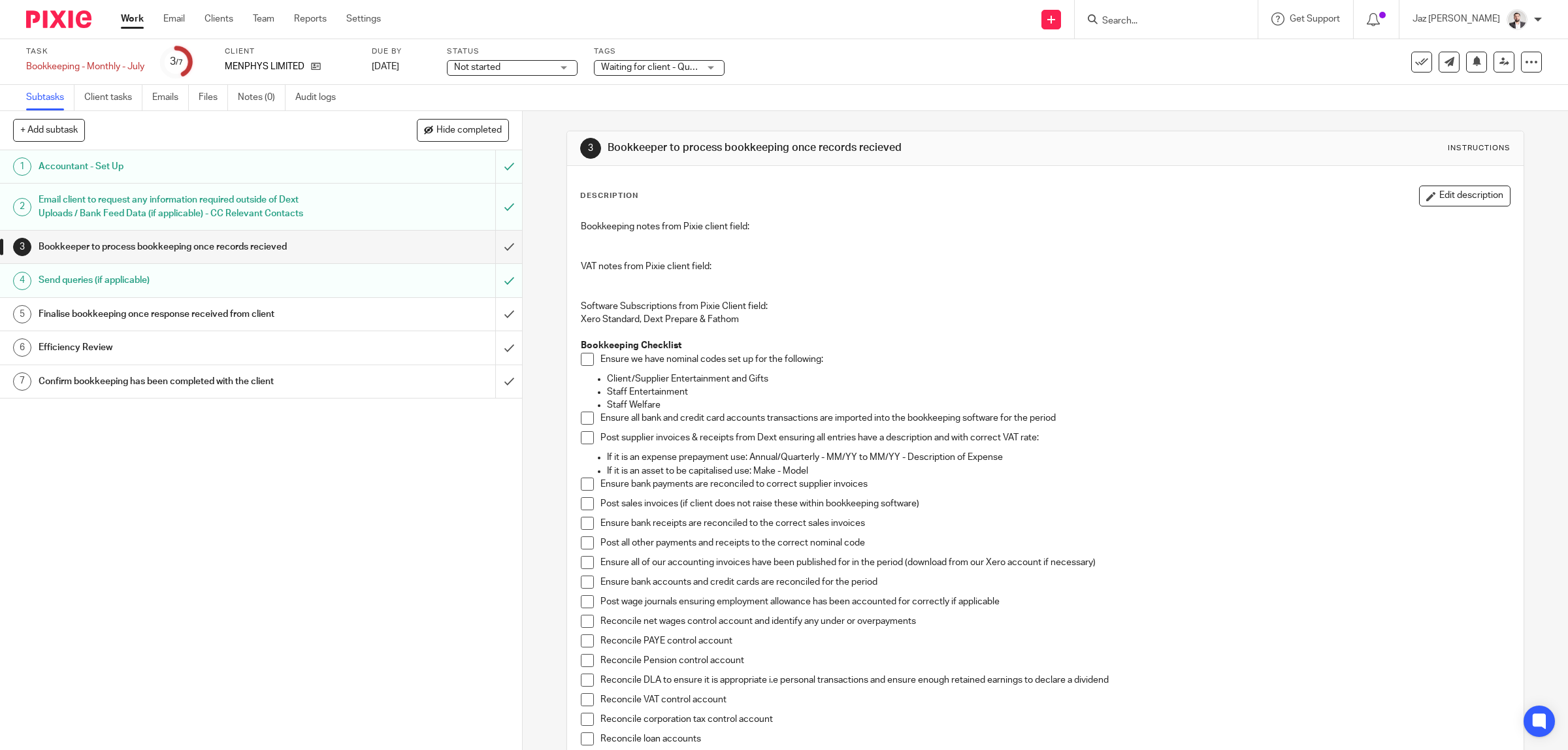
click at [652, 72] on span "Waiting for client - Query" at bounding box center [650, 67] width 98 height 14
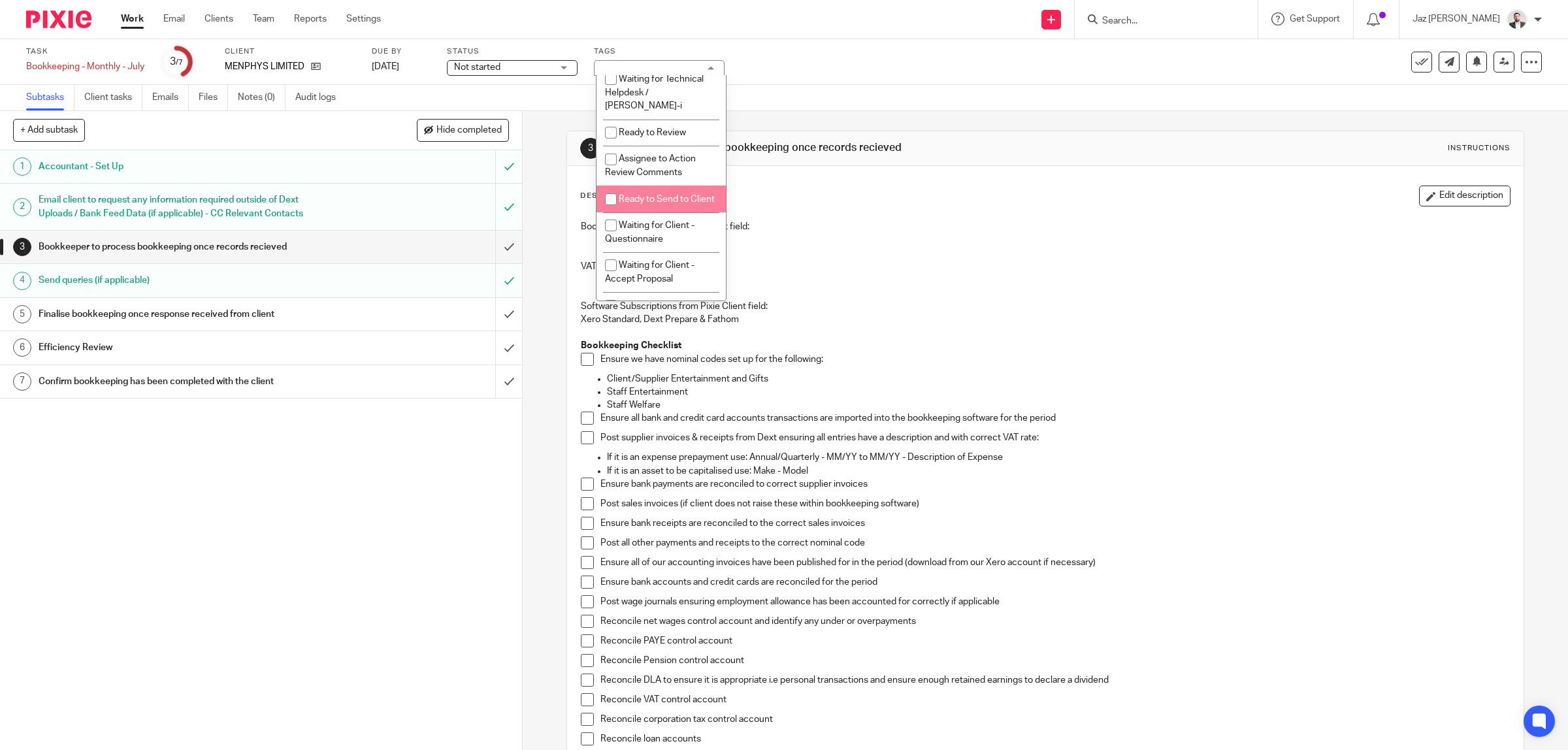
scroll to position [735, 0]
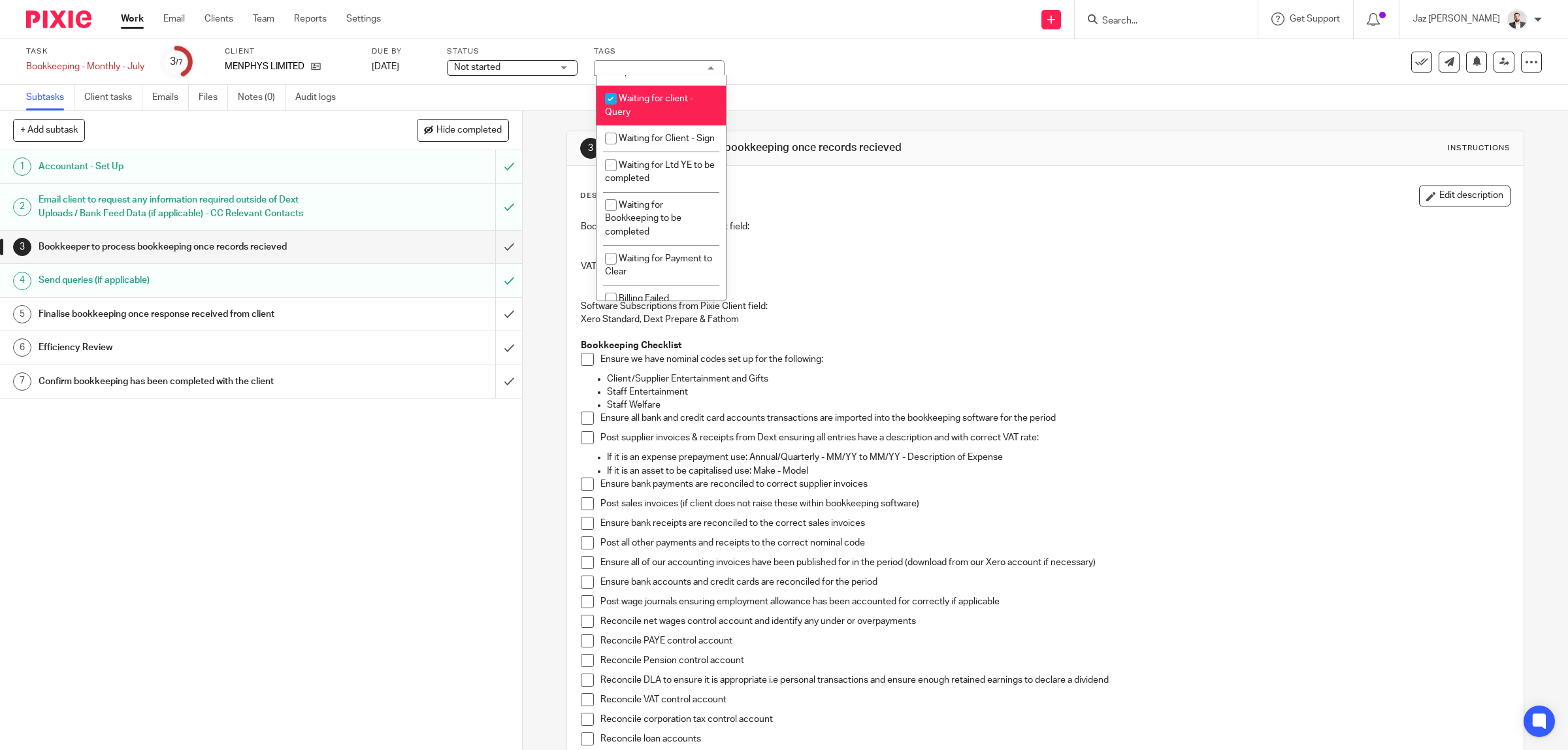
click at [676, 117] on span "Waiting for client - Query" at bounding box center [649, 105] width 88 height 23
checkbox input "false"
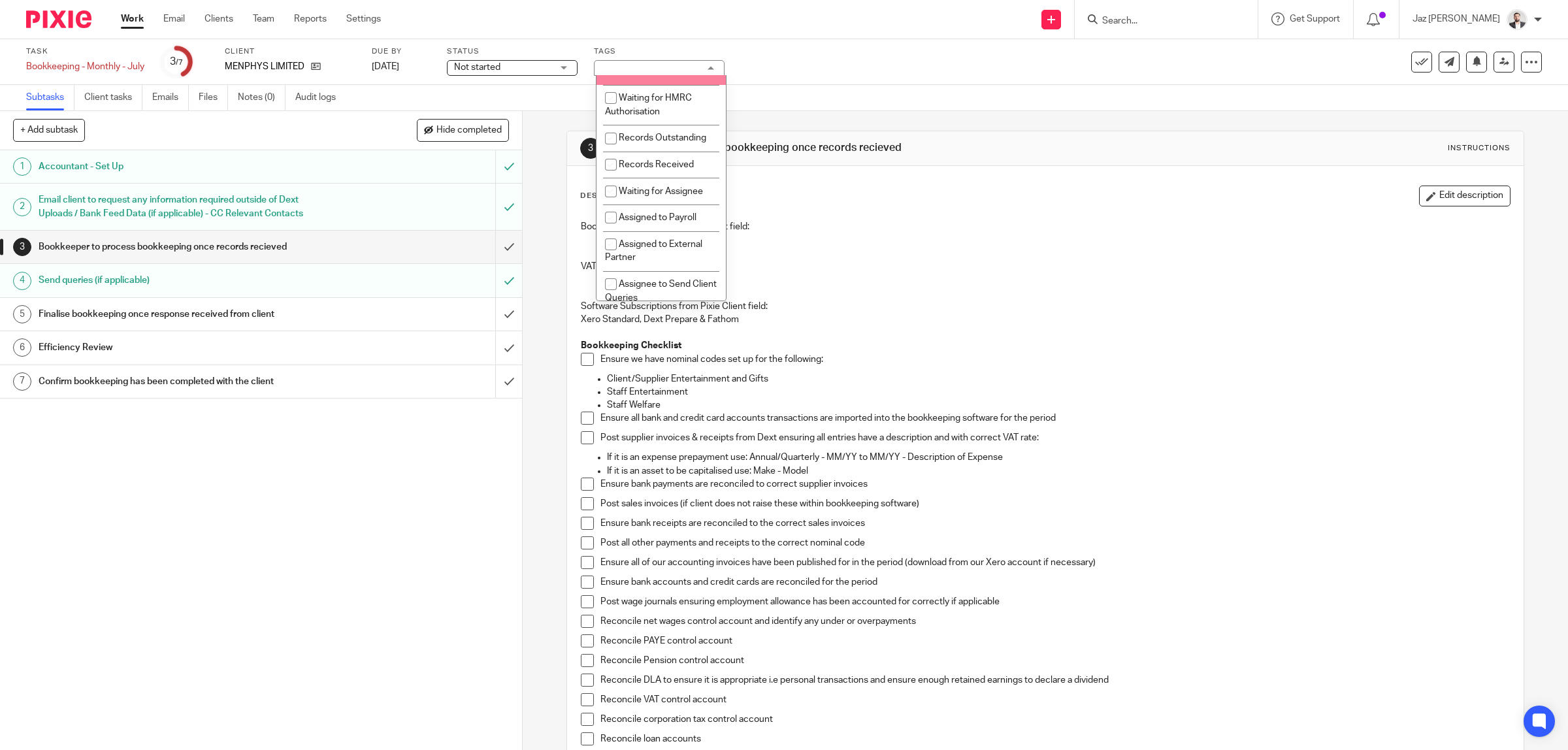
scroll to position [245, 0]
click at [671, 115] on span "Waiting for Assignee" at bounding box center [660, 110] width 84 height 9
checkbox input "true"
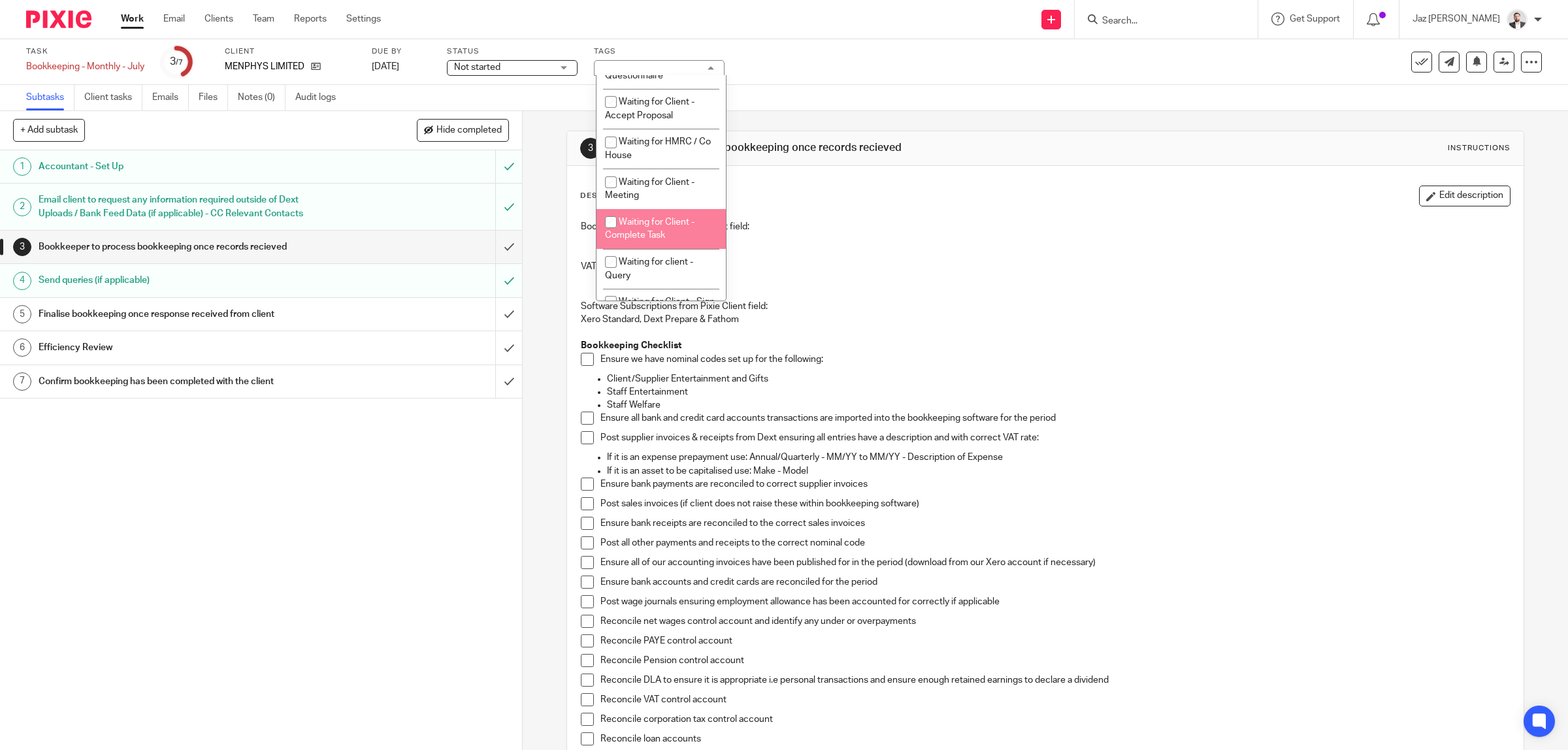
scroll to position [831, 0]
click at [818, 43] on div "Task Bookkeeping - Monthly - July Save Bookkeeping - Monthly - July 3 /7 Client…" at bounding box center [784, 61] width 1568 height 46
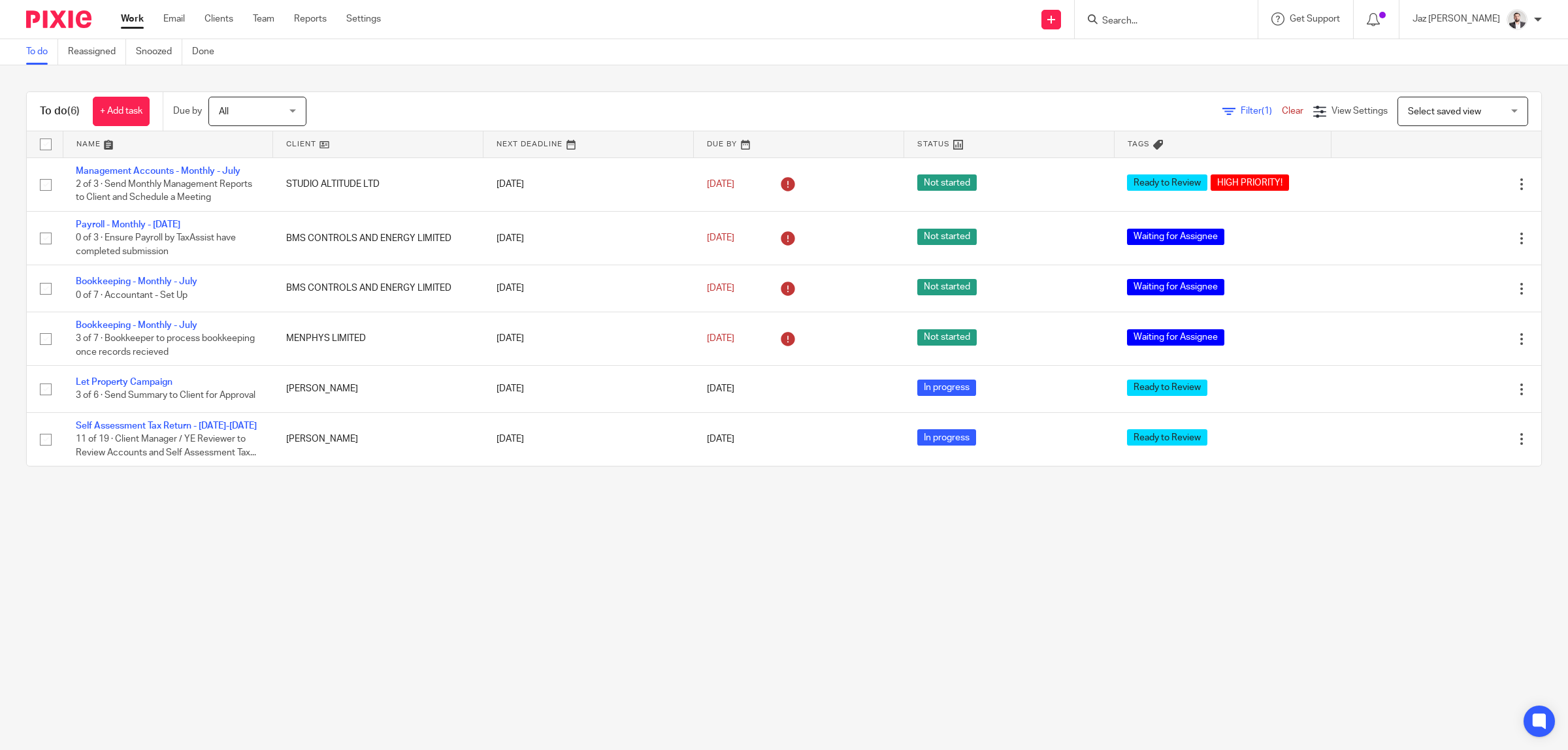
click at [1161, 23] on input "Search" at bounding box center [1159, 21] width 117 height 12
type input "tsd"
click at [1245, 49] on link at bounding box center [1204, 56] width 211 height 30
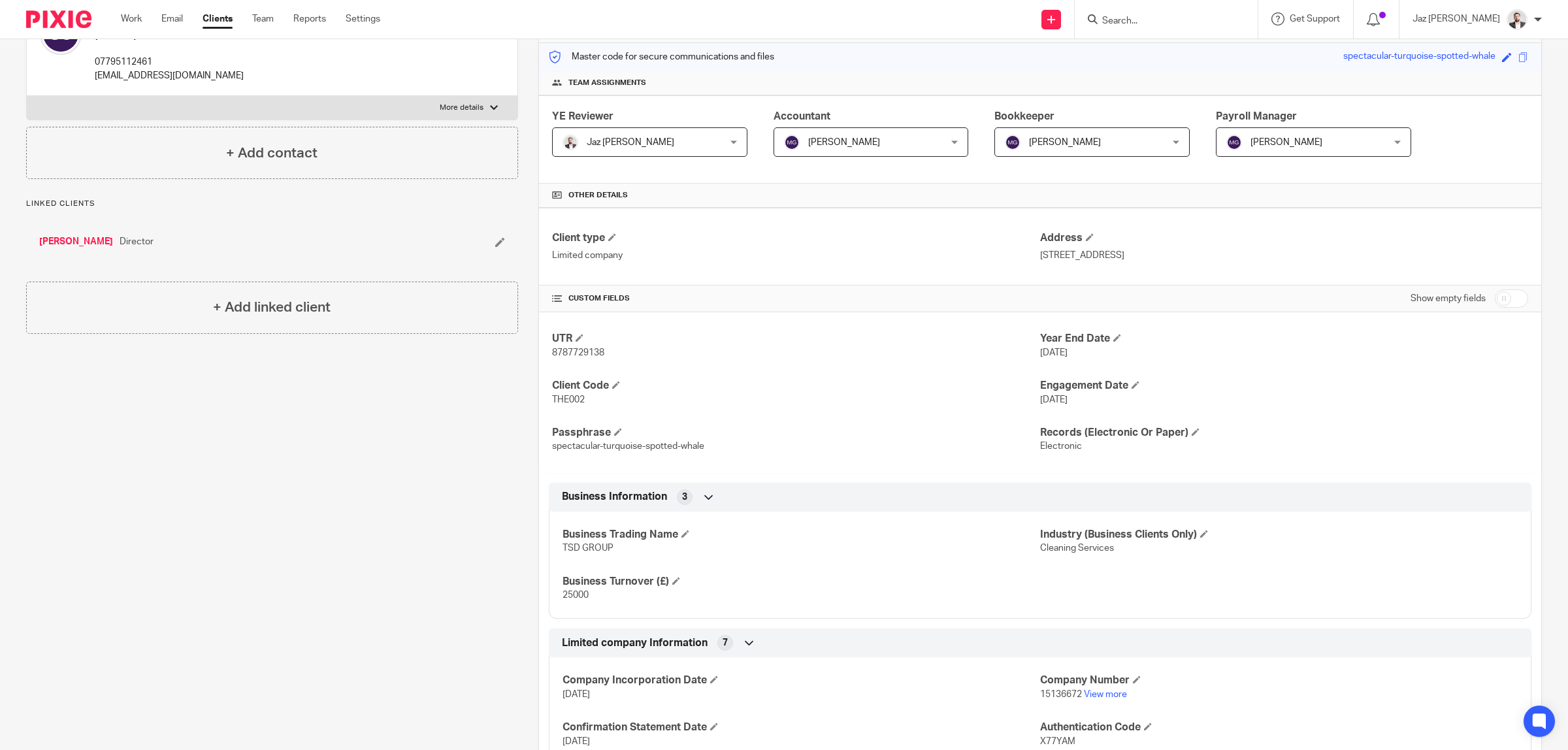
scroll to position [81, 0]
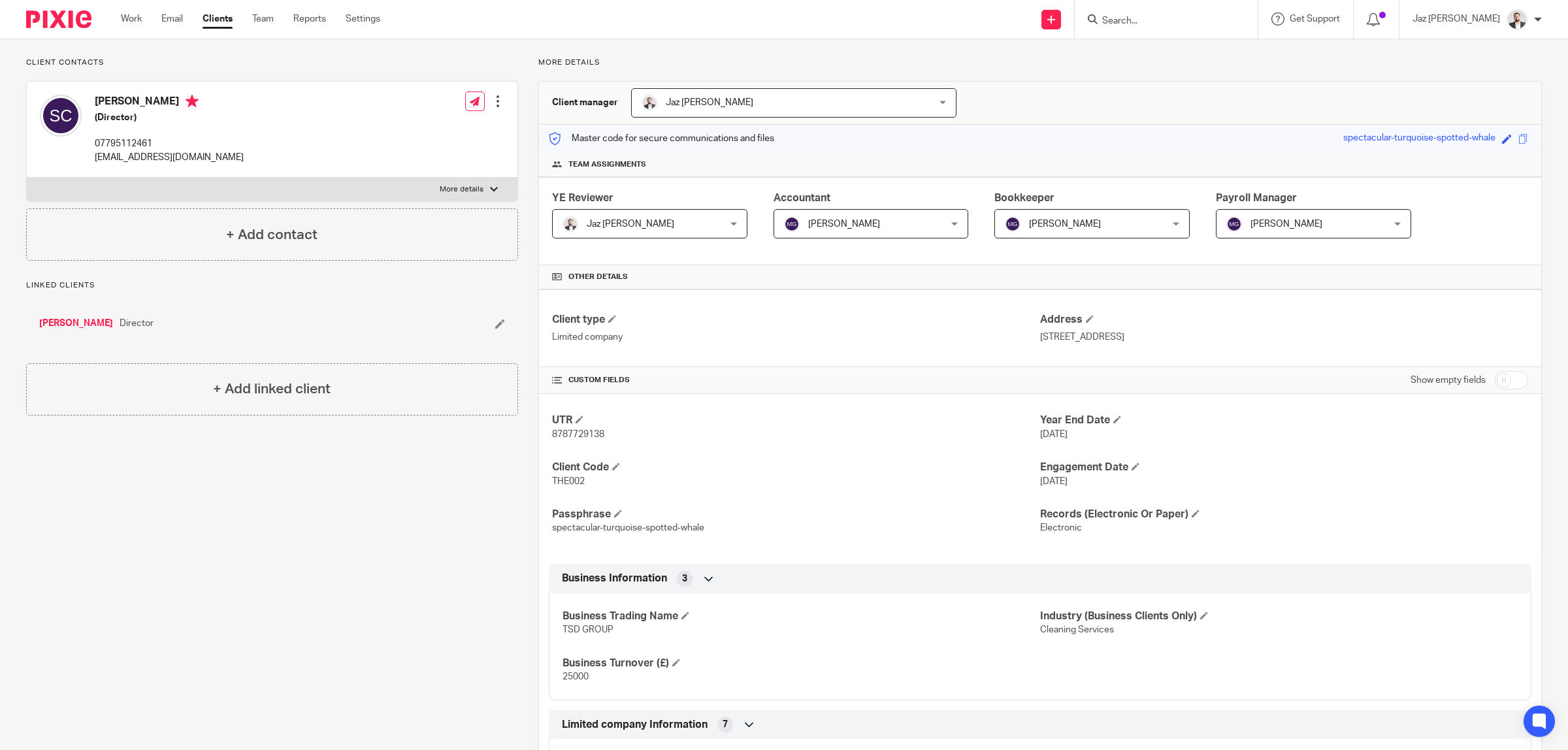
click at [1186, 23] on input "Search" at bounding box center [1159, 21] width 117 height 12
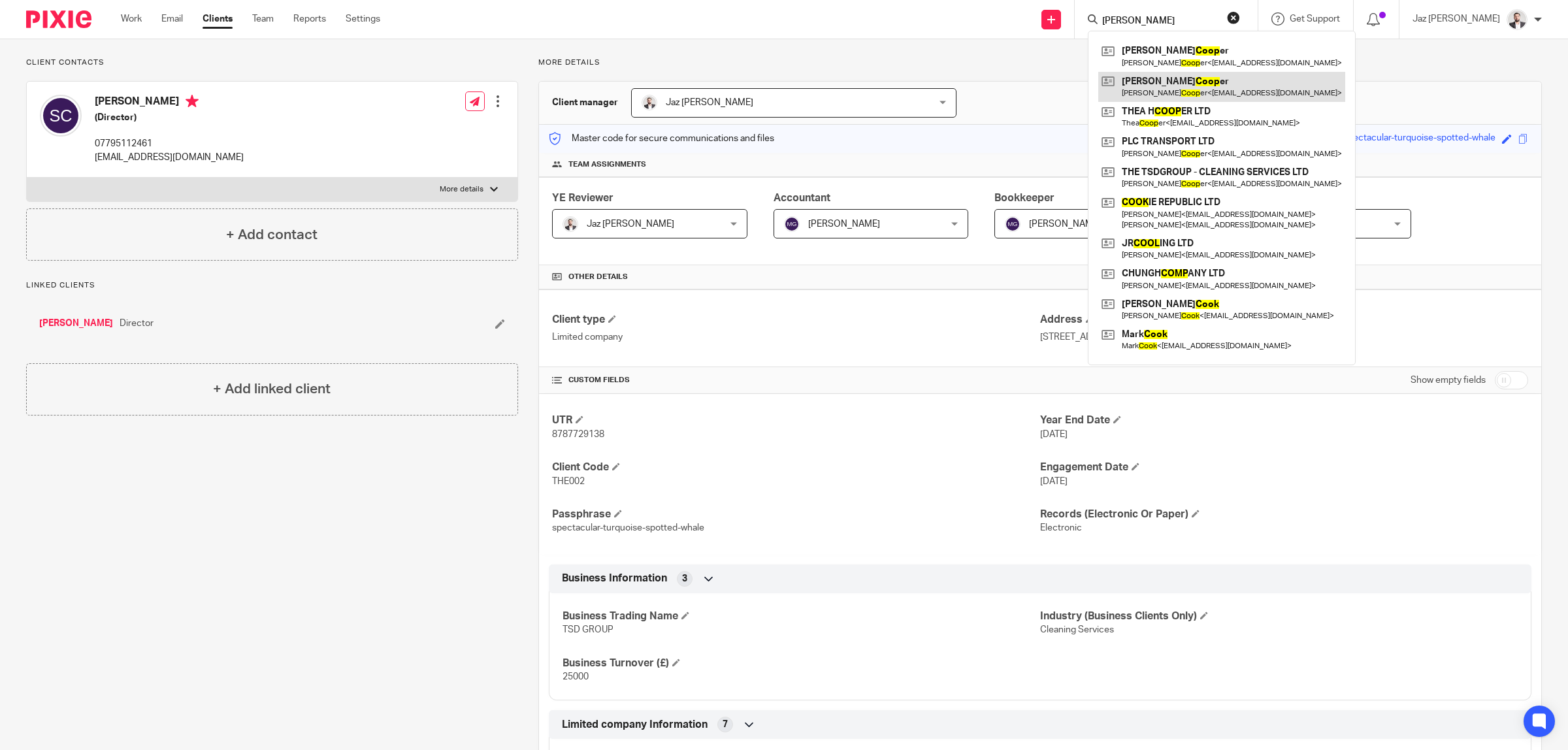
type input "[PERSON_NAME]"
click at [1183, 88] on link at bounding box center [1222, 87] width 247 height 30
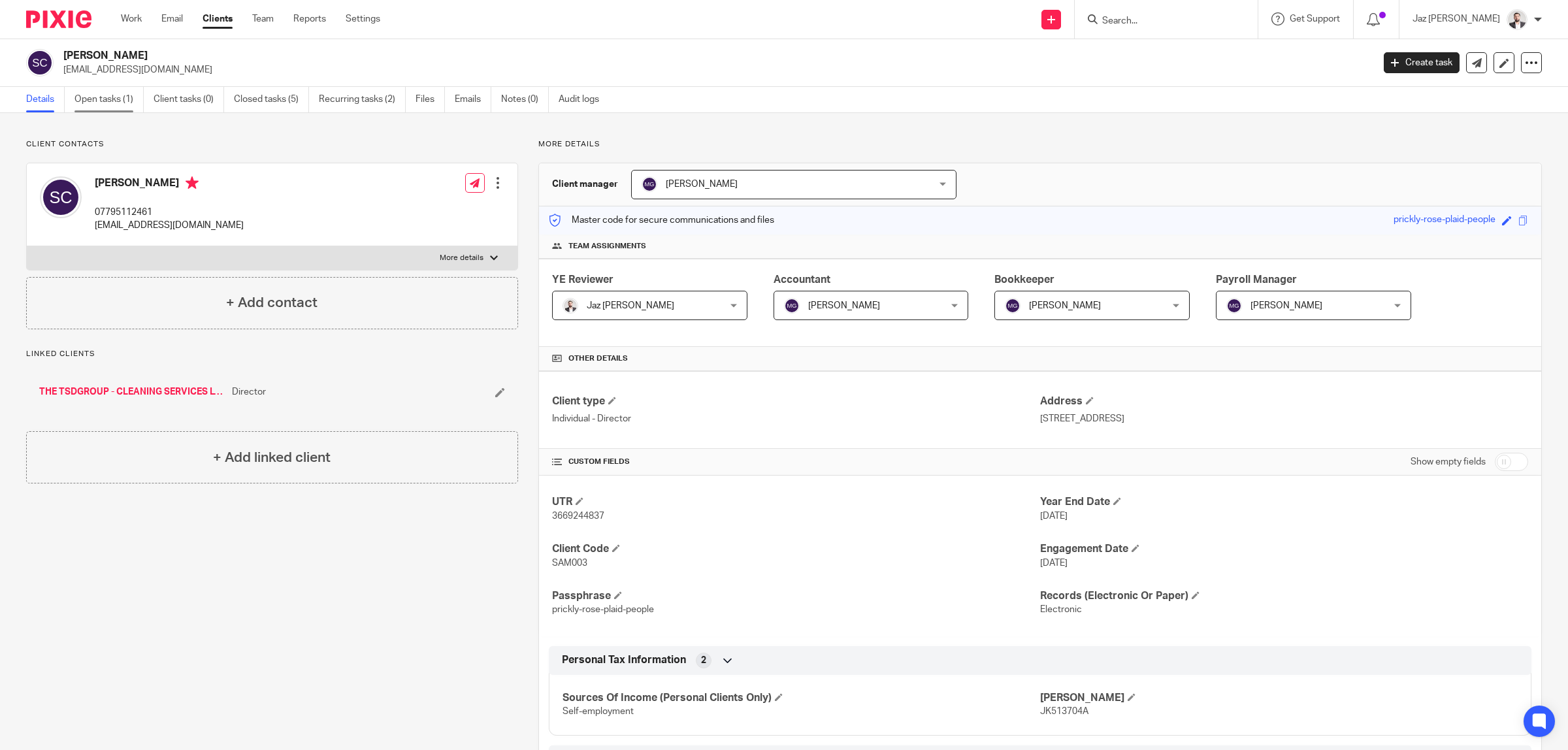
click at [103, 99] on link "Open tasks (1)" at bounding box center [109, 99] width 70 height 25
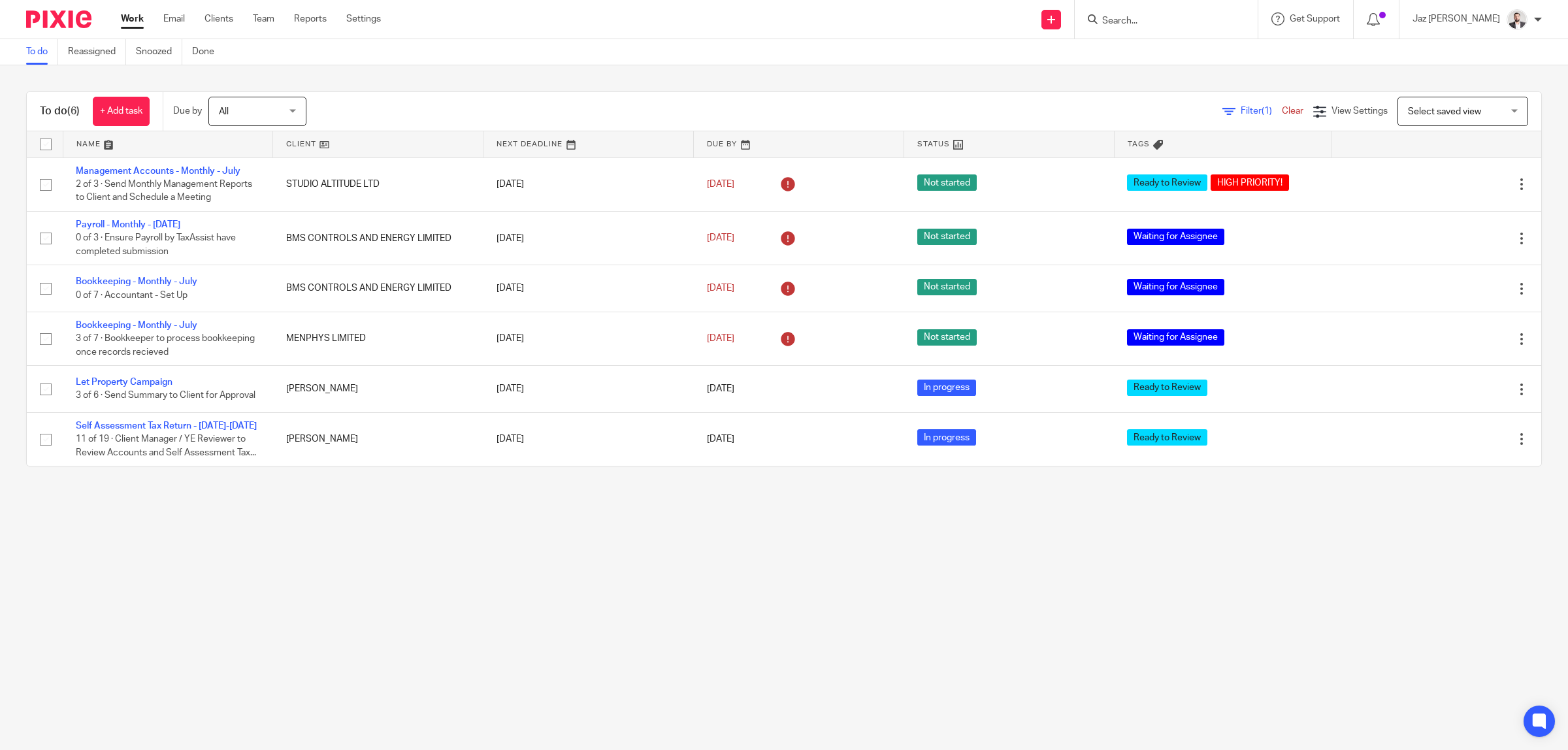
drag, startPoint x: 635, startPoint y: 611, endPoint x: 661, endPoint y: 588, distance: 34.7
click at [635, 611] on main "To do Reassigned Snoozed Done To do (6) + Add task Due by All All Today Tomorro…" at bounding box center [784, 375] width 1568 height 750
click at [164, 20] on link "Email" at bounding box center [174, 19] width 22 height 13
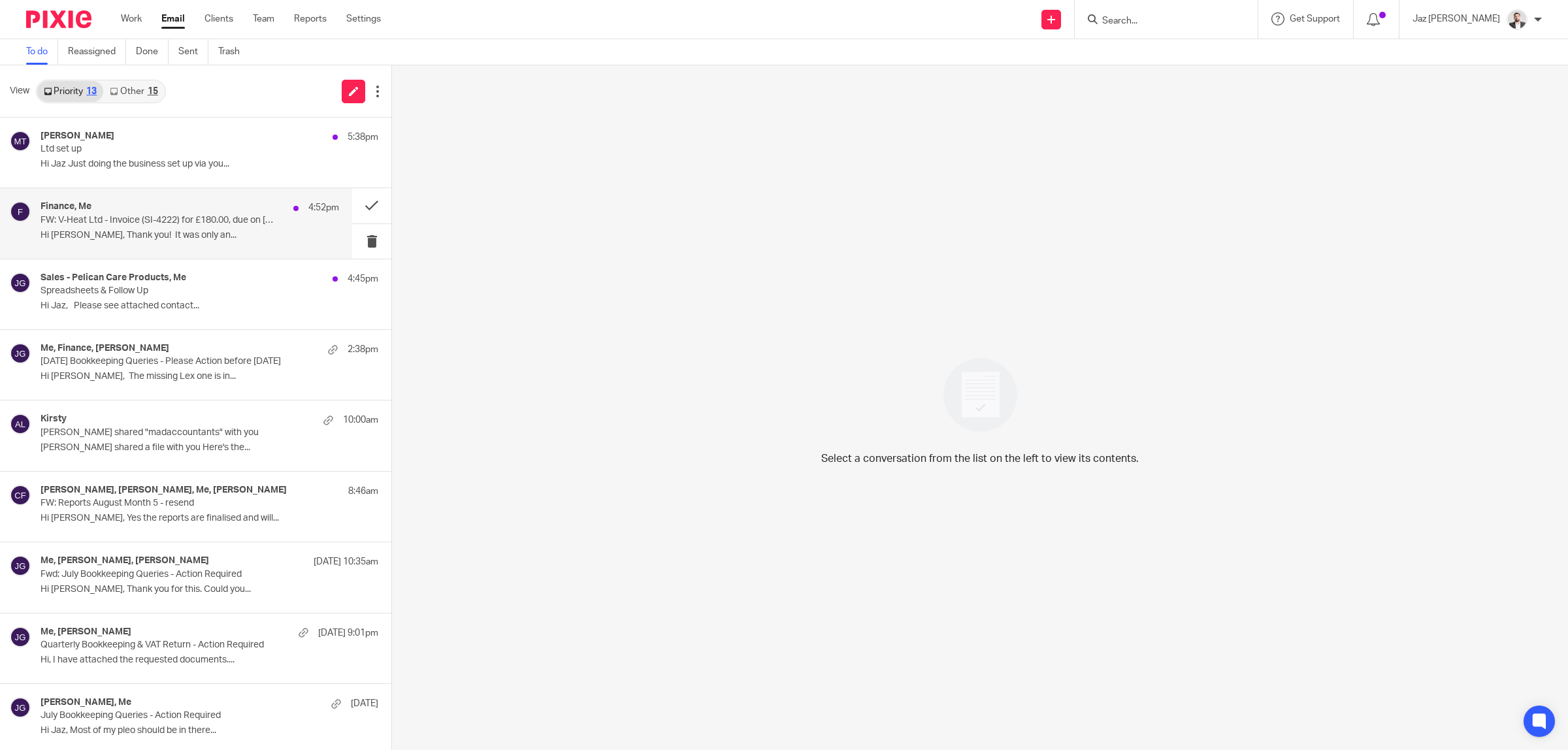
click at [167, 240] on p "Hi [PERSON_NAME], Thank you! It was only an..." at bounding box center [190, 236] width 299 height 11
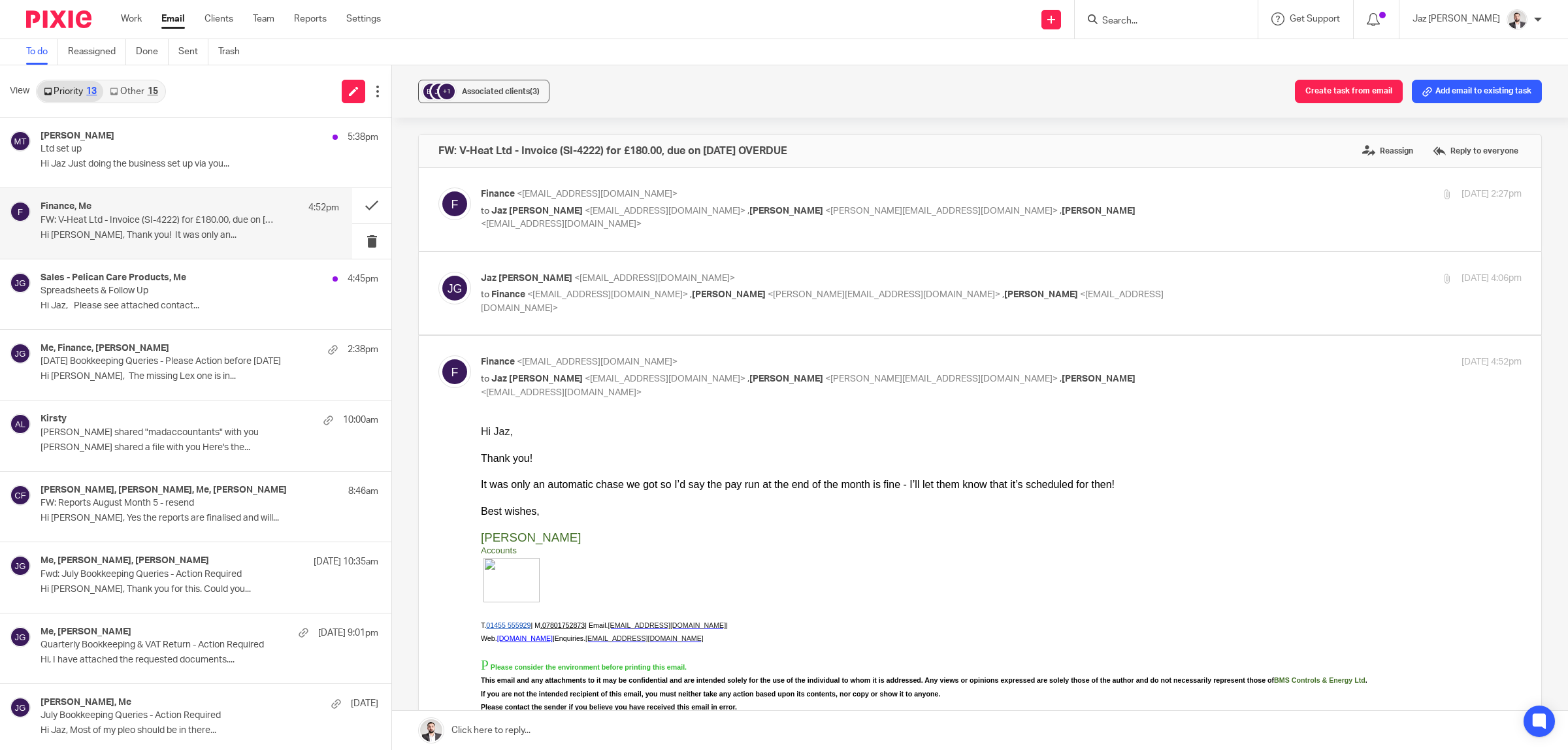
click at [1044, 294] on p "to Finance <finance@bms-controls.com> , Lee Pegg <lee@bms-controls.com> , Jake …" at bounding box center [828, 301] width 694 height 27
checkbox input "true"
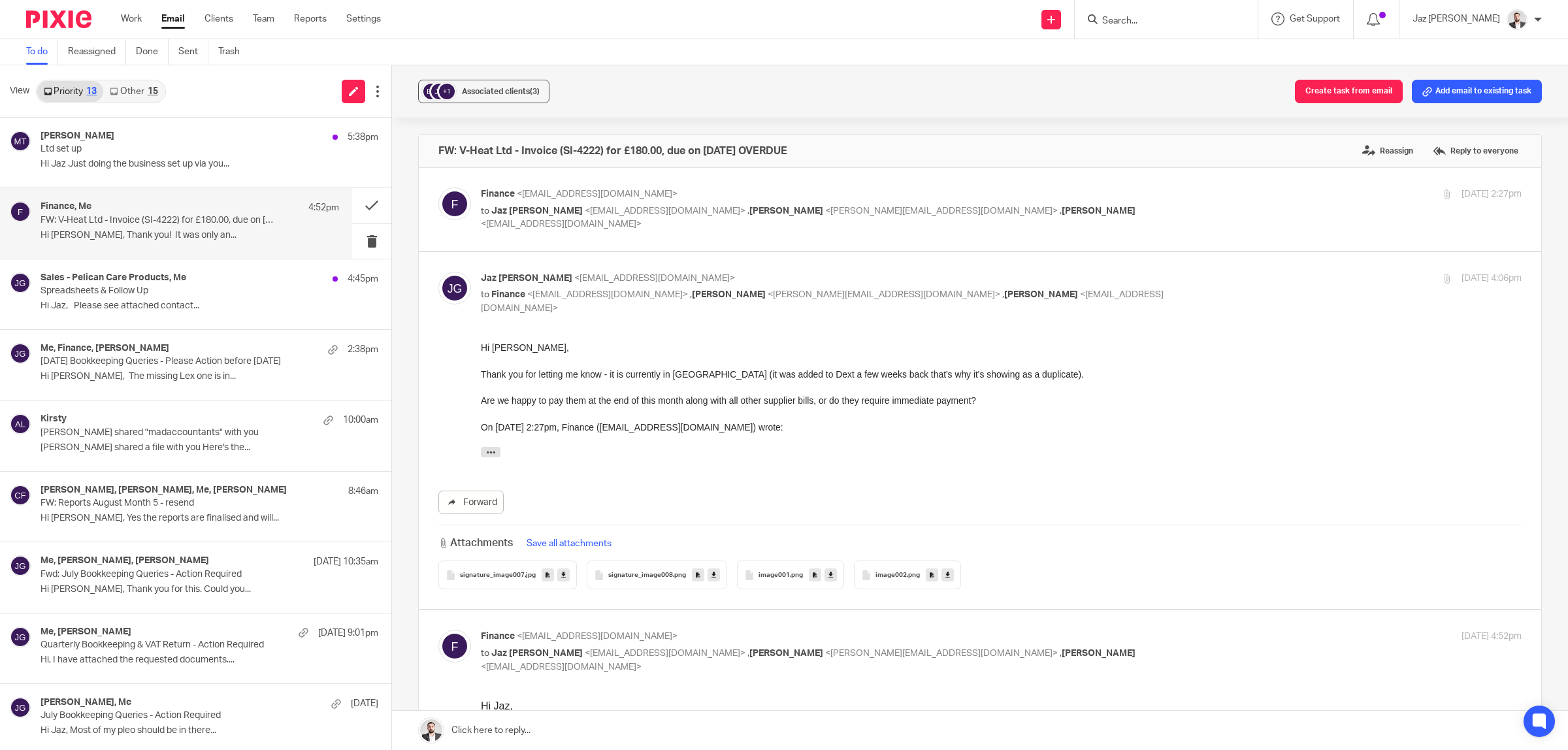
click at [1062, 210] on p "to Jaz Grewal <jazgrewal@taxassist.co.uk> , Lee Pegg <lee@bms-controls.com> , J…" at bounding box center [828, 218] width 694 height 27
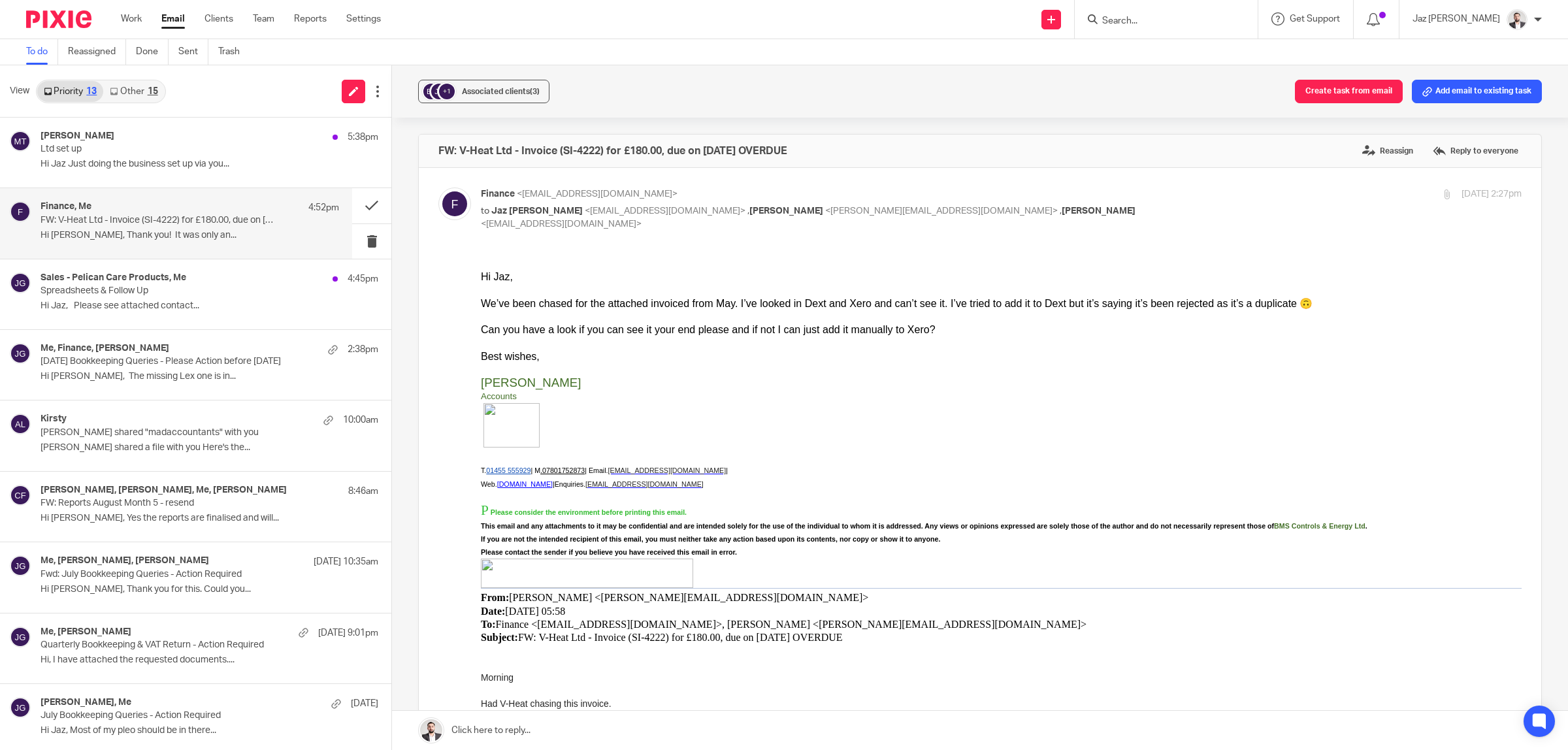
click at [1066, 210] on p "to Jaz Grewal <jazgrewal@taxassist.co.uk> , Lee Pegg <lee@bms-controls.com> , J…" at bounding box center [828, 218] width 694 height 27
checkbox input "false"
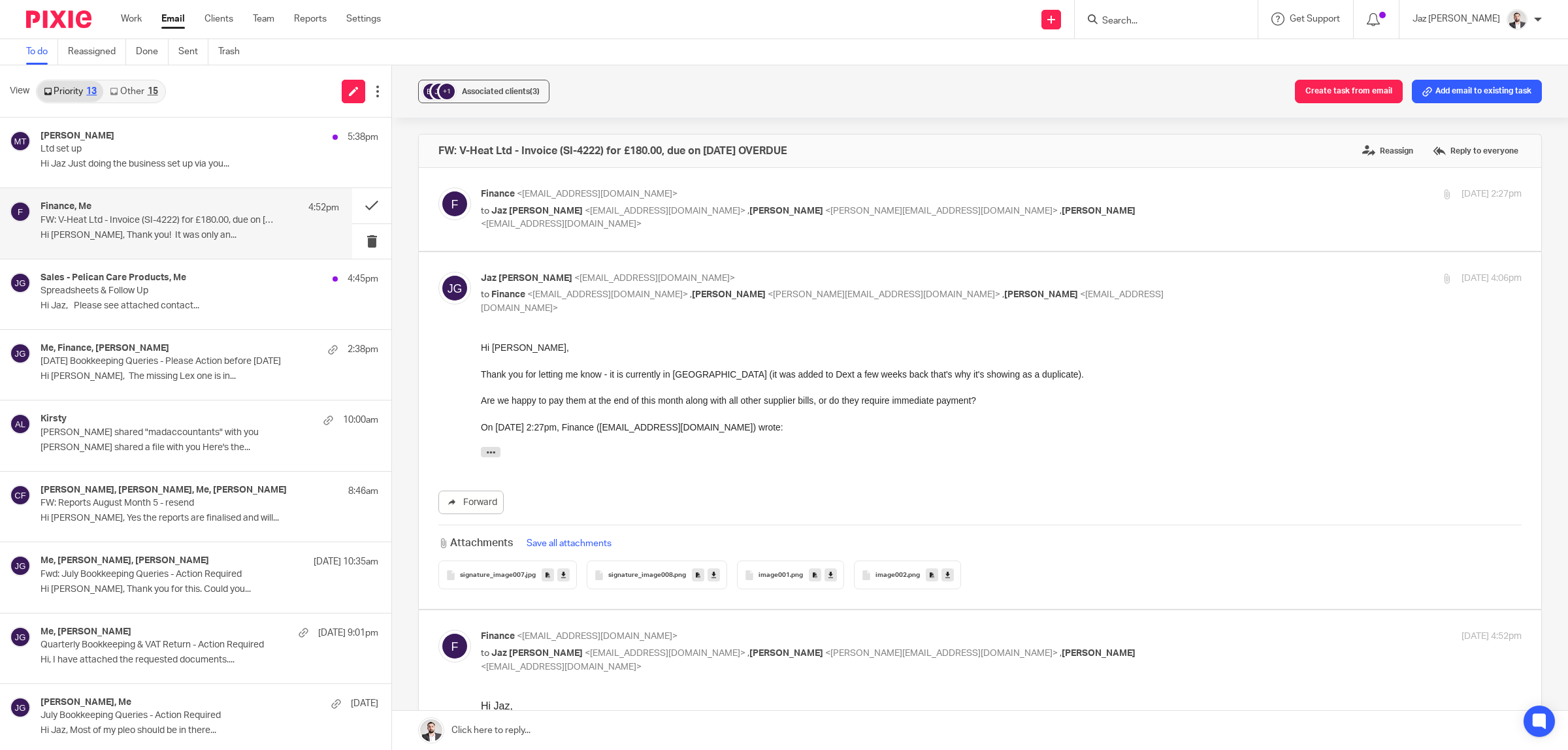
click at [1074, 644] on p "Finance <finance@bms-controls.com>" at bounding box center [828, 636] width 694 height 14
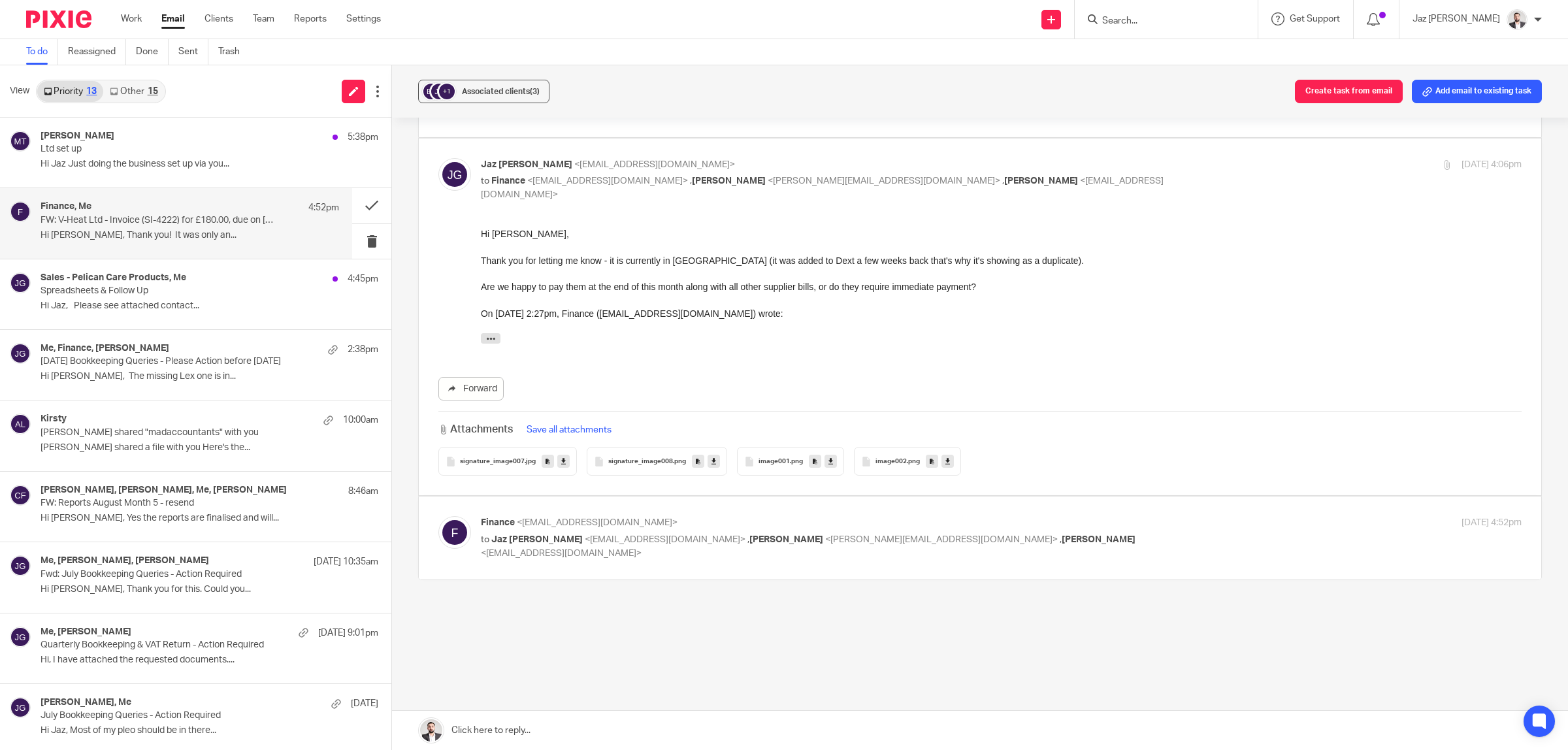
click at [1072, 537] on p "to Jaz Grewal <jazgrewal@taxassist.co.uk> , Lee Pegg <lee@bms-controls.com> , J…" at bounding box center [828, 547] width 694 height 27
checkbox input "true"
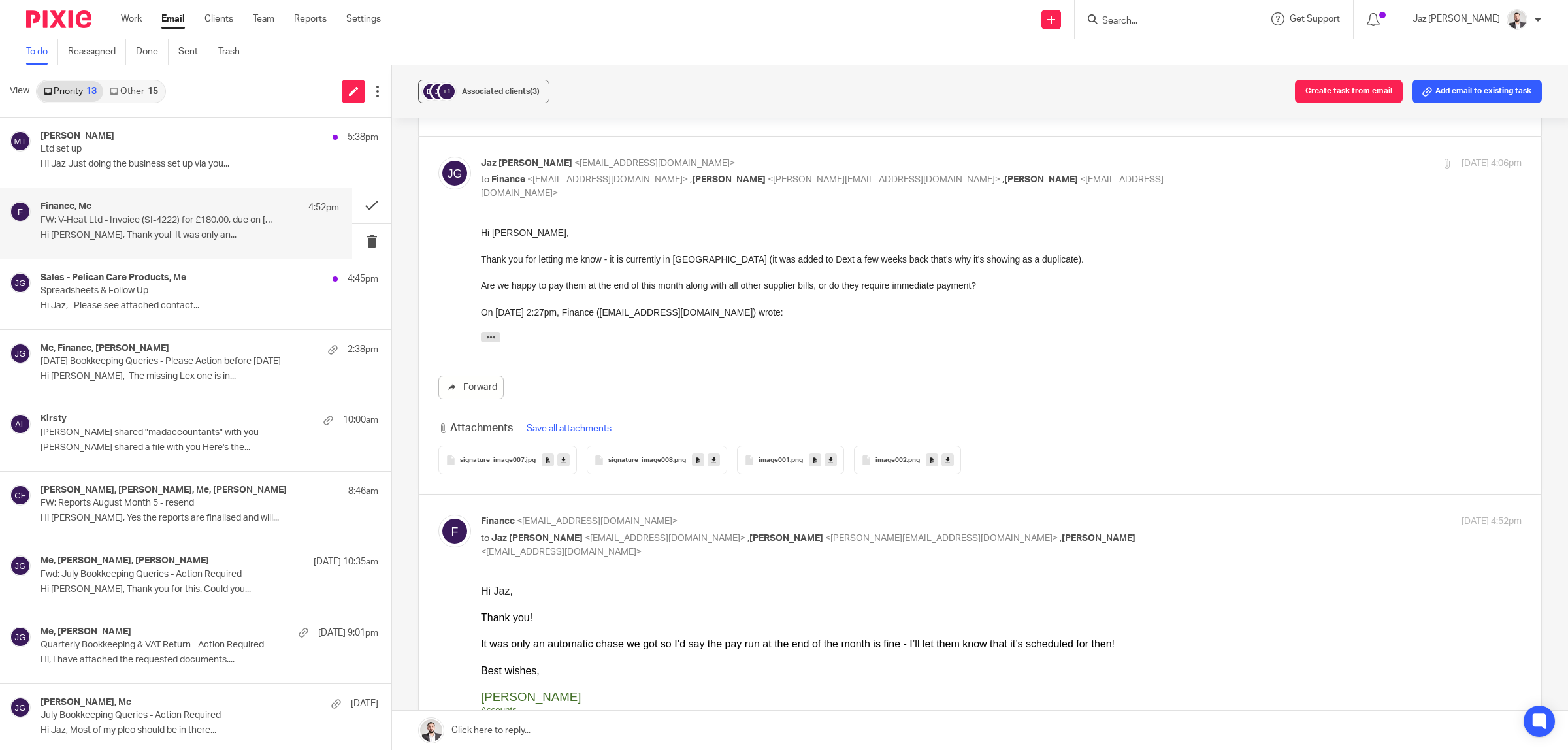
scroll to position [278, 0]
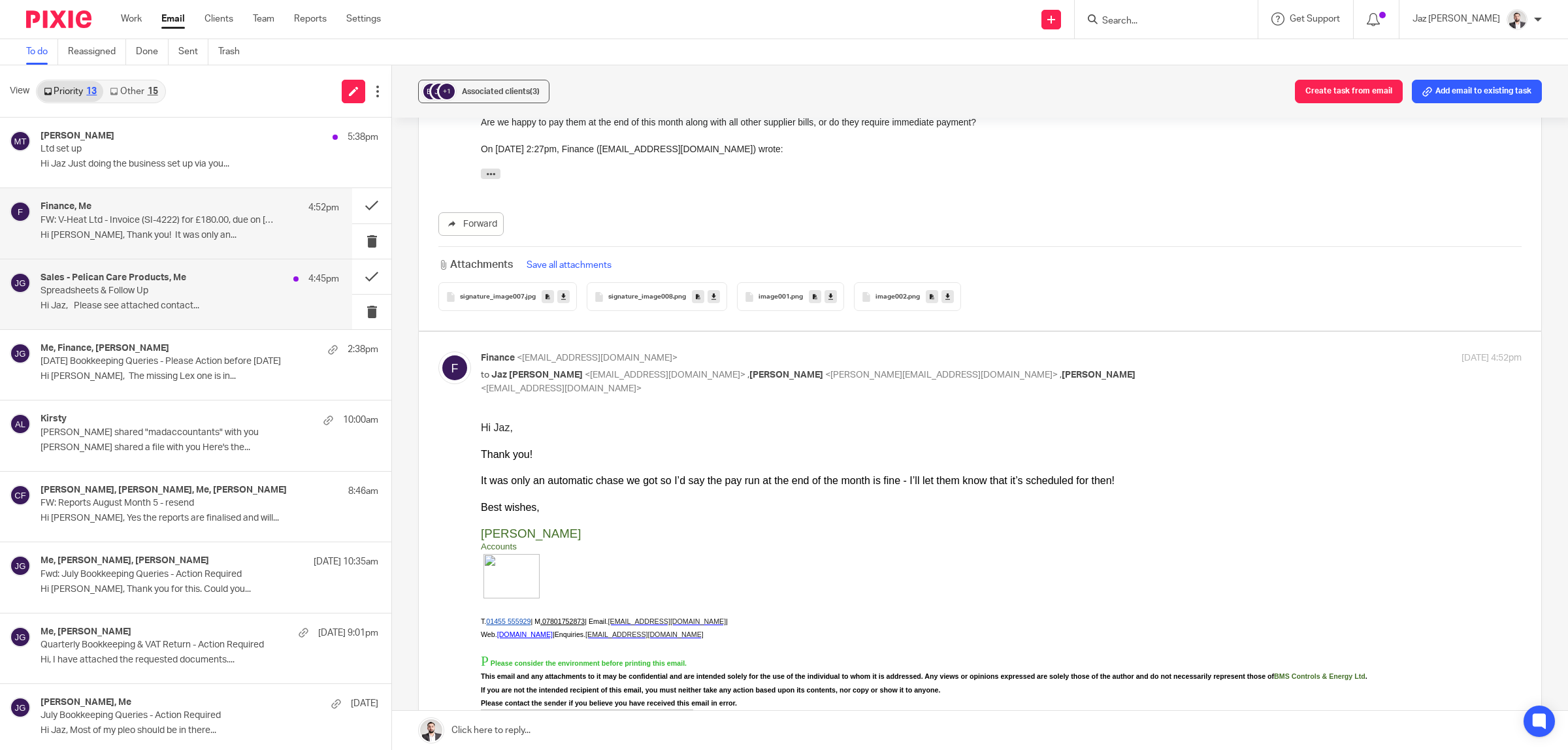
click at [176, 320] on div "Sales - Pelican Care Products, Me 4:45pm Spreadsheets & Follow Up Hi Jaz, Pleas…" at bounding box center [176, 293] width 352 height 69
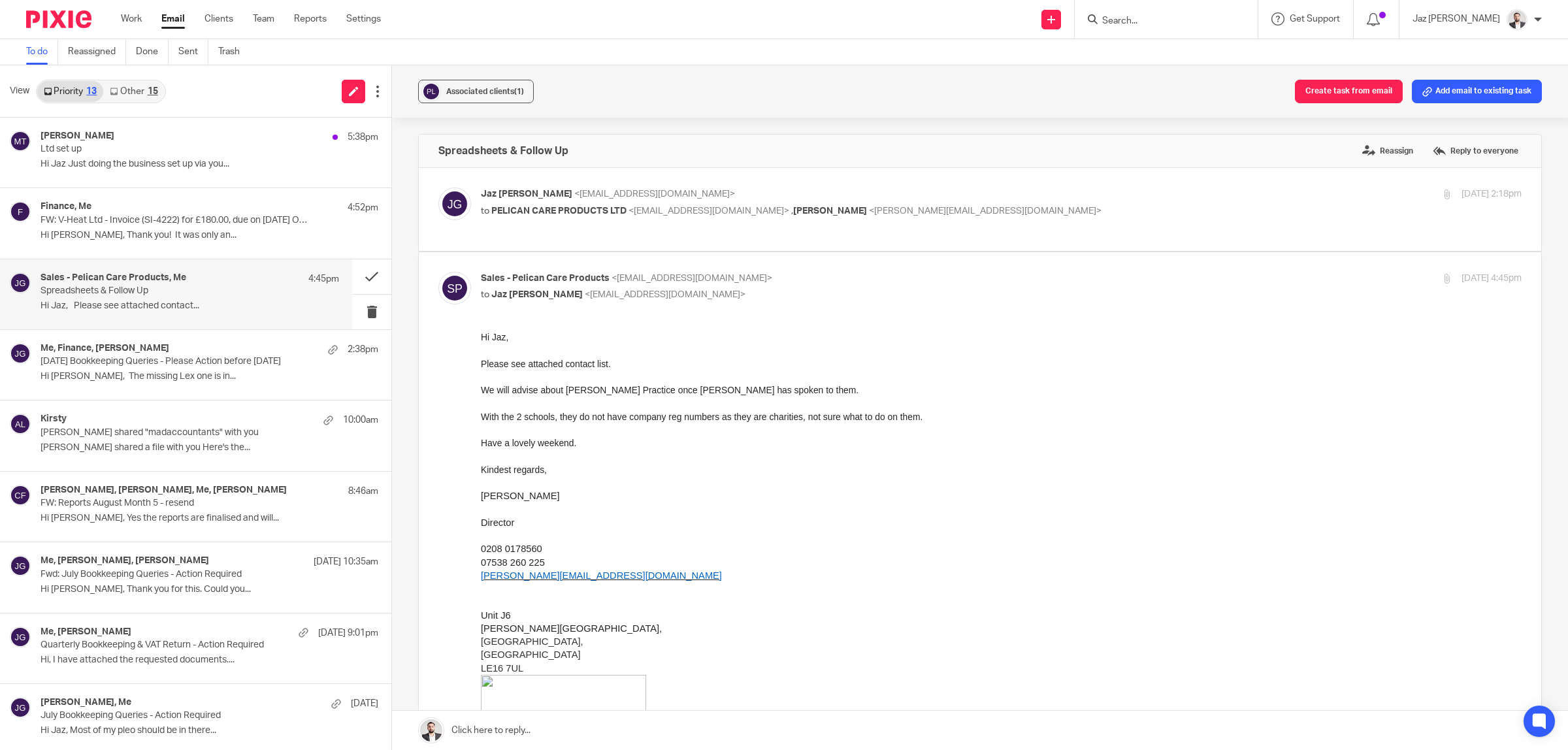
scroll to position [81, 0]
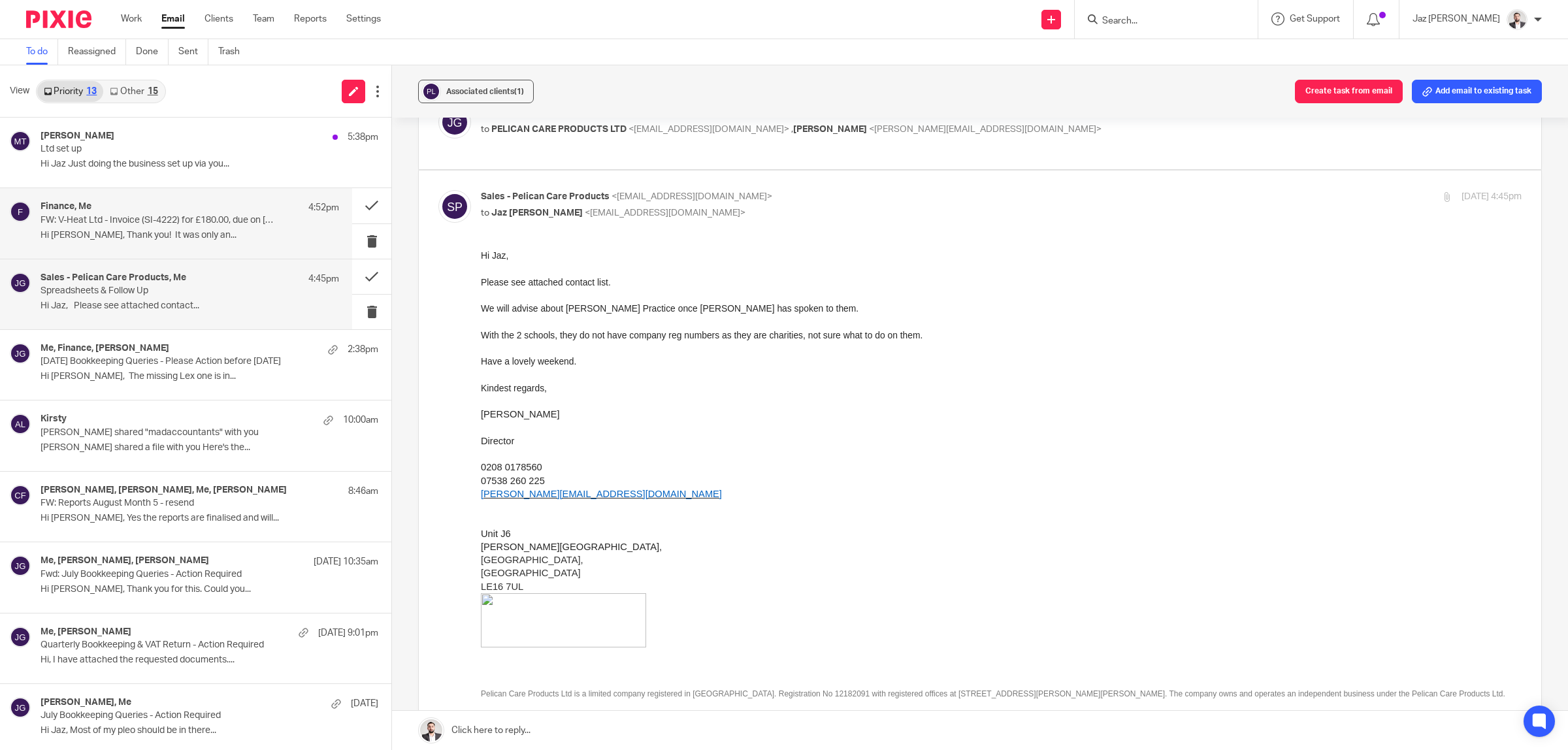
click at [191, 228] on div "Finance, Me 4:52pm FW: V-Heat Ltd - Invoice (SI-4222) for £180.00, due on 27/05…" at bounding box center [190, 223] width 299 height 43
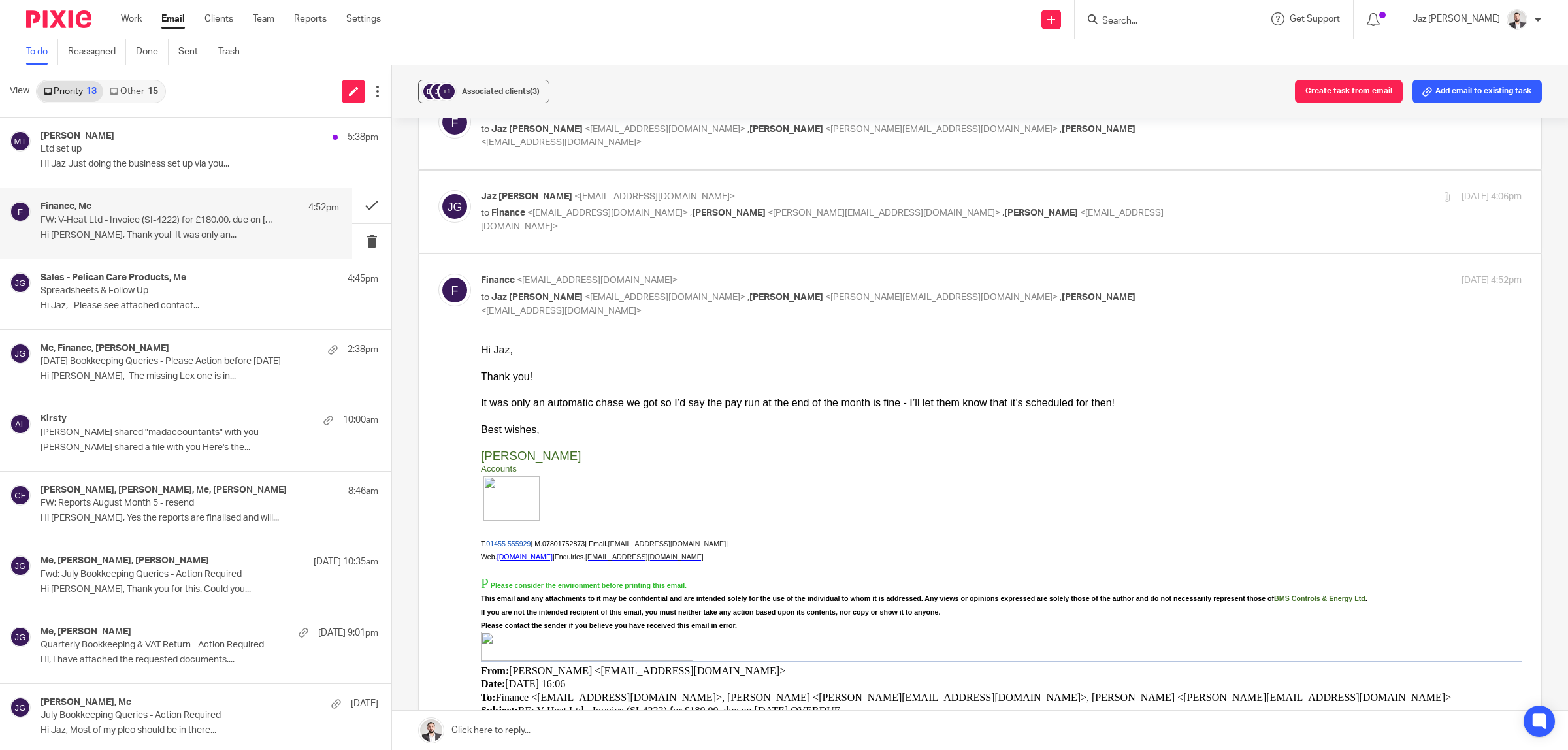
click at [616, 734] on link at bounding box center [979, 729] width 1176 height 39
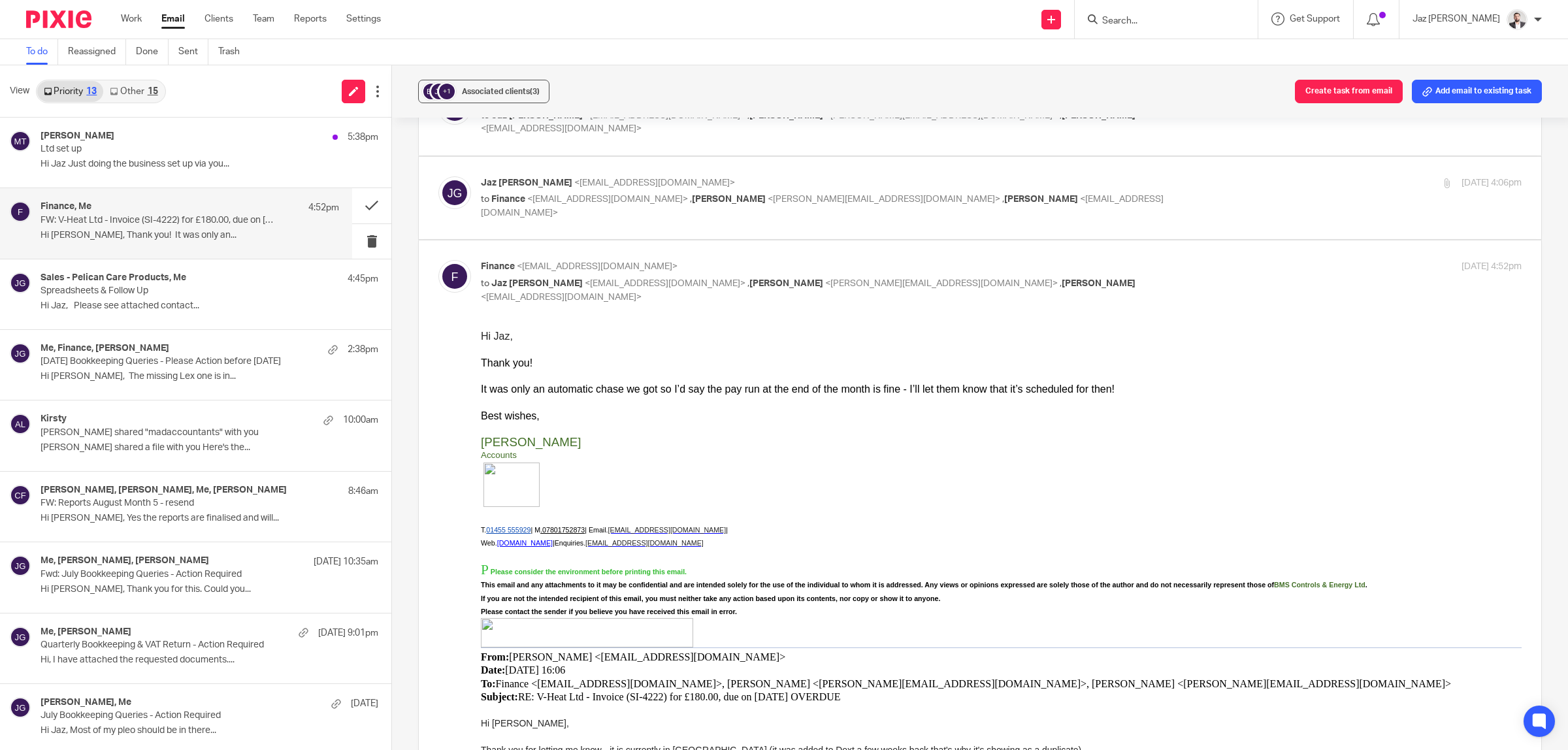
scroll to position [0, 0]
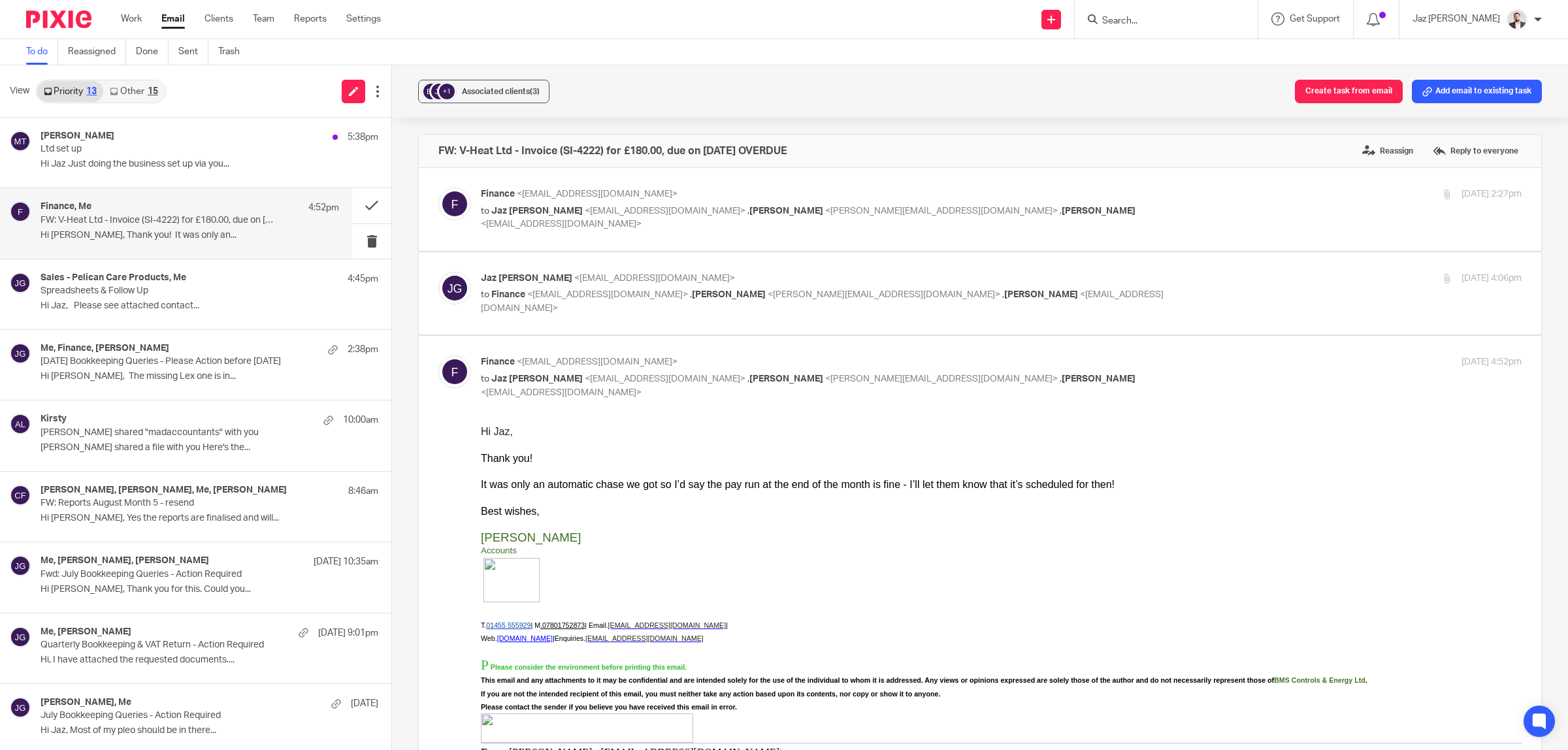
click at [1013, 286] on div "Jaz Grewal <jazgrewal@taxassist.co.uk> to Finance <finance@bms-controls.com> , …" at bounding box center [828, 293] width 694 height 43
checkbox input "true"
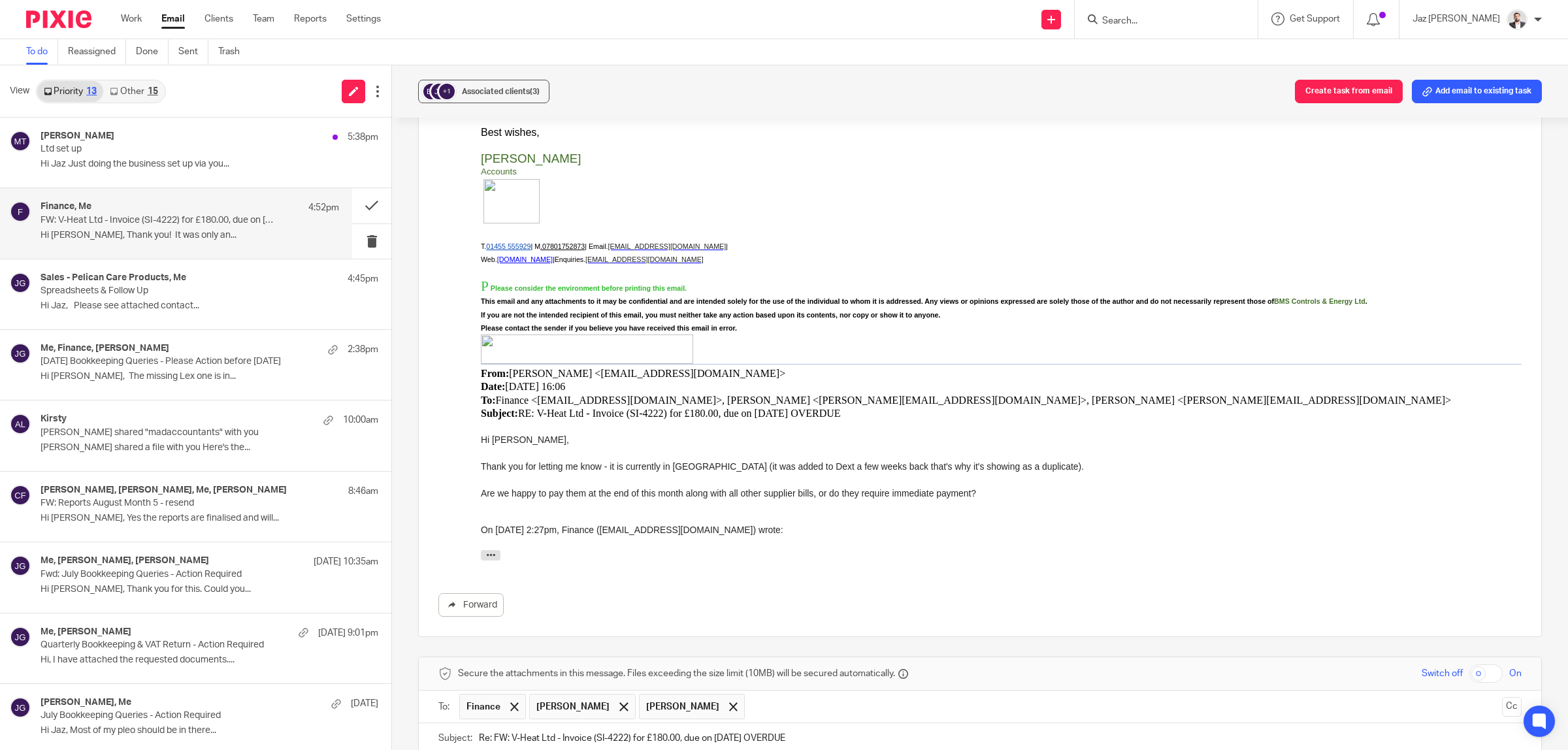
scroll to position [993, 0]
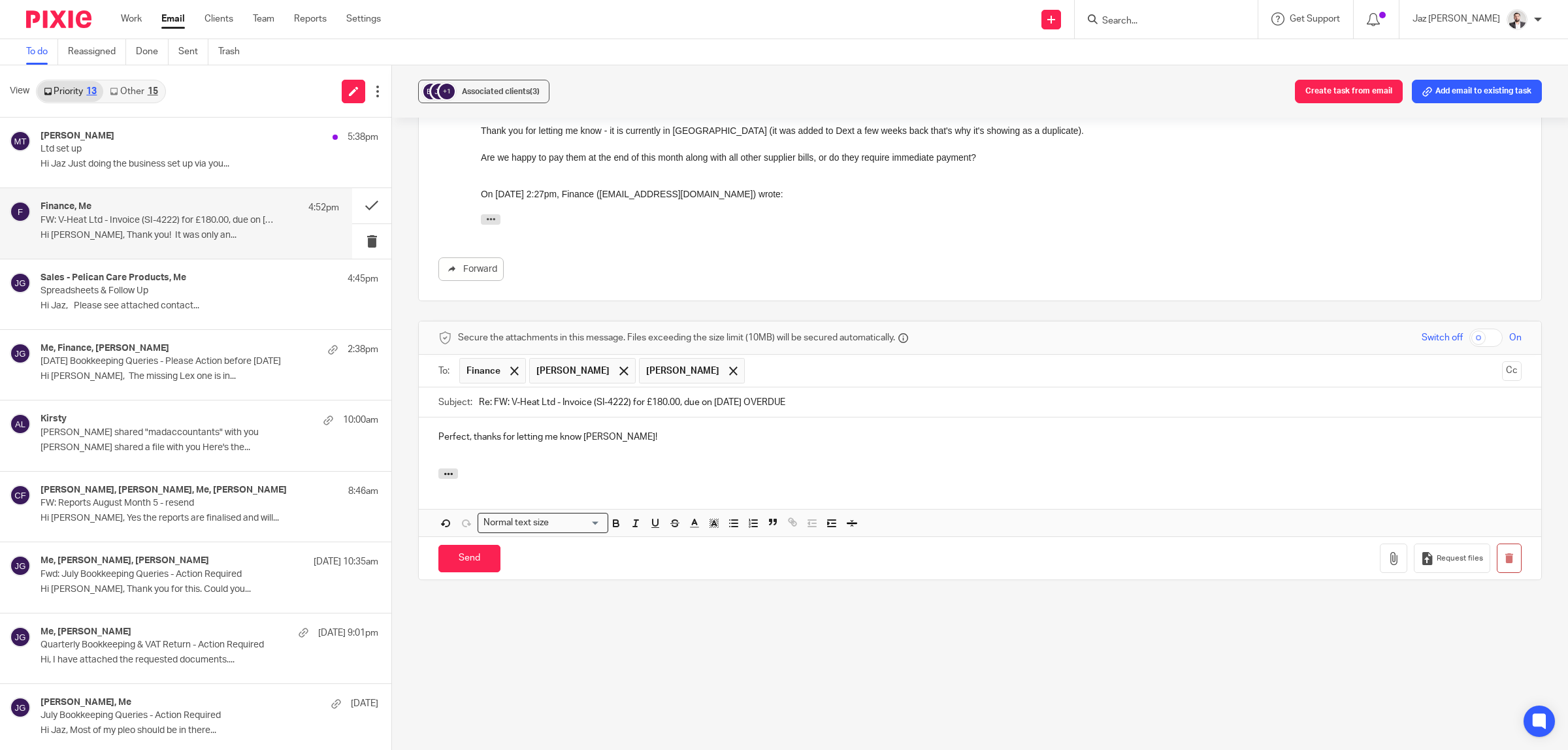
click at [636, 436] on p "Perfect, thanks for letting me know Chloe!" at bounding box center [980, 437] width 1083 height 13
click at [481, 571] on input "Send" at bounding box center [469, 566] width 62 height 28
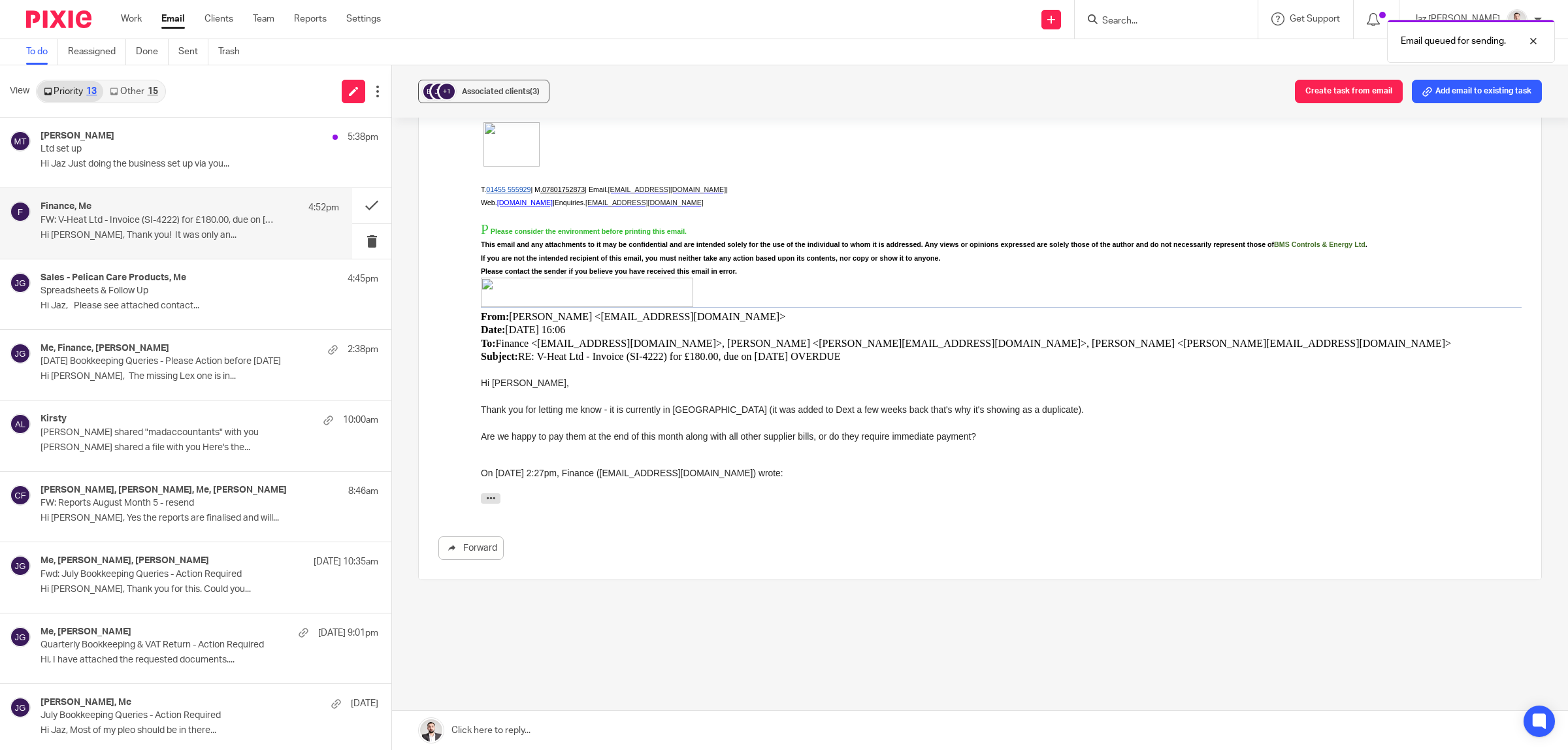
scroll to position [710, 0]
click at [117, 282] on h4 "Sales - Pelican Care Products, Me" at bounding box center [113, 278] width 145 height 11
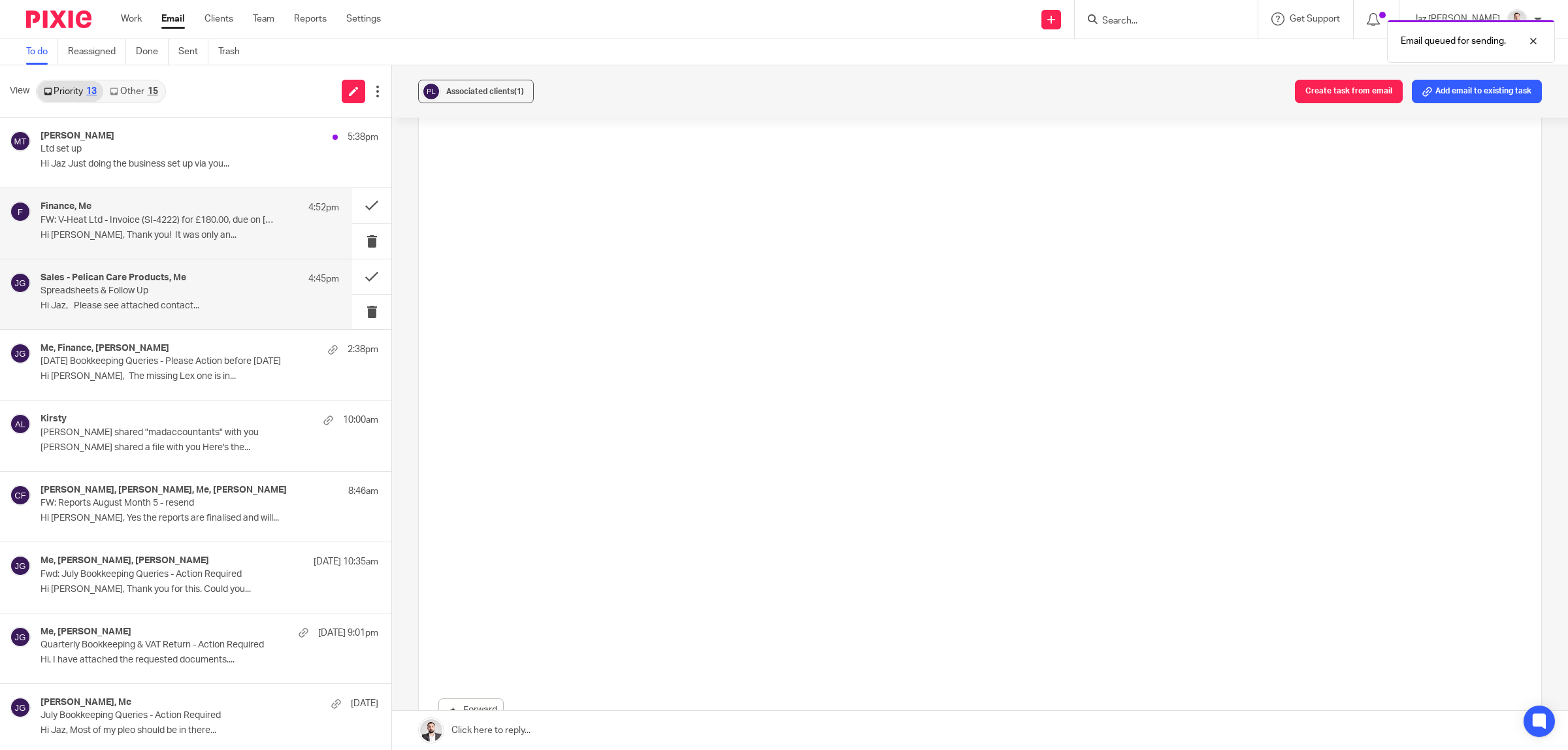
click at [111, 222] on p "FW: V-Heat Ltd - Invoice (SI-4222) for £180.00, due on 27/05/2025 OVERDUE" at bounding box center [160, 220] width 239 height 11
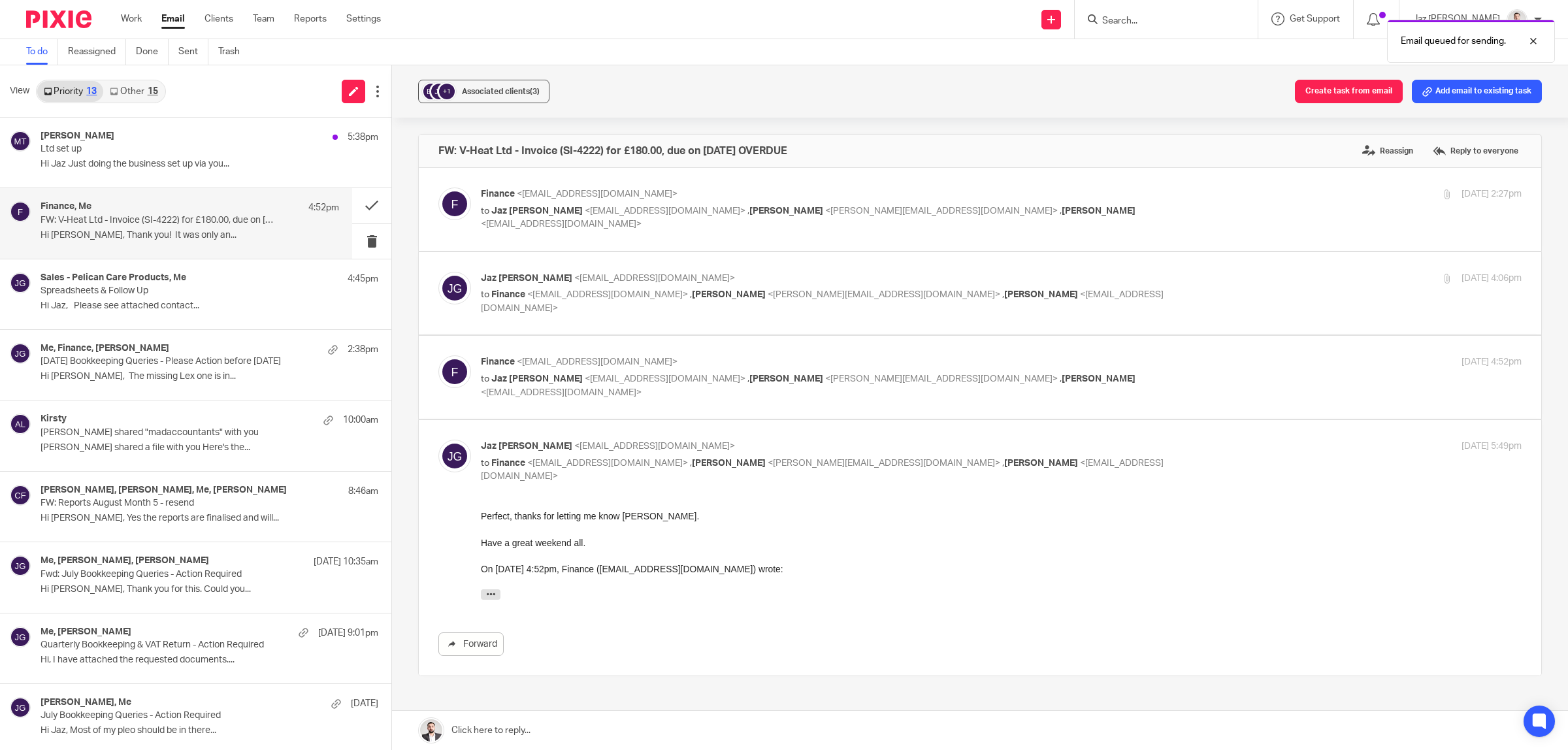
scroll to position [81, 0]
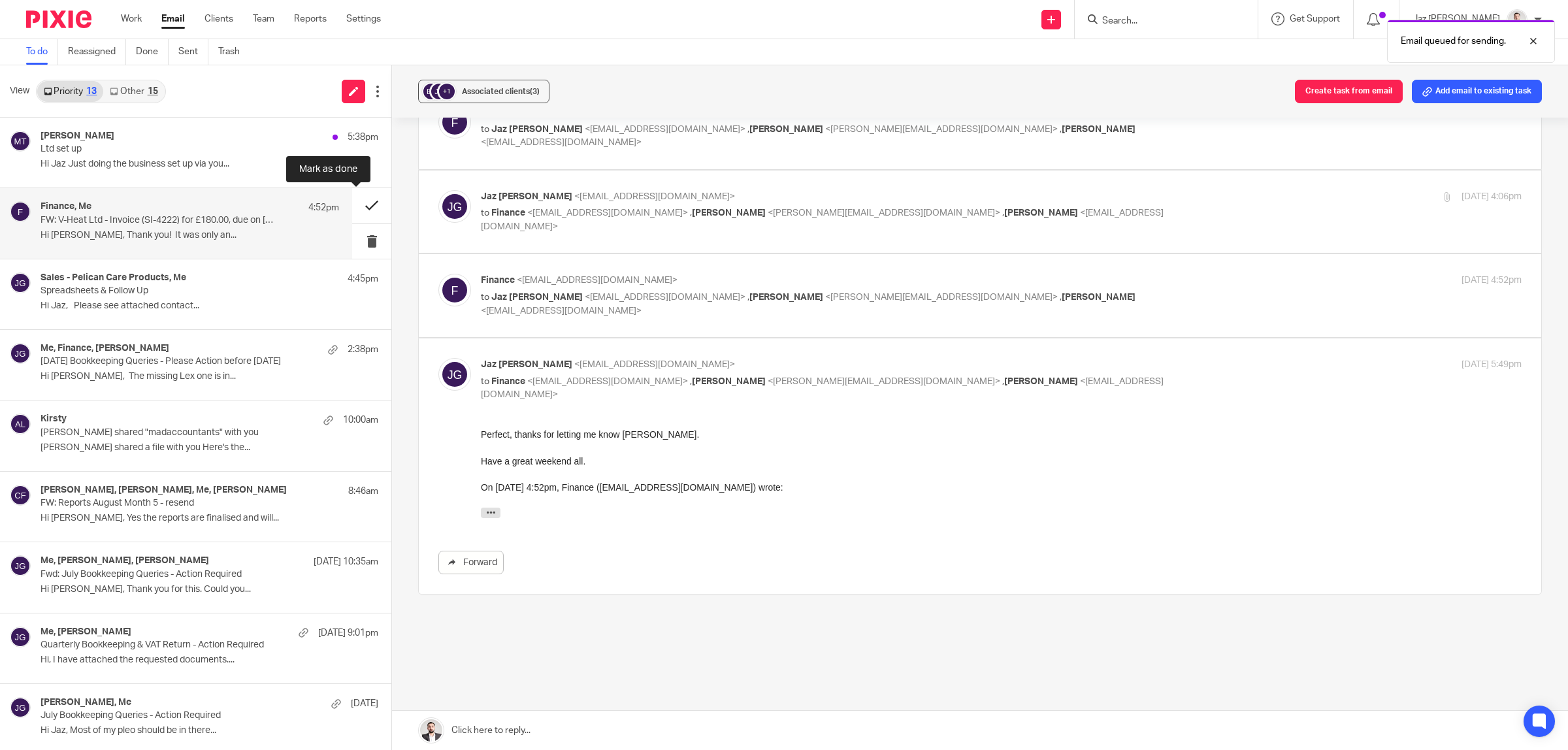
click at [357, 198] on button at bounding box center [371, 205] width 39 height 34
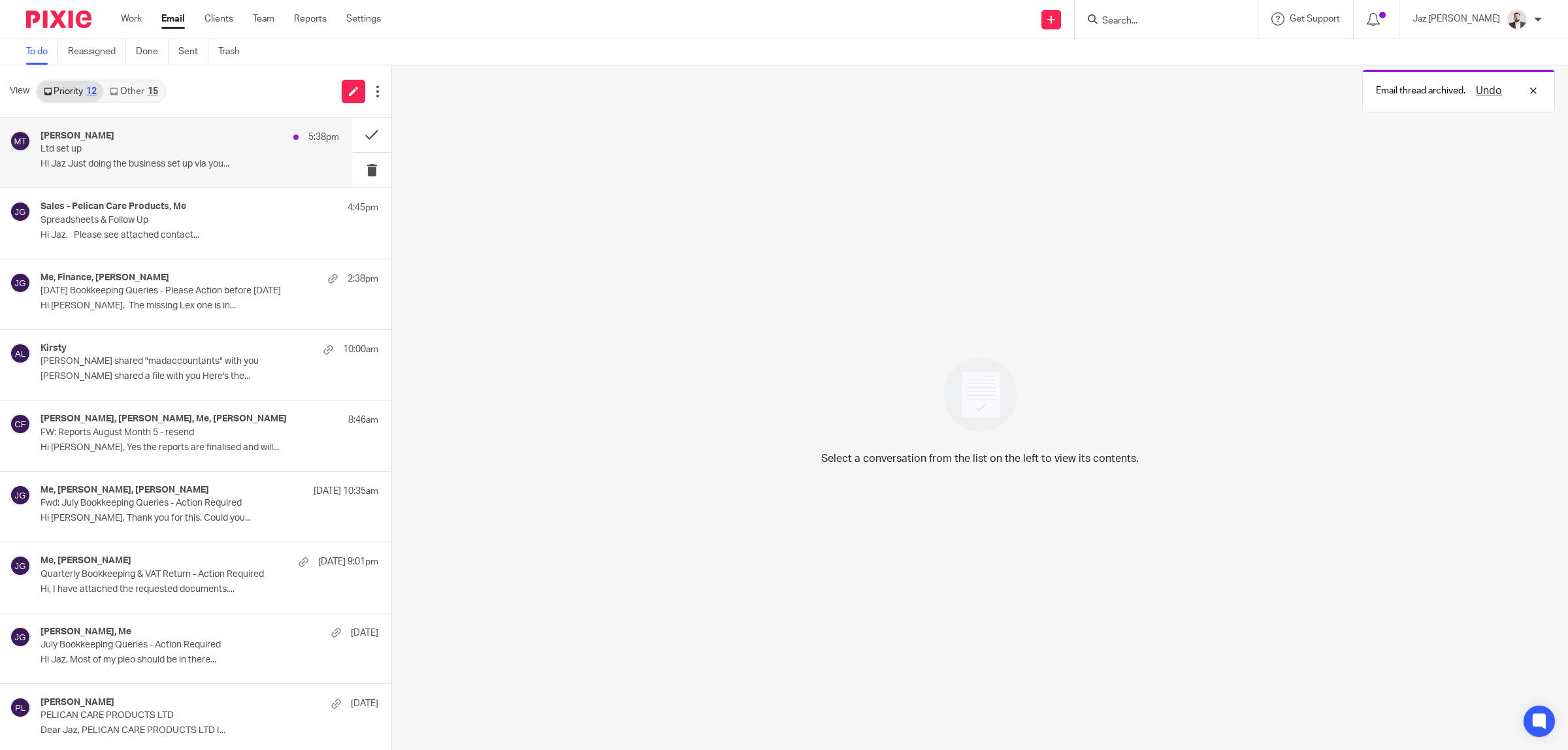
click at [221, 155] on div "Milan Thakrar 5:38pm Ltd set up Hi Jaz Just doing the business set up via you..." at bounding box center [190, 153] width 299 height 43
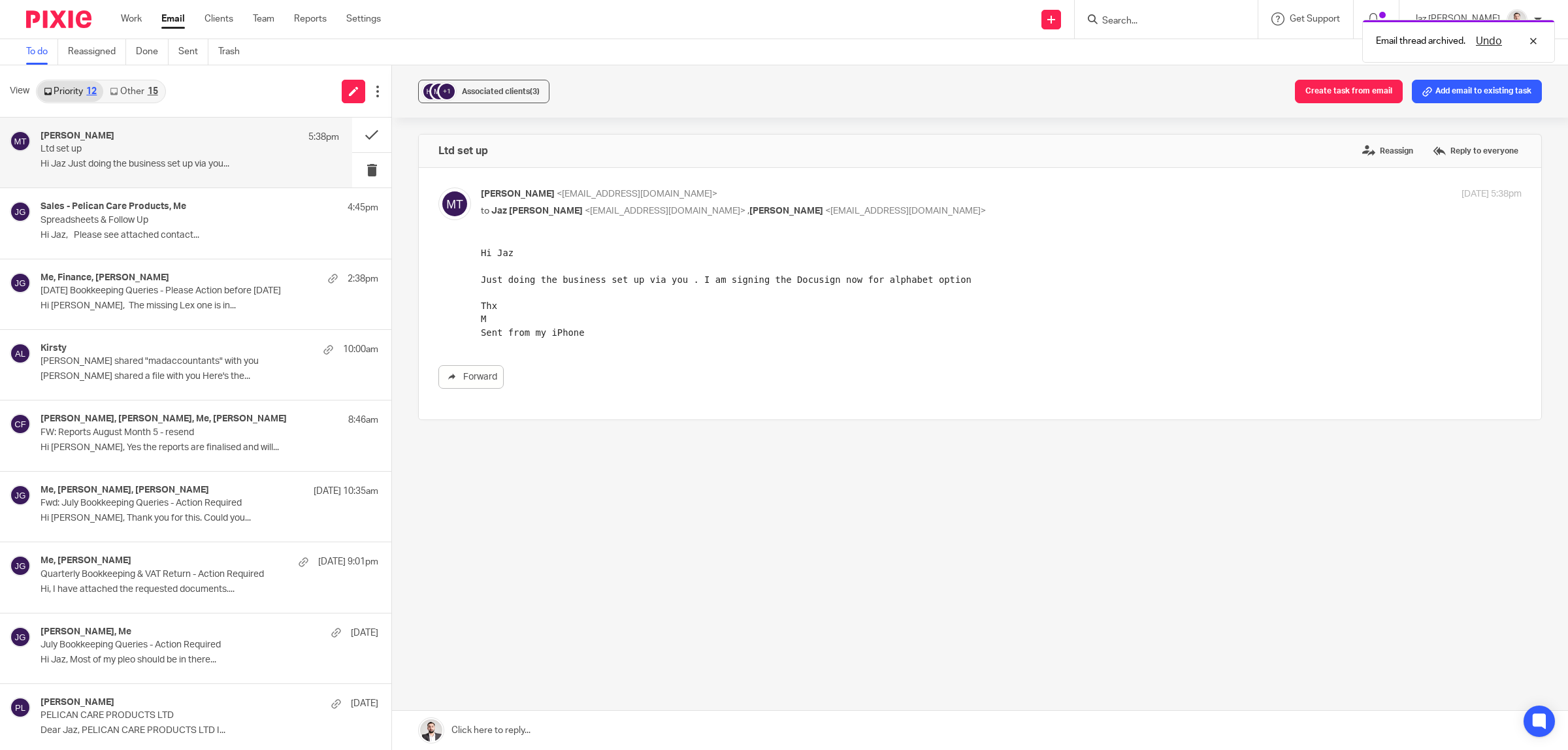
scroll to position [0, 0]
click at [135, 89] on link "Other 15" at bounding box center [133, 91] width 60 height 21
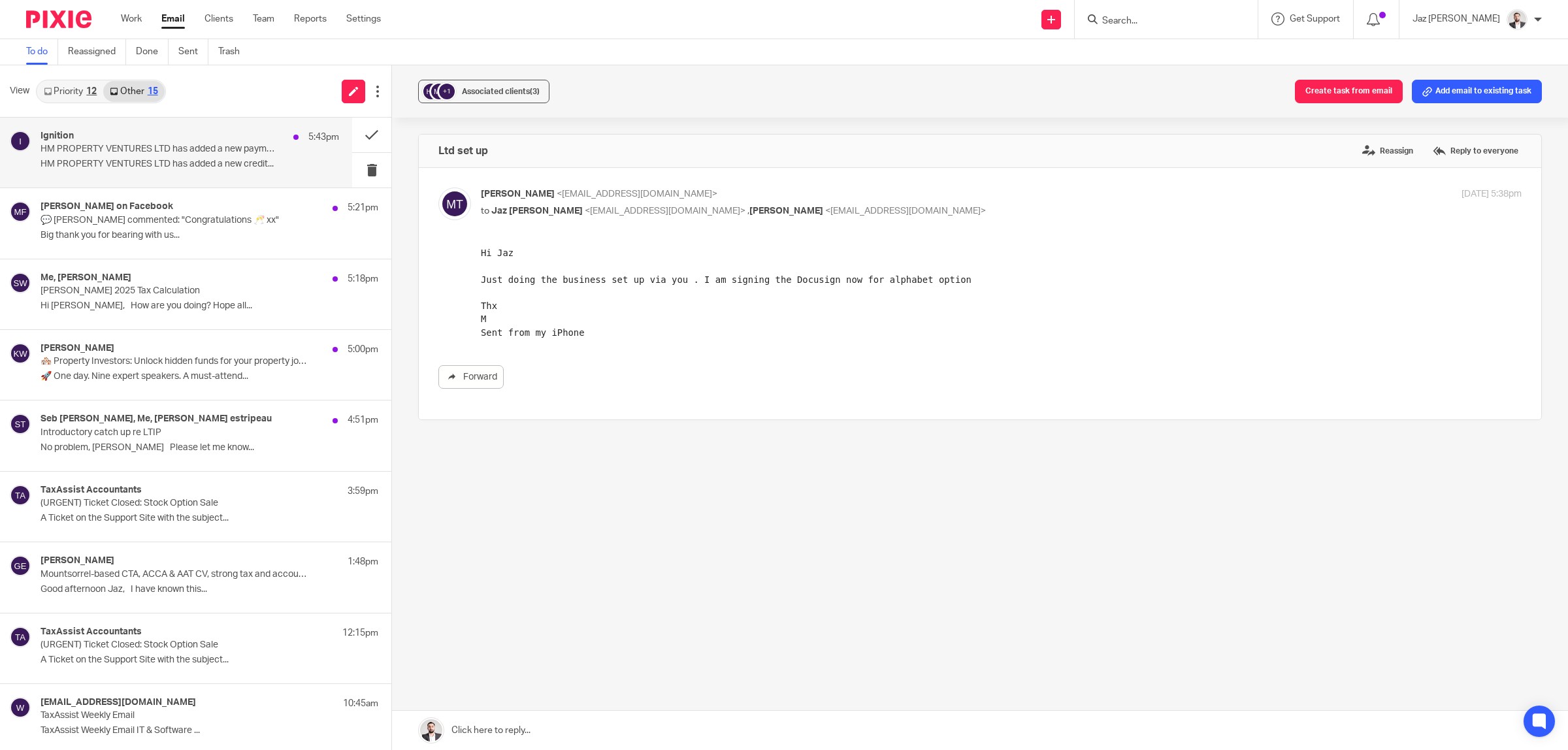
click at [181, 163] on p "HM PROPERTY VENTURES LTD has added a new credit..." at bounding box center [190, 164] width 299 height 11
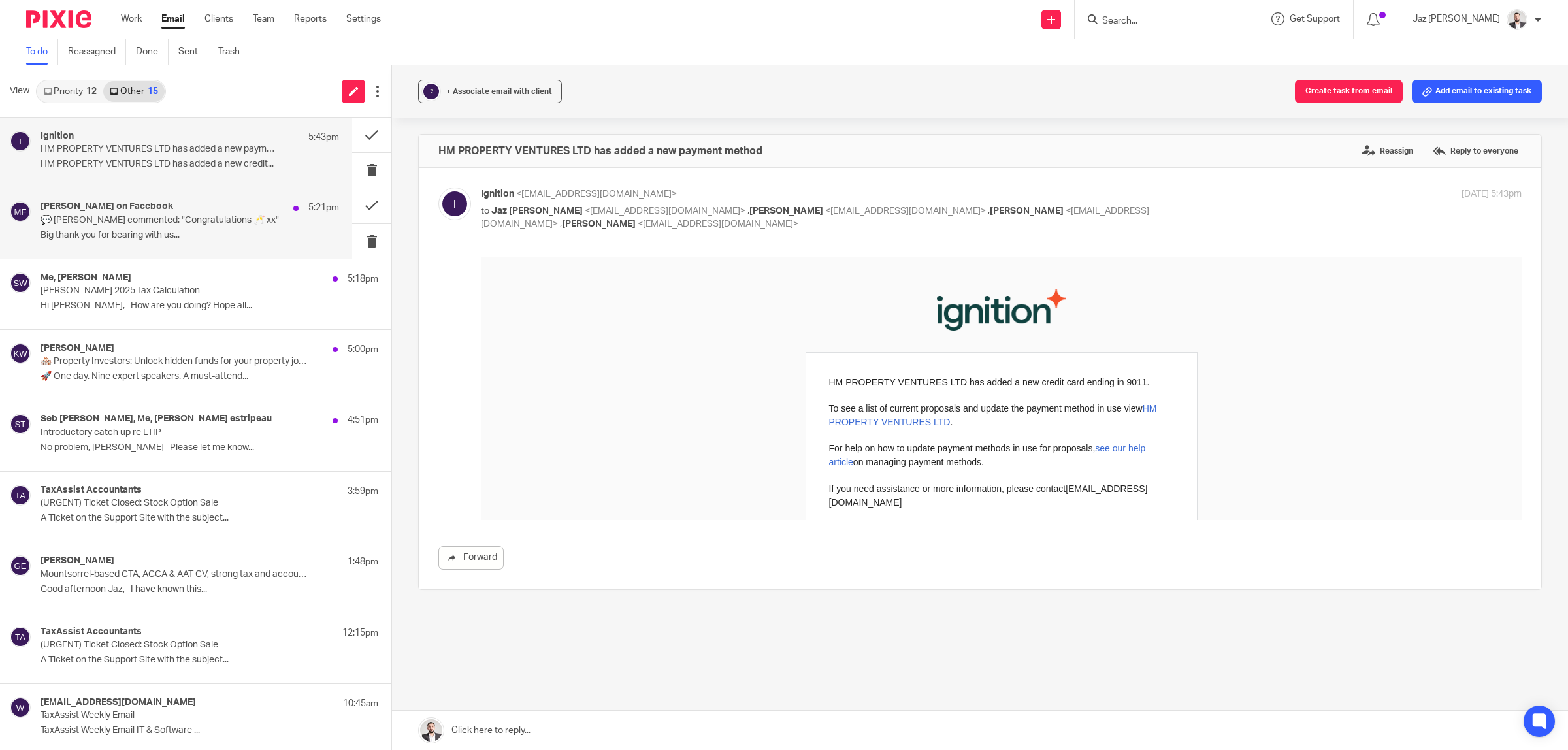
click at [174, 228] on div "Mary on Facebook 5:21pm 💬 Mary Farmer commented: "Congratulations 🥂 xx" Big tha…" at bounding box center [190, 223] width 299 height 43
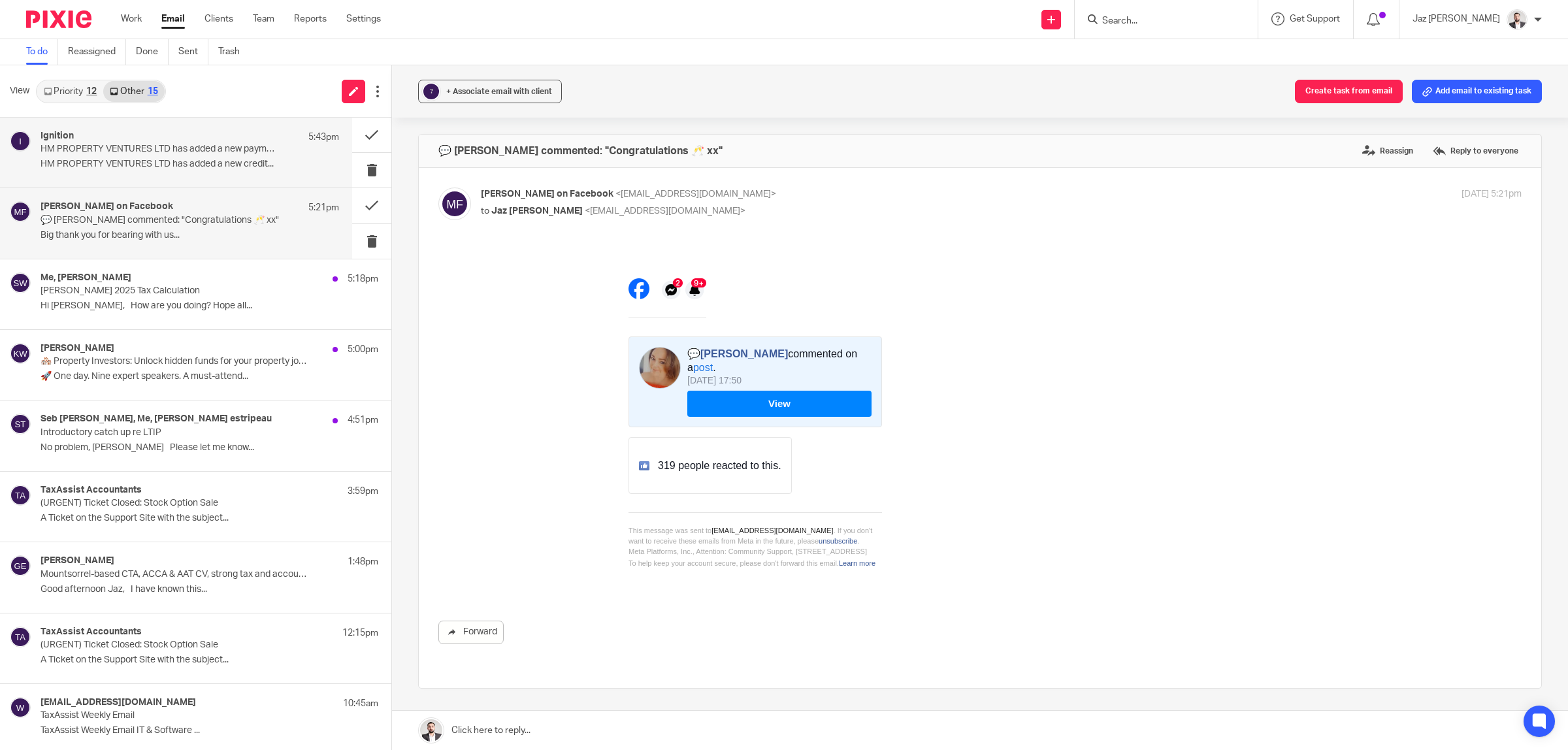
click at [175, 169] on p "HM PROPERTY VENTURES LTD has added a new credit..." at bounding box center [190, 164] width 299 height 11
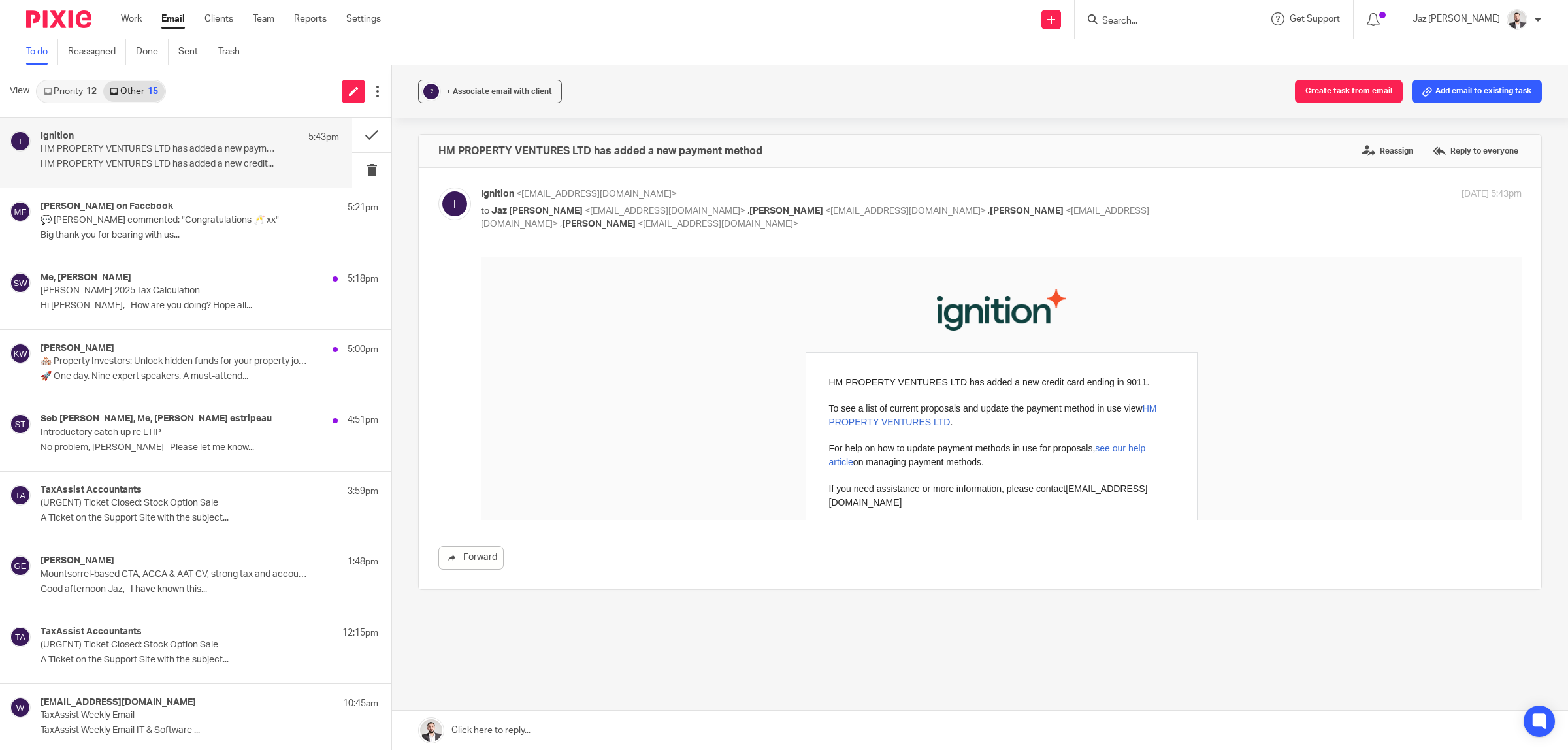
click at [897, 423] on link "HM PROPERTY VENTURES LTD" at bounding box center [992, 414] width 328 height 24
click at [181, 237] on p "Big thank you for bearing with us..." at bounding box center [190, 236] width 299 height 11
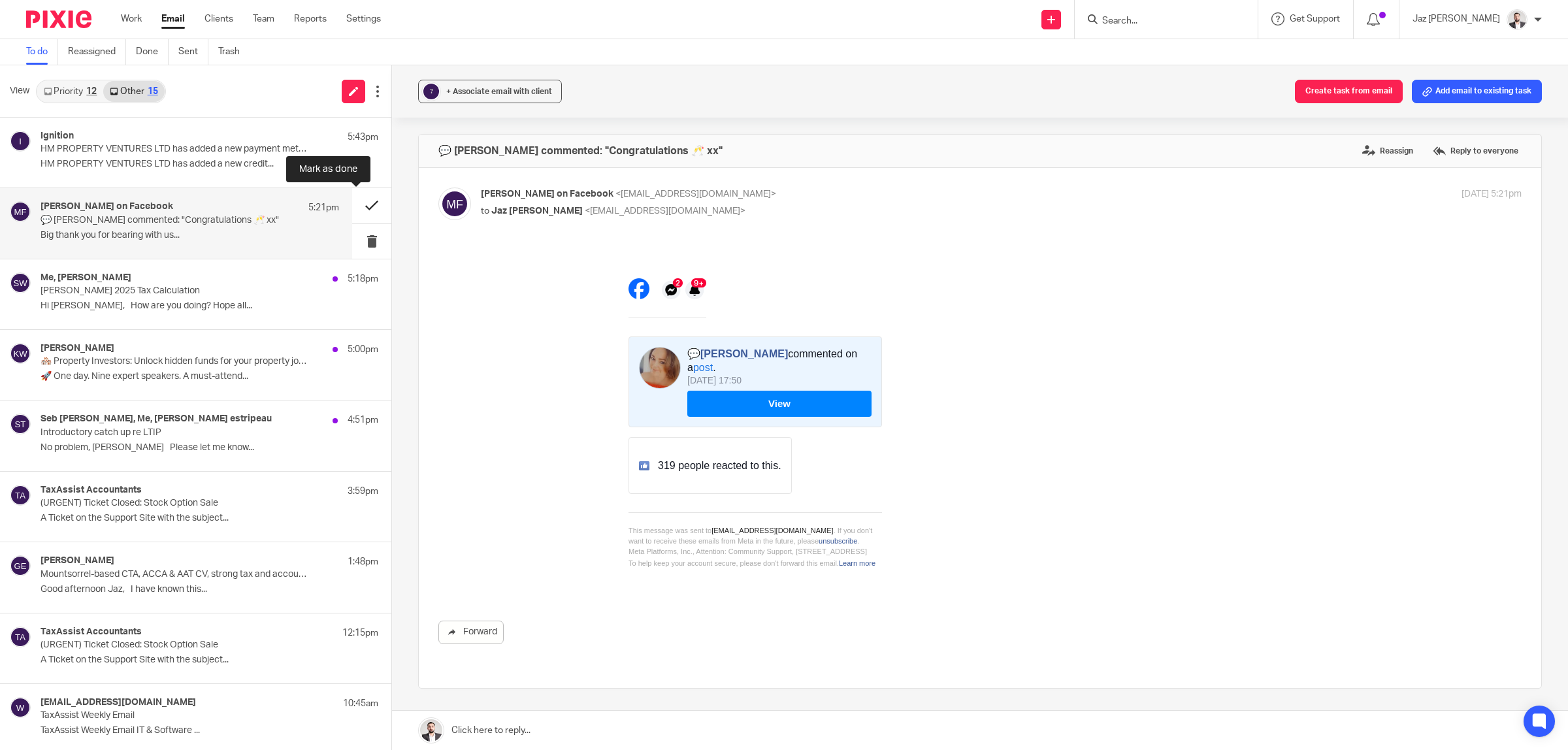
click at [355, 204] on button at bounding box center [371, 205] width 39 height 34
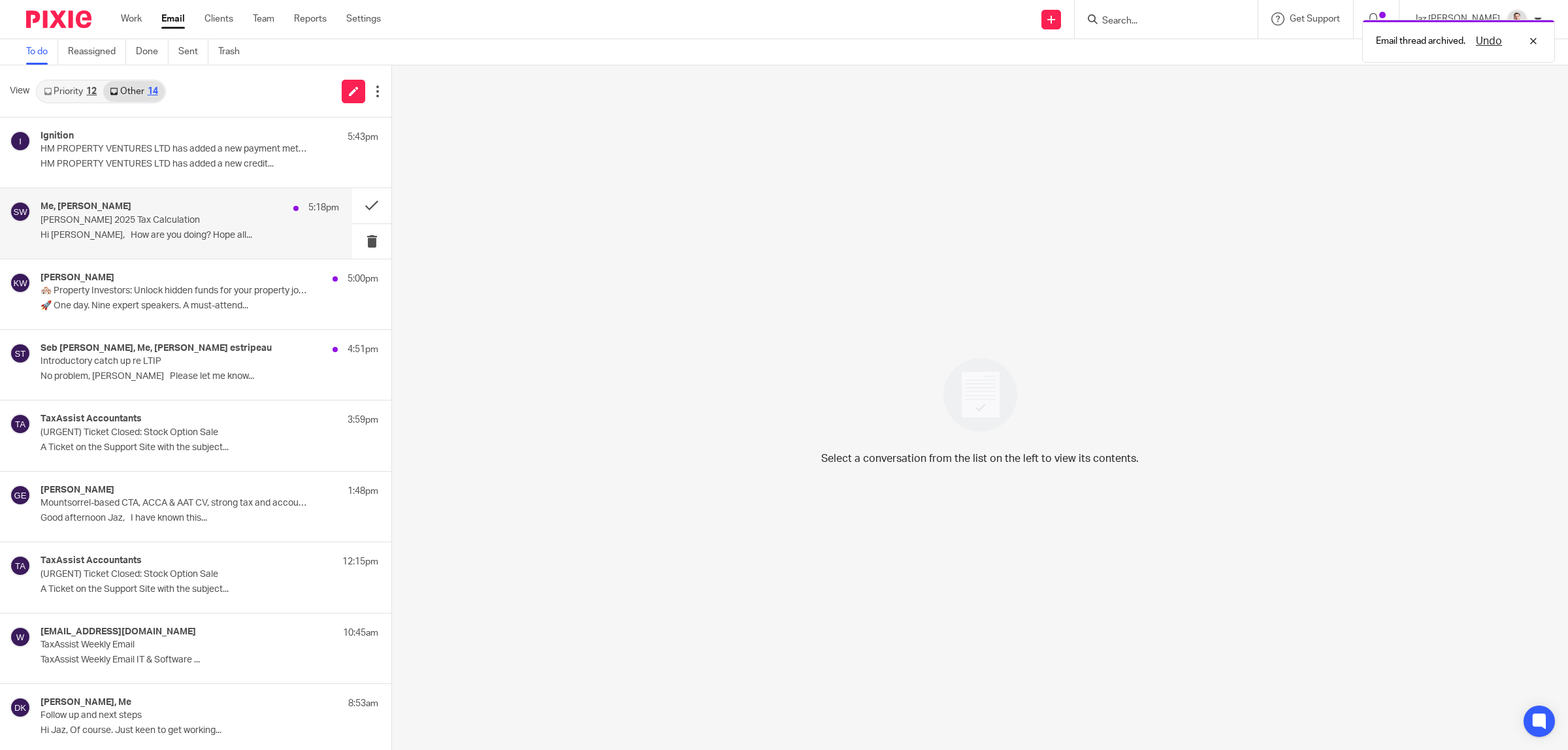
click at [199, 236] on p "Hi Jaz, How are you doing? Hope all..." at bounding box center [190, 236] width 299 height 11
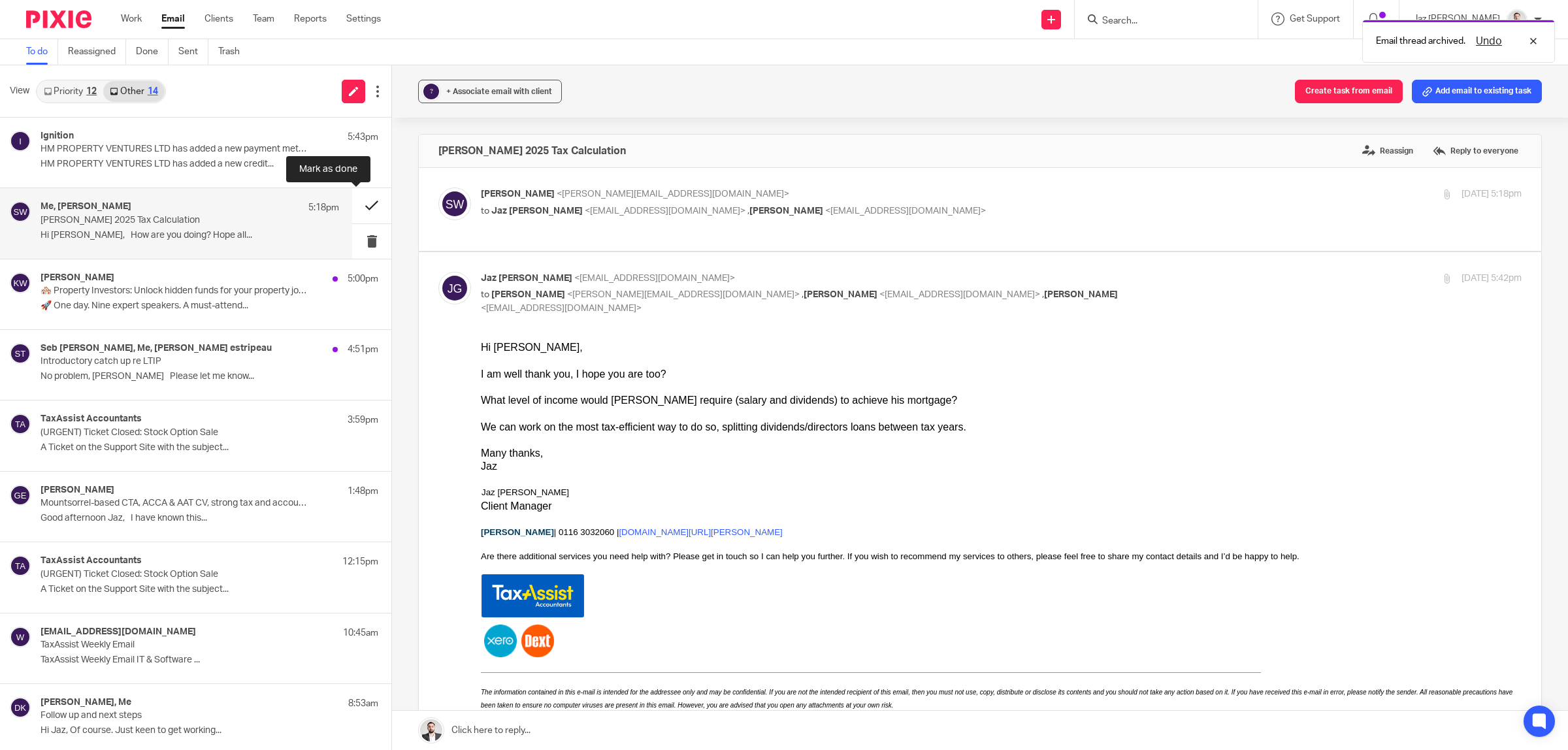
click at [361, 207] on button at bounding box center [371, 205] width 39 height 34
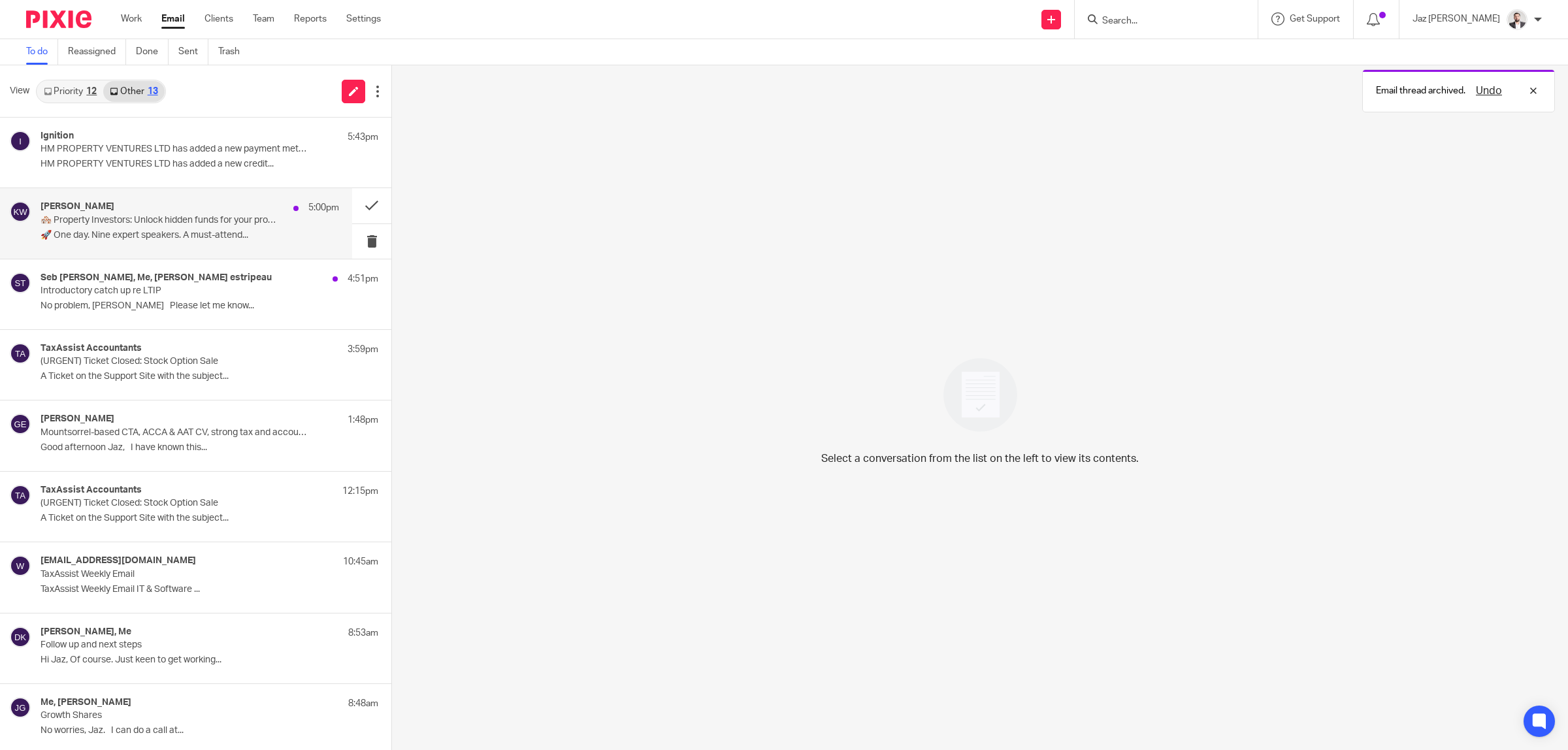
click at [222, 243] on div "Kevin Whelan 5:00pm 🏘️ Property Investors: Unlock hidden funds for your propert…" at bounding box center [190, 223] width 299 height 43
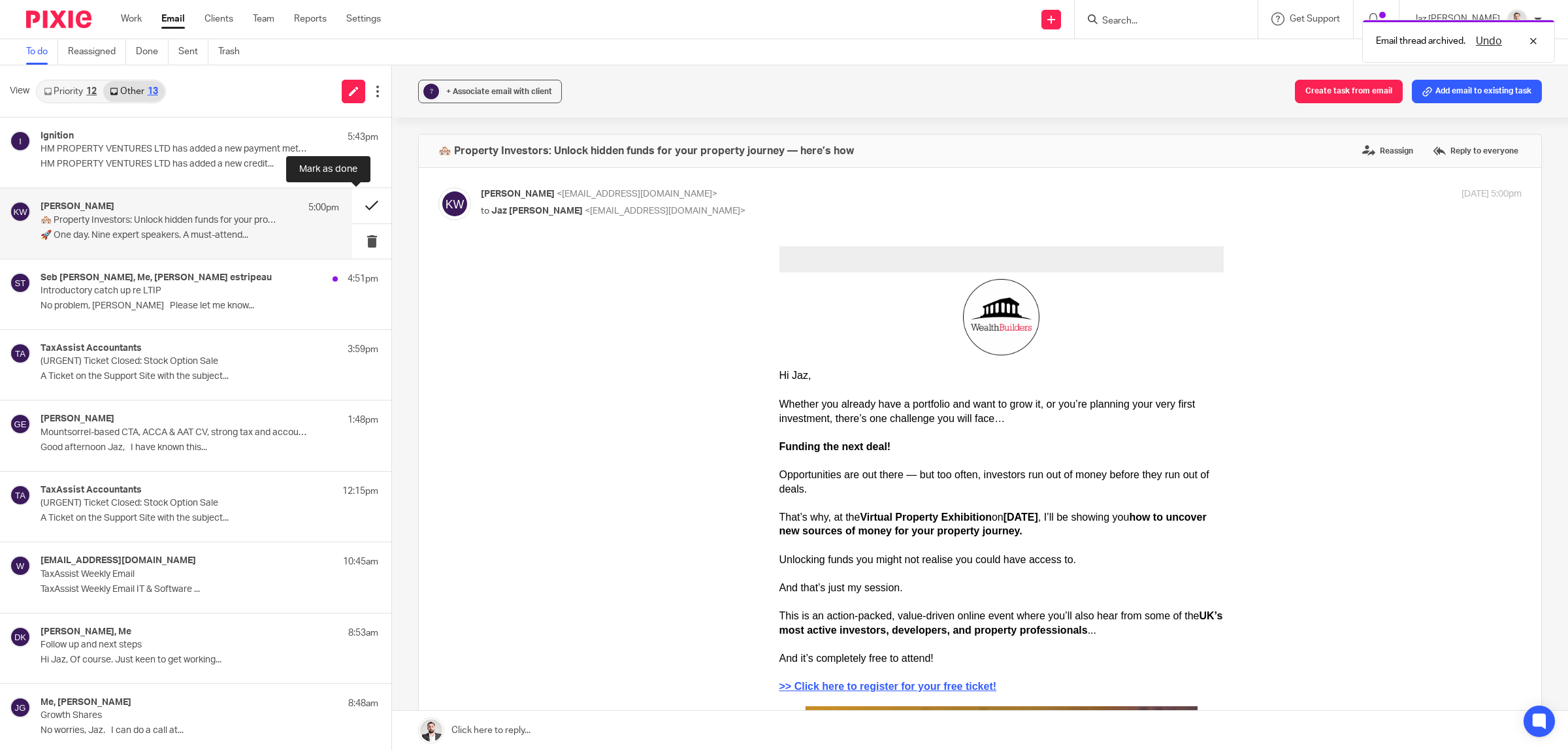
click at [360, 207] on button at bounding box center [371, 205] width 39 height 34
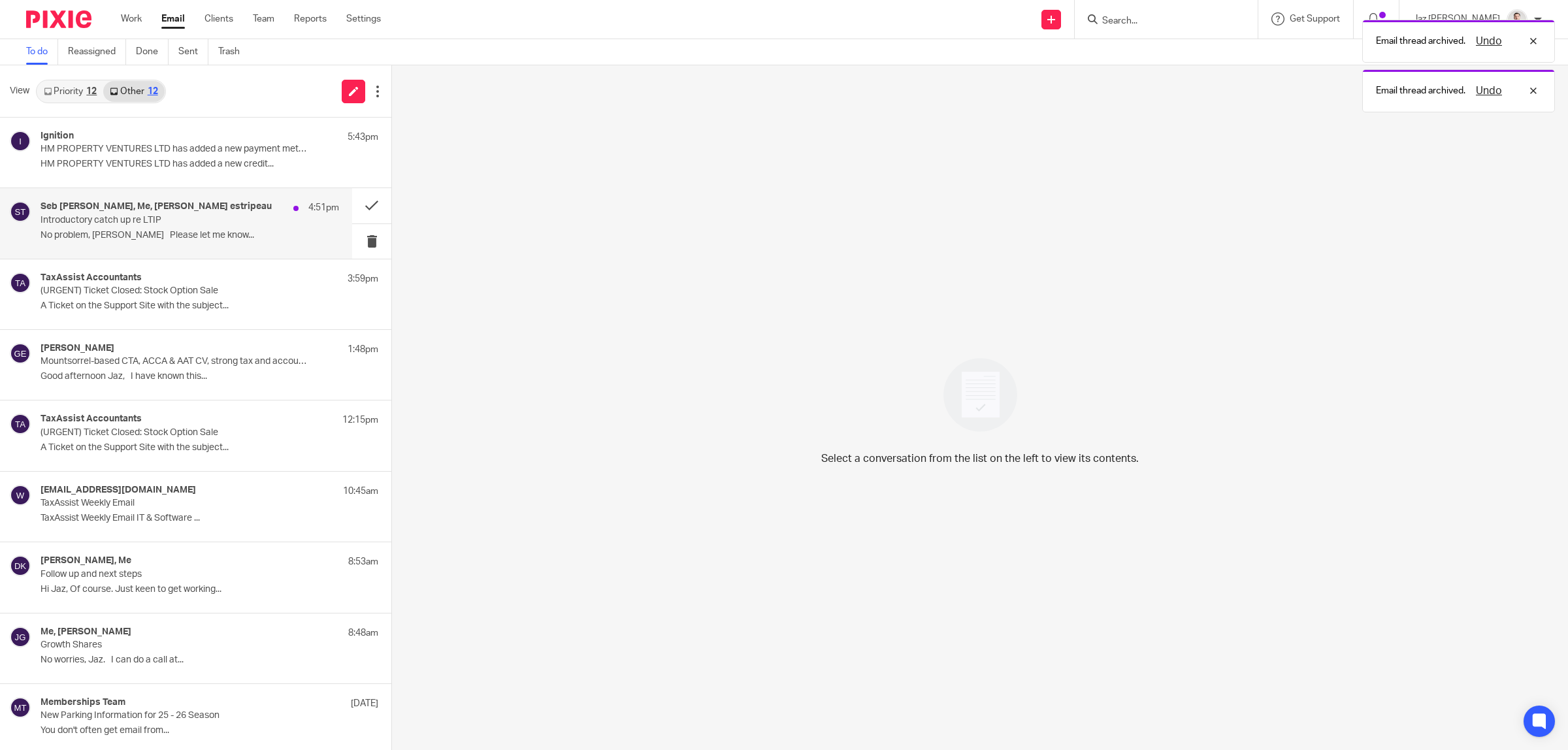
click at [236, 228] on div "Seb Tubb, Me, Raphael estripeau 4:51pm Introductory catch up re LTIP No problem…" at bounding box center [190, 223] width 299 height 43
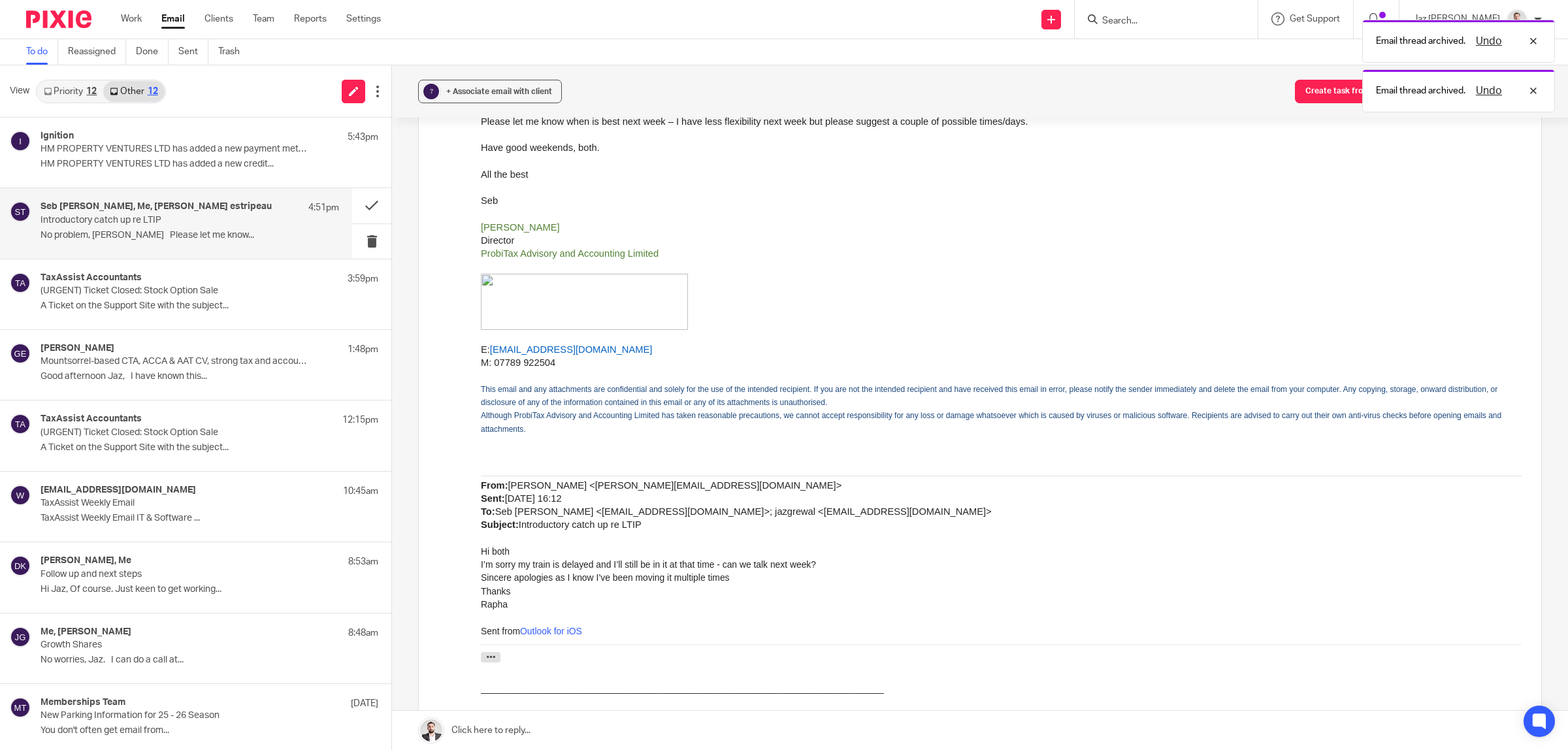
scroll to position [1469, 0]
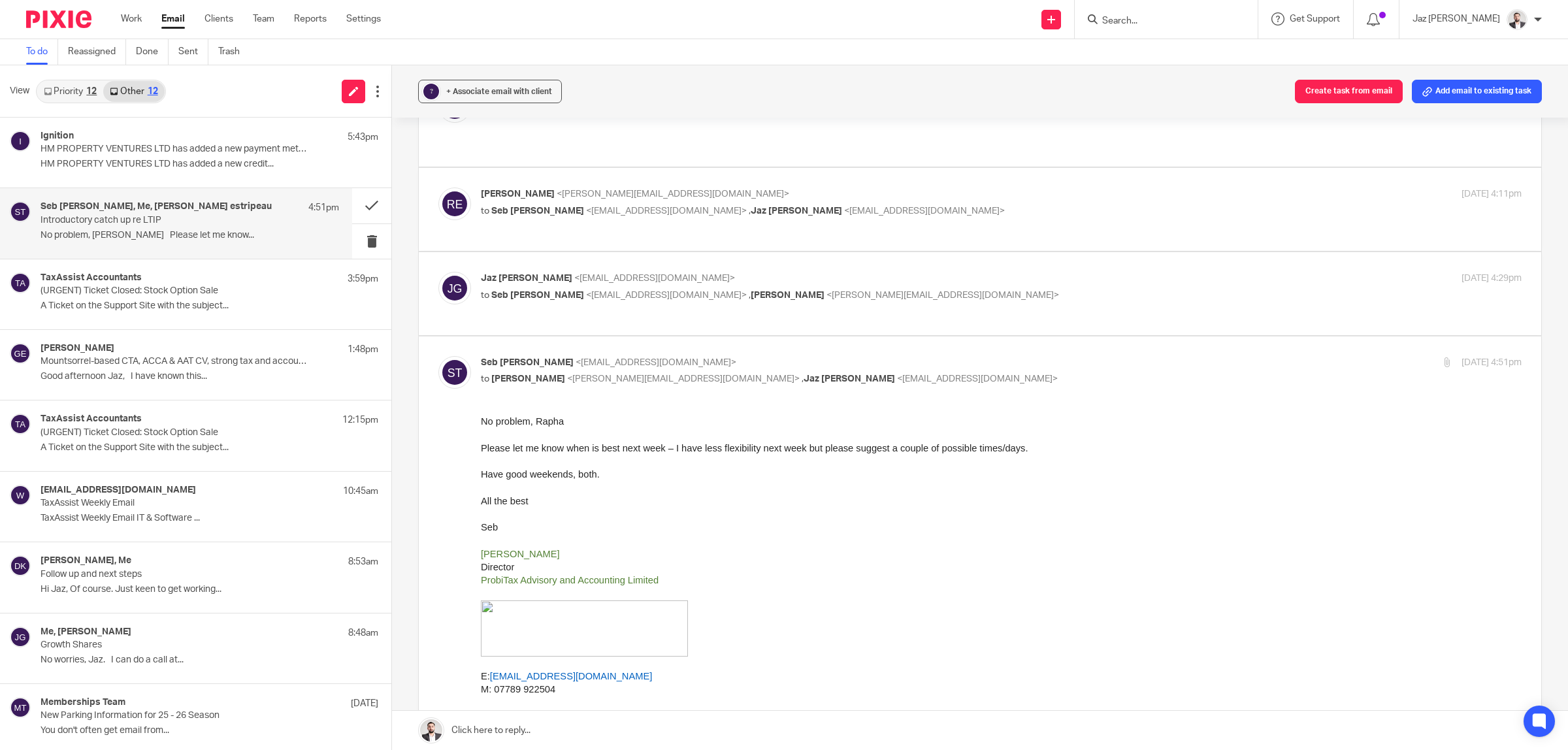
click at [942, 272] on p "Jaz Grewal <jazgrewal@taxassist.co.uk>" at bounding box center [828, 278] width 694 height 14
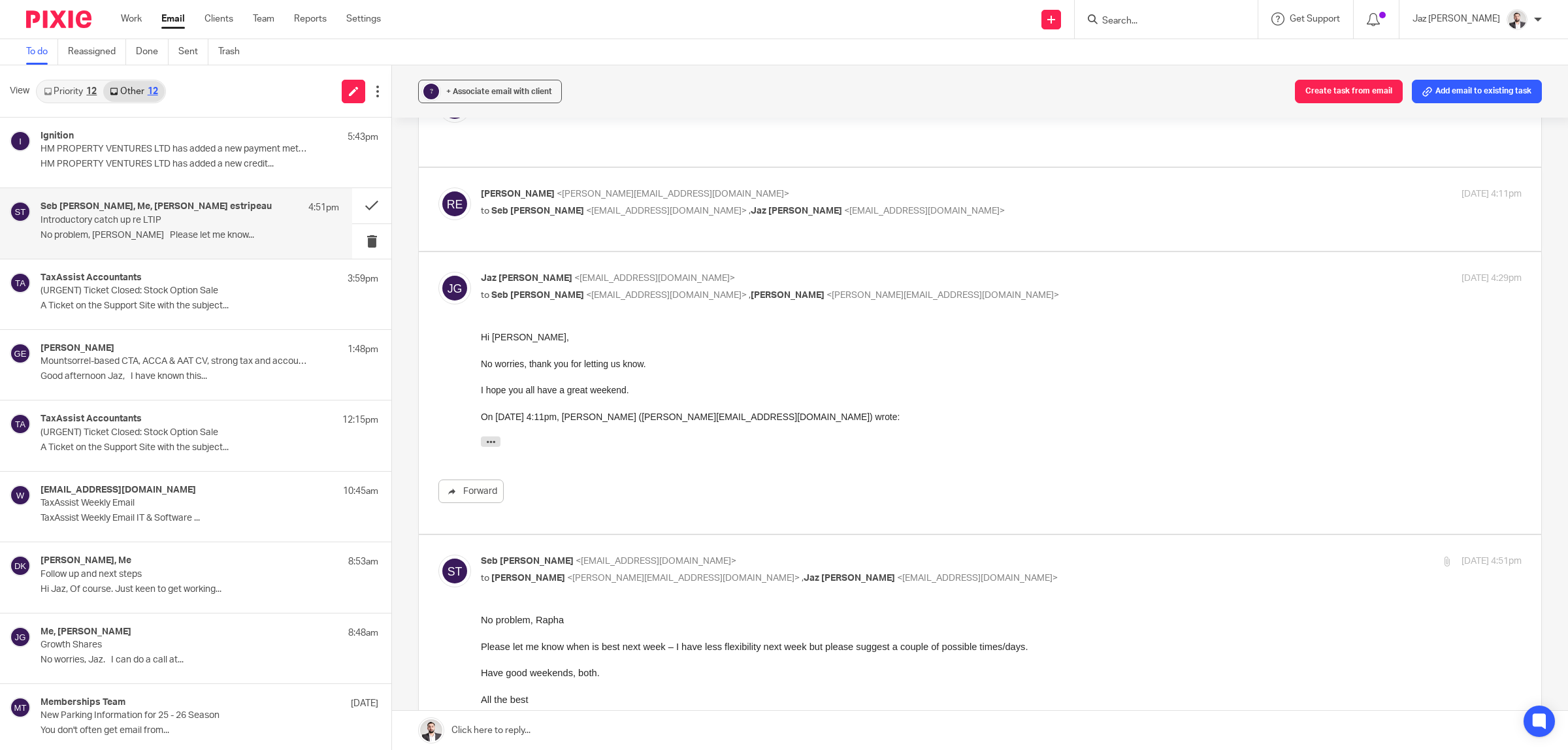
scroll to position [0, 0]
click at [942, 272] on p "Jaz Grewal <jazgrewal@taxassist.co.uk>" at bounding box center [828, 278] width 694 height 14
checkbox input "false"
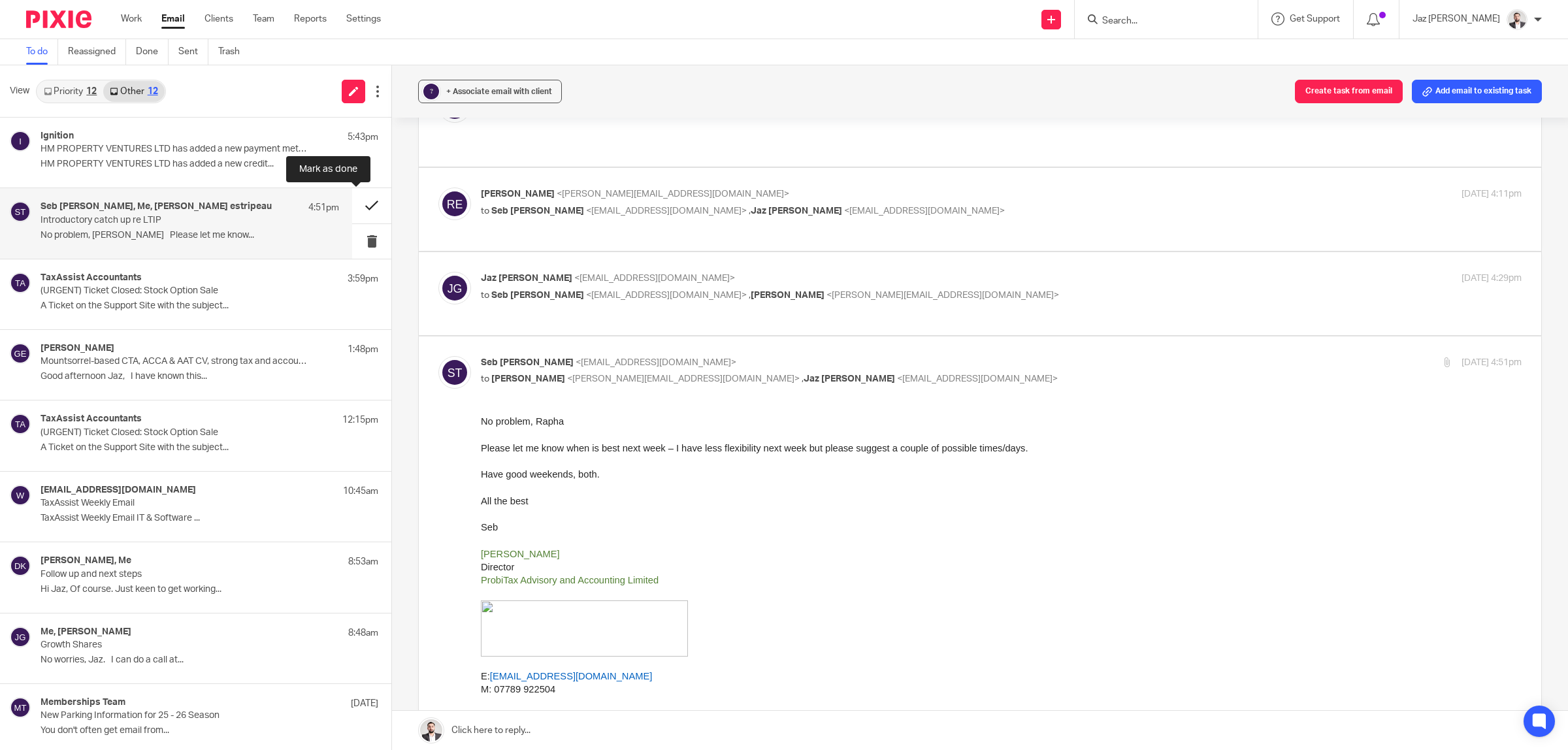
click at [363, 205] on button at bounding box center [371, 205] width 39 height 34
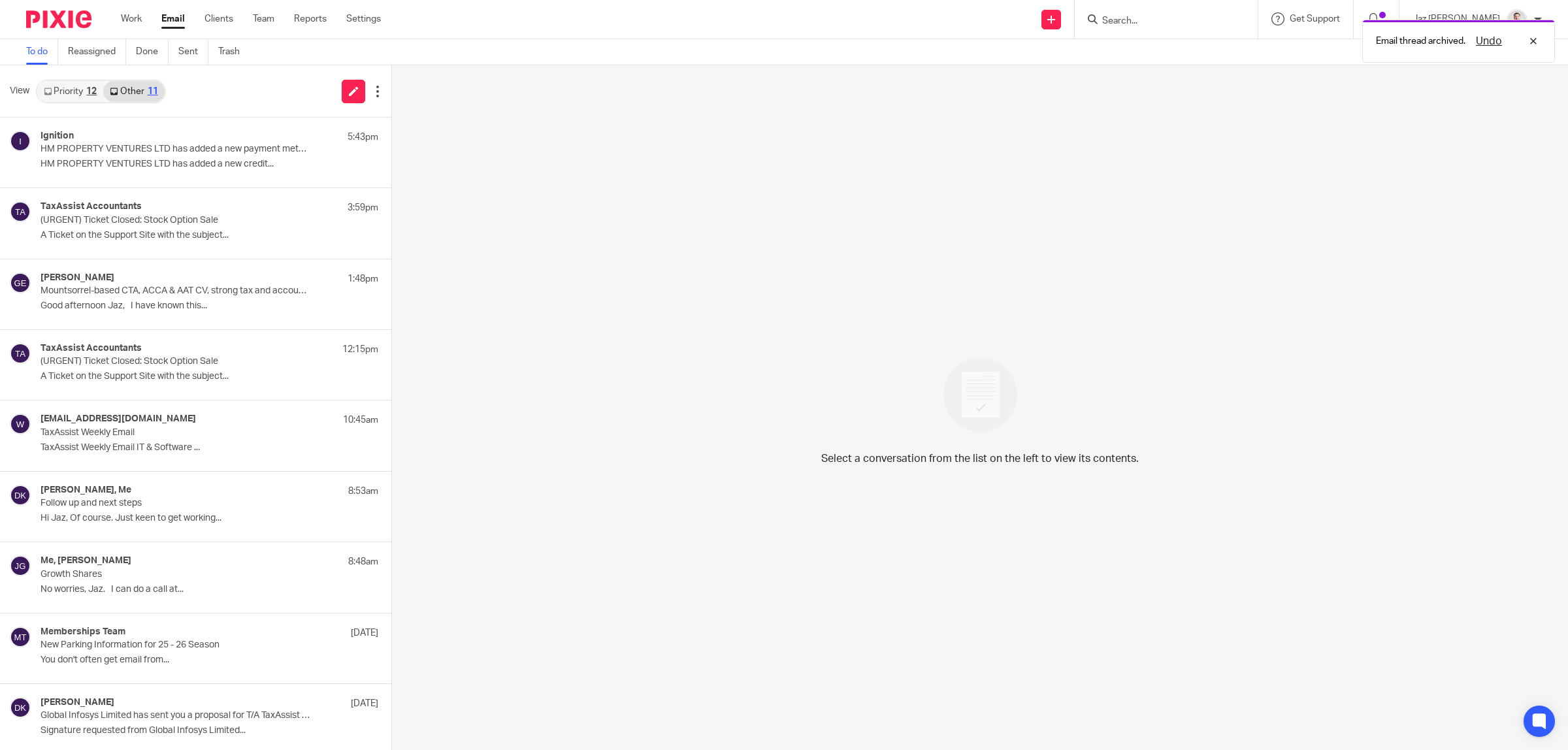
click at [79, 90] on link "Priority 12" at bounding box center [70, 91] width 66 height 21
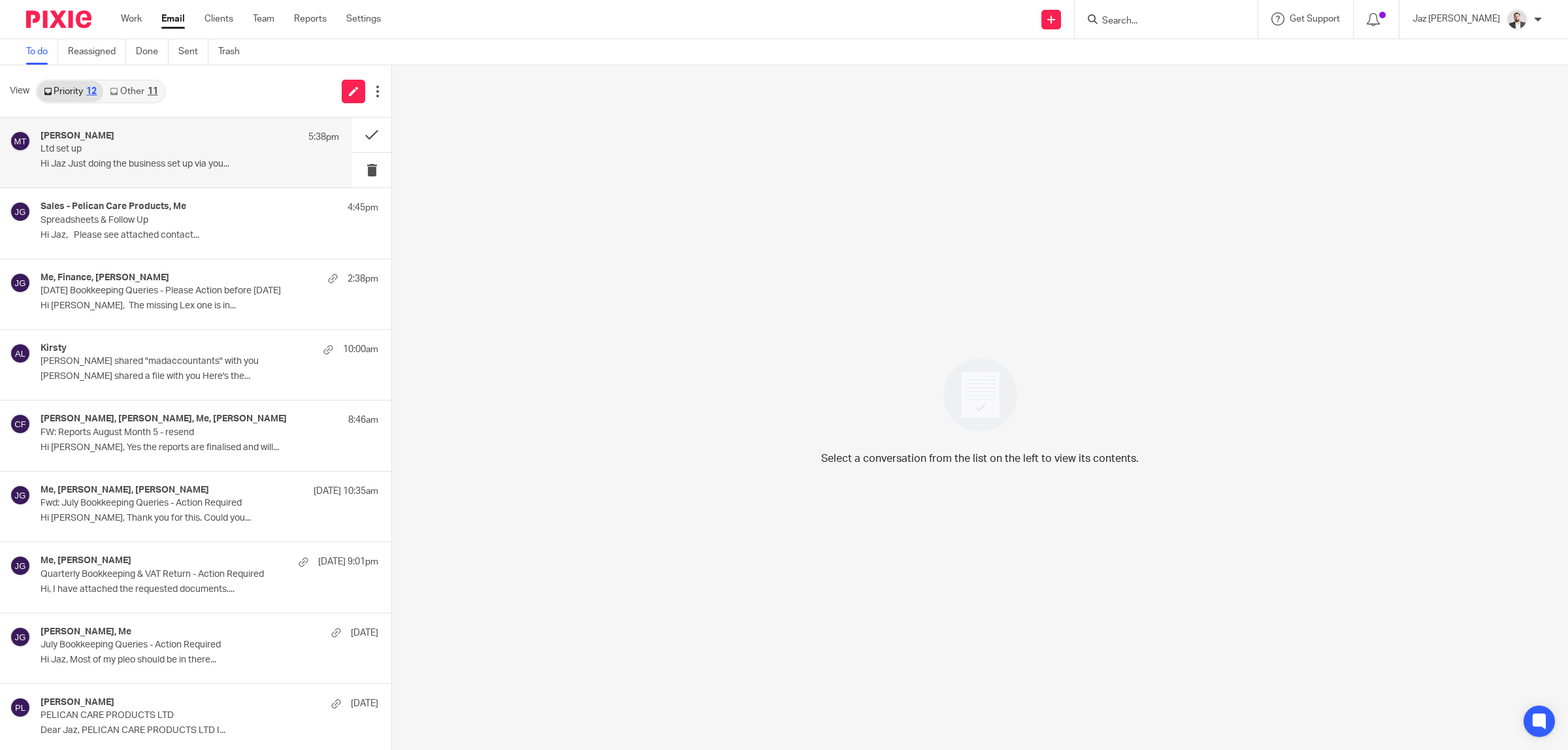
click at [147, 143] on div "Milan Thakrar 5:38pm" at bounding box center [190, 137] width 299 height 13
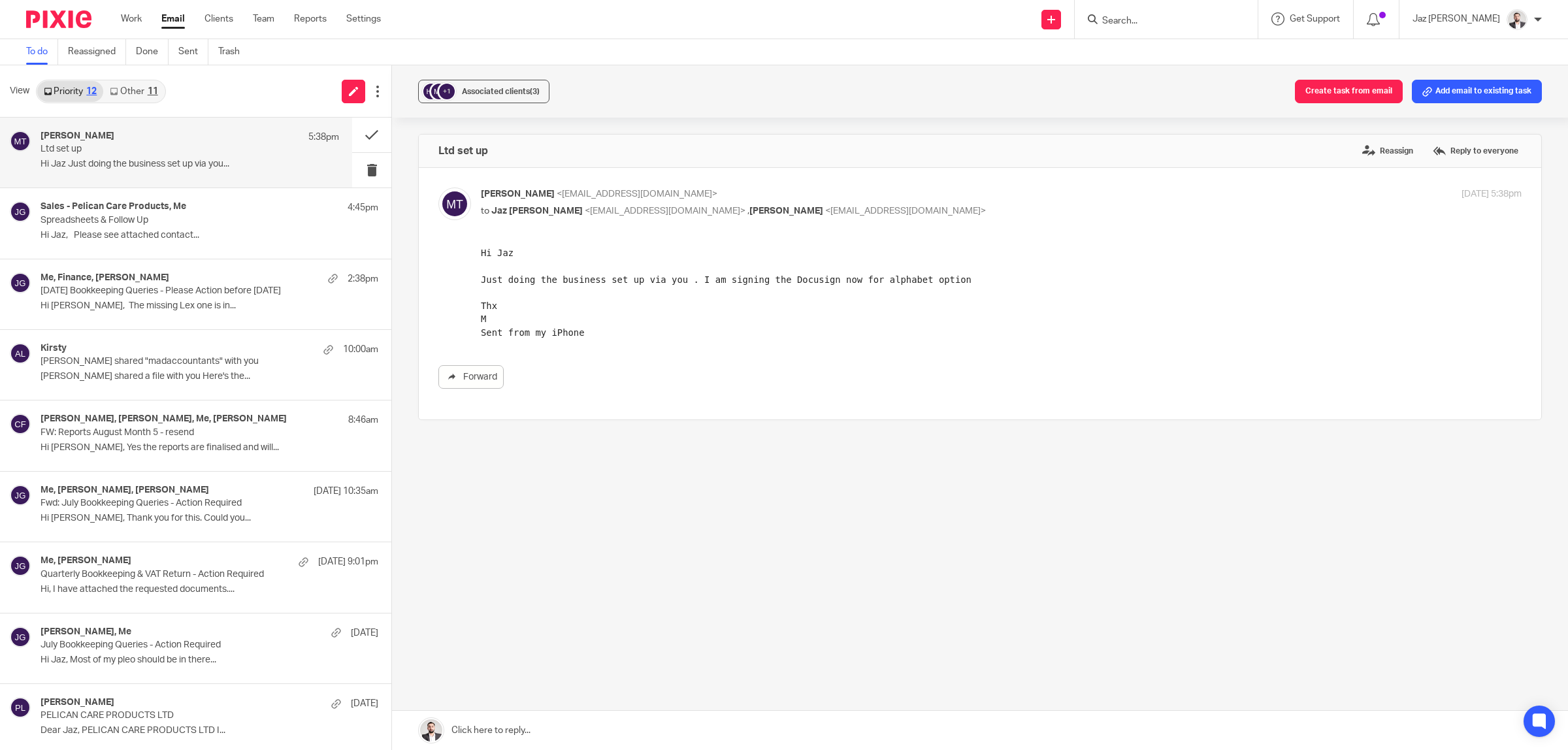
click at [131, 88] on link "Other 11" at bounding box center [133, 91] width 60 height 21
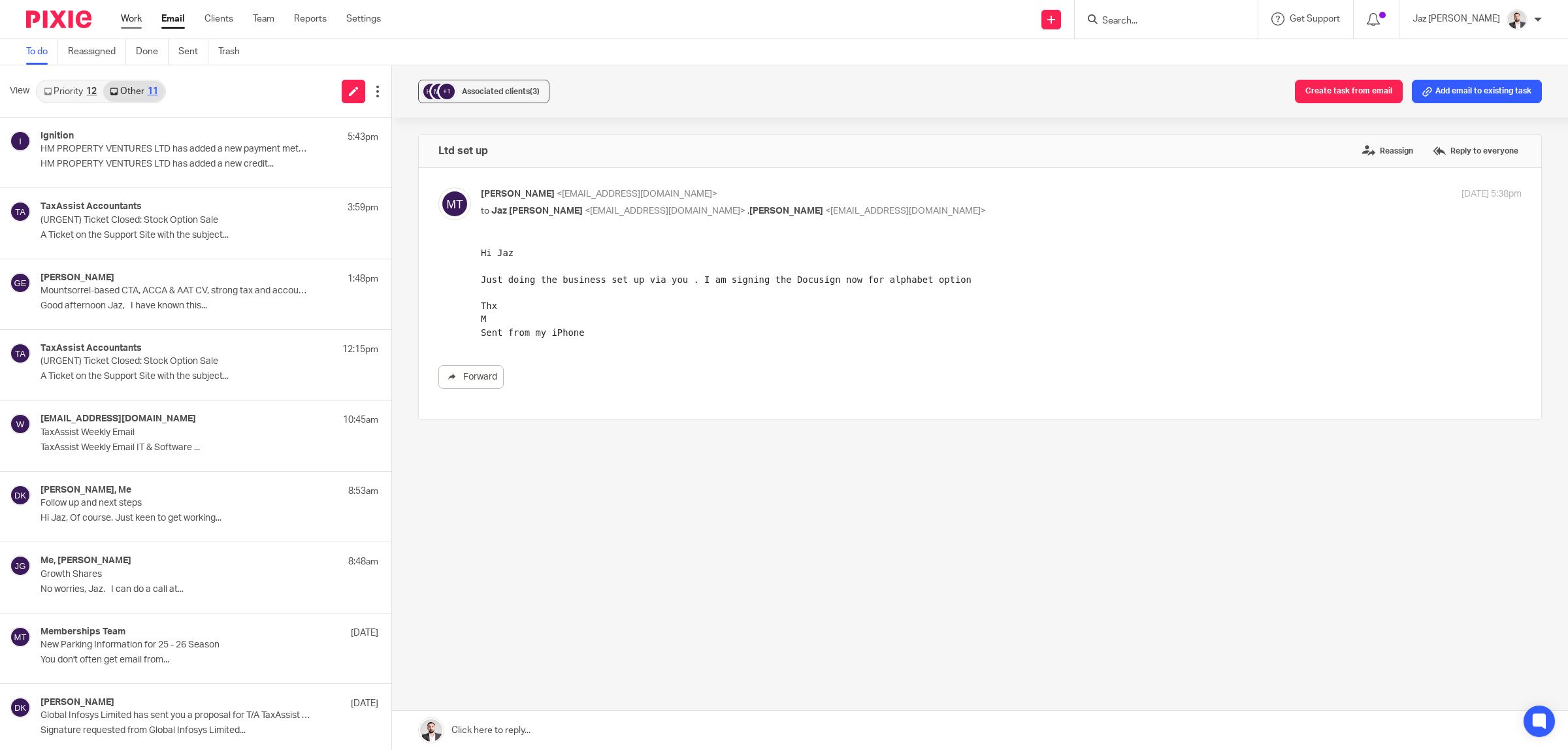
click at [125, 21] on link "Work" at bounding box center [131, 19] width 21 height 13
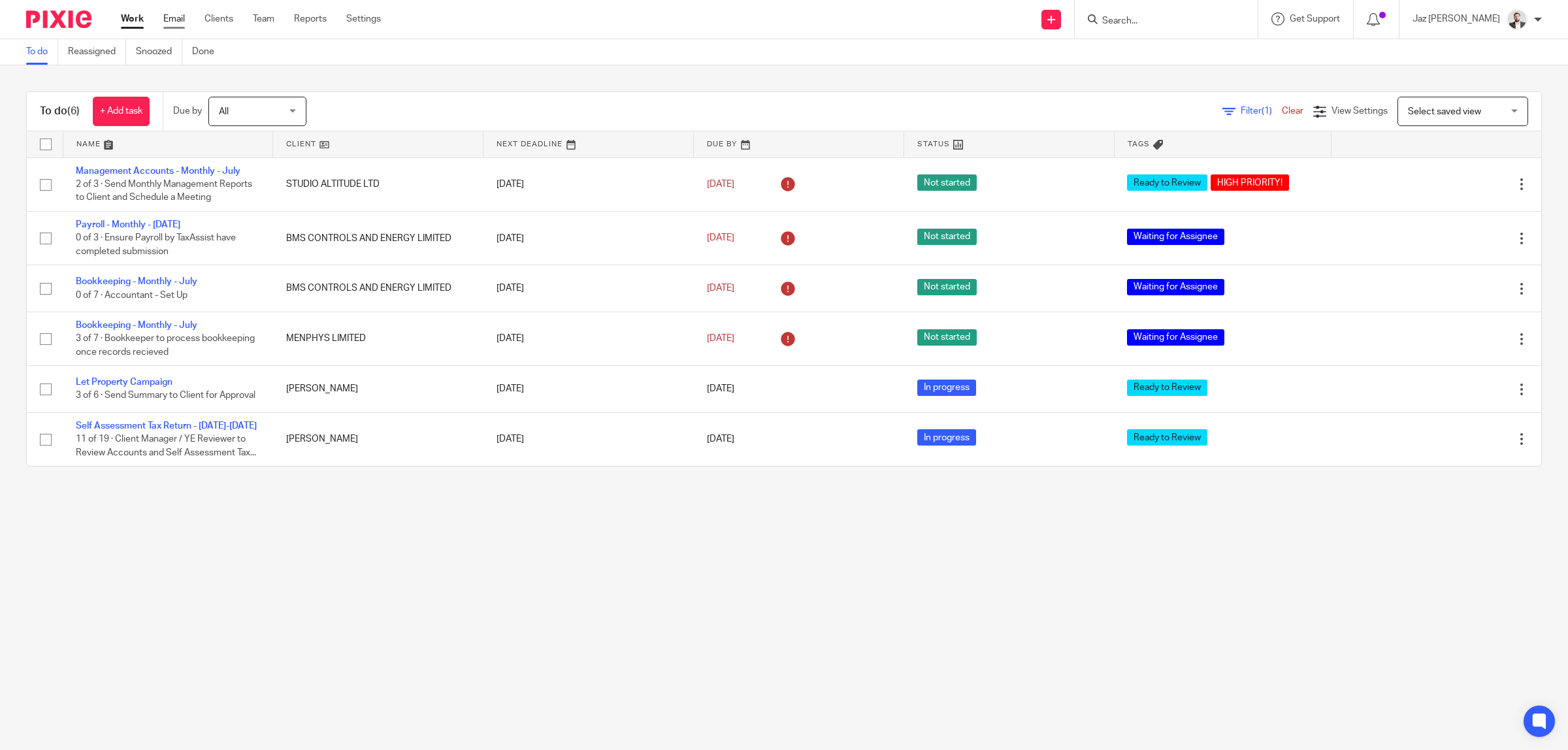
click at [180, 18] on link "Email" at bounding box center [174, 19] width 22 height 13
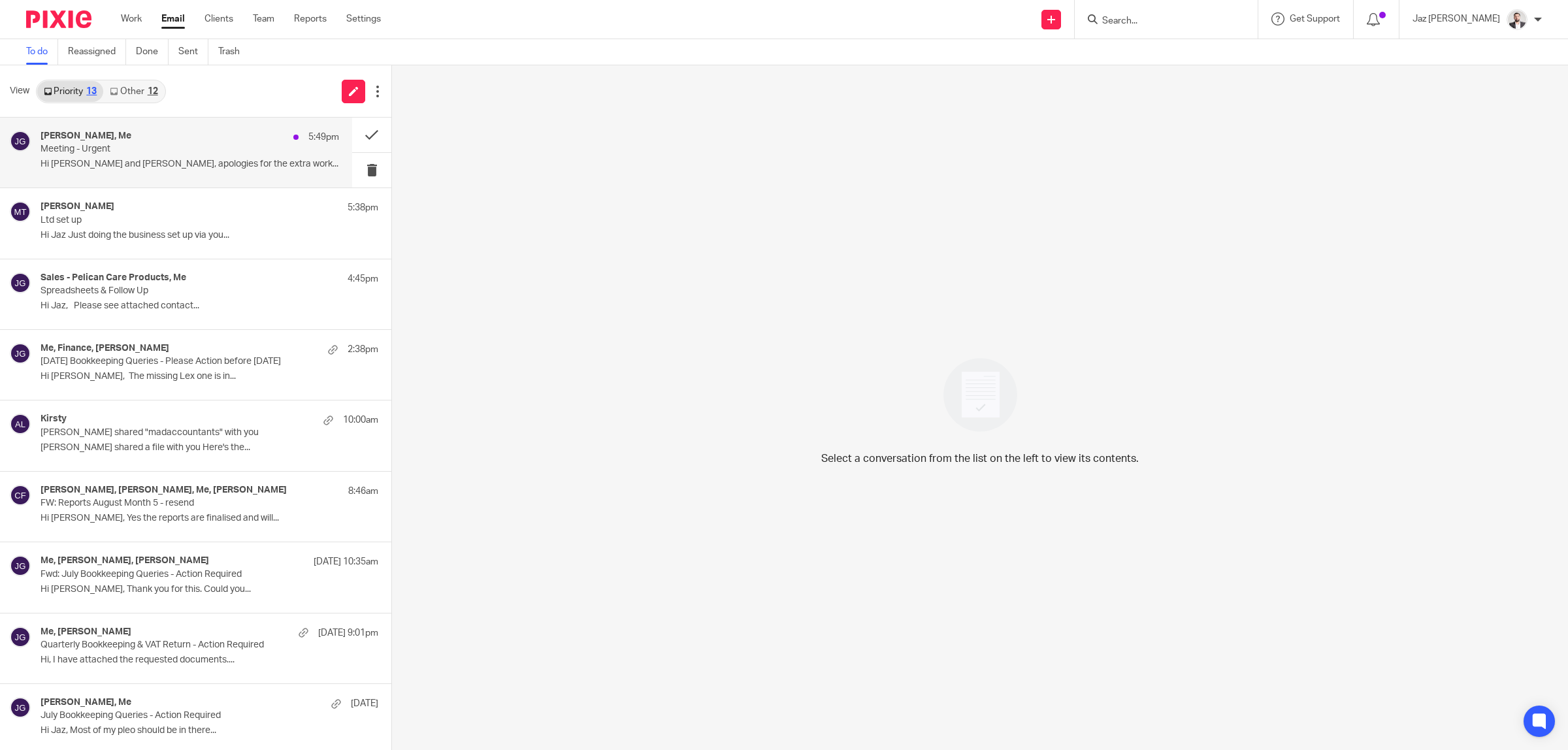
click at [185, 164] on p "Hi [PERSON_NAME] and [PERSON_NAME], apologies for the extra work..." at bounding box center [190, 164] width 299 height 11
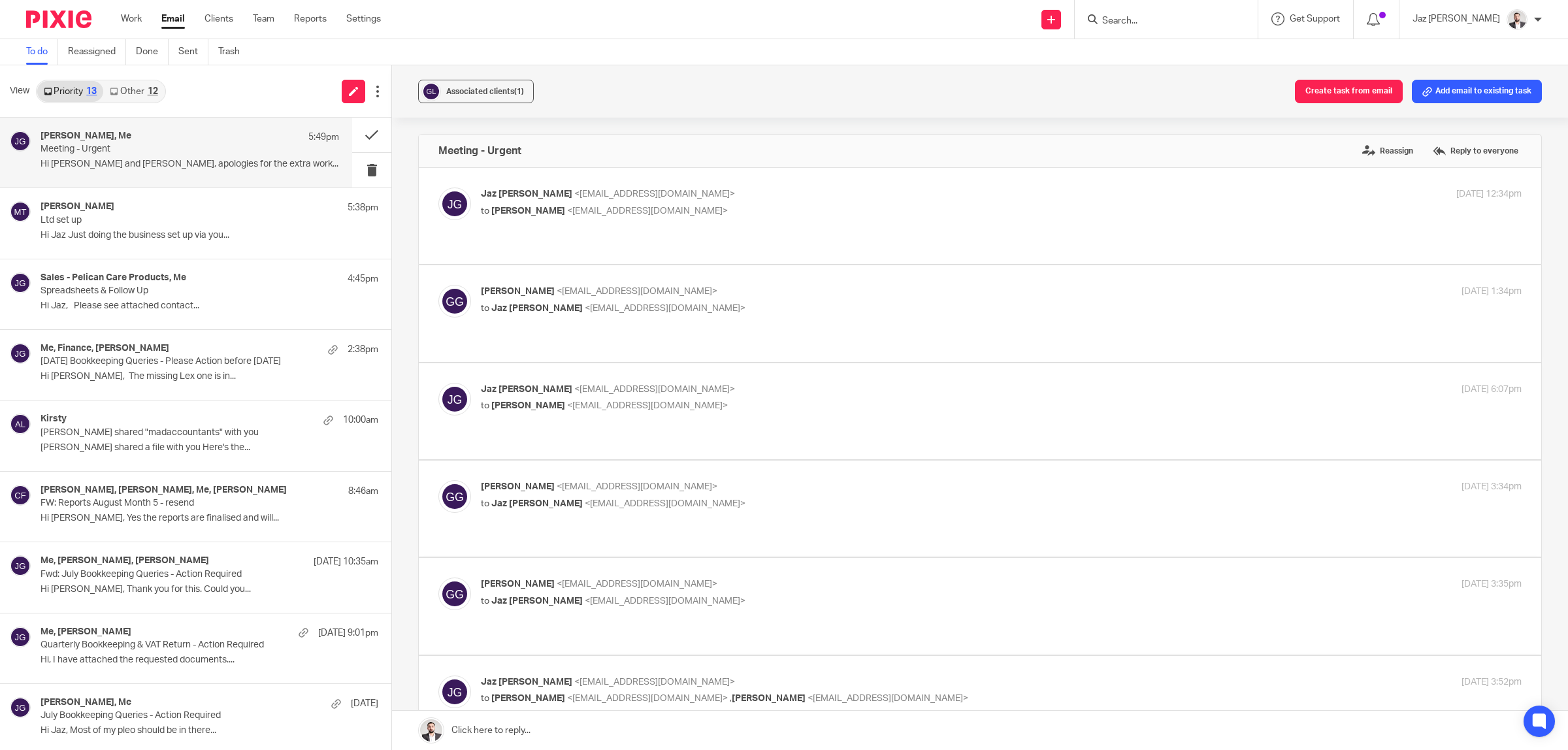
scroll to position [373, 0]
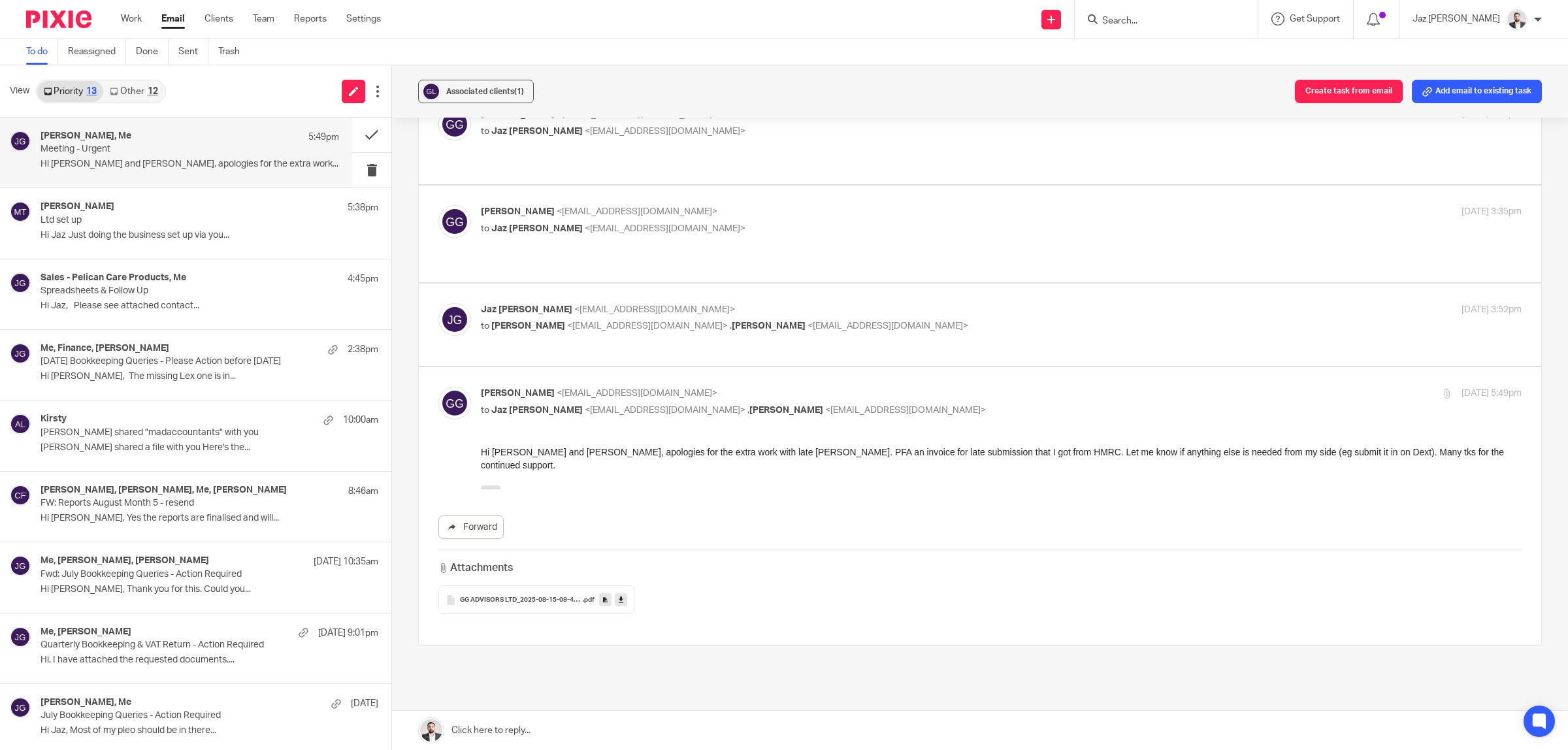
click at [481, 597] on span "GG ADVISORS LTD_2025-08-15-08-40-11" at bounding box center [521, 600] width 123 height 8
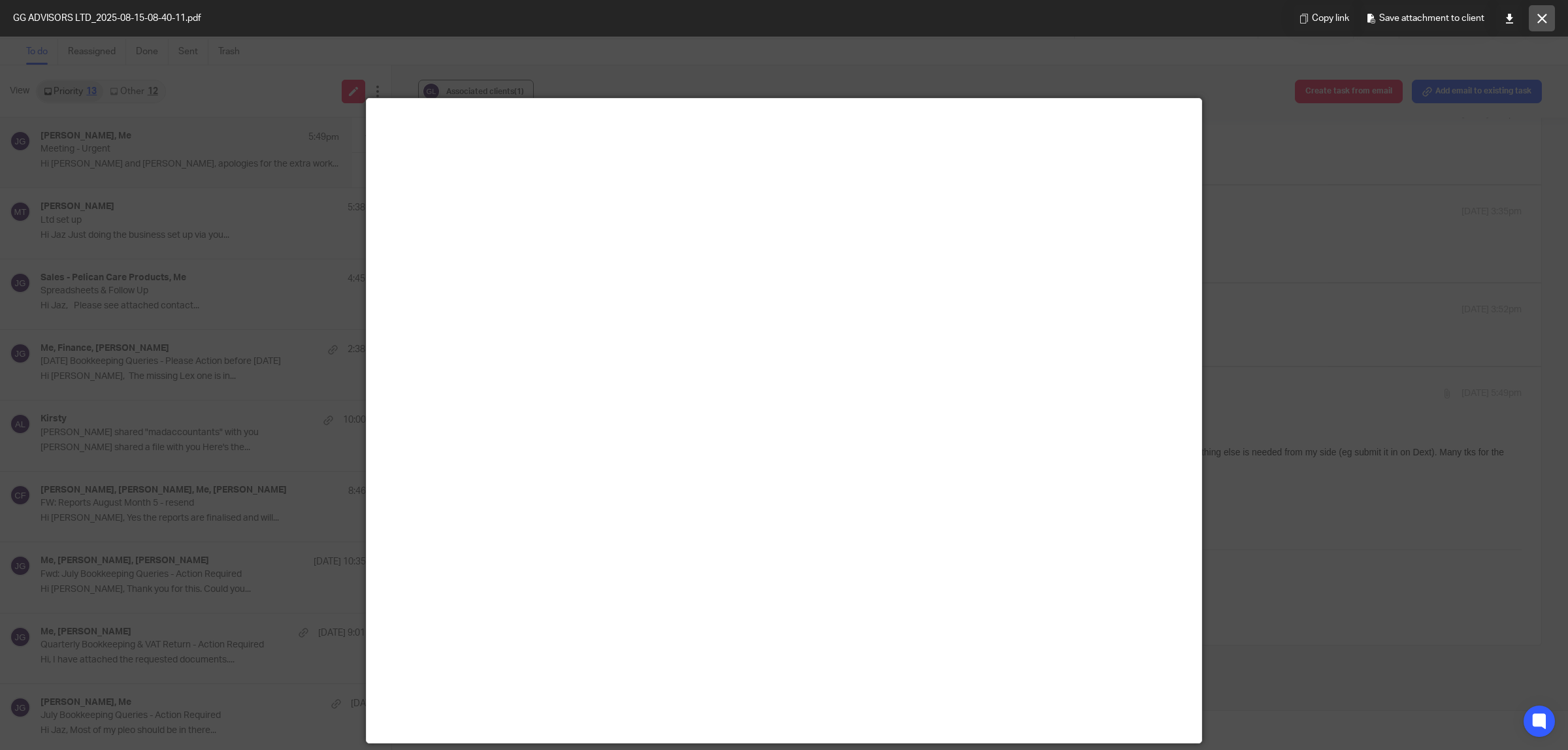
click at [1540, 16] on icon at bounding box center [1542, 18] width 10 height 10
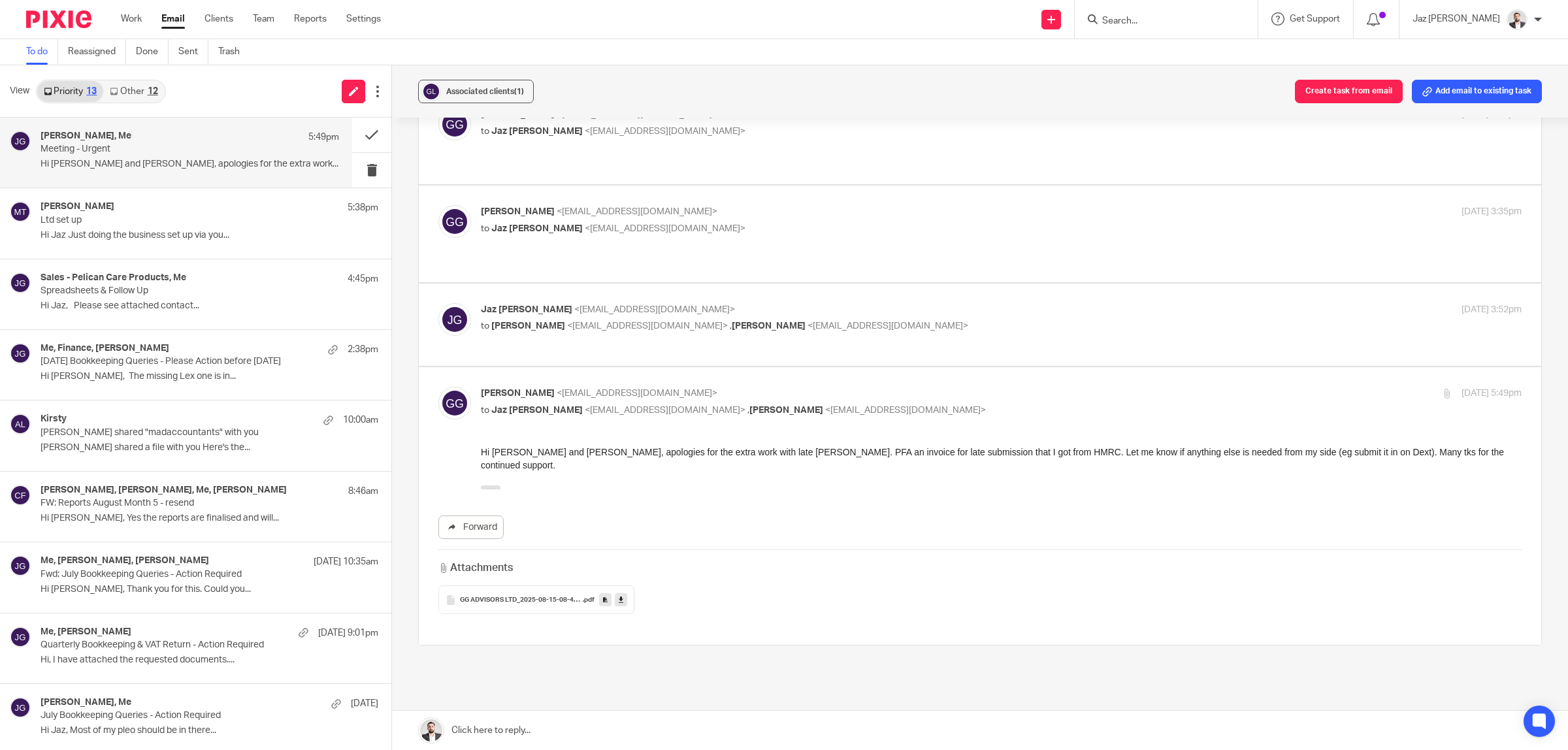
scroll to position [291, 0]
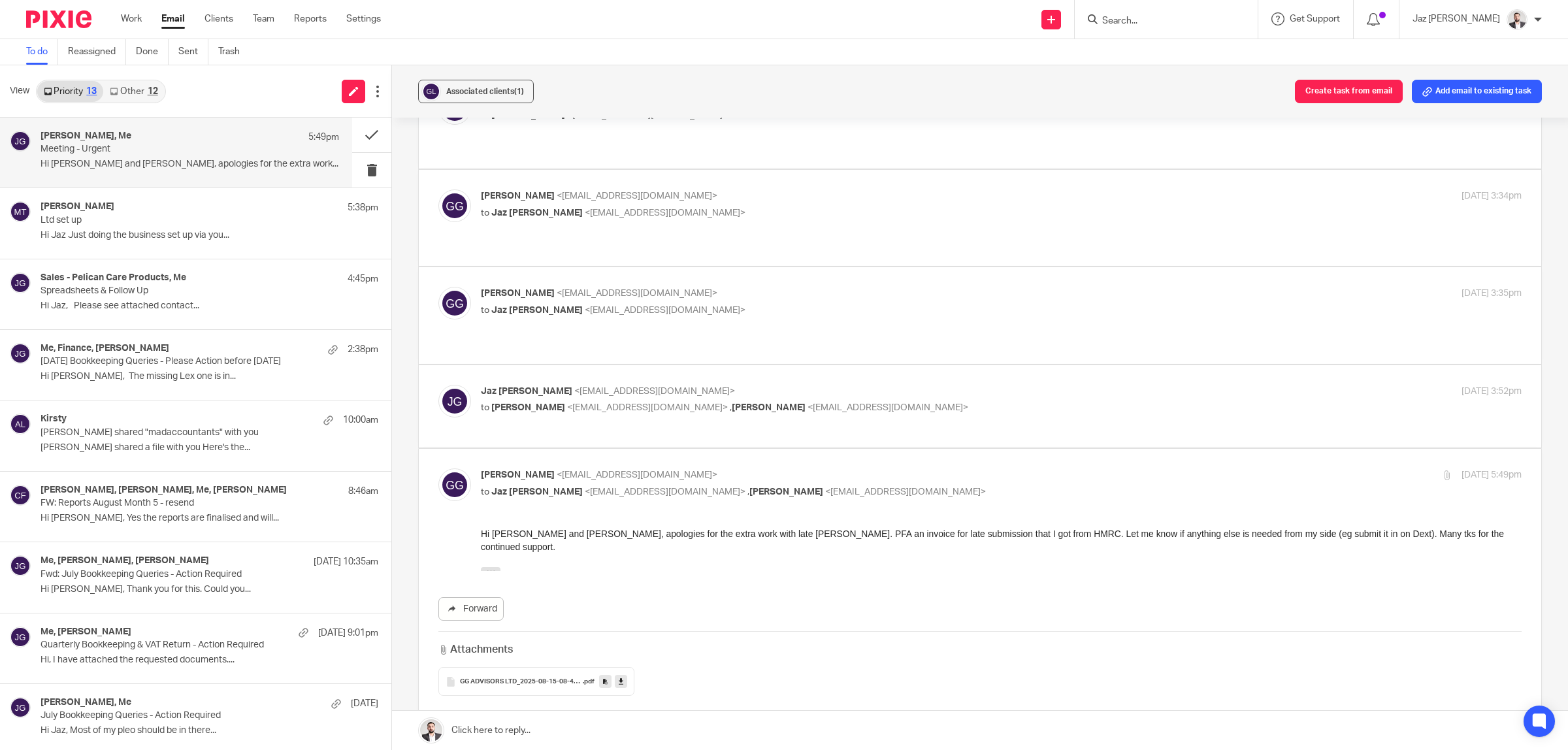
click at [671, 725] on link at bounding box center [979, 729] width 1176 height 39
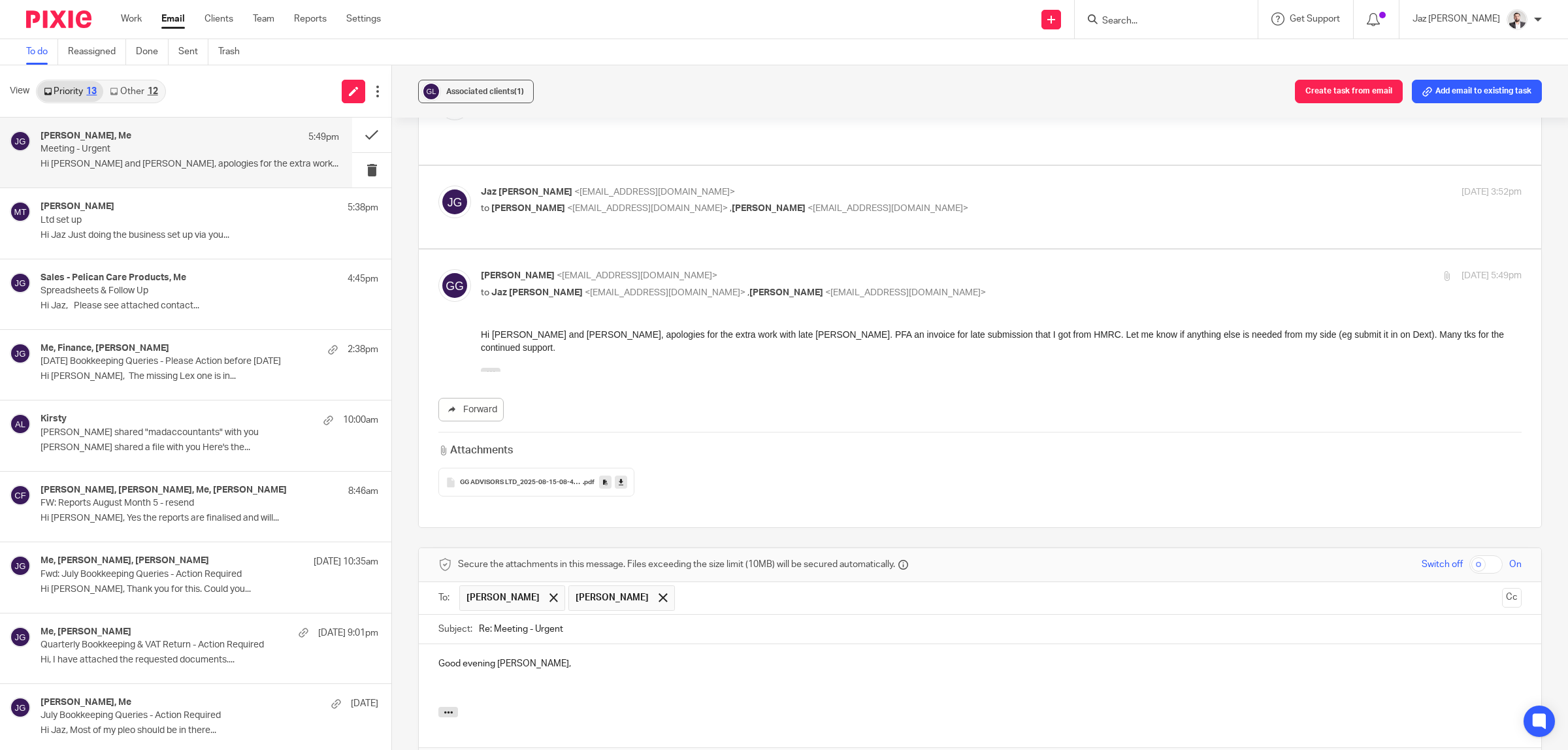
scroll to position [571, 0]
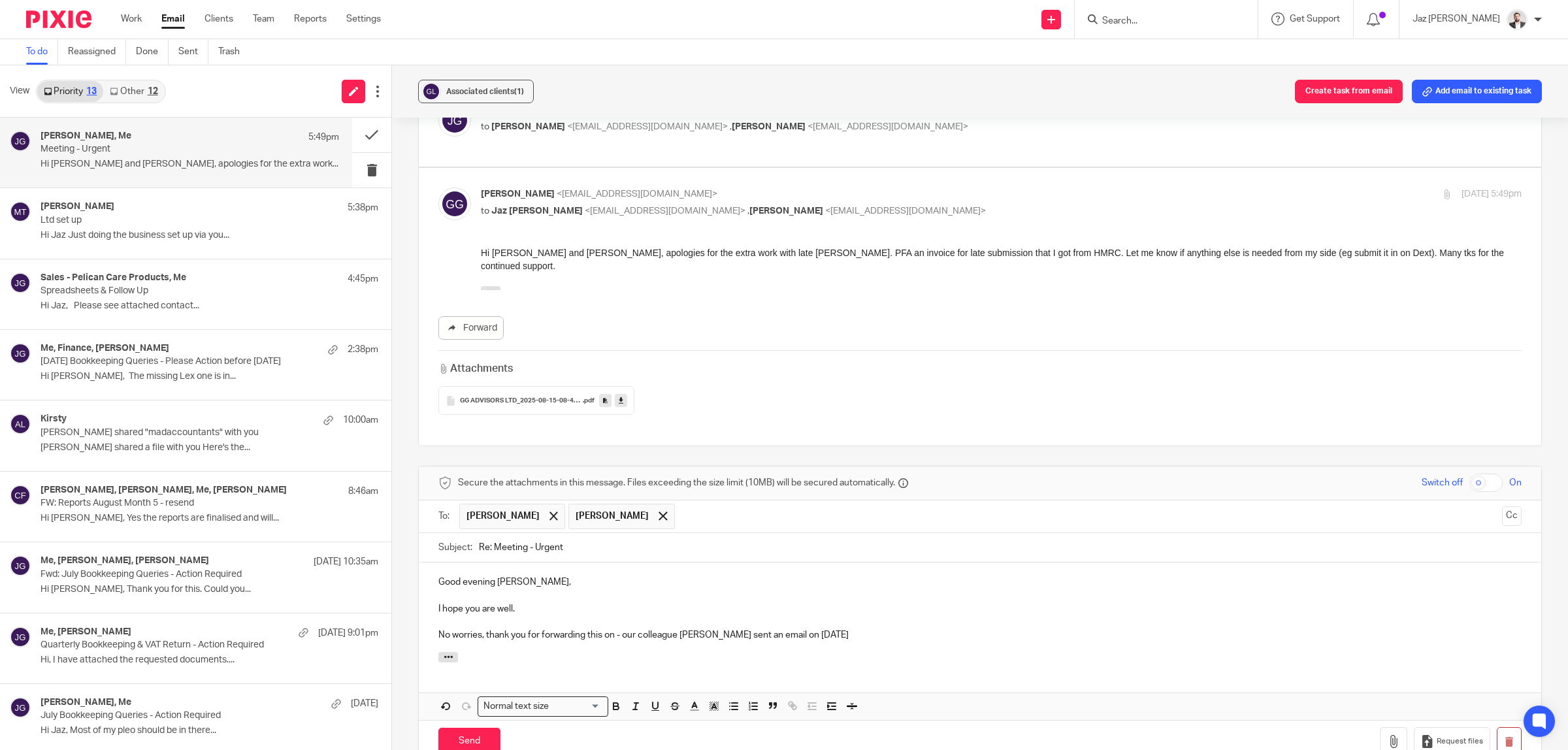
click at [833, 616] on p at bounding box center [980, 622] width 1083 height 13
click at [845, 628] on p "No worries, thank you for forwarding this on - our colleague Moiz sent an email…" at bounding box center [980, 634] width 1083 height 13
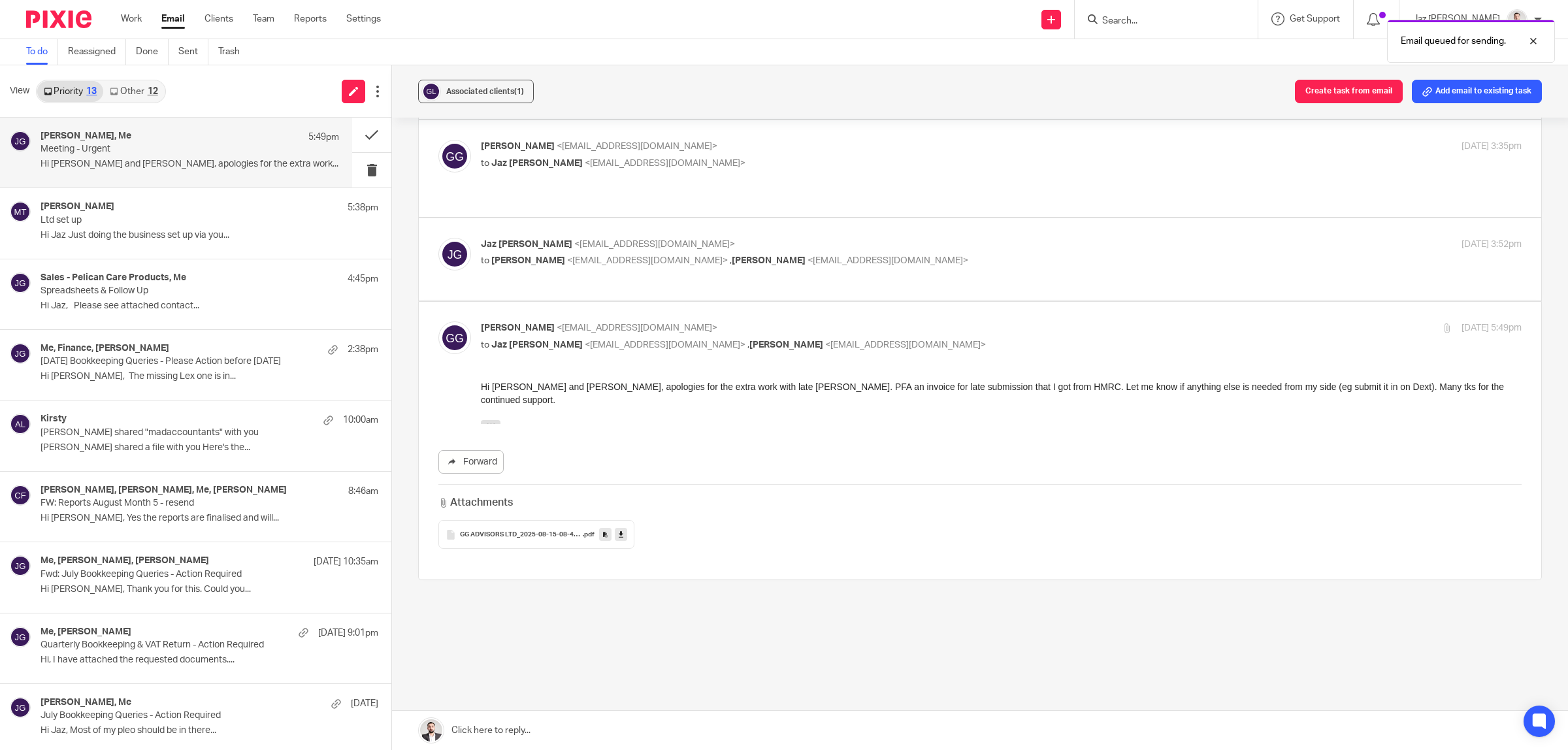
scroll to position [373, 0]
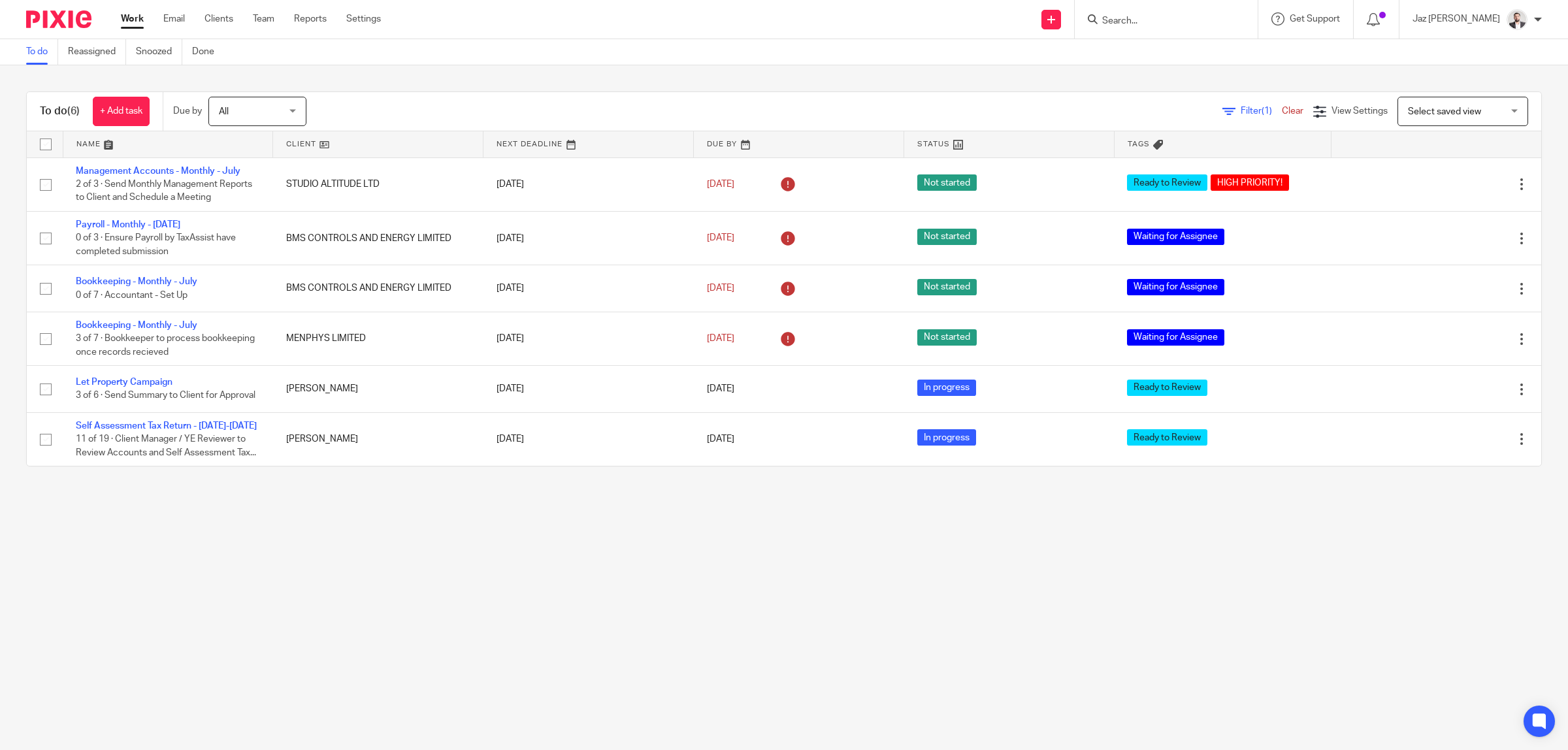
click at [1171, 23] on input "Search" at bounding box center [1159, 21] width 117 height 12
type input "gg ad"
click at [1201, 56] on link at bounding box center [1209, 56] width 221 height 30
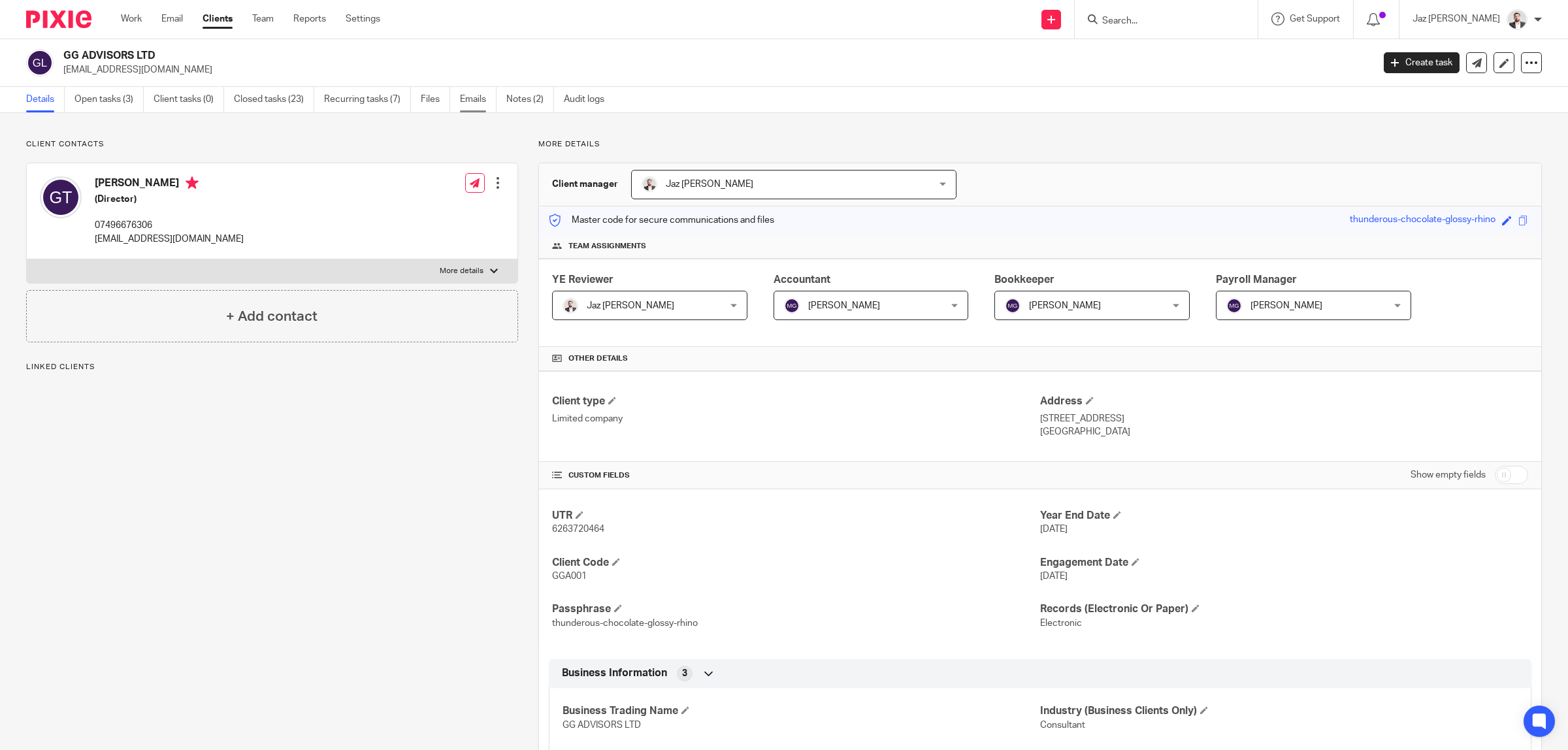
click at [469, 100] on link "Emails" at bounding box center [478, 99] width 37 height 25
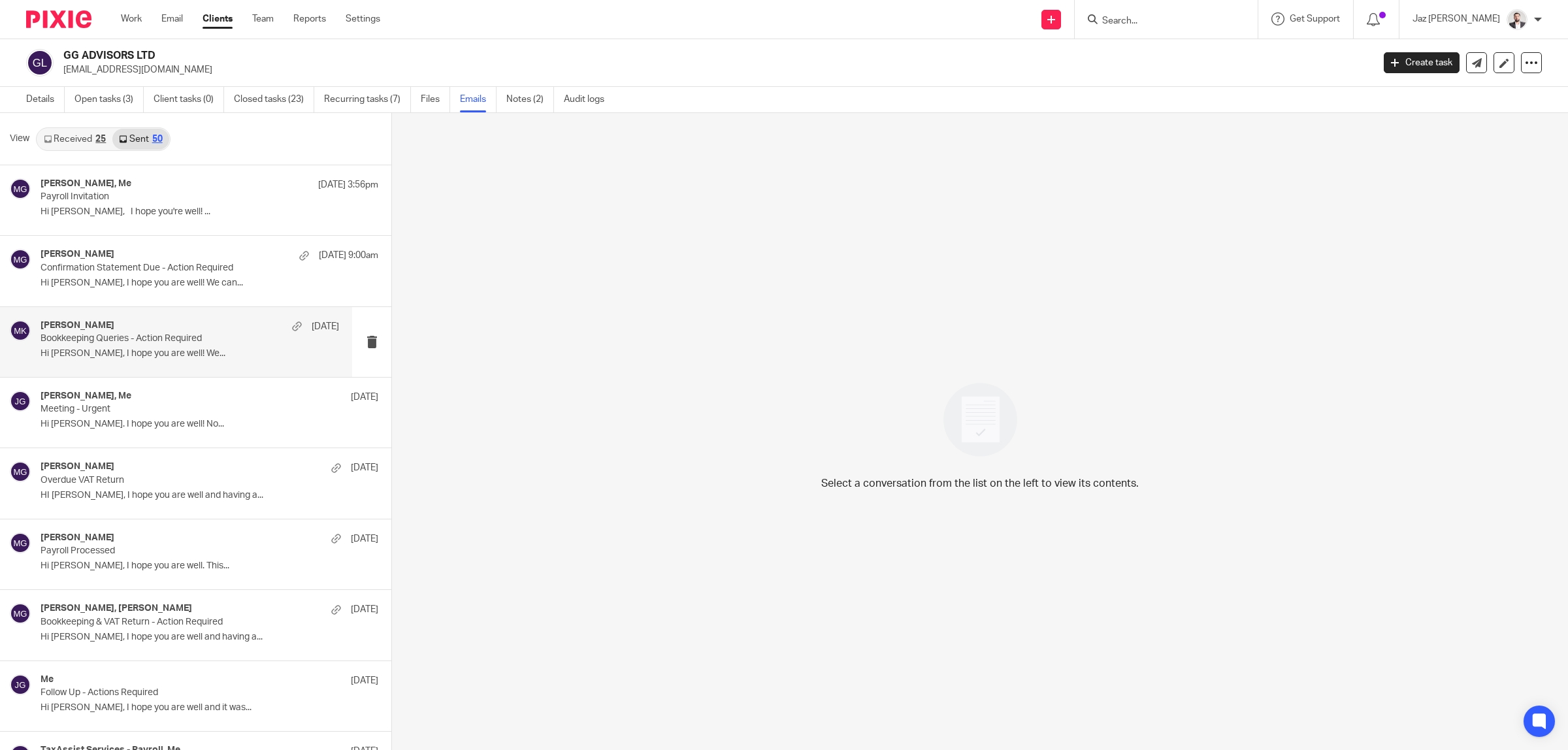
click at [183, 353] on p "Hi Gabriel, I hope you are well! We..." at bounding box center [190, 354] width 299 height 11
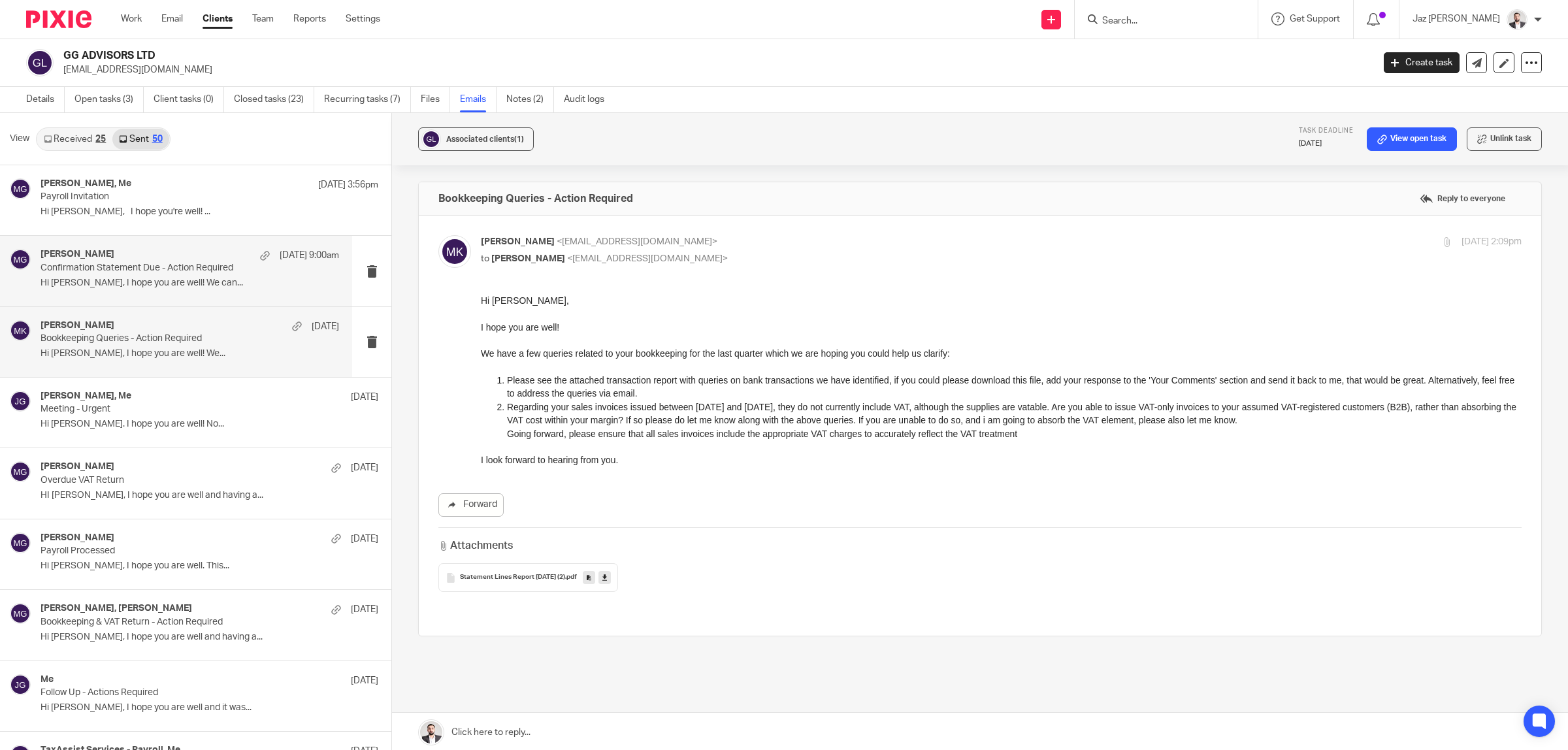
click at [129, 281] on p "Hi Gabriel, I hope you are well! We can..." at bounding box center [190, 283] width 299 height 11
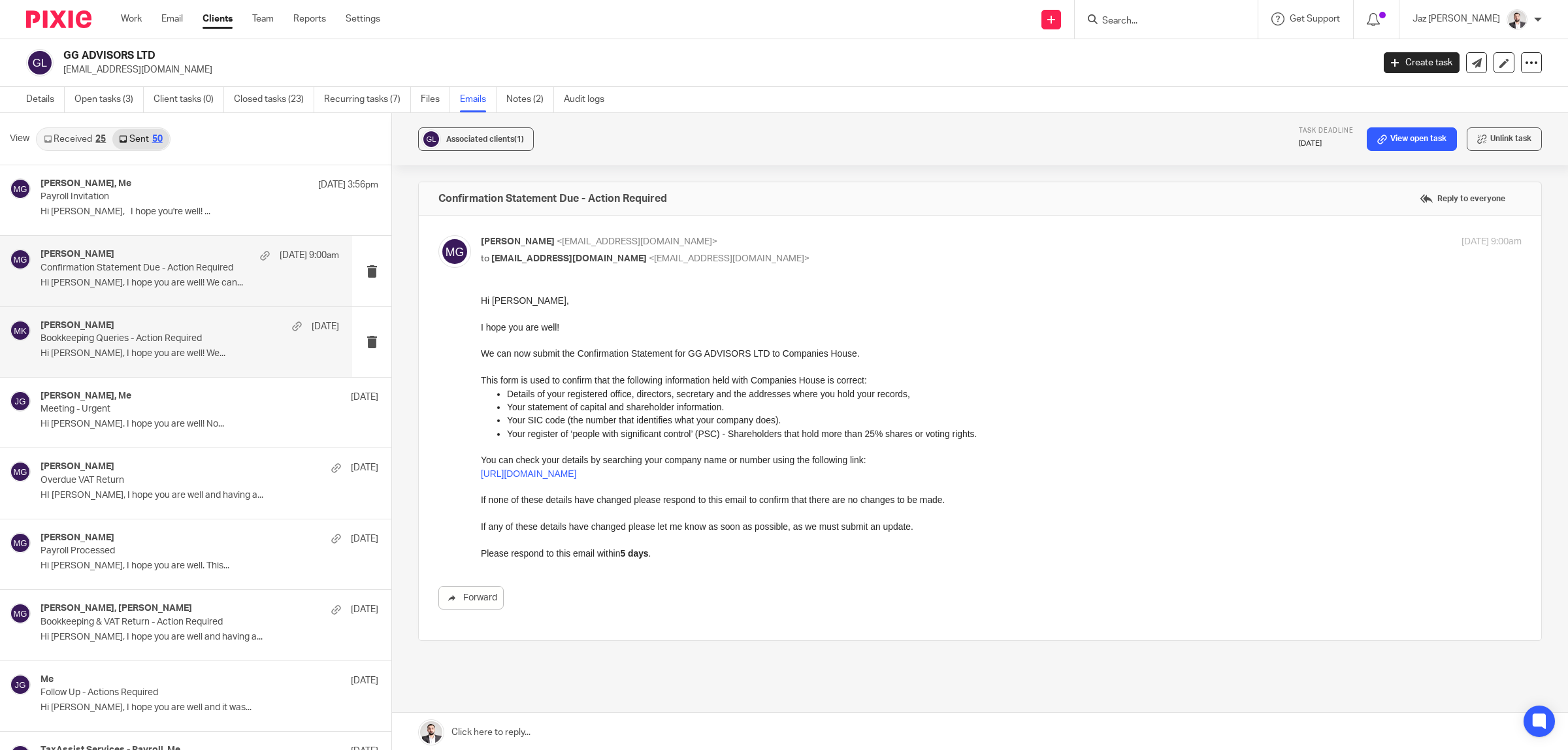
click at [144, 343] on p "Bookkeeping Queries - Action Required" at bounding box center [160, 338] width 239 height 11
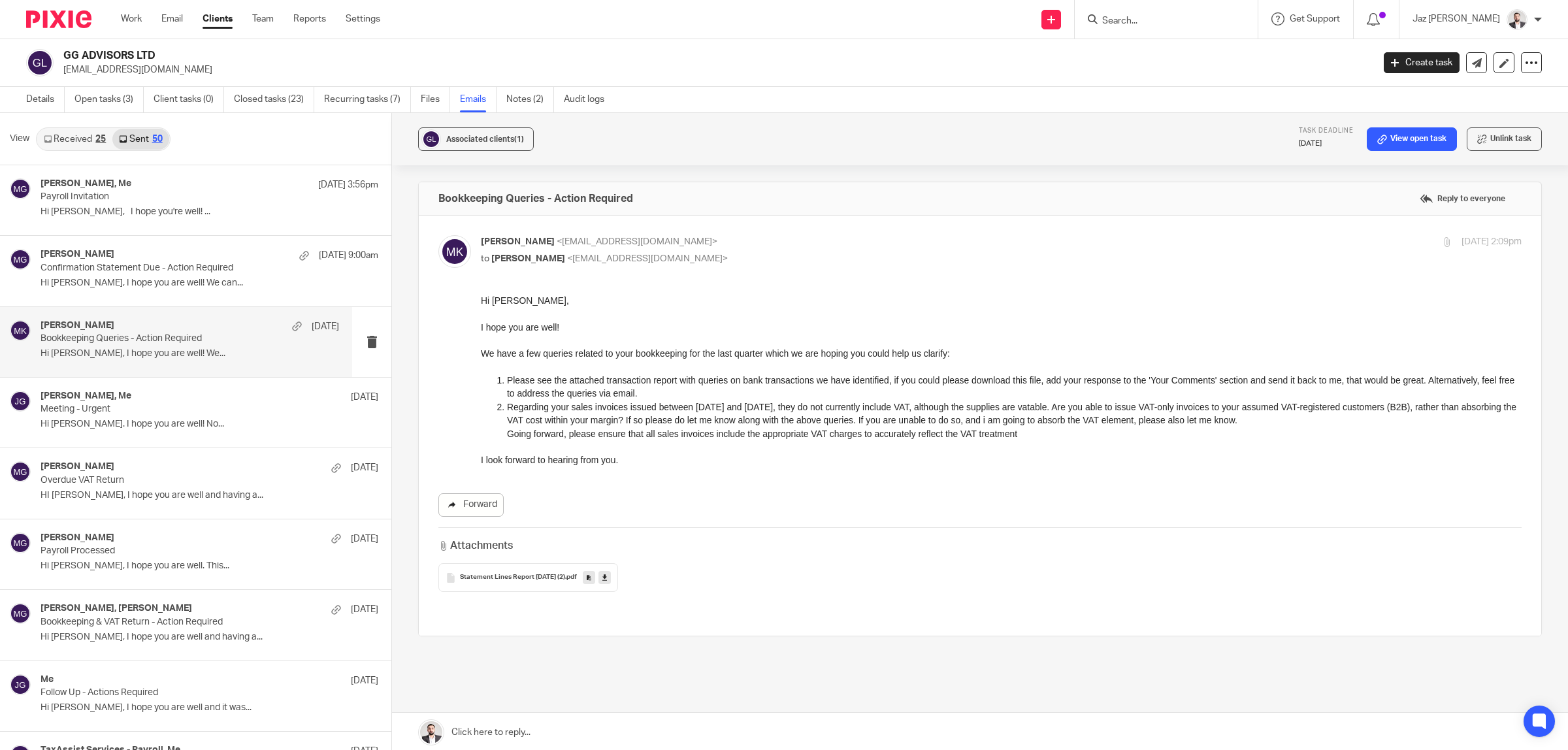
click at [484, 508] on link "Forward" at bounding box center [471, 505] width 65 height 23
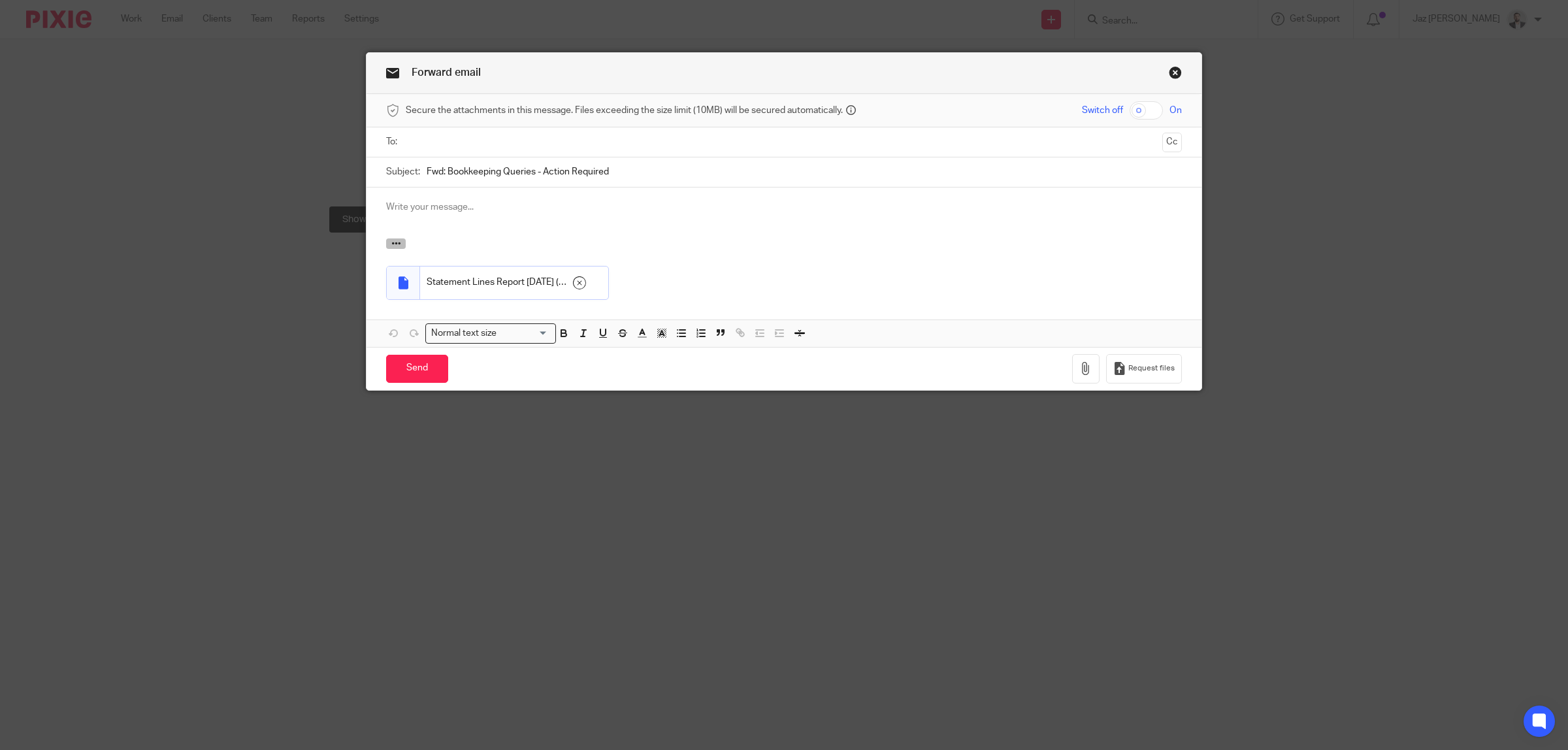
click at [394, 242] on icon "button" at bounding box center [395, 243] width 10 height 10
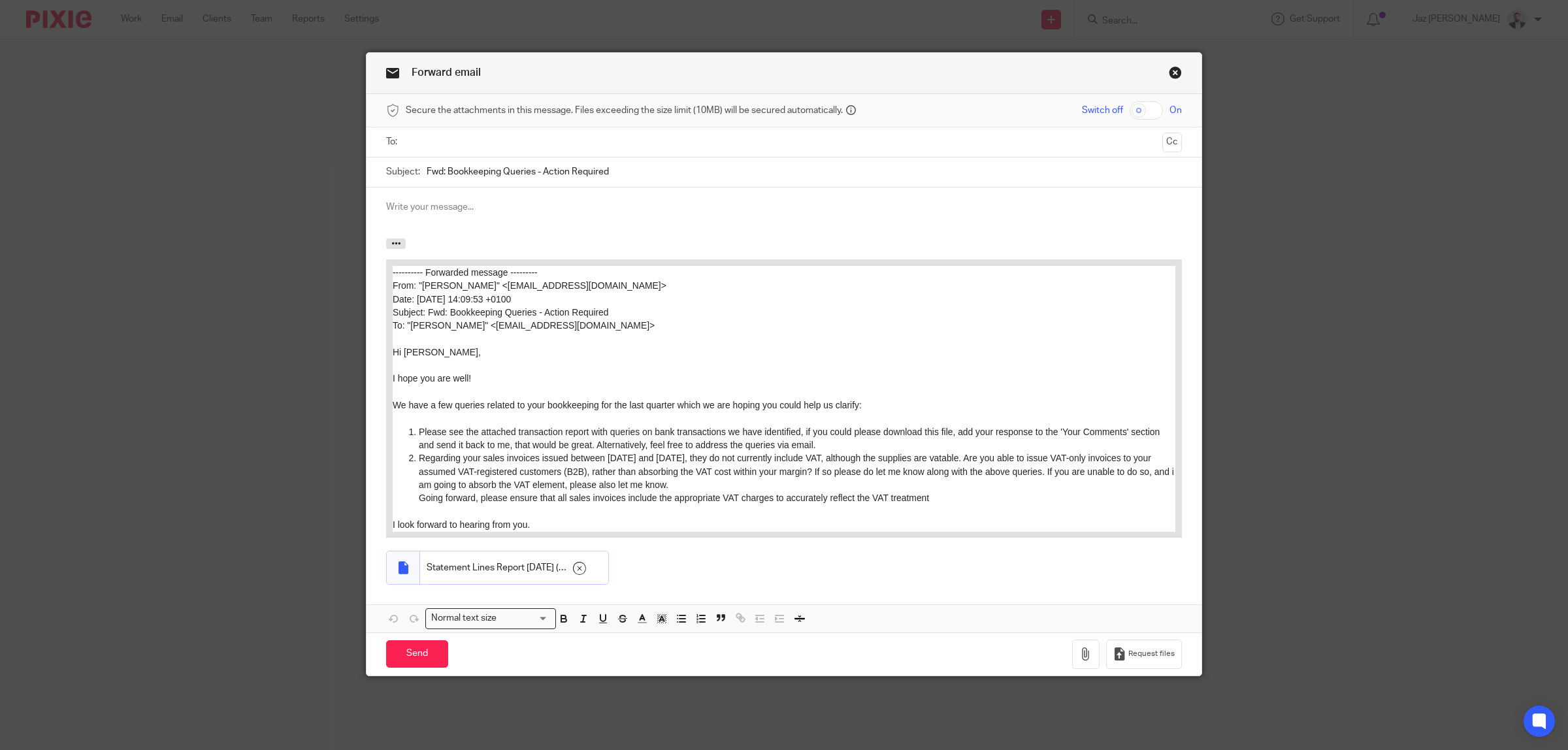
click at [444, 203] on p at bounding box center [784, 207] width 795 height 13
click at [478, 137] on input "text" at bounding box center [783, 142] width 747 height 15
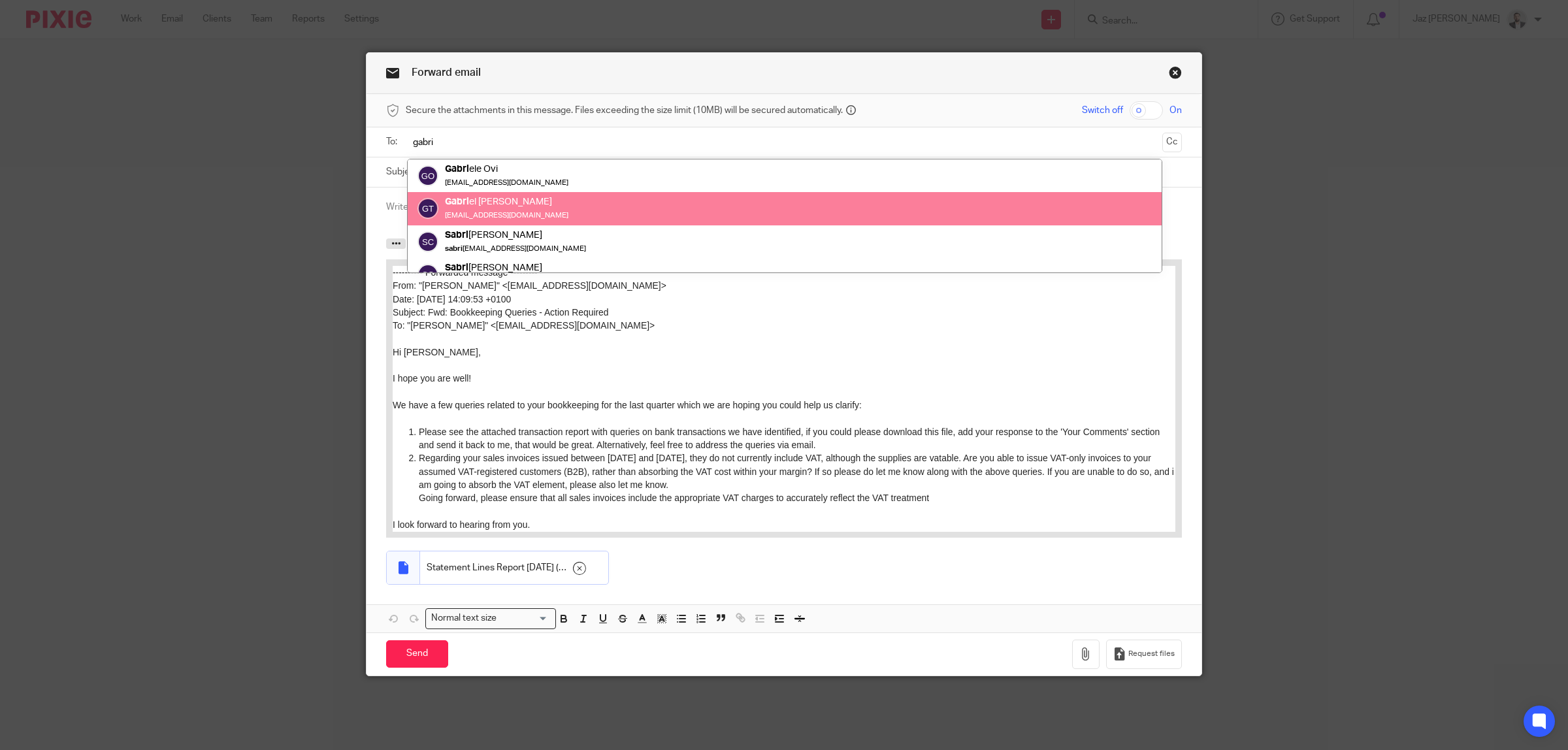
type input "gabri"
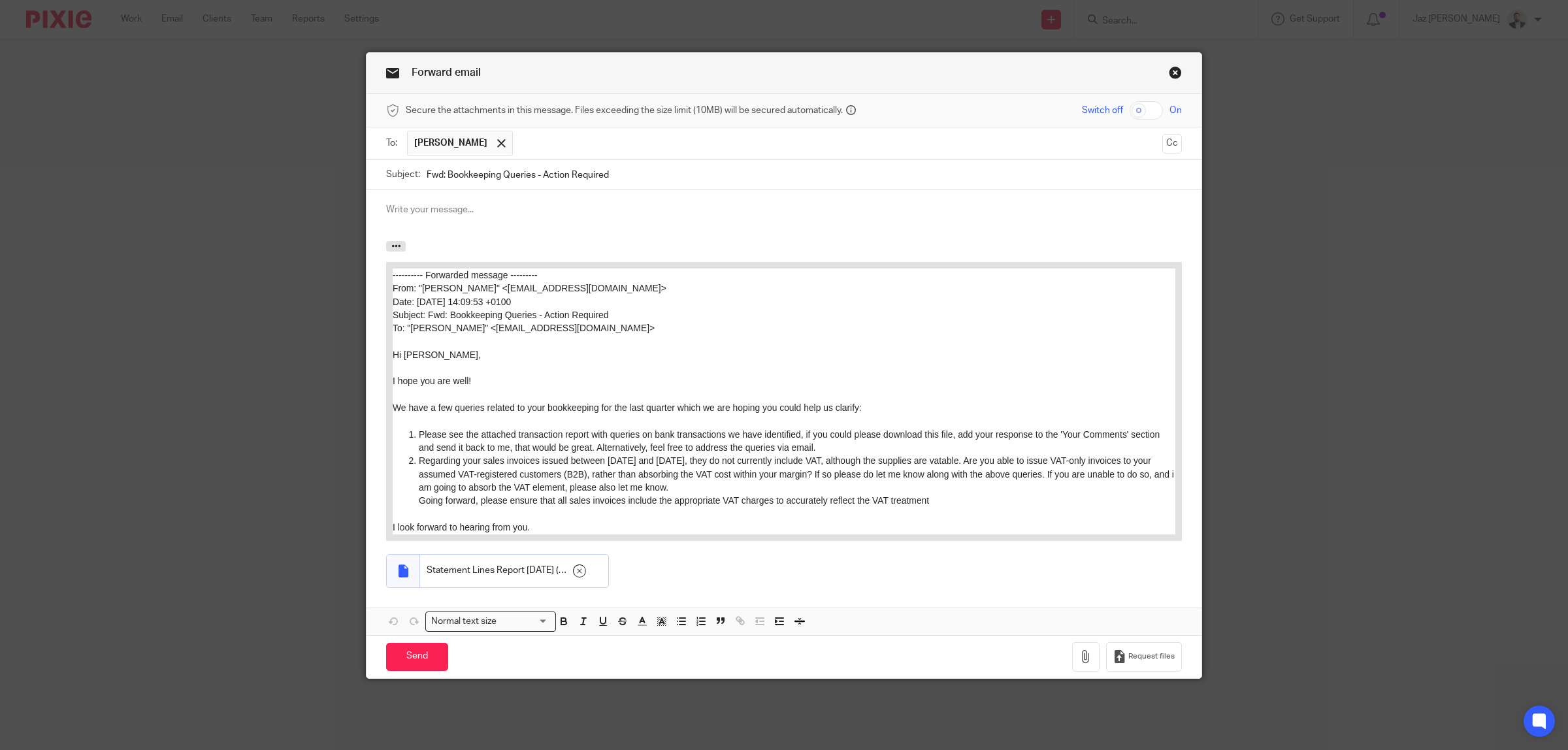
click at [439, 206] on p at bounding box center [784, 209] width 795 height 13
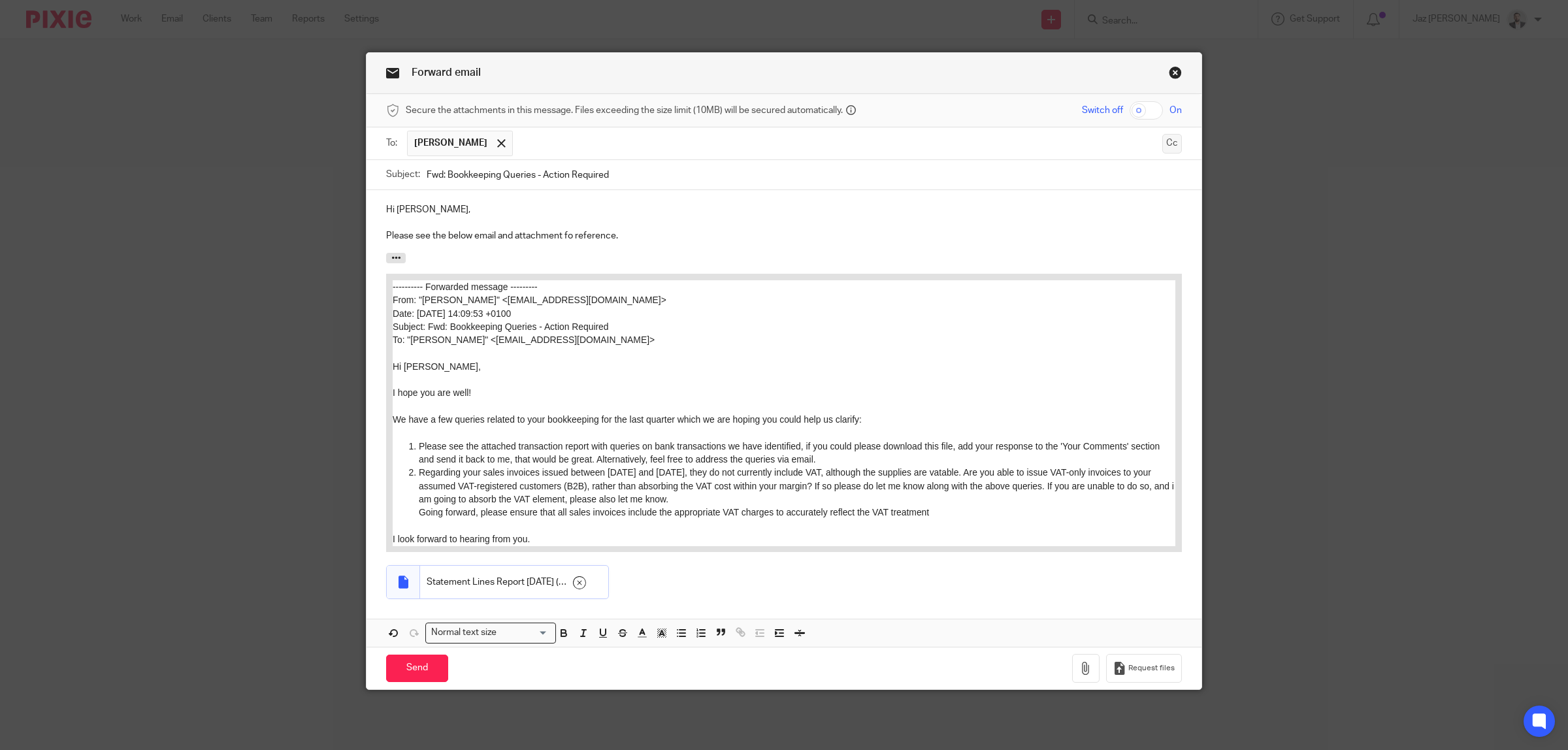
click at [1162, 143] on button "Cc" at bounding box center [1172, 144] width 20 height 20
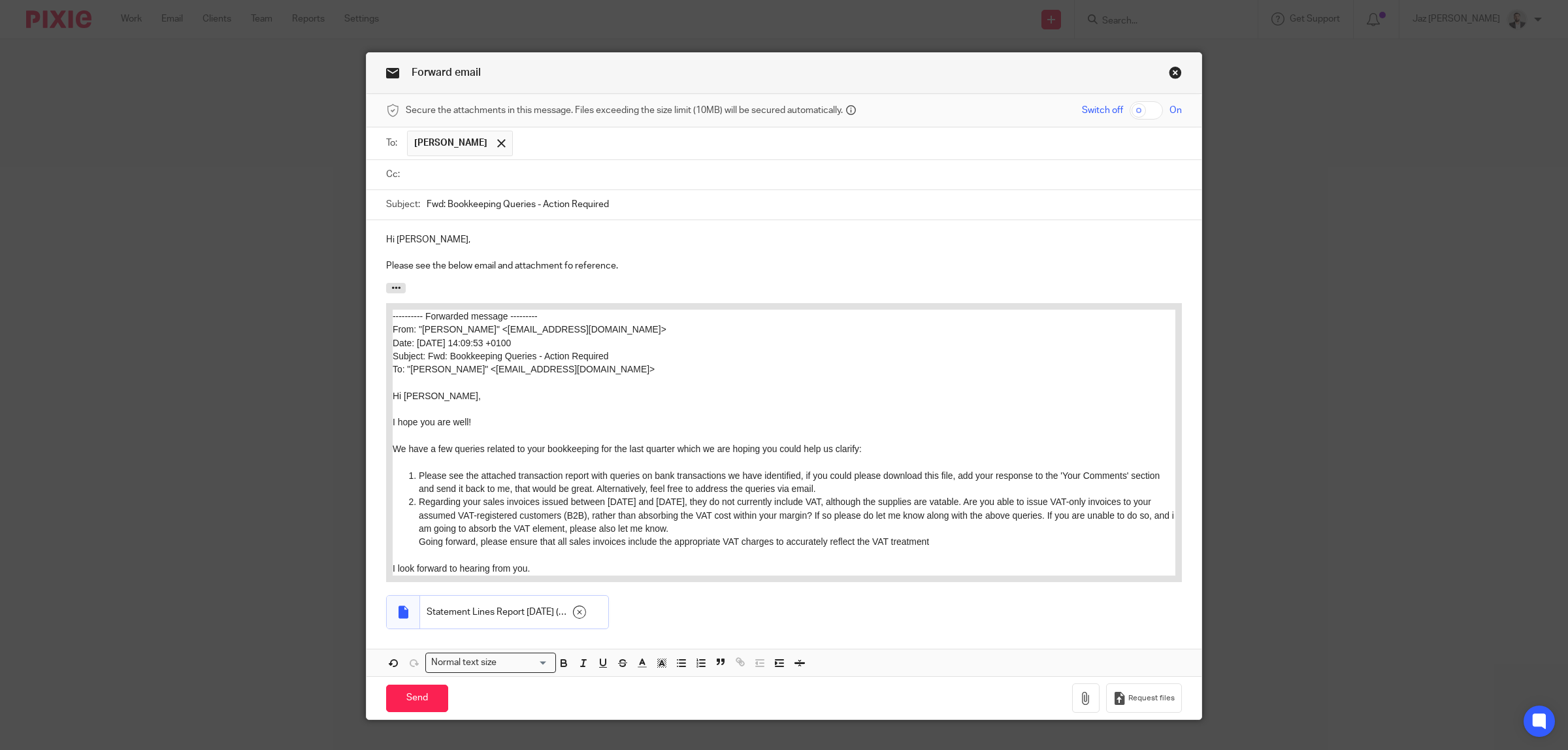
click at [951, 169] on input "text" at bounding box center [793, 174] width 766 height 15
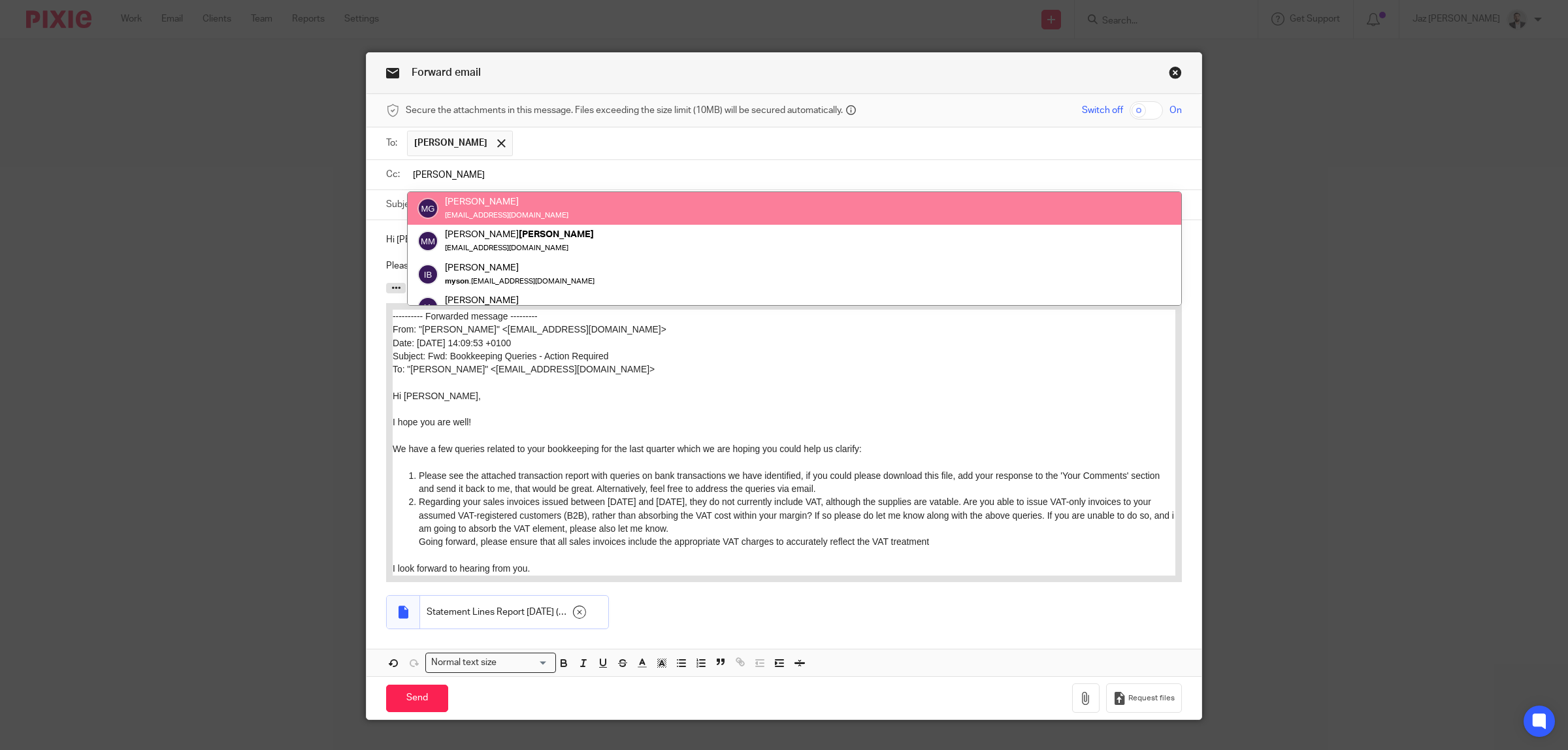
type input "mason"
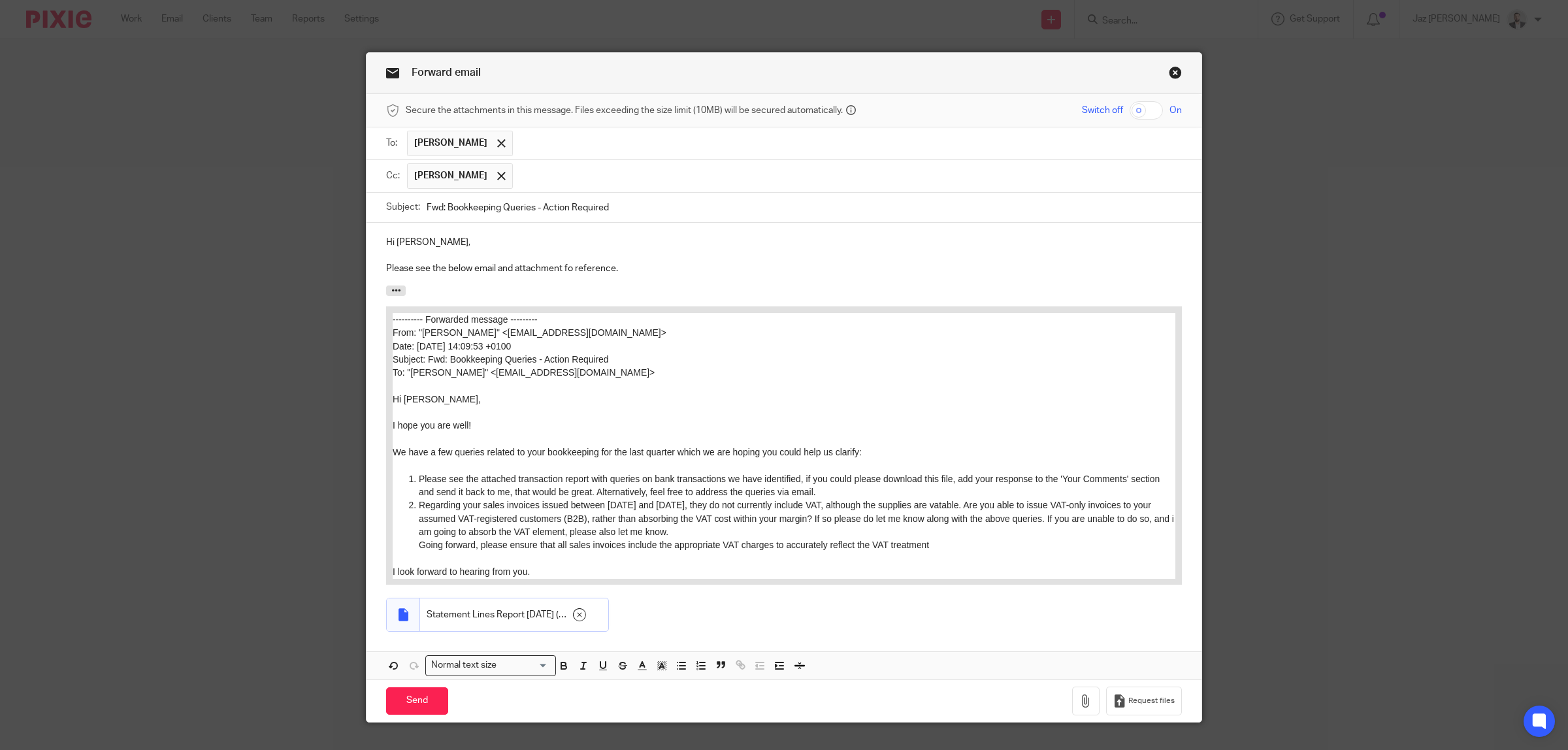
click at [660, 275] on p "Please see the below email and attachment fo reference." at bounding box center [784, 268] width 795 height 13
click at [413, 708] on input "Send" at bounding box center [417, 700] width 62 height 28
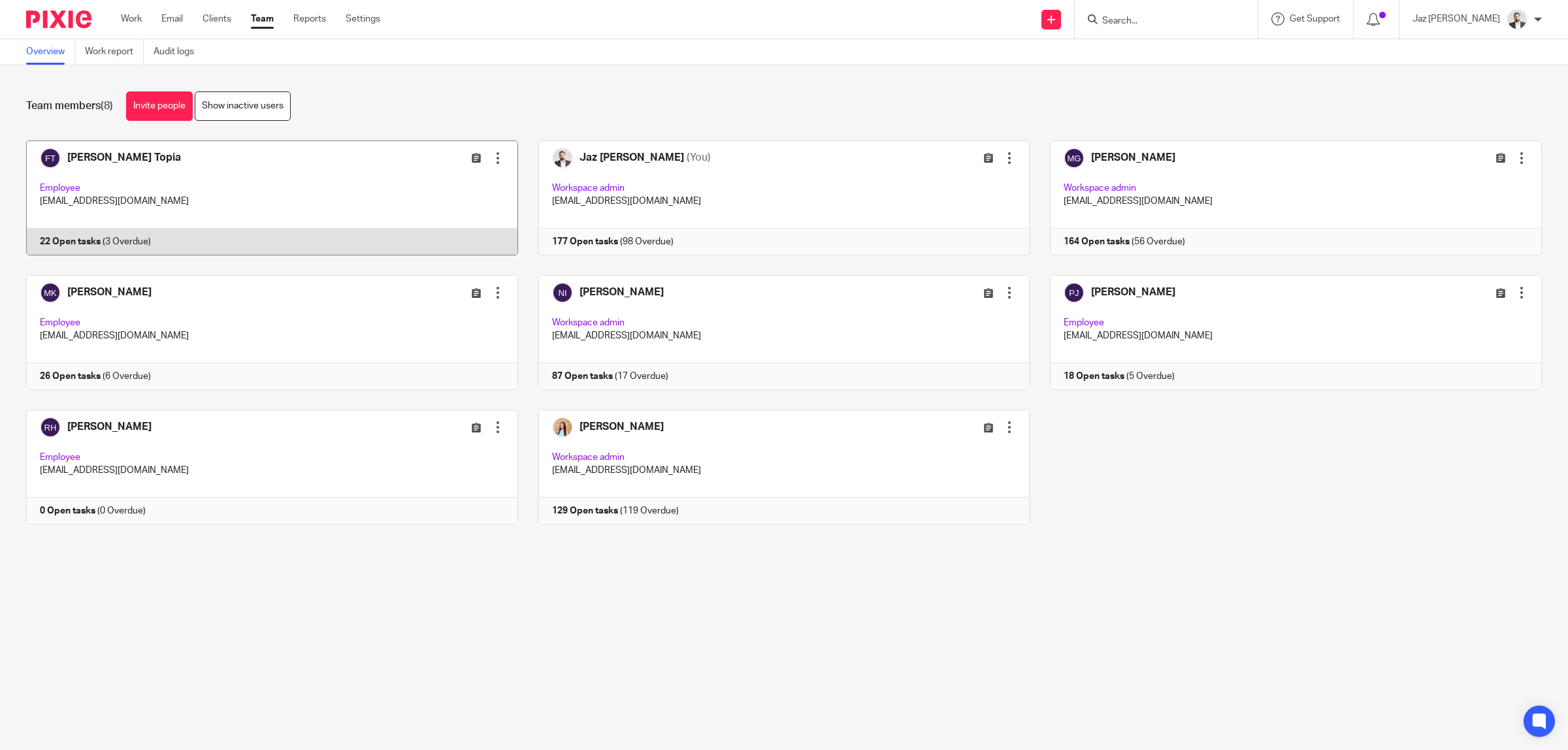
click at [261, 192] on link at bounding box center [262, 198] width 512 height 115
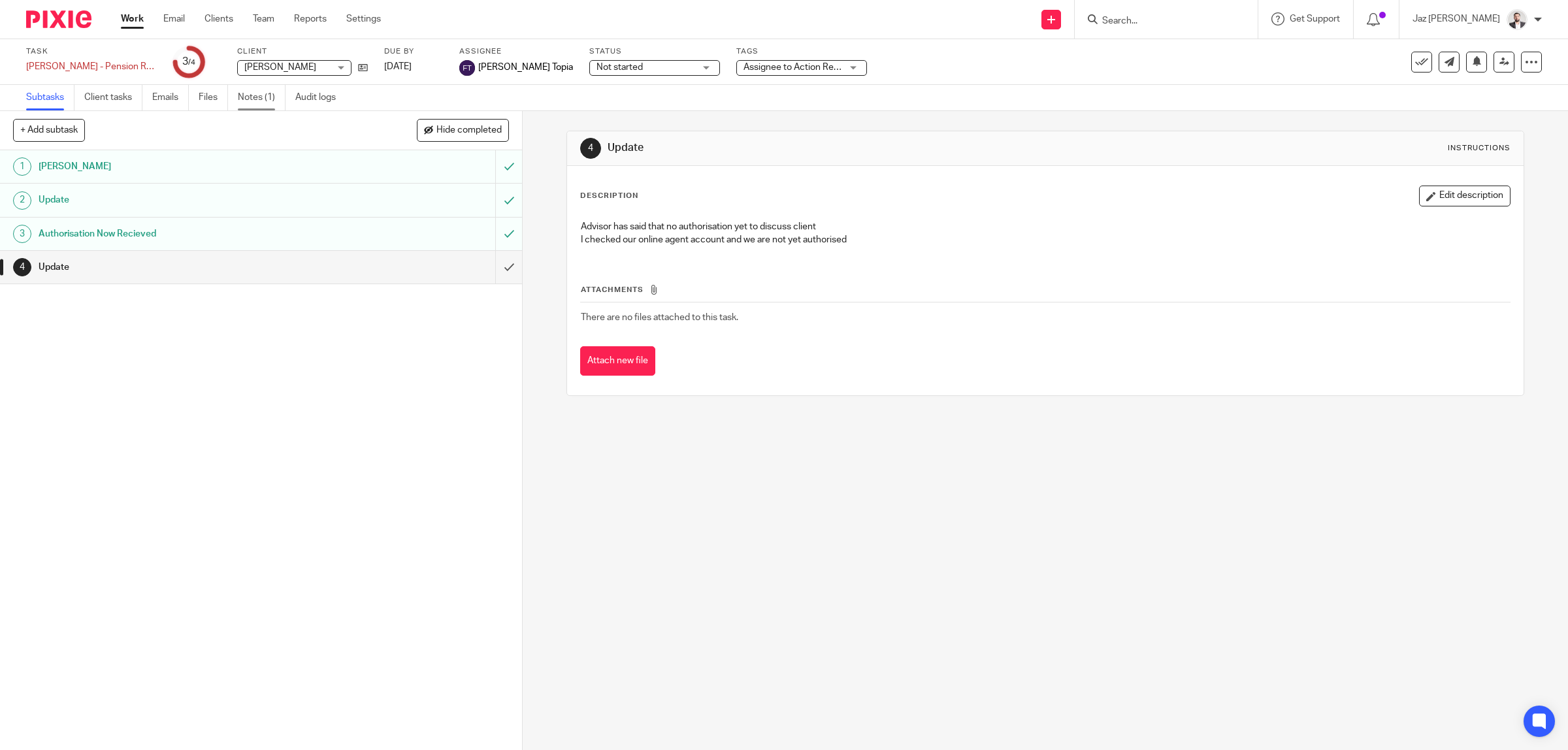
click at [265, 91] on link "Notes (1)" at bounding box center [261, 97] width 48 height 25
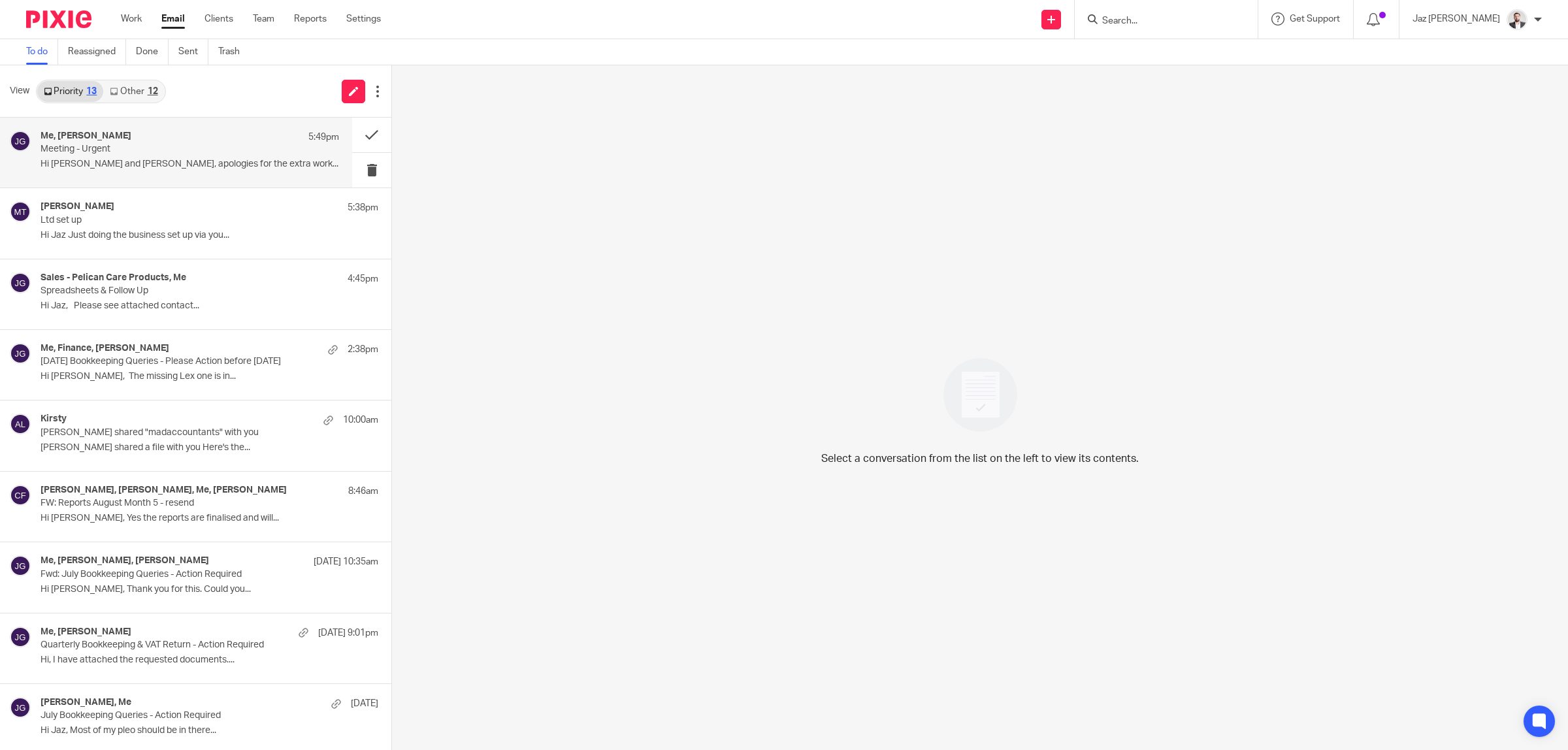
click at [123, 164] on p "Hi [PERSON_NAME] and [PERSON_NAME], apologies for the extra work..." at bounding box center [190, 164] width 299 height 11
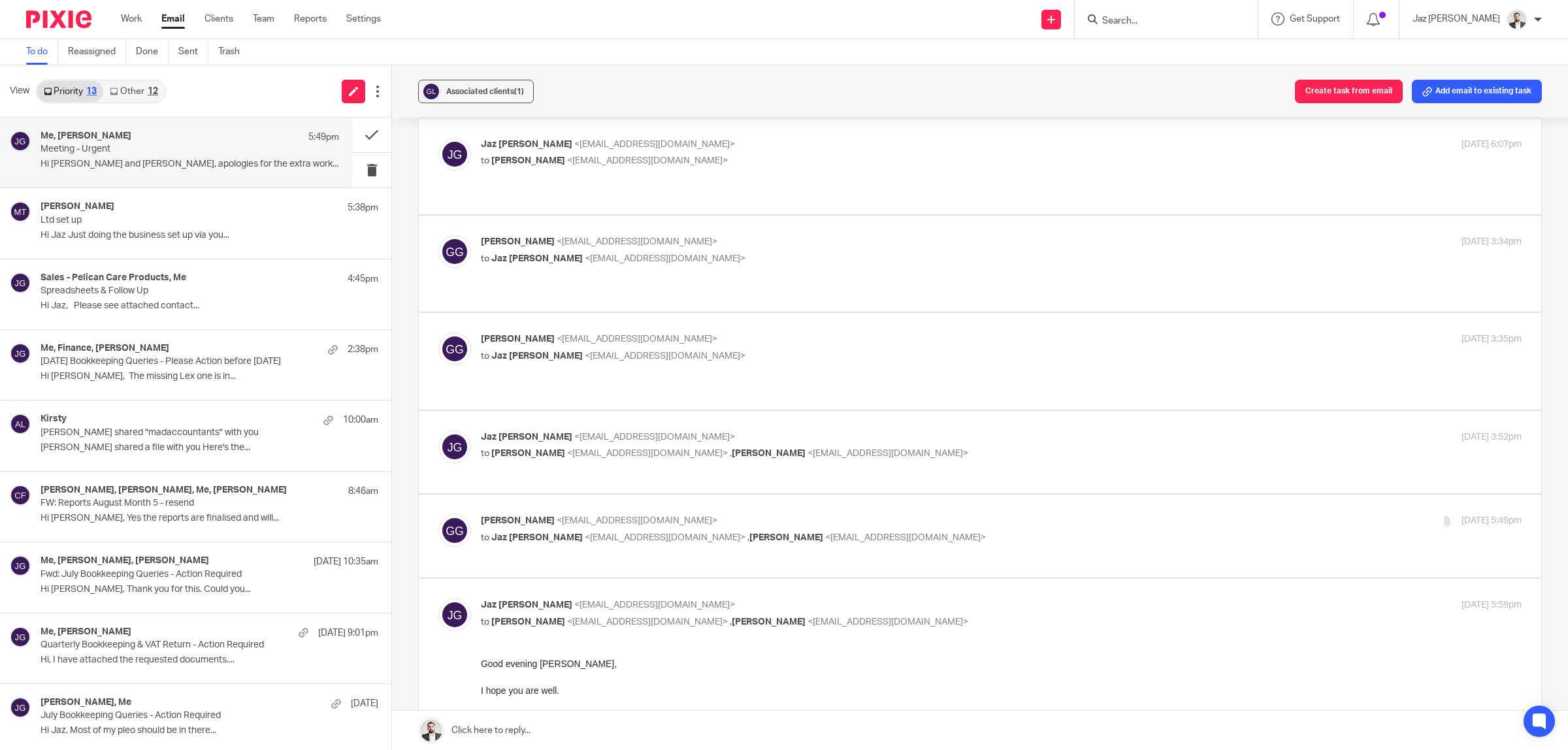
scroll to position [487, 0]
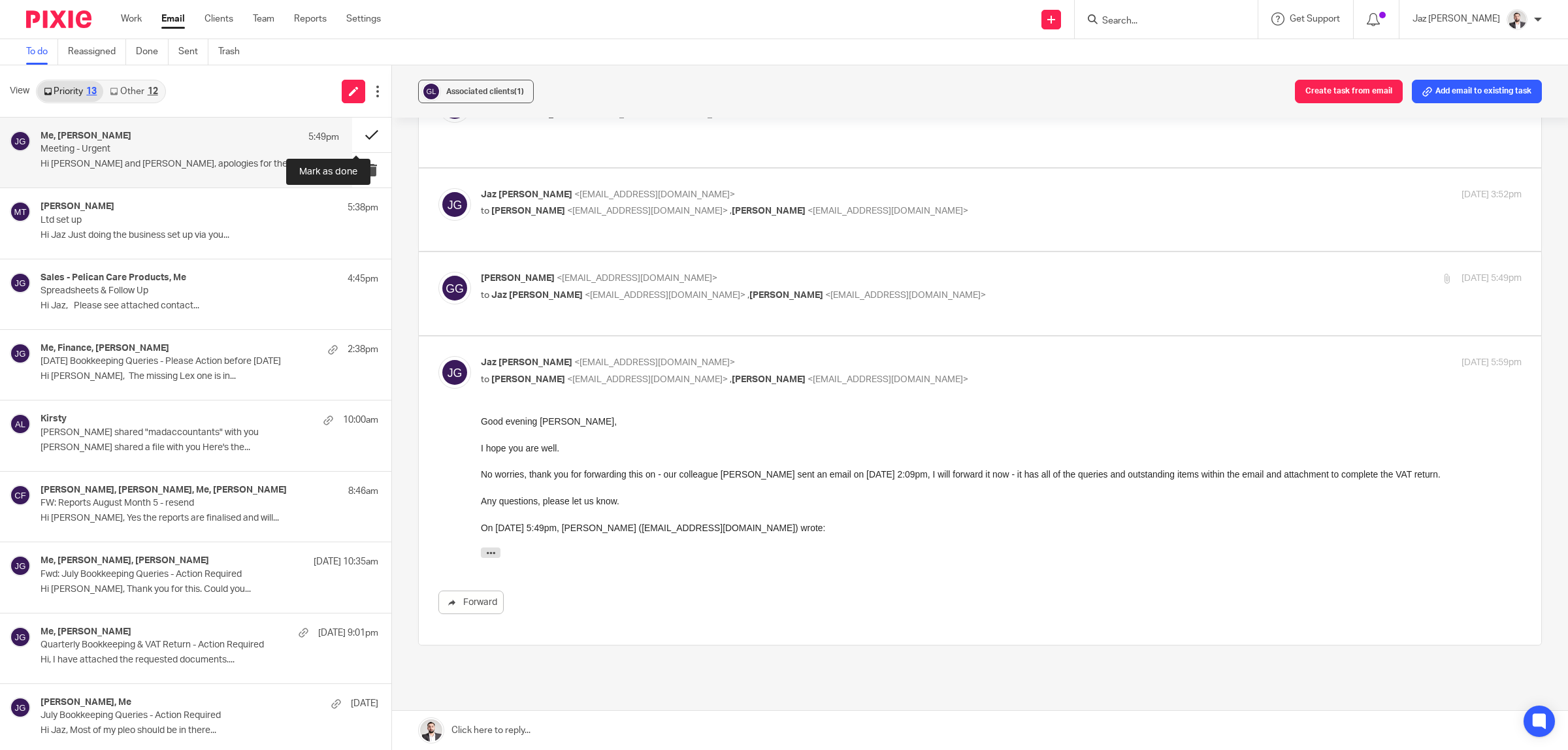
click at [357, 131] on button at bounding box center [371, 134] width 39 height 34
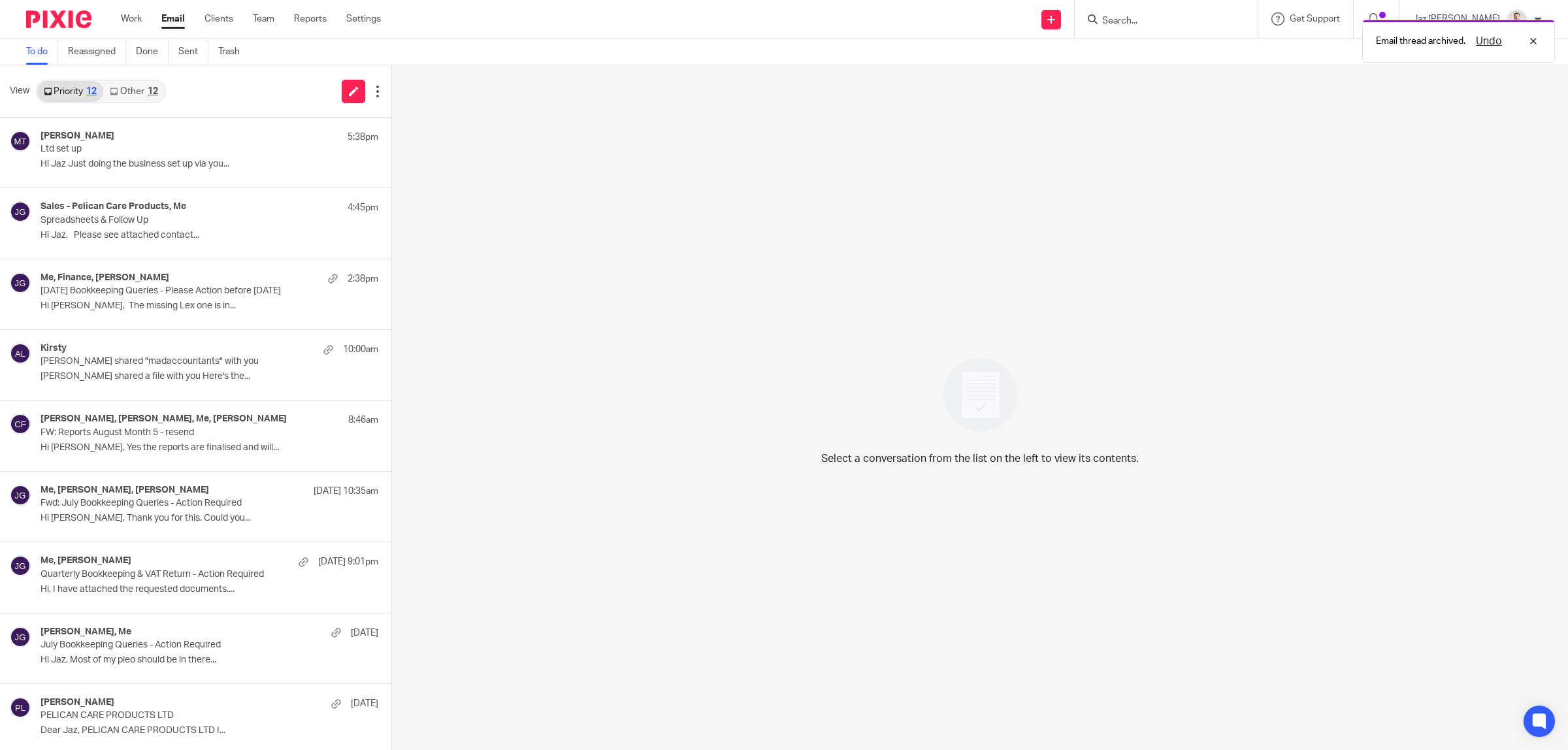
click at [153, 88] on div "12" at bounding box center [153, 91] width 11 height 9
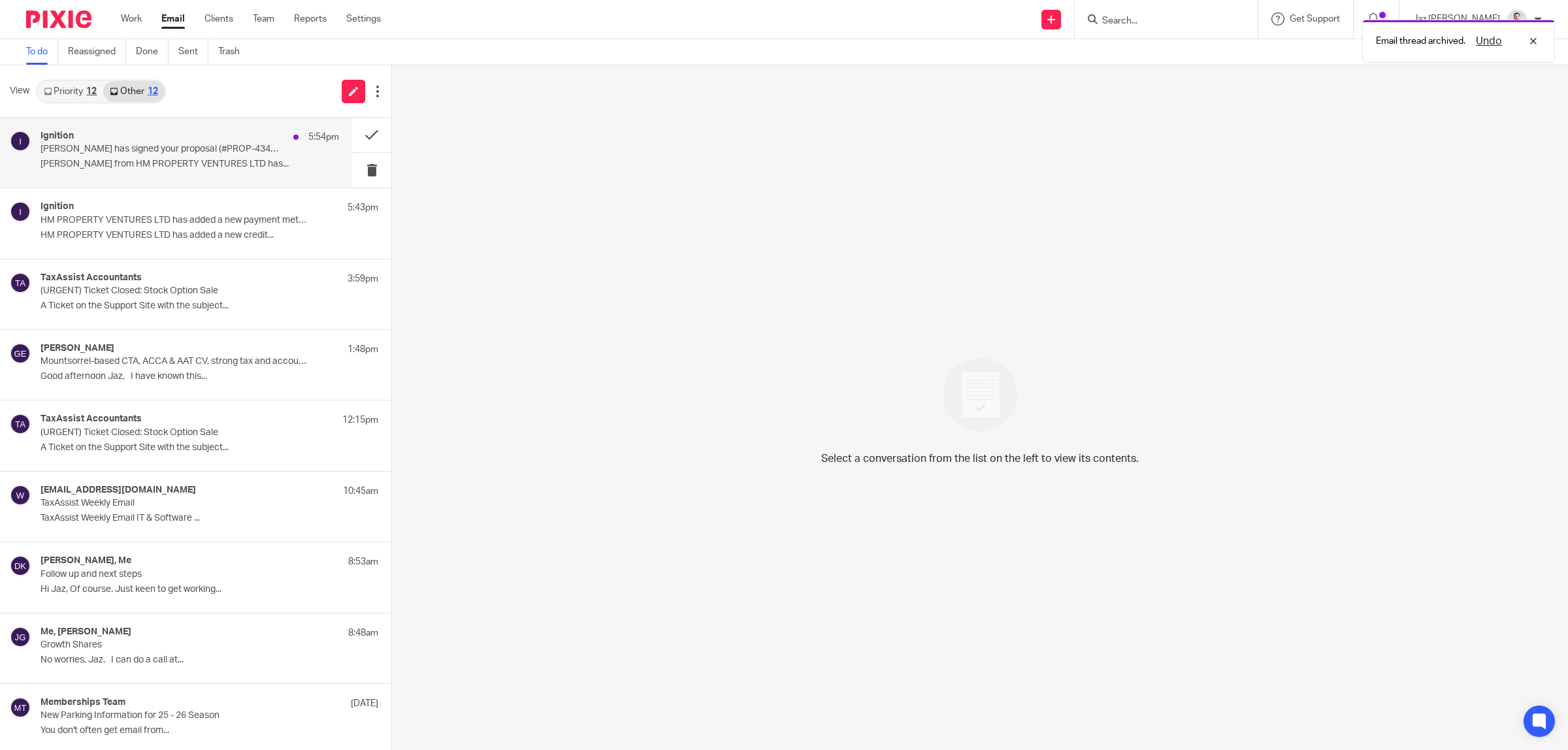
click at [172, 159] on p "[PERSON_NAME] from HM PROPERTY VENTURES LTD has..." at bounding box center [190, 164] width 299 height 11
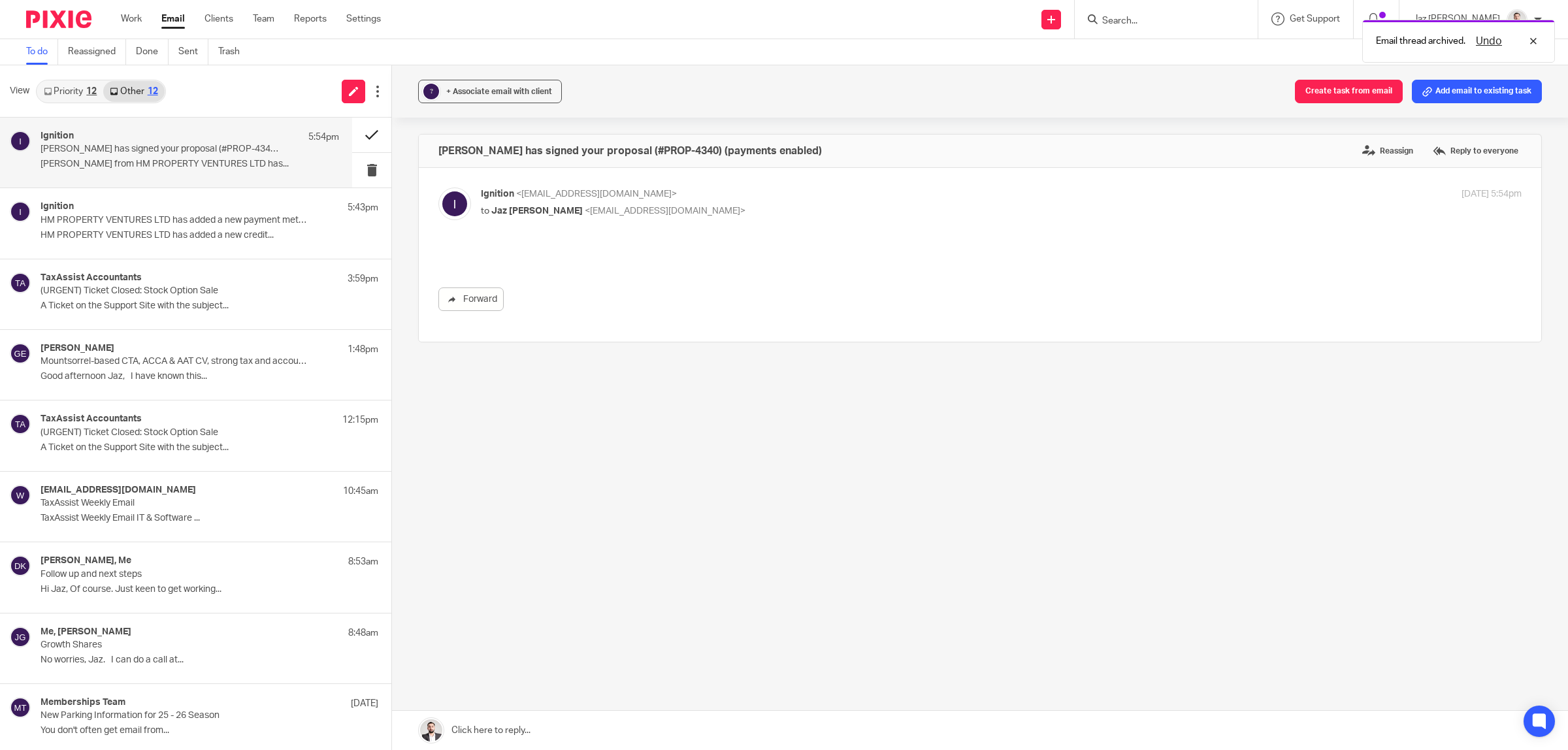
scroll to position [0, 0]
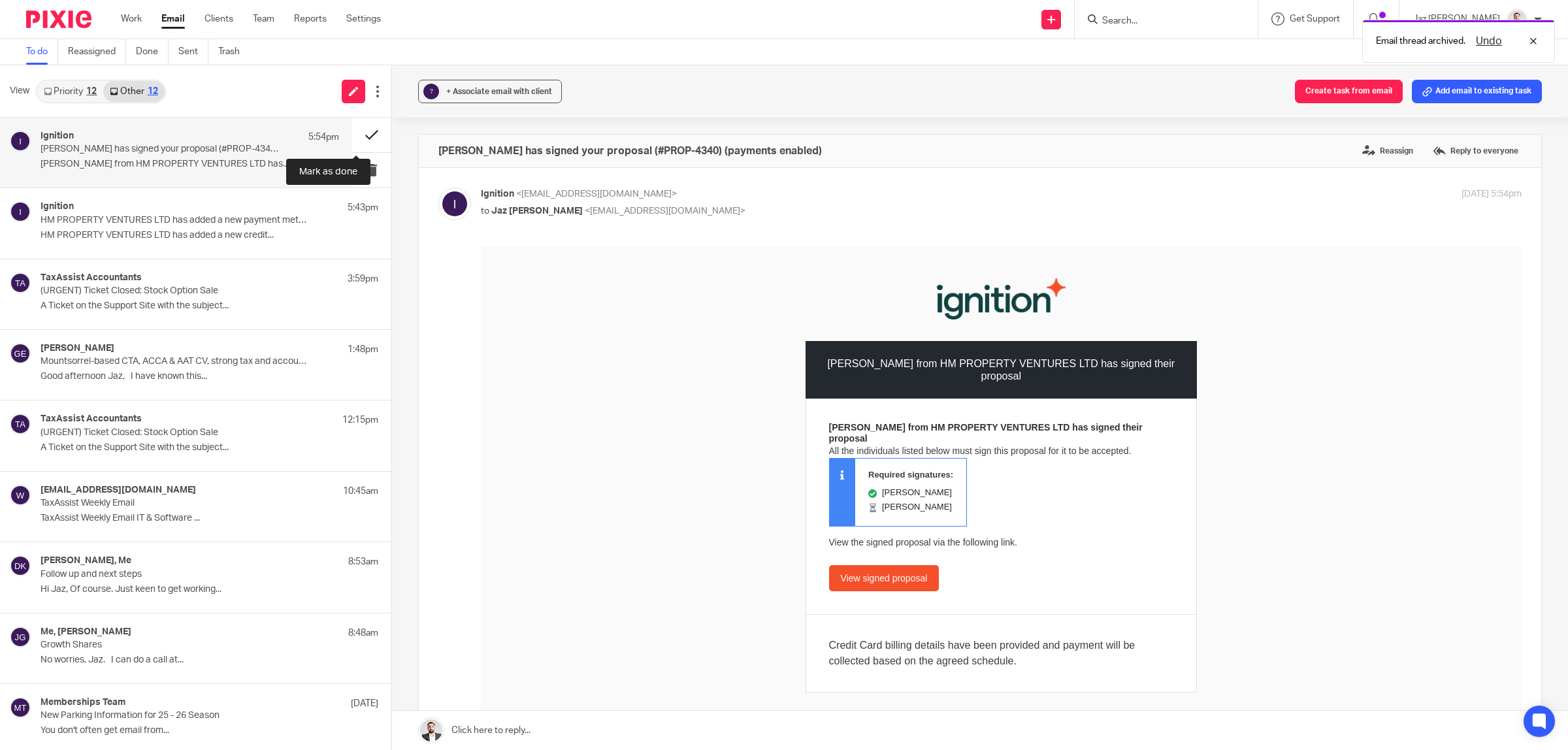
click at [354, 133] on button at bounding box center [371, 134] width 39 height 34
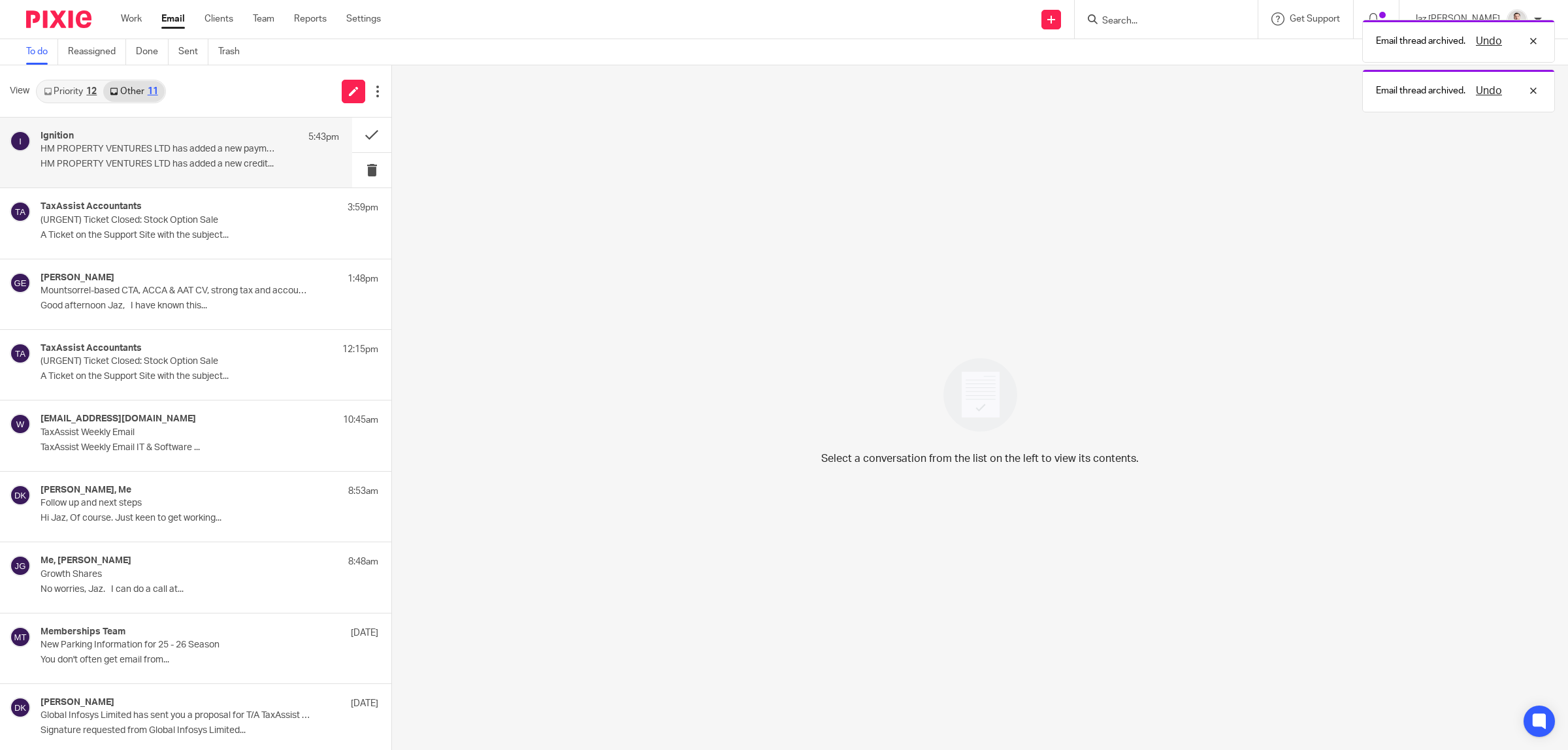
click at [230, 155] on div "Ignition 5:43pm HM PROPERTY VENTURES LTD has added a new payment method HM PROP…" at bounding box center [190, 153] width 299 height 43
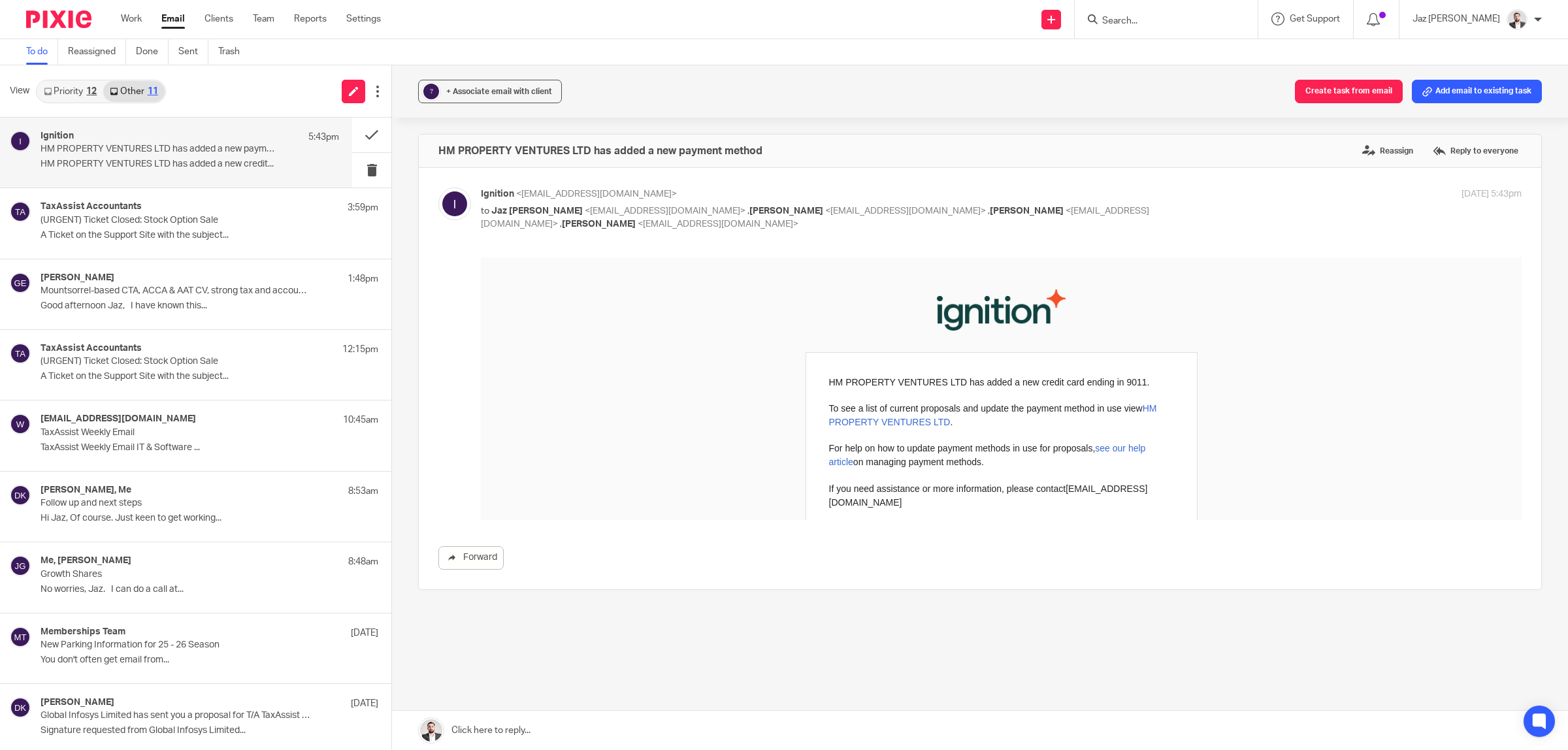
click at [82, 88] on link "Priority 12" at bounding box center [70, 91] width 66 height 21
